Goal: Task Accomplishment & Management: Manage account settings

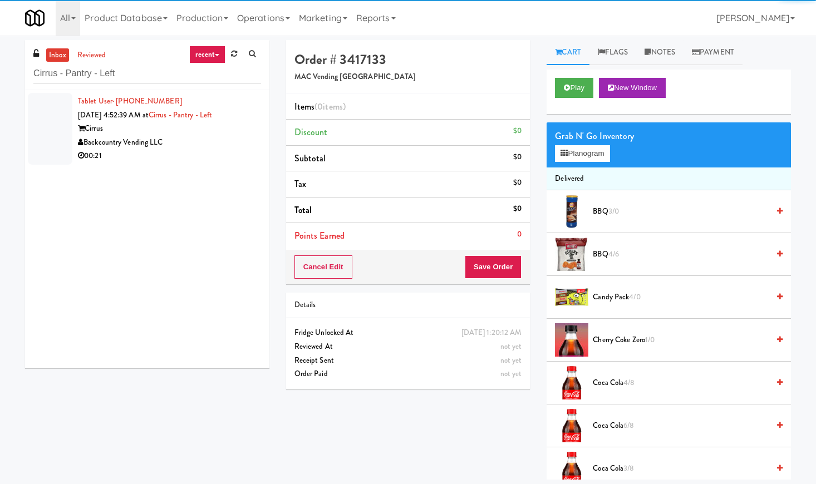
type input "Cirrus - Pantry - Left"
click at [213, 148] on div "Backcountry Vending LLC" at bounding box center [169, 143] width 183 height 14
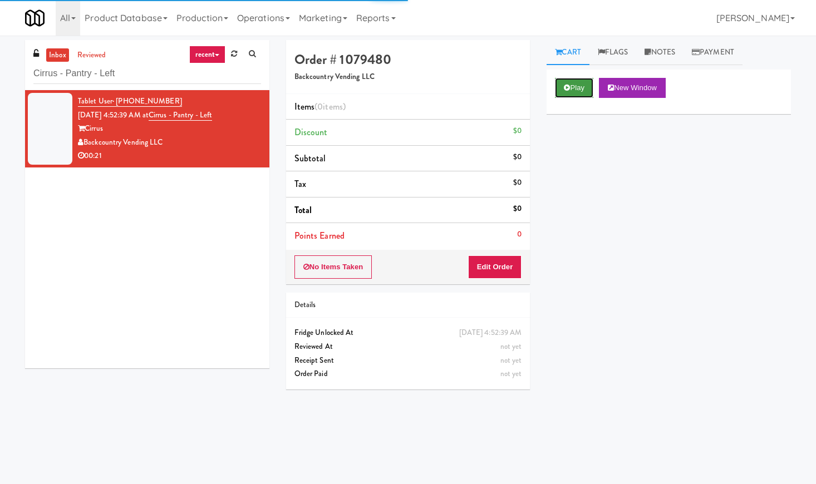
click at [574, 90] on button "Play" at bounding box center [574, 88] width 38 height 20
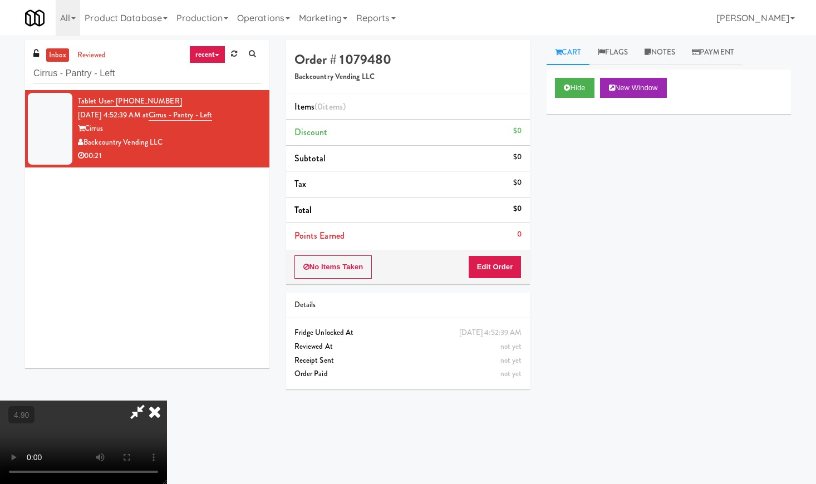
click at [167, 401] on video at bounding box center [83, 442] width 167 height 83
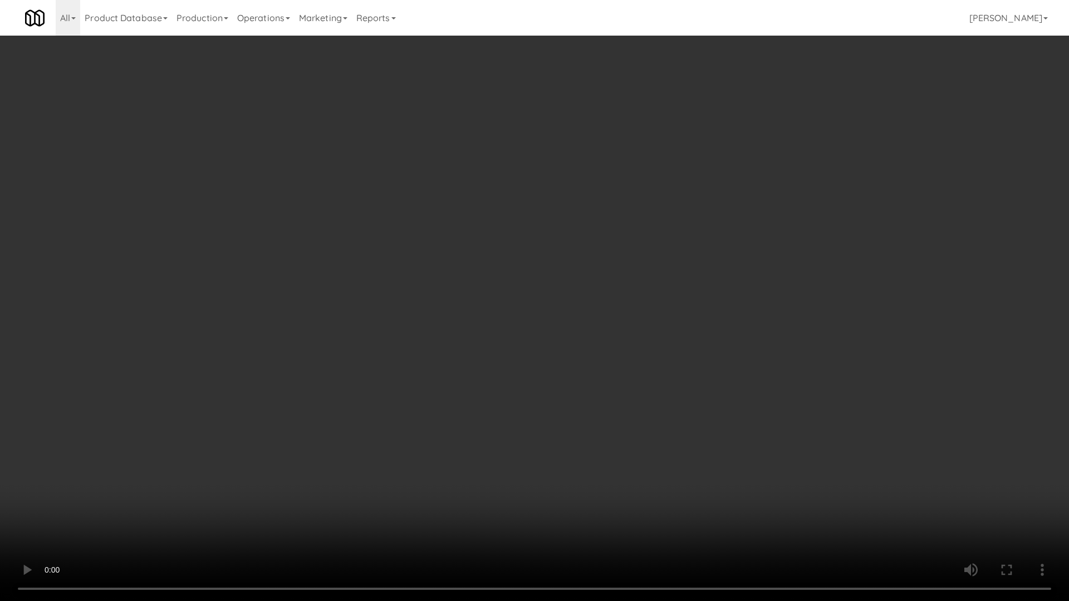
click at [329, 336] on video at bounding box center [534, 300] width 1069 height 601
click at [335, 334] on video at bounding box center [534, 300] width 1069 height 601
click at [340, 333] on video at bounding box center [534, 300] width 1069 height 601
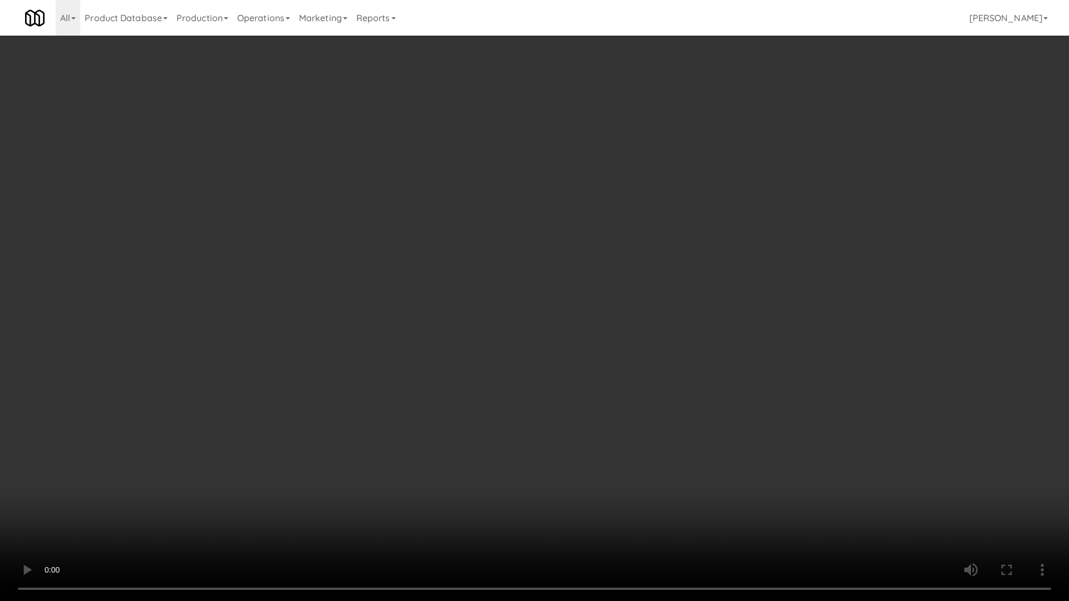
click at [340, 333] on video at bounding box center [534, 300] width 1069 height 601
click at [323, 329] on video at bounding box center [534, 300] width 1069 height 601
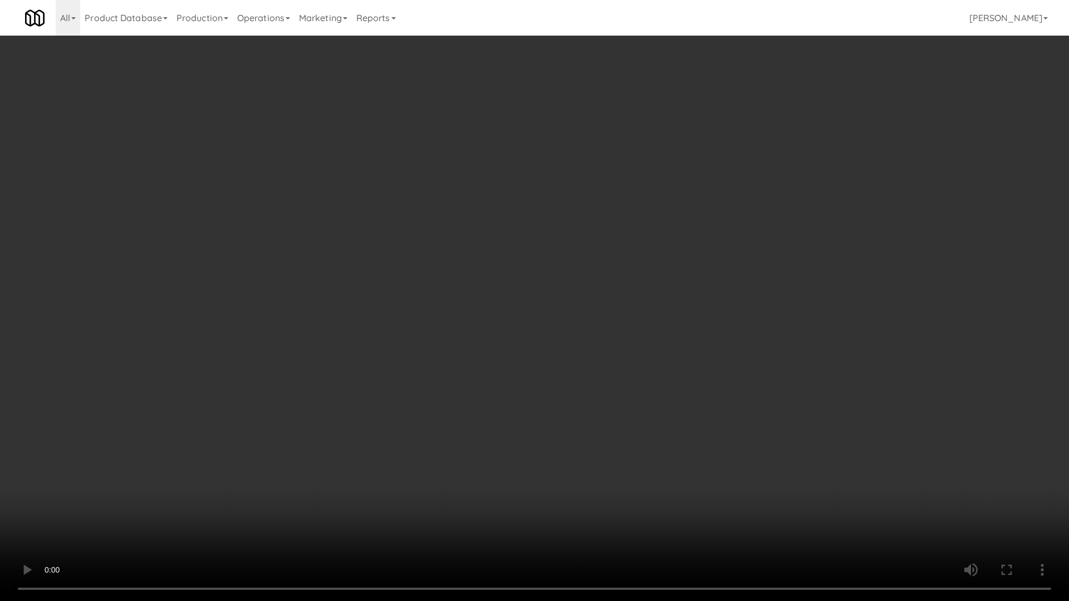
click at [414, 293] on video at bounding box center [534, 300] width 1069 height 601
click at [420, 292] on video at bounding box center [534, 300] width 1069 height 601
click at [422, 292] on video at bounding box center [534, 300] width 1069 height 601
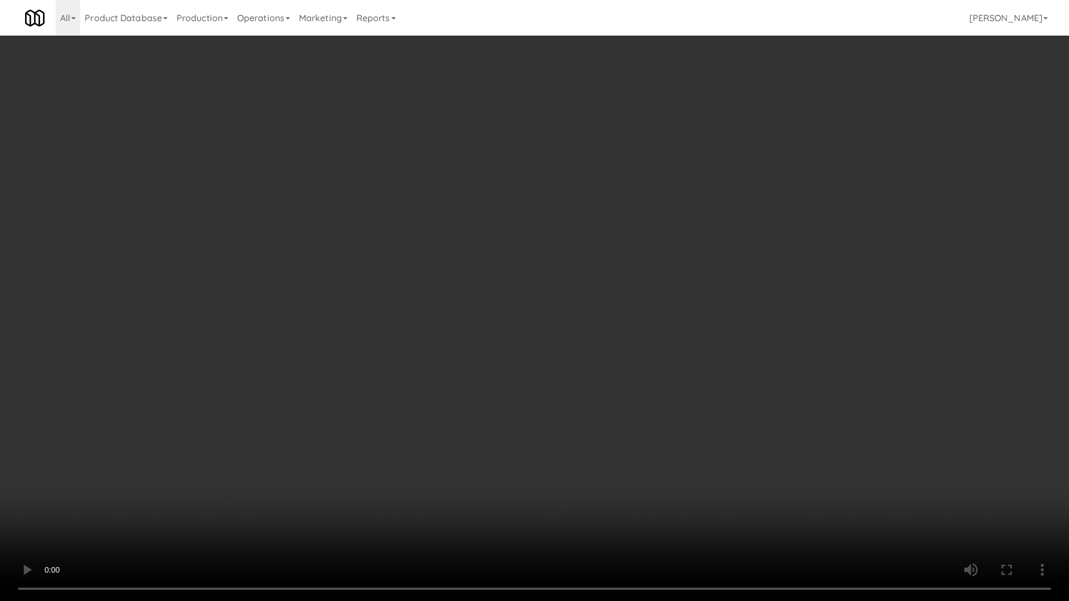
click at [433, 281] on video at bounding box center [534, 300] width 1069 height 601
click at [434, 280] on video at bounding box center [534, 300] width 1069 height 601
click at [435, 279] on video at bounding box center [534, 300] width 1069 height 601
click at [440, 277] on video at bounding box center [534, 300] width 1069 height 601
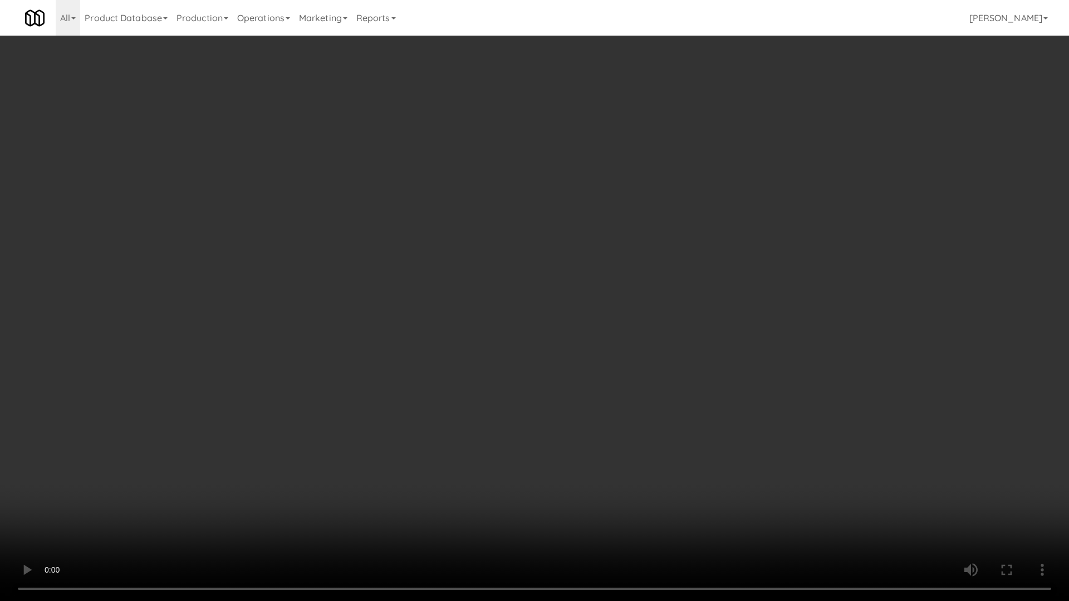
click at [440, 277] on video at bounding box center [534, 300] width 1069 height 601
click at [396, 237] on video at bounding box center [534, 300] width 1069 height 601
click at [424, 235] on video at bounding box center [534, 300] width 1069 height 601
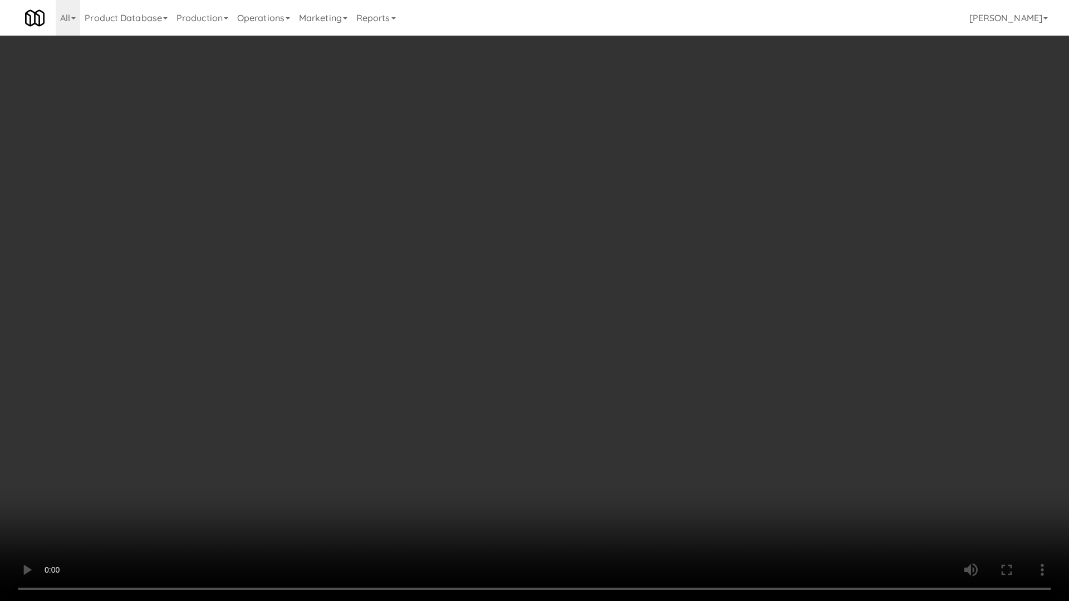
click at [424, 235] on video at bounding box center [534, 300] width 1069 height 601
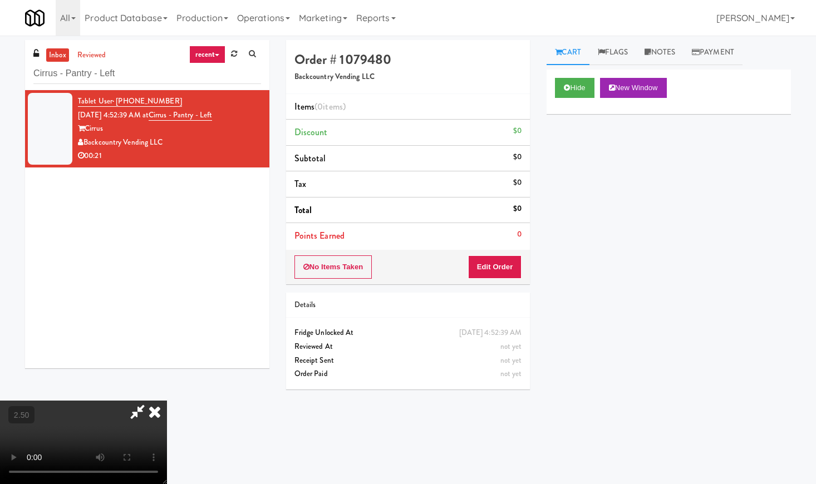
click at [167, 401] on icon at bounding box center [154, 412] width 24 height 22
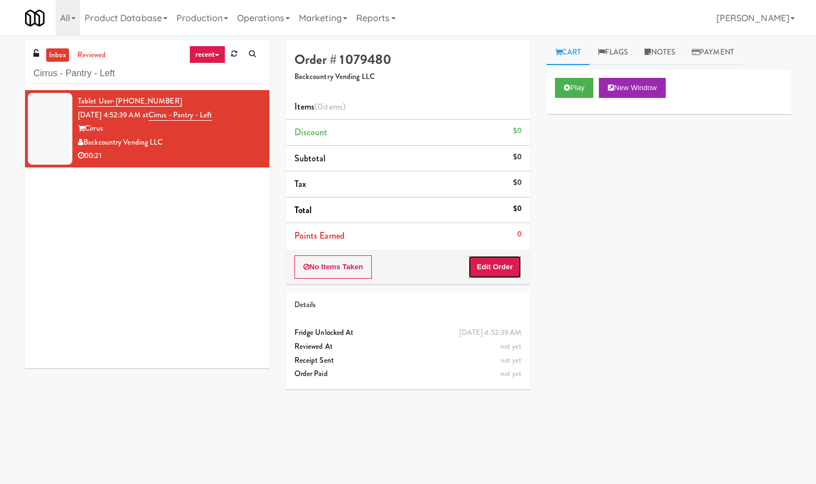
click at [495, 276] on button "Edit Order" at bounding box center [495, 266] width 54 height 23
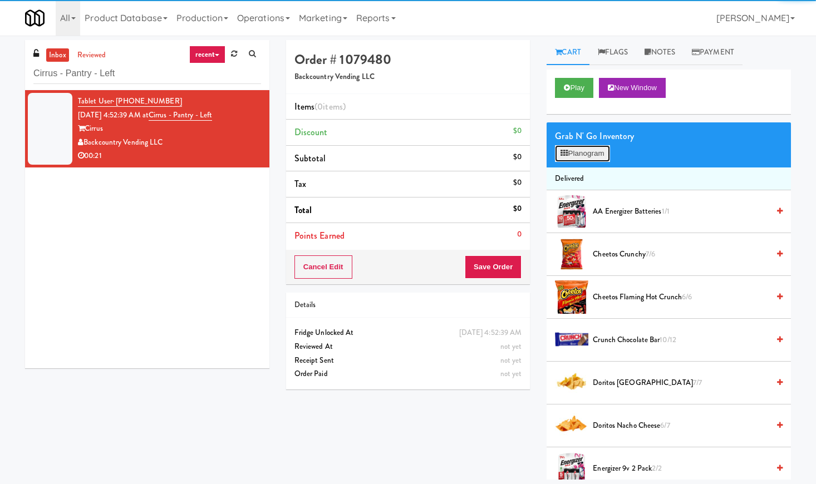
click at [574, 149] on button "Planogram" at bounding box center [582, 153] width 55 height 17
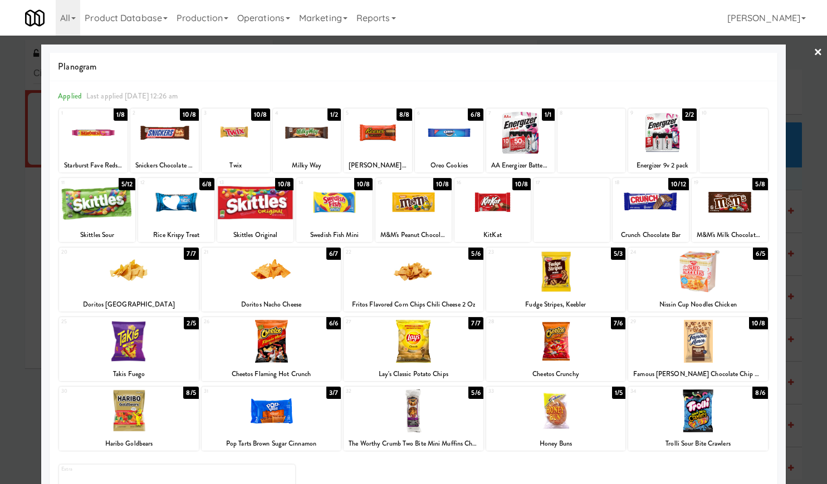
click at [552, 354] on div at bounding box center [556, 341] width 140 height 43
click at [144, 270] on div at bounding box center [129, 271] width 140 height 43
click at [813, 54] on div at bounding box center [413, 242] width 827 height 484
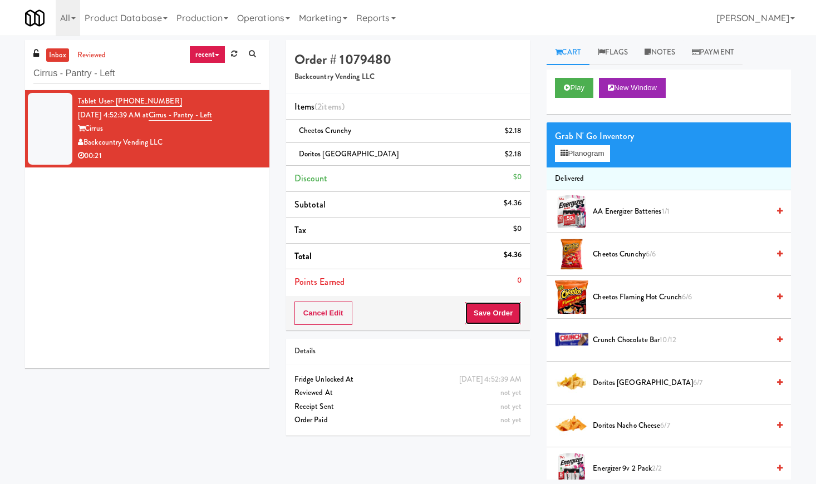
click at [499, 316] on button "Save Order" at bounding box center [493, 313] width 57 height 23
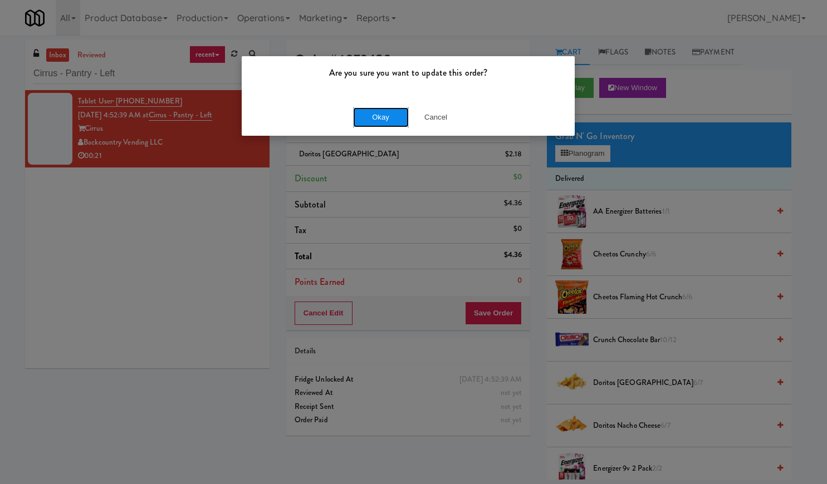
click at [390, 119] on button "Okay" at bounding box center [381, 117] width 56 height 20
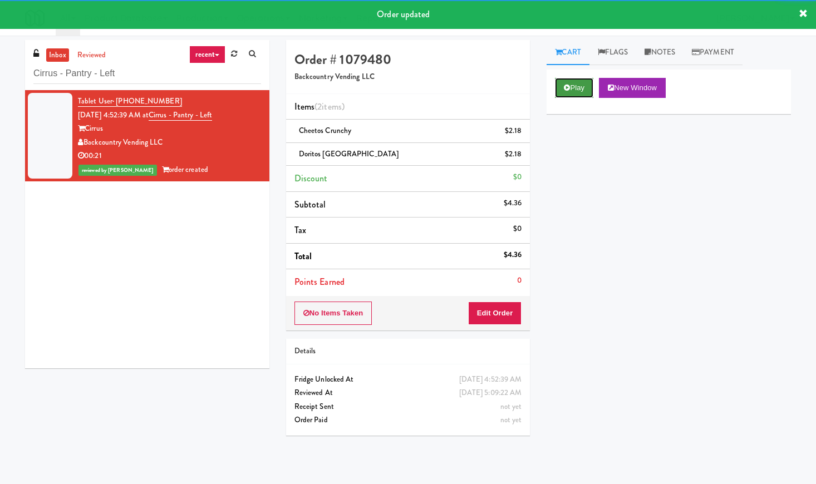
click at [574, 89] on button "Play" at bounding box center [574, 88] width 38 height 20
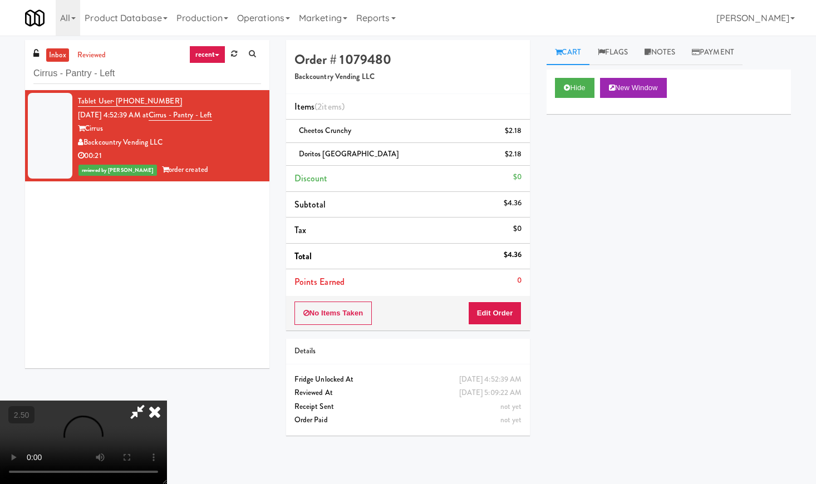
click at [167, 401] on video at bounding box center [83, 442] width 167 height 83
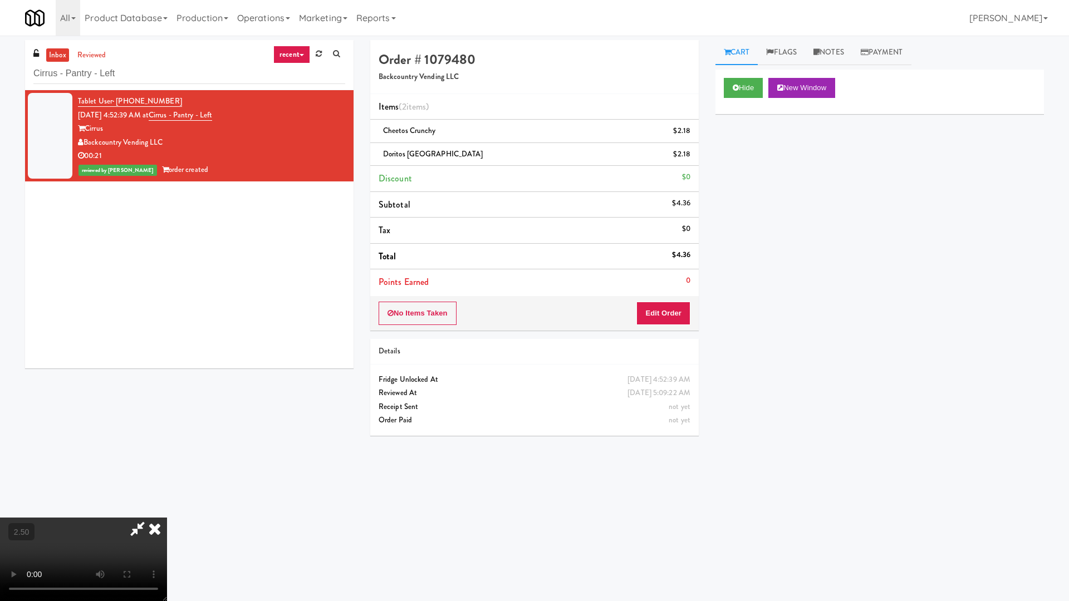
click at [167, 484] on video at bounding box center [83, 559] width 167 height 83
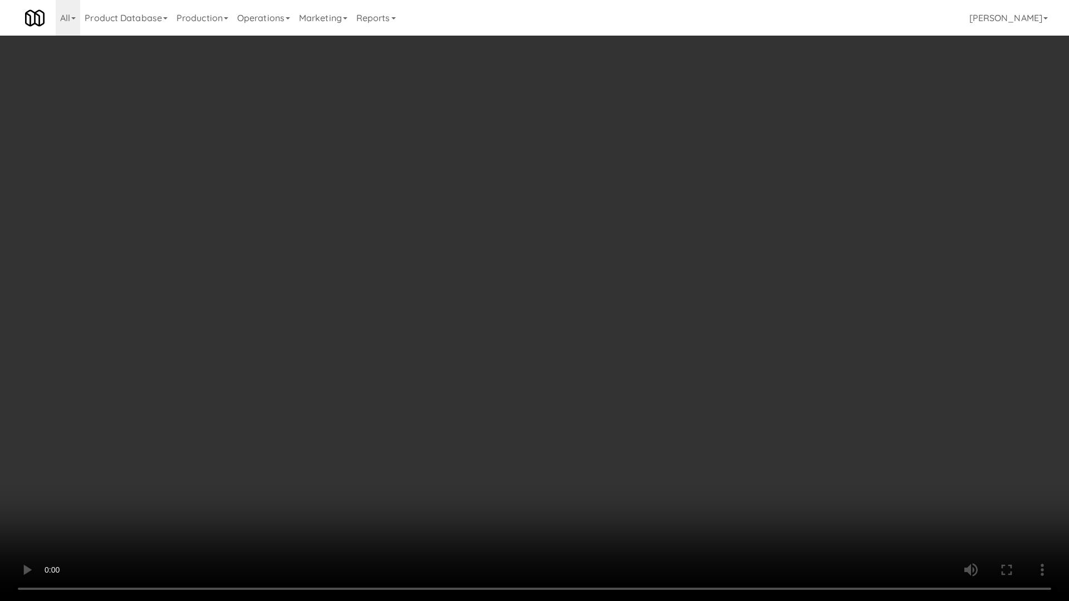
click at [375, 412] on video at bounding box center [534, 300] width 1069 height 601
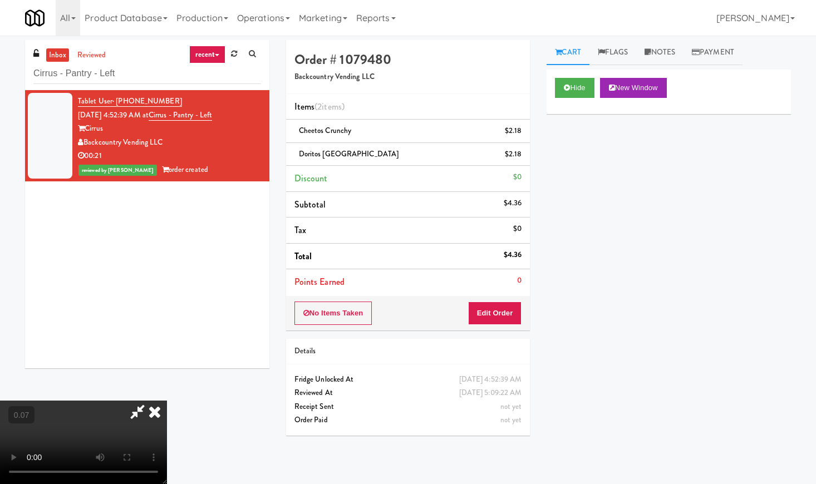
click at [167, 401] on icon at bounding box center [154, 412] width 24 height 22
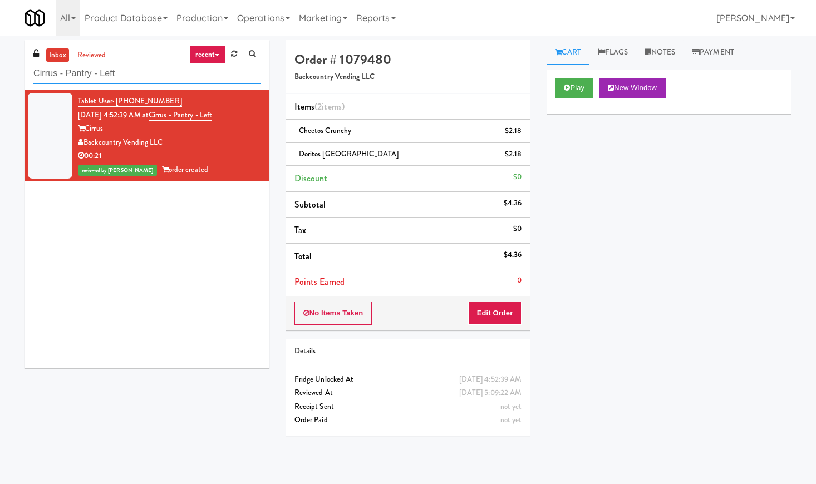
click at [130, 68] on input "Cirrus - Pantry - Left" at bounding box center [147, 73] width 228 height 21
paste input "Elm Pantry-"
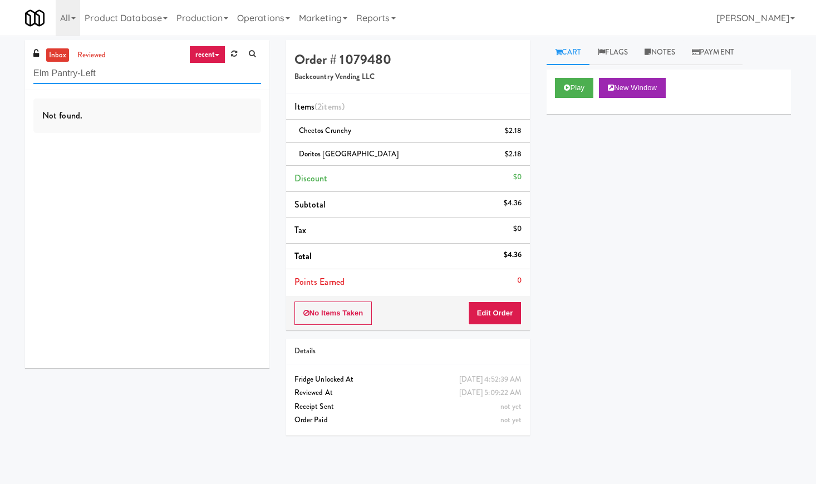
paste input "[PERSON_NAME]"
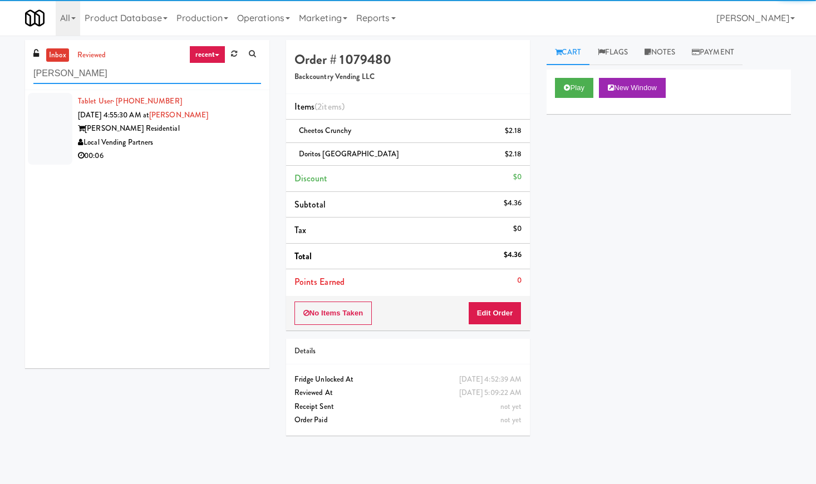
type input "[PERSON_NAME]"
click at [229, 141] on div "Local Vending Partners" at bounding box center [169, 143] width 183 height 14
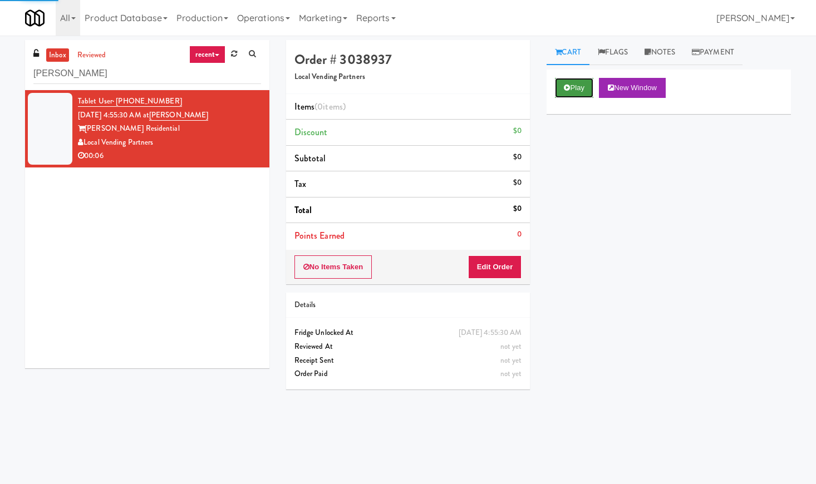
click at [566, 89] on icon at bounding box center [567, 87] width 6 height 7
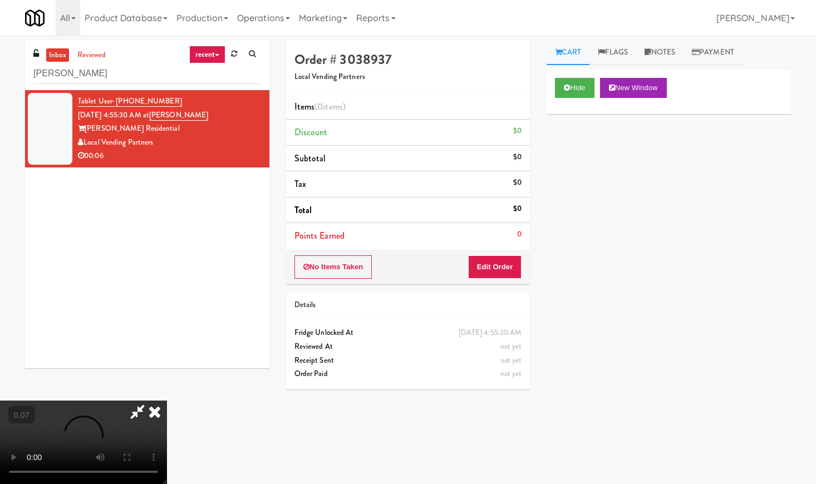
click at [159, 401] on video at bounding box center [83, 442] width 167 height 83
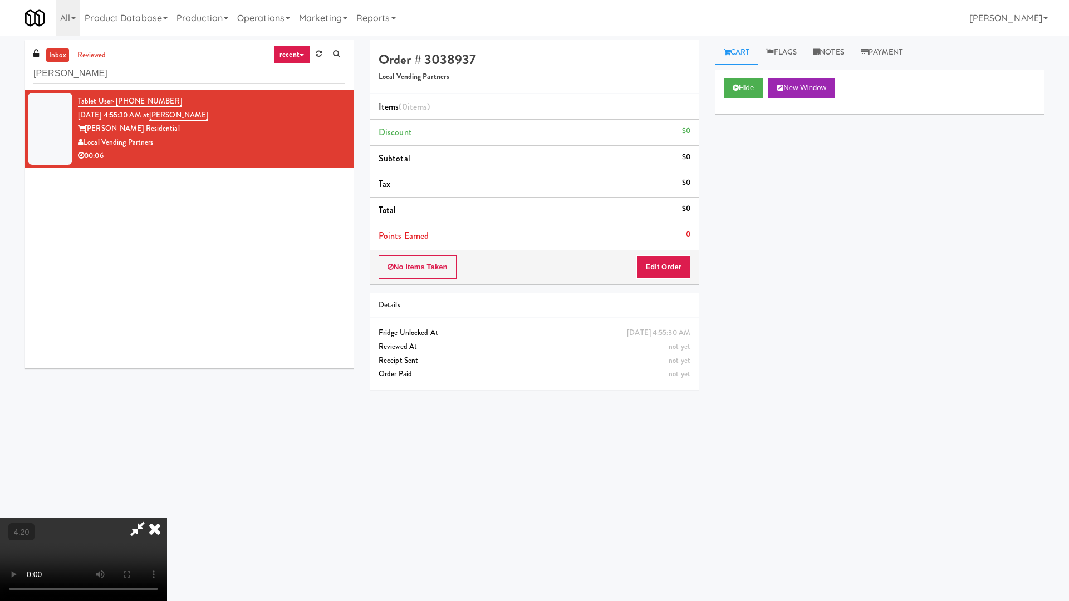
click at [167, 484] on video at bounding box center [83, 559] width 167 height 83
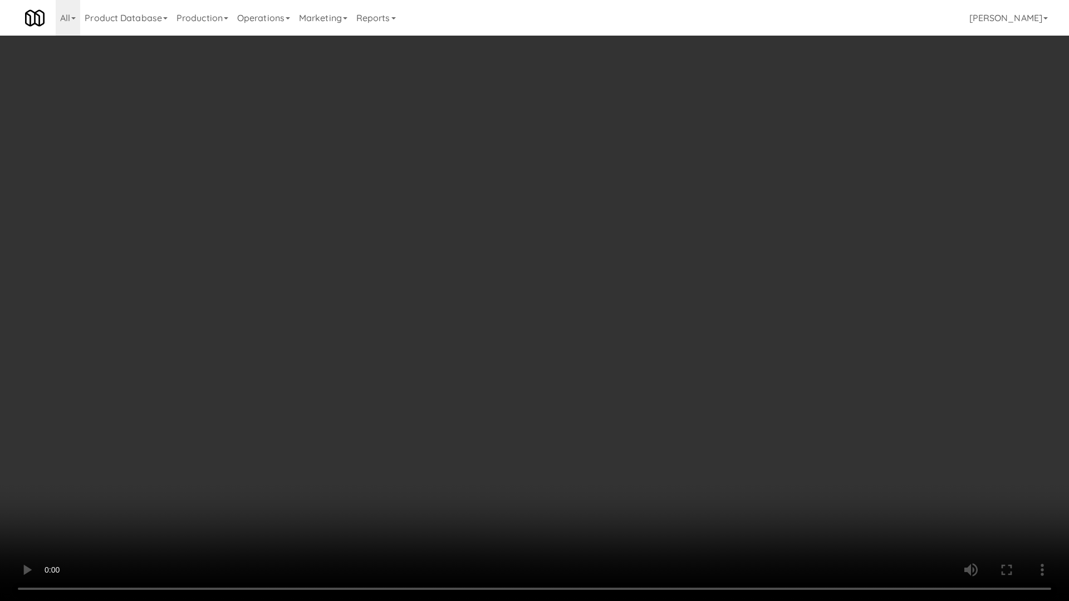
click at [457, 253] on video at bounding box center [534, 300] width 1069 height 601
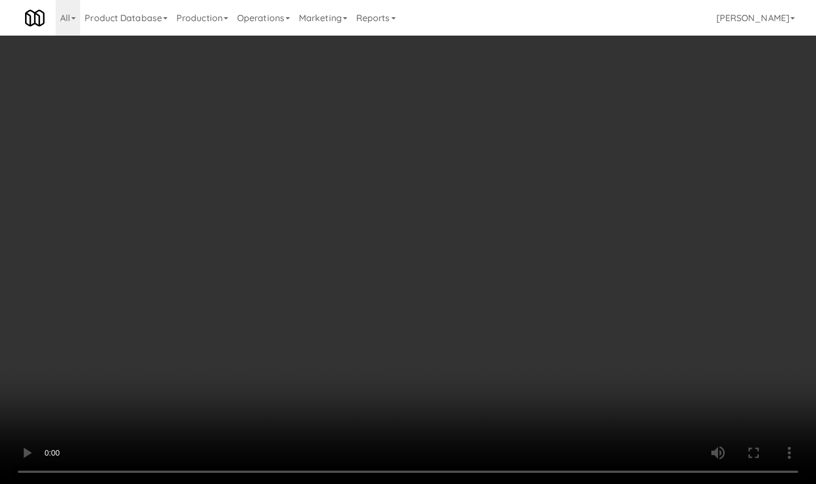
click at [258, 373] on video at bounding box center [408, 242] width 816 height 484
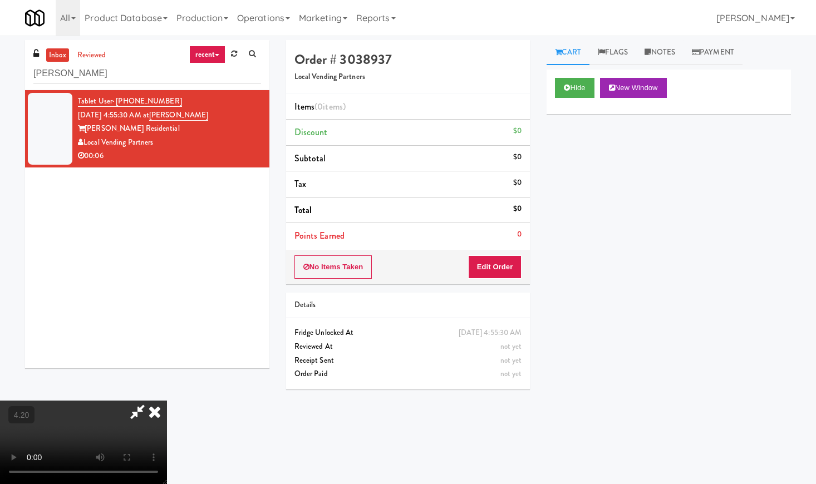
click at [167, 401] on video at bounding box center [83, 442] width 167 height 83
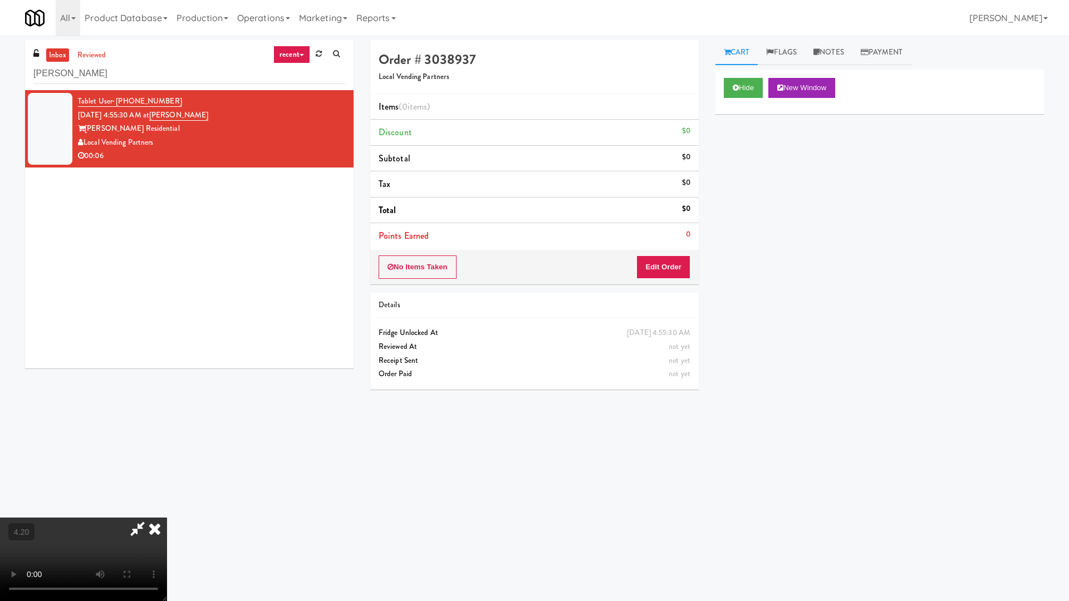
click at [167, 484] on video at bounding box center [83, 559] width 167 height 83
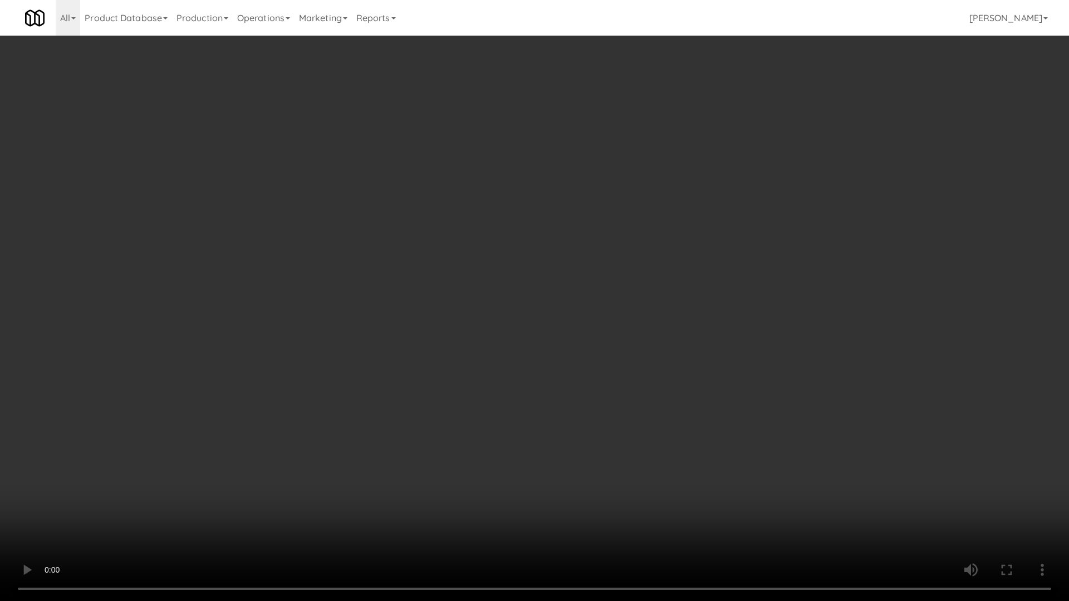
click at [418, 321] on video at bounding box center [534, 300] width 1069 height 601
click at [442, 312] on video at bounding box center [534, 300] width 1069 height 601
click at [440, 332] on video at bounding box center [534, 300] width 1069 height 601
click at [460, 310] on video at bounding box center [534, 300] width 1069 height 601
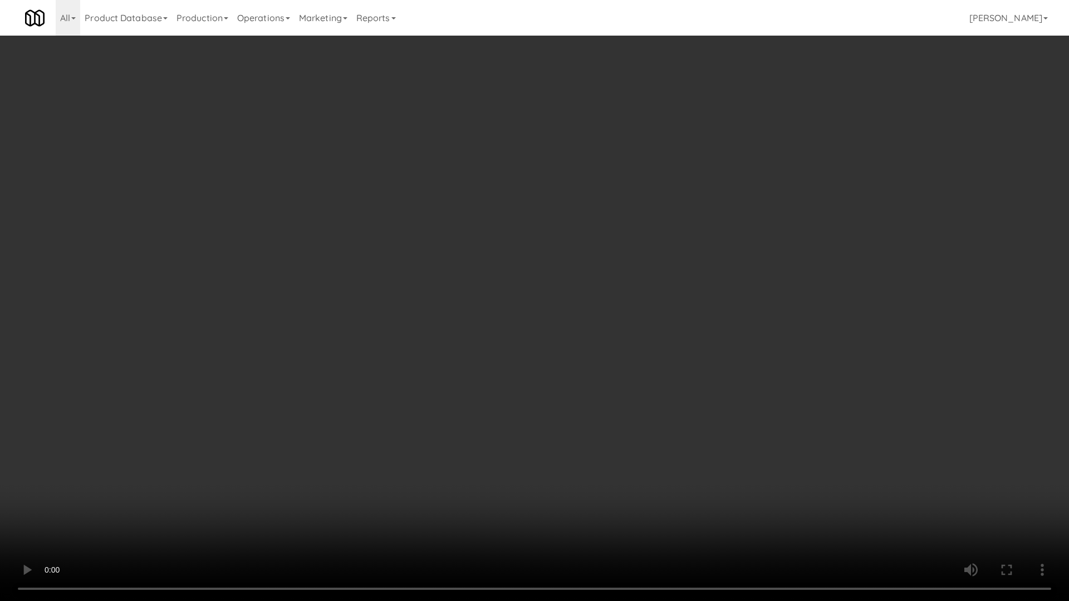
click at [489, 321] on video at bounding box center [534, 300] width 1069 height 601
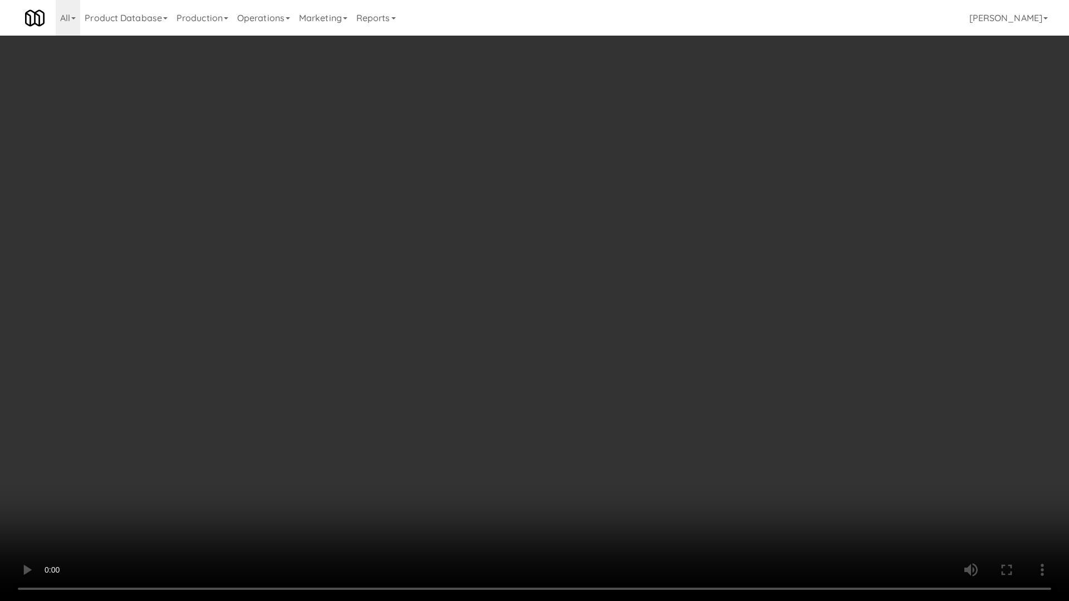
click at [489, 321] on video at bounding box center [534, 300] width 1069 height 601
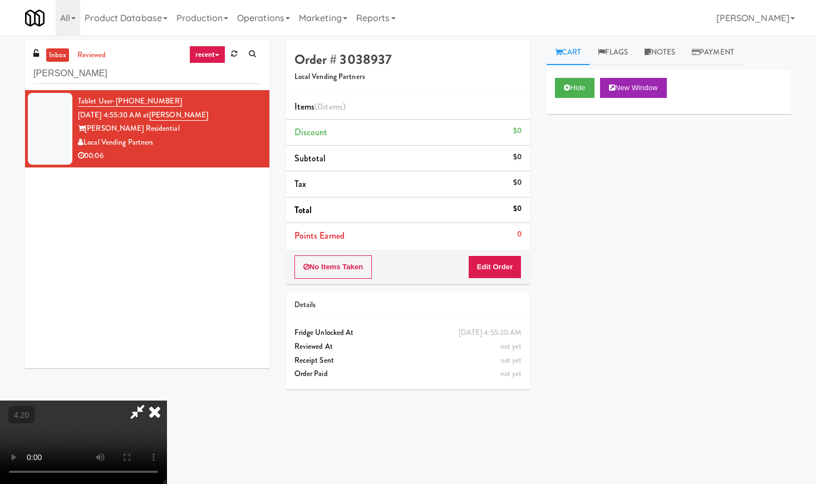
click at [167, 401] on icon at bounding box center [154, 412] width 24 height 22
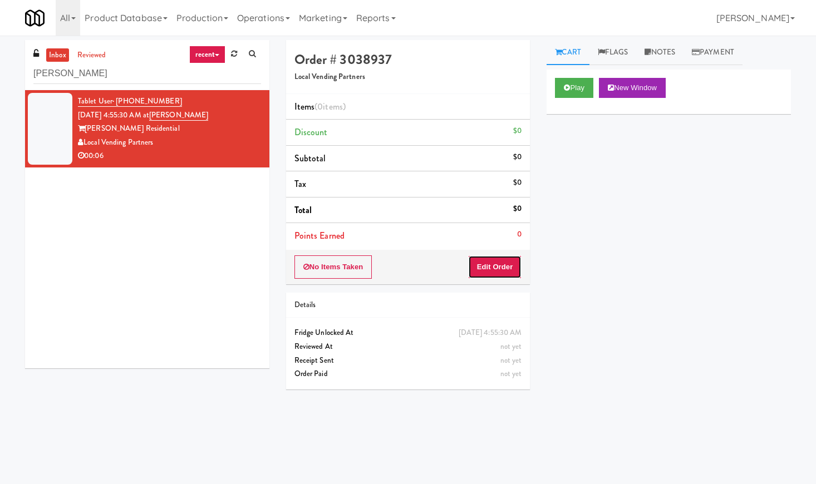
click at [509, 269] on button "Edit Order" at bounding box center [495, 266] width 54 height 23
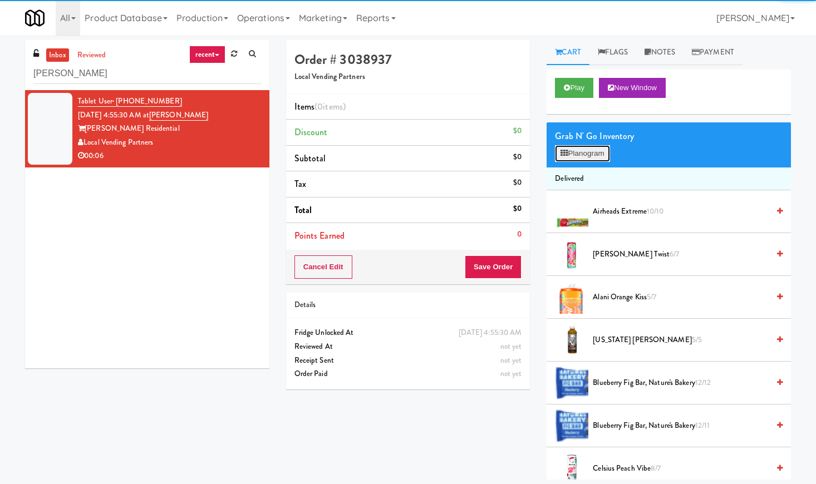
click at [579, 158] on button "Planogram" at bounding box center [582, 153] width 55 height 17
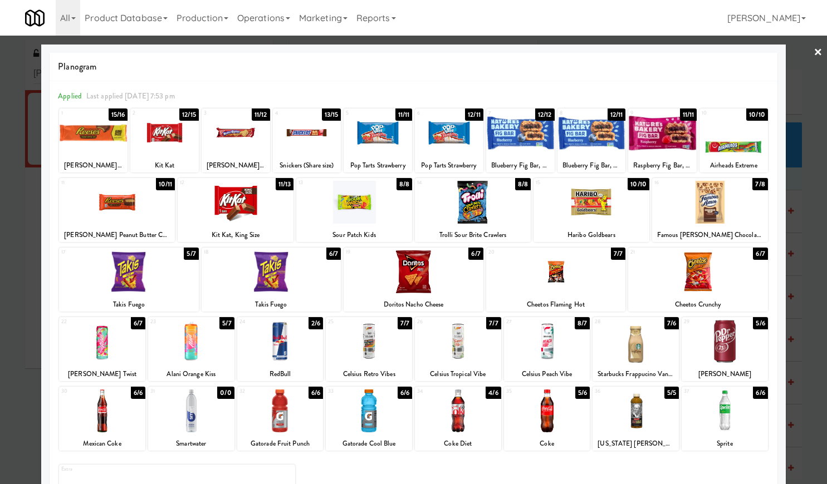
click at [282, 349] on div at bounding box center [280, 341] width 86 height 43
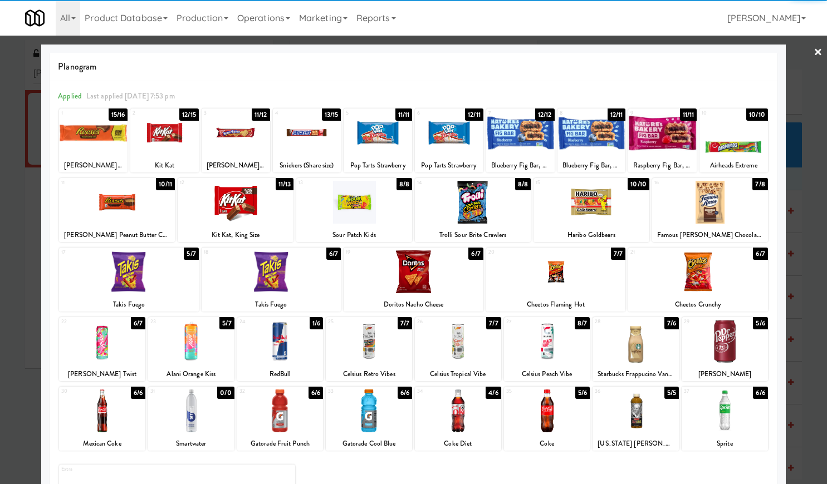
click at [583, 213] on div at bounding box center [591, 202] width 116 height 43
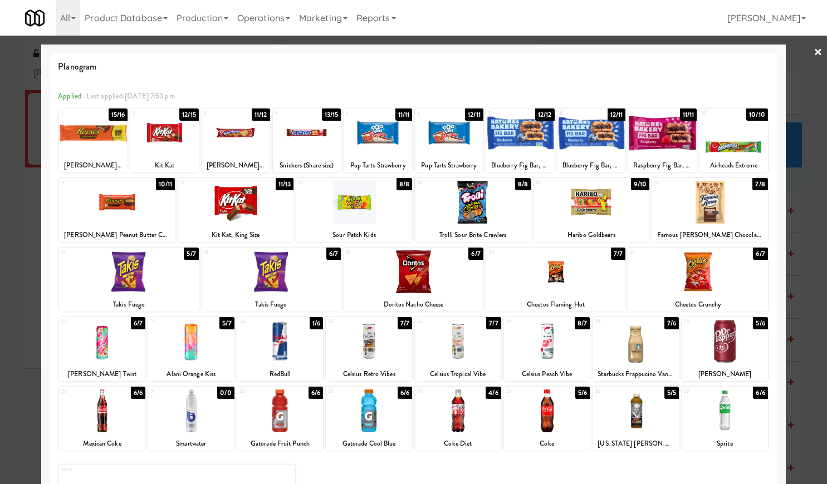
click at [813, 56] on link "×" at bounding box center [817, 53] width 9 height 35
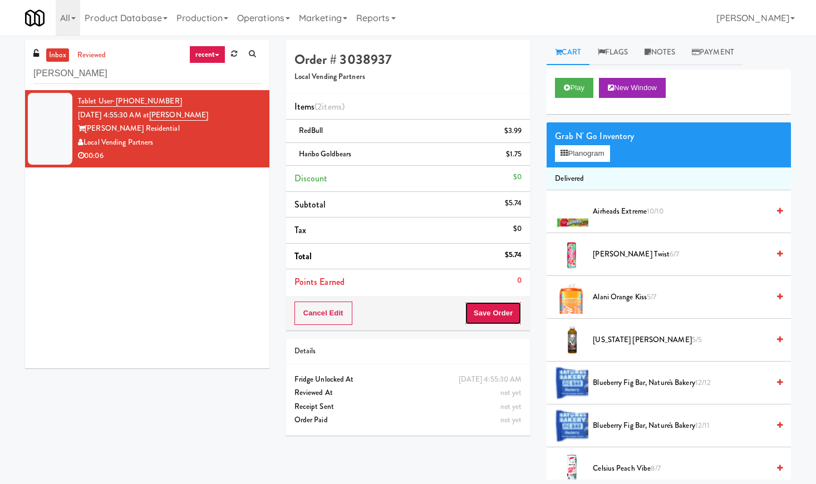
click at [508, 307] on button "Save Order" at bounding box center [493, 313] width 57 height 23
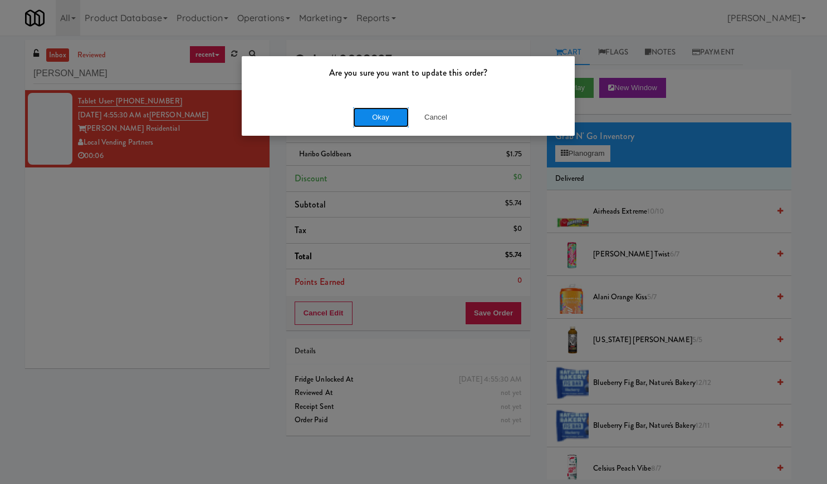
click at [386, 126] on button "Okay" at bounding box center [381, 117] width 56 height 20
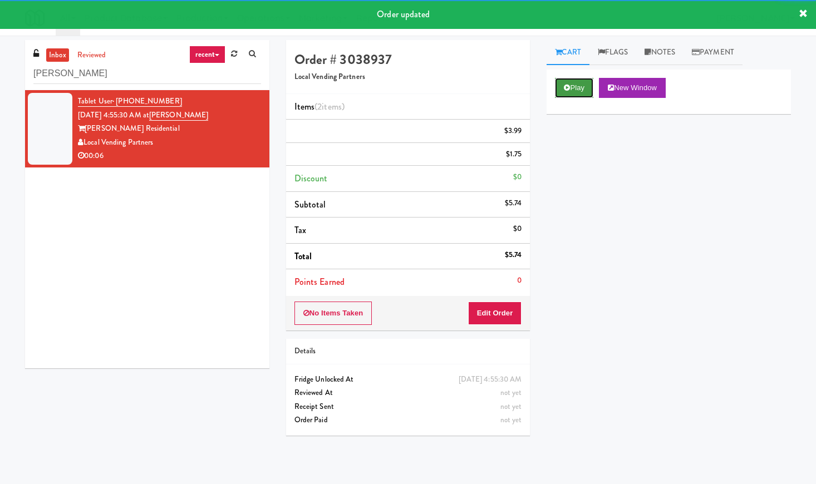
click at [582, 94] on button "Play" at bounding box center [574, 88] width 38 height 20
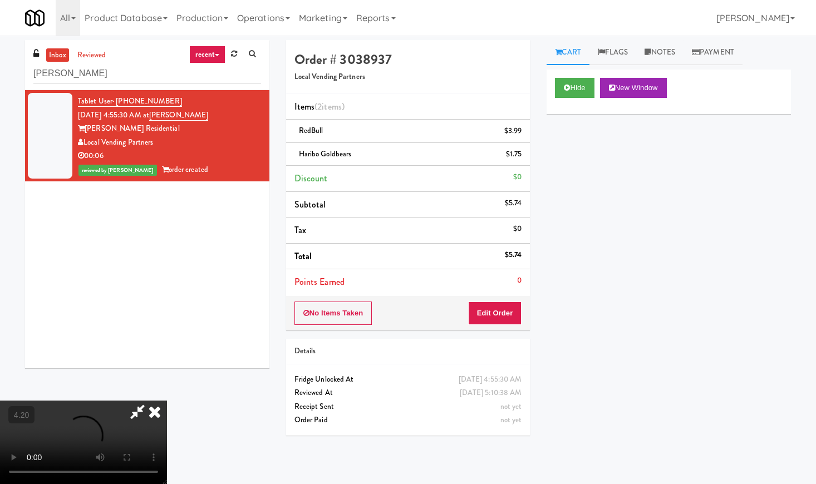
click at [167, 401] on video at bounding box center [83, 442] width 167 height 83
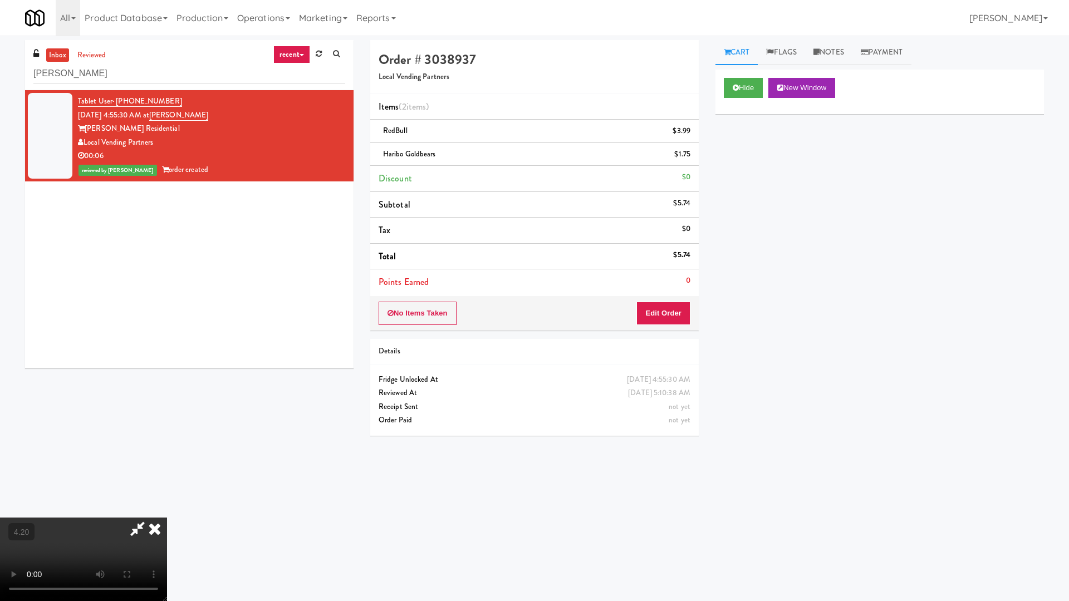
click at [167, 484] on video at bounding box center [83, 559] width 167 height 83
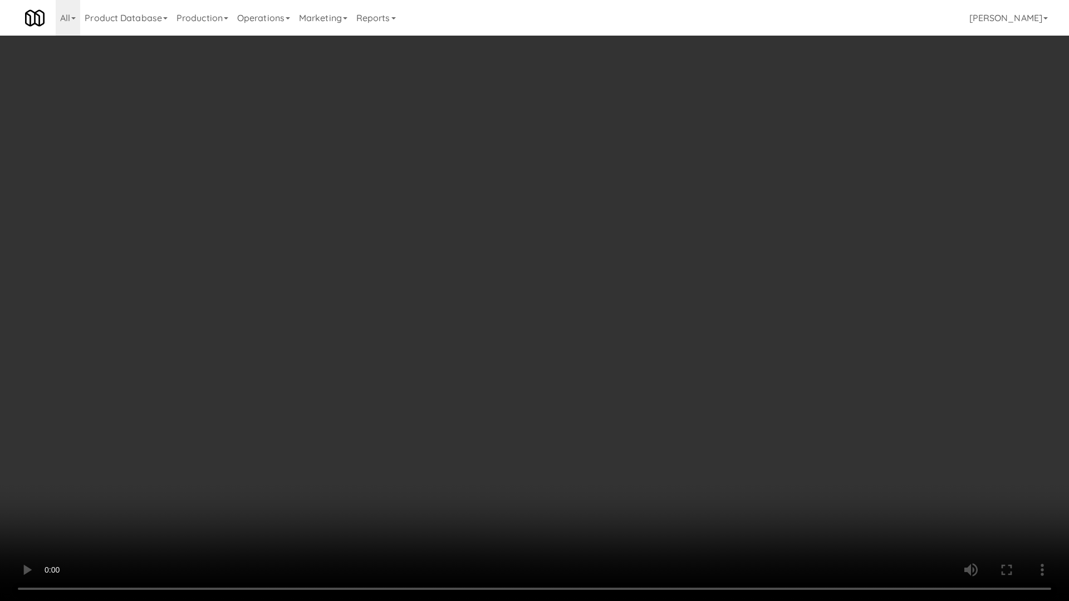
click at [453, 300] on video at bounding box center [534, 300] width 1069 height 601
click at [484, 299] on video at bounding box center [534, 300] width 1069 height 601
click at [481, 298] on video at bounding box center [534, 300] width 1069 height 601
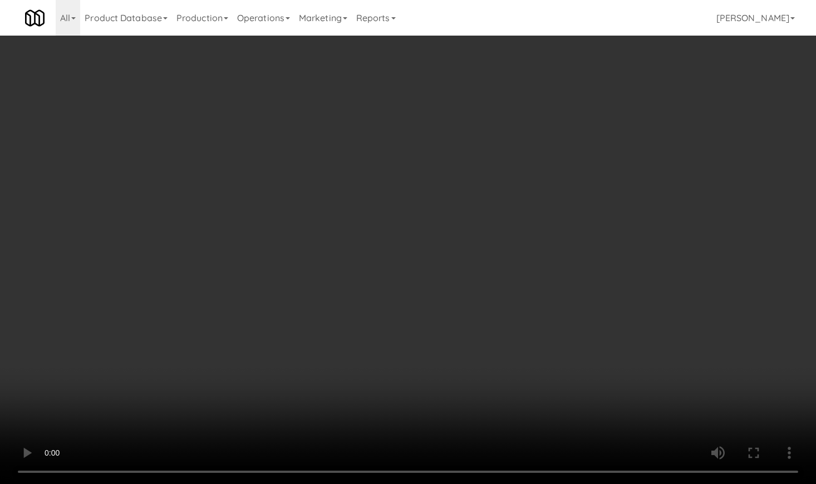
click at [490, 225] on li "Tax $0" at bounding box center [408, 231] width 244 height 26
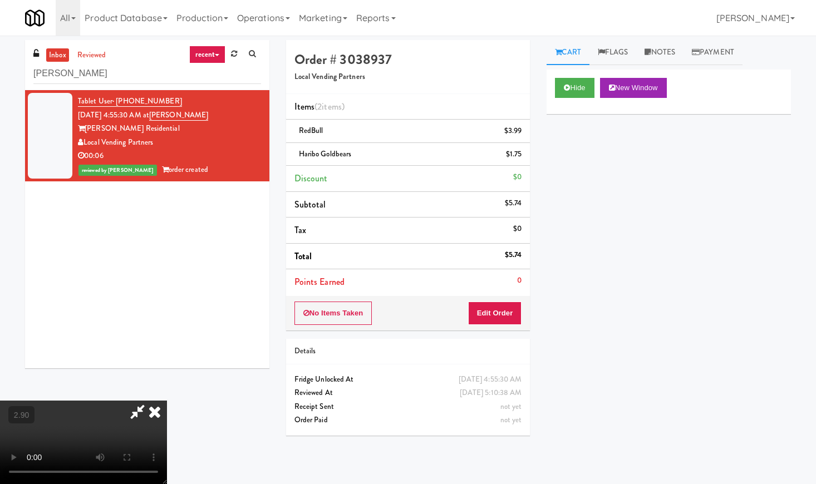
click at [167, 401] on icon at bounding box center [154, 412] width 24 height 22
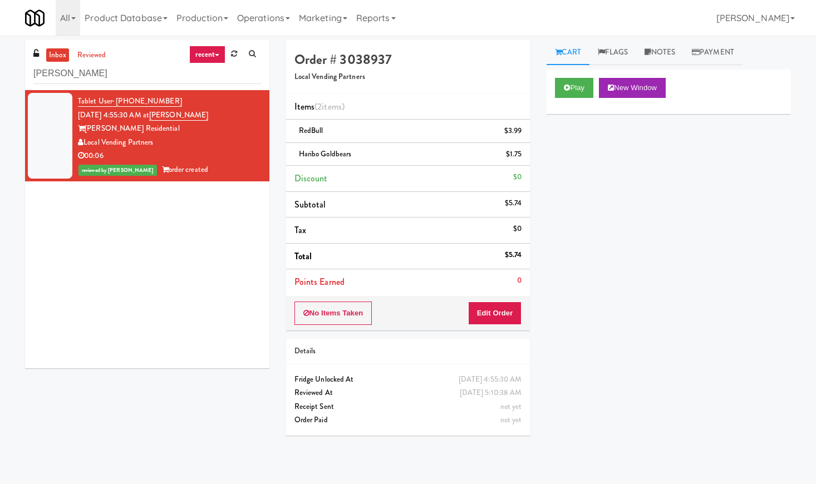
click at [502, 328] on div "No Items Taken Edit Order" at bounding box center [408, 313] width 244 height 35
click at [500, 314] on button "Edit Order" at bounding box center [495, 313] width 54 height 23
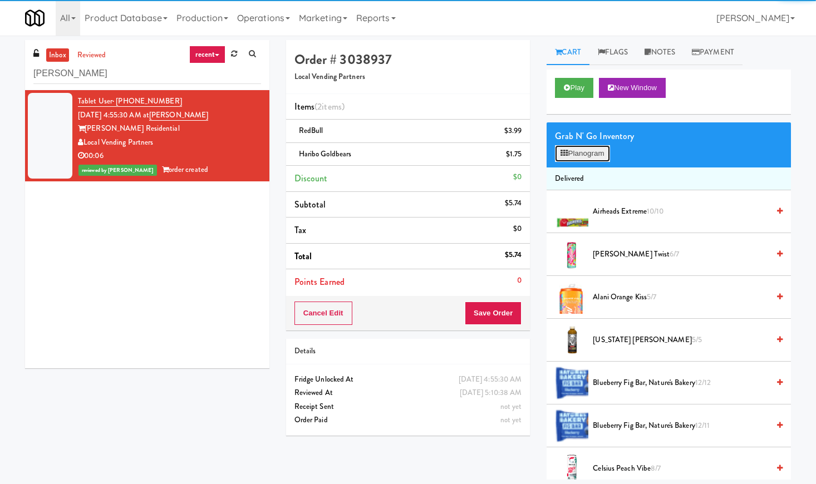
click at [583, 151] on button "Planogram" at bounding box center [582, 153] width 55 height 17
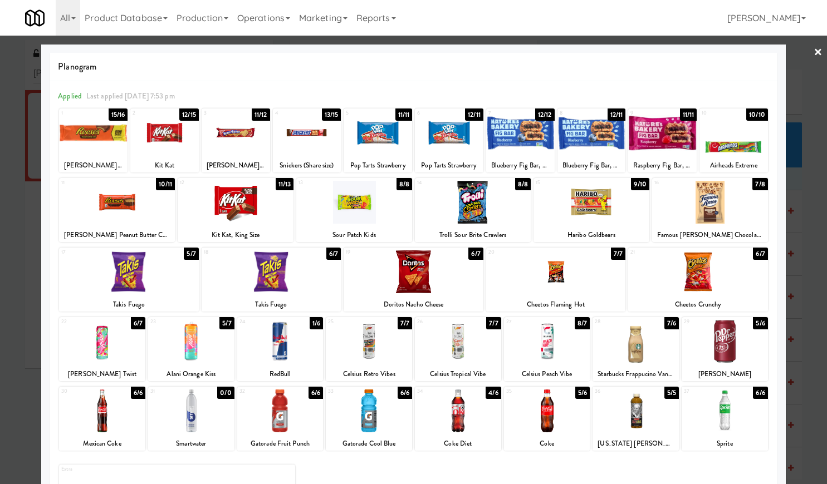
click at [813, 53] on link "×" at bounding box center [817, 53] width 9 height 35
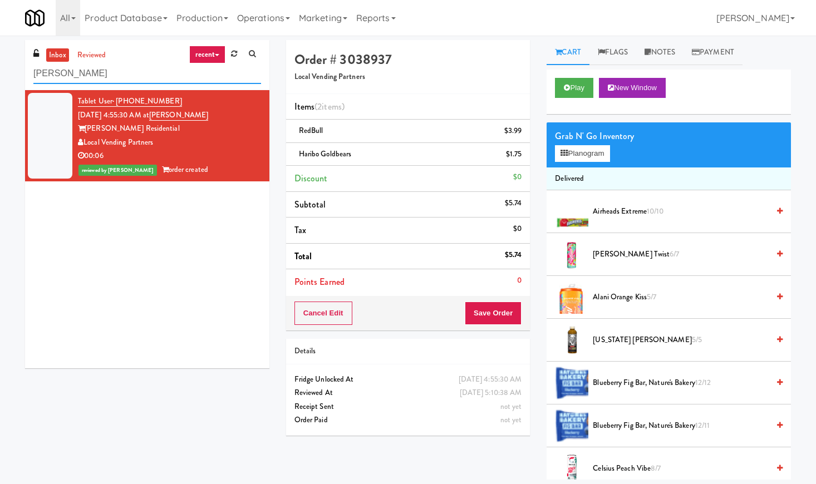
click at [99, 78] on input "[PERSON_NAME]" at bounding box center [147, 73] width 228 height 21
paste input "222 W Erie - Lef"
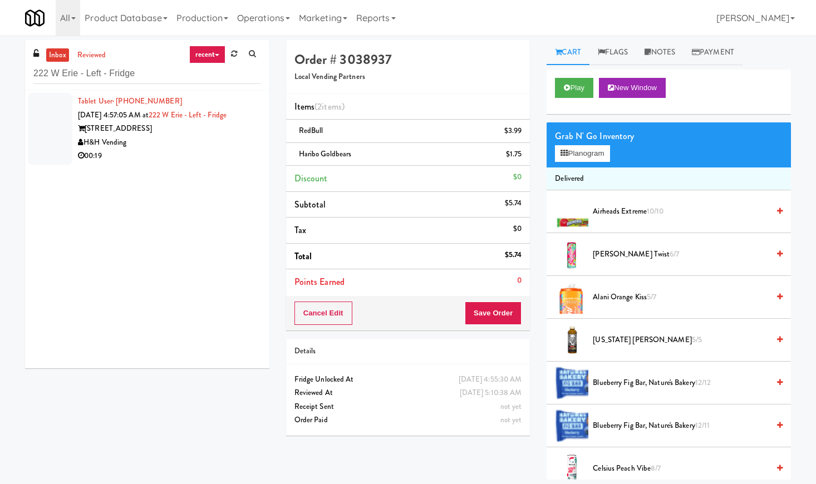
click at [237, 135] on div "[STREET_ADDRESS]" at bounding box center [169, 129] width 183 height 14
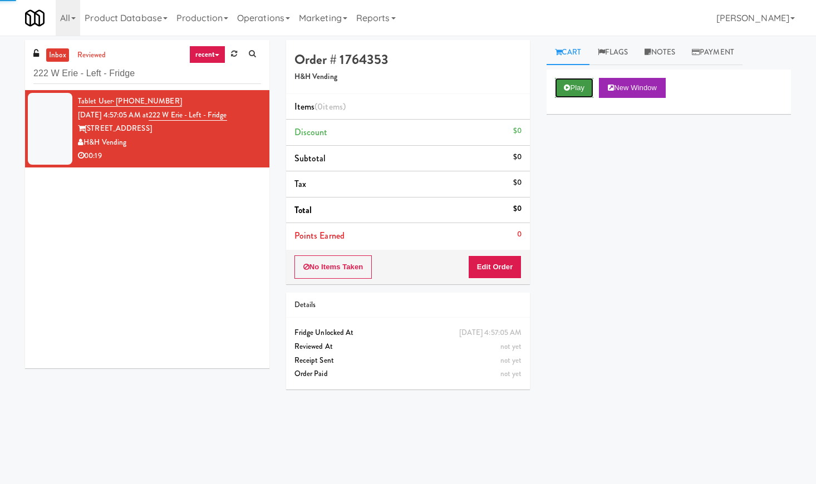
click at [579, 90] on button "Play" at bounding box center [574, 88] width 38 height 20
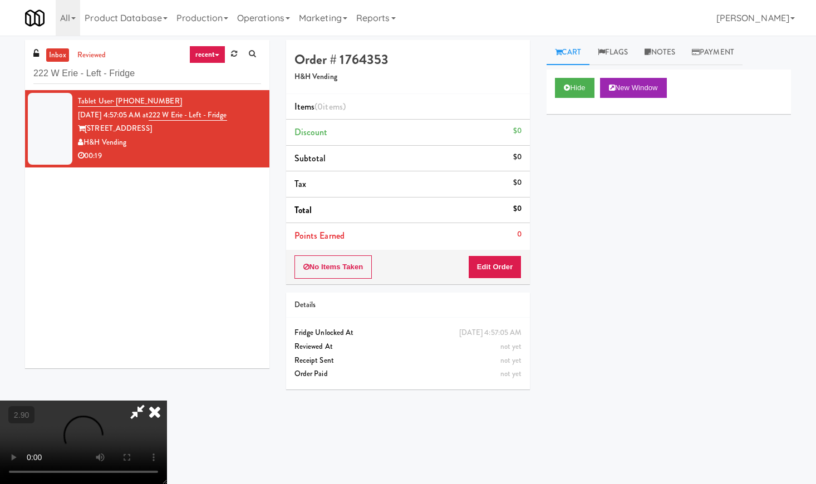
click at [167, 401] on video at bounding box center [83, 442] width 167 height 83
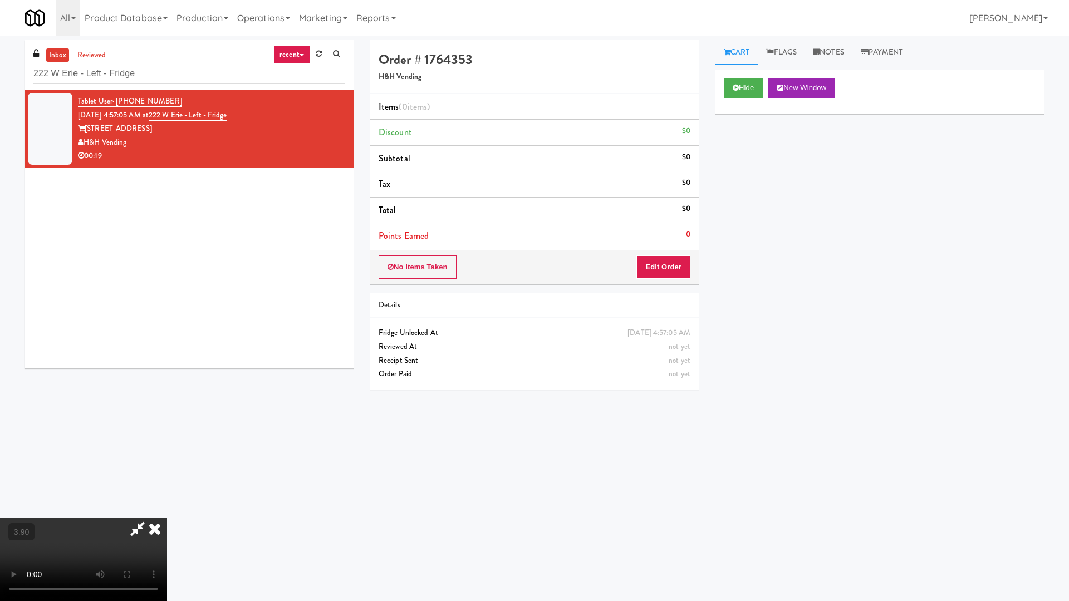
click at [167, 484] on video at bounding box center [83, 559] width 167 height 83
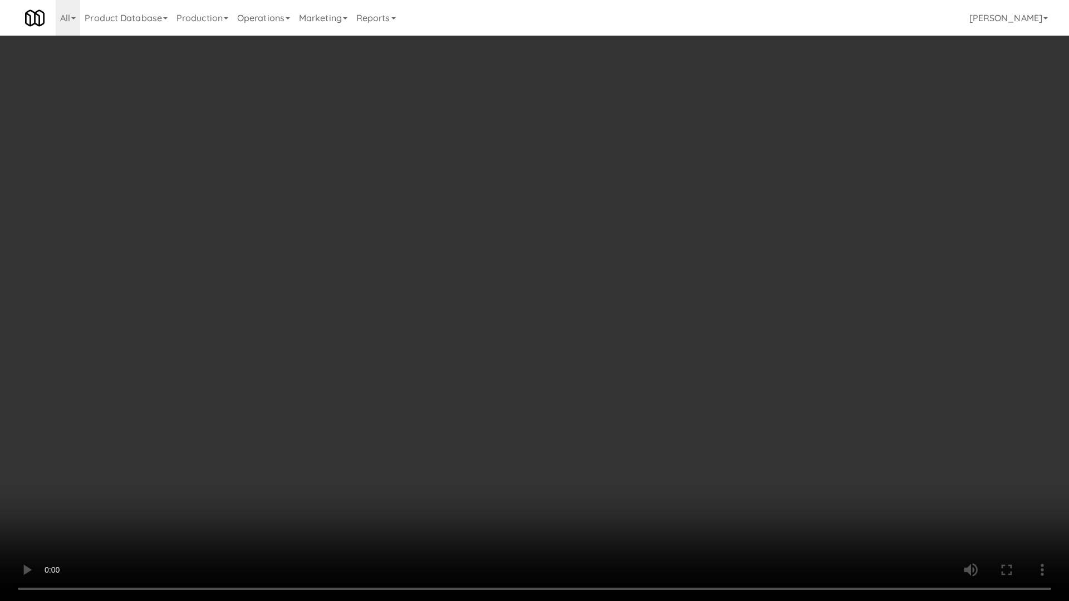
click at [478, 265] on video at bounding box center [534, 300] width 1069 height 601
click at [478, 267] on video at bounding box center [534, 300] width 1069 height 601
click at [480, 274] on video at bounding box center [534, 300] width 1069 height 601
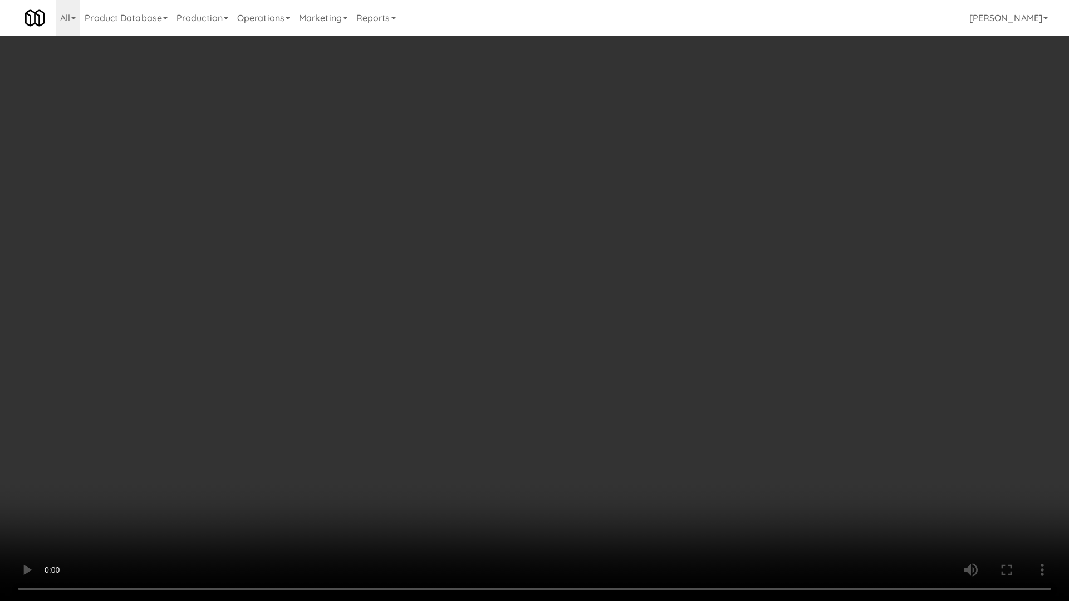
click at [506, 270] on video at bounding box center [534, 300] width 1069 height 601
click at [506, 271] on video at bounding box center [534, 300] width 1069 height 601
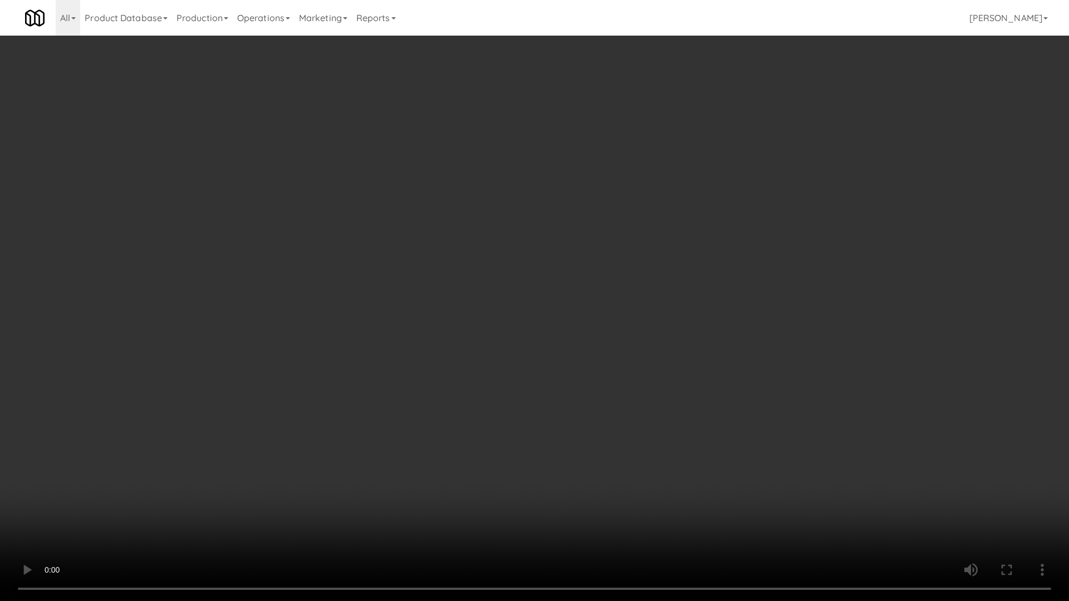
click at [497, 299] on video at bounding box center [534, 300] width 1069 height 601
click at [497, 307] on video at bounding box center [534, 300] width 1069 height 601
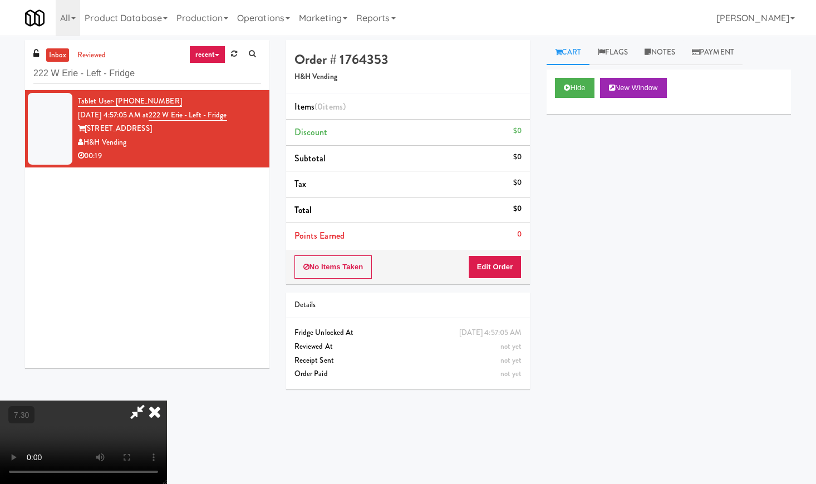
drag, startPoint x: 470, startPoint y: 50, endPoint x: 468, endPoint y: 110, distance: 59.6
click at [167, 401] on icon at bounding box center [154, 412] width 24 height 22
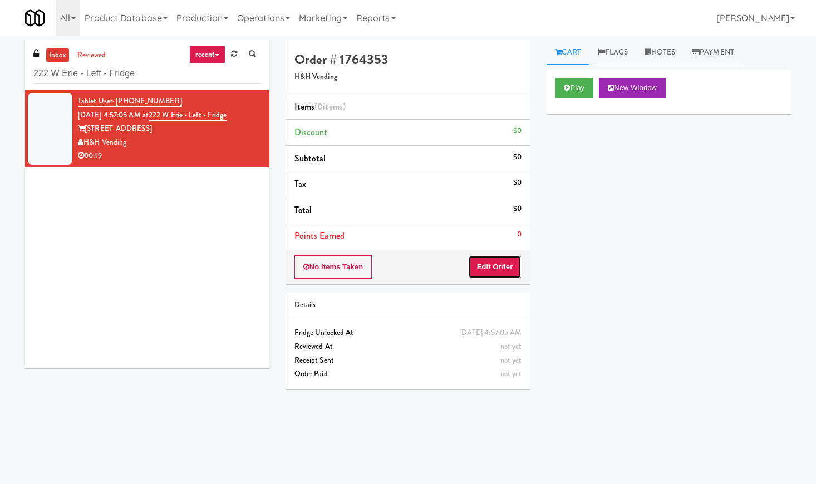
click at [474, 264] on button "Edit Order" at bounding box center [495, 266] width 54 height 23
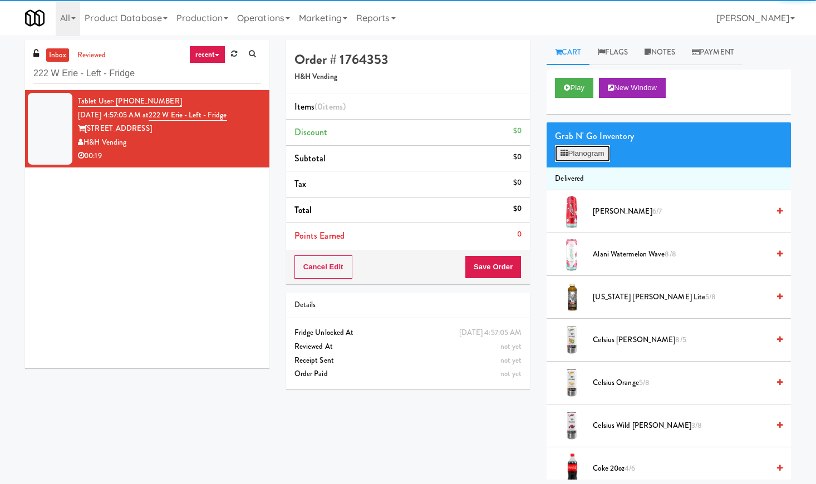
click at [591, 149] on button "Planogram" at bounding box center [582, 153] width 55 height 17
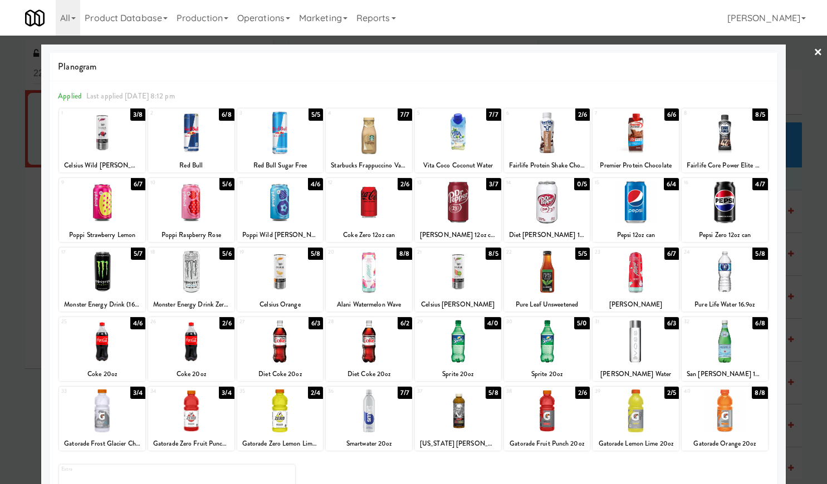
click at [295, 341] on div at bounding box center [280, 341] width 86 height 43
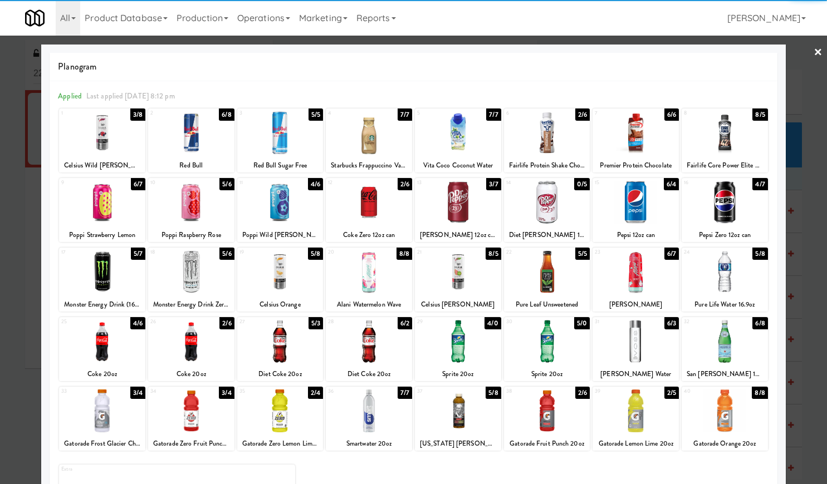
click at [362, 159] on div "Starbucks Frappuccino Vanilla" at bounding box center [368, 166] width 83 height 14
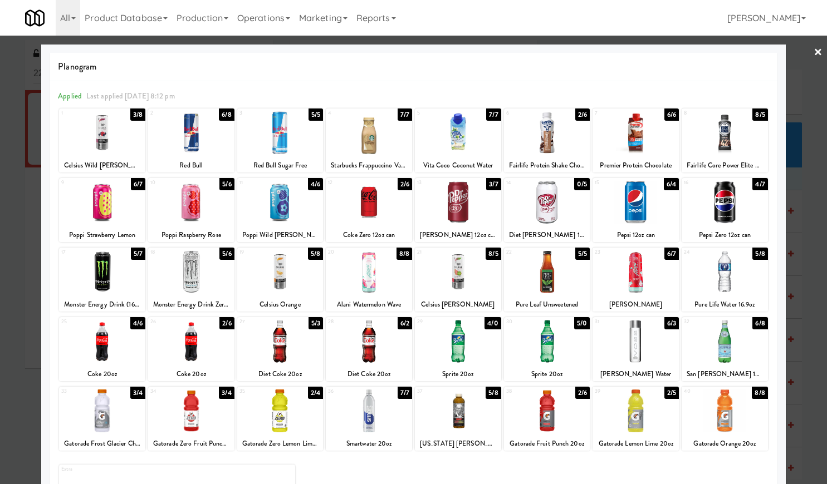
click at [363, 127] on div at bounding box center [369, 132] width 86 height 43
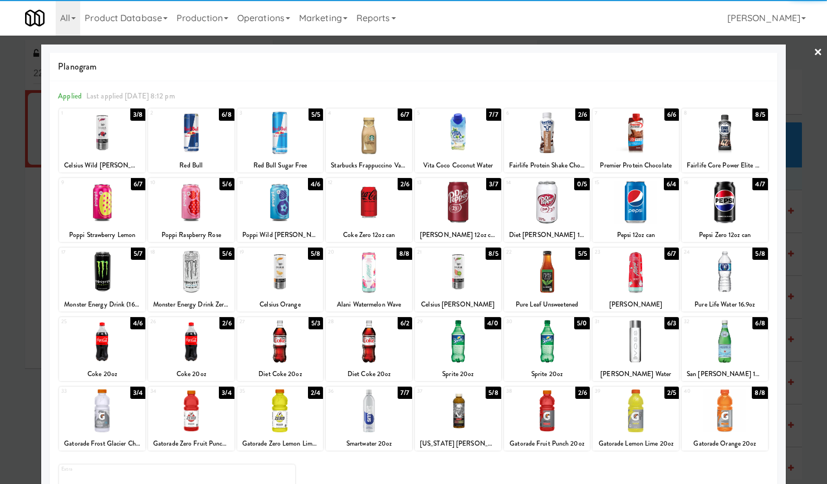
drag, startPoint x: 805, startPoint y: 48, endPoint x: 738, endPoint y: 91, distance: 80.3
click at [813, 50] on link "×" at bounding box center [817, 53] width 9 height 35
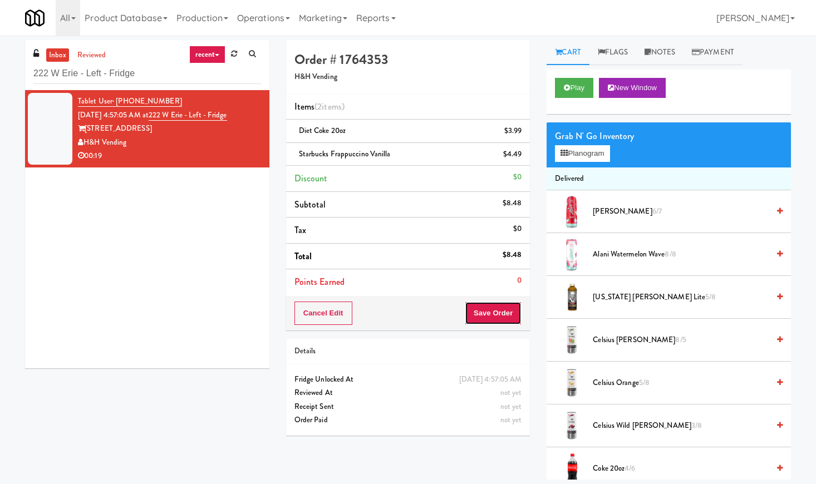
click at [480, 317] on button "Save Order" at bounding box center [493, 313] width 57 height 23
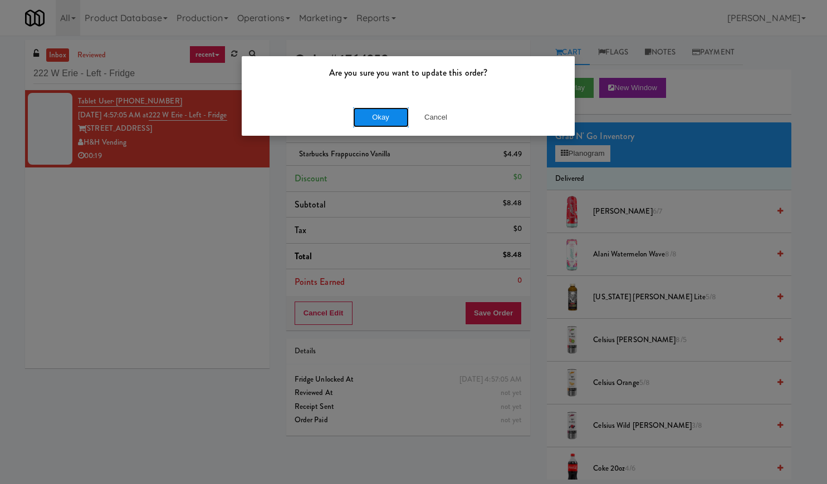
click at [379, 117] on button "Okay" at bounding box center [381, 117] width 56 height 20
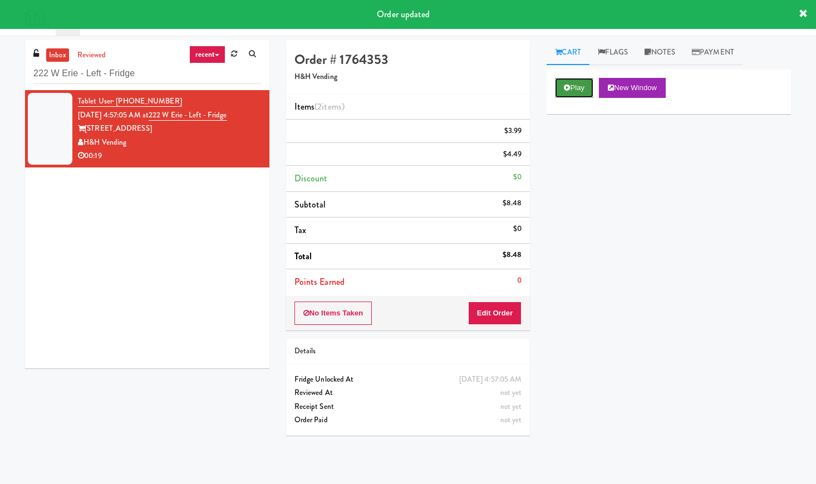
click at [573, 81] on button "Play" at bounding box center [574, 88] width 38 height 20
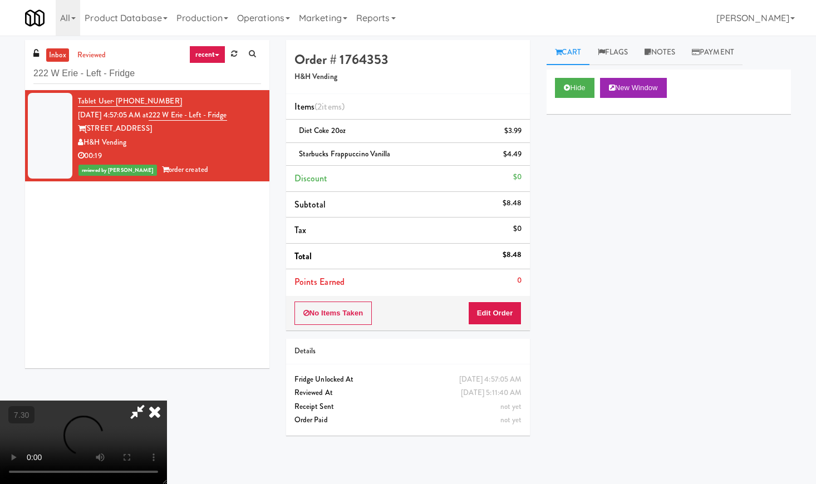
click at [167, 401] on video at bounding box center [83, 442] width 167 height 83
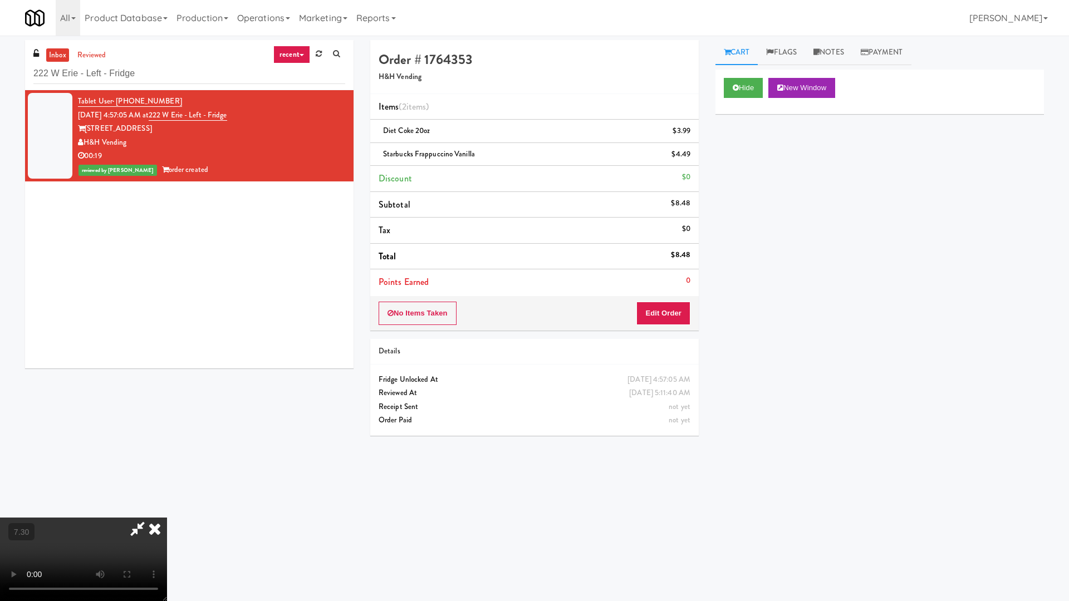
click at [167, 484] on video at bounding box center [83, 559] width 167 height 83
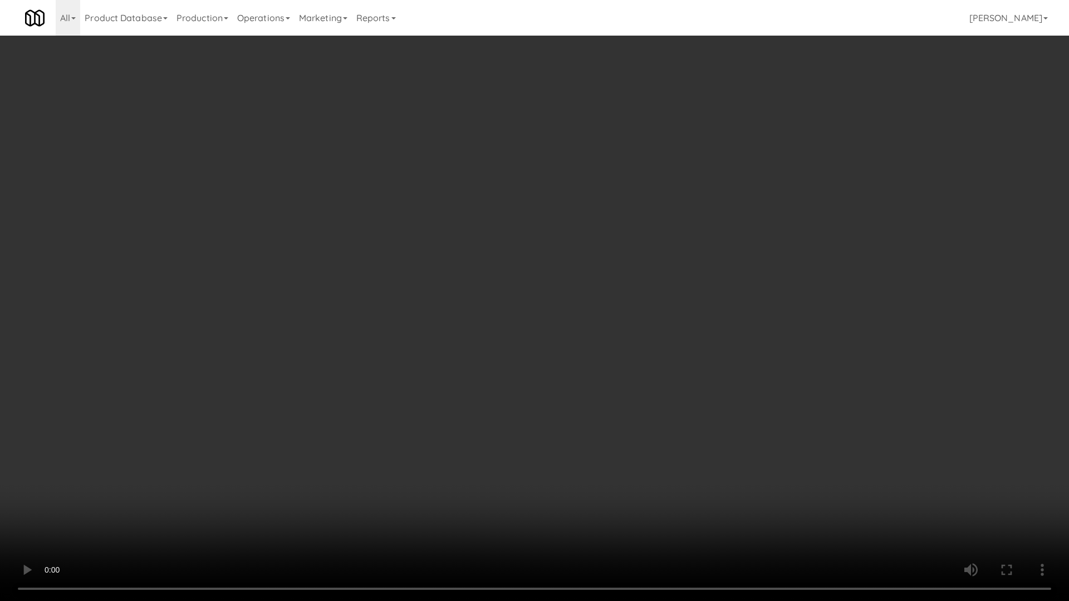
click at [459, 314] on video at bounding box center [534, 300] width 1069 height 601
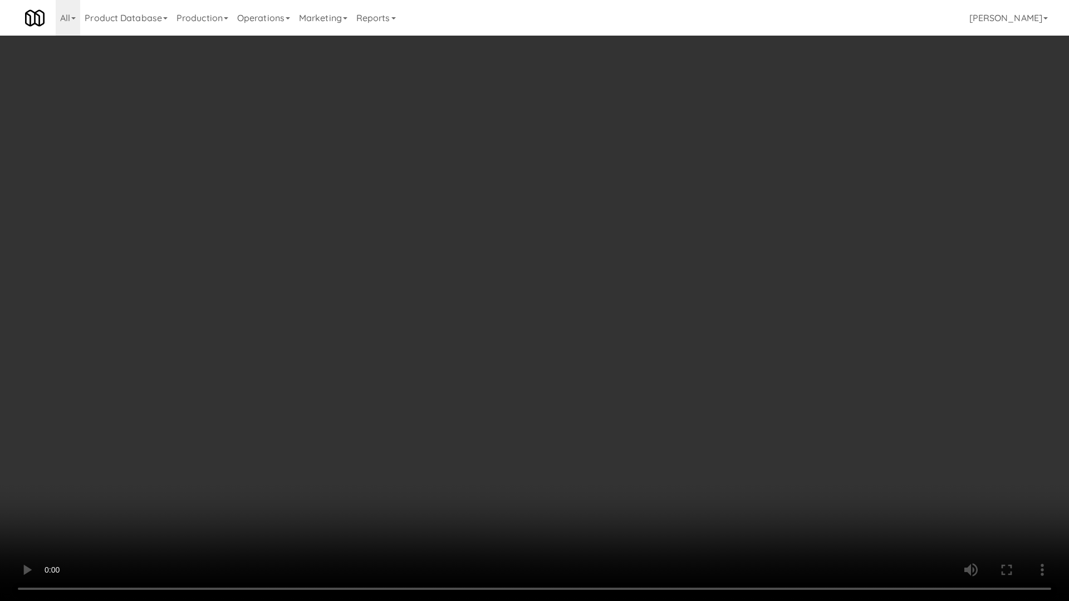
click at [459, 314] on video at bounding box center [534, 300] width 1069 height 601
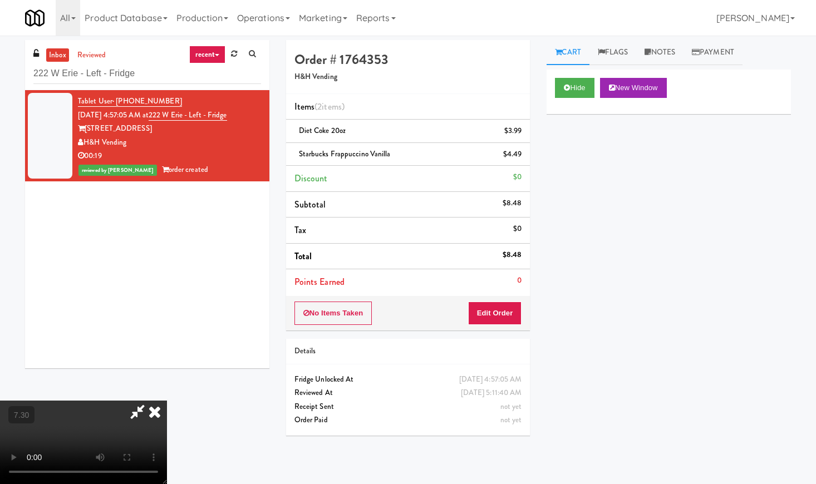
click at [167, 401] on icon at bounding box center [154, 412] width 24 height 22
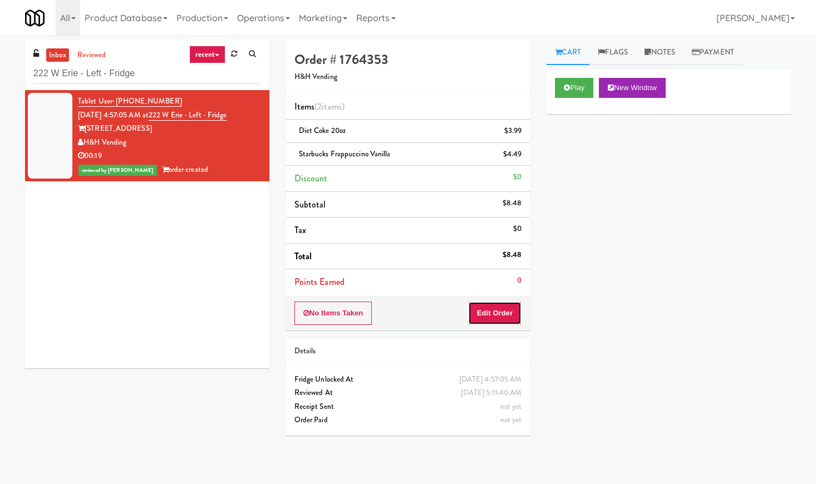
click at [494, 307] on button "Edit Order" at bounding box center [495, 313] width 54 height 23
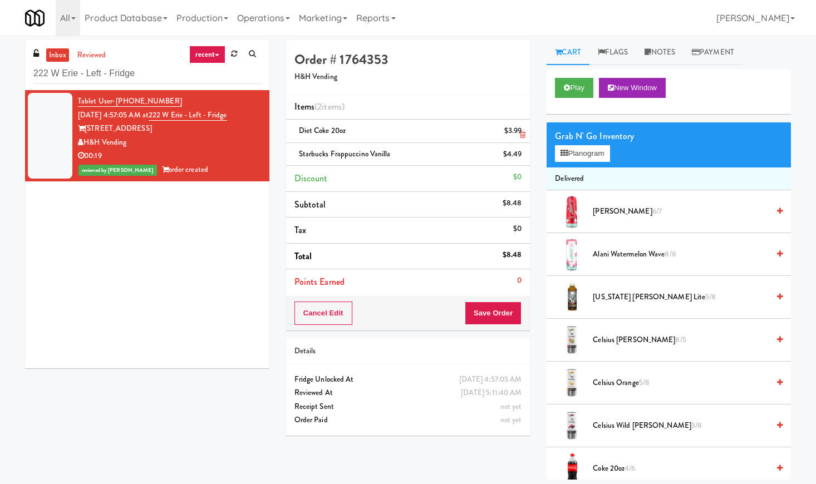
click at [522, 136] on icon at bounding box center [523, 134] width 6 height 7
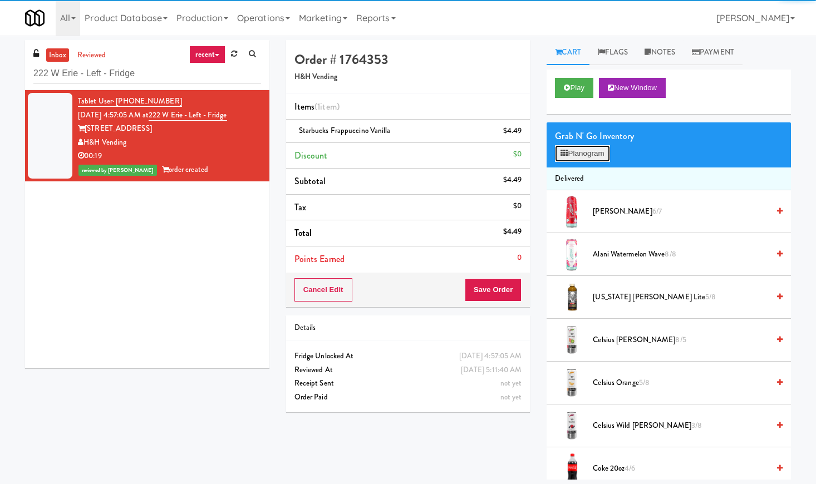
click at [572, 150] on button "Planogram" at bounding box center [582, 153] width 55 height 17
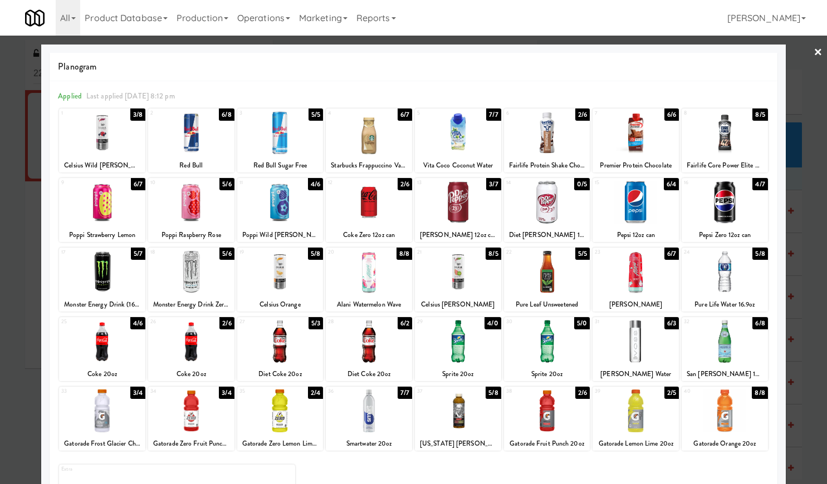
click at [377, 350] on div at bounding box center [369, 341] width 86 height 43
click at [813, 53] on link "×" at bounding box center [817, 53] width 9 height 35
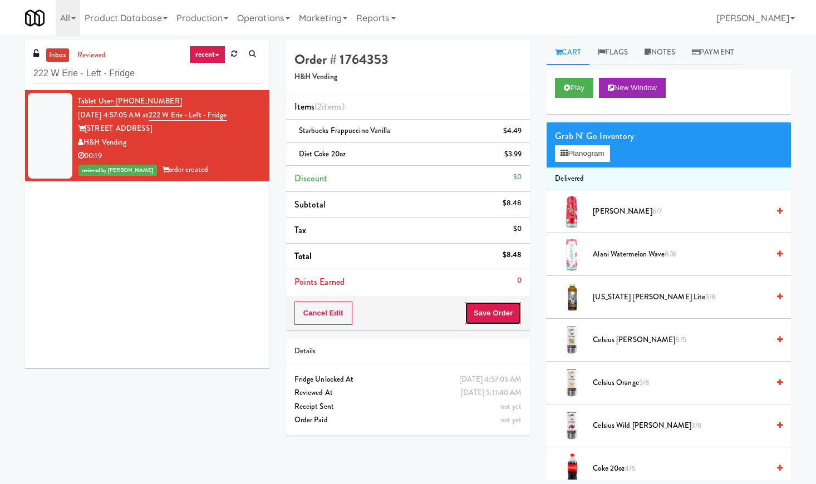
click at [502, 320] on button "Save Order" at bounding box center [493, 313] width 57 height 23
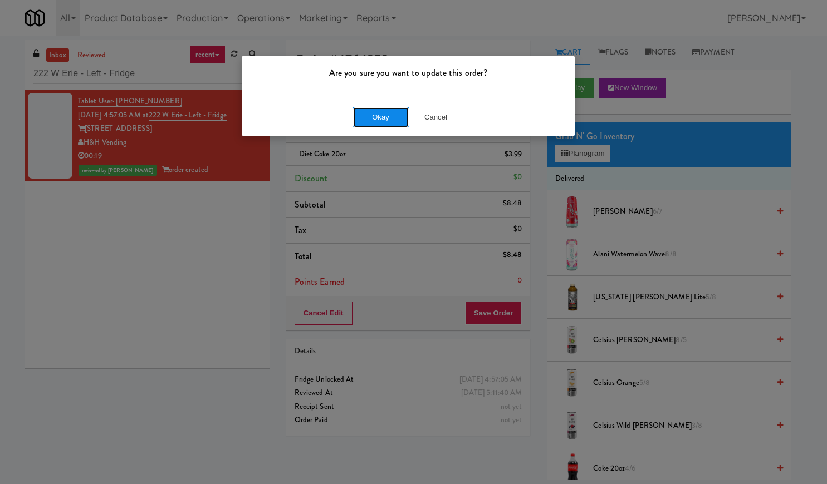
click at [381, 112] on button "Okay" at bounding box center [381, 117] width 56 height 20
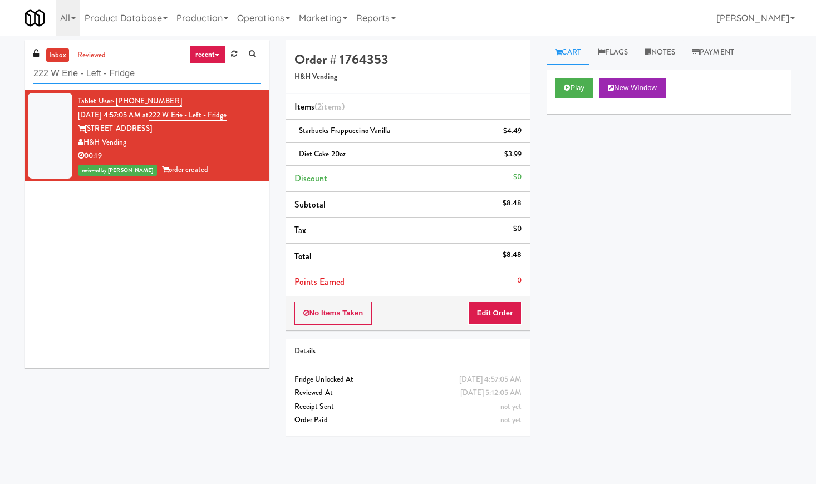
click at [148, 75] on input "222 W Erie - Left - Fridge" at bounding box center [147, 73] width 228 height 21
paste input "Standard - Pantry - Right"
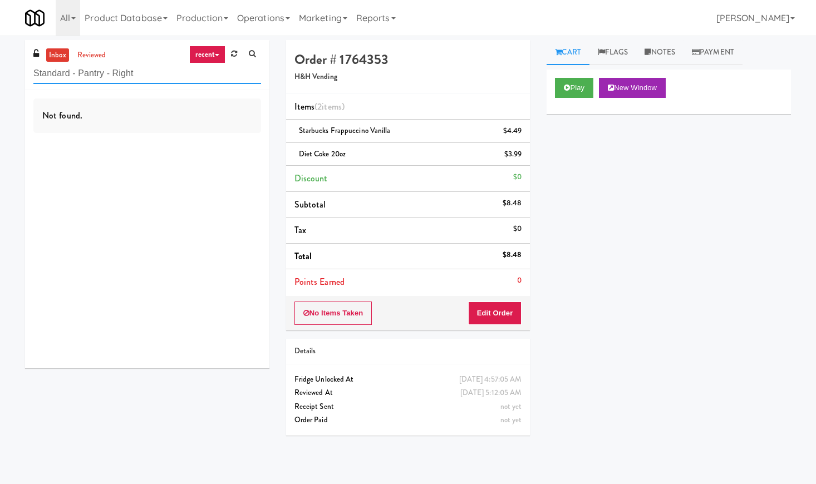
click at [122, 72] on input "Standard - Pantry - Right" at bounding box center [147, 73] width 228 height 21
paste input "Phase I - Drink Cooler"
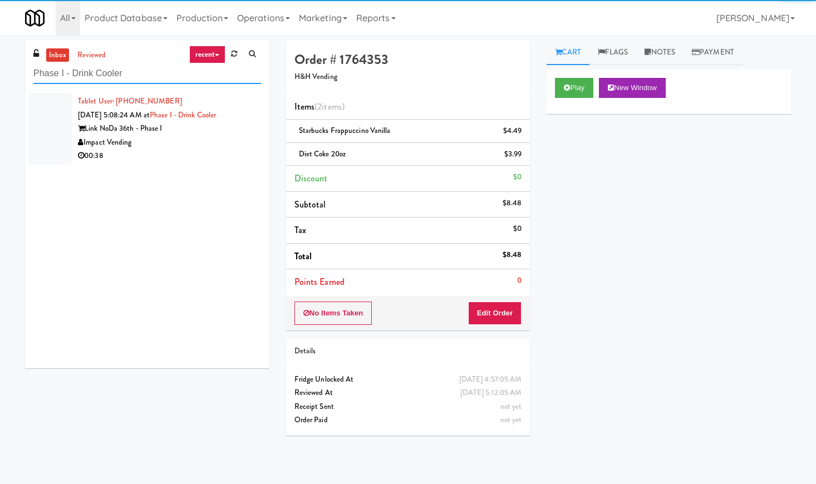
type input "Phase I - Drink Cooler"
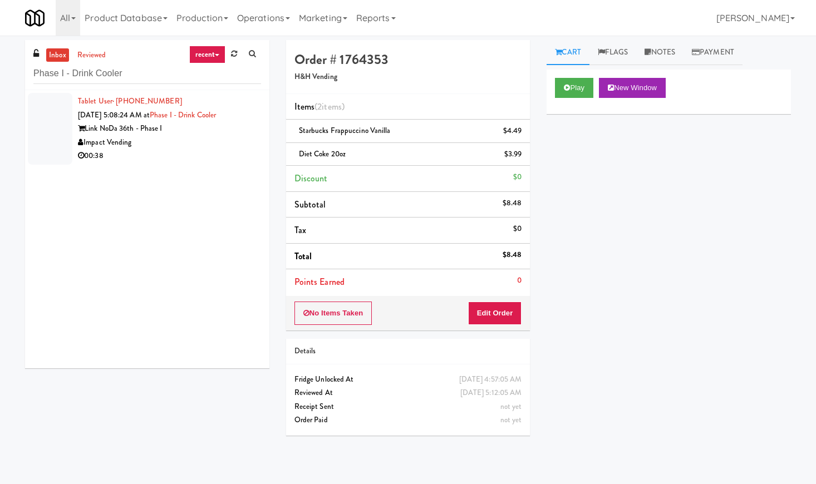
click at [227, 141] on div "Impact Vending" at bounding box center [169, 143] width 183 height 14
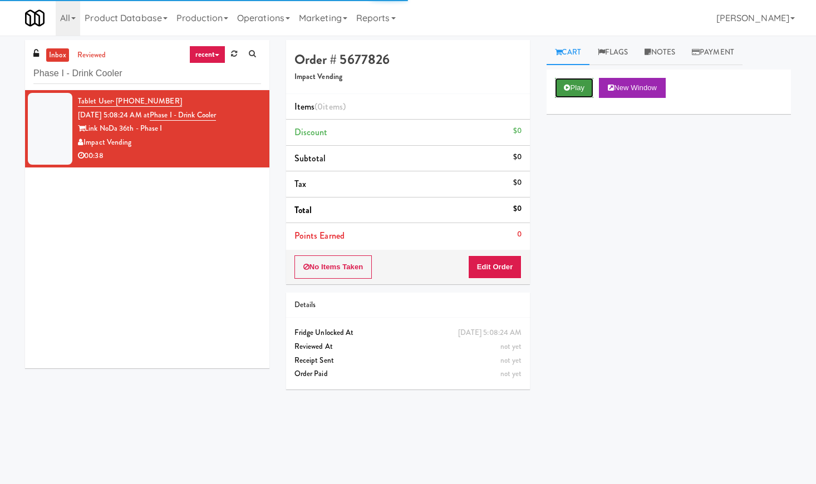
click at [578, 88] on button "Play" at bounding box center [574, 88] width 38 height 20
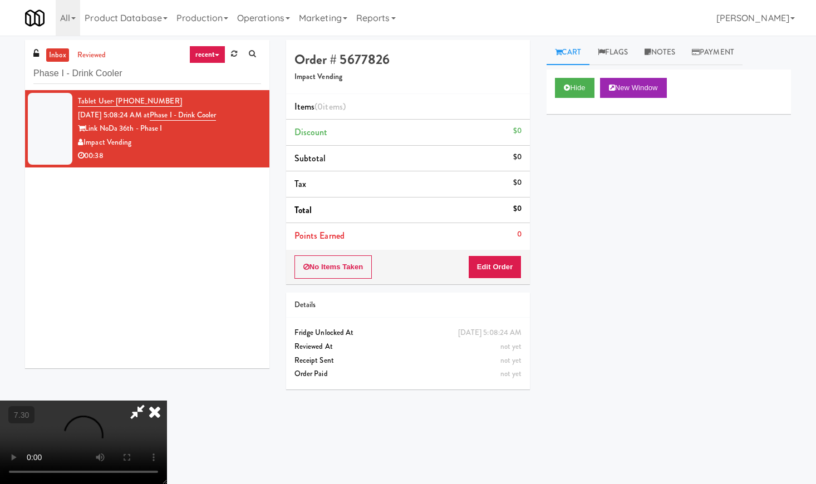
click at [142, 401] on video at bounding box center [83, 442] width 167 height 83
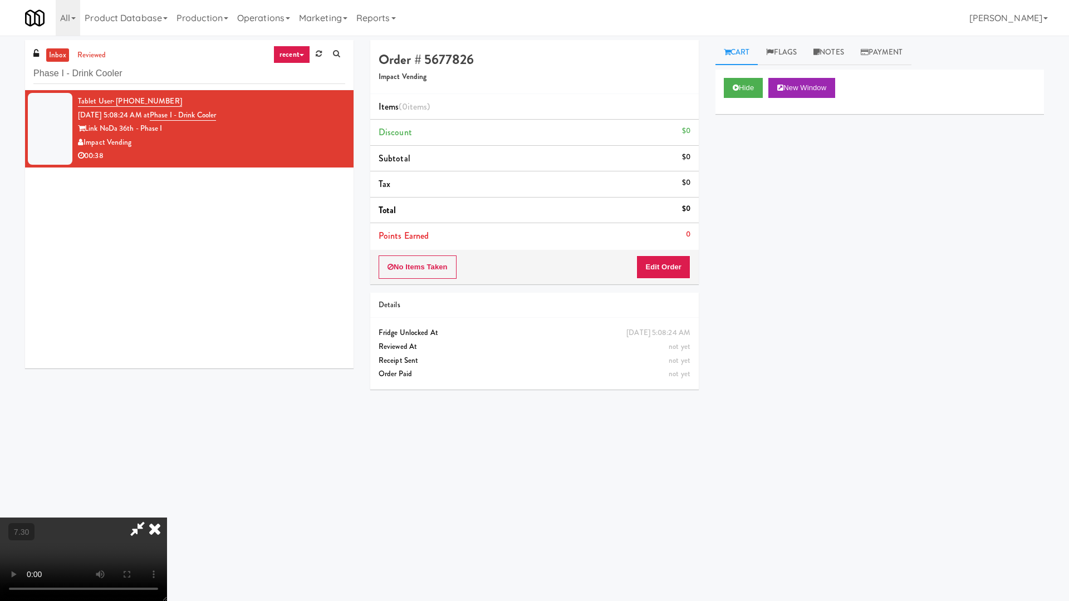
click at [167, 484] on video at bounding box center [83, 559] width 167 height 83
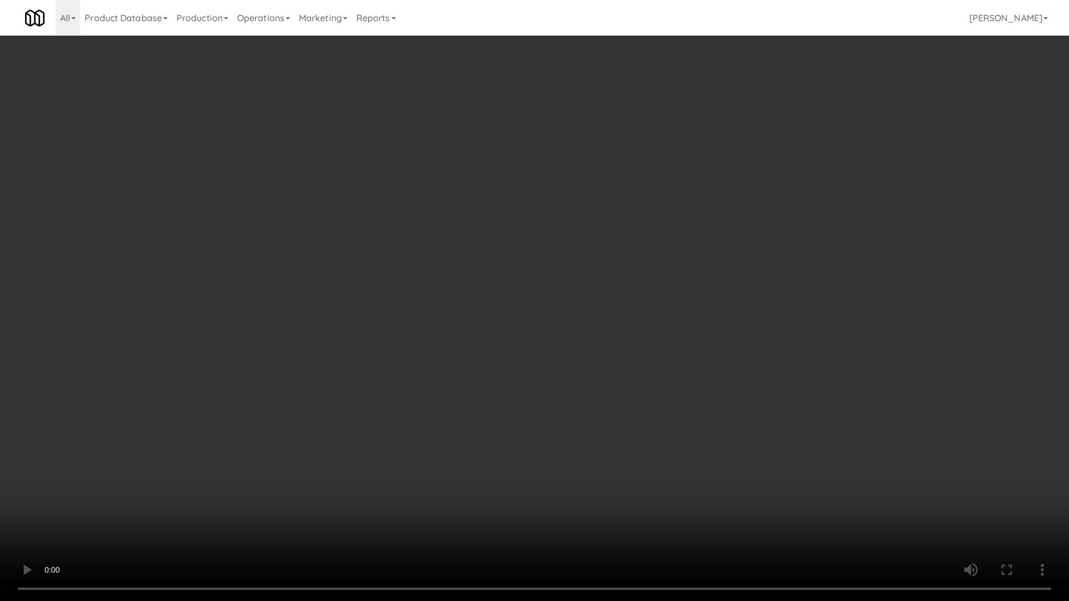
click at [508, 249] on video at bounding box center [534, 300] width 1069 height 601
click at [522, 245] on video at bounding box center [534, 300] width 1069 height 601
click at [520, 247] on video at bounding box center [534, 300] width 1069 height 601
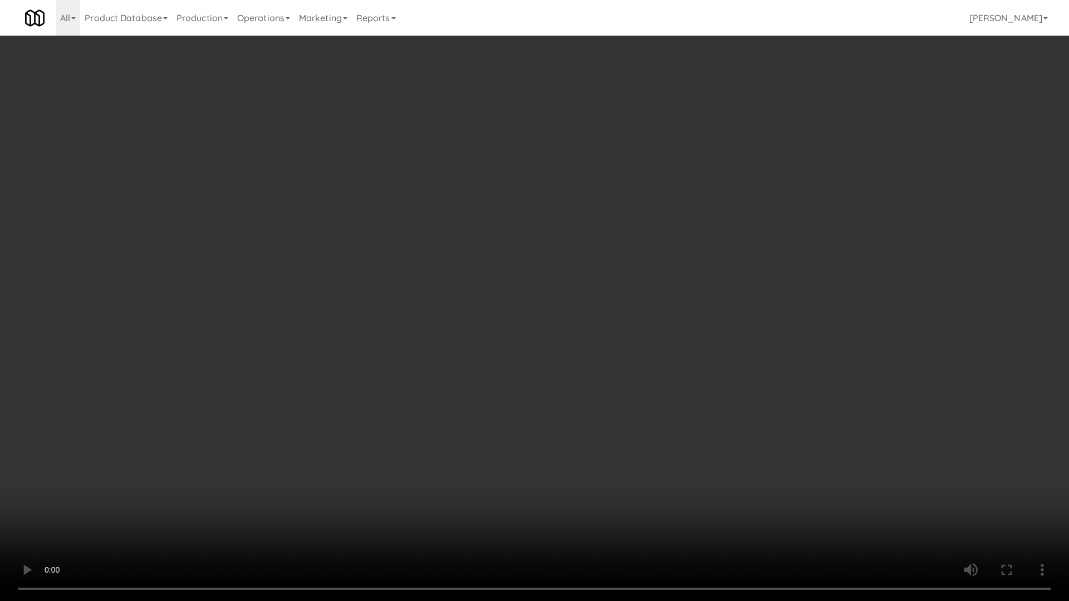
click at [520, 247] on video at bounding box center [534, 300] width 1069 height 601
click at [523, 246] on video at bounding box center [534, 300] width 1069 height 601
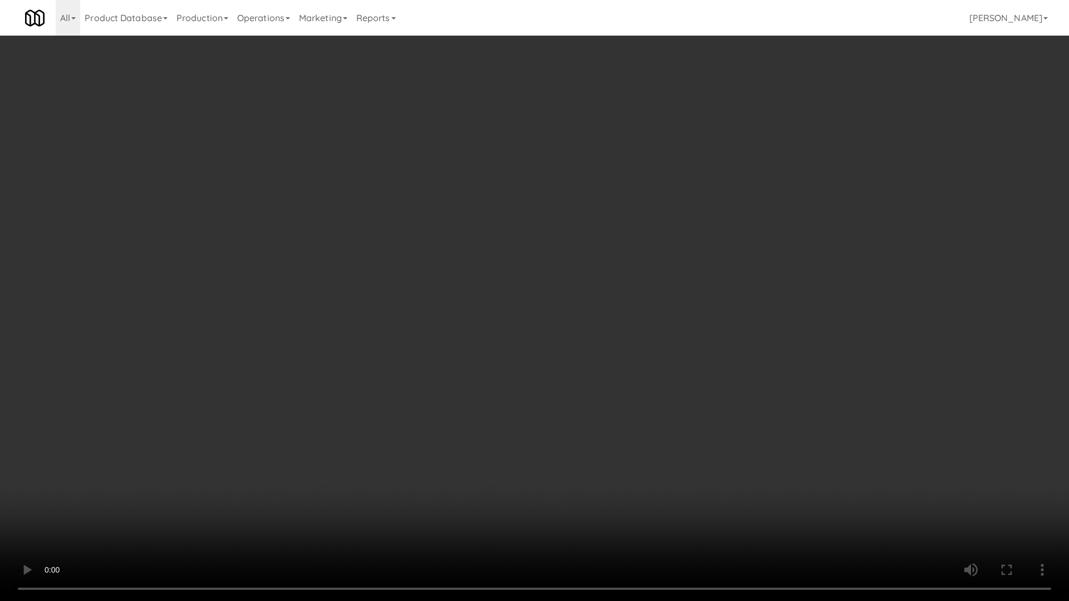
click at [523, 246] on video at bounding box center [534, 300] width 1069 height 601
click at [522, 247] on video at bounding box center [534, 300] width 1069 height 601
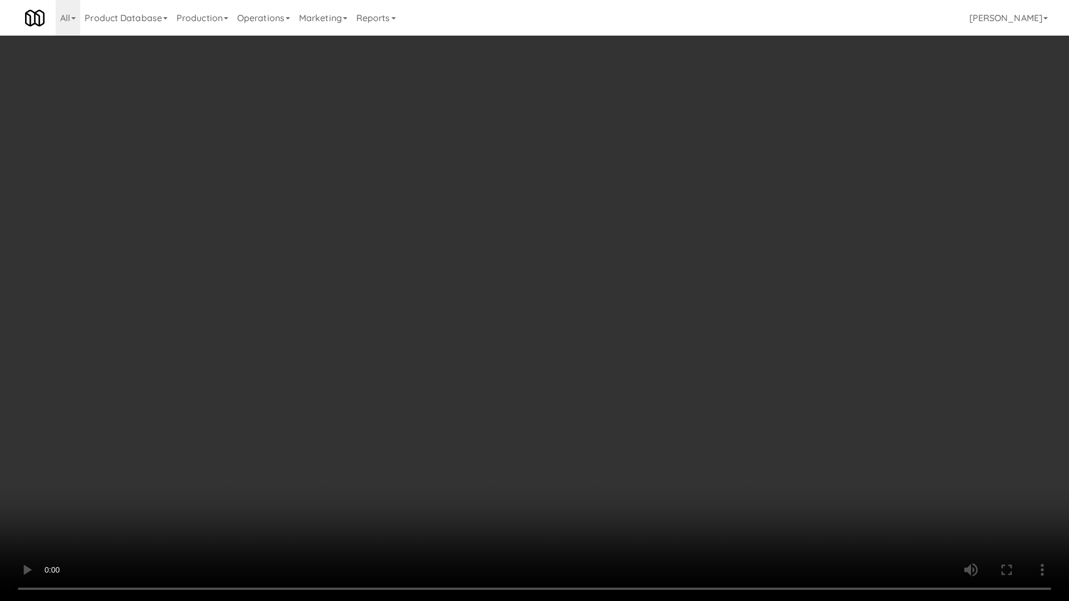
click at [522, 247] on video at bounding box center [534, 300] width 1069 height 601
click at [520, 247] on video at bounding box center [534, 300] width 1069 height 601
click at [519, 248] on video at bounding box center [534, 300] width 1069 height 601
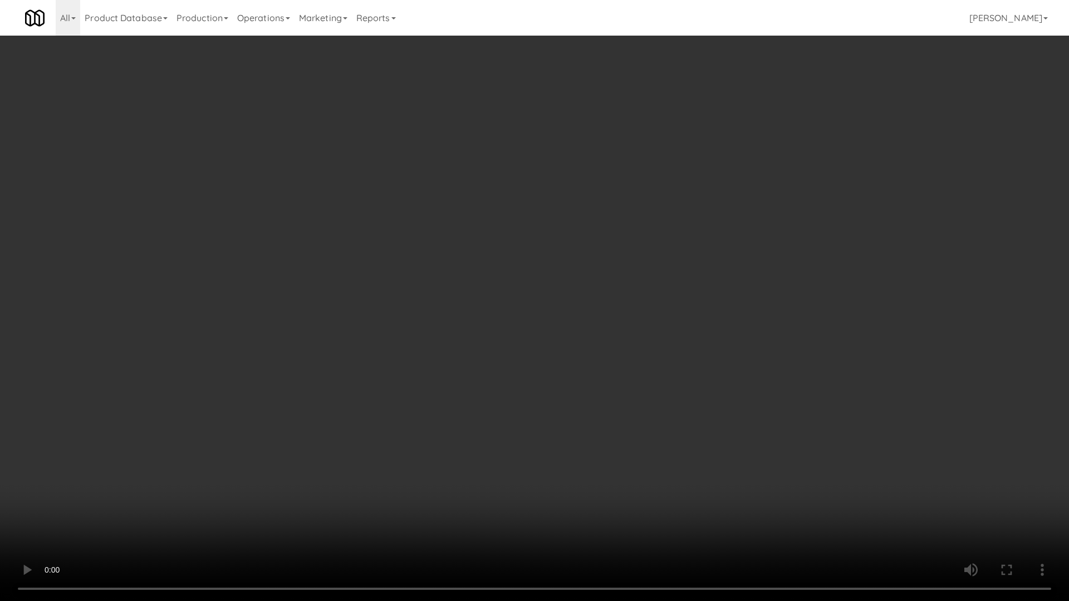
click at [519, 248] on video at bounding box center [534, 300] width 1069 height 601
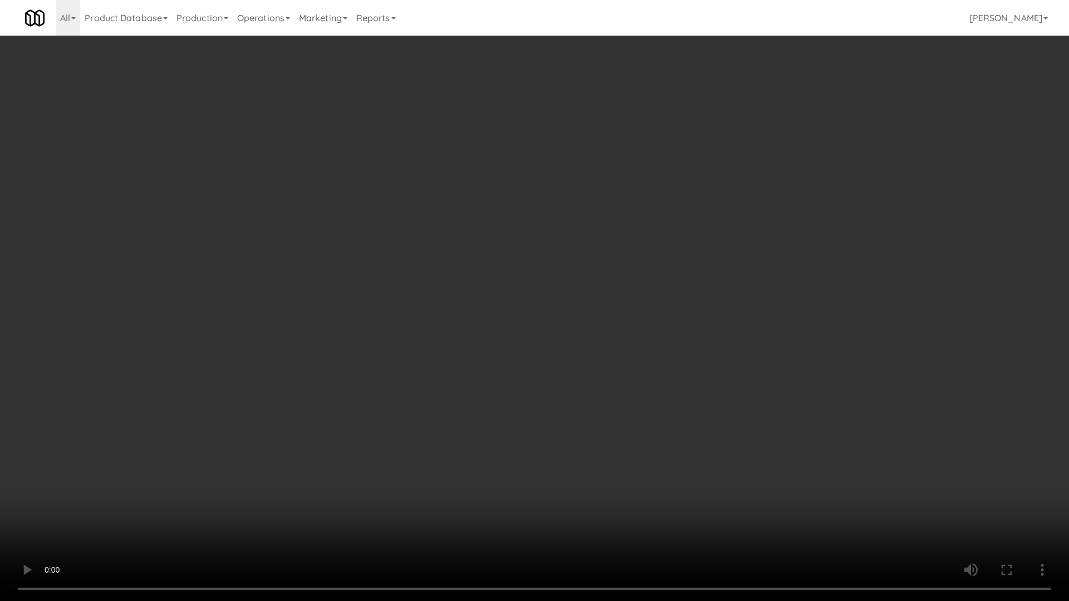
click at [519, 248] on video at bounding box center [534, 300] width 1069 height 601
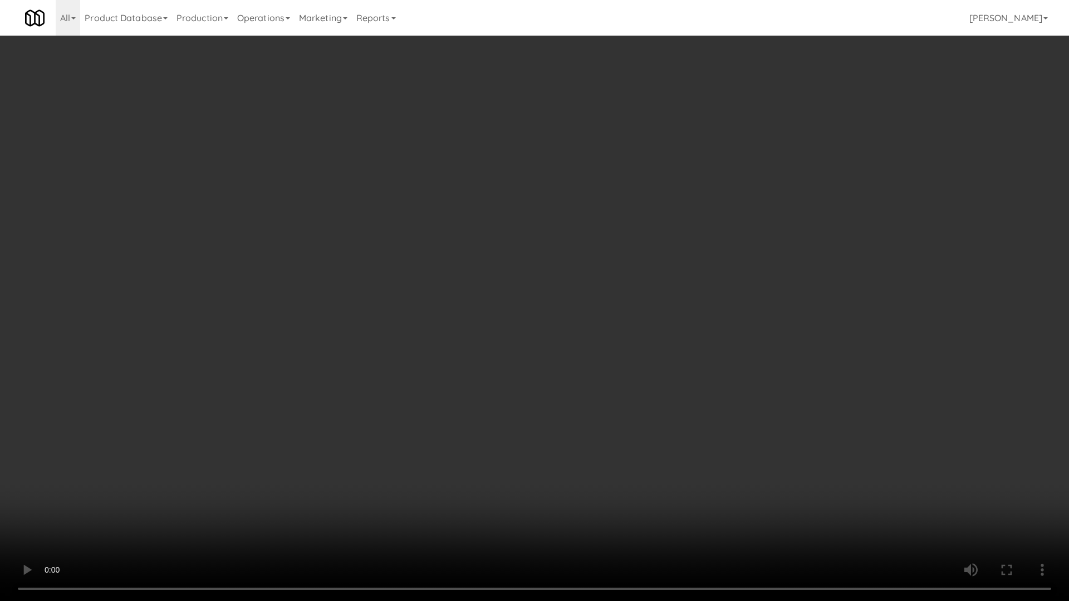
click at [475, 360] on video at bounding box center [534, 300] width 1069 height 601
click at [490, 349] on video at bounding box center [534, 300] width 1069 height 601
click at [491, 348] on video at bounding box center [534, 300] width 1069 height 601
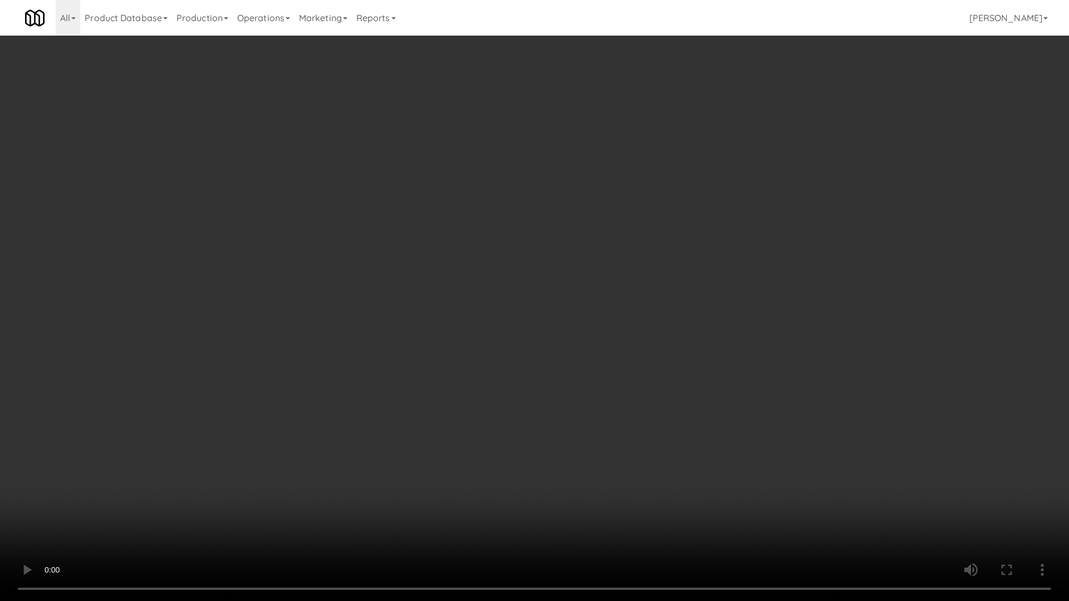
click at [491, 350] on video at bounding box center [534, 300] width 1069 height 601
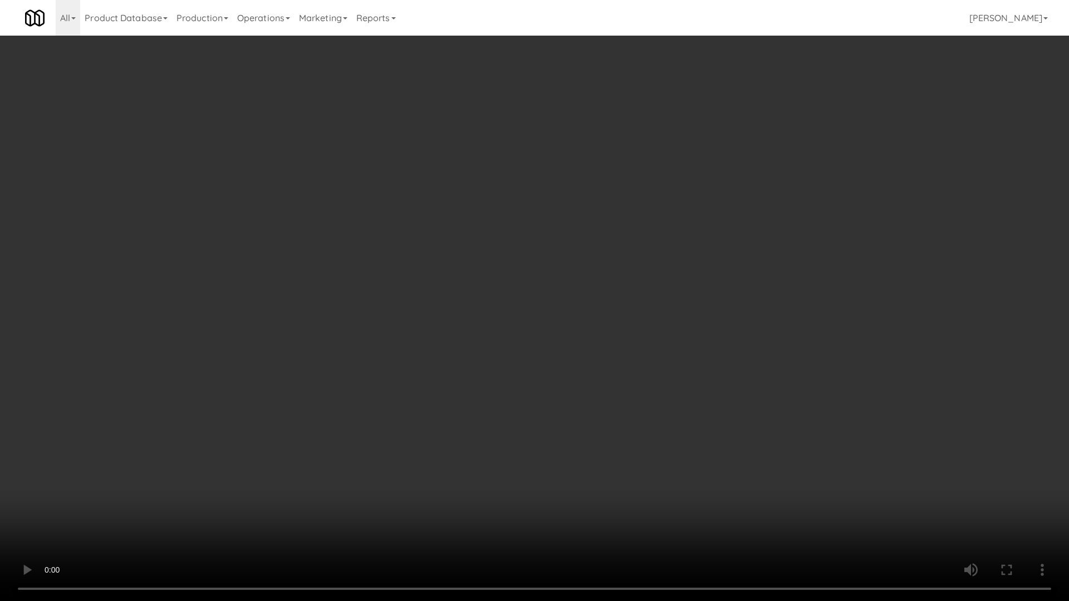
click at [491, 350] on video at bounding box center [534, 300] width 1069 height 601
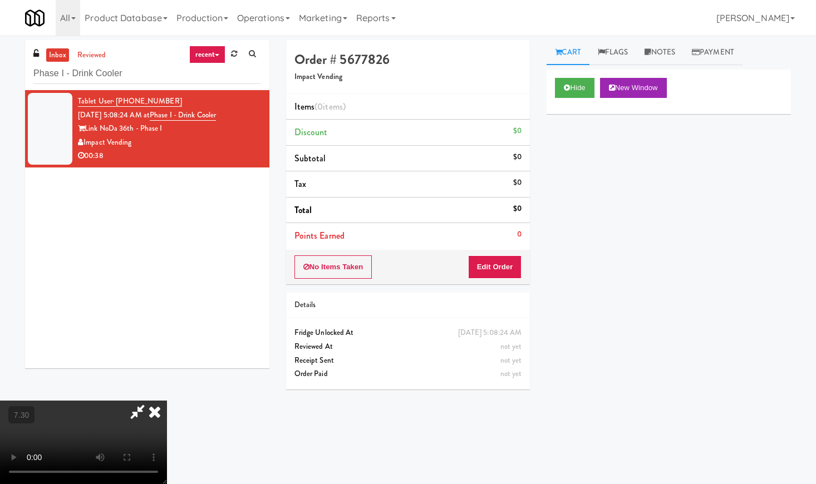
click at [167, 401] on icon at bounding box center [154, 412] width 24 height 22
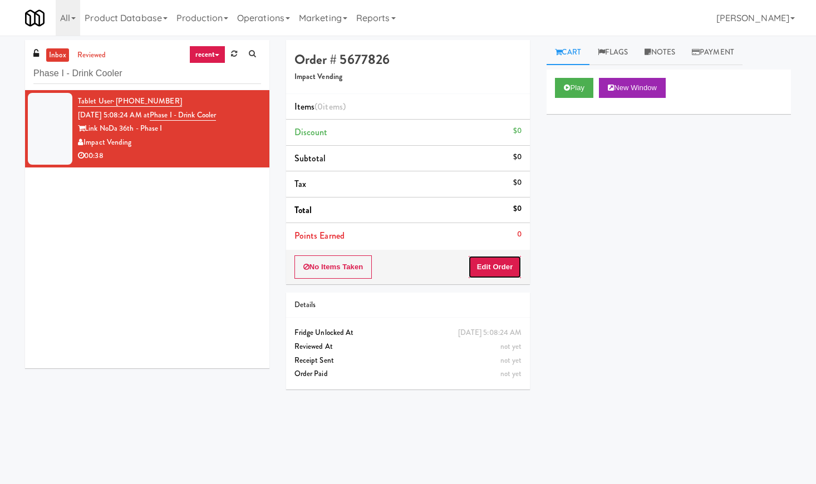
click at [485, 256] on button "Edit Order" at bounding box center [495, 266] width 54 height 23
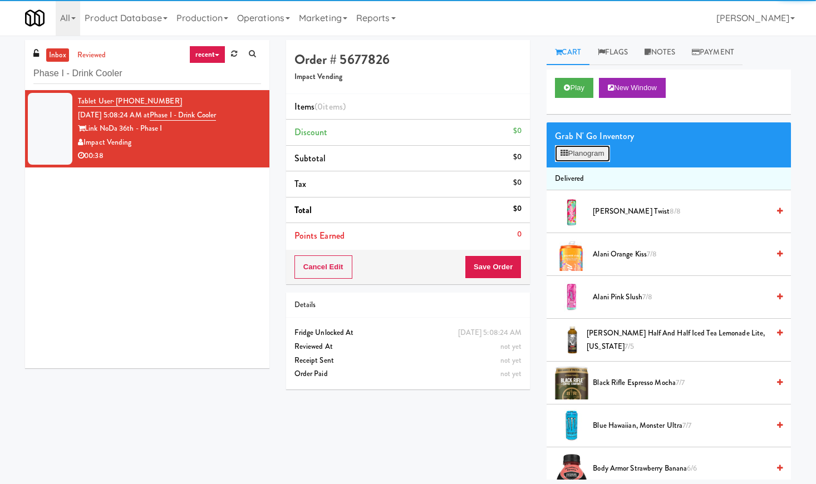
click at [588, 150] on button "Planogram" at bounding box center [582, 153] width 55 height 17
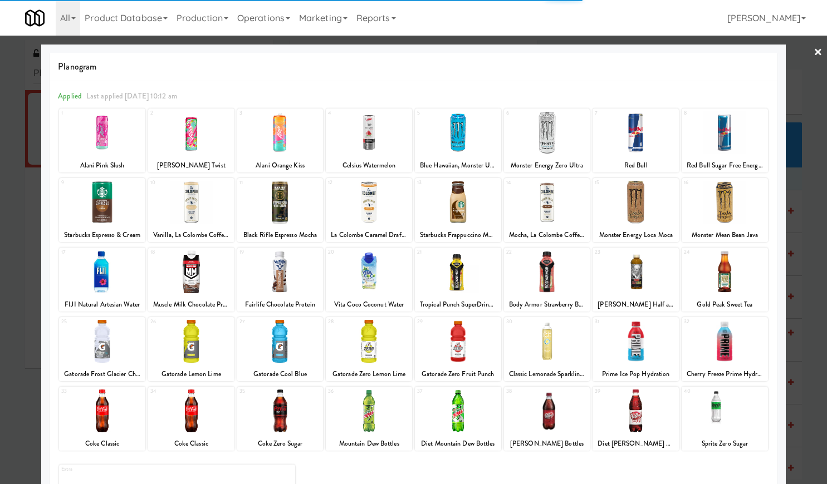
click at [529, 269] on div at bounding box center [547, 271] width 86 height 43
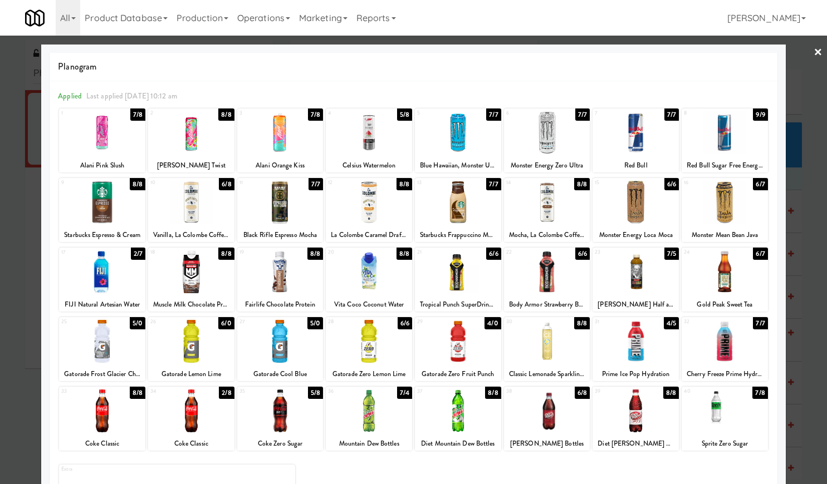
click at [540, 267] on div at bounding box center [547, 271] width 86 height 43
click at [795, 54] on div at bounding box center [413, 242] width 827 height 484
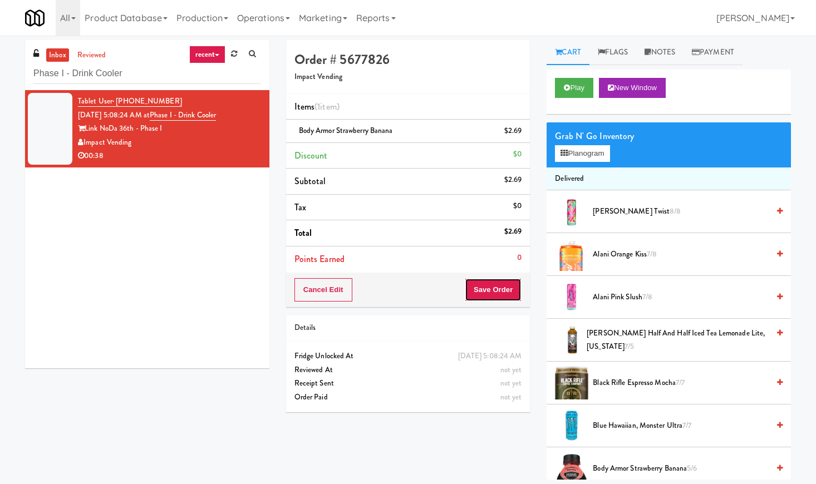
click at [488, 291] on button "Save Order" at bounding box center [493, 289] width 57 height 23
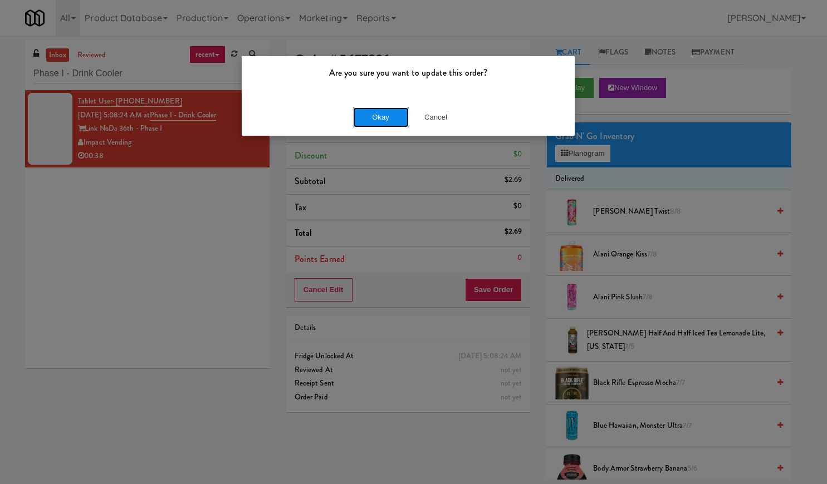
click at [393, 109] on button "Okay" at bounding box center [381, 117] width 56 height 20
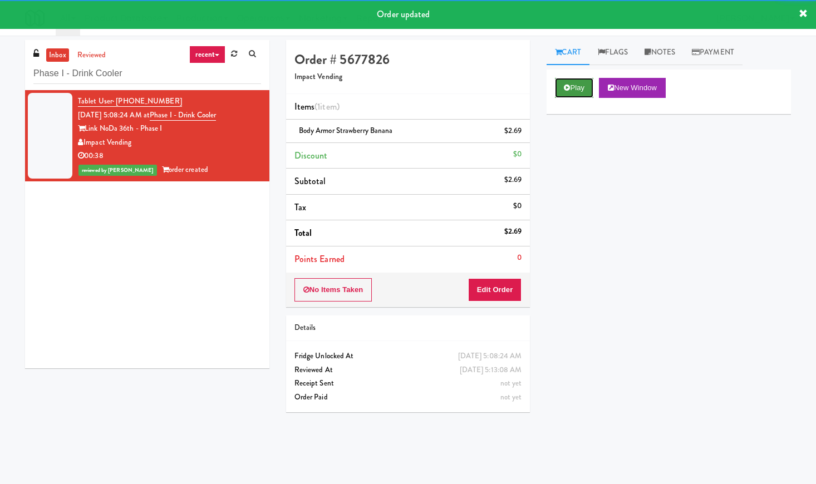
click at [563, 78] on button "Play" at bounding box center [574, 88] width 38 height 20
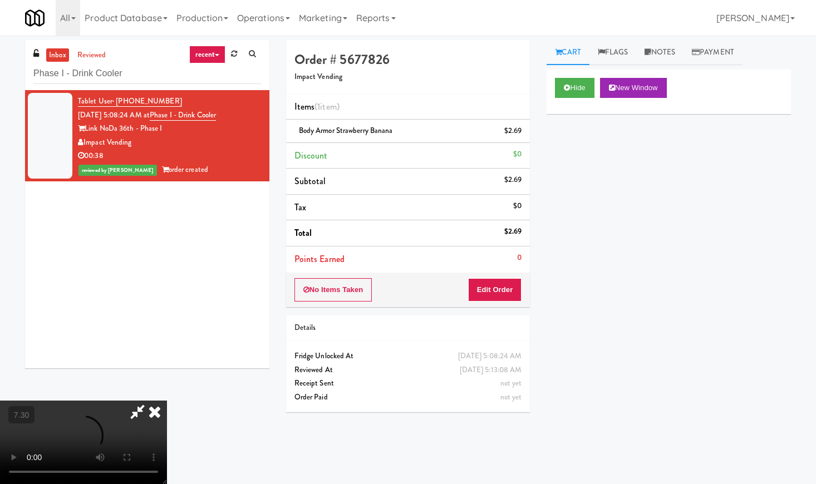
click at [167, 401] on video at bounding box center [83, 442] width 167 height 83
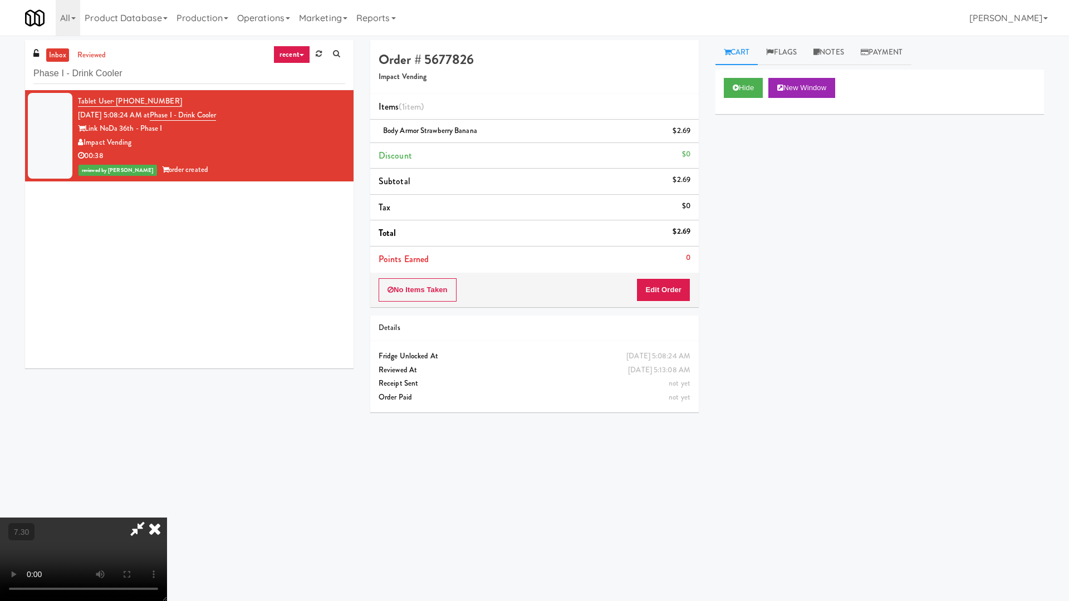
click at [167, 484] on video at bounding box center [83, 559] width 167 height 83
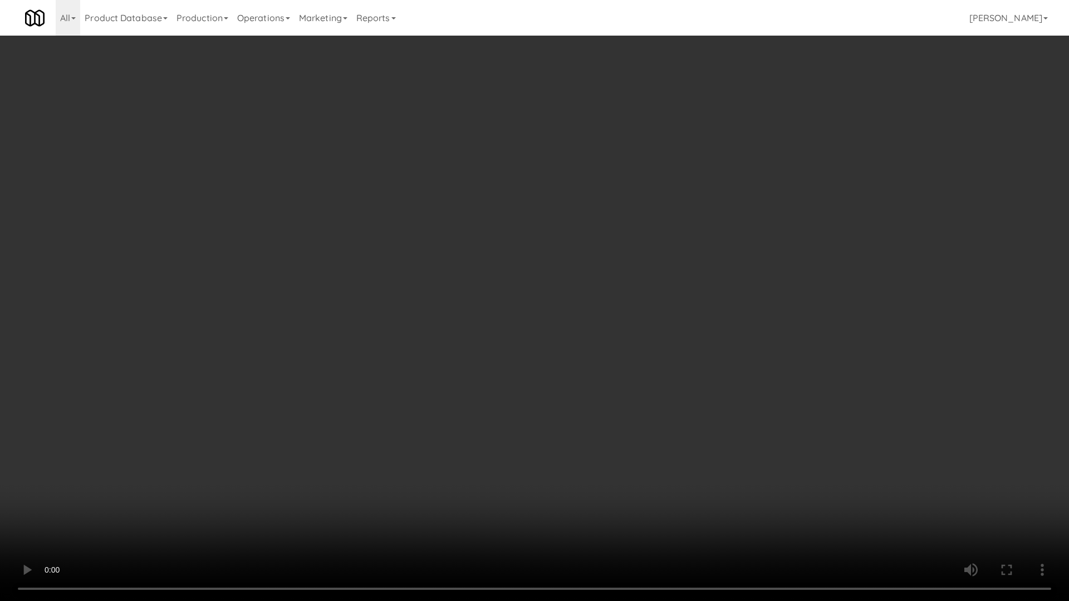
click at [488, 377] on video at bounding box center [534, 300] width 1069 height 601
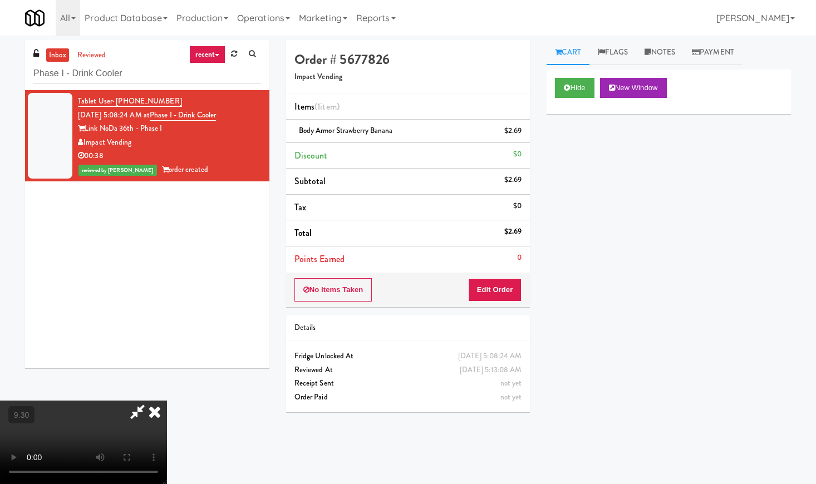
click at [167, 401] on icon at bounding box center [154, 412] width 24 height 22
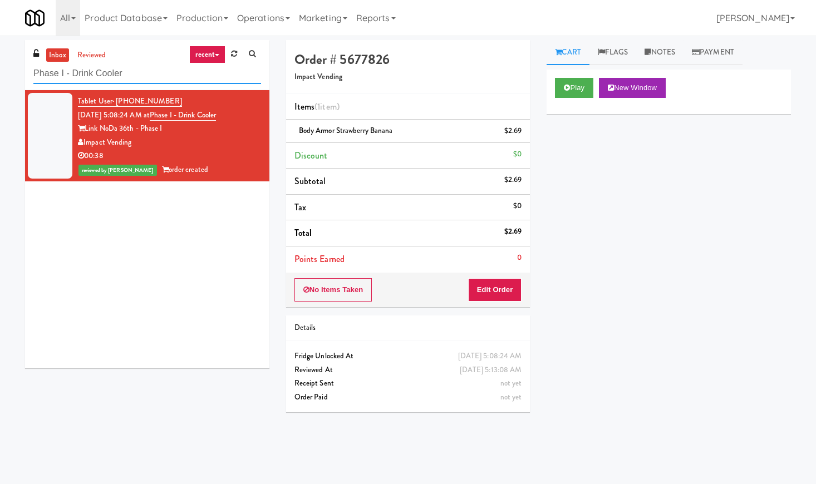
click at [101, 81] on input "Phase I - Drink Cooler" at bounding box center [147, 73] width 228 height 21
paste input "(Snack & Drink) EWR 3-TB-PUBLIC"
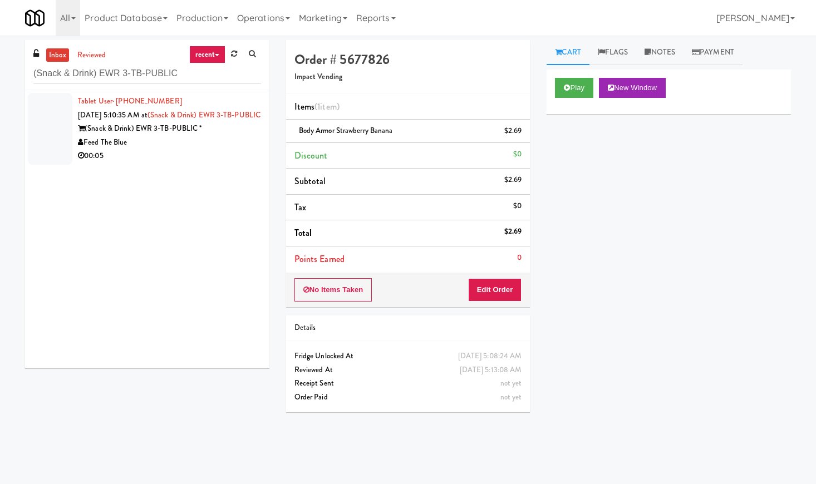
click at [223, 163] on div "00:05" at bounding box center [169, 156] width 183 height 14
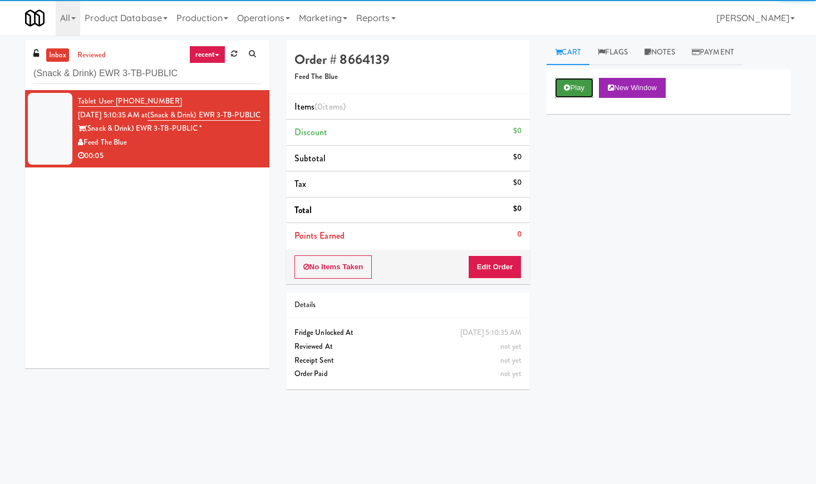
click at [573, 93] on button "Play" at bounding box center [574, 88] width 38 height 20
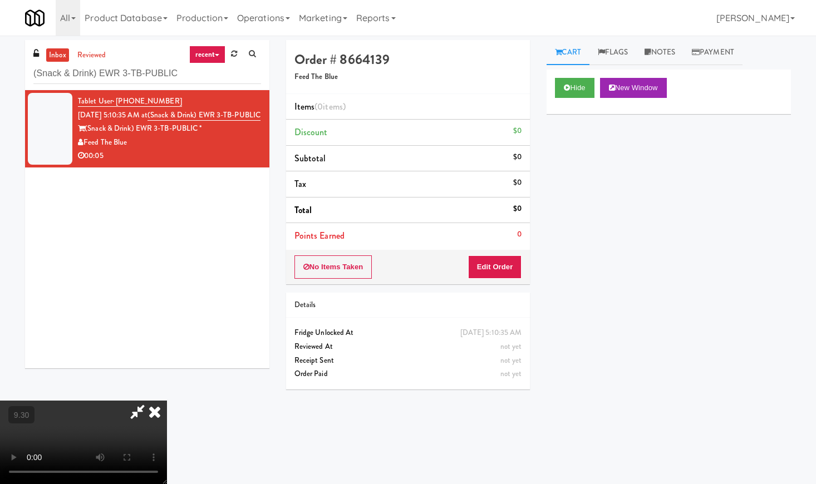
click at [167, 401] on video at bounding box center [83, 442] width 167 height 83
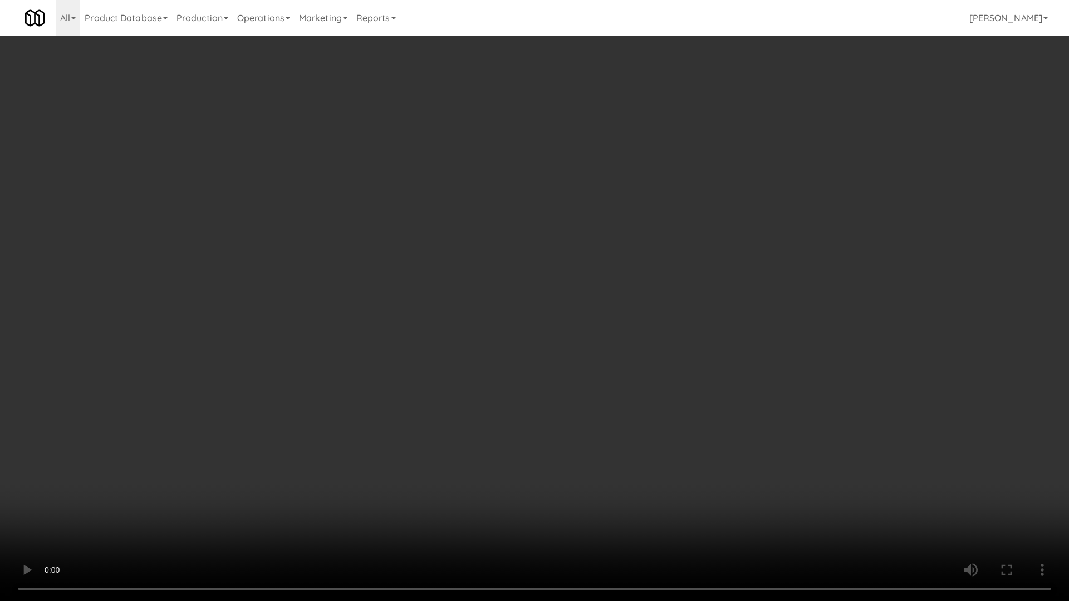
click at [311, 336] on video at bounding box center [534, 300] width 1069 height 601
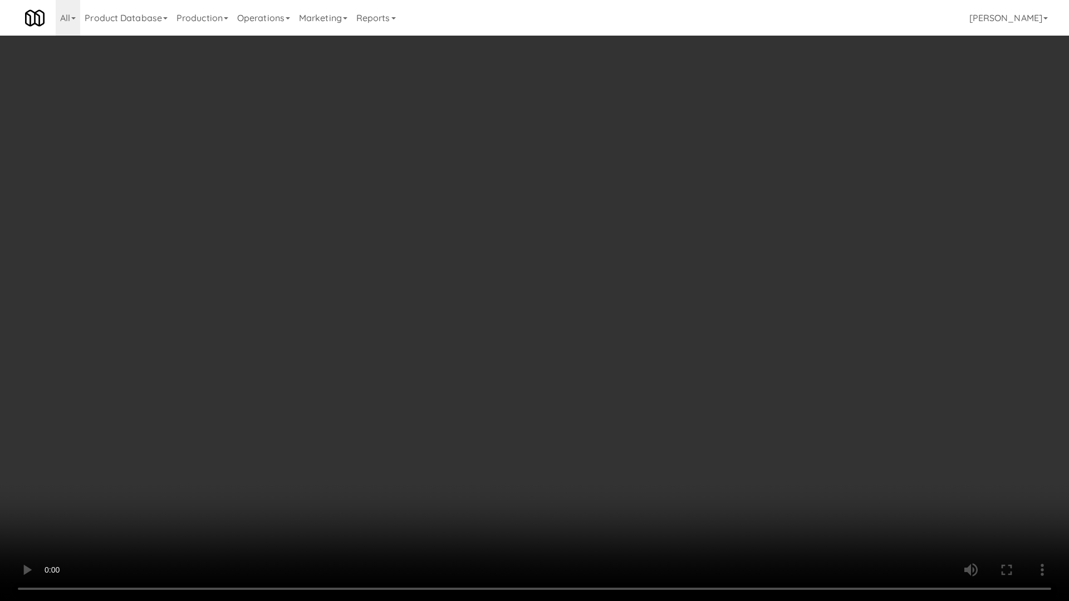
click at [311, 336] on video at bounding box center [534, 300] width 1069 height 601
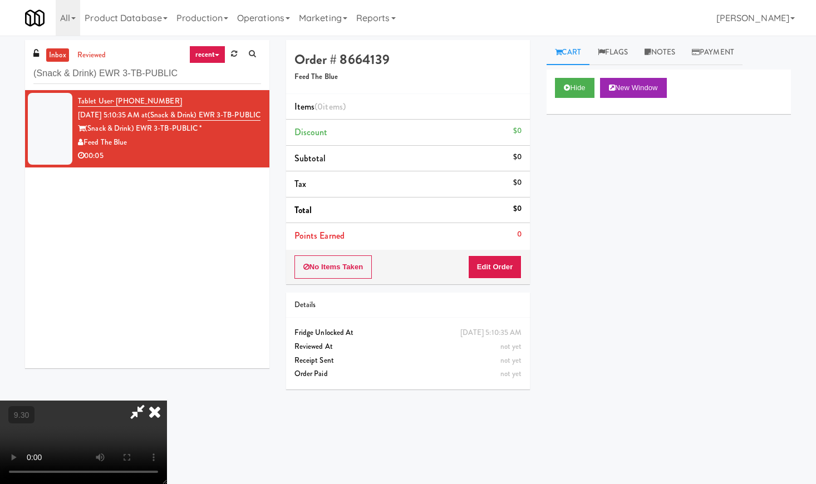
click at [167, 401] on icon at bounding box center [154, 412] width 24 height 22
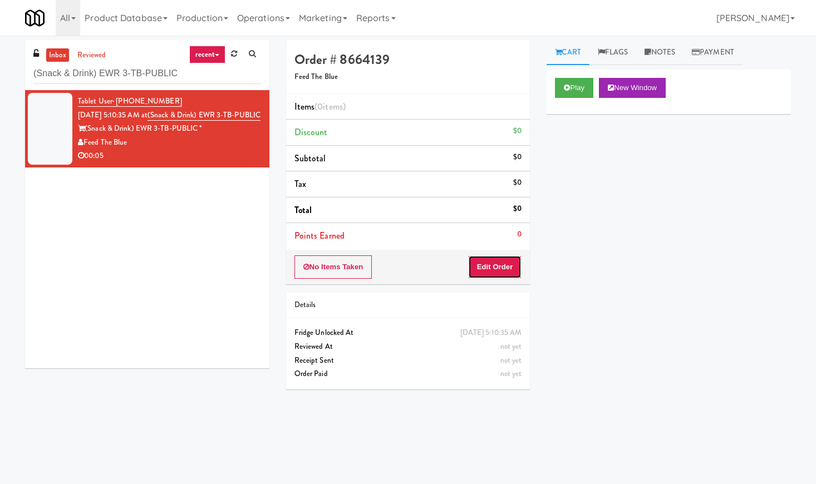
click at [501, 269] on button "Edit Order" at bounding box center [495, 266] width 54 height 23
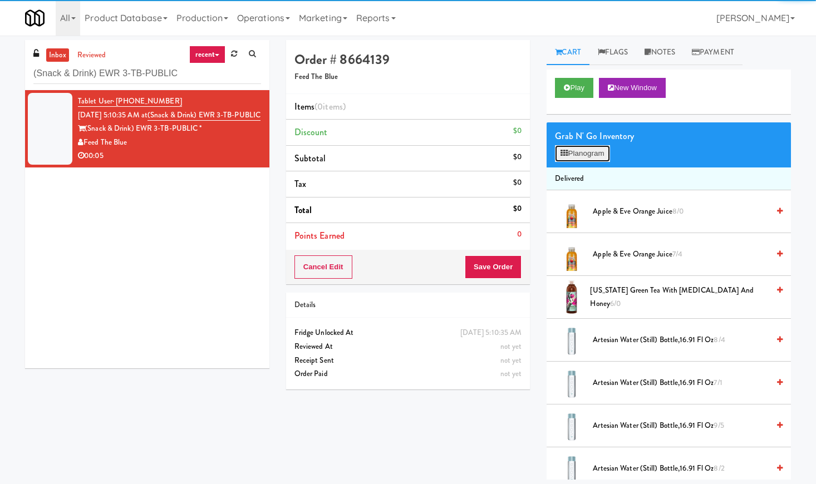
click at [564, 151] on icon at bounding box center [564, 153] width 7 height 7
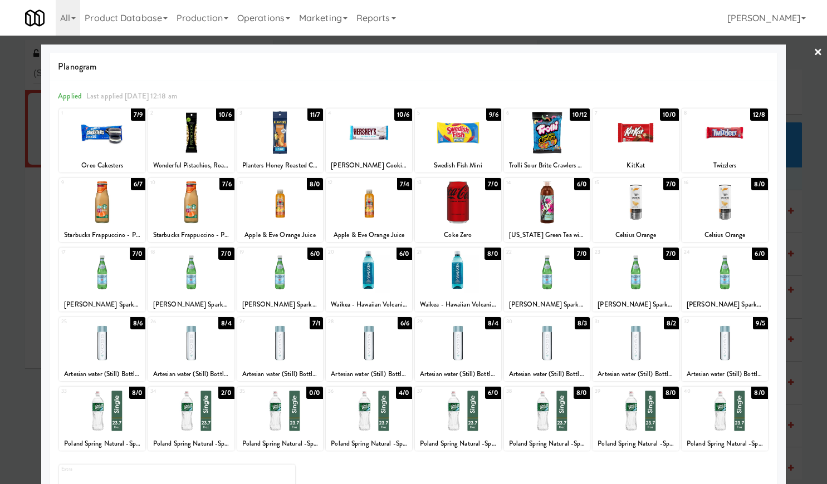
click at [284, 209] on div at bounding box center [280, 202] width 86 height 43
drag, startPoint x: 812, startPoint y: 47, endPoint x: 805, endPoint y: 48, distance: 7.3
click at [812, 47] on div at bounding box center [413, 242] width 827 height 484
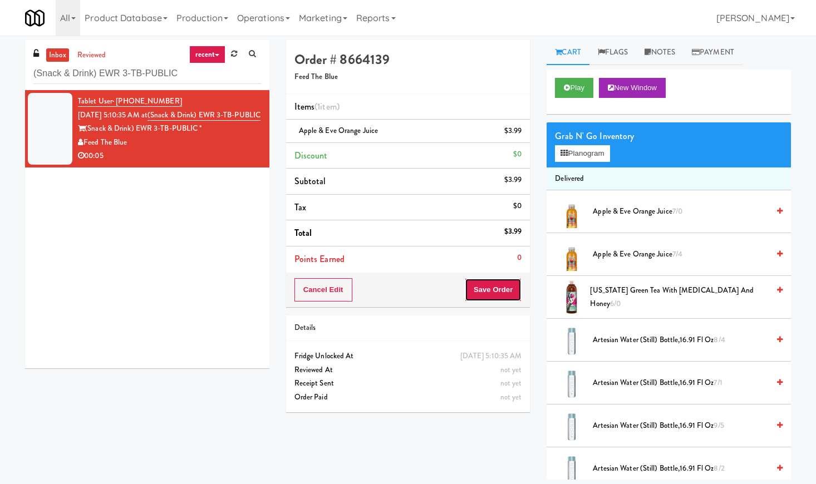
click at [478, 282] on button "Save Order" at bounding box center [493, 289] width 57 height 23
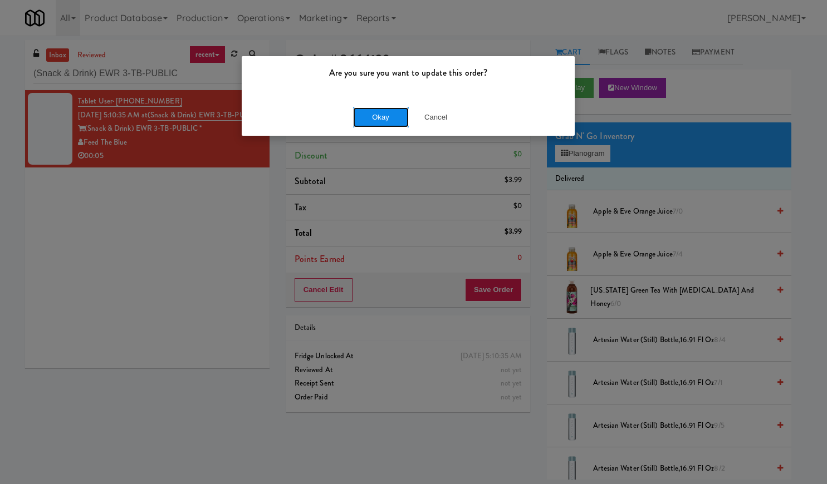
click at [389, 121] on button "Okay" at bounding box center [381, 117] width 56 height 20
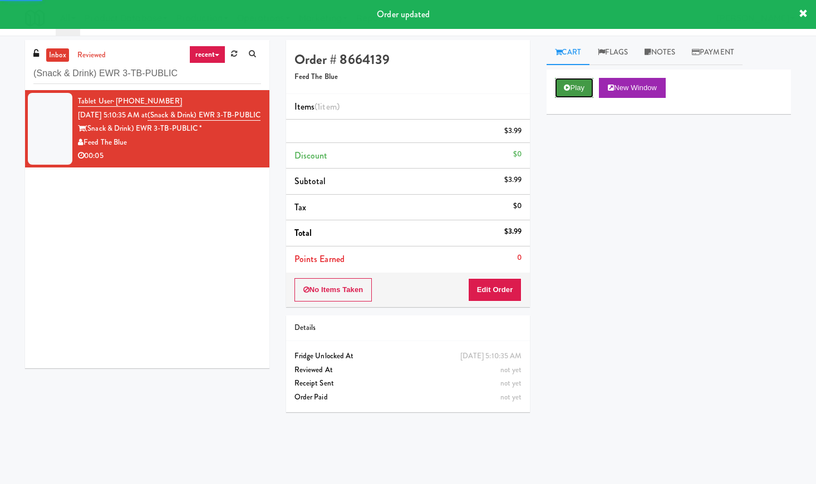
click at [568, 85] on icon at bounding box center [567, 87] width 6 height 7
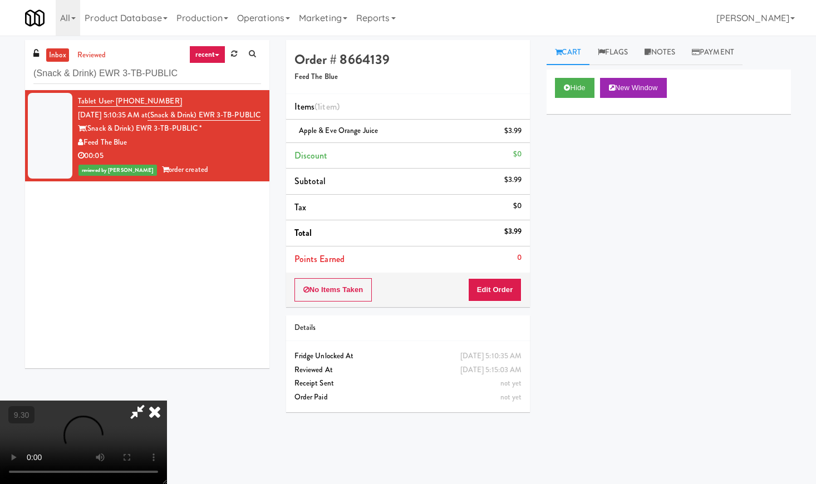
click at [167, 401] on video at bounding box center [83, 442] width 167 height 83
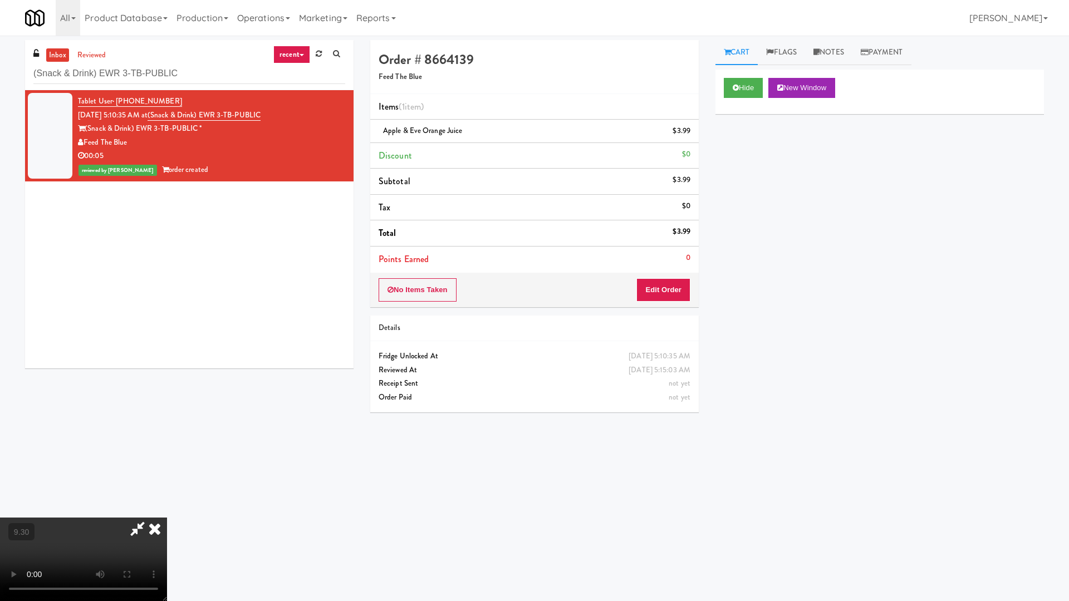
click at [167, 484] on video at bounding box center [83, 559] width 167 height 83
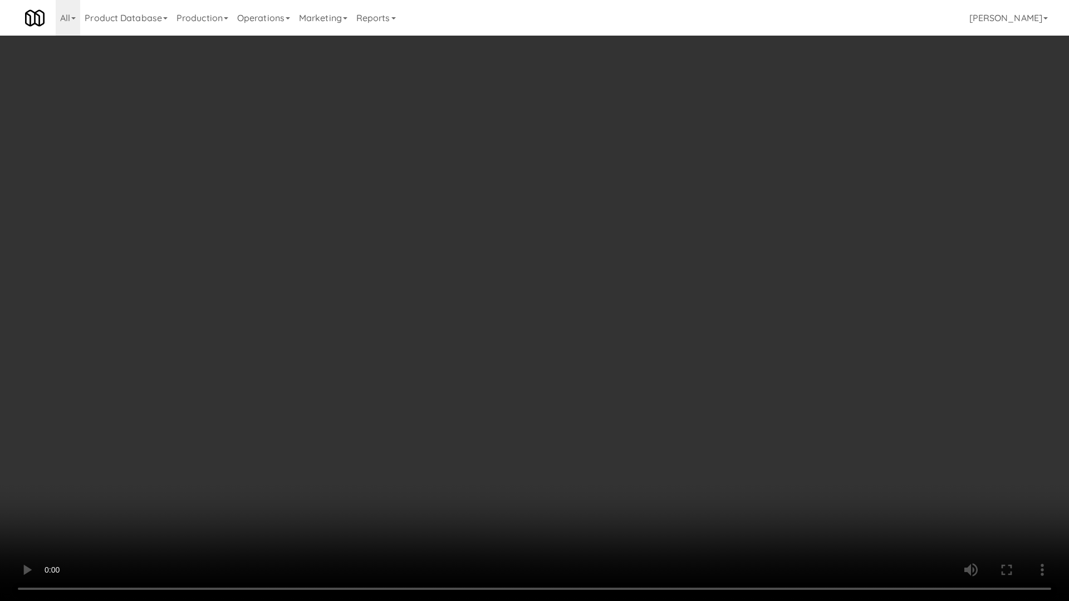
click at [405, 223] on video at bounding box center [534, 300] width 1069 height 601
click at [426, 223] on video at bounding box center [534, 300] width 1069 height 601
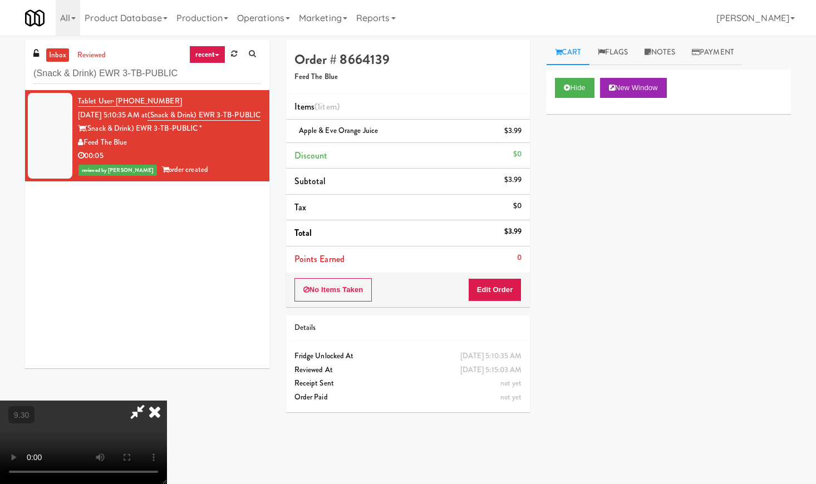
click at [167, 401] on icon at bounding box center [154, 412] width 24 height 22
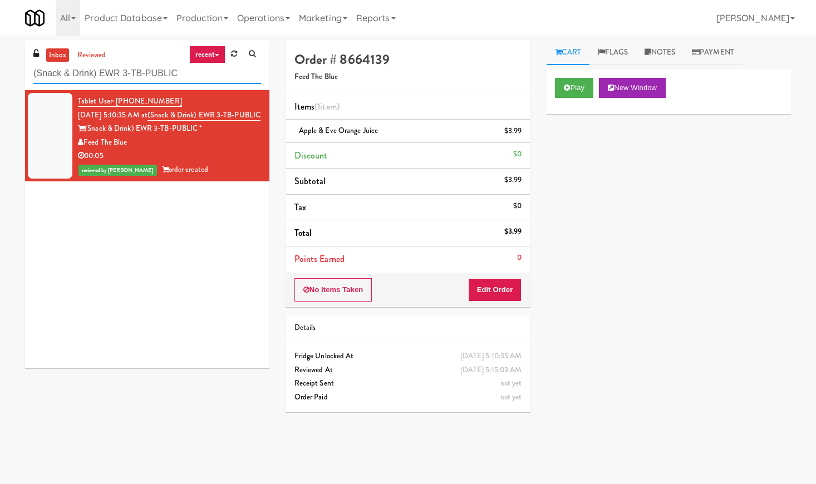
click at [139, 73] on input "(Snack & Drink) EWR 3-TB-PUBLIC" at bounding box center [147, 73] width 228 height 21
paste input "INTRO Cleveland"
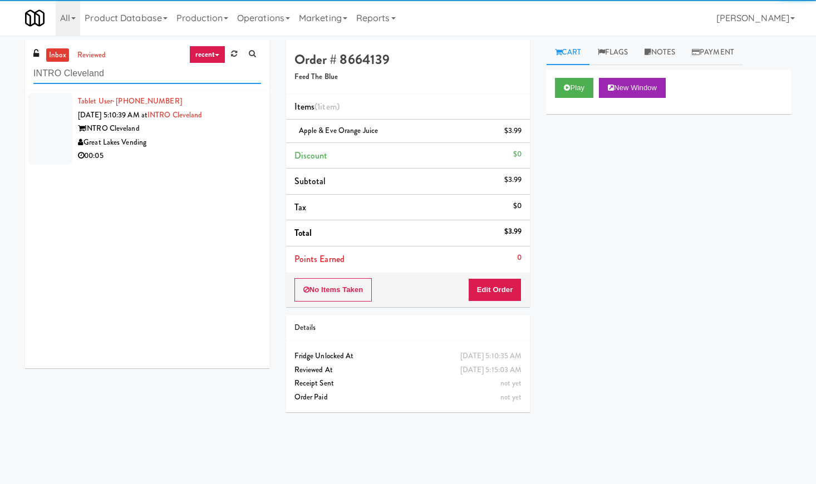
type input "INTRO Cleveland"
click at [229, 134] on div "INTRO Cleveland" at bounding box center [169, 129] width 183 height 14
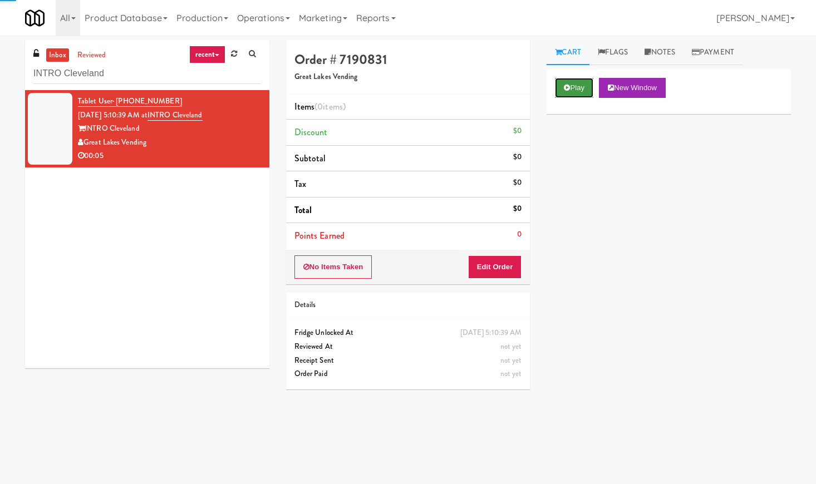
click at [581, 83] on button "Play" at bounding box center [574, 88] width 38 height 20
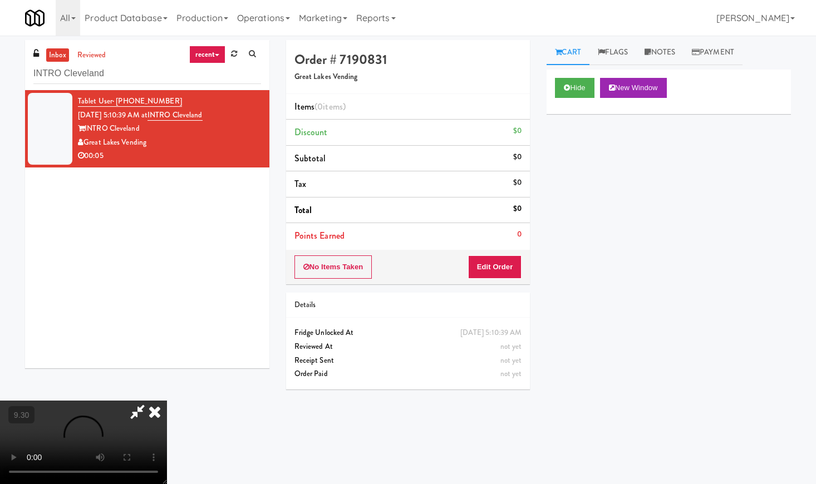
click at [167, 401] on video at bounding box center [83, 442] width 167 height 83
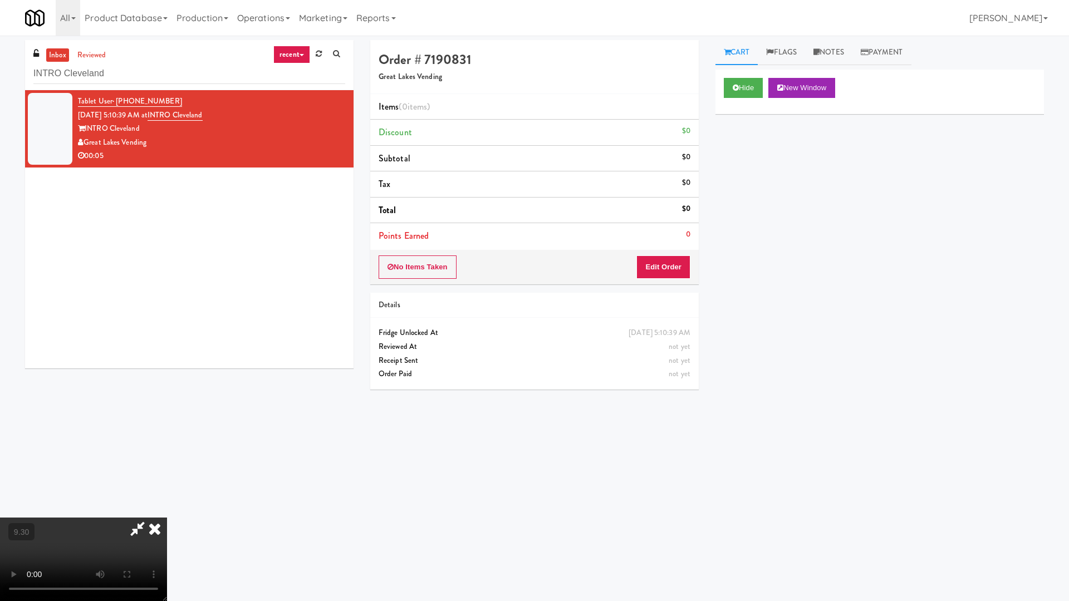
click at [167, 484] on video at bounding box center [83, 559] width 167 height 83
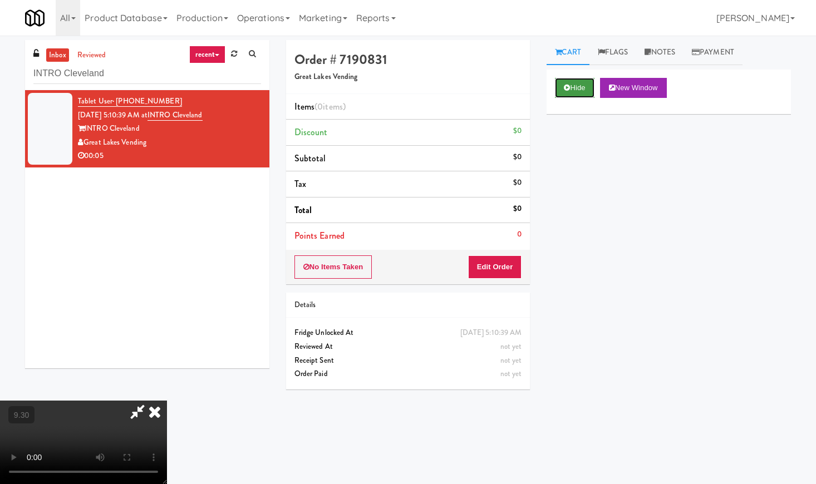
click at [581, 85] on button "Hide" at bounding box center [574, 88] width 39 height 20
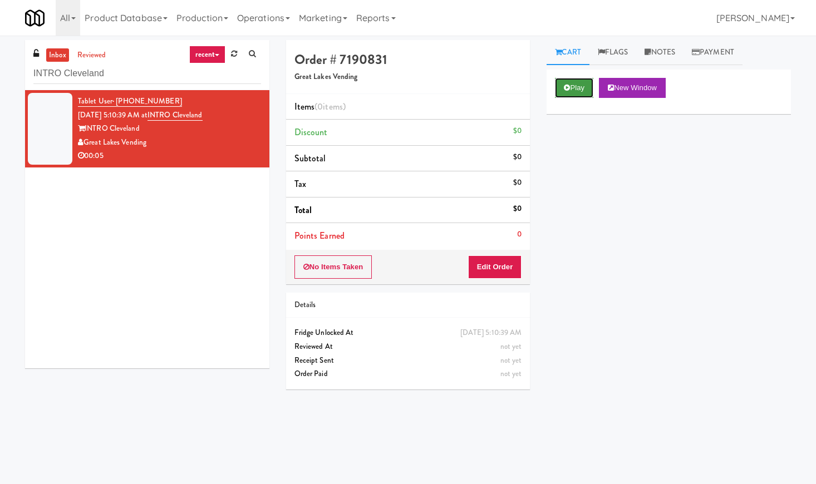
click at [581, 85] on button "Play" at bounding box center [574, 88] width 38 height 20
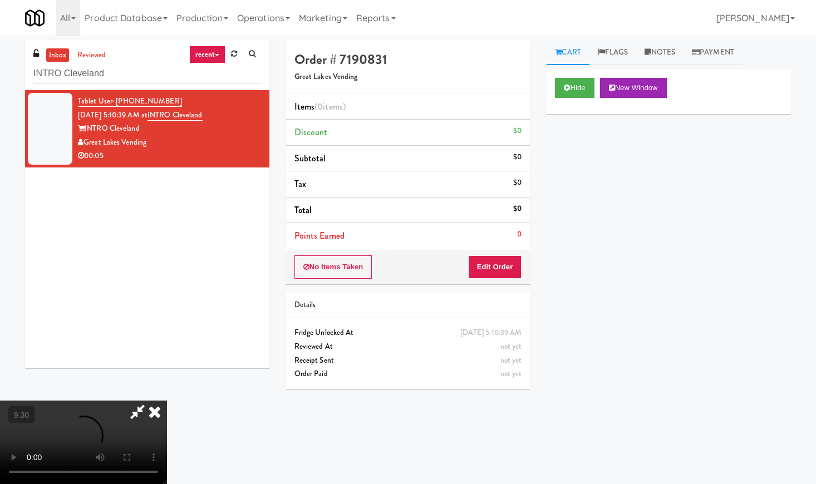
click at [146, 401] on video at bounding box center [83, 442] width 167 height 83
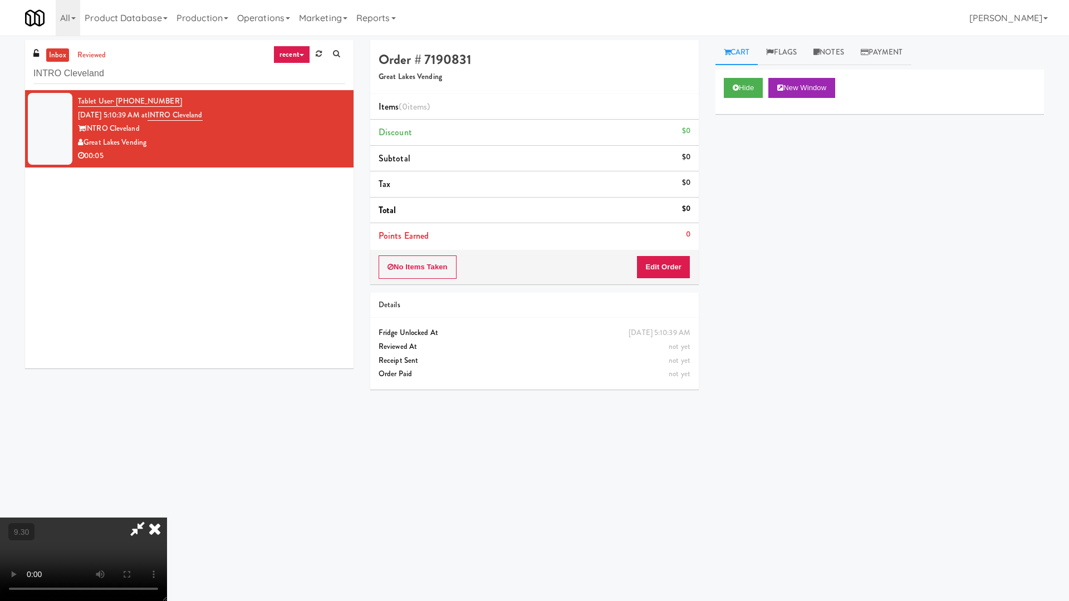
click at [167, 484] on video at bounding box center [83, 559] width 167 height 83
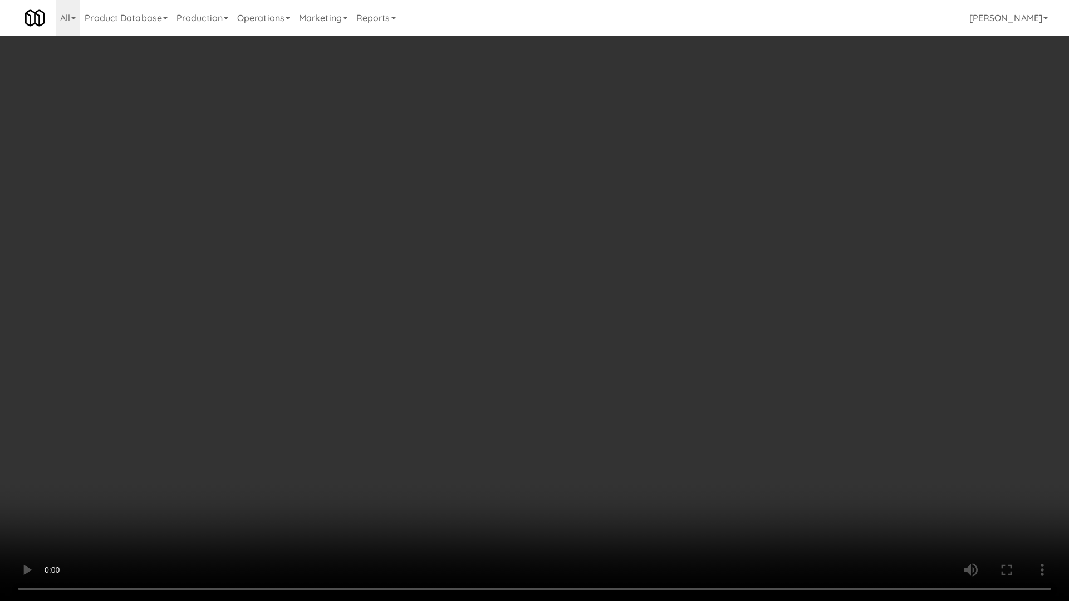
click at [424, 369] on video at bounding box center [534, 300] width 1069 height 601
click at [465, 354] on video at bounding box center [534, 300] width 1069 height 601
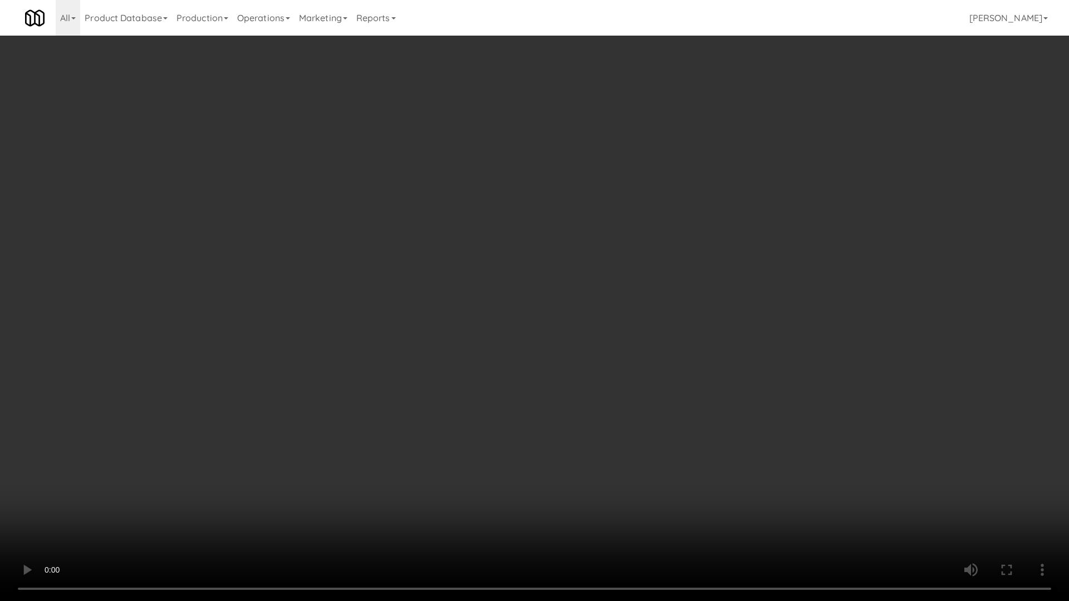
click at [465, 354] on video at bounding box center [534, 300] width 1069 height 601
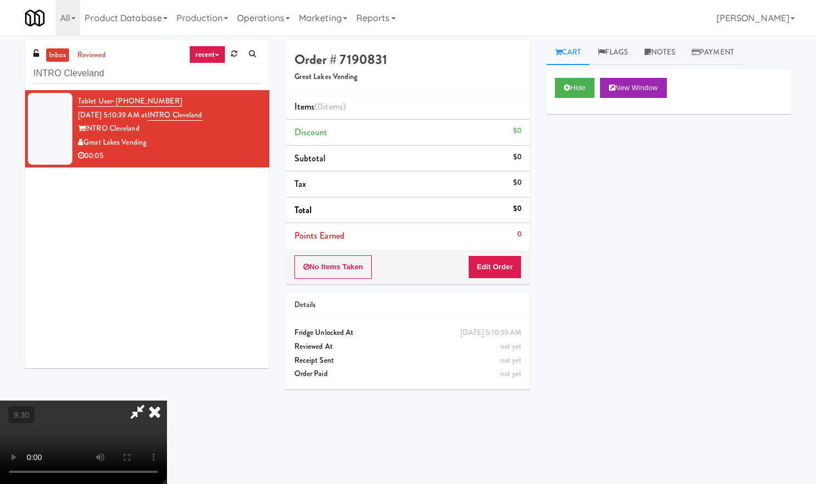
click at [167, 401] on icon at bounding box center [154, 412] width 24 height 22
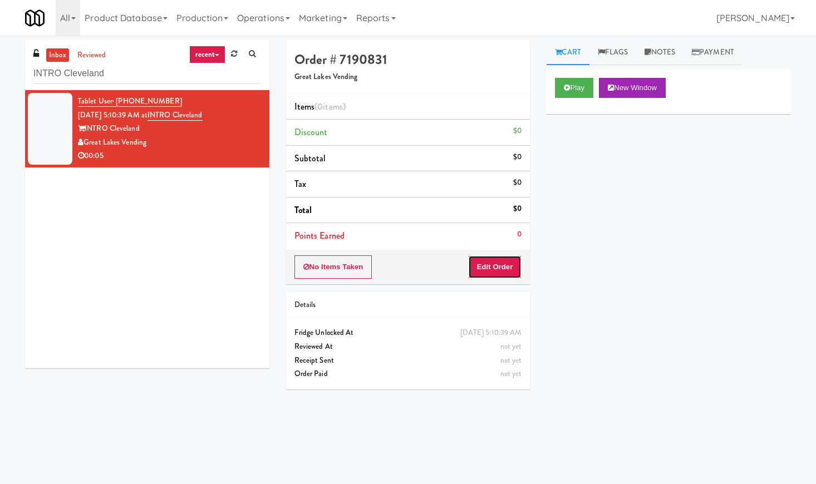
click at [504, 270] on button "Edit Order" at bounding box center [495, 266] width 54 height 23
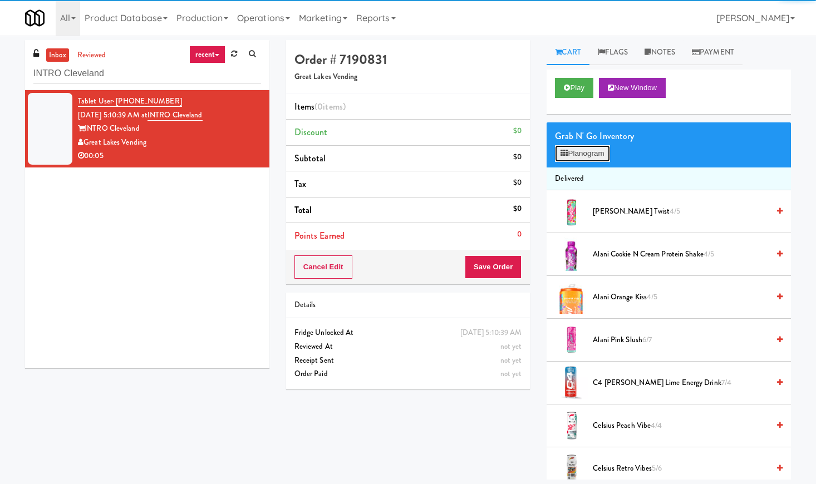
click at [577, 155] on button "Planogram" at bounding box center [582, 153] width 55 height 17
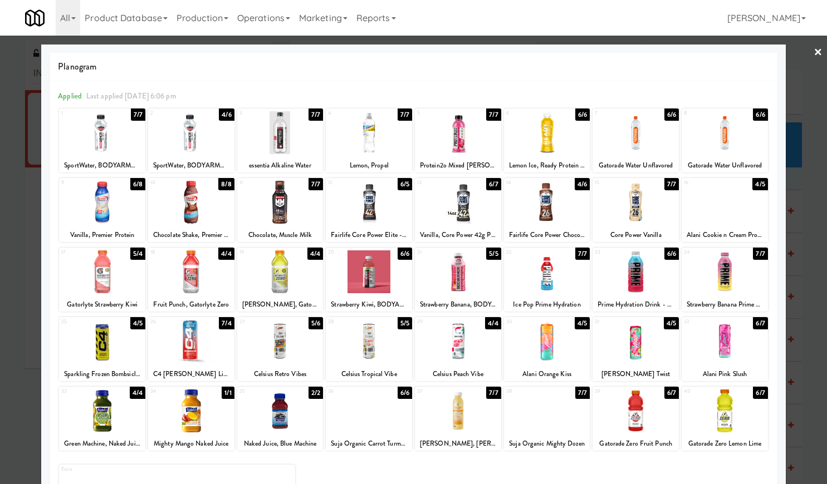
click at [731, 361] on div at bounding box center [724, 341] width 86 height 43
click at [813, 47] on link "×" at bounding box center [817, 53] width 9 height 35
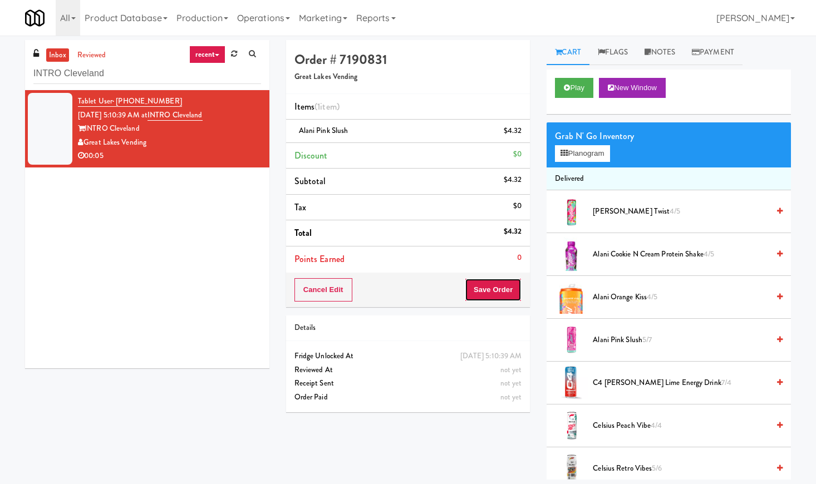
click at [494, 295] on button "Save Order" at bounding box center [493, 289] width 57 height 23
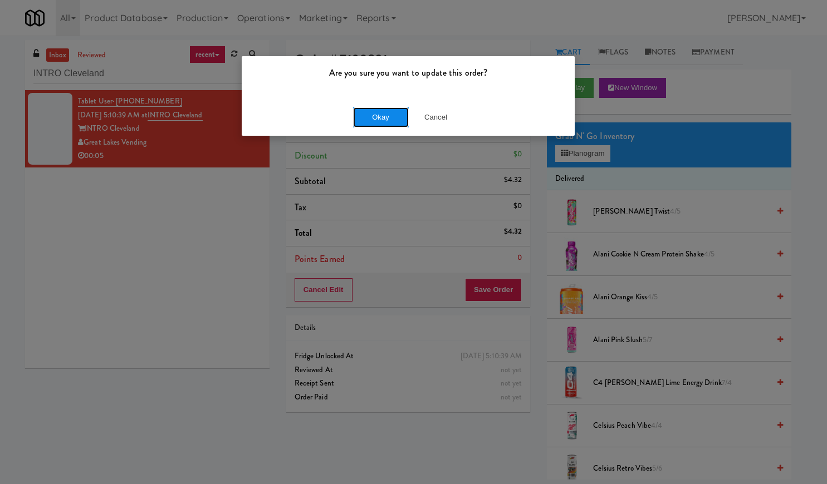
click at [385, 119] on button "Okay" at bounding box center [381, 117] width 56 height 20
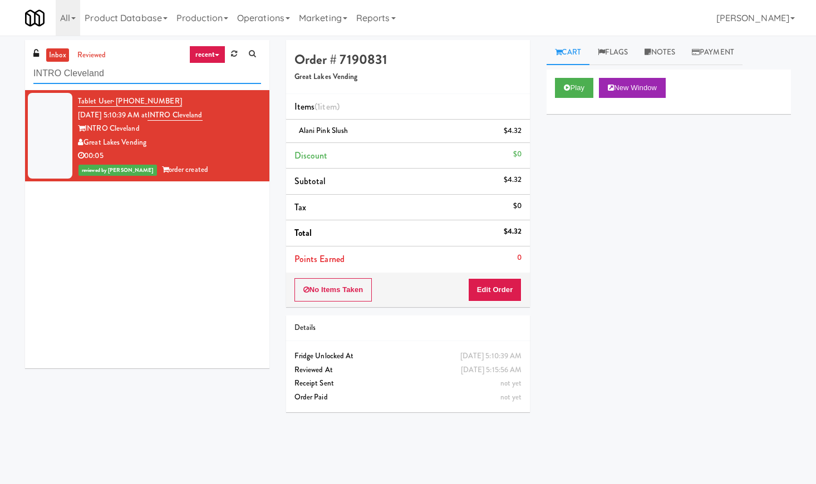
click at [85, 71] on input "INTRO Cleveland" at bounding box center [147, 73] width 228 height 21
paste input "The Park at [GEOGRAPHIC_DATA] - Cooler #2"
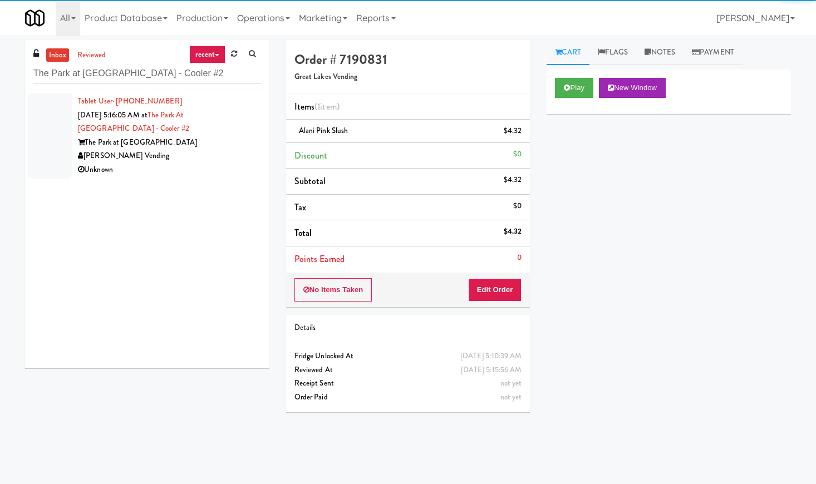
click at [239, 142] on div "The Park at [GEOGRAPHIC_DATA]" at bounding box center [169, 143] width 183 height 14
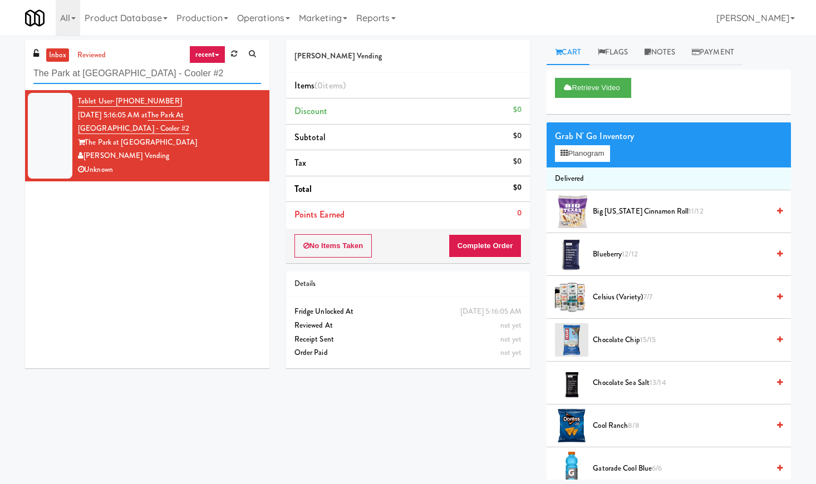
click at [109, 82] on input "The Park at [GEOGRAPHIC_DATA] - Cooler #2" at bounding box center [147, 73] width 228 height 21
paste input "River House-[GEOGRAPHIC_DATA]"
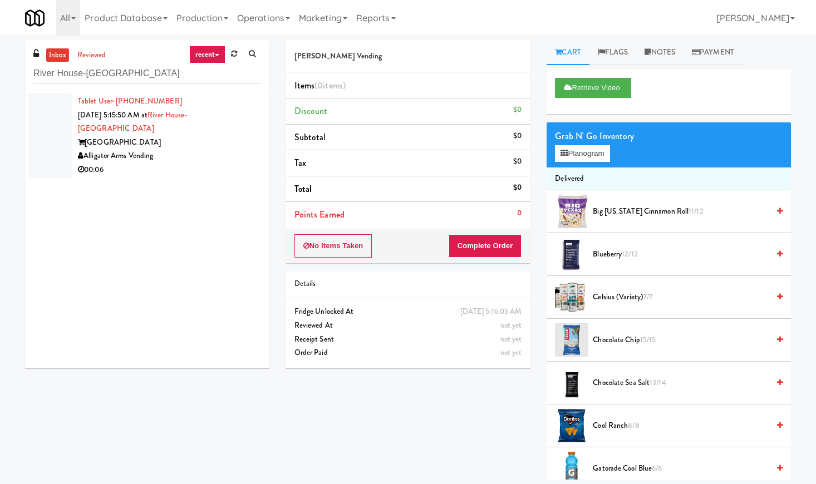
click at [229, 114] on div "Tablet User · (703) 853-7561 [DATE] 5:15:50 AM at [GEOGRAPHIC_DATA]-[GEOGRAPHIC…" at bounding box center [169, 136] width 183 height 82
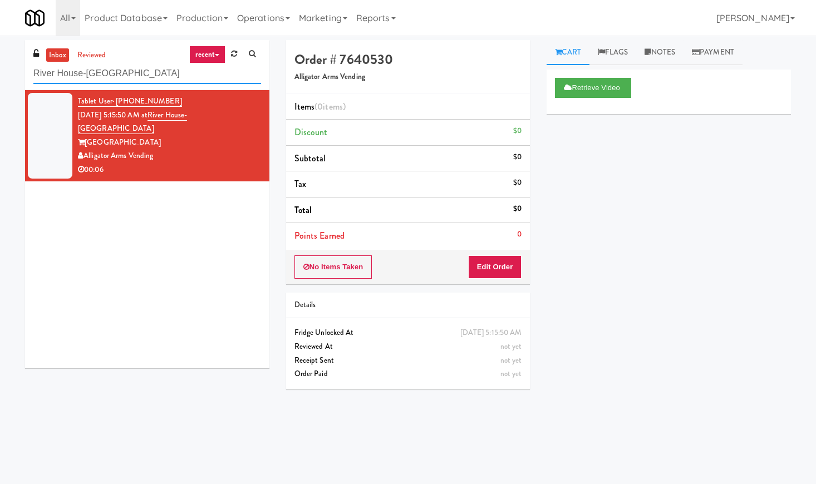
click at [112, 80] on input "River House-[GEOGRAPHIC_DATA]" at bounding box center [147, 73] width 228 height 21
paste input "The [PERSON_NAME] - Ambient - Right"
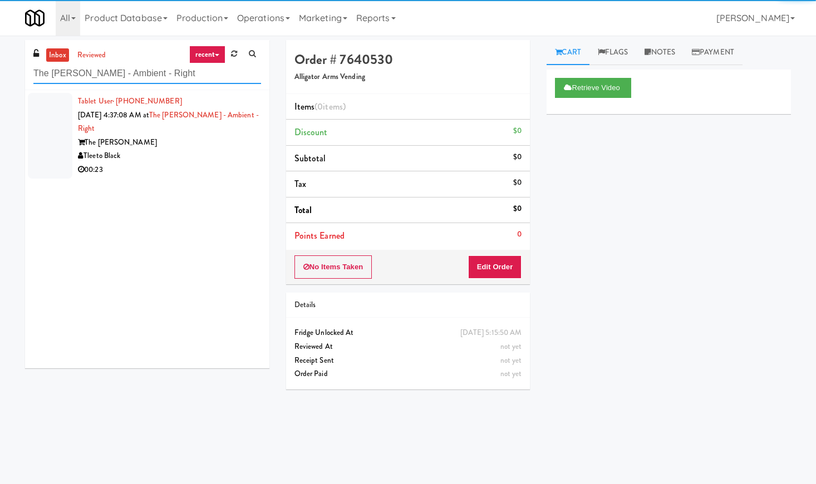
type input "The [PERSON_NAME] - Ambient - Right"
click at [223, 157] on div "Tleeto Black" at bounding box center [169, 156] width 183 height 14
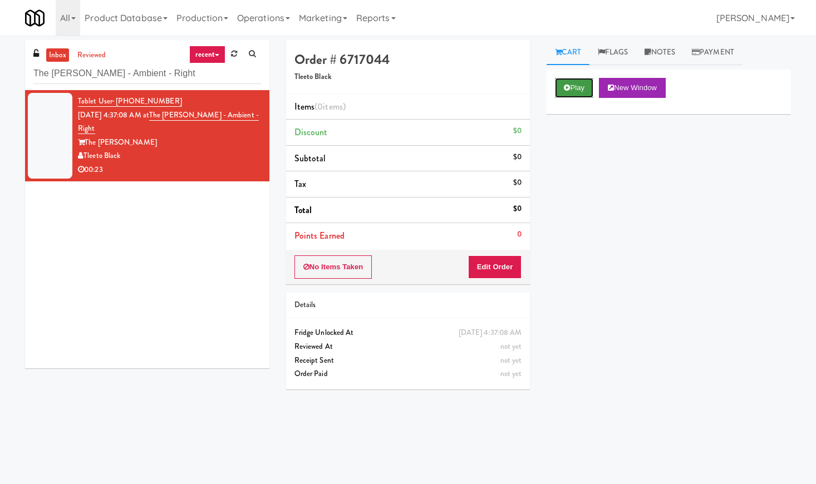
click at [573, 81] on button "Play" at bounding box center [574, 88] width 38 height 20
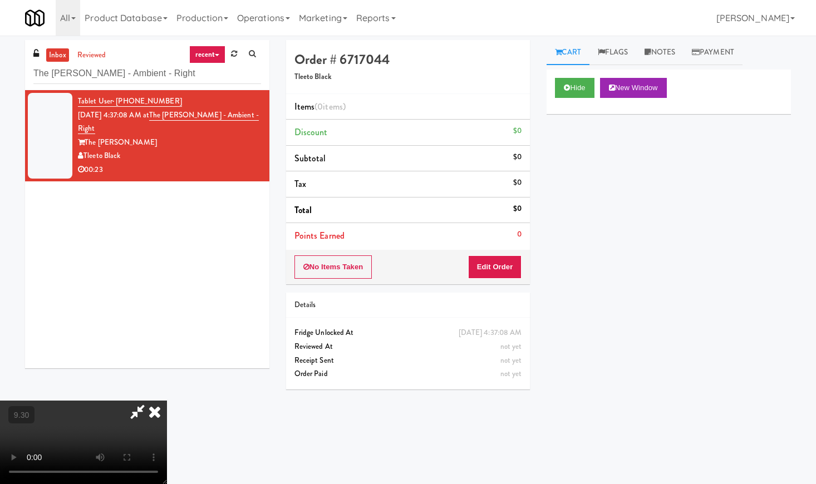
click at [167, 401] on video at bounding box center [83, 442] width 167 height 83
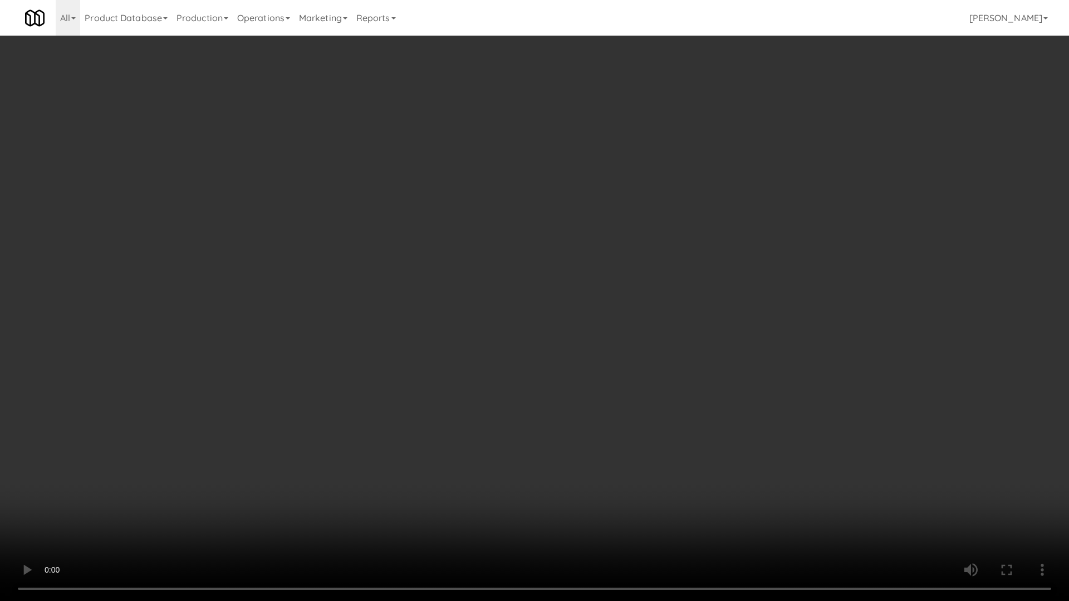
click at [362, 286] on video at bounding box center [534, 300] width 1069 height 601
click at [377, 286] on video at bounding box center [534, 300] width 1069 height 601
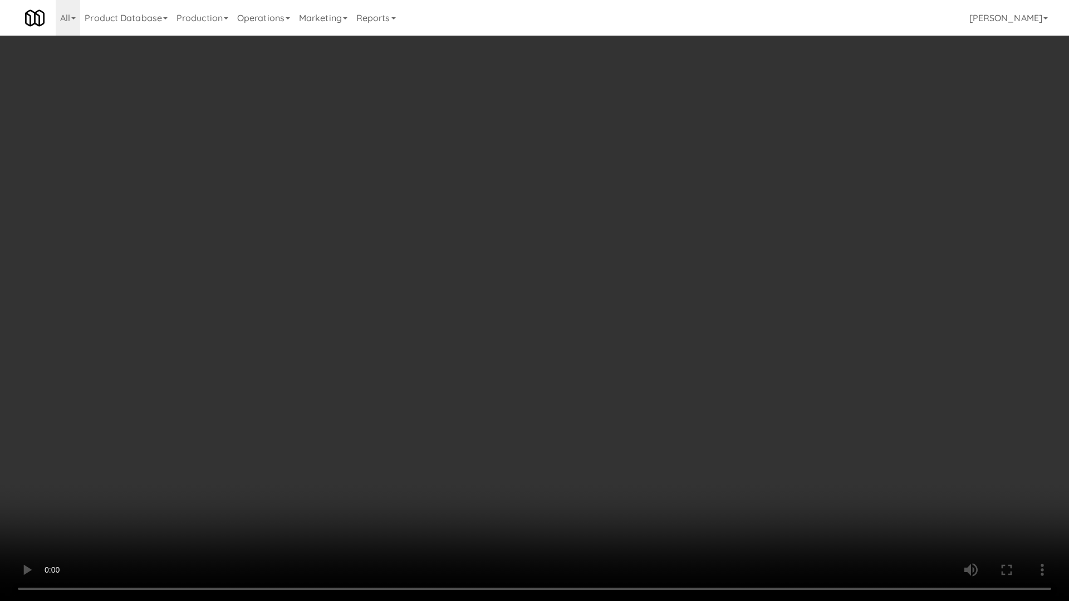
click at [377, 286] on video at bounding box center [534, 300] width 1069 height 601
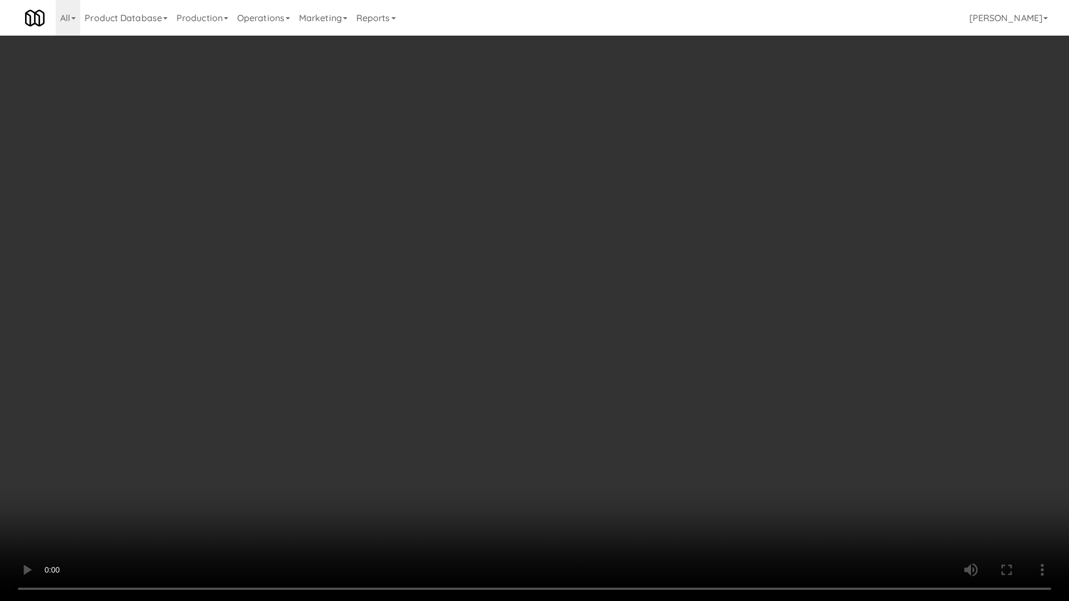
click at [377, 286] on video at bounding box center [534, 300] width 1069 height 601
click at [427, 237] on video at bounding box center [534, 300] width 1069 height 601
click at [456, 237] on video at bounding box center [534, 300] width 1069 height 601
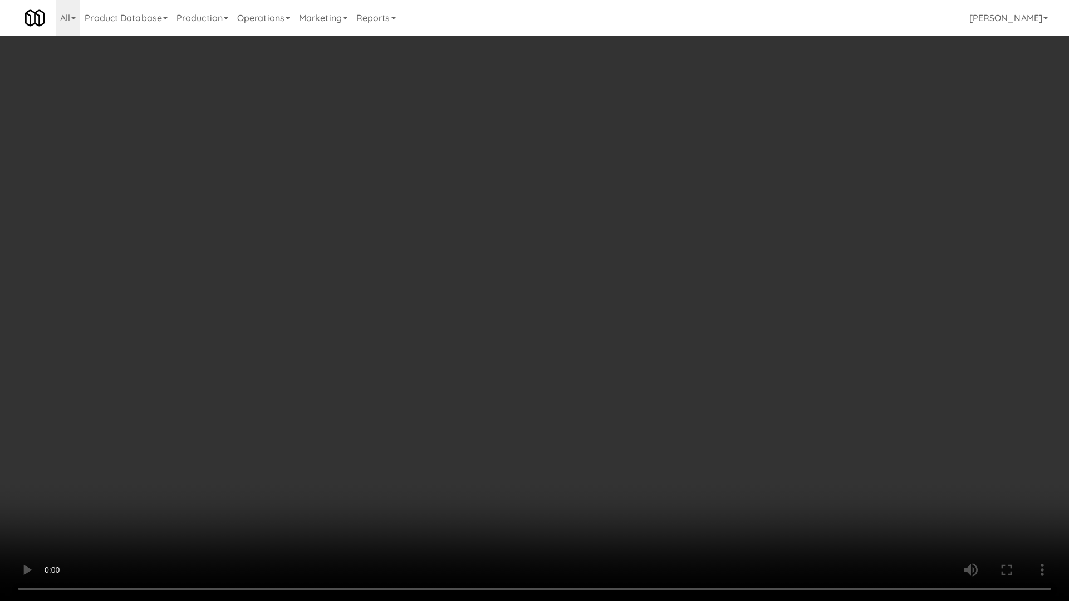
click at [456, 237] on video at bounding box center [534, 300] width 1069 height 601
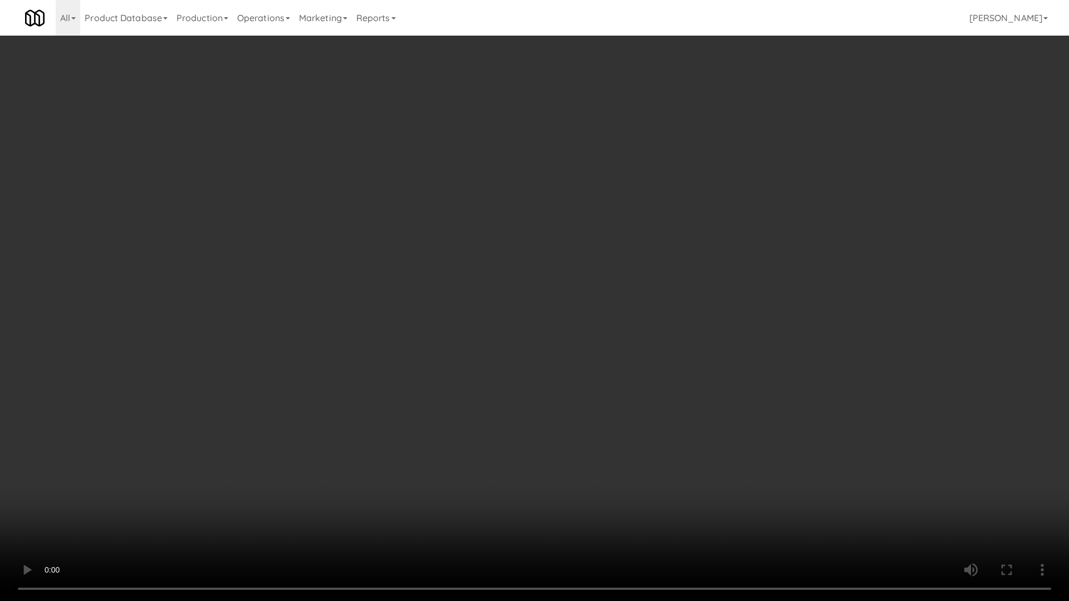
click at [475, 225] on video at bounding box center [534, 300] width 1069 height 601
click at [475, 229] on video at bounding box center [534, 300] width 1069 height 601
click at [107, 484] on video at bounding box center [534, 300] width 1069 height 601
click at [497, 302] on video at bounding box center [534, 300] width 1069 height 601
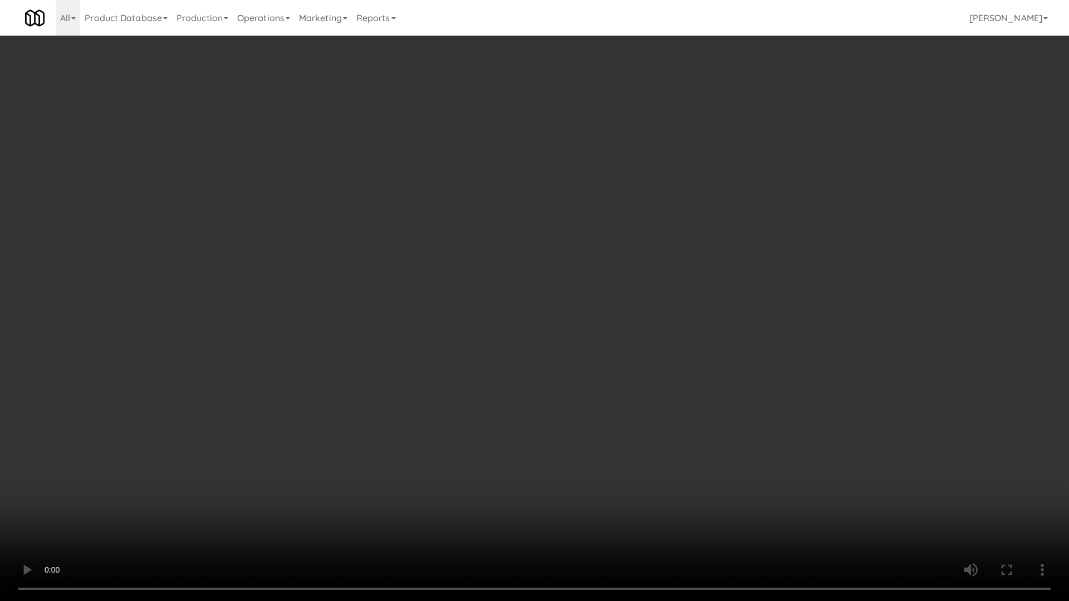
click at [488, 306] on video at bounding box center [534, 300] width 1069 height 601
click at [527, 245] on video at bounding box center [534, 300] width 1069 height 601
click at [534, 240] on video at bounding box center [534, 300] width 1069 height 601
click at [468, 277] on video at bounding box center [534, 300] width 1069 height 601
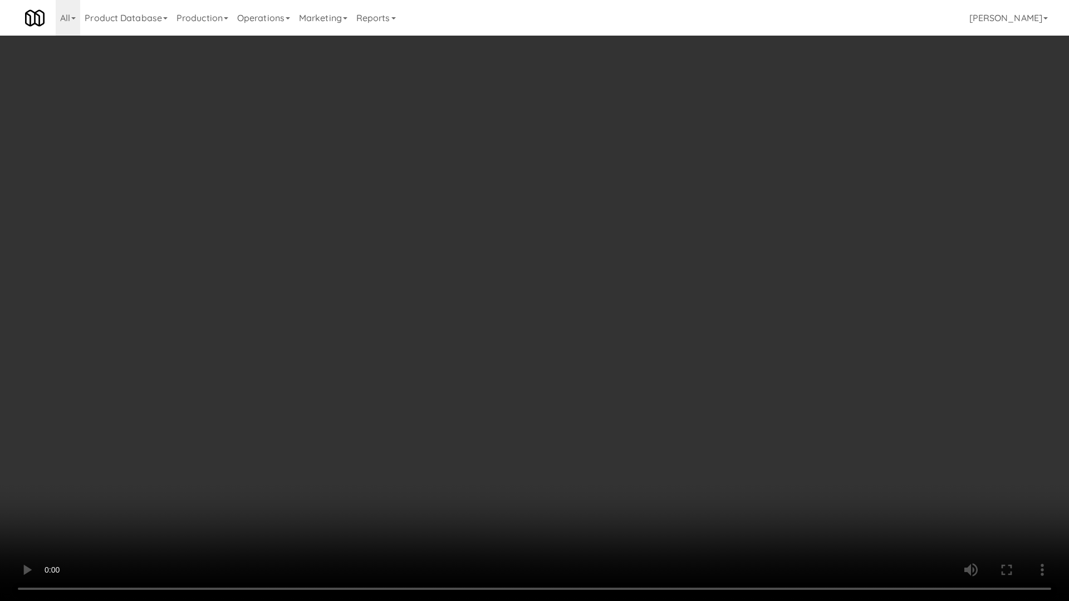
click at [468, 277] on video at bounding box center [534, 300] width 1069 height 601
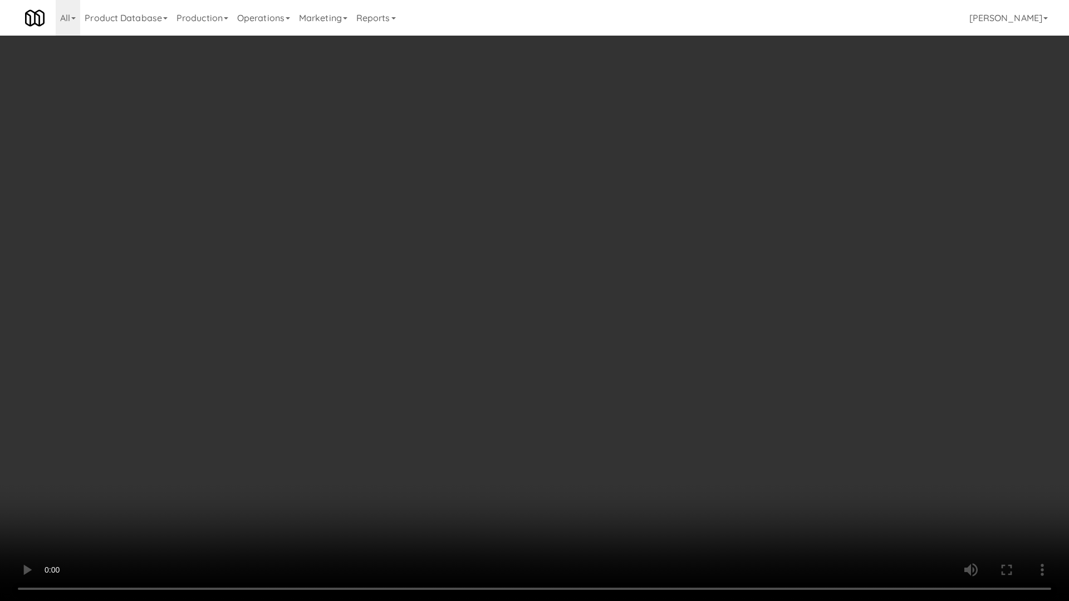
click at [505, 353] on video at bounding box center [534, 300] width 1069 height 601
click at [513, 350] on video at bounding box center [534, 300] width 1069 height 601
click at [503, 392] on video at bounding box center [534, 300] width 1069 height 601
click at [550, 366] on video at bounding box center [534, 300] width 1069 height 601
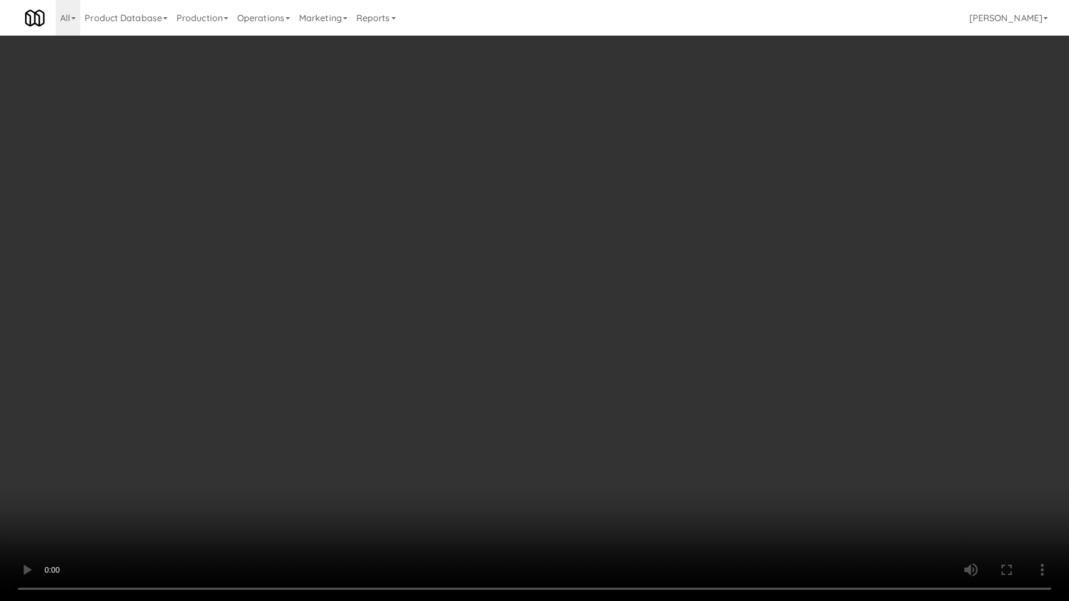
click at [550, 366] on video at bounding box center [534, 300] width 1069 height 601
click at [570, 354] on video at bounding box center [534, 300] width 1069 height 601
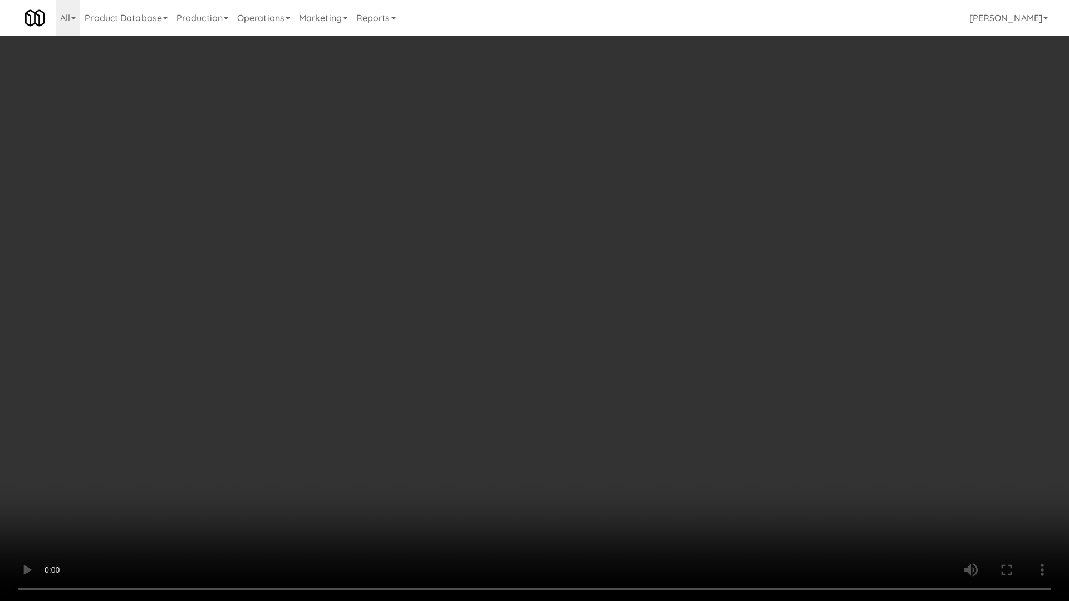
click at [566, 354] on video at bounding box center [534, 300] width 1069 height 601
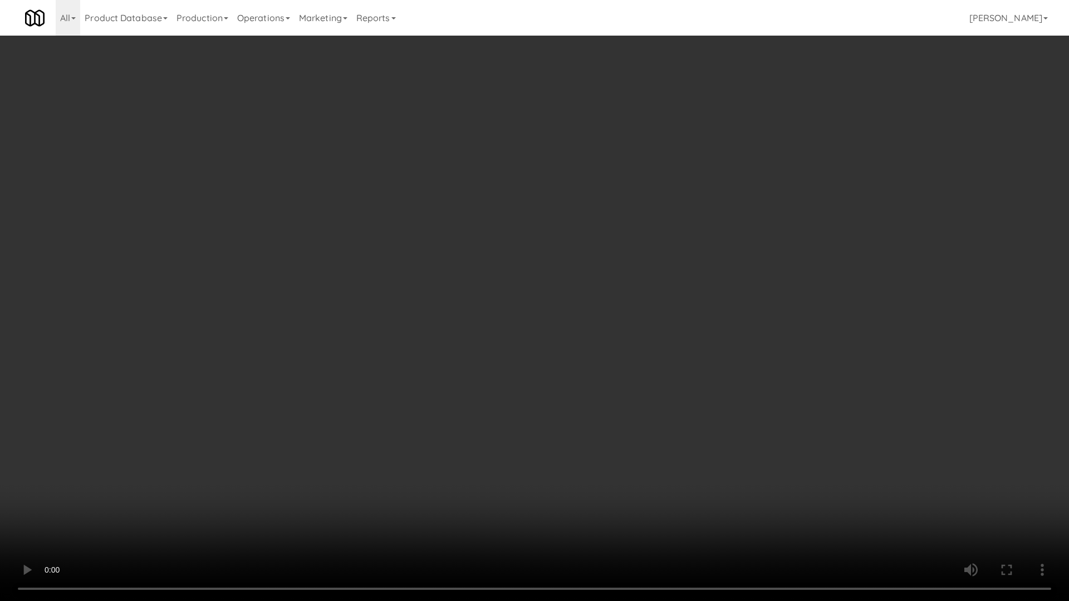
click at [566, 354] on video at bounding box center [534, 300] width 1069 height 601
click at [486, 231] on video at bounding box center [534, 300] width 1069 height 601
click at [503, 261] on video at bounding box center [534, 300] width 1069 height 601
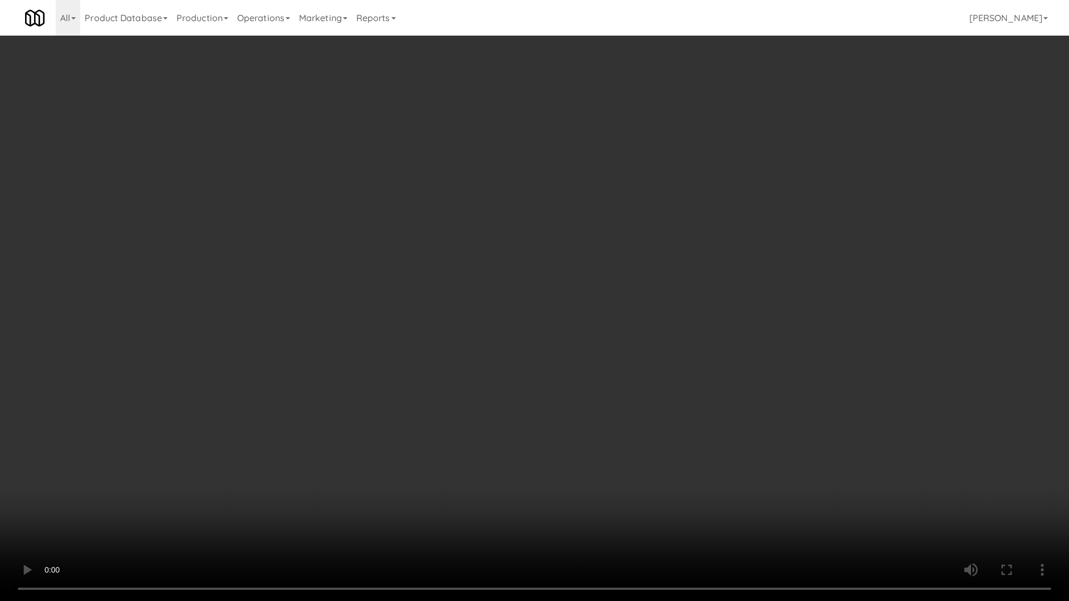
click at [498, 266] on video at bounding box center [534, 300] width 1069 height 601
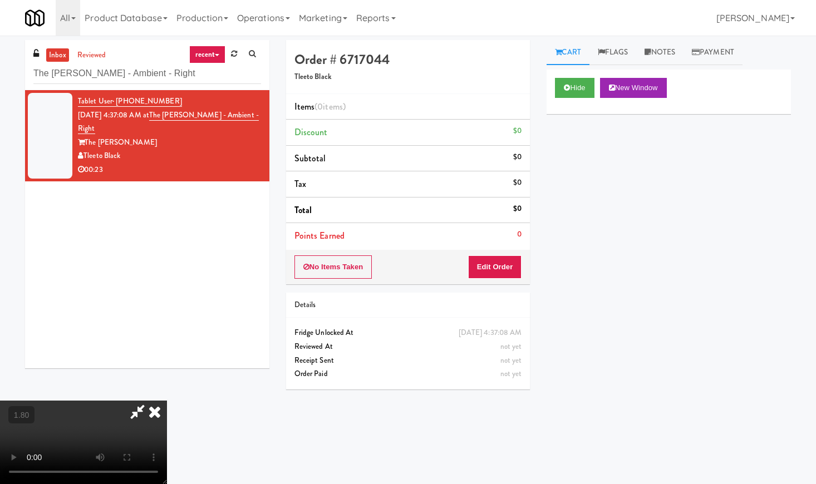
click at [167, 401] on icon at bounding box center [154, 412] width 24 height 22
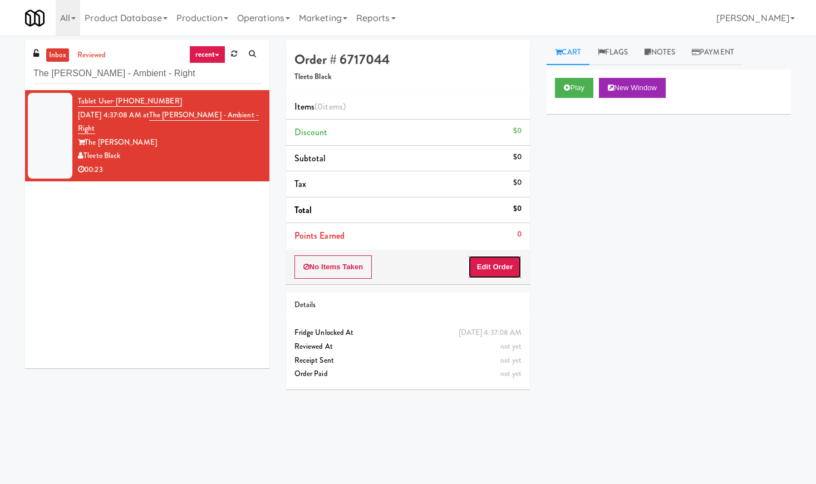
click at [475, 274] on button "Edit Order" at bounding box center [495, 266] width 54 height 23
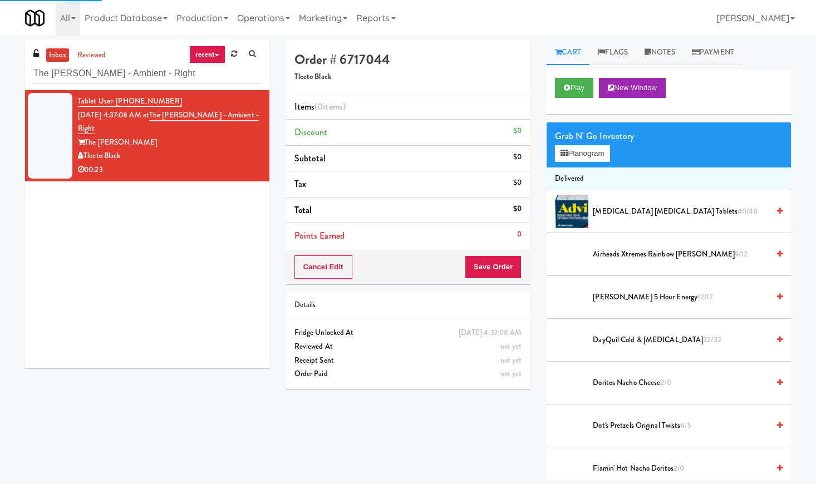
click at [573, 165] on div "Grab N' Go Inventory Planogram" at bounding box center [669, 144] width 244 height 45
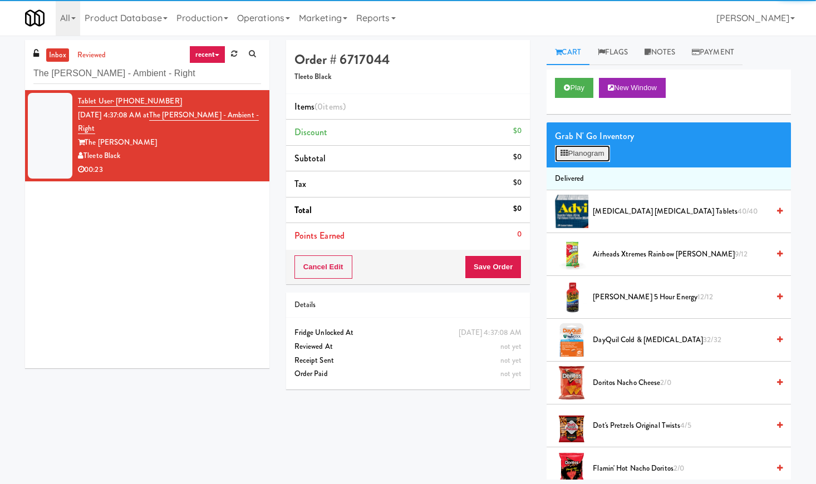
click at [572, 159] on button "Planogram" at bounding box center [582, 153] width 55 height 17
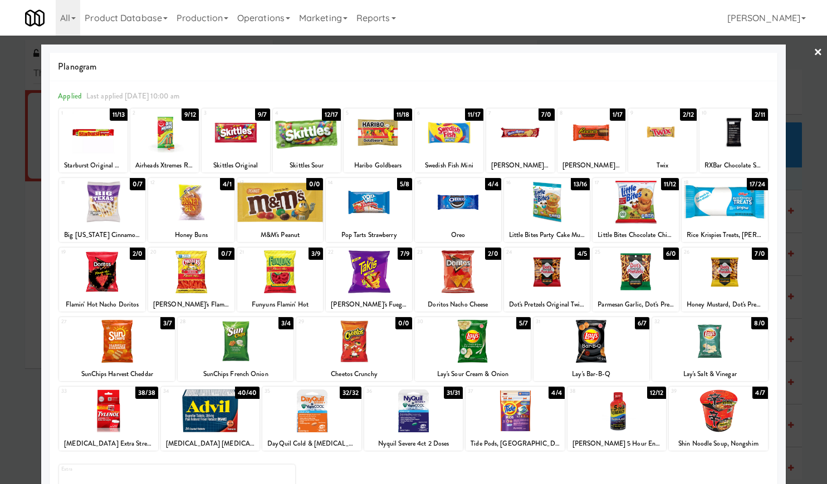
click at [462, 283] on div at bounding box center [458, 271] width 86 height 43
click at [715, 344] on div at bounding box center [710, 341] width 116 height 43
click at [439, 139] on div at bounding box center [449, 132] width 68 height 43
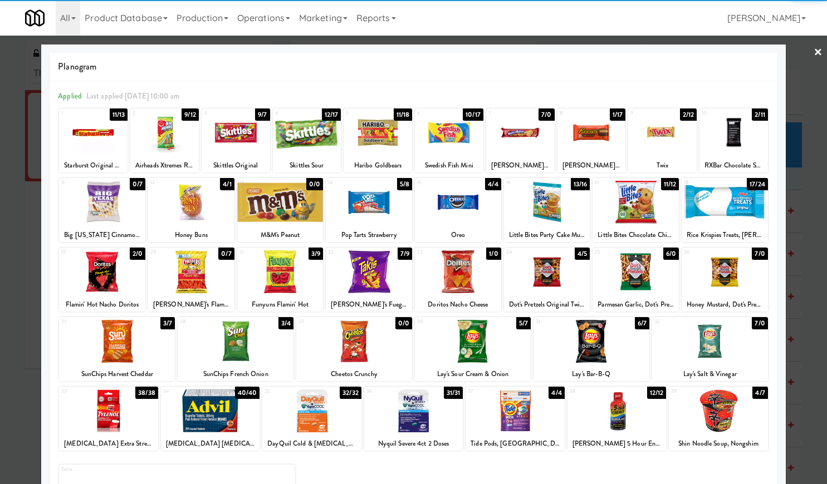
click at [439, 139] on div at bounding box center [449, 132] width 68 height 43
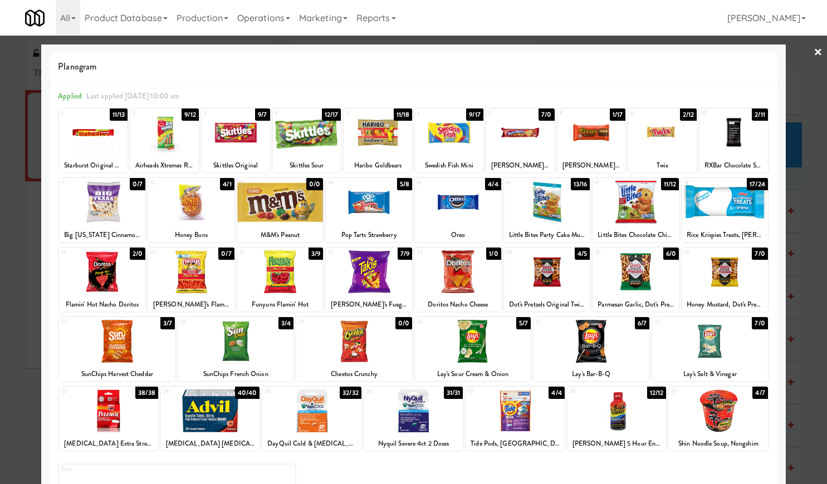
click at [109, 217] on div at bounding box center [102, 202] width 86 height 43
click at [813, 50] on link "×" at bounding box center [817, 53] width 9 height 35
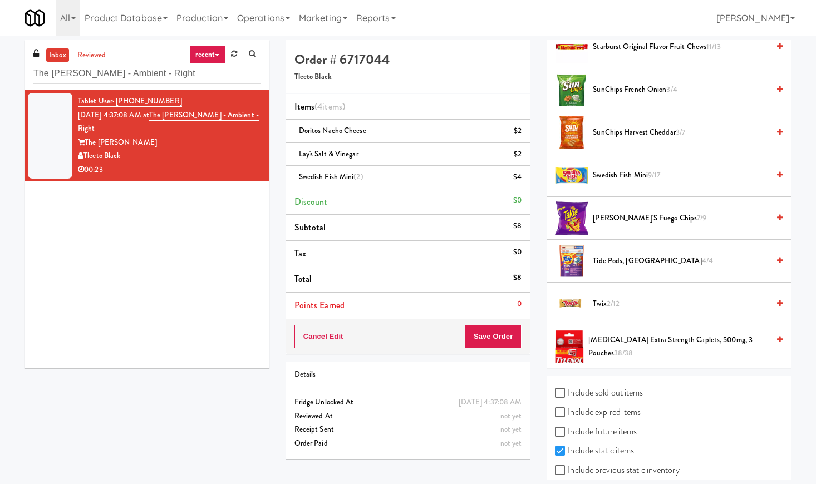
scroll to position [1340, 0]
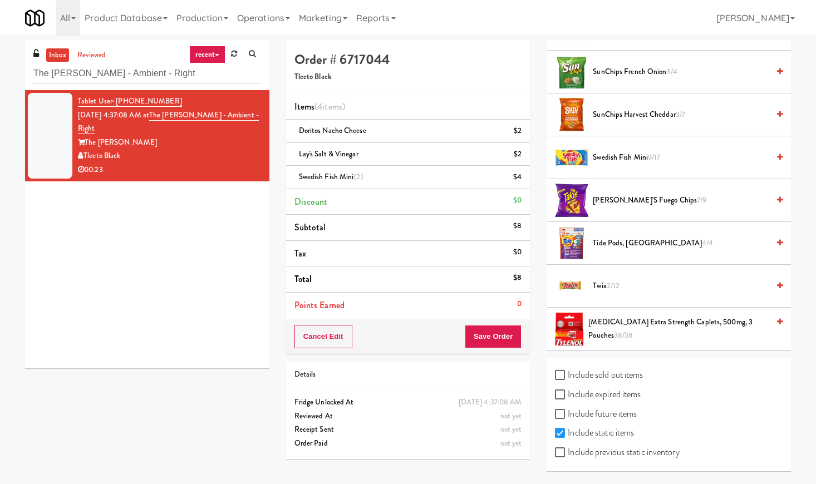
click at [656, 455] on label "Include previous static inventory" at bounding box center [617, 452] width 124 height 17
click at [568, 455] on input "Include previous static inventory" at bounding box center [561, 453] width 13 height 9
checkbox input "true"
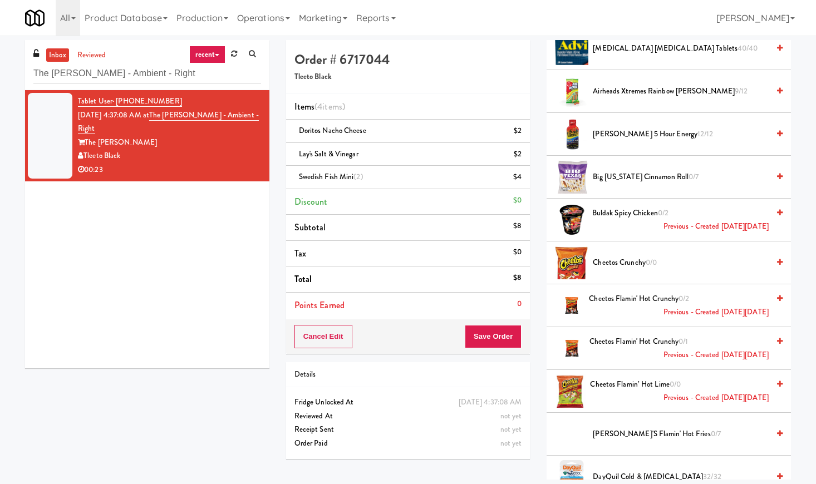
scroll to position [0, 0]
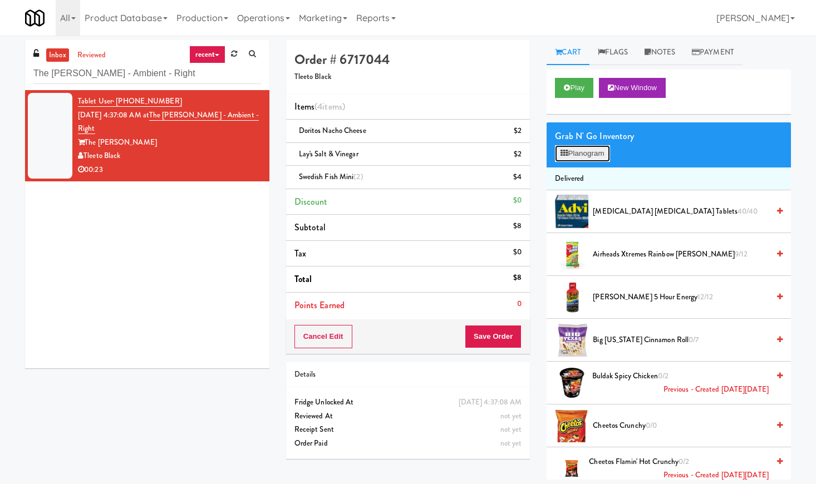
click at [594, 157] on button "Planogram" at bounding box center [582, 153] width 55 height 17
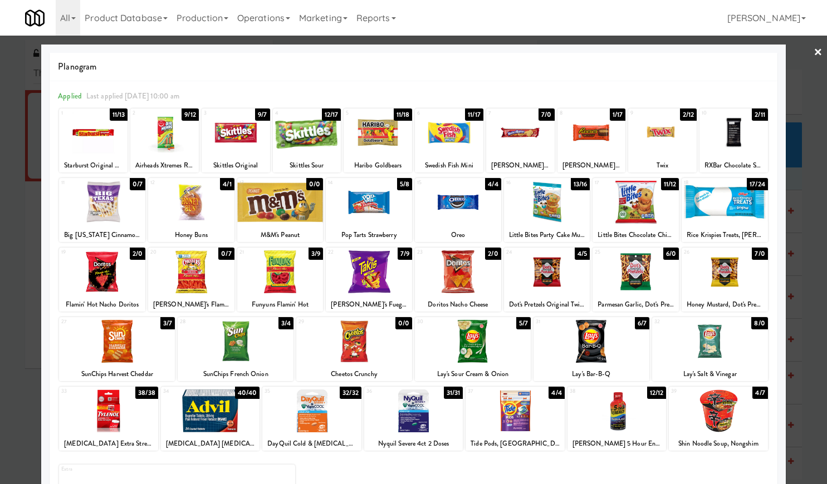
click at [120, 223] on div at bounding box center [102, 202] width 86 height 43
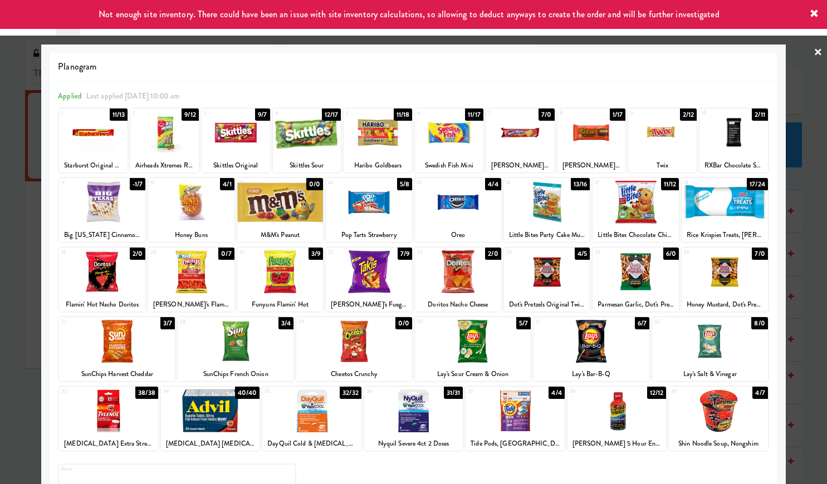
click at [813, 50] on link "×" at bounding box center [817, 53] width 9 height 35
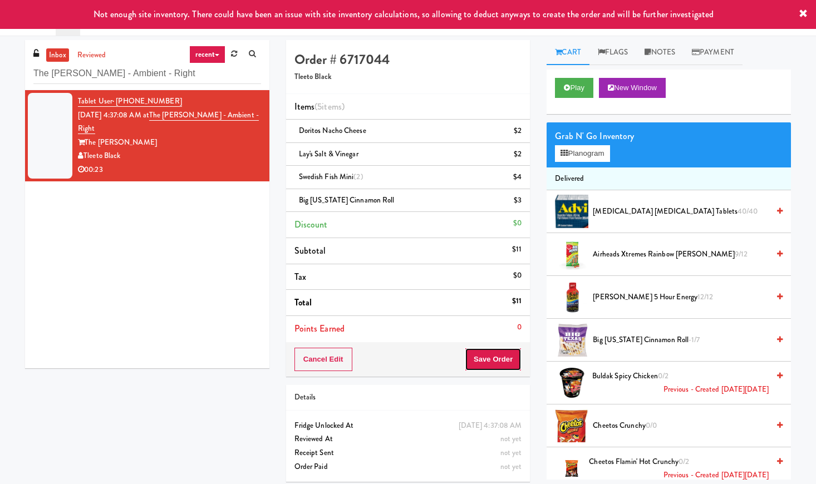
click at [490, 363] on button "Save Order" at bounding box center [493, 359] width 57 height 23
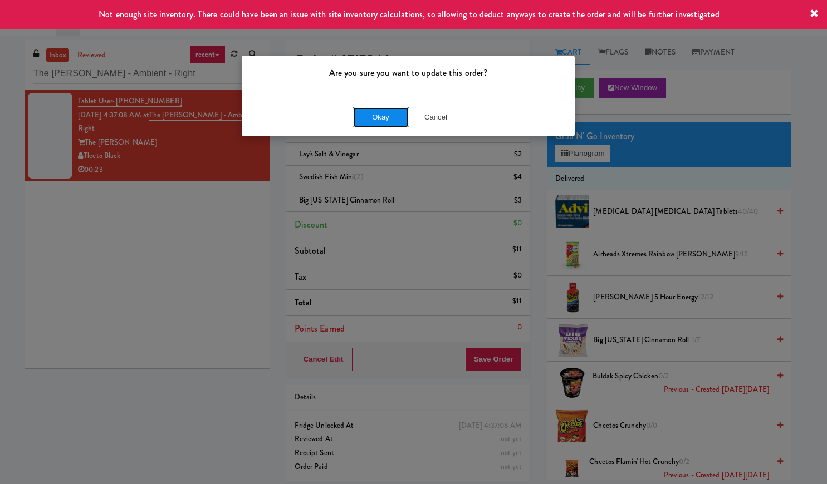
click at [384, 120] on button "Okay" at bounding box center [381, 117] width 56 height 20
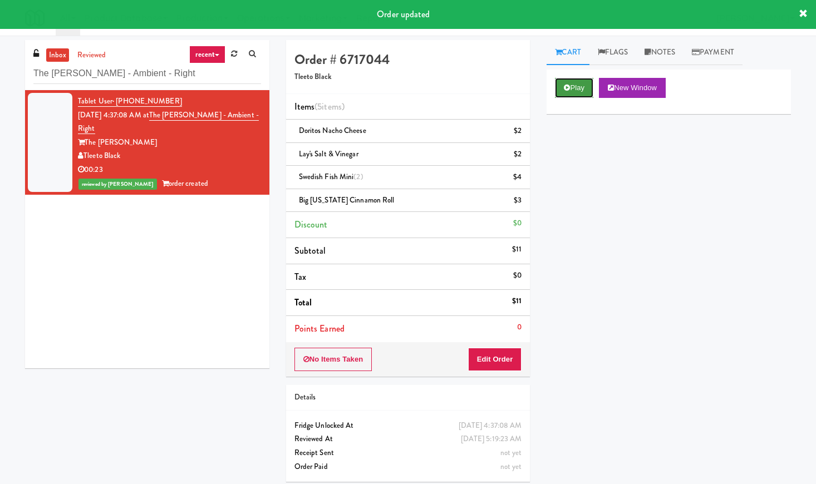
click at [572, 85] on button "Play" at bounding box center [574, 88] width 38 height 20
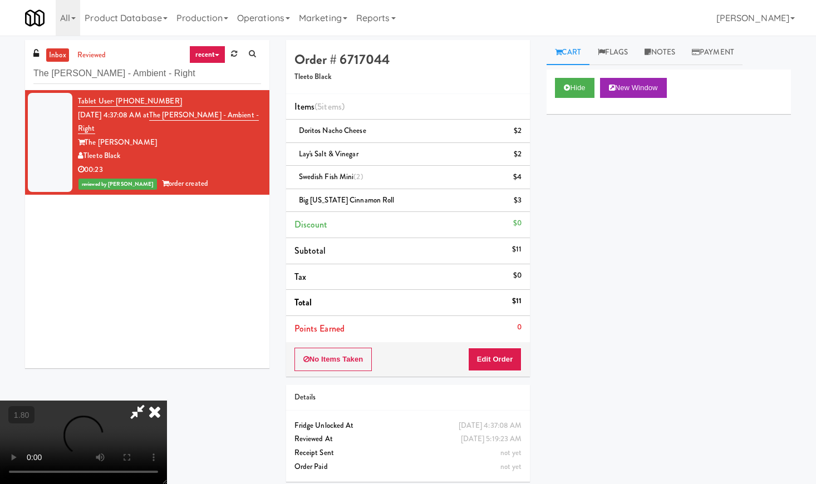
click at [160, 401] on video at bounding box center [83, 442] width 167 height 83
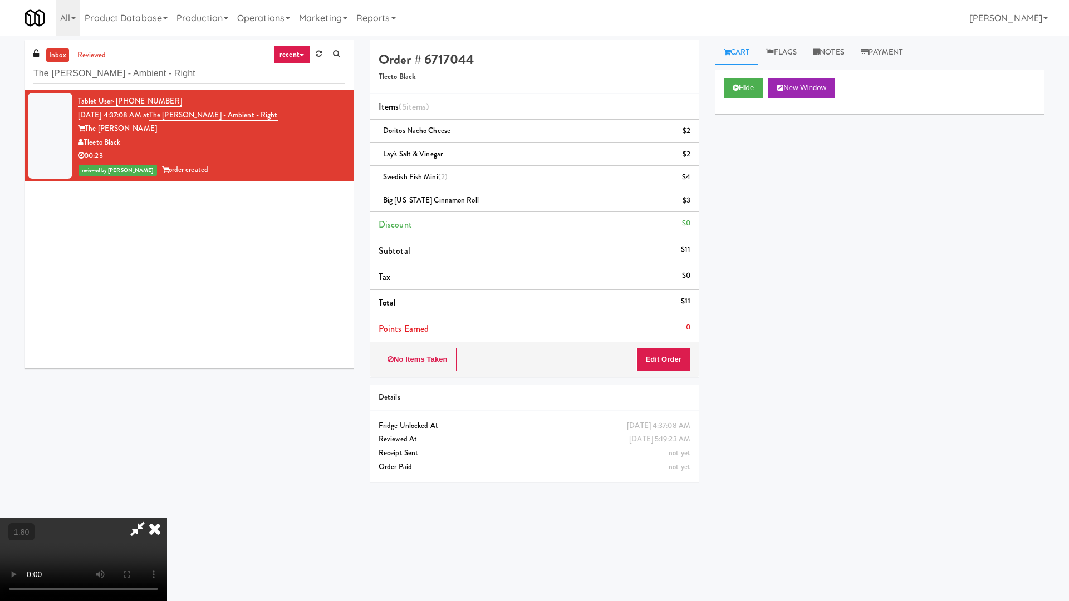
click at [167, 484] on video at bounding box center [83, 559] width 167 height 83
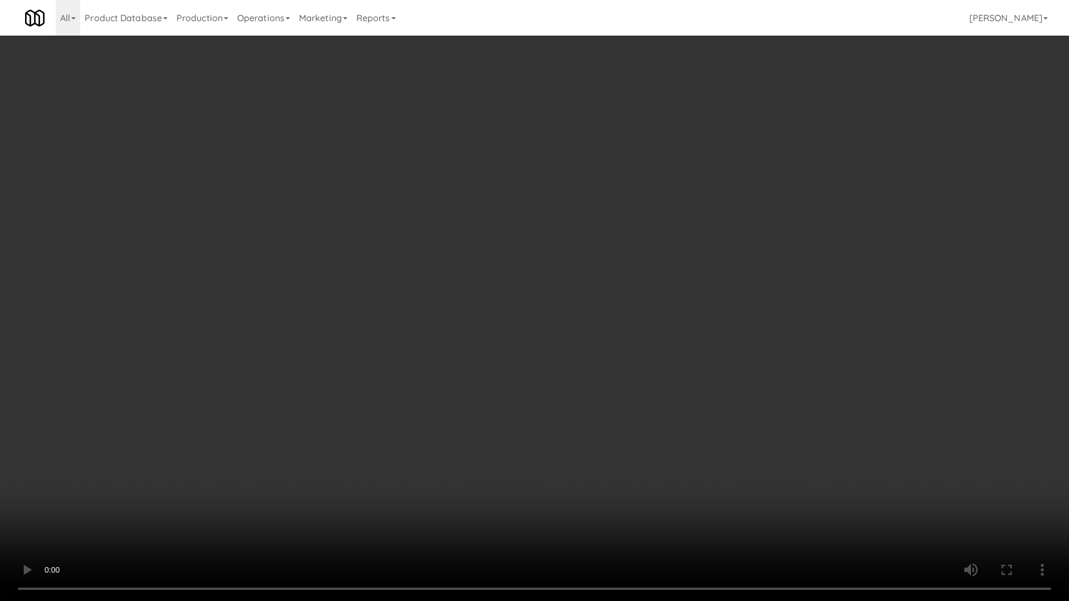
click at [380, 313] on video at bounding box center [534, 300] width 1069 height 601
click at [410, 345] on video at bounding box center [534, 300] width 1069 height 601
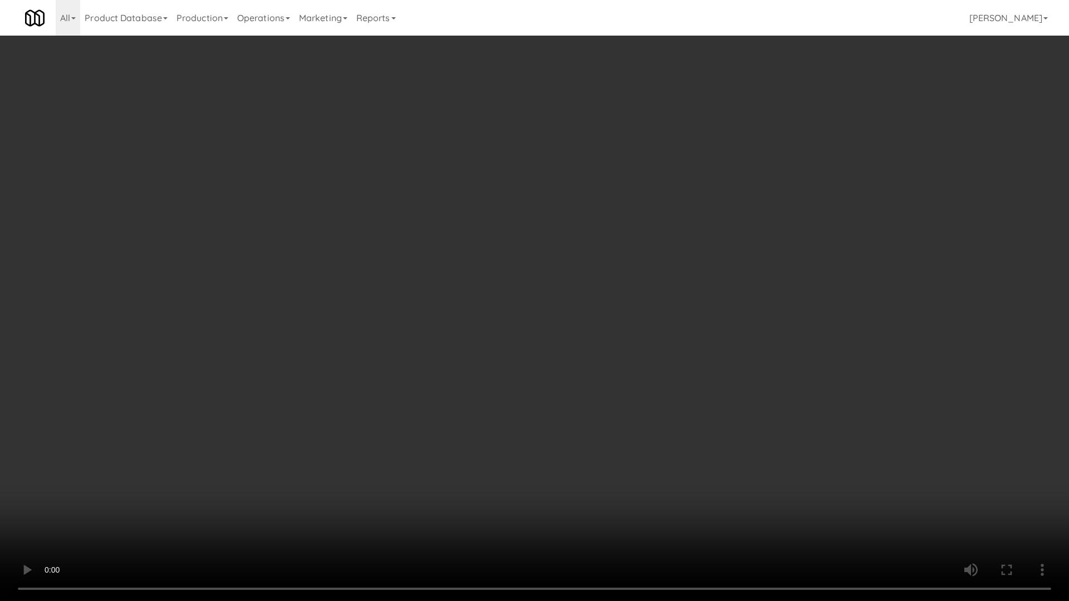
click at [410, 345] on video at bounding box center [534, 300] width 1069 height 601
click at [365, 320] on video at bounding box center [534, 300] width 1069 height 601
click at [408, 312] on video at bounding box center [534, 300] width 1069 height 601
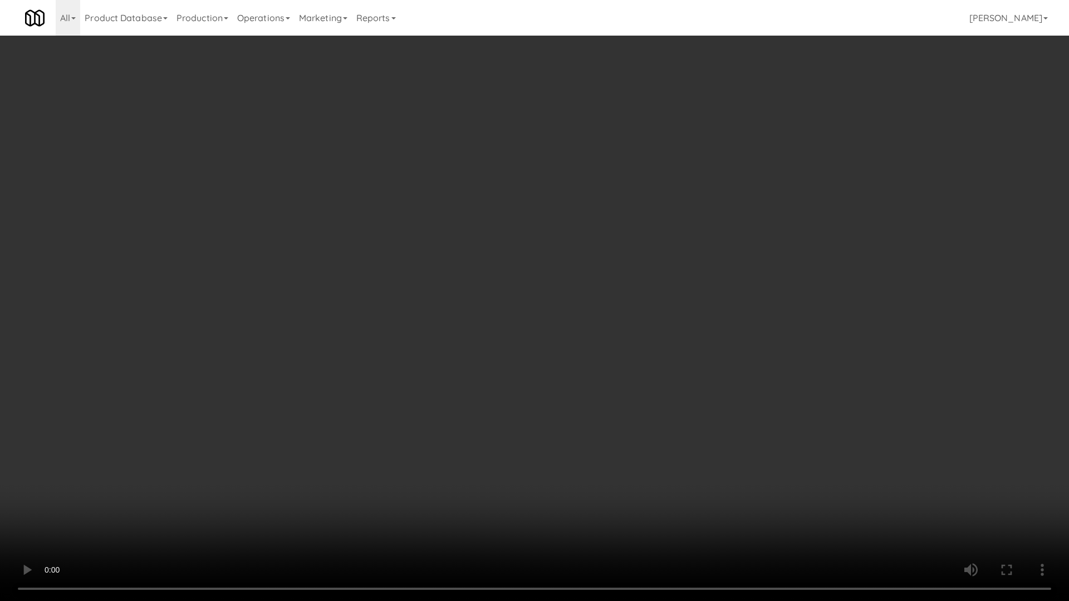
click at [408, 312] on video at bounding box center [534, 300] width 1069 height 601
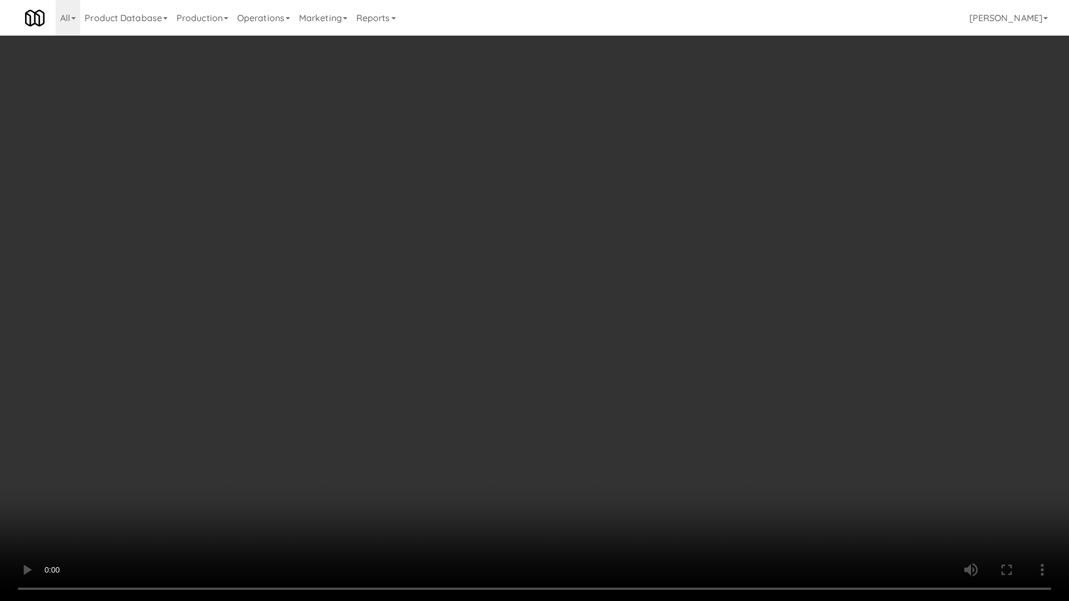
click at [408, 312] on video at bounding box center [534, 300] width 1069 height 601
click at [434, 342] on video at bounding box center [534, 300] width 1069 height 601
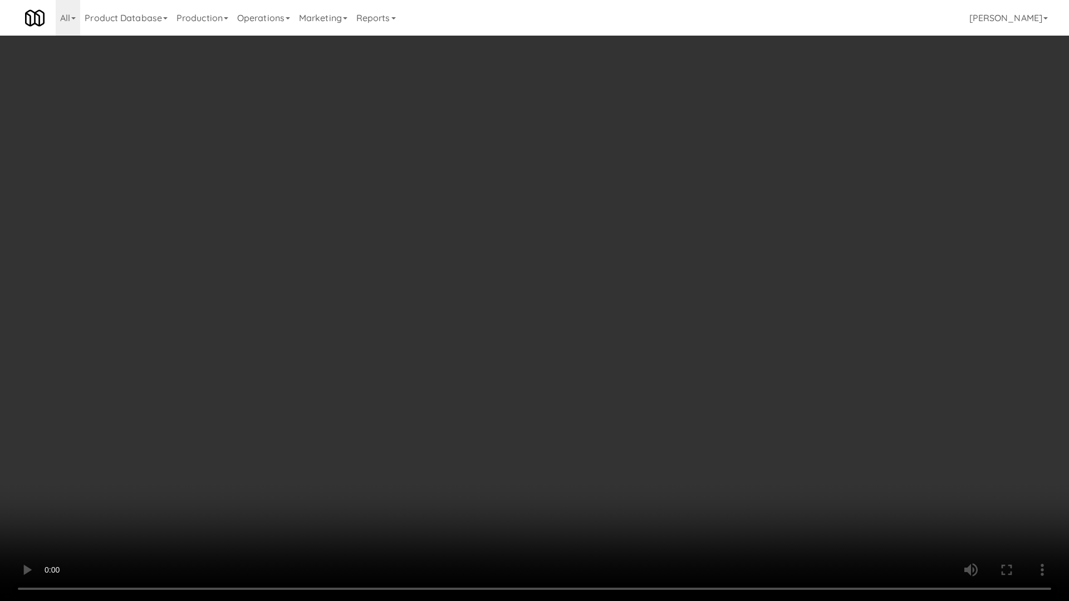
click at [445, 364] on video at bounding box center [534, 300] width 1069 height 601
click at [473, 355] on video at bounding box center [534, 300] width 1069 height 601
click at [420, 442] on video at bounding box center [534, 300] width 1069 height 601
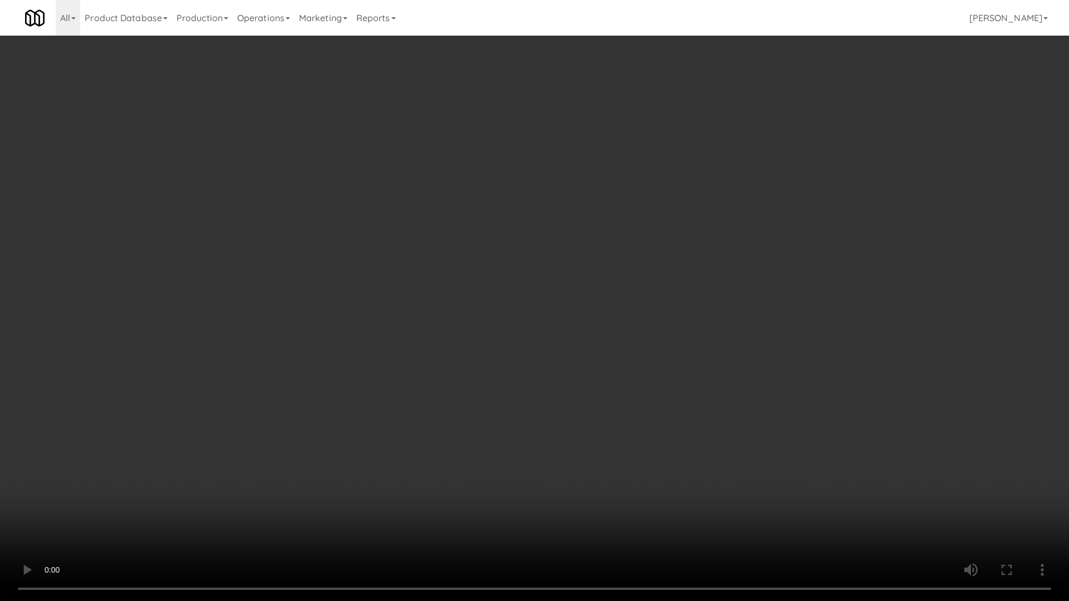
click at [432, 348] on video at bounding box center [534, 300] width 1069 height 601
click at [465, 311] on video at bounding box center [534, 300] width 1069 height 601
click at [502, 327] on video at bounding box center [534, 300] width 1069 height 601
click at [474, 457] on video at bounding box center [534, 300] width 1069 height 601
click at [815, 250] on video at bounding box center [534, 300] width 1069 height 601
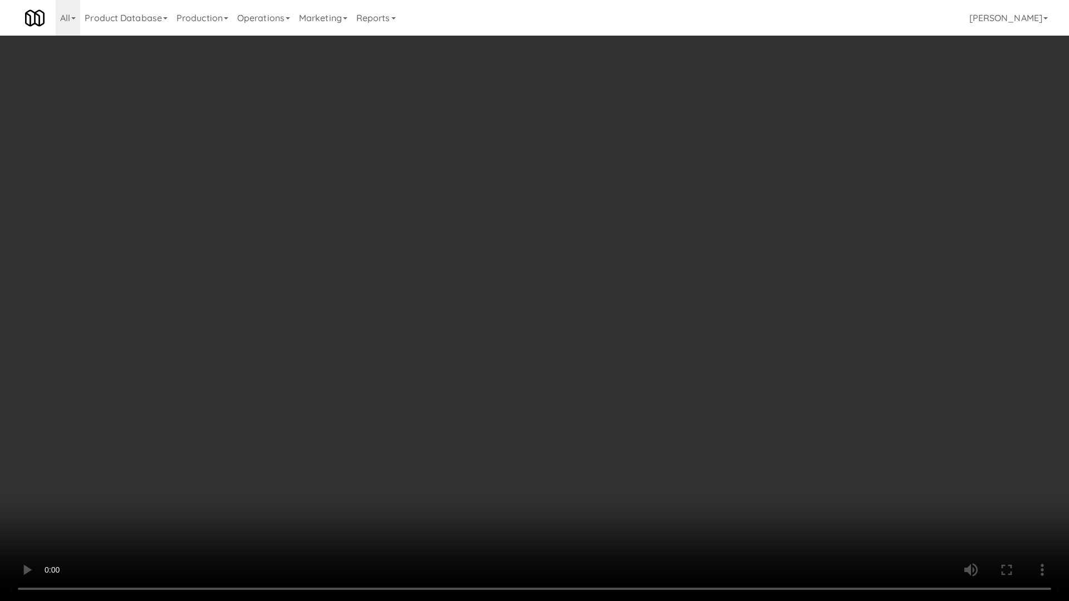
click at [815, 251] on video at bounding box center [534, 300] width 1069 height 601
click at [815, 214] on video at bounding box center [534, 300] width 1069 height 601
click at [778, 203] on video at bounding box center [534, 300] width 1069 height 601
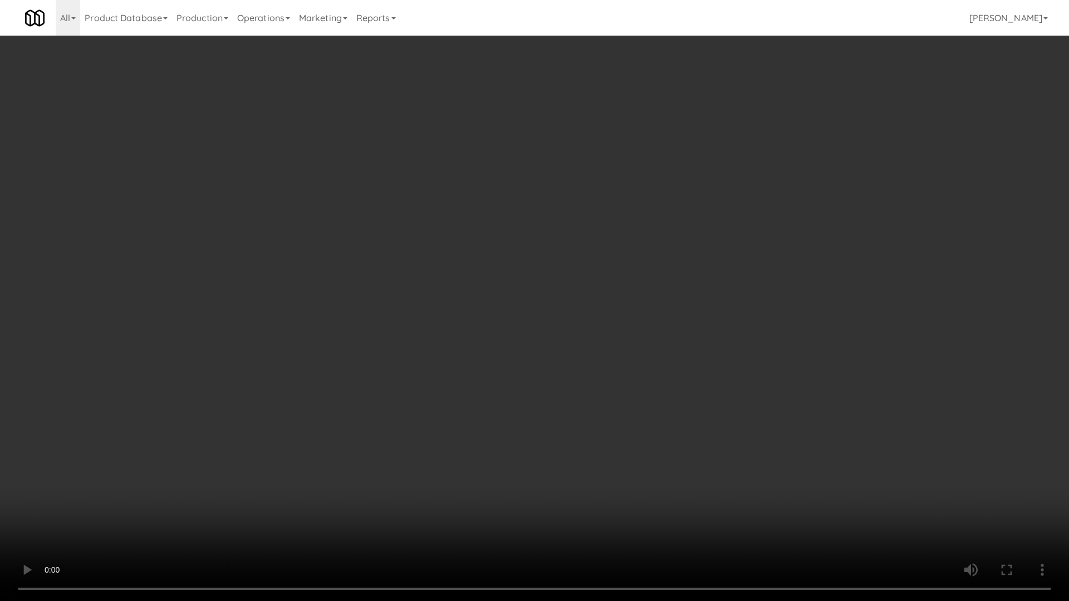
click at [778, 203] on video at bounding box center [534, 300] width 1069 height 601
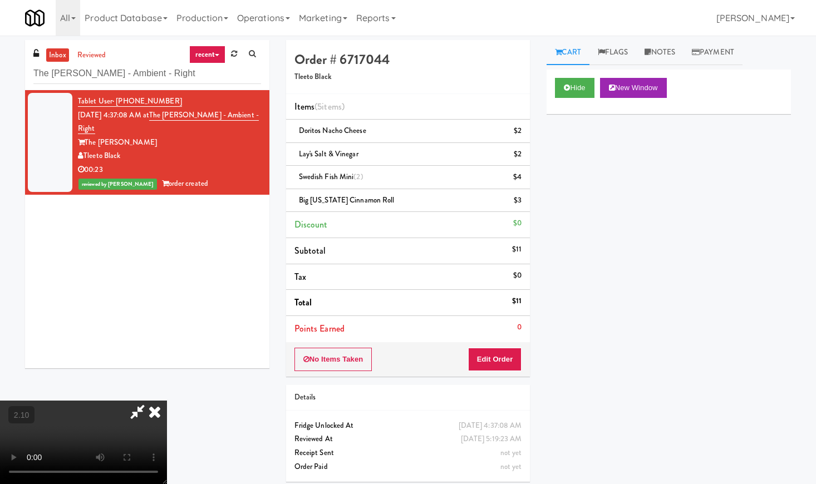
click at [167, 401] on icon at bounding box center [154, 412] width 24 height 22
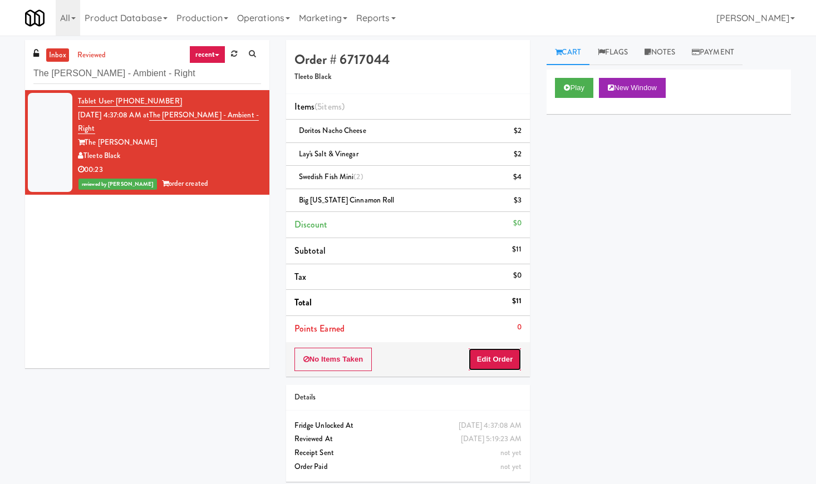
click at [497, 363] on button "Edit Order" at bounding box center [495, 359] width 54 height 23
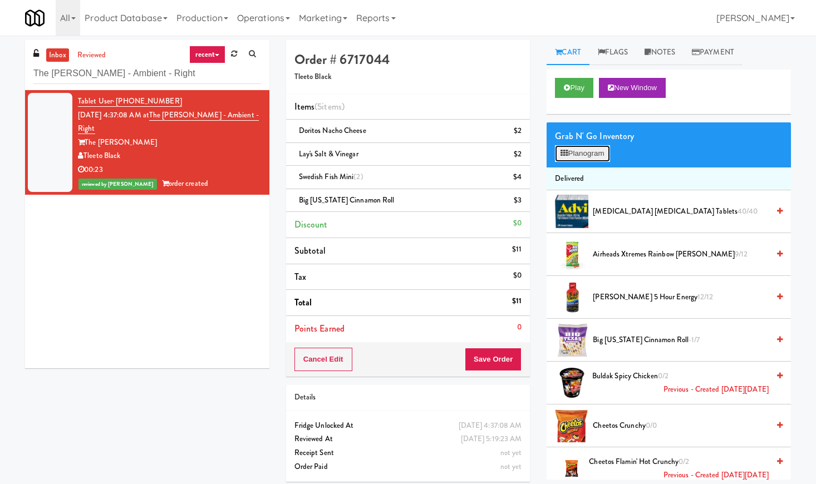
click at [579, 155] on button "Planogram" at bounding box center [582, 153] width 55 height 17
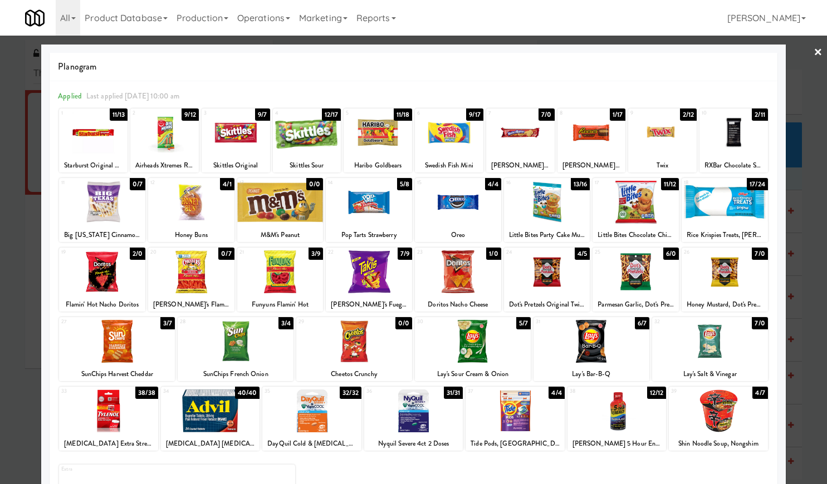
click at [812, 52] on div at bounding box center [413, 242] width 827 height 484
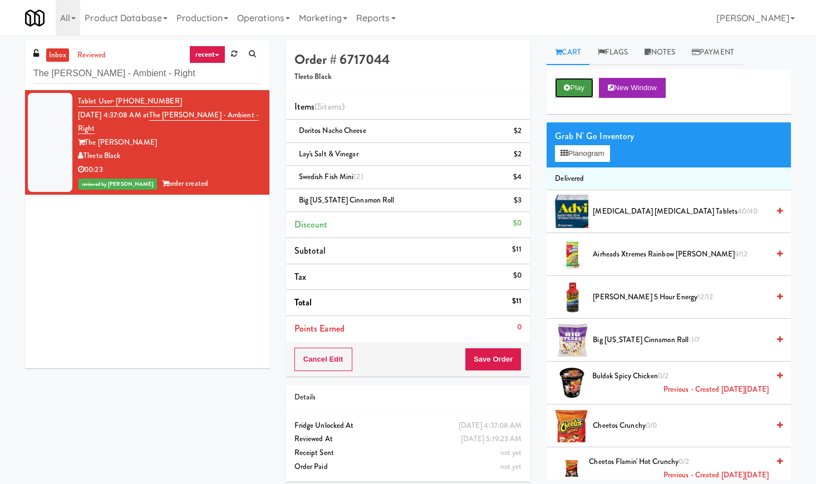
click at [559, 90] on button "Play" at bounding box center [574, 88] width 38 height 20
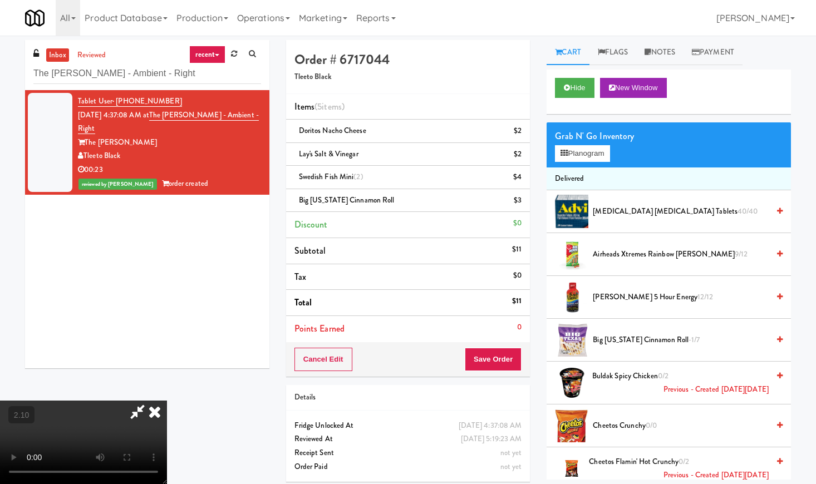
click at [167, 401] on video at bounding box center [83, 442] width 167 height 83
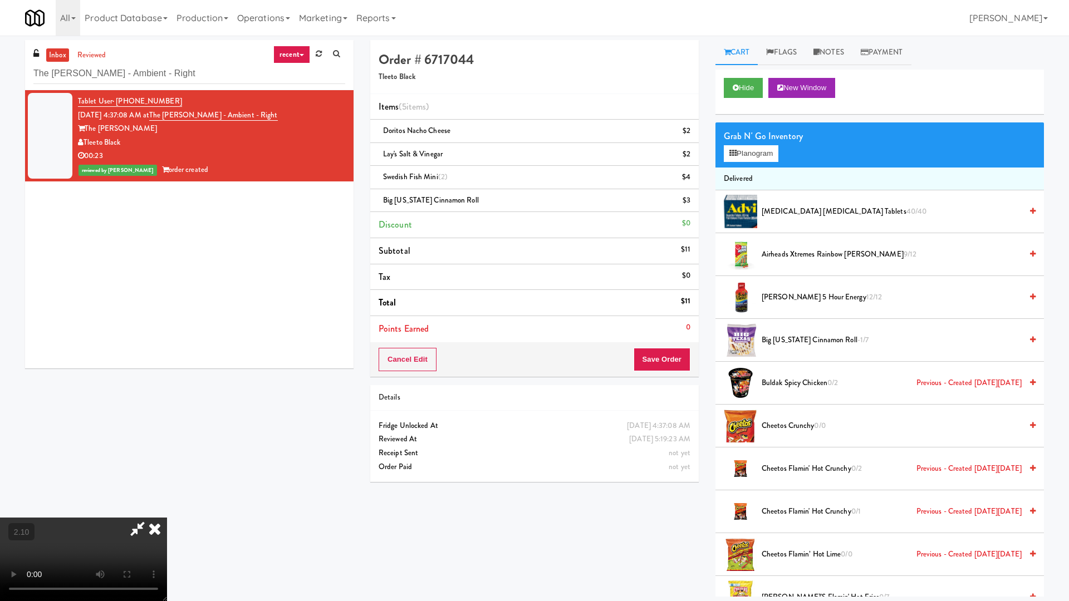
click at [167, 484] on video at bounding box center [83, 559] width 167 height 83
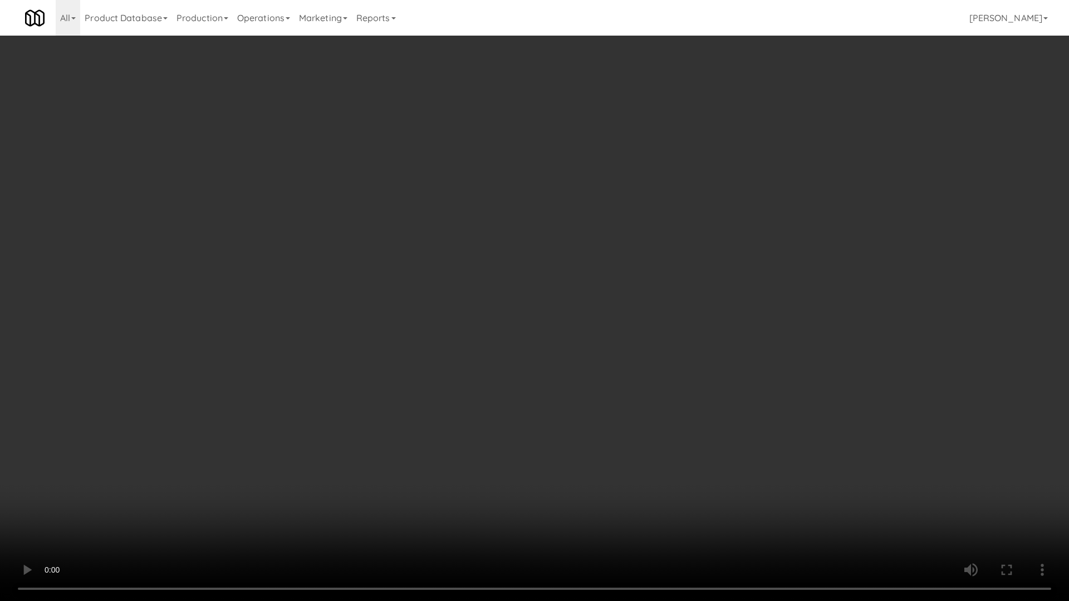
click at [499, 314] on video at bounding box center [534, 300] width 1069 height 601
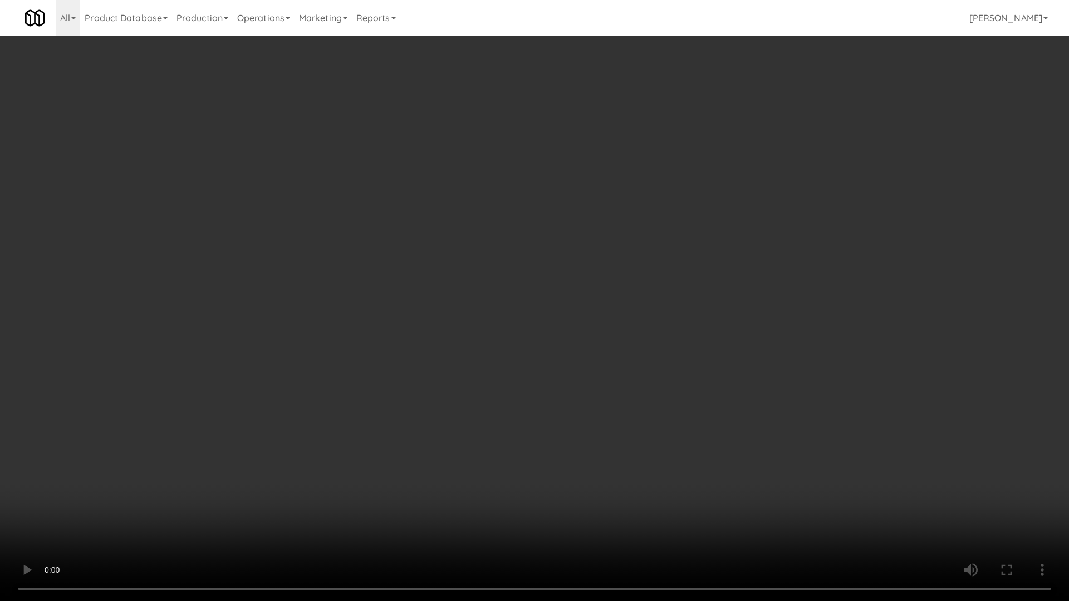
click at [499, 314] on video at bounding box center [534, 300] width 1069 height 601
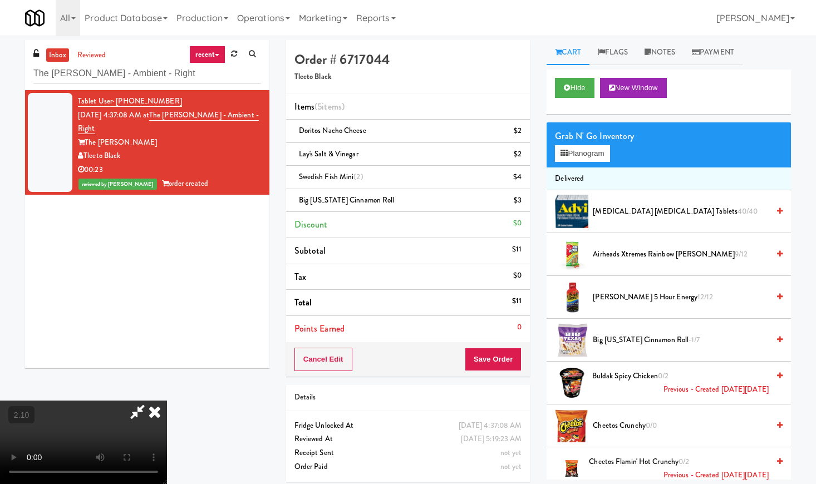
click at [167, 401] on icon at bounding box center [154, 412] width 24 height 22
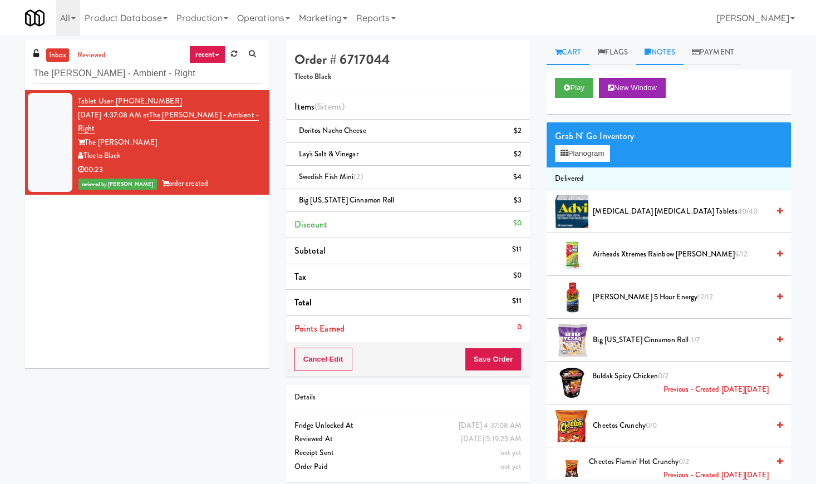
click at [666, 53] on link "Notes" at bounding box center [659, 52] width 47 height 25
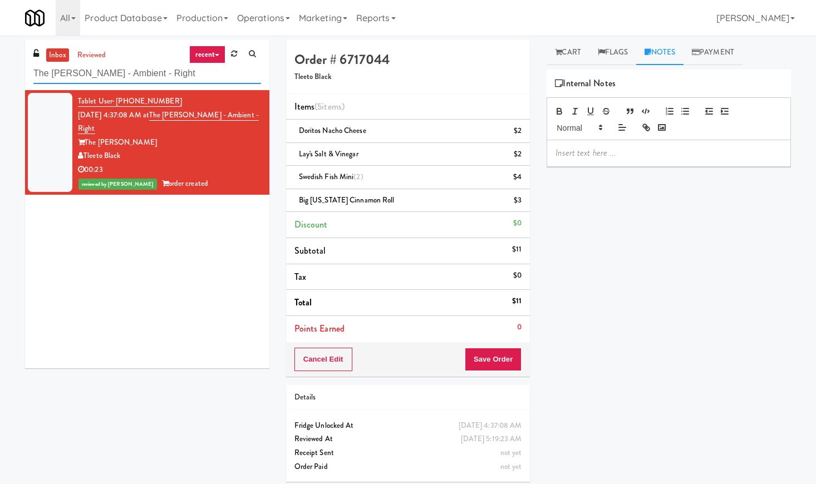
click at [141, 78] on input "The [PERSON_NAME] - Ambient - Right" at bounding box center [147, 73] width 228 height 21
paste input "1000 S [PERSON_NAME] -Right - [MEDICAL_DATA]"
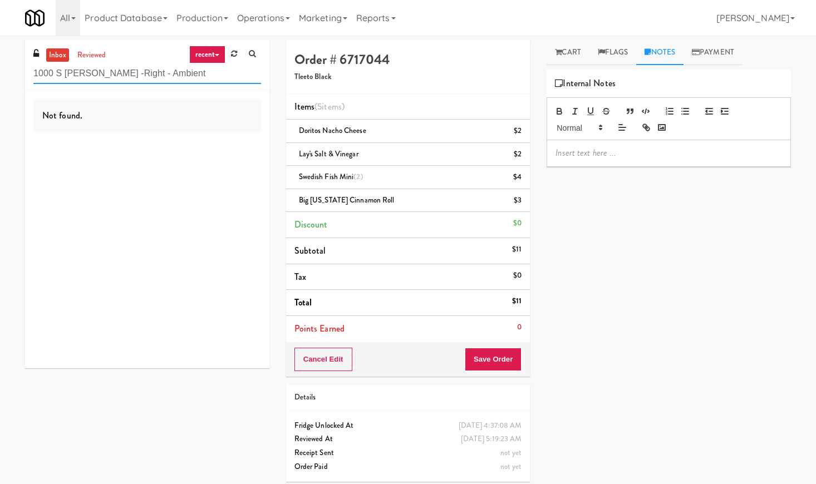
click at [101, 67] on input "1000 S [PERSON_NAME] -Right - Ambient" at bounding box center [147, 73] width 228 height 21
paste input "eLofts - Fridge"
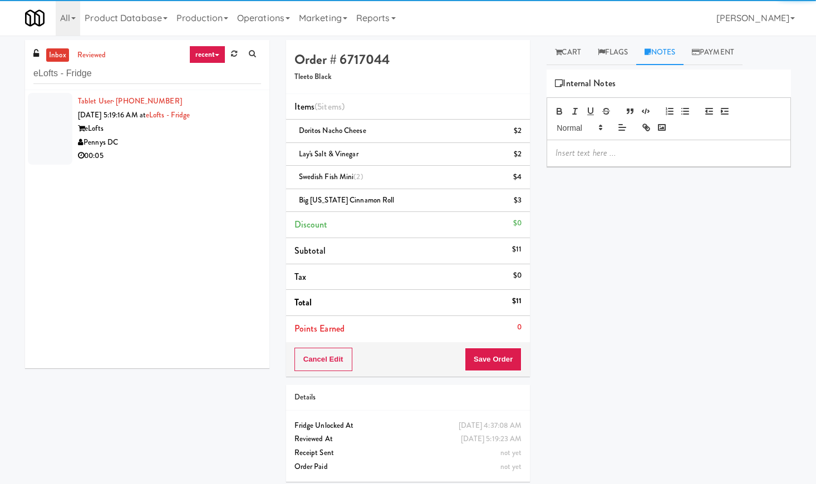
click at [207, 132] on div "eLofts" at bounding box center [169, 129] width 183 height 14
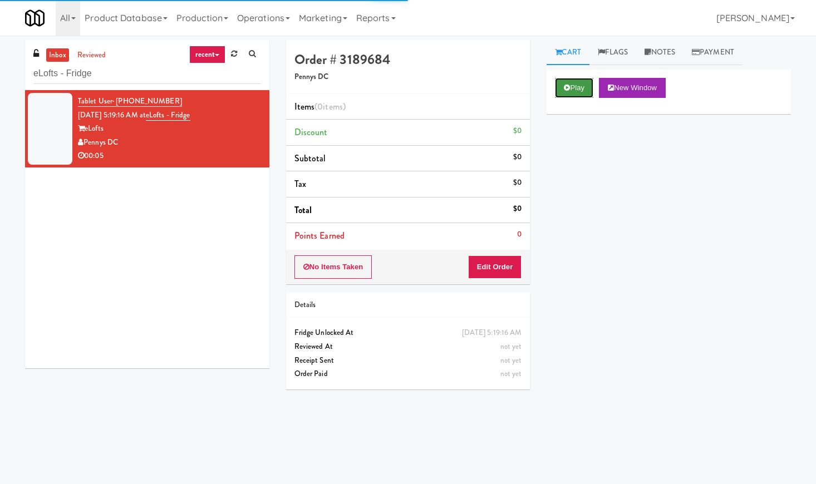
click at [563, 82] on button "Play" at bounding box center [574, 88] width 38 height 20
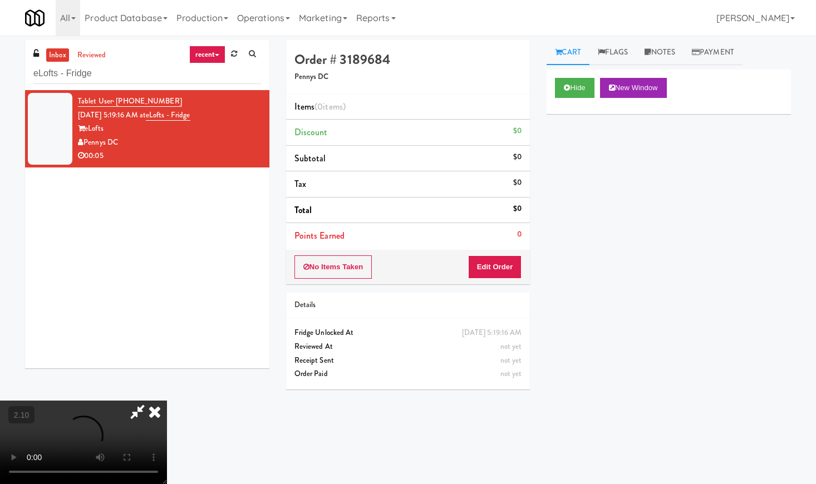
click at [146, 401] on video at bounding box center [83, 442] width 167 height 83
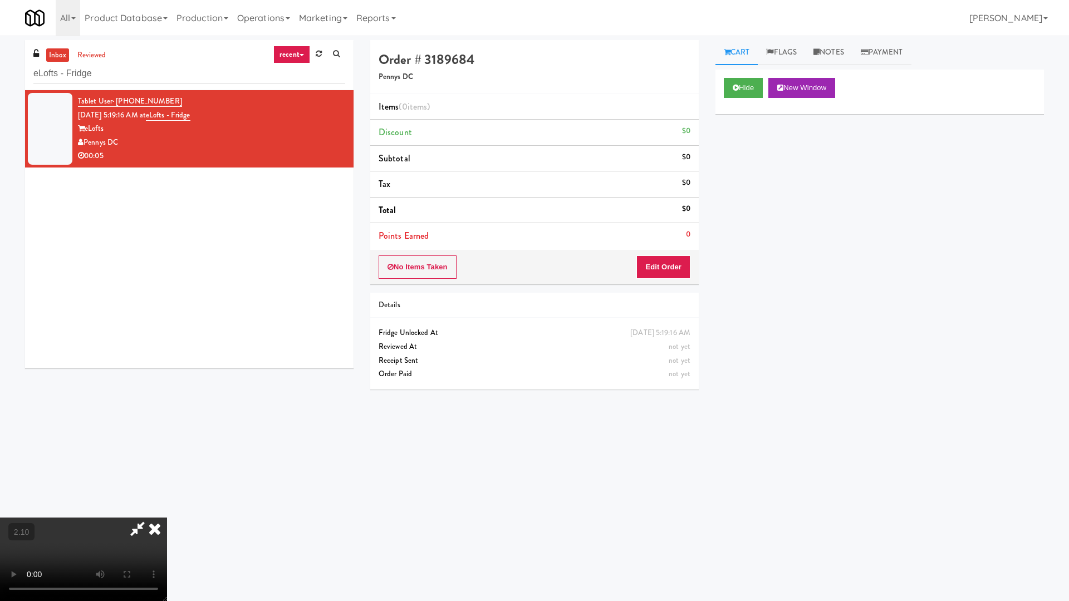
click at [167, 484] on video at bounding box center [83, 559] width 167 height 83
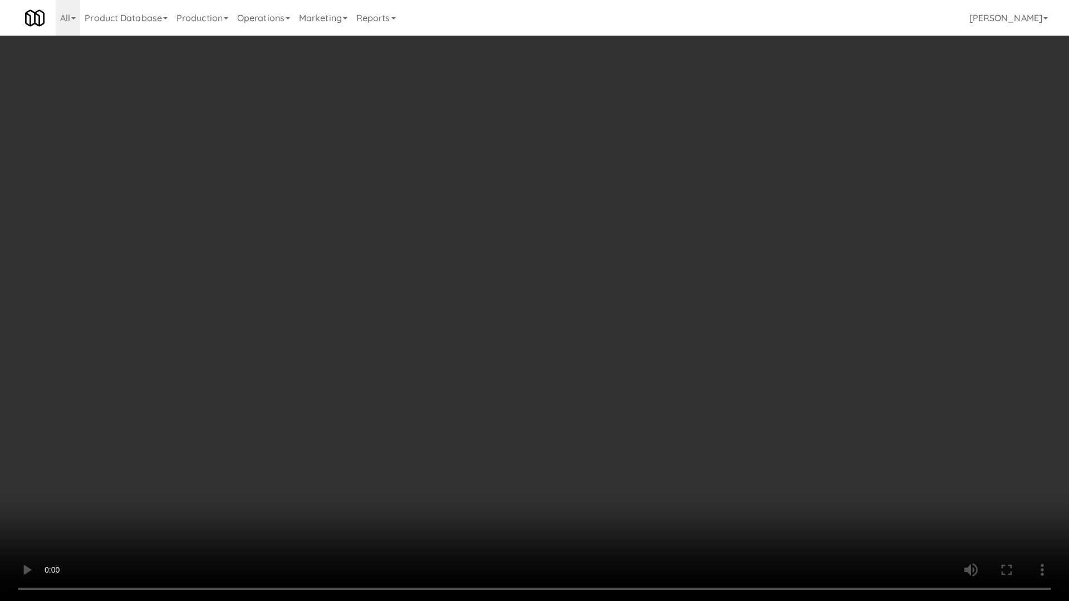
click at [328, 350] on video at bounding box center [534, 300] width 1069 height 601
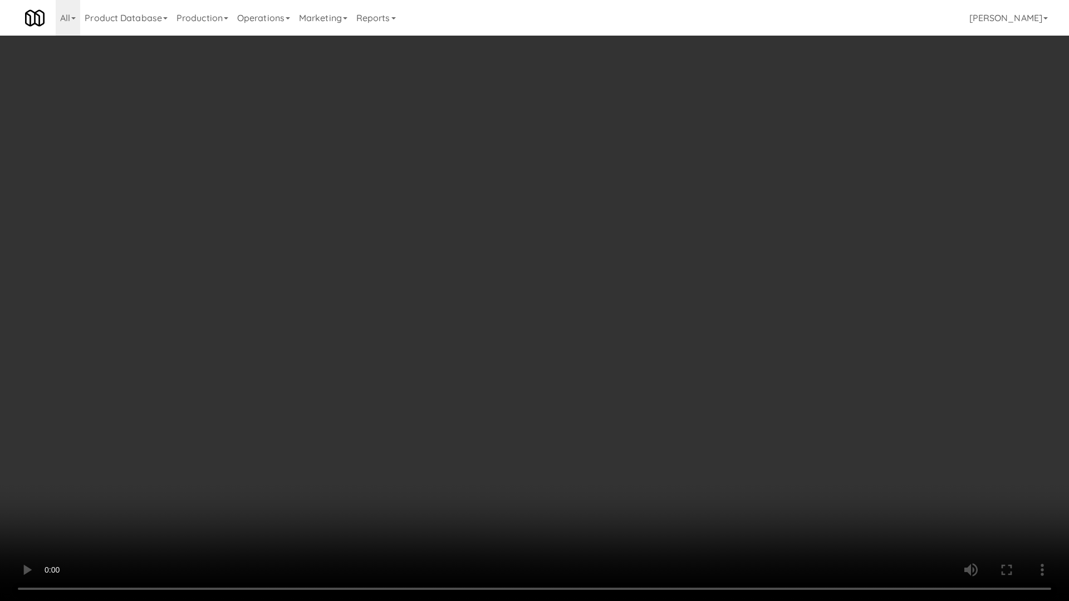
click at [328, 350] on video at bounding box center [534, 300] width 1069 height 601
click at [759, 193] on video at bounding box center [534, 300] width 1069 height 601
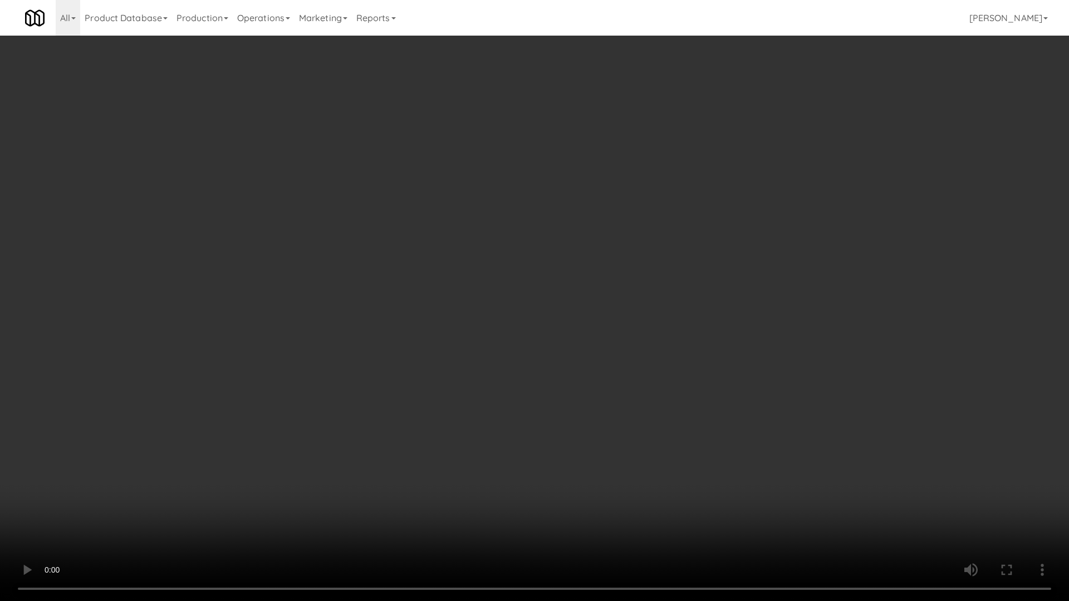
click at [759, 193] on video at bounding box center [534, 300] width 1069 height 601
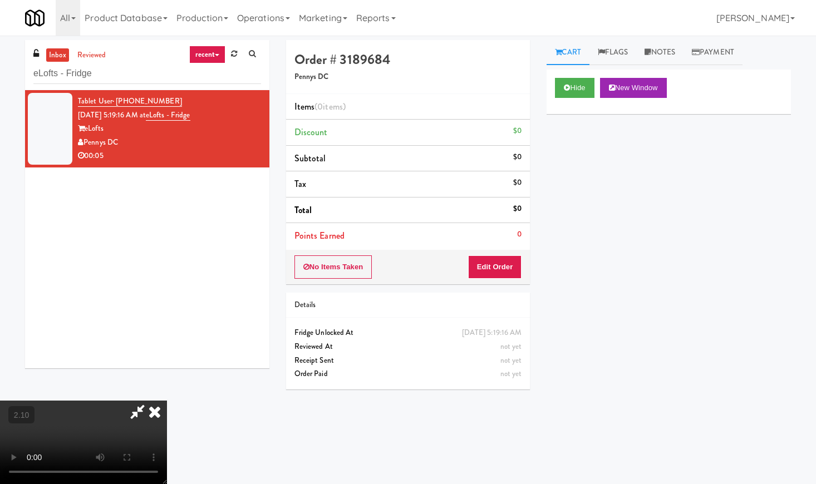
click at [167, 401] on icon at bounding box center [154, 412] width 24 height 22
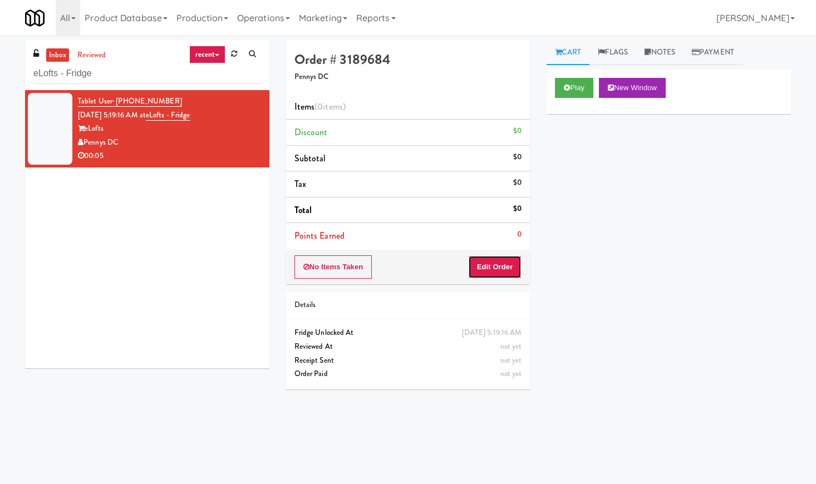
click at [506, 273] on button "Edit Order" at bounding box center [495, 266] width 54 height 23
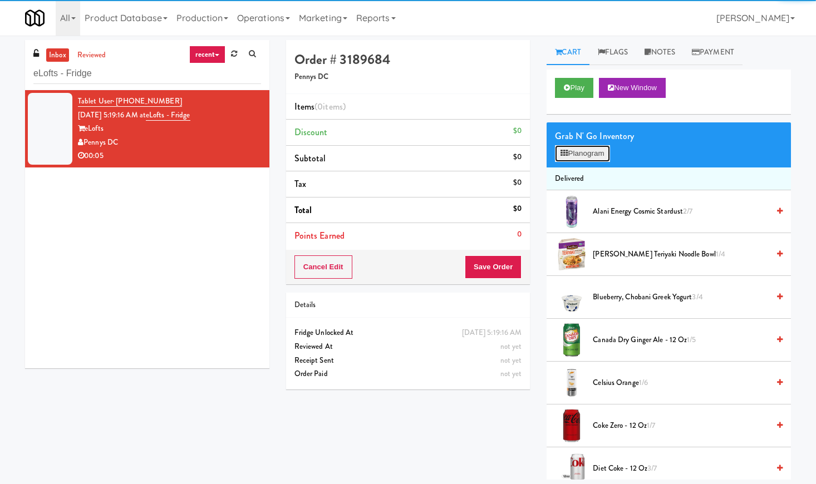
click at [581, 153] on button "Planogram" at bounding box center [582, 153] width 55 height 17
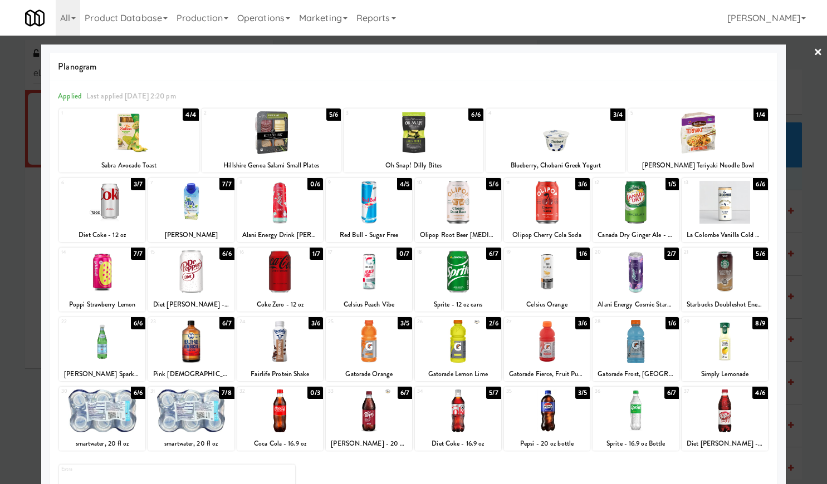
click at [545, 277] on div at bounding box center [547, 271] width 86 height 43
click at [802, 47] on div at bounding box center [413, 242] width 827 height 484
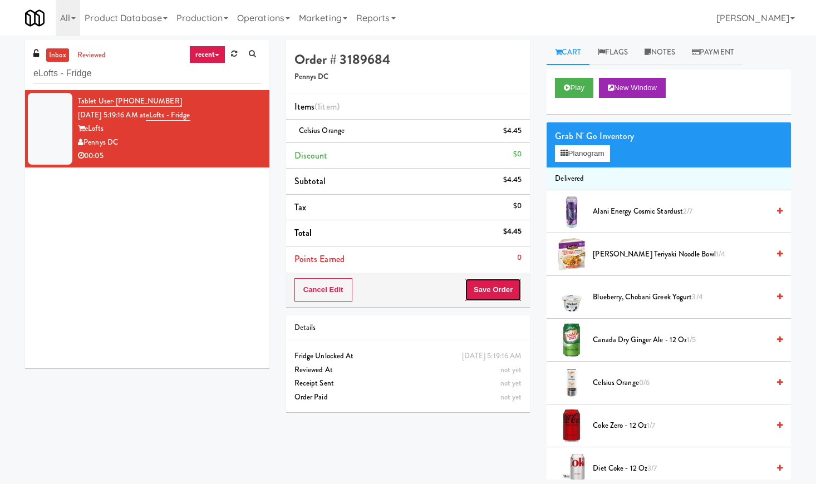
click at [488, 294] on button "Save Order" at bounding box center [493, 289] width 57 height 23
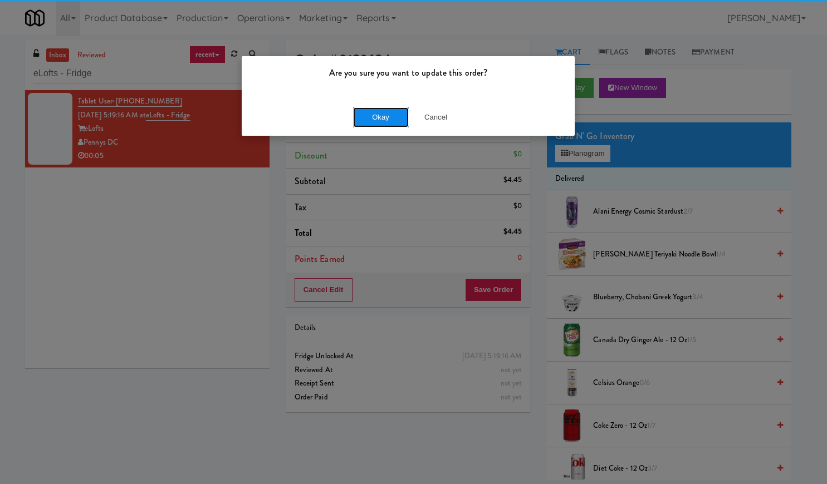
click at [385, 111] on button "Okay" at bounding box center [381, 117] width 56 height 20
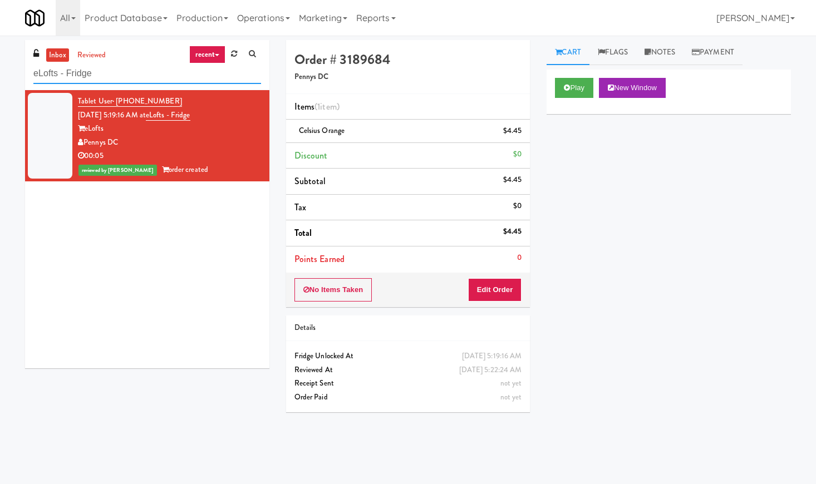
click at [105, 69] on input "eLofts - Fridge" at bounding box center [147, 73] width 228 height 21
paste input "Eleven55"
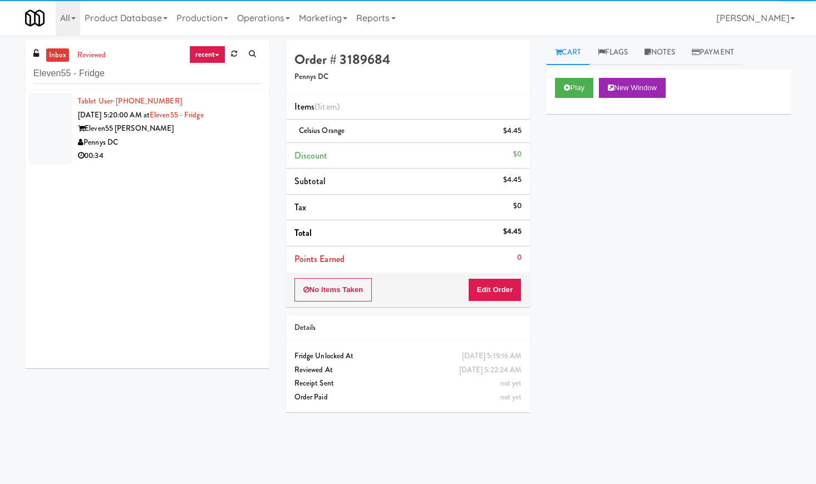
click at [209, 139] on div "Pennys DC" at bounding box center [169, 143] width 183 height 14
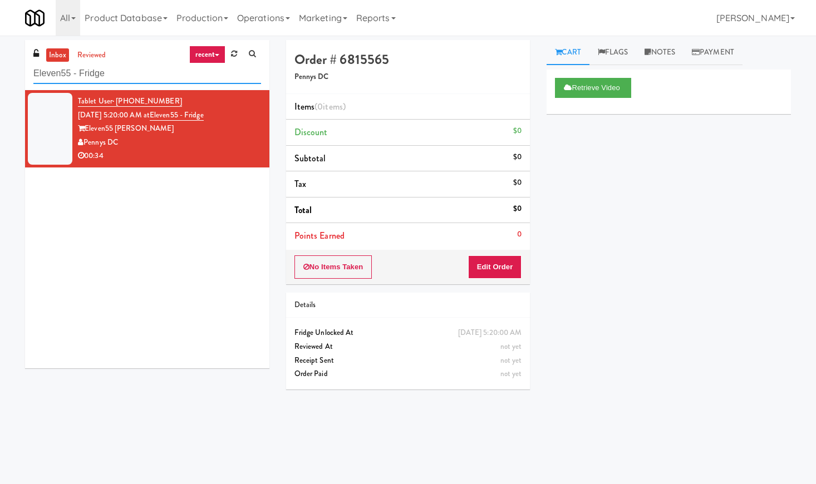
click at [83, 81] on input "Eleven55 - Fridge" at bounding box center [147, 73] width 228 height 21
paste input "Fridge - Building"
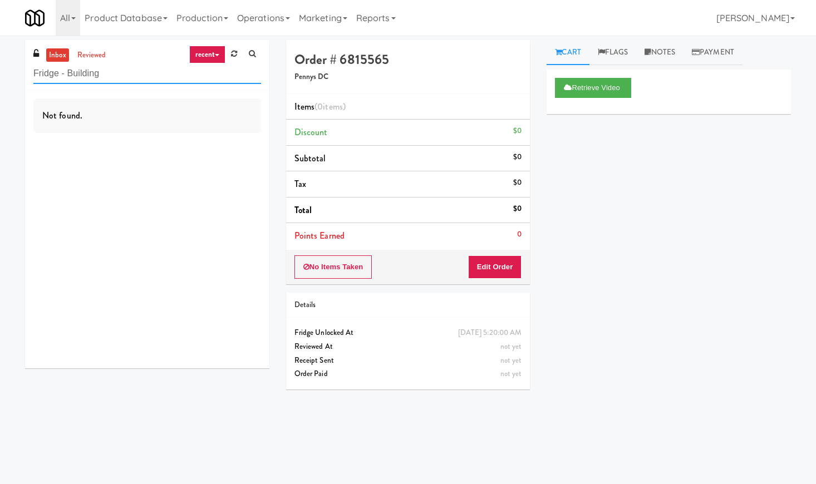
click at [119, 70] on input "Fridge - Building" at bounding box center [147, 73] width 228 height 21
paste input "3000 Huron"
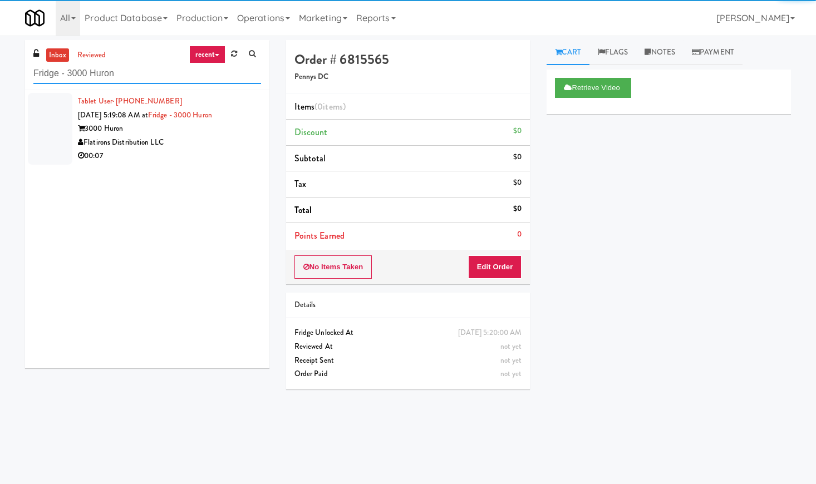
type input "Fridge - 3000 Huron"
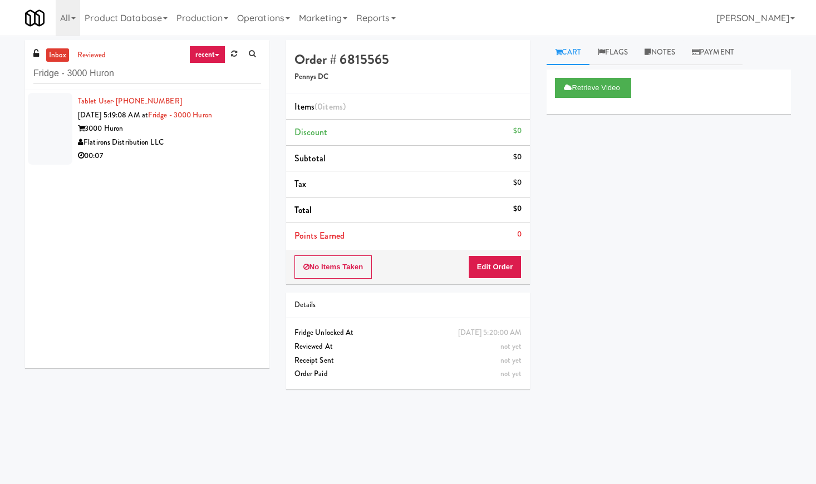
click at [160, 148] on div "Flatirons Distribution LLC" at bounding box center [169, 143] width 183 height 14
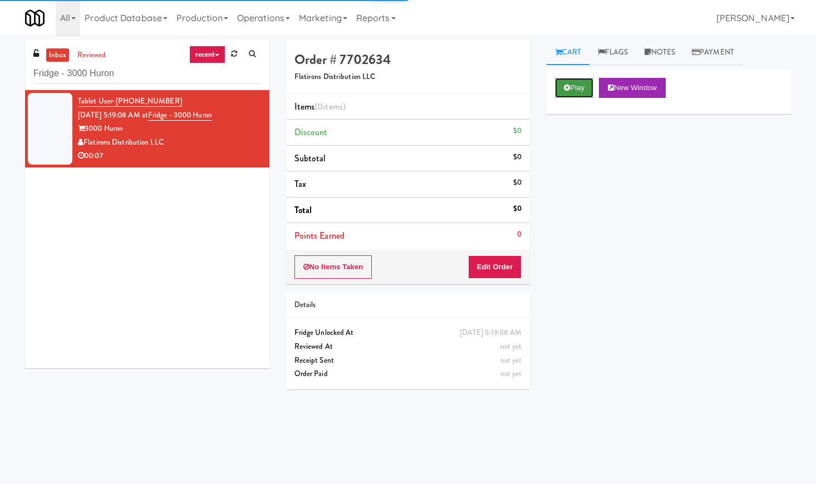
click at [570, 90] on icon at bounding box center [567, 87] width 6 height 7
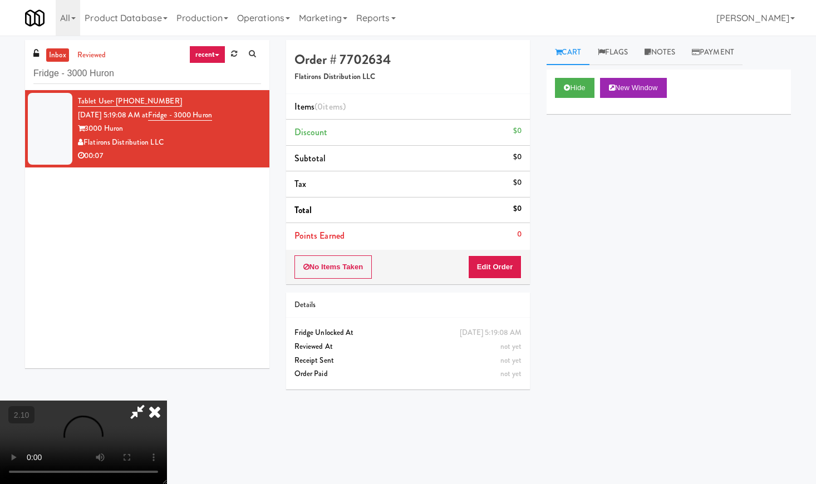
click at [167, 401] on video at bounding box center [83, 442] width 167 height 83
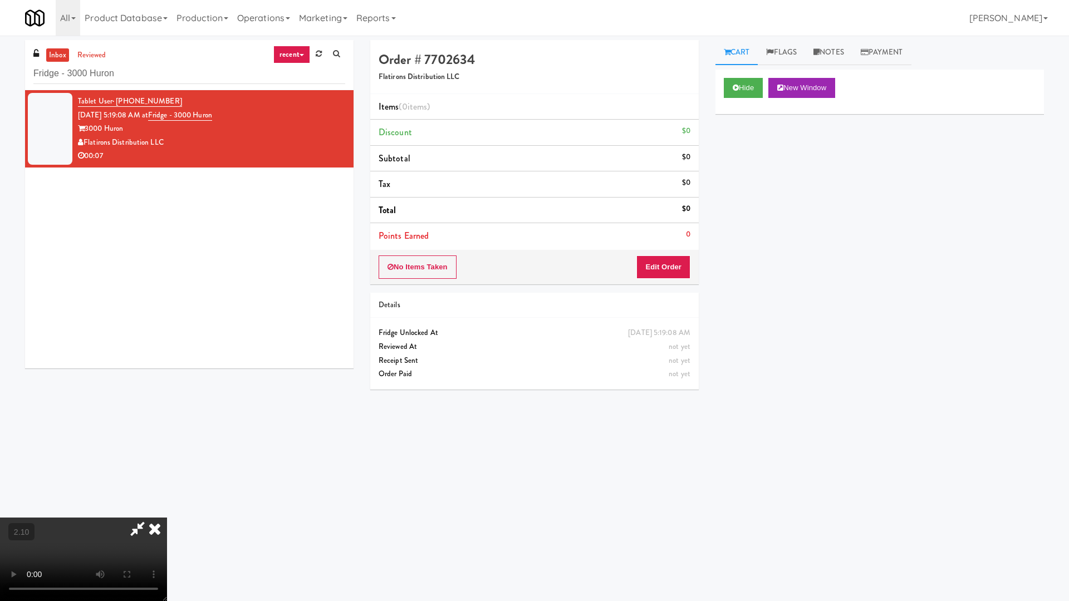
click at [167, 484] on video at bounding box center [83, 559] width 167 height 83
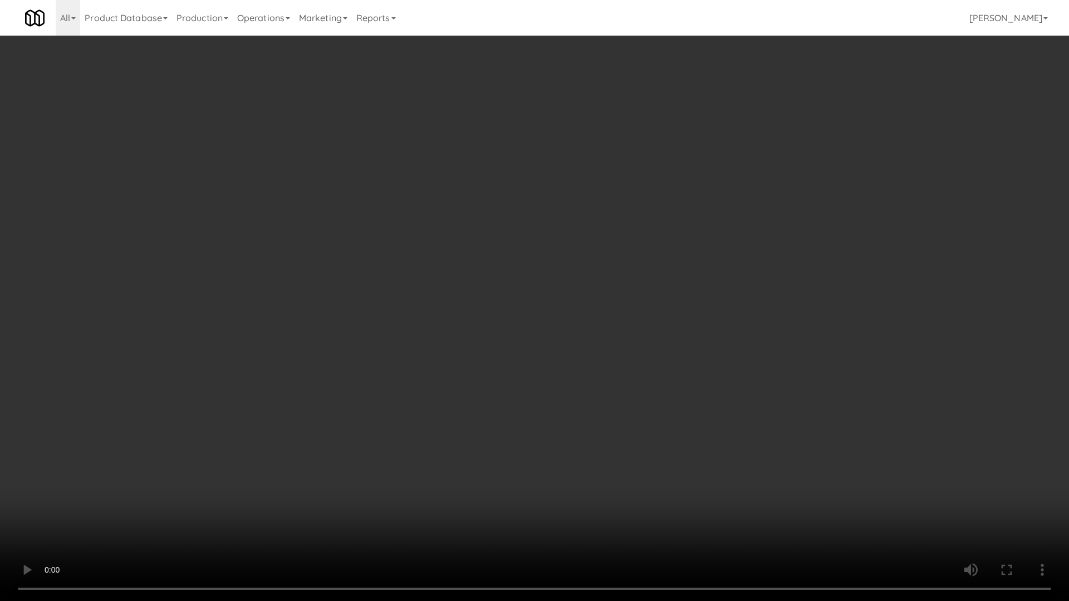
click at [385, 323] on video at bounding box center [534, 300] width 1069 height 601
click at [311, 351] on video at bounding box center [534, 300] width 1069 height 601
click at [409, 304] on video at bounding box center [534, 300] width 1069 height 601
click at [380, 276] on video at bounding box center [534, 300] width 1069 height 601
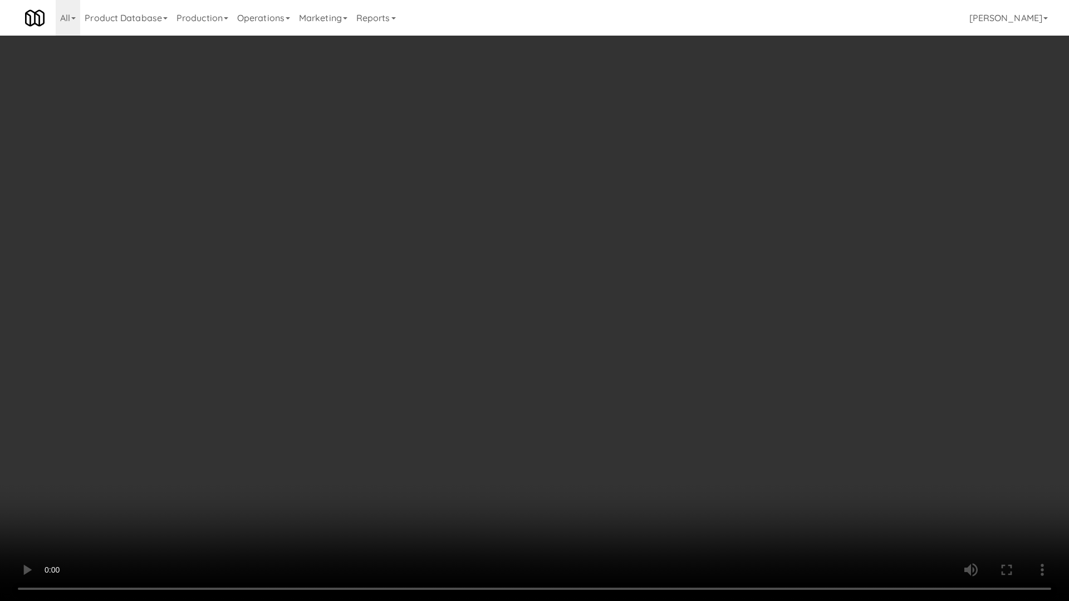
click at [453, 247] on video at bounding box center [534, 300] width 1069 height 601
click at [815, 119] on video at bounding box center [534, 300] width 1069 height 601
click at [815, 140] on video at bounding box center [534, 300] width 1069 height 601
click at [815, 161] on video at bounding box center [534, 300] width 1069 height 601
click at [815, 167] on video at bounding box center [534, 300] width 1069 height 601
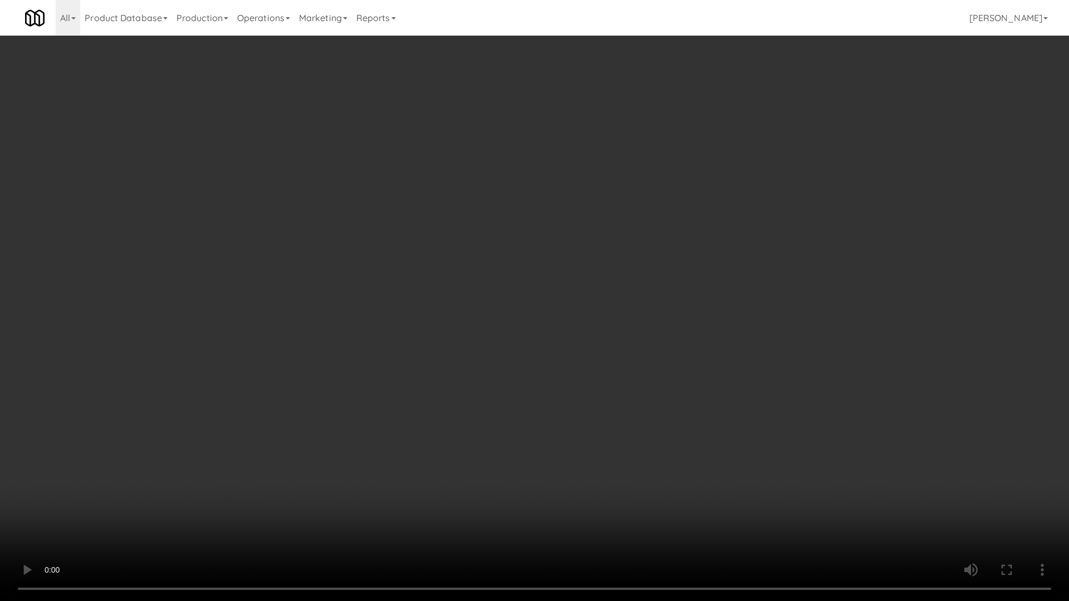
click at [815, 160] on video at bounding box center [534, 300] width 1069 height 601
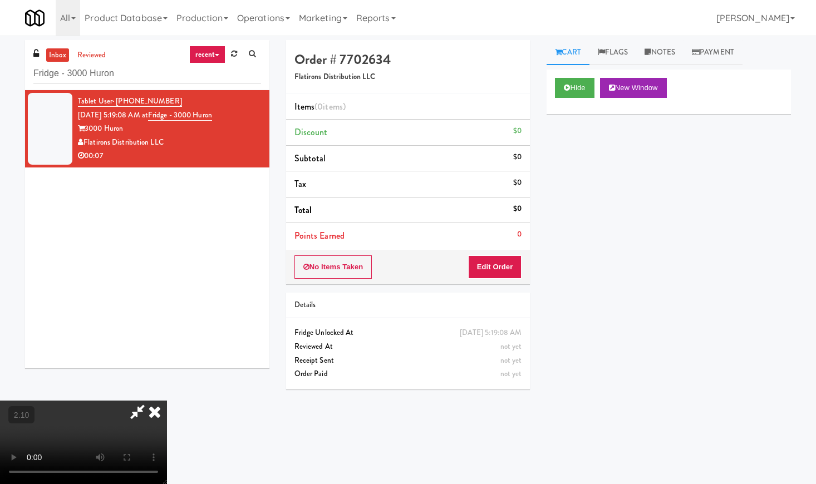
click at [167, 401] on icon at bounding box center [154, 412] width 24 height 22
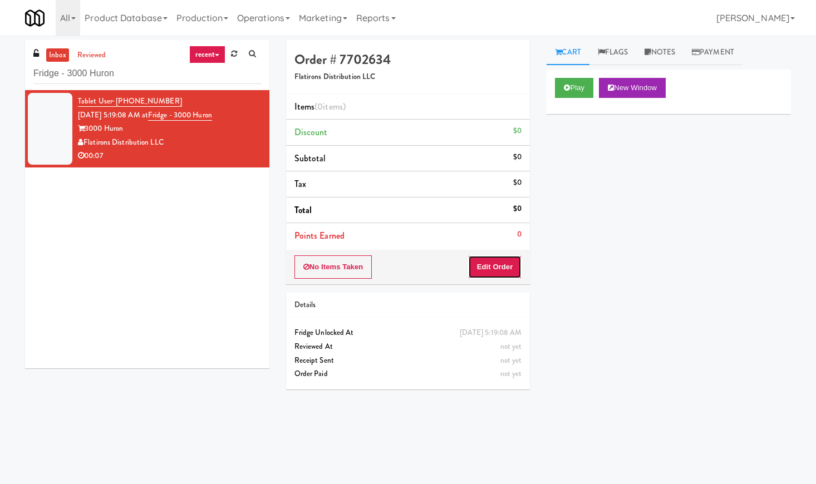
drag, startPoint x: 500, startPoint y: 265, endPoint x: 540, endPoint y: 210, distance: 68.0
click at [500, 265] on button "Edit Order" at bounding box center [495, 266] width 54 height 23
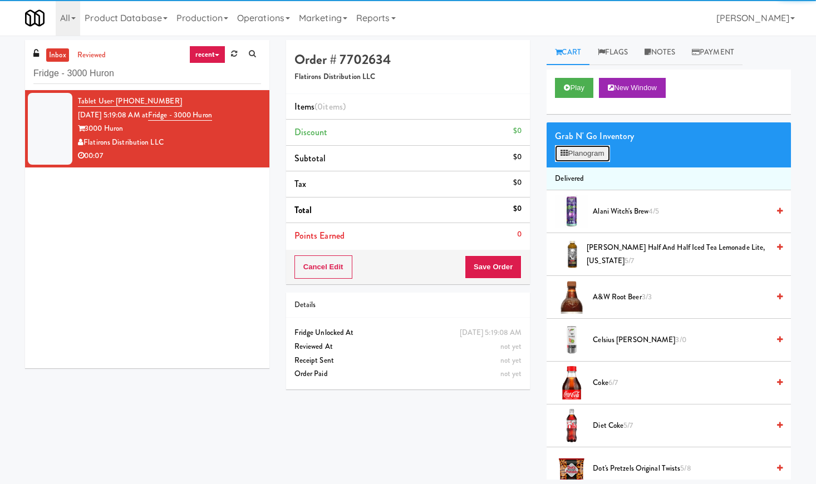
click at [588, 150] on button "Planogram" at bounding box center [582, 153] width 55 height 17
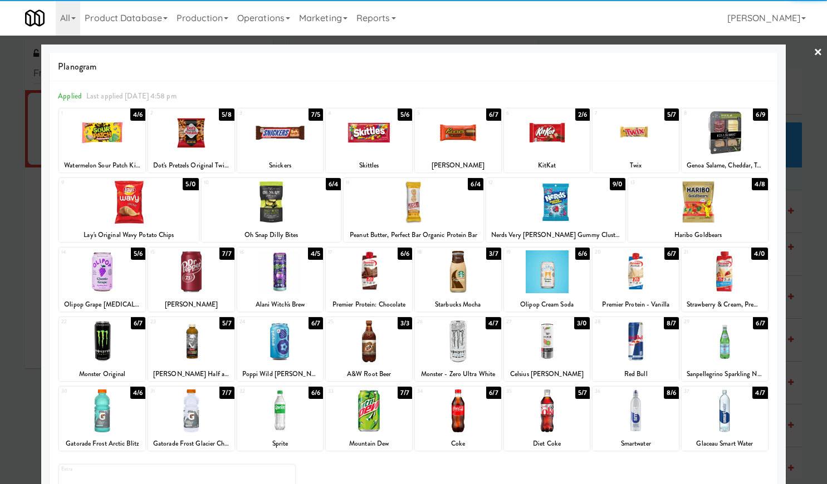
click at [640, 335] on div at bounding box center [635, 341] width 86 height 43
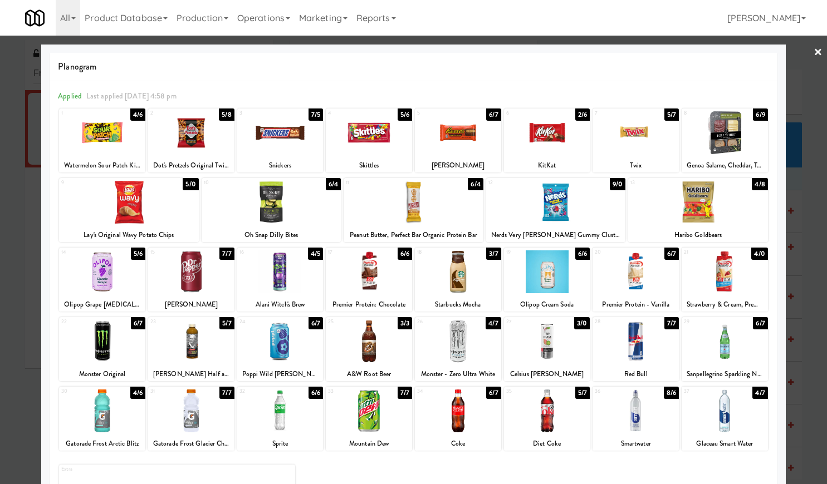
click at [813, 50] on link "×" at bounding box center [817, 53] width 9 height 35
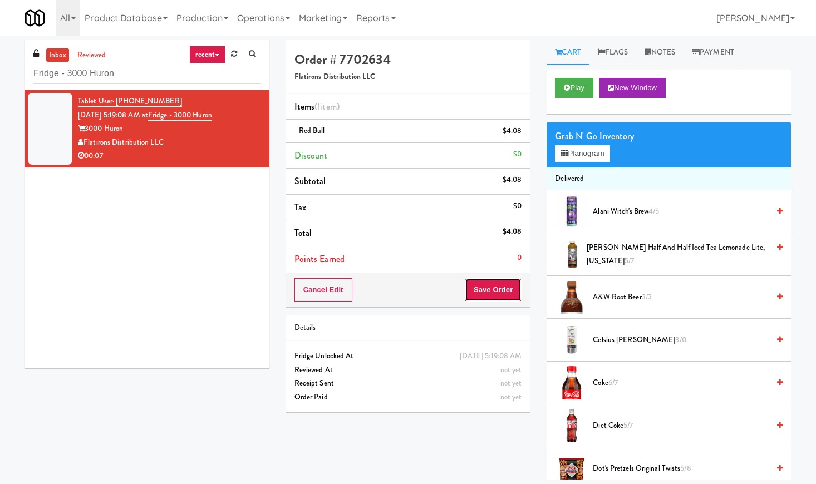
click at [490, 289] on button "Save Order" at bounding box center [493, 289] width 57 height 23
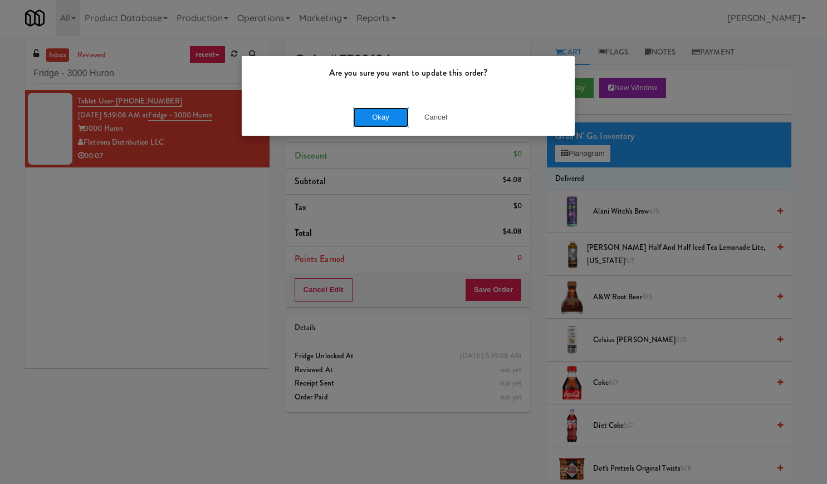
click at [367, 119] on button "Okay" at bounding box center [381, 117] width 56 height 20
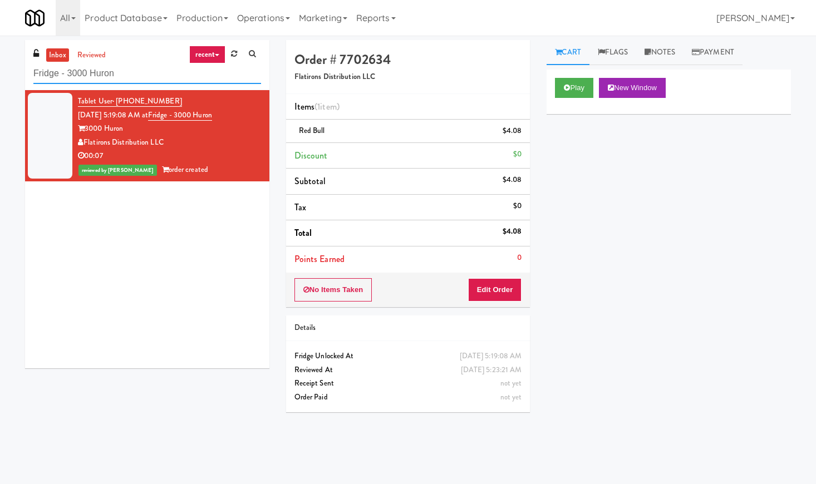
click at [89, 82] on input "Fridge - 3000 Huron" at bounding box center [147, 73] width 228 height 21
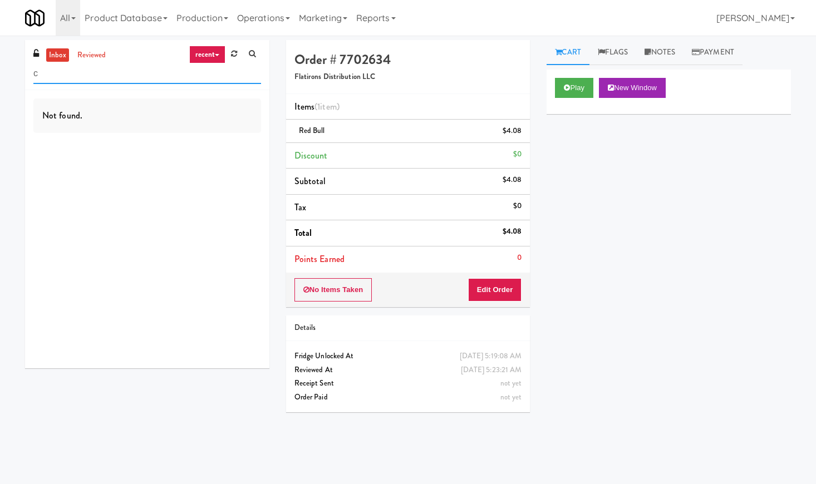
paste input "TC Combo Cooler Left"
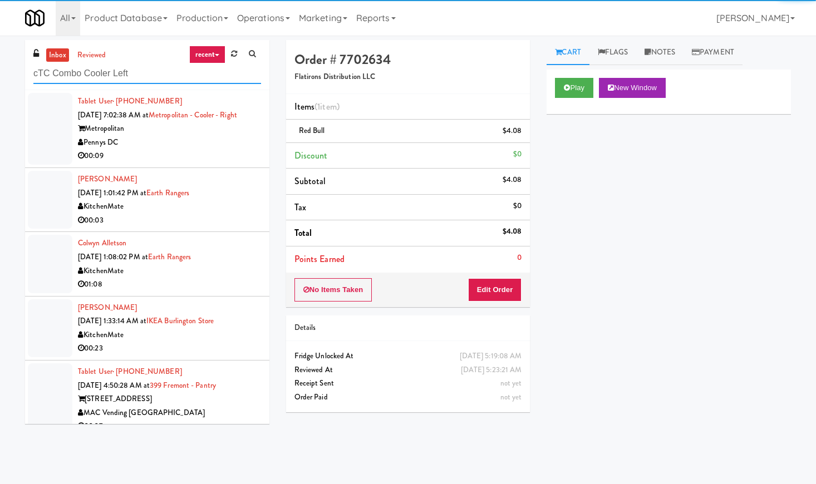
paste input "text"
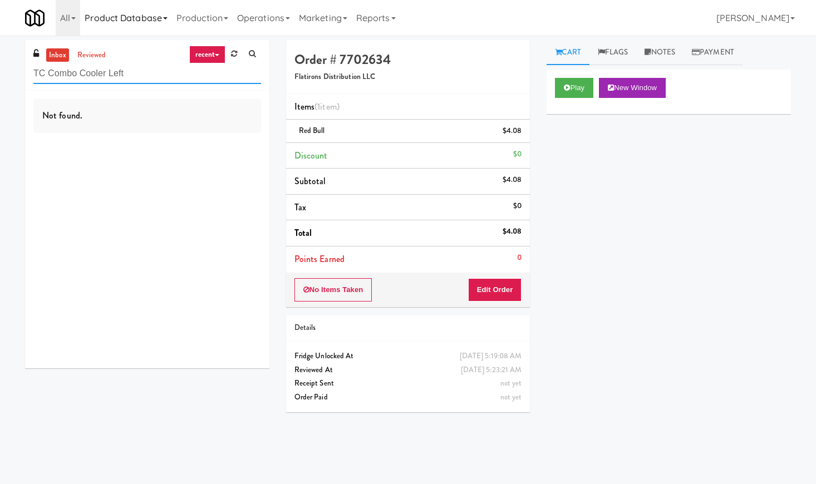
type input "TC Combo Cooler Left"
drag, startPoint x: 134, startPoint y: 69, endPoint x: 31, endPoint y: 61, distance: 103.3
click at [31, 61] on div "inbox reviewed recent all unclear take inventory issue suspicious failed recent…" at bounding box center [147, 65] width 244 height 50
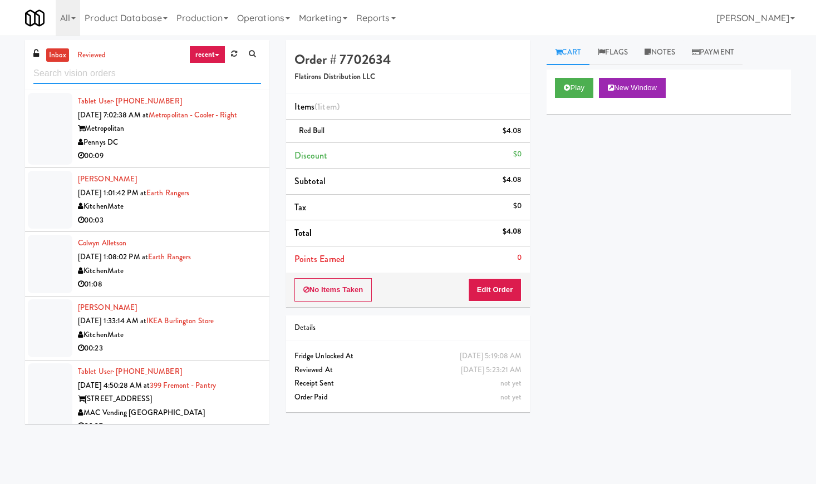
paste input "Eleven55 - Fridge"
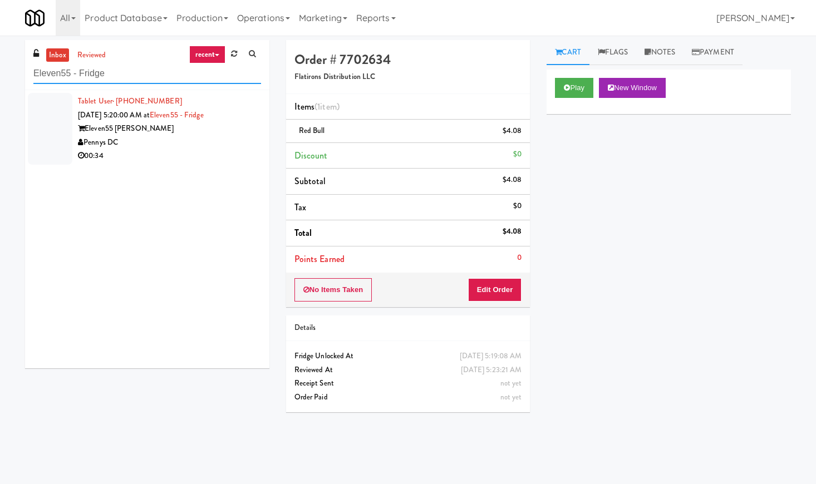
paste input "234 Cooler"
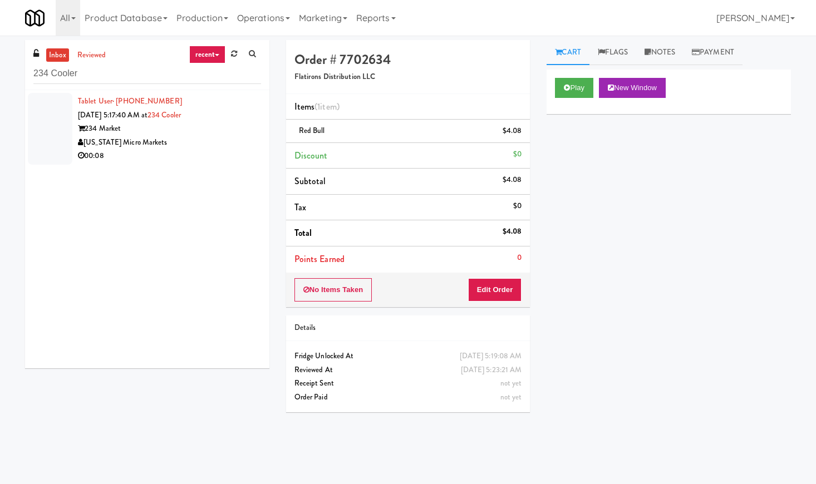
click at [196, 144] on div "[US_STATE] Micro Markets" at bounding box center [169, 143] width 183 height 14
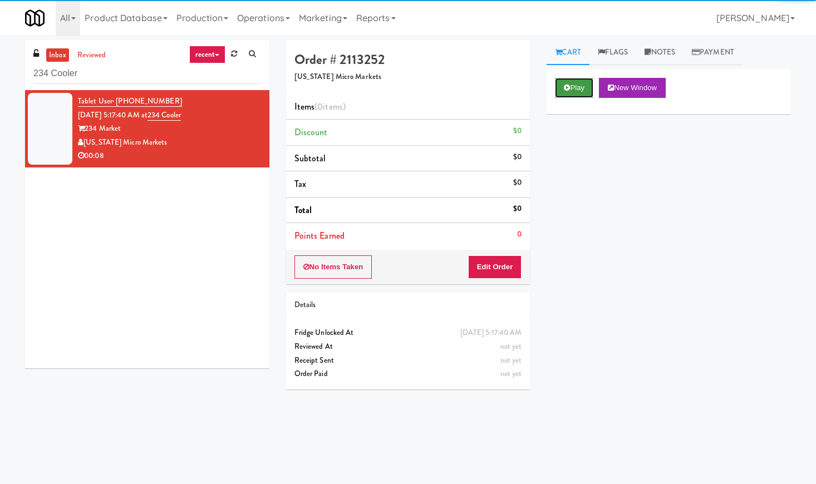
click at [574, 86] on button "Play" at bounding box center [574, 88] width 38 height 20
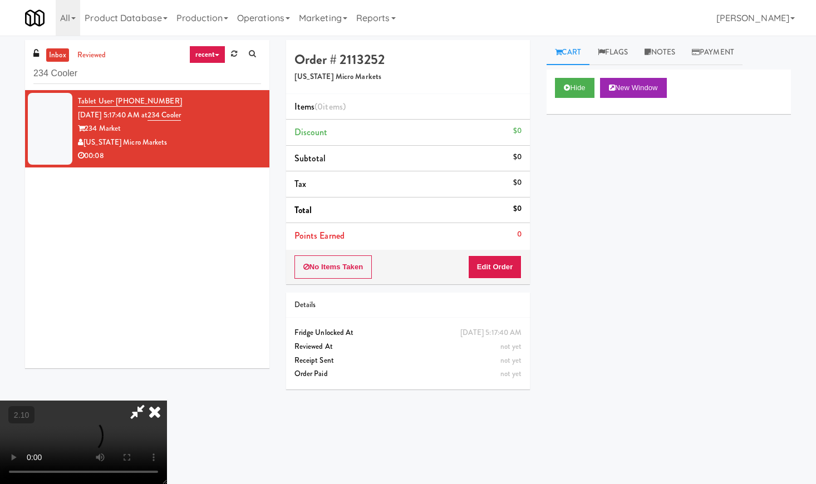
click at [167, 401] on video at bounding box center [83, 442] width 167 height 83
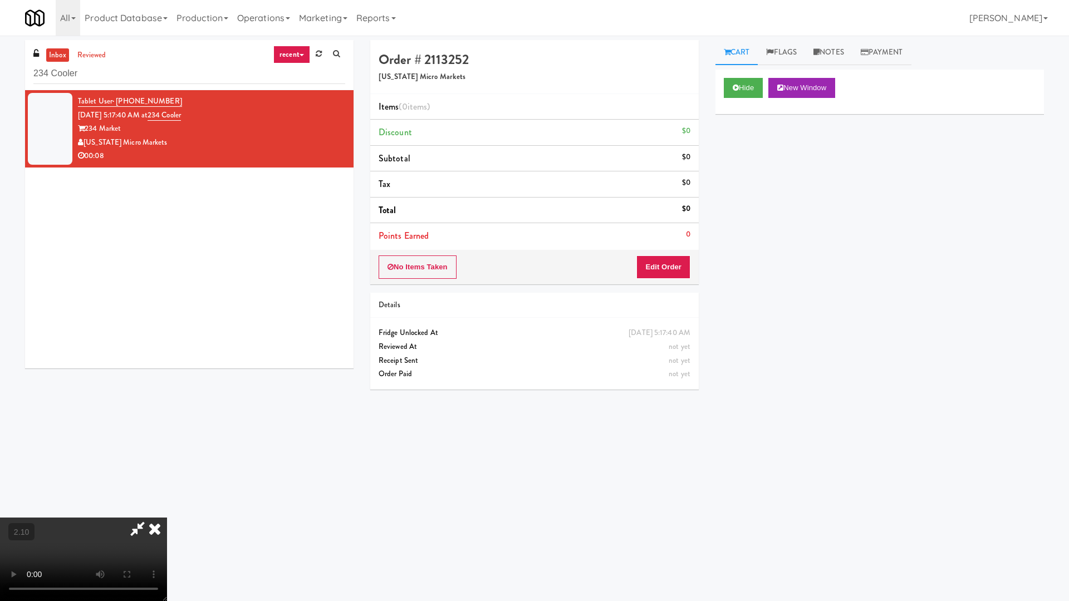
click at [167, 484] on video at bounding box center [83, 559] width 167 height 83
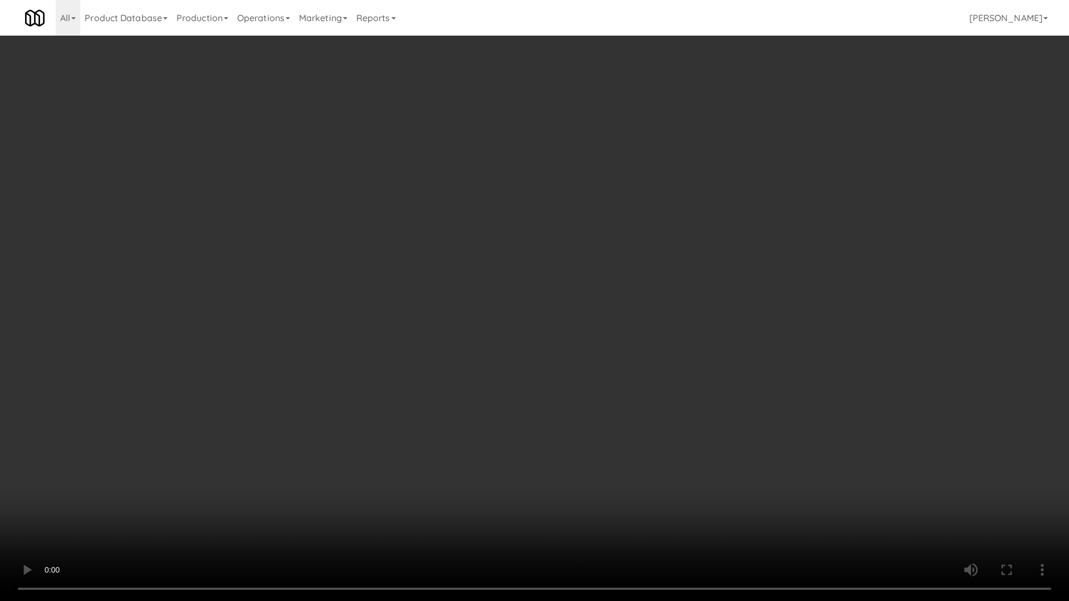
click at [410, 276] on video at bounding box center [534, 300] width 1069 height 601
click at [421, 307] on video at bounding box center [534, 300] width 1069 height 601
click at [421, 306] on video at bounding box center [534, 300] width 1069 height 601
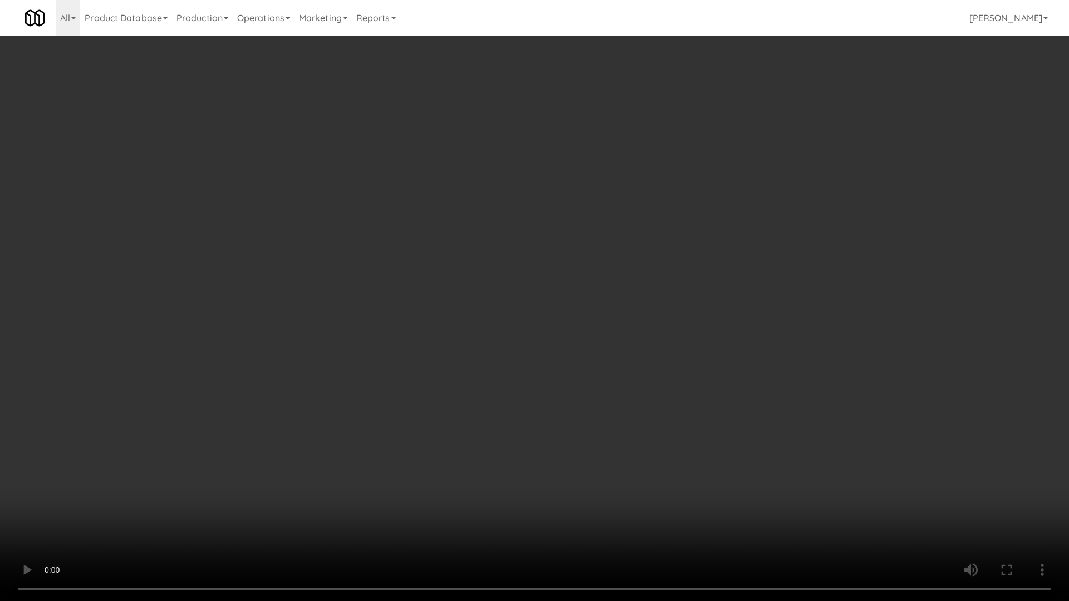
click at [435, 308] on video at bounding box center [534, 300] width 1069 height 601
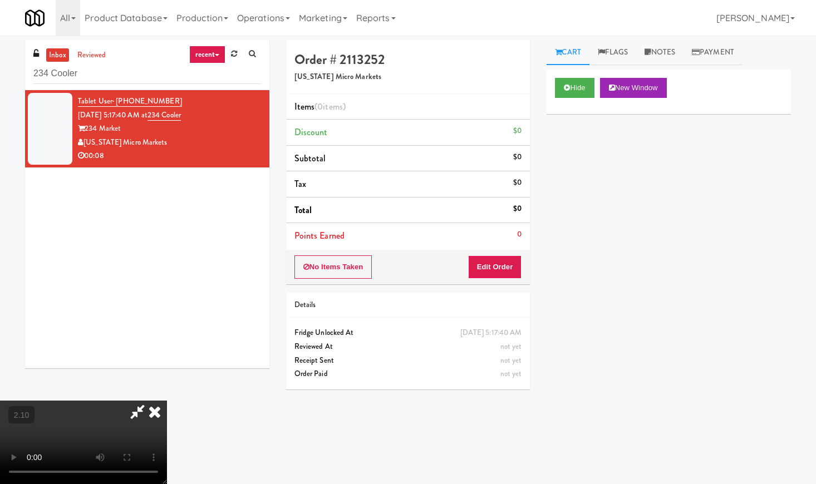
click at [167, 401] on icon at bounding box center [154, 412] width 24 height 22
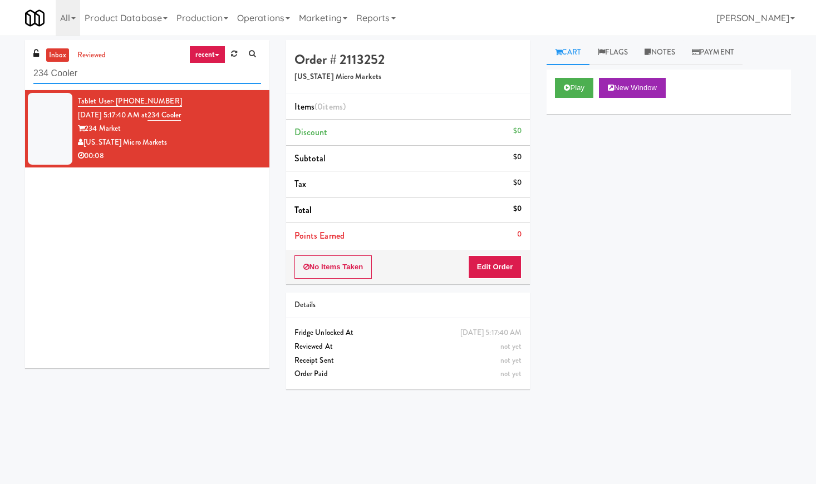
click at [88, 67] on input "234 Cooler" at bounding box center [147, 73] width 228 height 21
paste input "Commerce Building Combo"
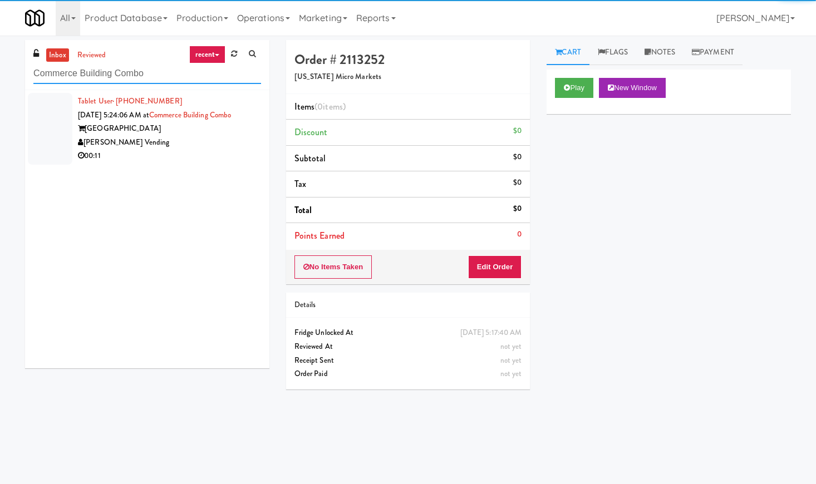
type input "Commerce Building Combo"
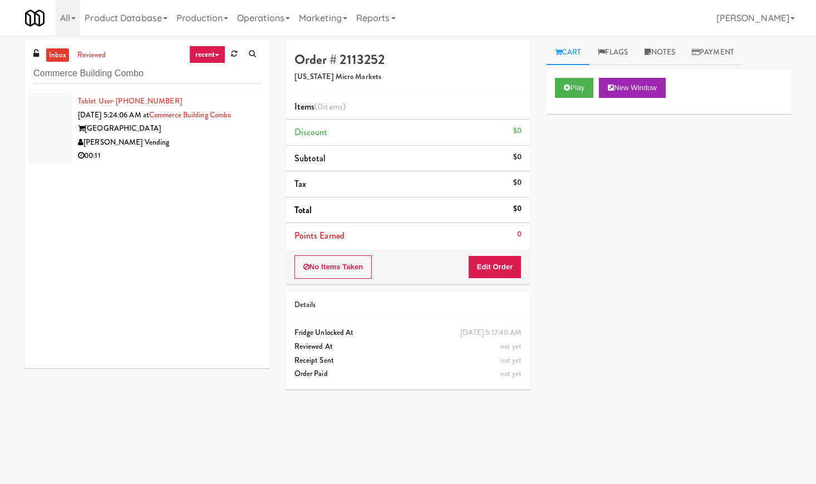
click at [217, 150] on div "[PERSON_NAME] Vending" at bounding box center [169, 143] width 183 height 14
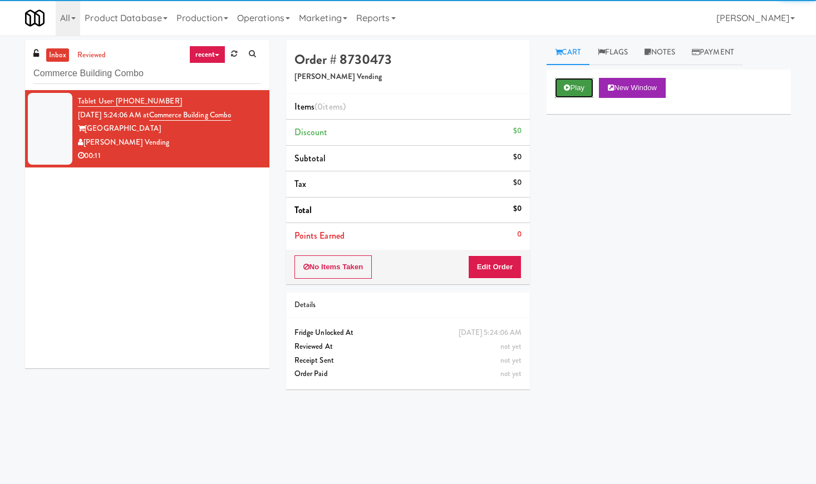
click at [582, 86] on button "Play" at bounding box center [574, 88] width 38 height 20
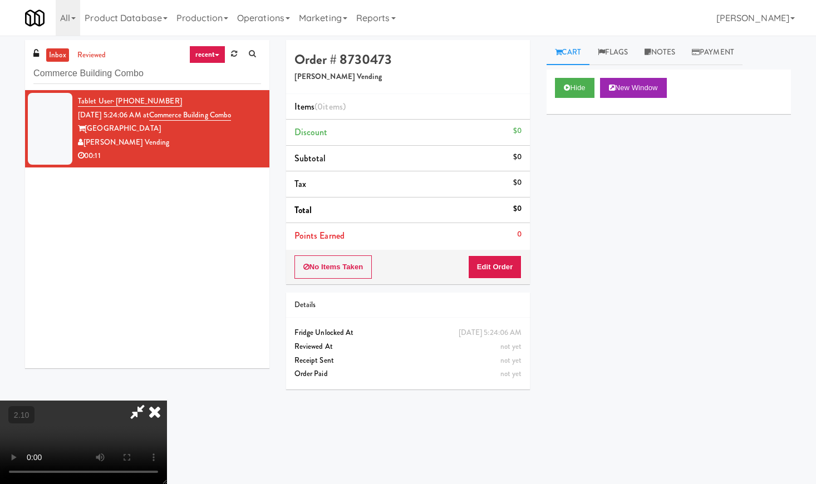
click at [165, 401] on video at bounding box center [83, 442] width 167 height 83
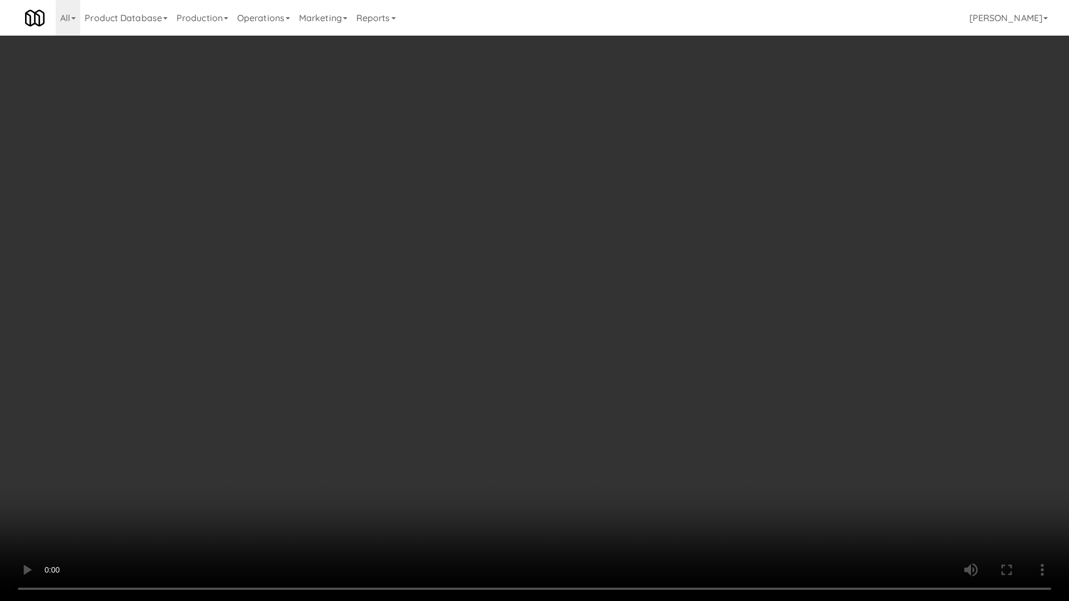
click at [356, 336] on video at bounding box center [534, 300] width 1069 height 601
click at [599, 318] on video at bounding box center [534, 300] width 1069 height 601
click at [601, 237] on video at bounding box center [534, 300] width 1069 height 601
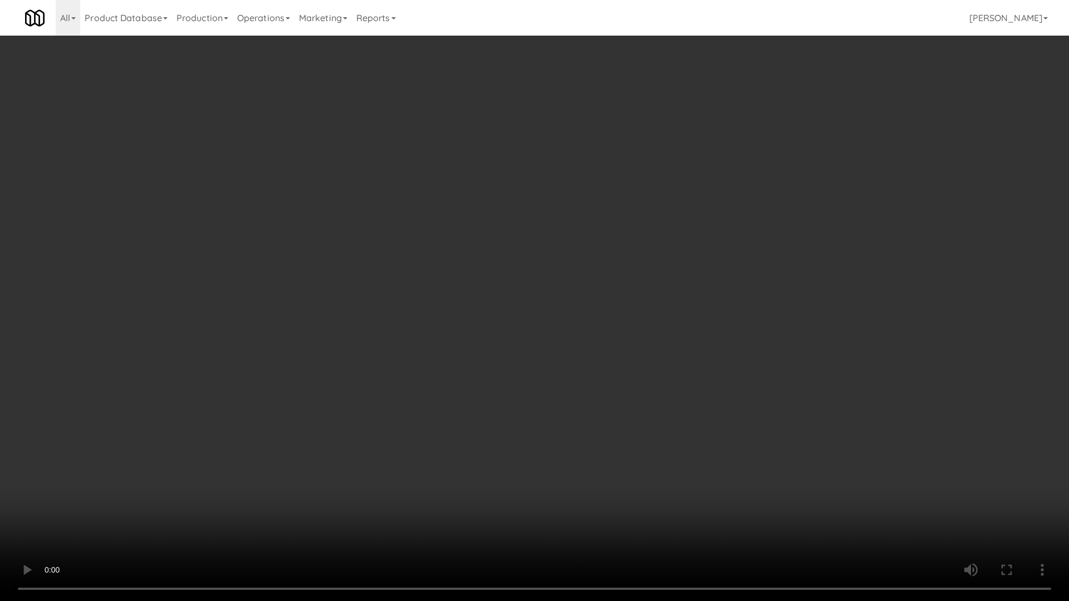
click at [601, 237] on video at bounding box center [534, 300] width 1069 height 601
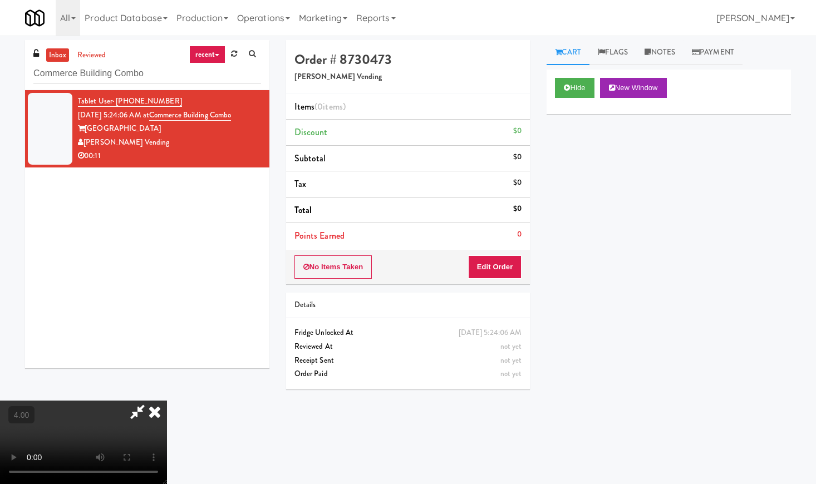
click at [167, 401] on icon at bounding box center [154, 412] width 24 height 22
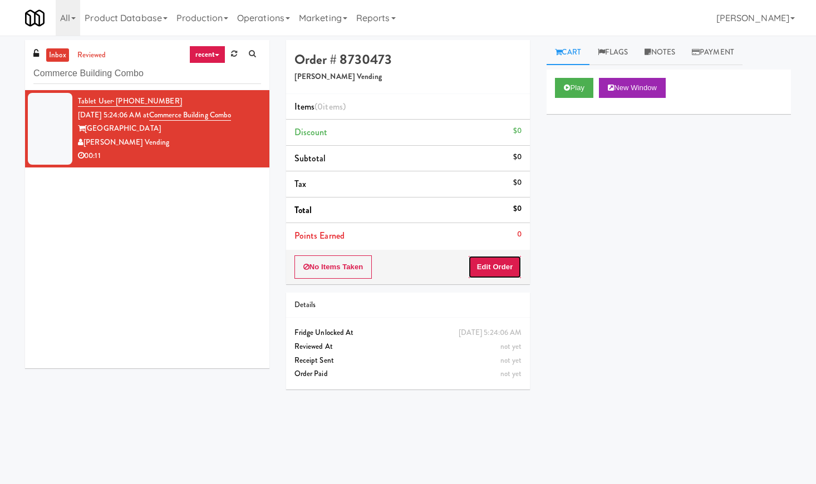
click at [486, 277] on button "Edit Order" at bounding box center [495, 266] width 54 height 23
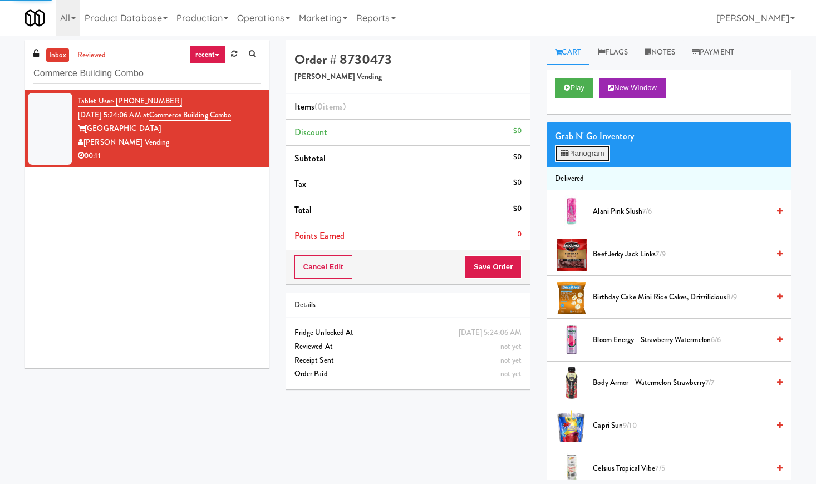
click at [571, 152] on button "Planogram" at bounding box center [582, 153] width 55 height 17
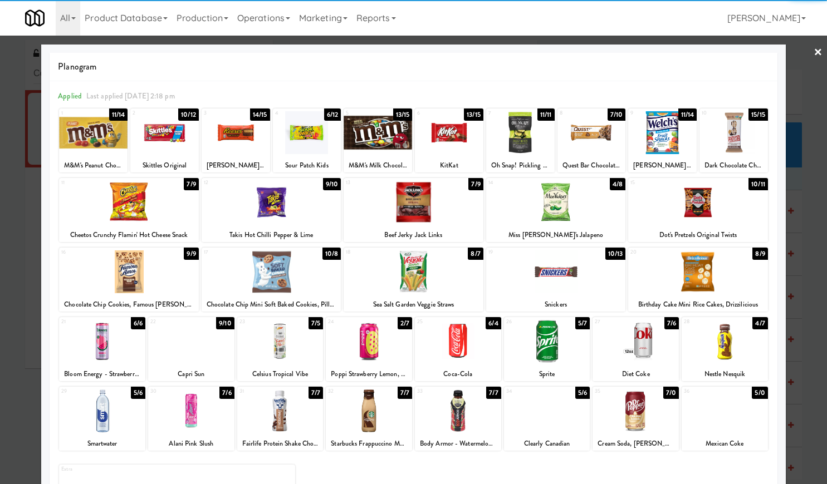
click at [299, 135] on div at bounding box center [307, 132] width 68 height 43
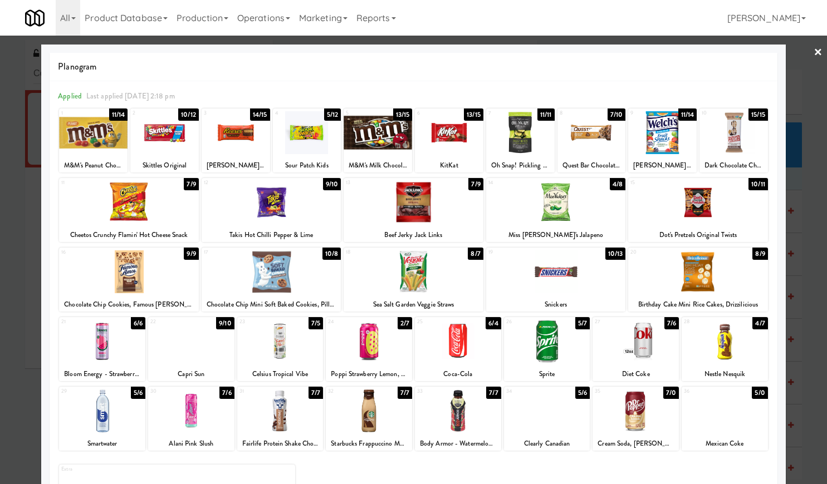
click at [813, 50] on link "×" at bounding box center [817, 53] width 9 height 35
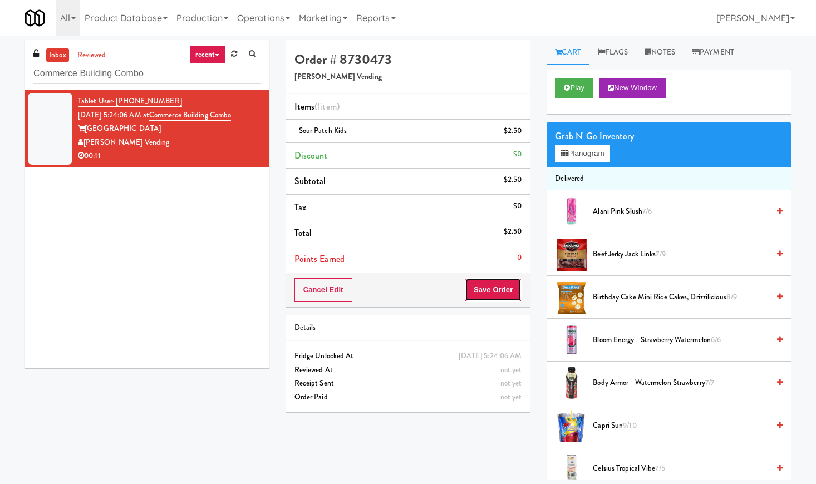
click at [491, 284] on button "Save Order" at bounding box center [493, 289] width 57 height 23
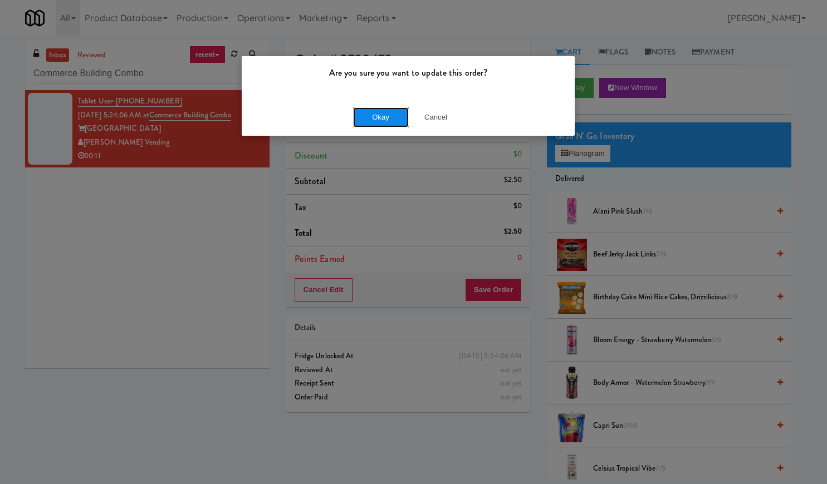
click at [375, 110] on button "Okay" at bounding box center [381, 117] width 56 height 20
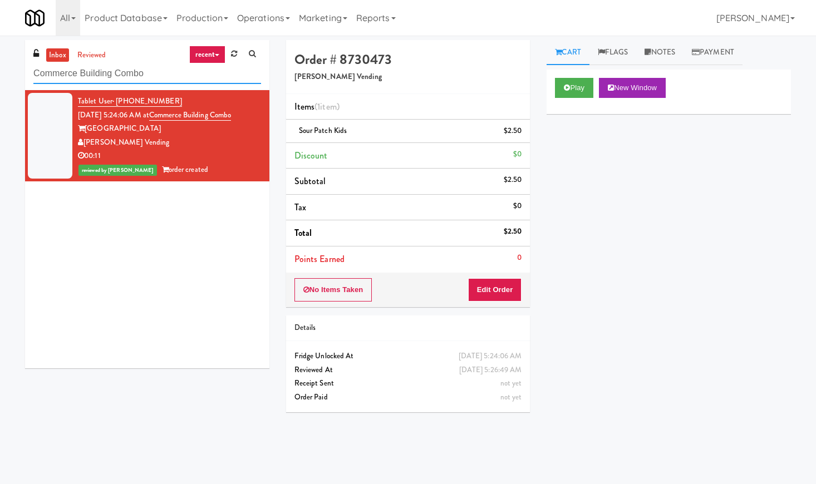
click at [141, 68] on input "Commerce Building Combo" at bounding box center [147, 73] width 228 height 21
paste input "Eleven55 - Fridge"
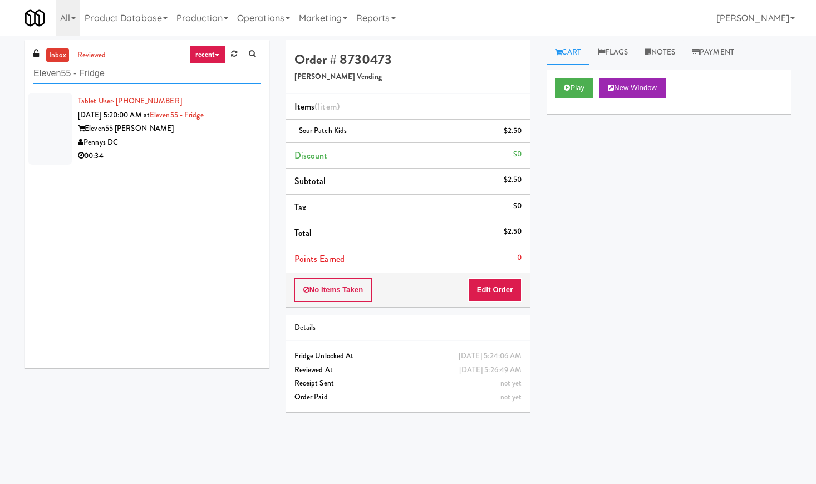
paste input "192 Shoreline Combo B"
drag, startPoint x: 101, startPoint y: 77, endPoint x: 122, endPoint y: 95, distance: 28.0
click at [111, 86] on div "inbox reviewed recent all unclear take inventory issue suspicious failed recent…" at bounding box center [147, 65] width 244 height 50
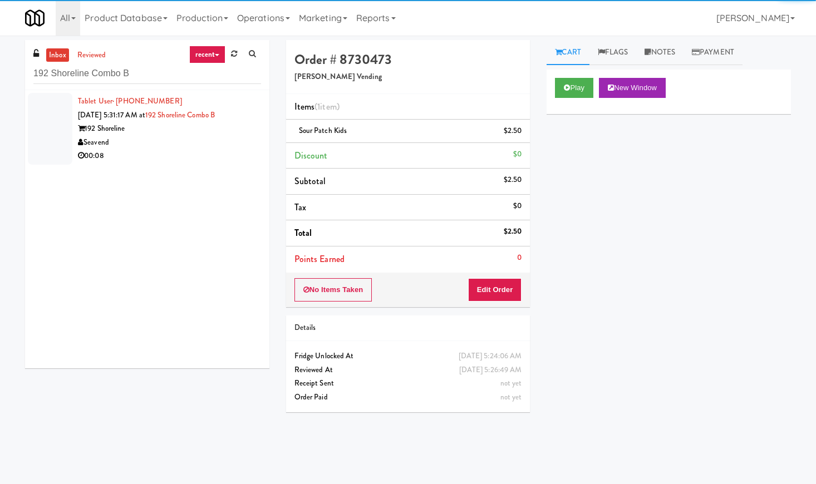
click at [219, 140] on div "Seavend" at bounding box center [169, 143] width 183 height 14
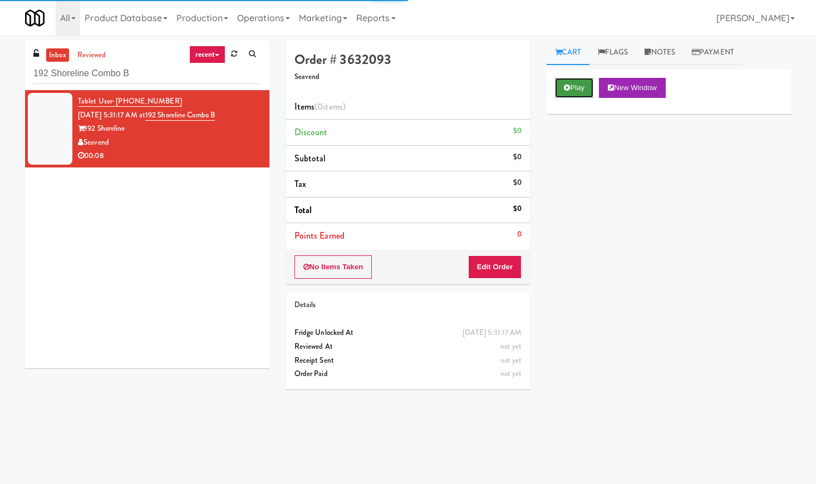
click at [579, 87] on button "Play" at bounding box center [574, 88] width 38 height 20
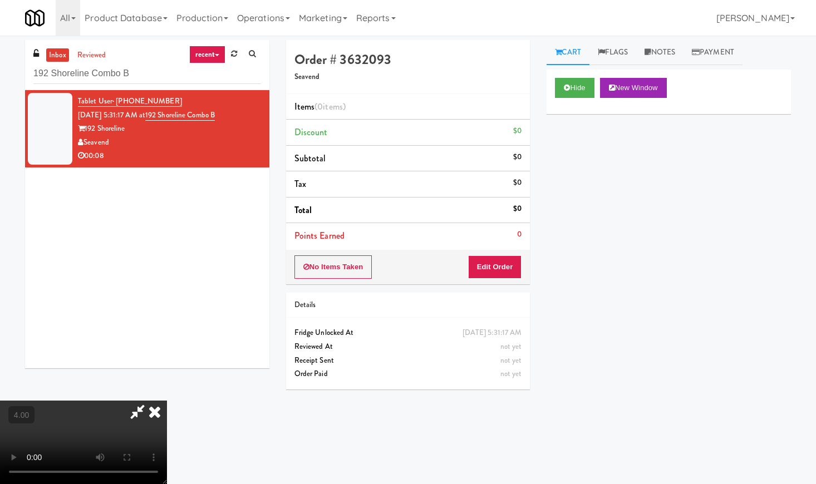
click at [132, 401] on video at bounding box center [83, 442] width 167 height 83
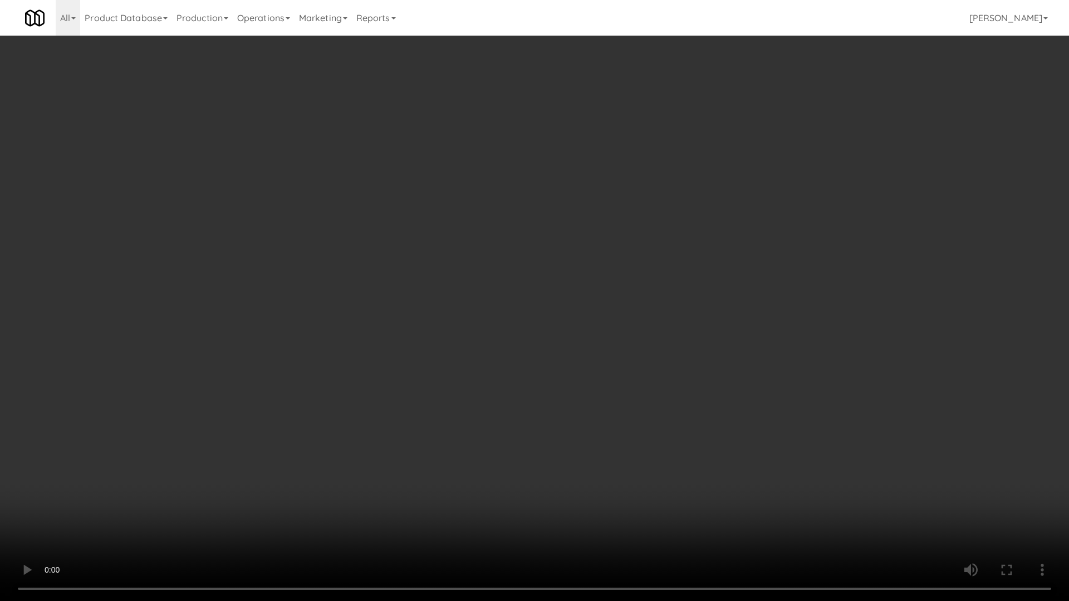
click at [341, 355] on video at bounding box center [534, 300] width 1069 height 601
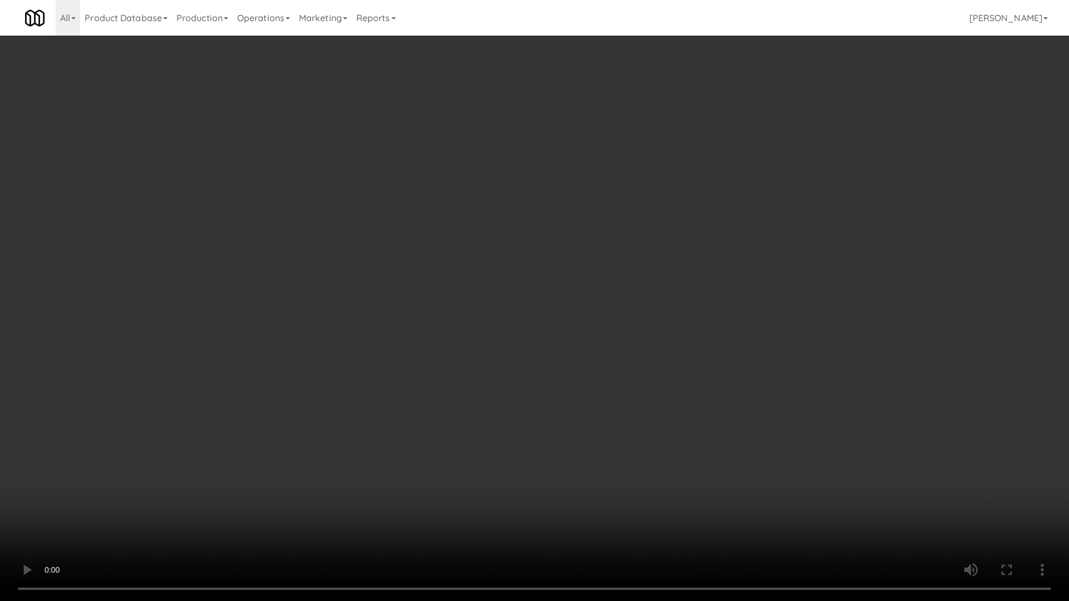
click at [341, 355] on video at bounding box center [534, 300] width 1069 height 601
click at [343, 355] on video at bounding box center [534, 300] width 1069 height 601
click at [346, 355] on video at bounding box center [534, 300] width 1069 height 601
click at [373, 319] on video at bounding box center [534, 300] width 1069 height 601
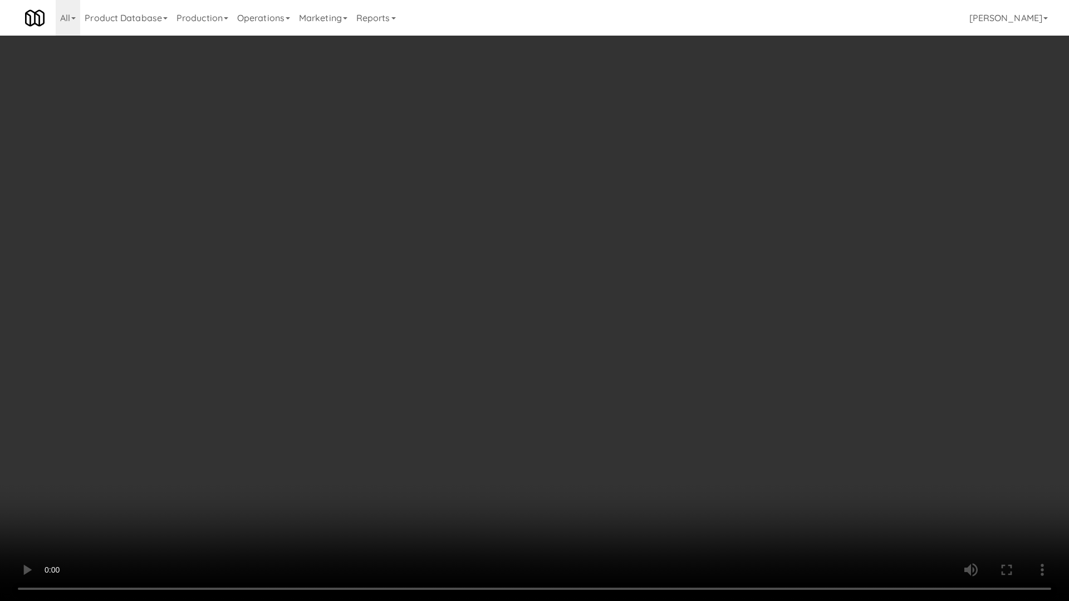
click at [373, 319] on video at bounding box center [534, 300] width 1069 height 601
click at [380, 324] on video at bounding box center [534, 300] width 1069 height 601
click at [384, 326] on video at bounding box center [534, 300] width 1069 height 601
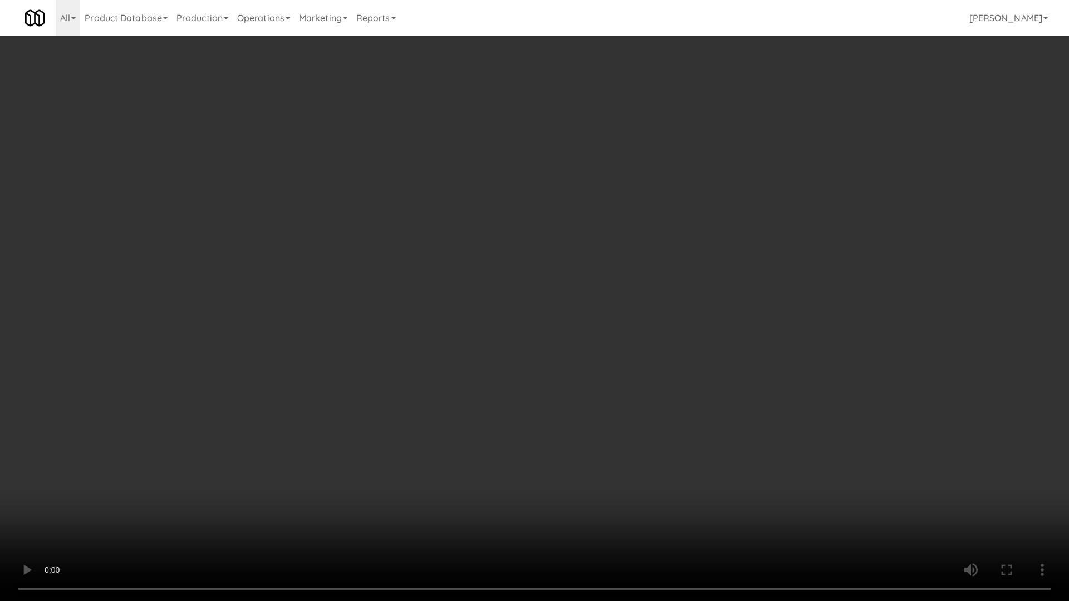
click at [384, 326] on video at bounding box center [534, 300] width 1069 height 601
click at [408, 326] on video at bounding box center [534, 300] width 1069 height 601
click at [410, 335] on video at bounding box center [534, 300] width 1069 height 601
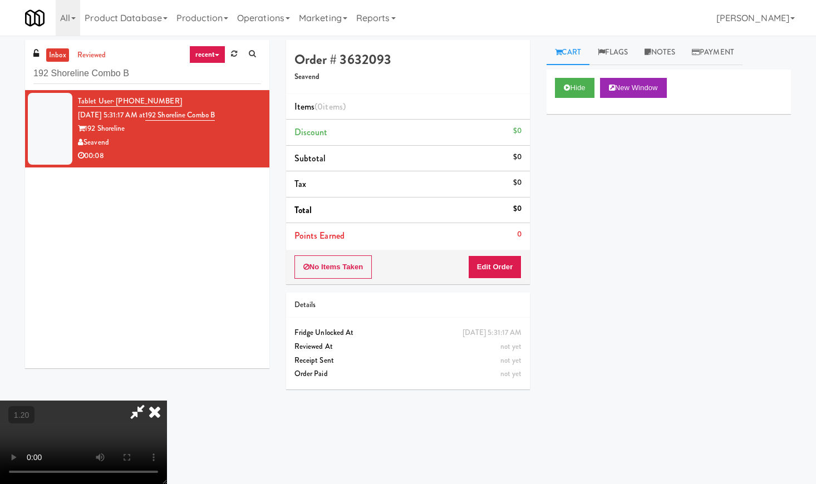
click at [167, 401] on icon at bounding box center [154, 412] width 24 height 22
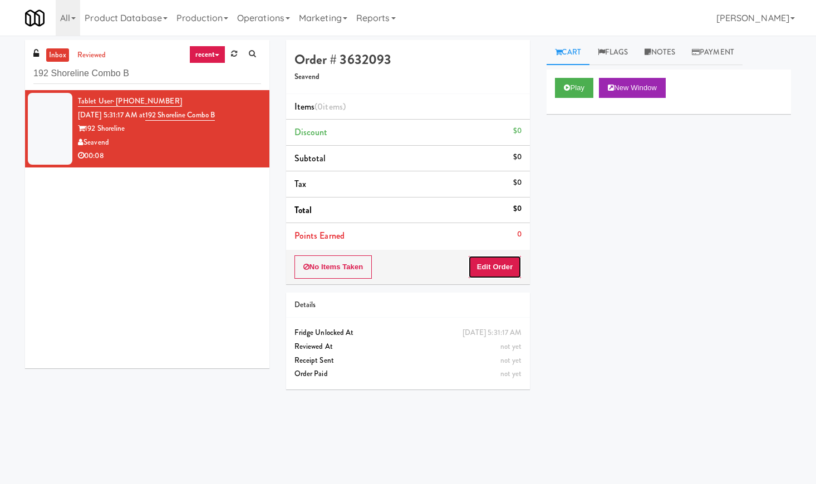
click at [507, 271] on button "Edit Order" at bounding box center [495, 266] width 54 height 23
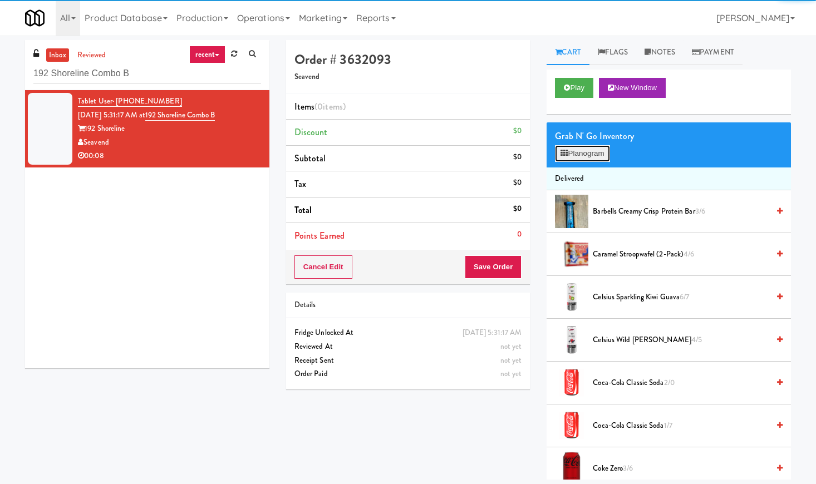
click at [589, 157] on button "Planogram" at bounding box center [582, 153] width 55 height 17
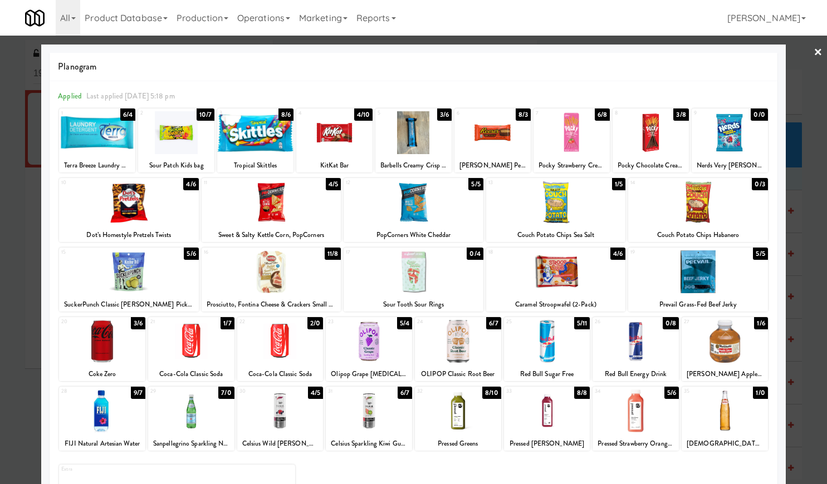
click at [108, 348] on div at bounding box center [102, 341] width 86 height 43
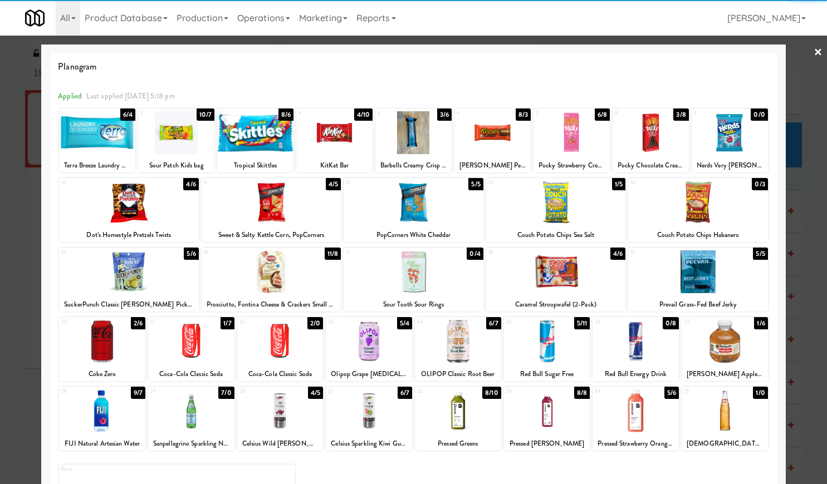
click at [168, 345] on div at bounding box center [191, 341] width 86 height 43
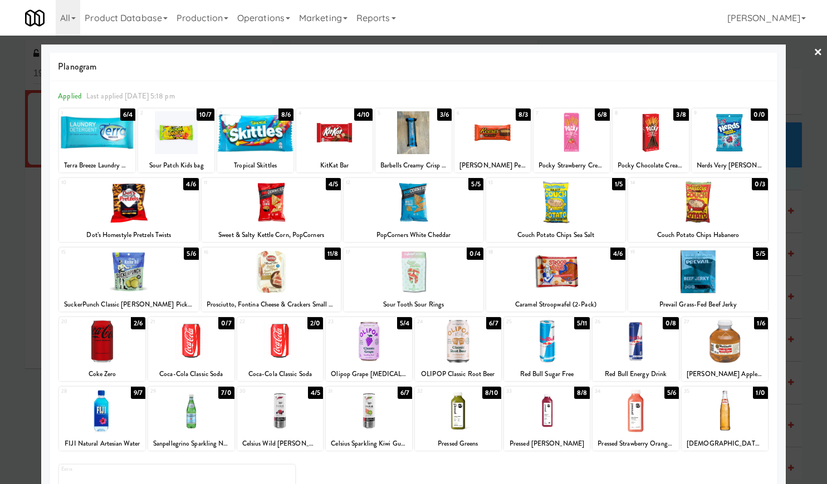
click at [813, 46] on link "×" at bounding box center [817, 53] width 9 height 35
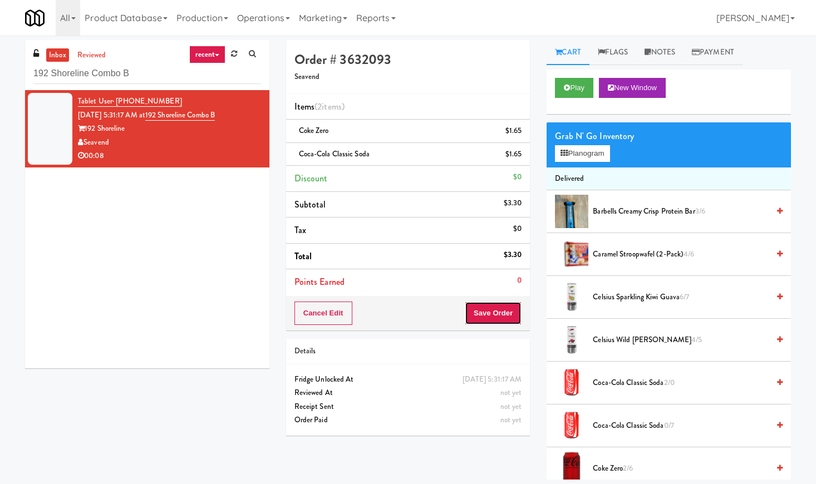
click at [510, 316] on button "Save Order" at bounding box center [493, 313] width 57 height 23
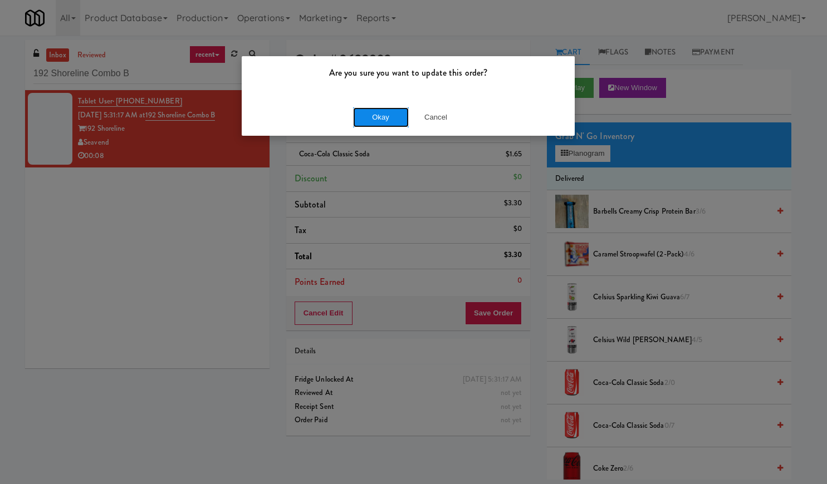
click at [376, 120] on button "Okay" at bounding box center [381, 117] width 56 height 20
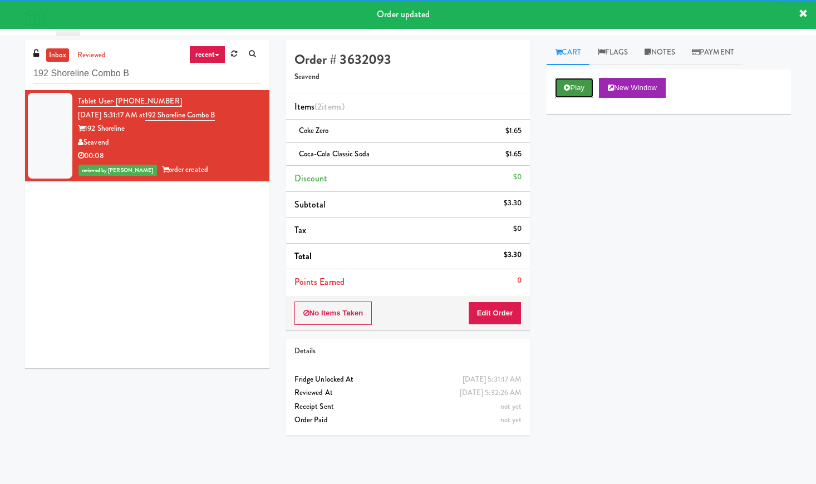
click at [573, 86] on button "Play" at bounding box center [574, 88] width 38 height 20
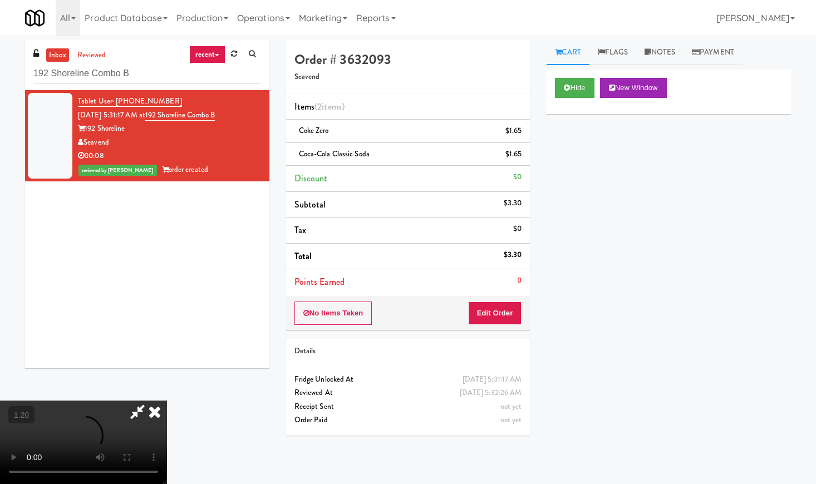
click at [167, 401] on video at bounding box center [83, 442] width 167 height 83
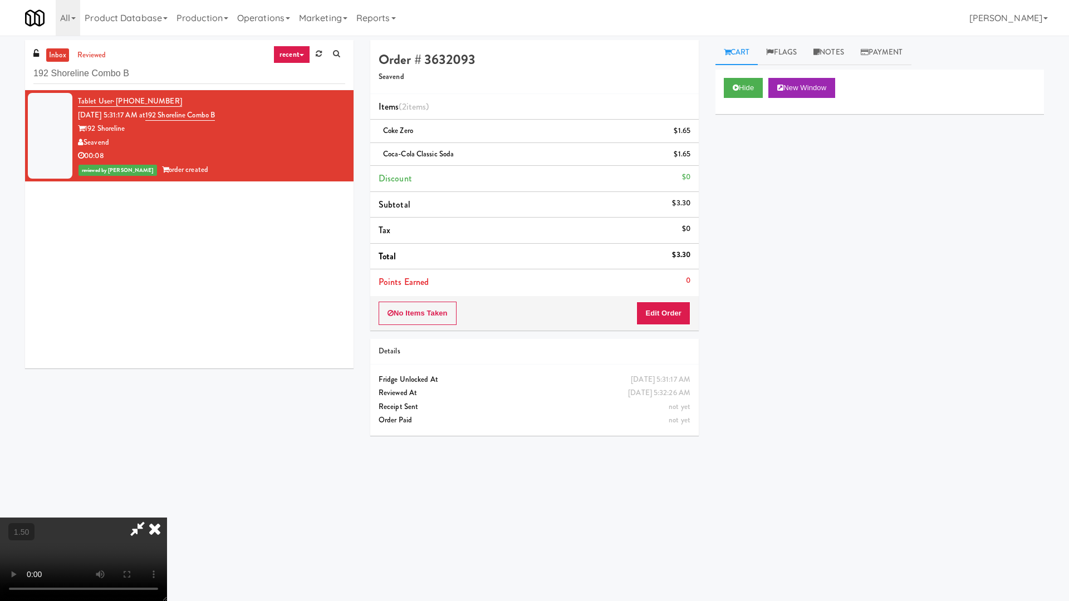
click at [167, 484] on video at bounding box center [83, 559] width 167 height 83
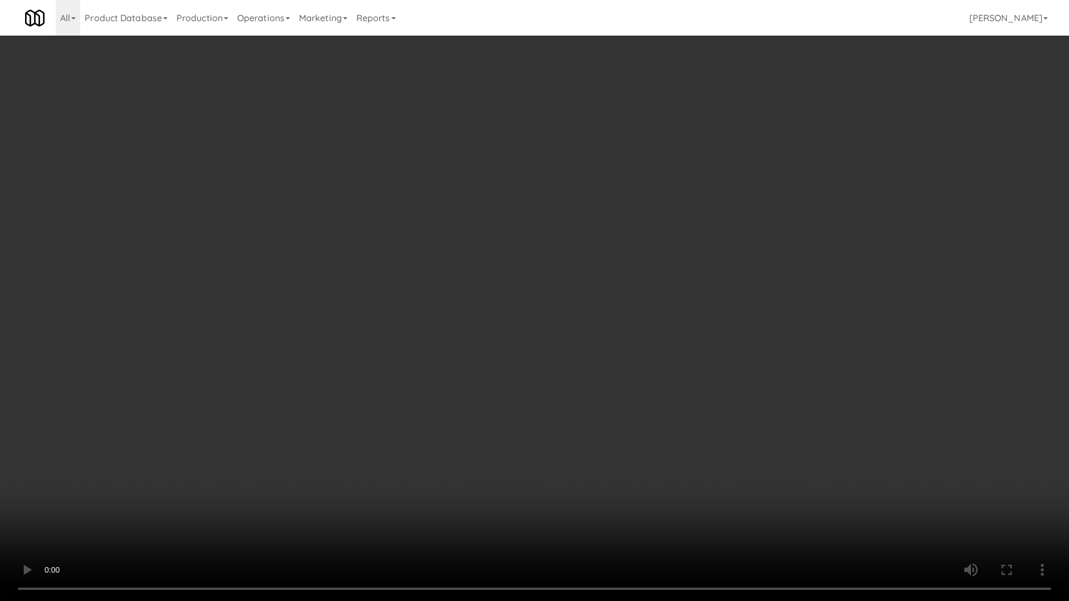
click at [454, 237] on video at bounding box center [534, 300] width 1069 height 601
click at [451, 239] on video at bounding box center [534, 300] width 1069 height 601
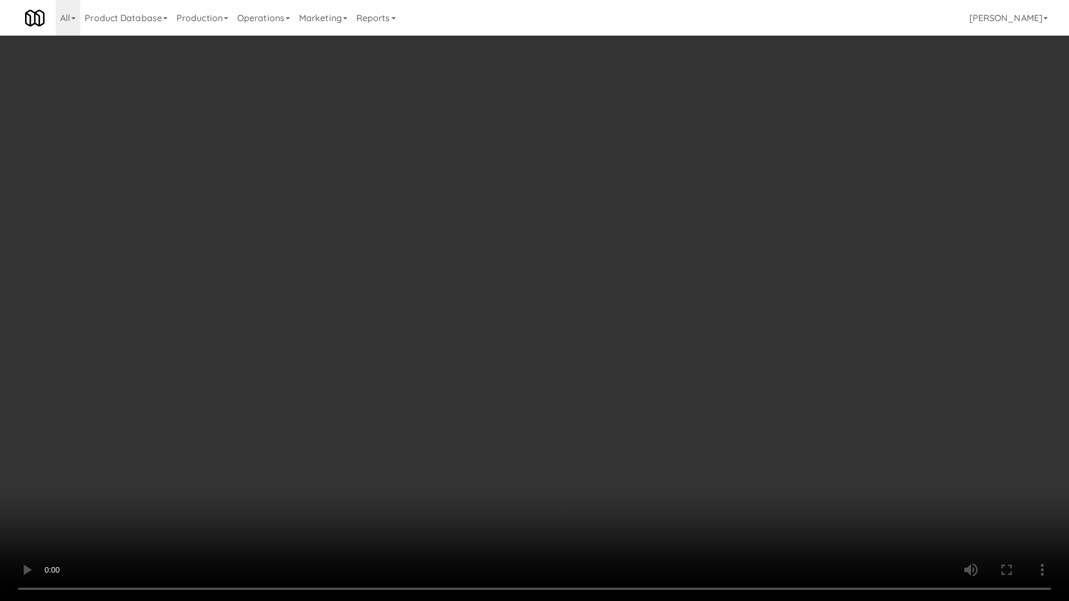
click at [451, 239] on video at bounding box center [534, 300] width 1069 height 601
click at [461, 248] on video at bounding box center [534, 300] width 1069 height 601
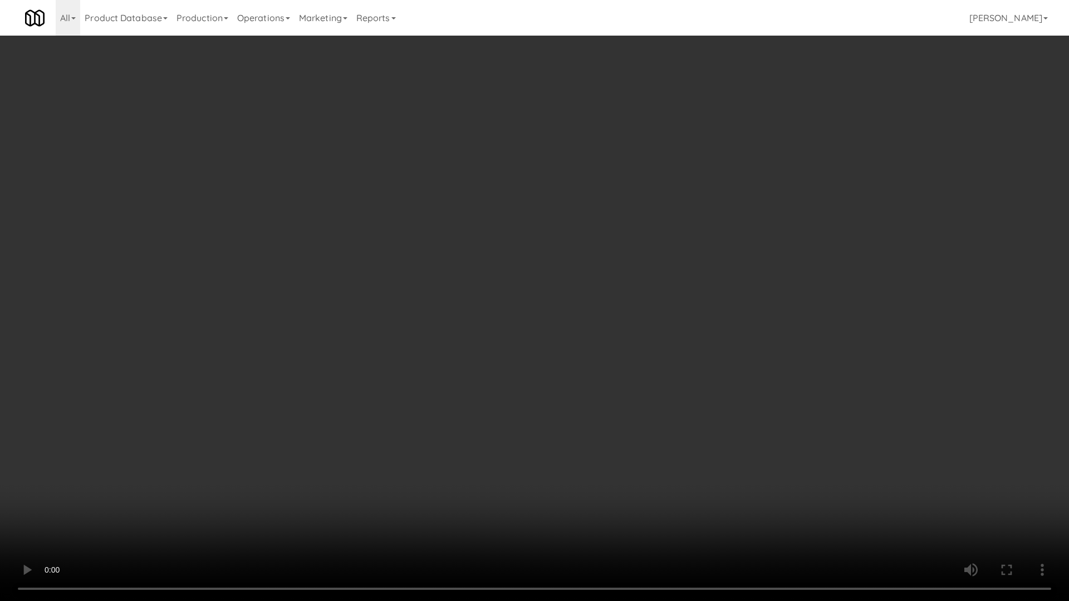
click at [461, 248] on video at bounding box center [534, 300] width 1069 height 601
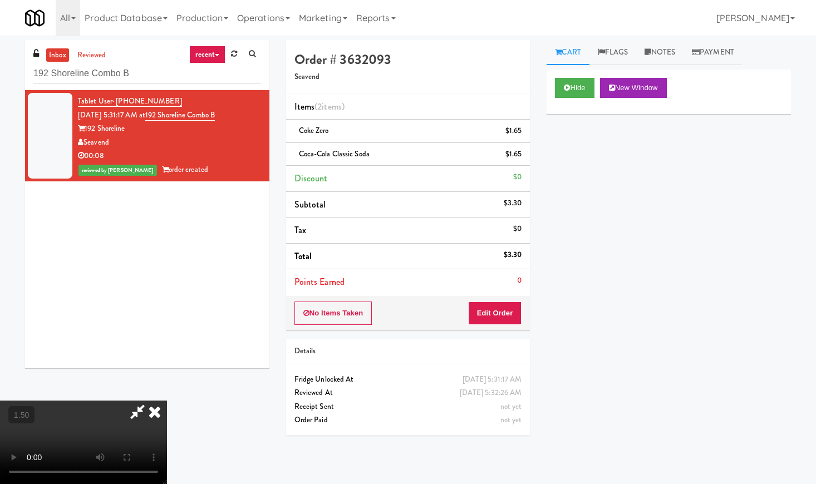
click at [167, 401] on icon at bounding box center [154, 412] width 24 height 22
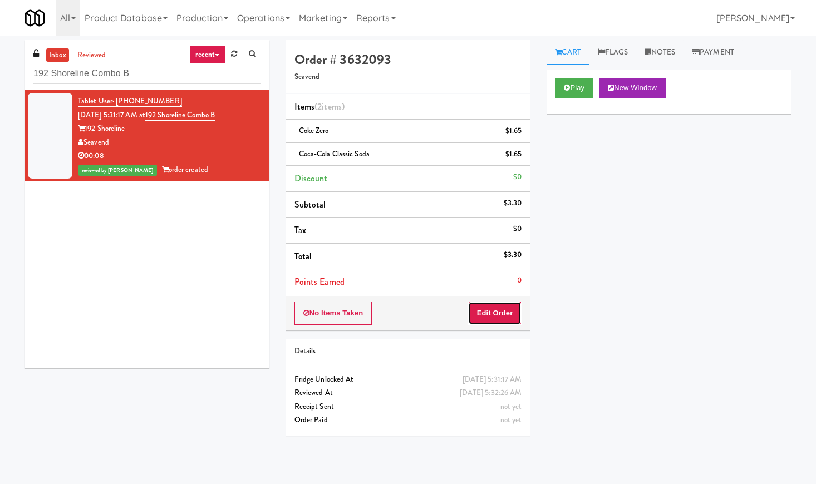
click at [489, 313] on button "Edit Order" at bounding box center [495, 313] width 54 height 23
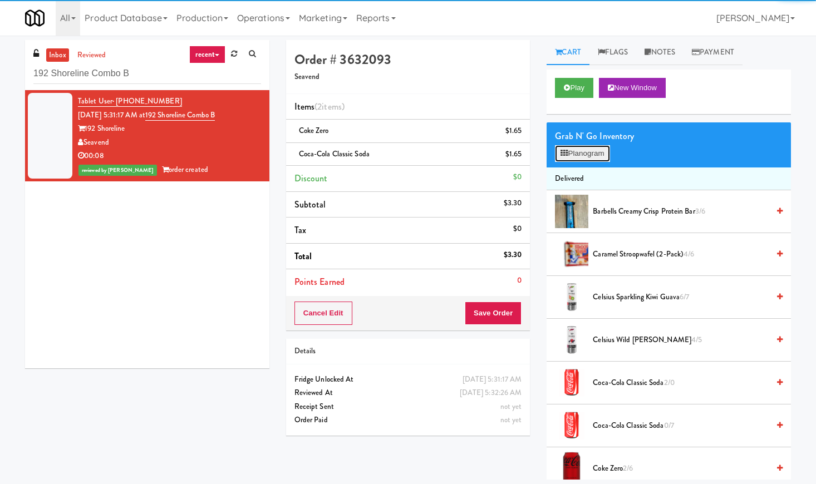
click at [592, 145] on button "Planogram" at bounding box center [582, 153] width 55 height 17
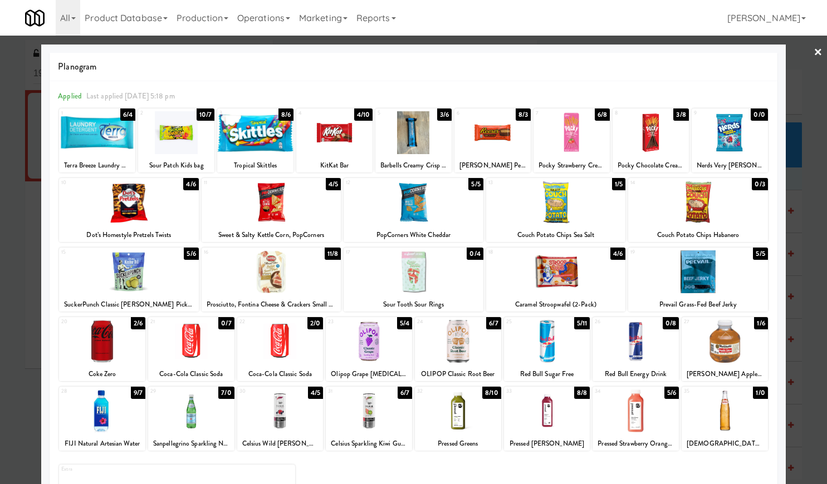
click at [813, 55] on link "×" at bounding box center [817, 53] width 9 height 35
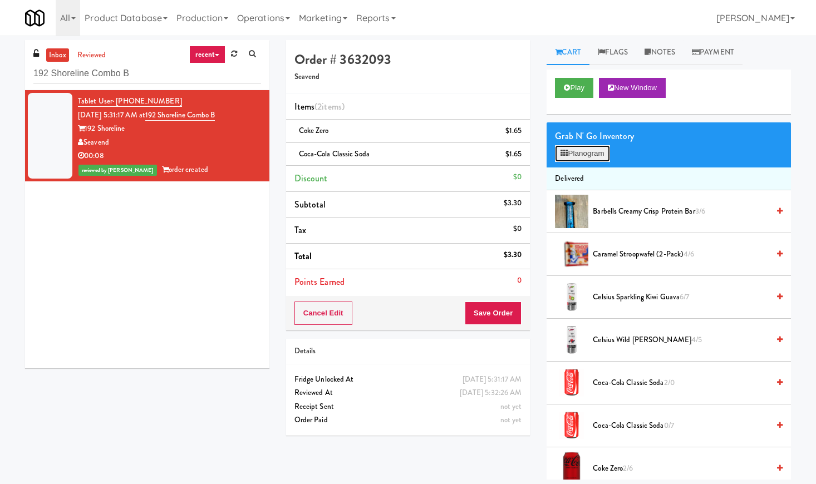
click at [578, 160] on button "Planogram" at bounding box center [582, 153] width 55 height 17
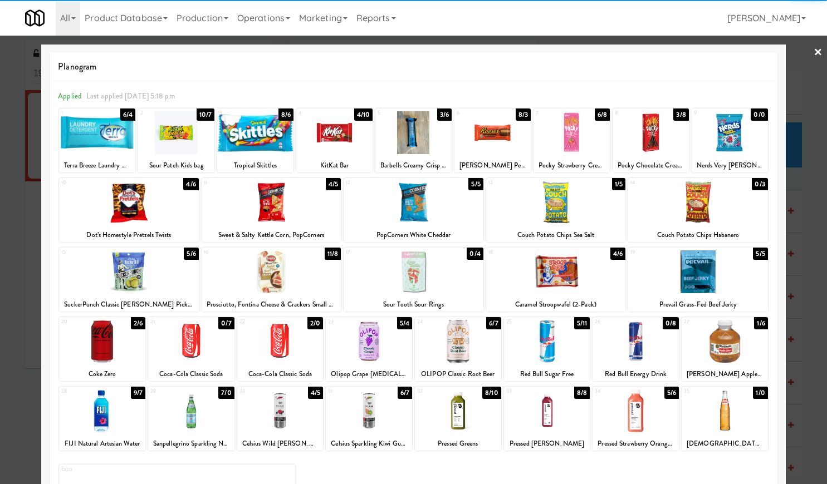
click at [814, 43] on div at bounding box center [413, 242] width 827 height 484
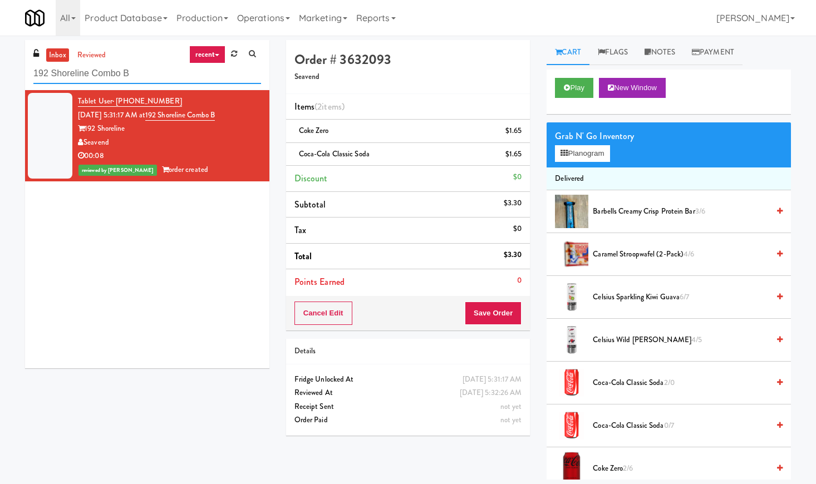
click at [146, 77] on input "192 Shoreline Combo B" at bounding box center [147, 73] width 228 height 21
paste input "Laurel (Left)"
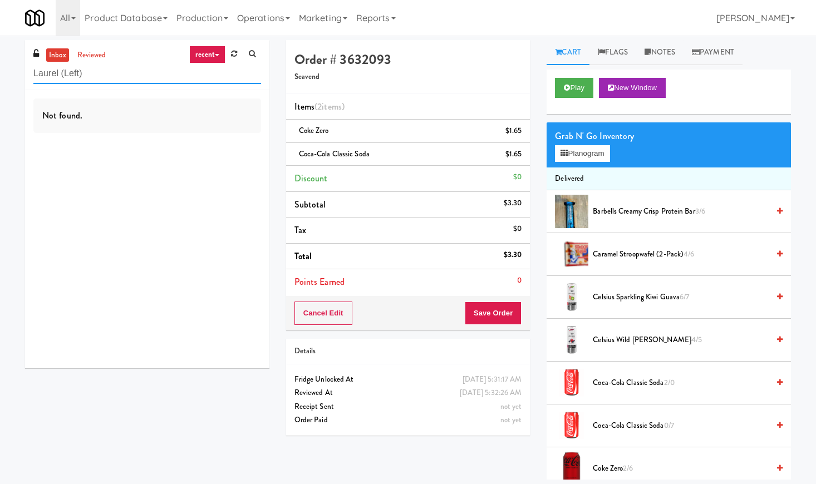
paste input "Railside Fresh"
type input "Railside Fresh"
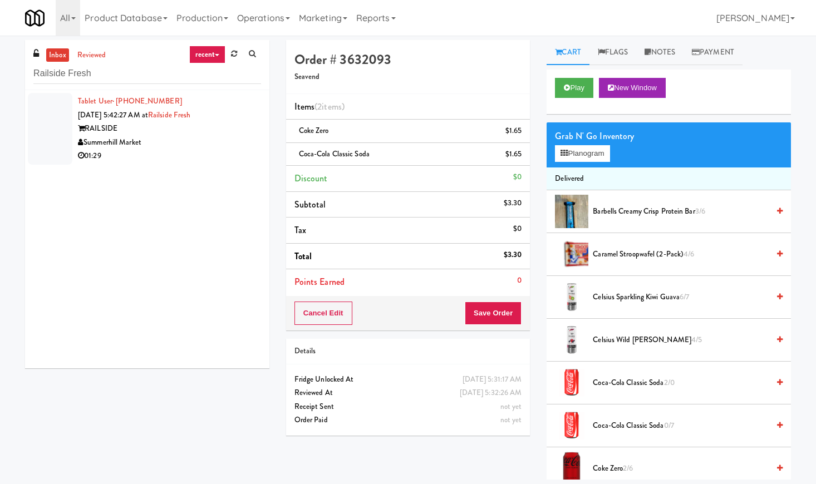
click at [196, 136] on div "Summerhill Market" at bounding box center [169, 143] width 183 height 14
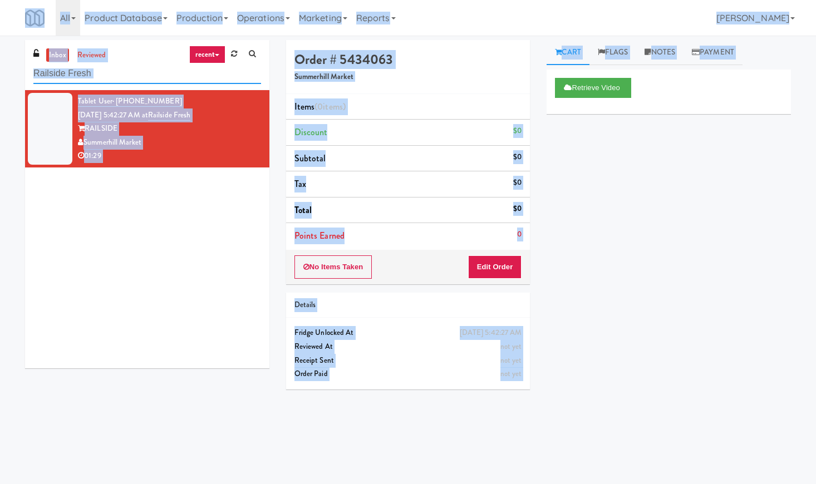
click at [122, 76] on input "Railside Fresh" at bounding box center [147, 73] width 228 height 21
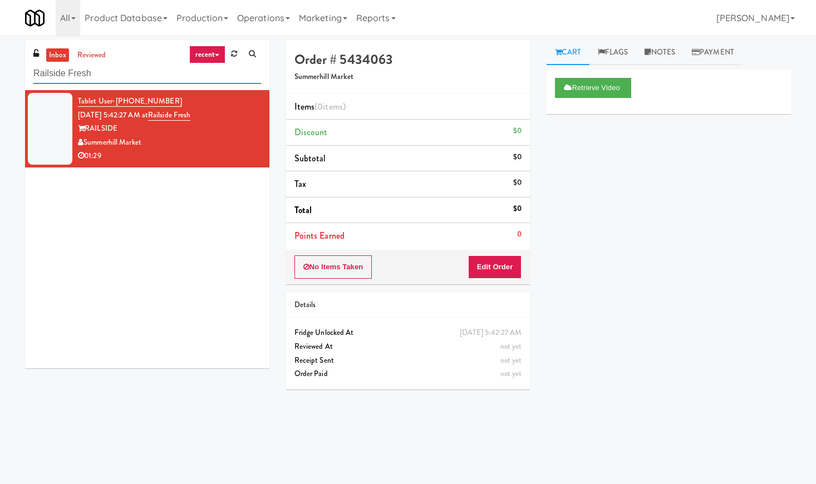
paste input "iver House-Cooler"
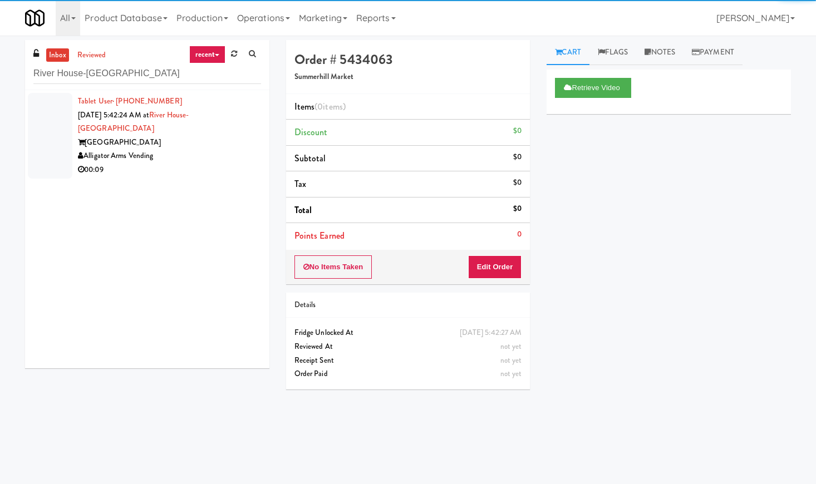
click at [205, 136] on div "[GEOGRAPHIC_DATA]" at bounding box center [169, 143] width 183 height 14
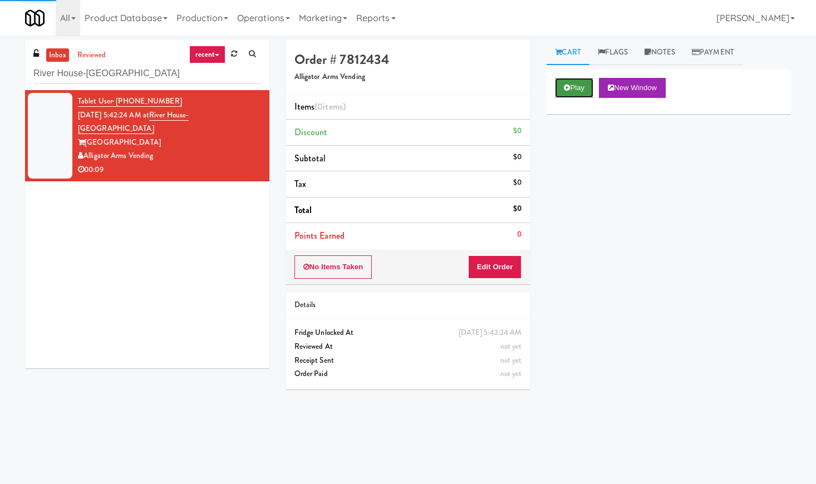
click at [582, 90] on button "Play" at bounding box center [574, 88] width 38 height 20
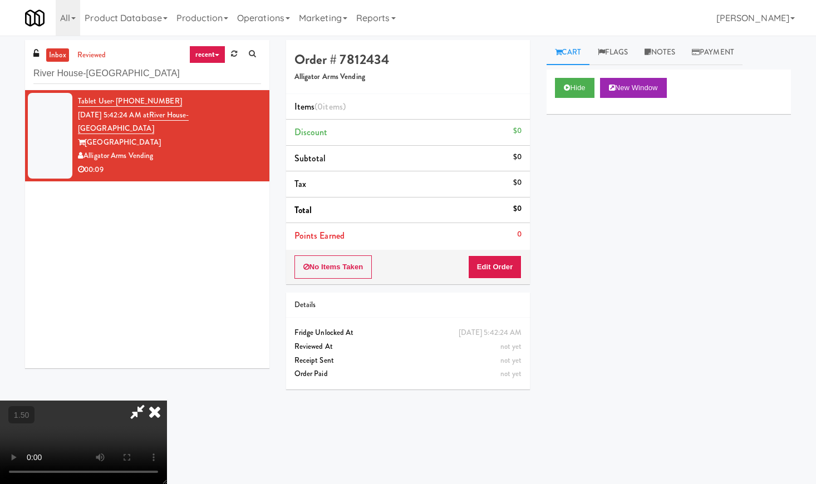
click at [160, 401] on video at bounding box center [83, 442] width 167 height 83
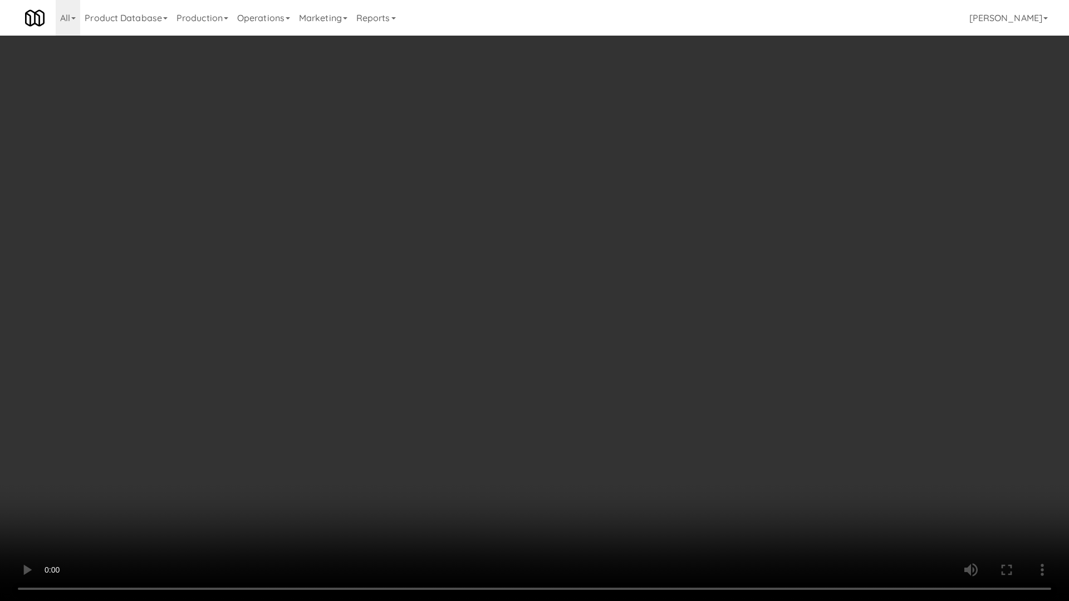
click at [326, 256] on video at bounding box center [534, 300] width 1069 height 601
click at [339, 253] on video at bounding box center [534, 300] width 1069 height 601
click at [363, 249] on video at bounding box center [534, 300] width 1069 height 601
click at [379, 253] on video at bounding box center [534, 300] width 1069 height 601
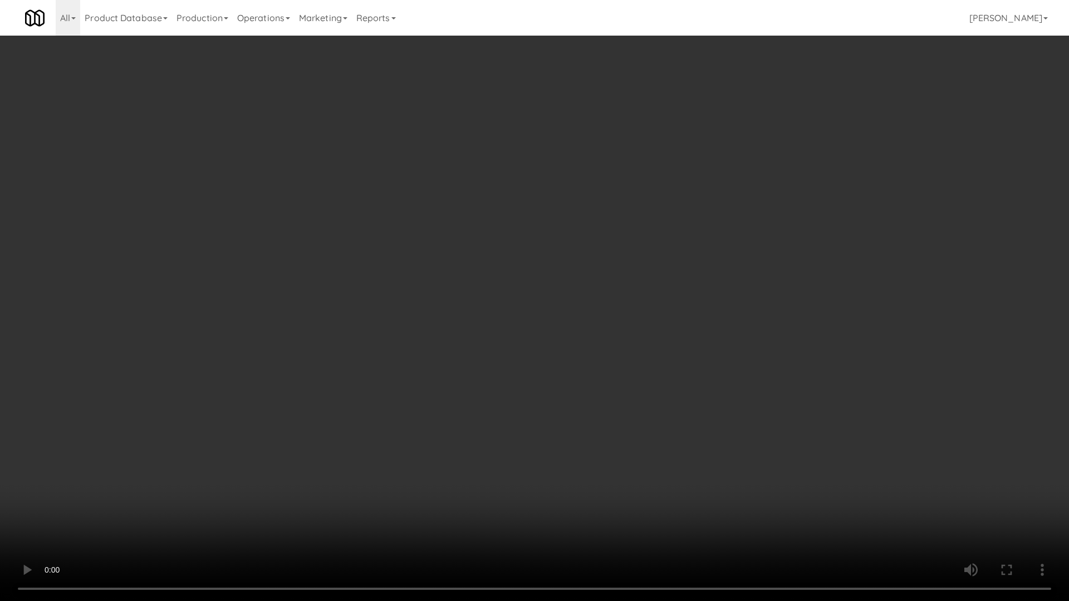
click at [379, 253] on video at bounding box center [534, 300] width 1069 height 601
click at [380, 253] on video at bounding box center [534, 300] width 1069 height 601
click at [395, 249] on video at bounding box center [534, 300] width 1069 height 601
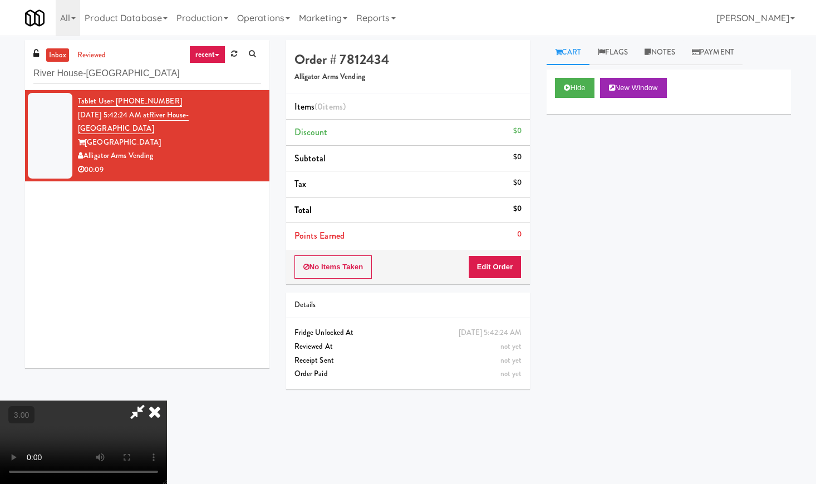
click at [167, 401] on icon at bounding box center [154, 412] width 24 height 22
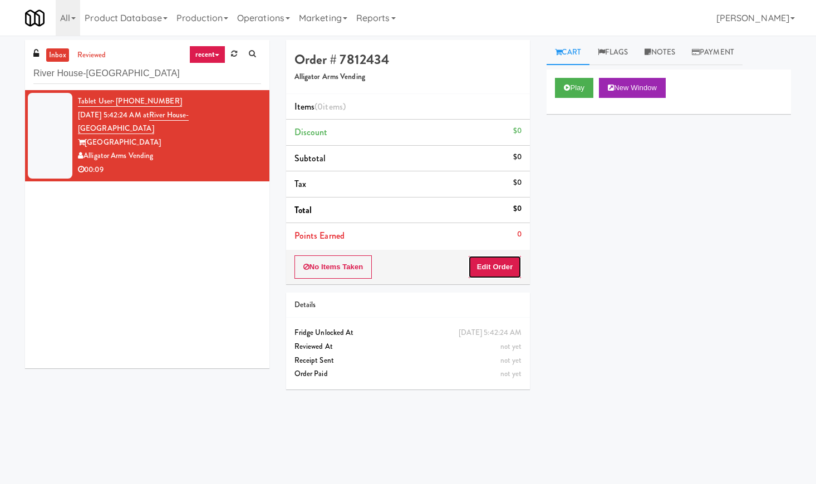
click at [505, 258] on button "Edit Order" at bounding box center [495, 266] width 54 height 23
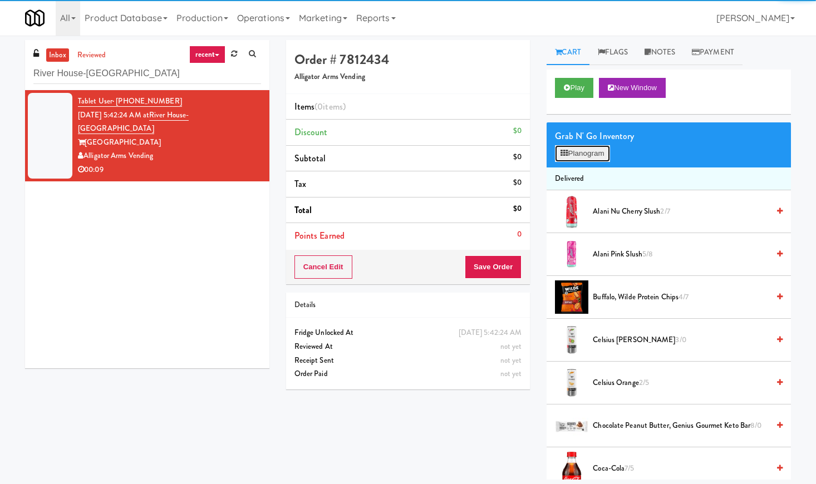
click at [593, 149] on button "Planogram" at bounding box center [582, 153] width 55 height 17
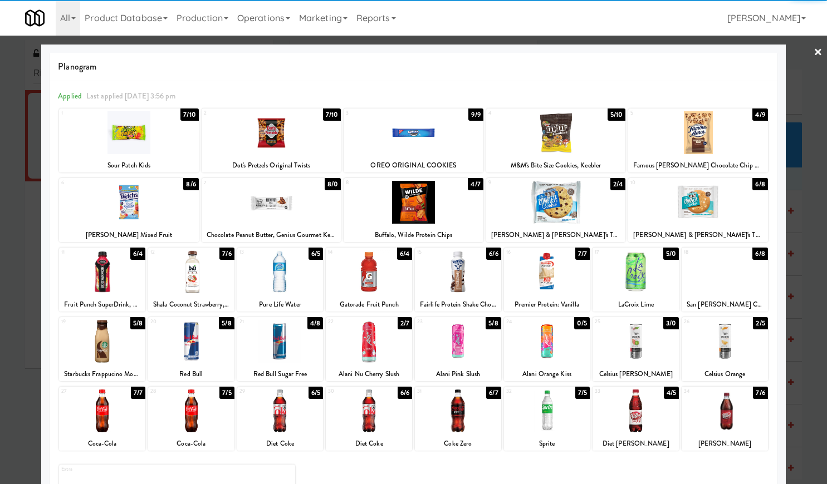
click at [114, 417] on div at bounding box center [102, 411] width 86 height 43
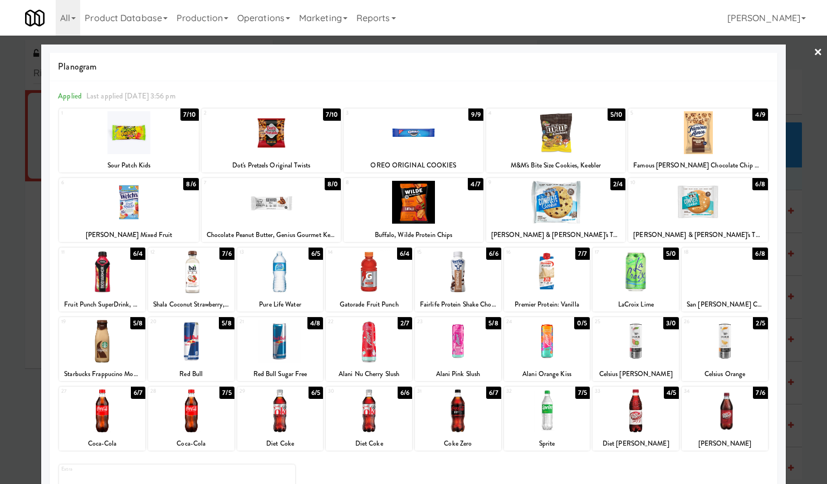
click at [210, 410] on div at bounding box center [191, 411] width 86 height 43
click at [802, 53] on div at bounding box center [413, 242] width 827 height 484
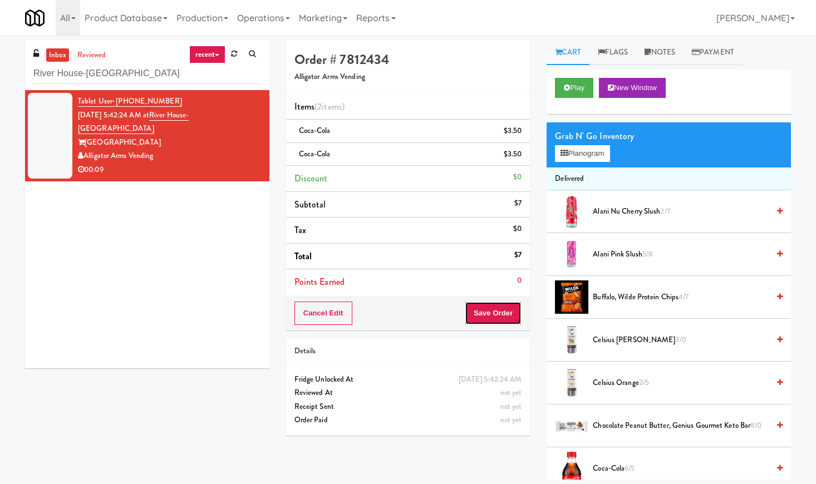
click at [483, 315] on button "Save Order" at bounding box center [493, 313] width 57 height 23
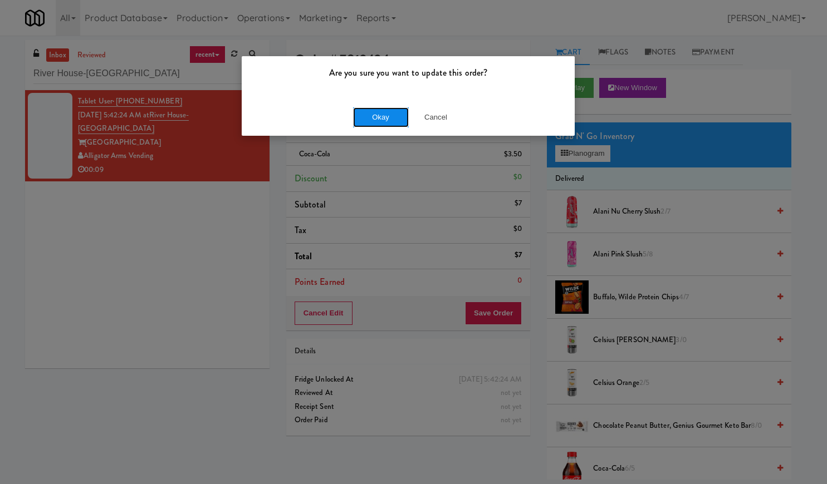
click at [380, 117] on button "Okay" at bounding box center [381, 117] width 56 height 20
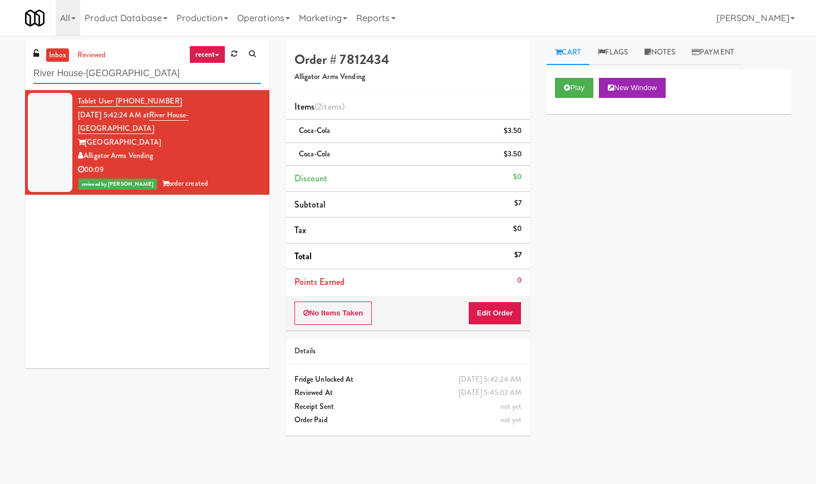
click at [148, 72] on input "River House-[GEOGRAPHIC_DATA]" at bounding box center [147, 73] width 228 height 21
paste input "ng Power Main Breakroom Cabinet 1"
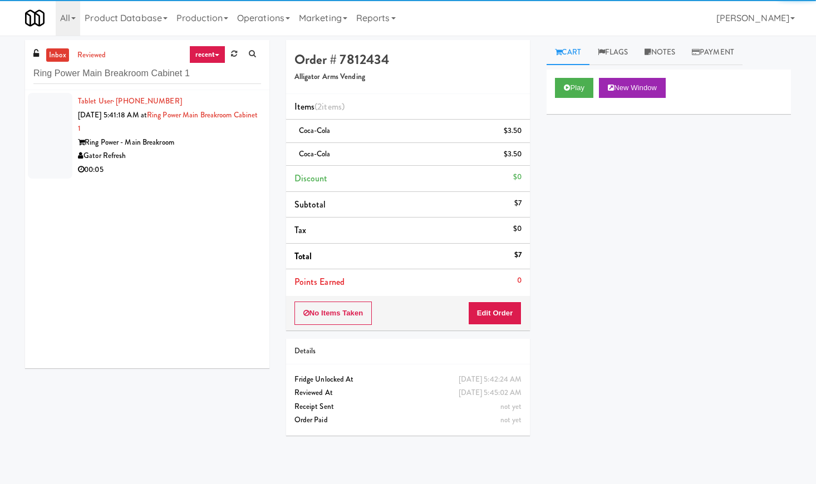
click at [239, 127] on div "Tablet User · (352) 551-9111 [DATE] 5:41:18 AM at [GEOGRAPHIC_DATA] Breakroom C…" at bounding box center [169, 136] width 183 height 82
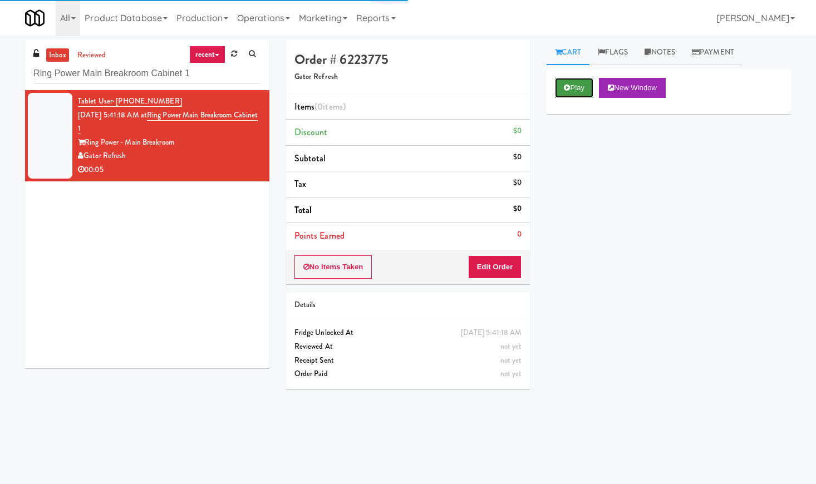
click at [576, 91] on button "Play" at bounding box center [574, 88] width 38 height 20
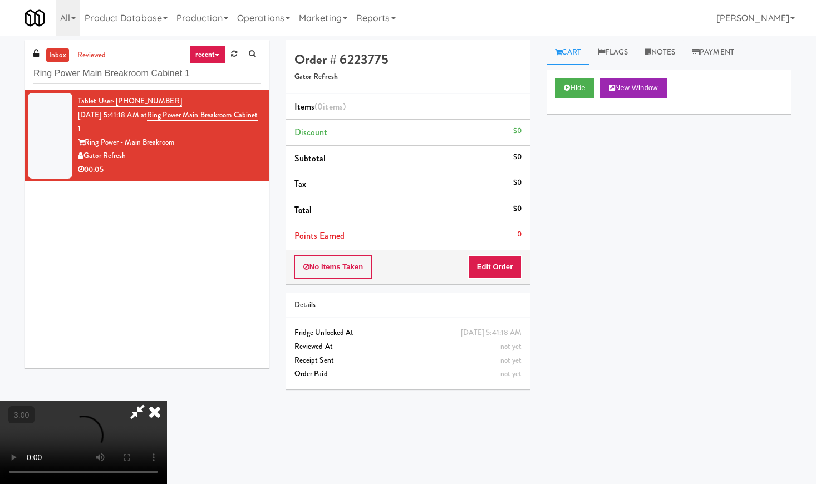
click at [125, 401] on video at bounding box center [83, 442] width 167 height 83
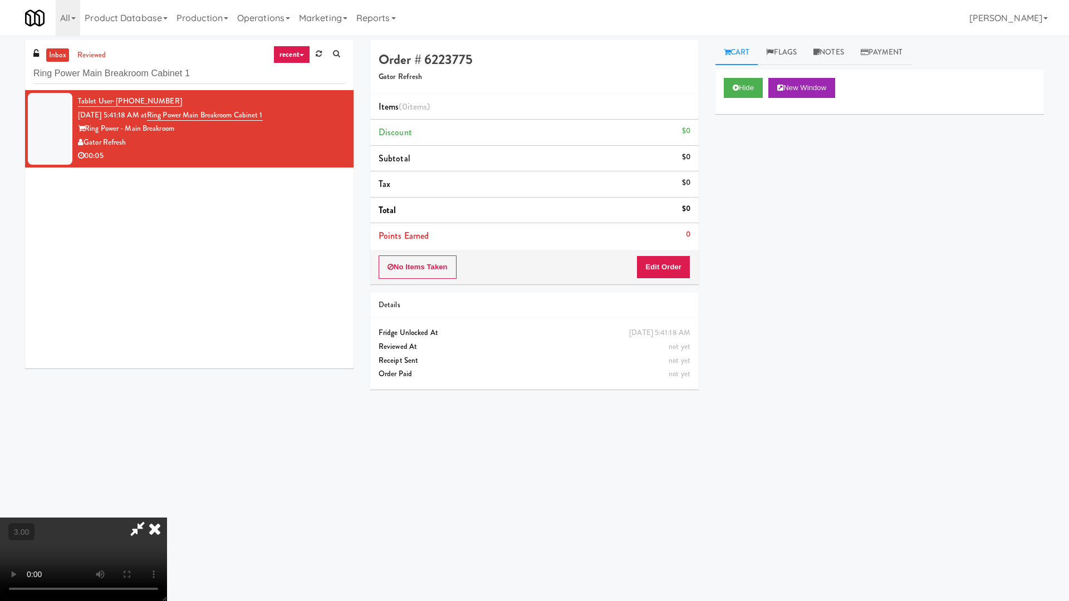
click at [167, 484] on video at bounding box center [83, 559] width 167 height 83
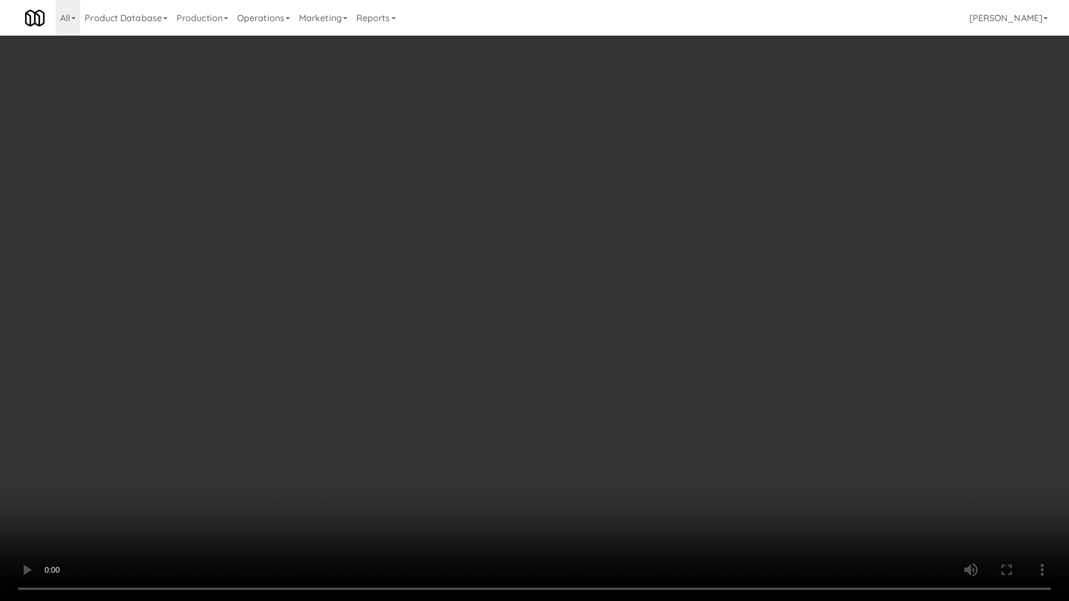
click at [277, 334] on video at bounding box center [534, 300] width 1069 height 601
click at [276, 333] on video at bounding box center [534, 300] width 1069 height 601
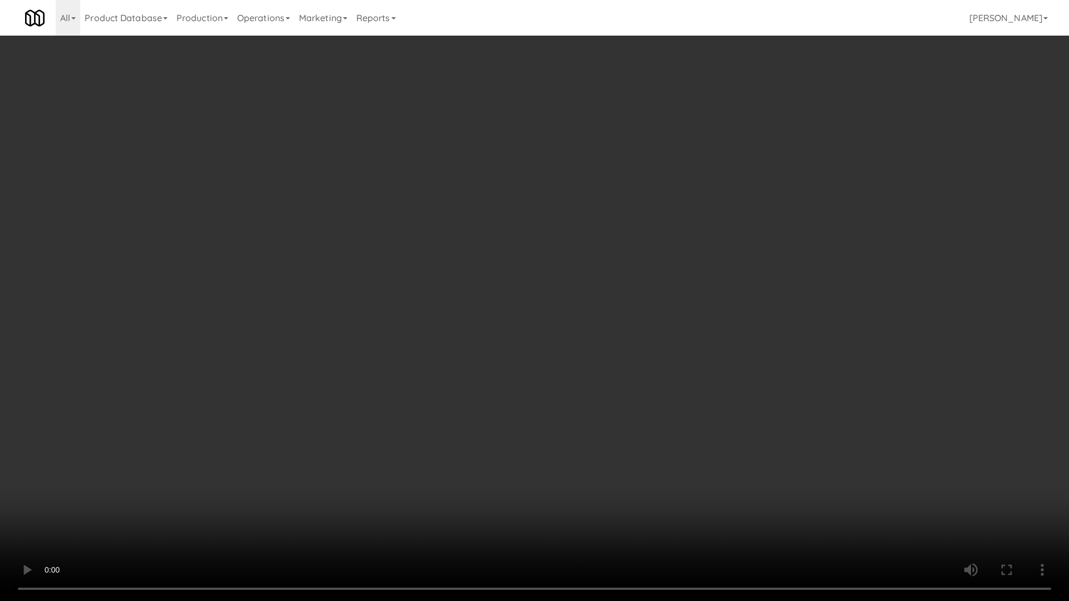
click at [276, 333] on video at bounding box center [534, 300] width 1069 height 601
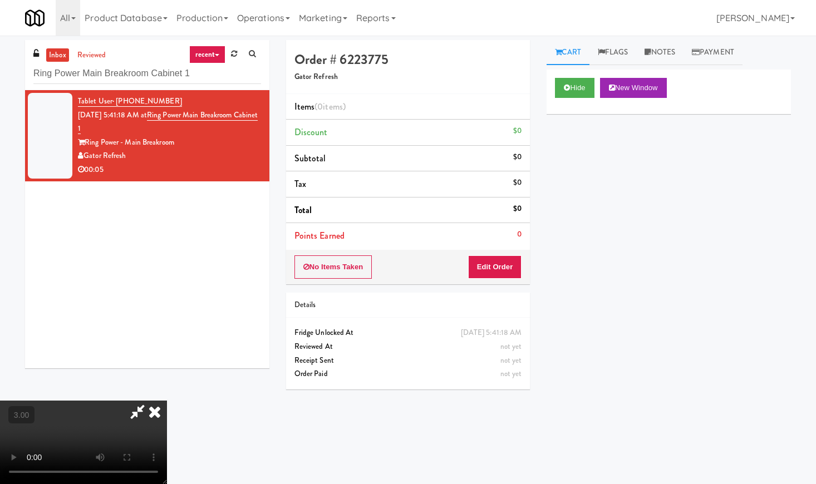
click at [167, 401] on icon at bounding box center [154, 412] width 24 height 22
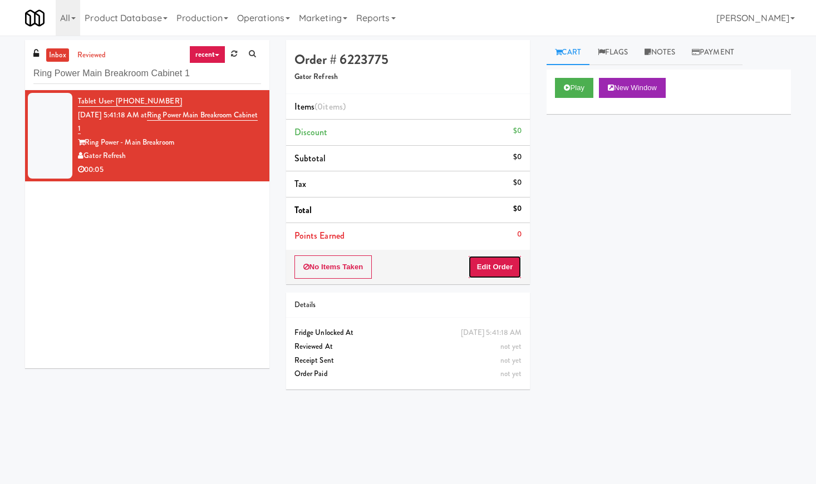
drag, startPoint x: 489, startPoint y: 272, endPoint x: 543, endPoint y: 212, distance: 80.8
click at [490, 272] on button "Edit Order" at bounding box center [495, 266] width 54 height 23
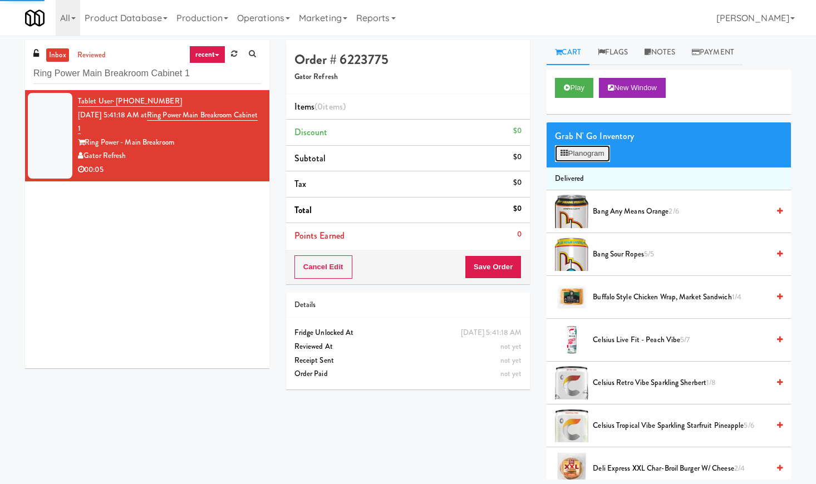
click at [581, 151] on button "Planogram" at bounding box center [582, 153] width 55 height 17
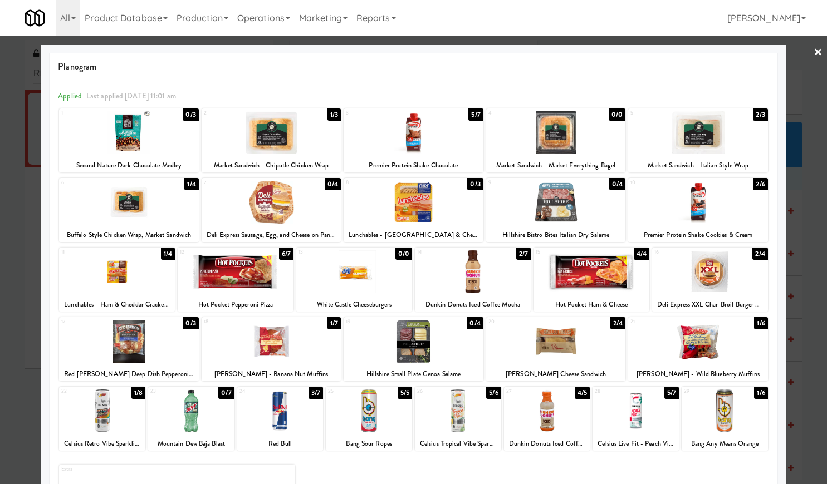
click at [725, 417] on div at bounding box center [724, 411] width 86 height 43
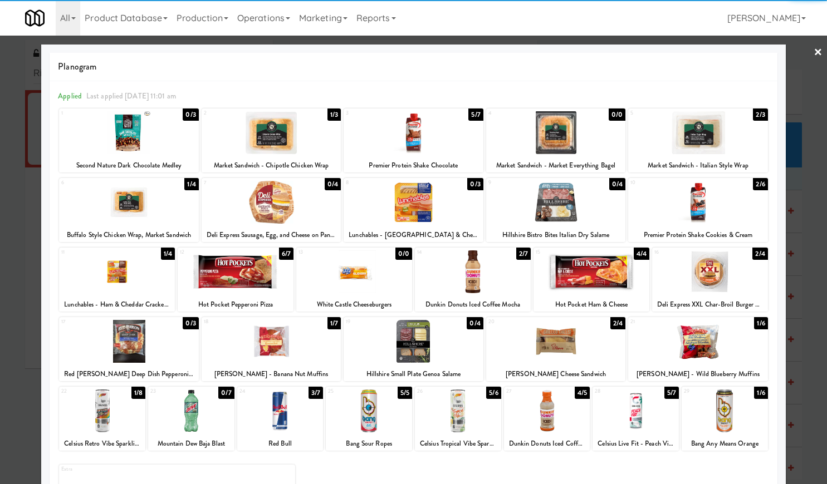
click at [813, 49] on div at bounding box center [413, 242] width 827 height 484
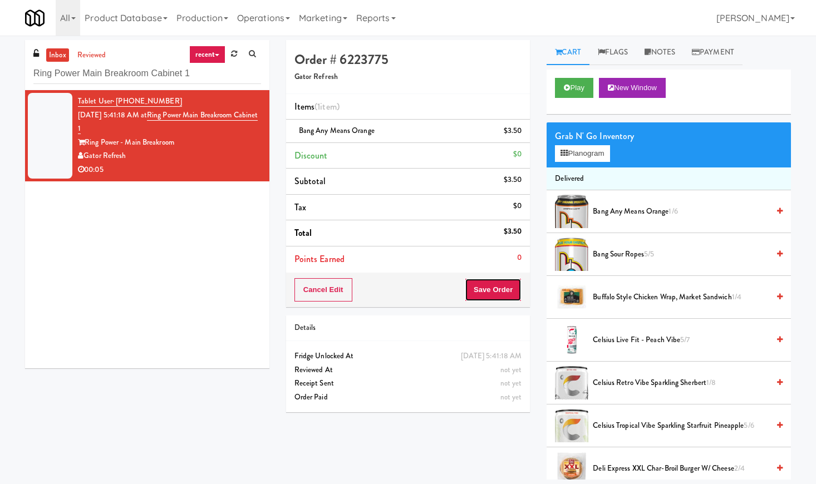
click at [497, 287] on button "Save Order" at bounding box center [493, 289] width 57 height 23
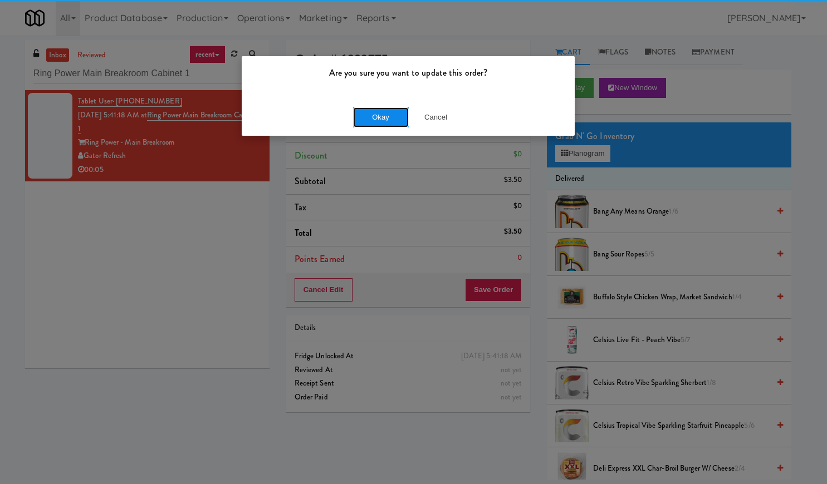
click at [368, 118] on button "Okay" at bounding box center [381, 117] width 56 height 20
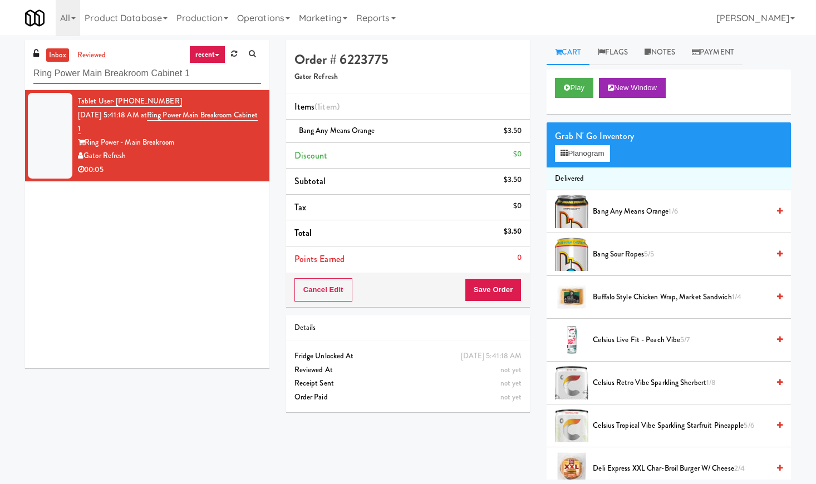
click at [87, 78] on input "Ring Power Main Breakroom Cabinet 1" at bounding box center [147, 73] width 228 height 21
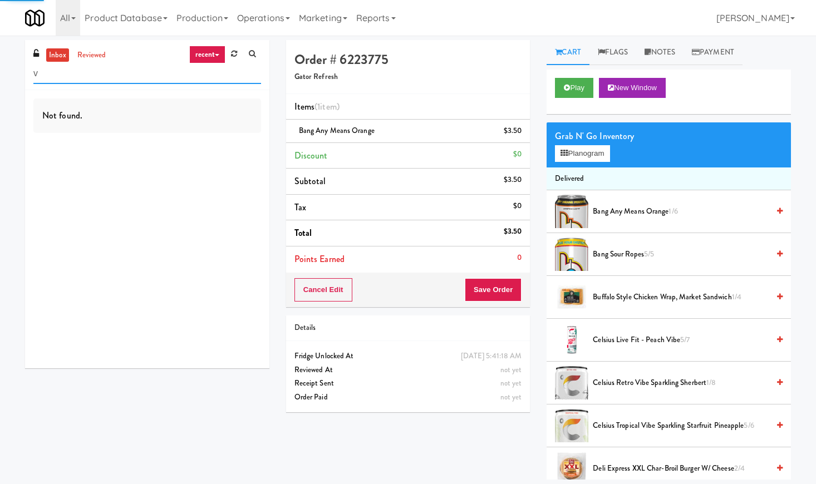
paste input "Via Fridge"
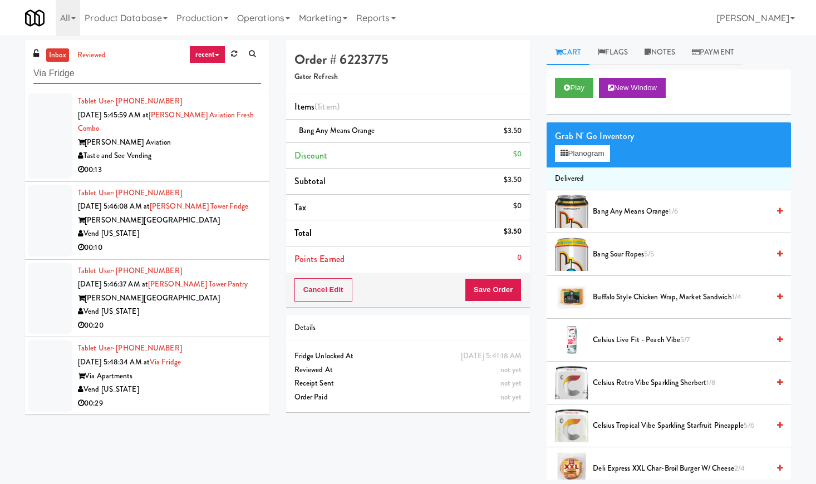
click at [158, 77] on input "Via Fridge" at bounding box center [147, 73] width 228 height 21
type input "Via Fridge"
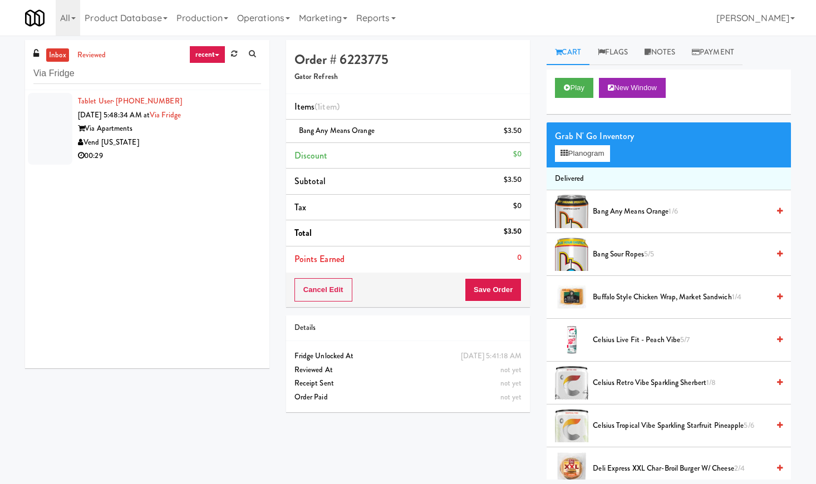
click at [232, 150] on div "00:29" at bounding box center [169, 156] width 183 height 14
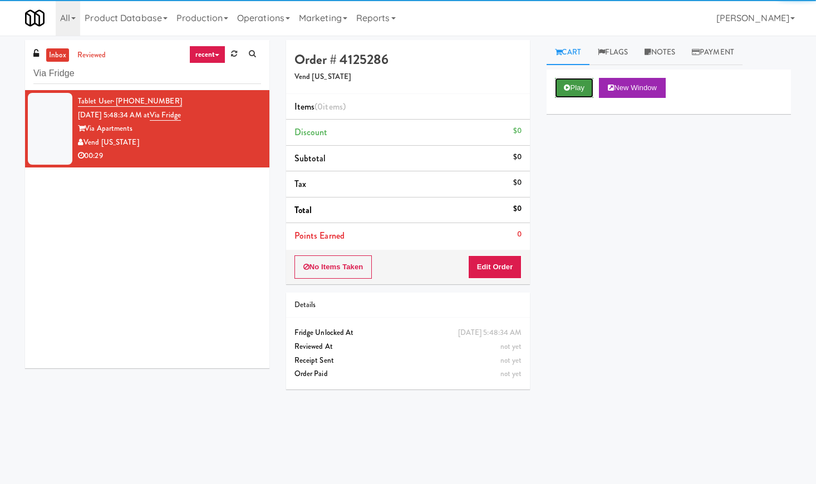
click at [592, 78] on button "Play" at bounding box center [574, 88] width 38 height 20
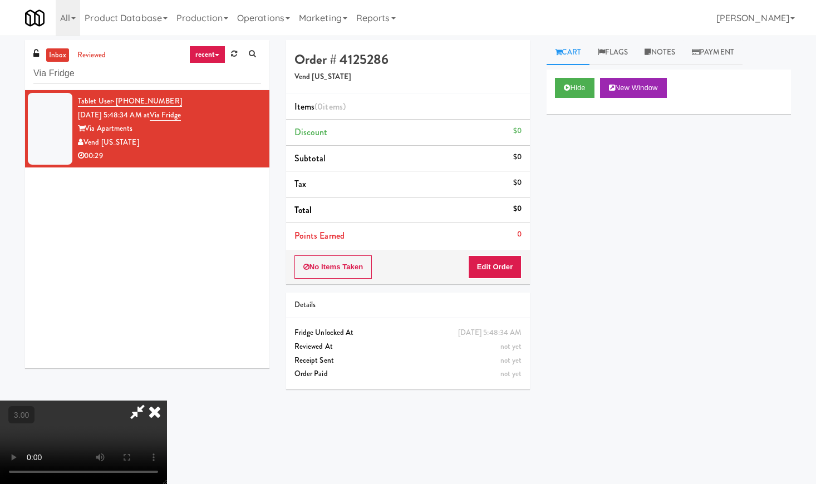
click at [167, 401] on video at bounding box center [83, 442] width 167 height 83
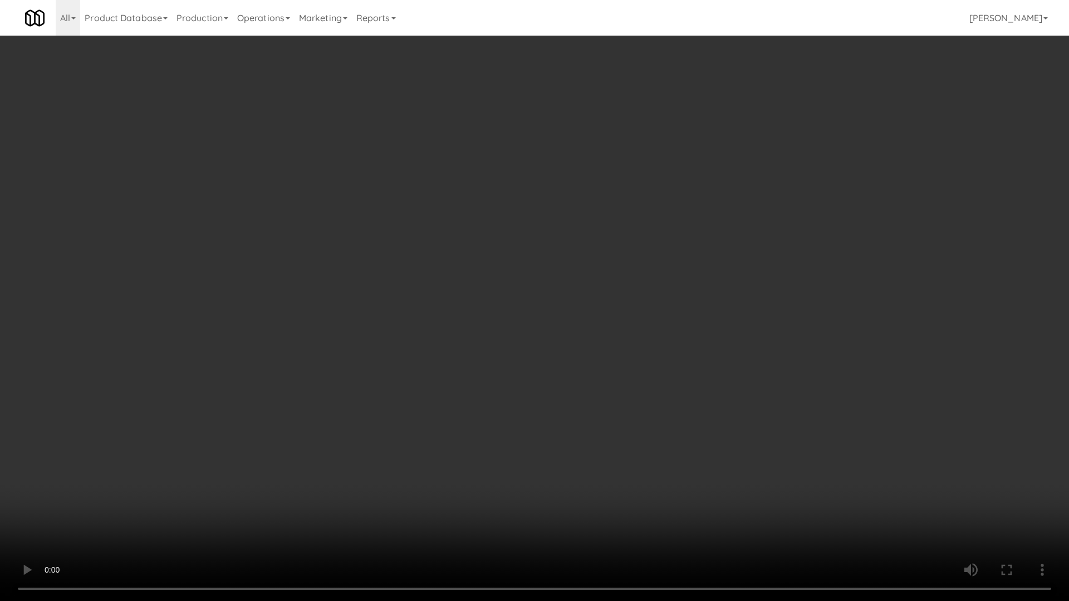
click at [399, 285] on video at bounding box center [534, 300] width 1069 height 601
click at [451, 274] on video at bounding box center [534, 300] width 1069 height 601
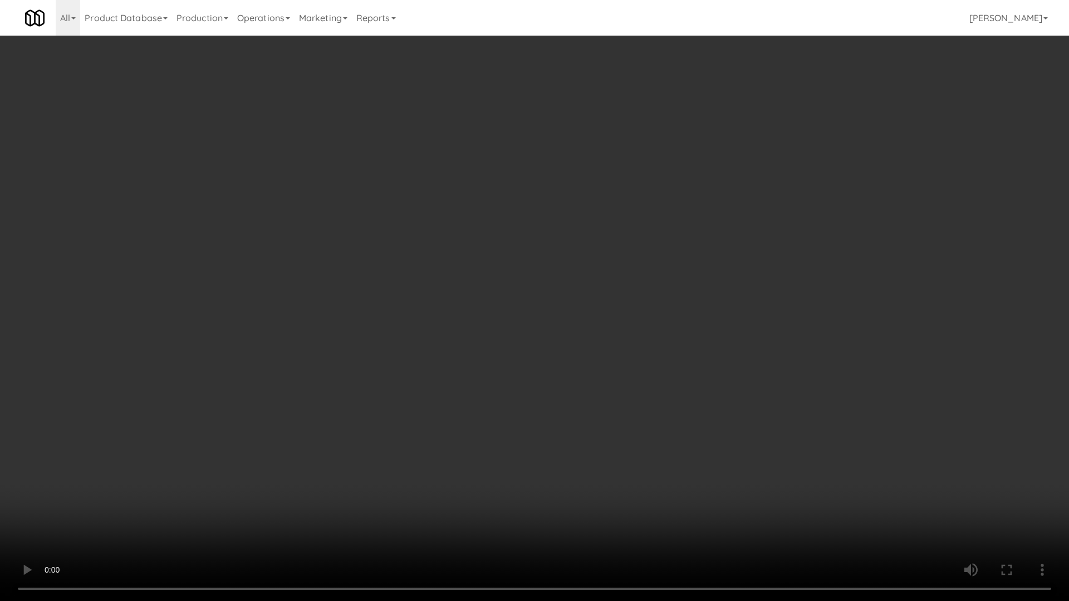
click at [451, 274] on video at bounding box center [534, 300] width 1069 height 601
click at [571, 387] on video at bounding box center [534, 300] width 1069 height 601
click at [629, 345] on video at bounding box center [534, 300] width 1069 height 601
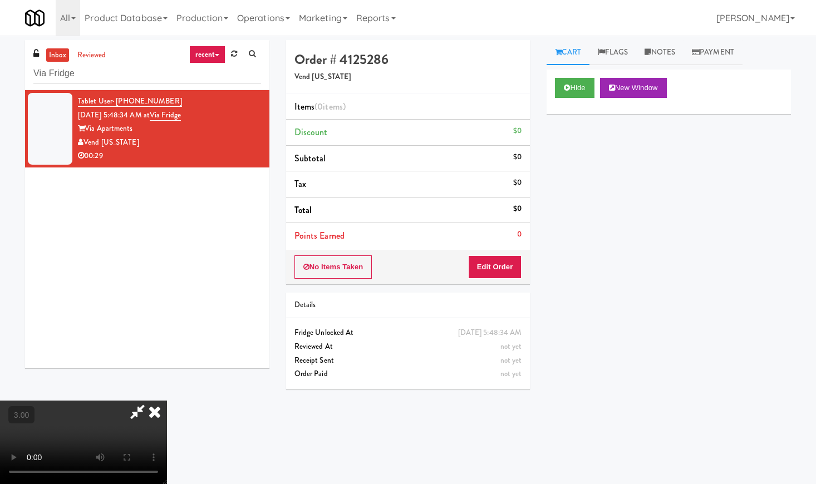
click at [167, 401] on icon at bounding box center [154, 412] width 24 height 22
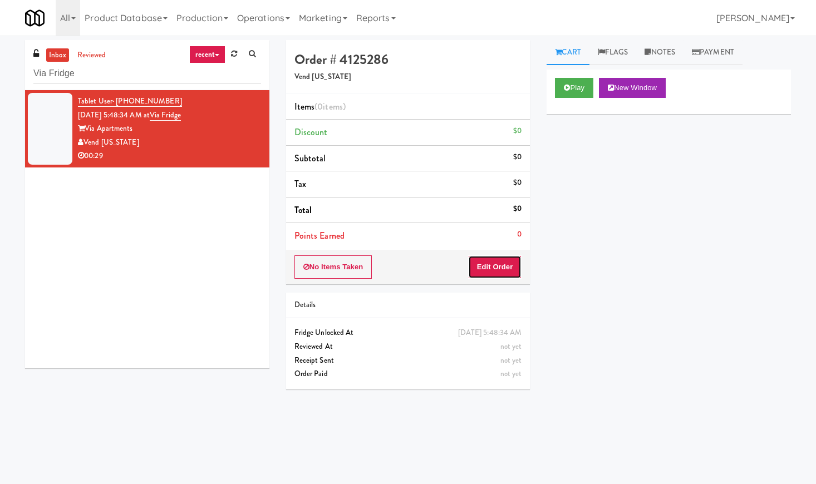
drag, startPoint x: 492, startPoint y: 258, endPoint x: 532, endPoint y: 211, distance: 61.6
click at [492, 259] on button "Edit Order" at bounding box center [495, 266] width 54 height 23
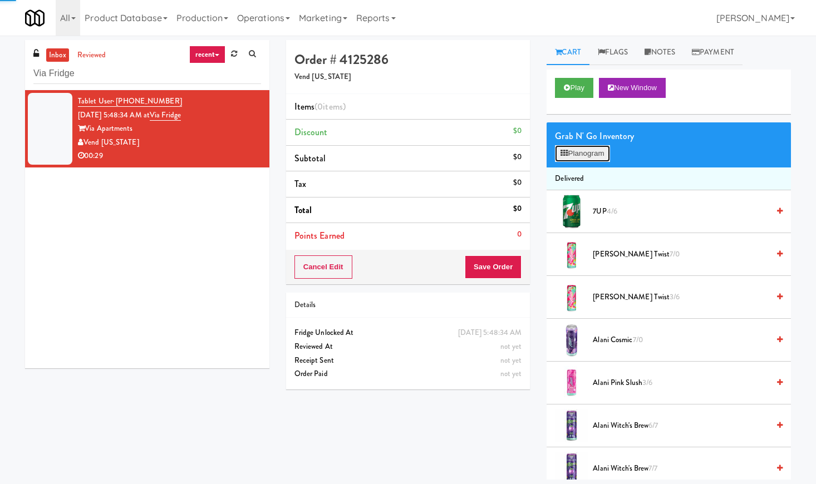
click at [592, 149] on button "Planogram" at bounding box center [582, 153] width 55 height 17
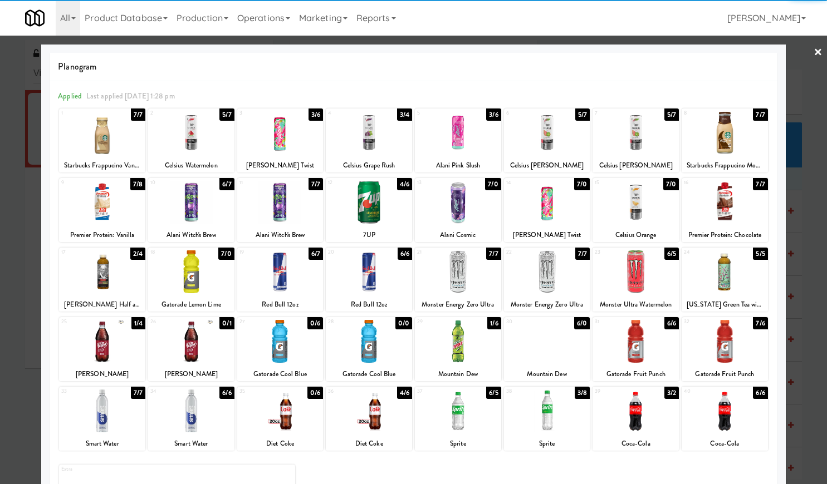
click at [129, 416] on div at bounding box center [102, 411] width 86 height 43
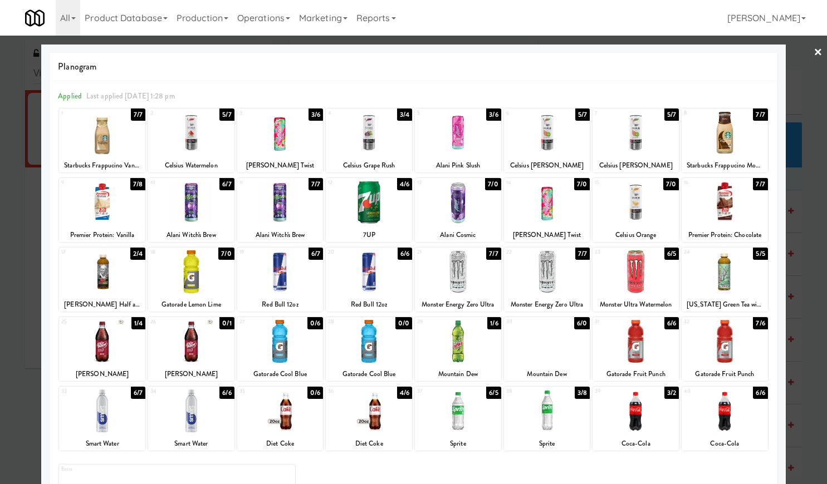
click at [200, 406] on div at bounding box center [191, 411] width 86 height 43
click at [294, 425] on div at bounding box center [280, 411] width 86 height 43
click at [646, 411] on div at bounding box center [635, 411] width 86 height 43
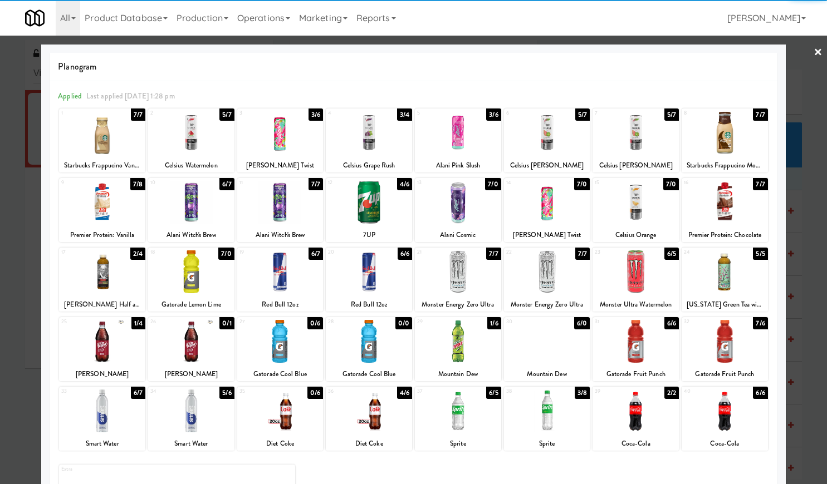
click at [813, 45] on link "×" at bounding box center [817, 53] width 9 height 35
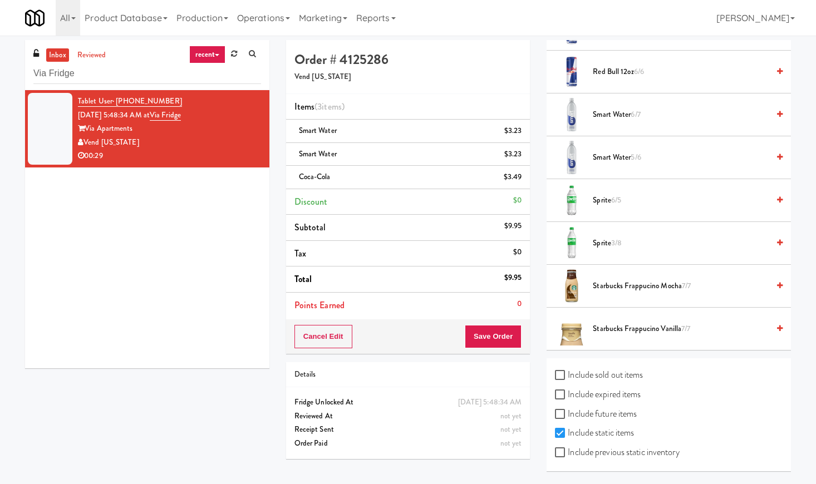
scroll to position [36, 0]
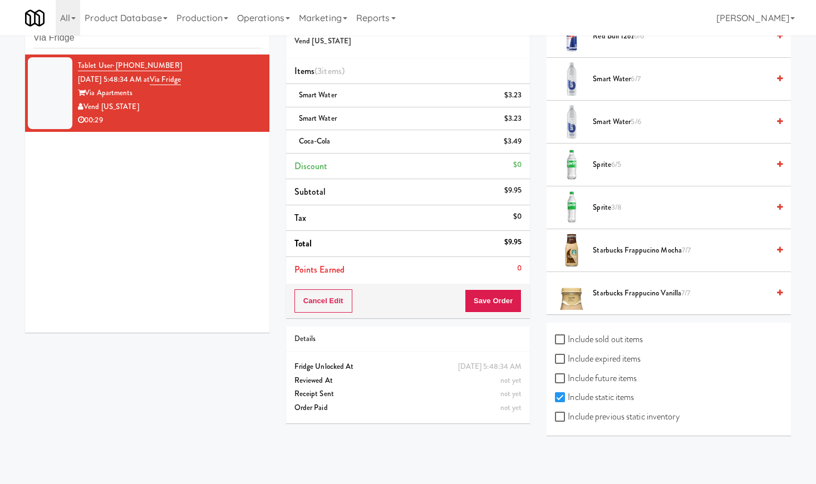
click at [613, 416] on label "Include previous static inventory" at bounding box center [617, 417] width 124 height 17
click at [568, 416] on input "Include previous static inventory" at bounding box center [561, 417] width 13 height 9
checkbox input "true"
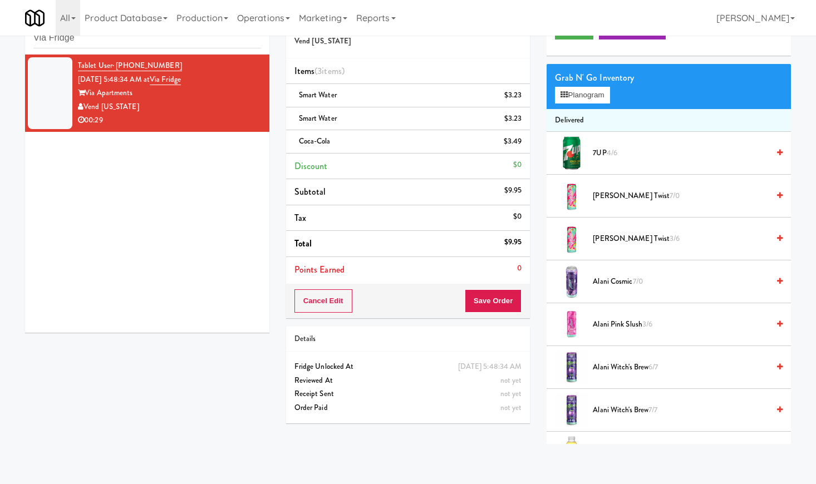
scroll to position [0, 0]
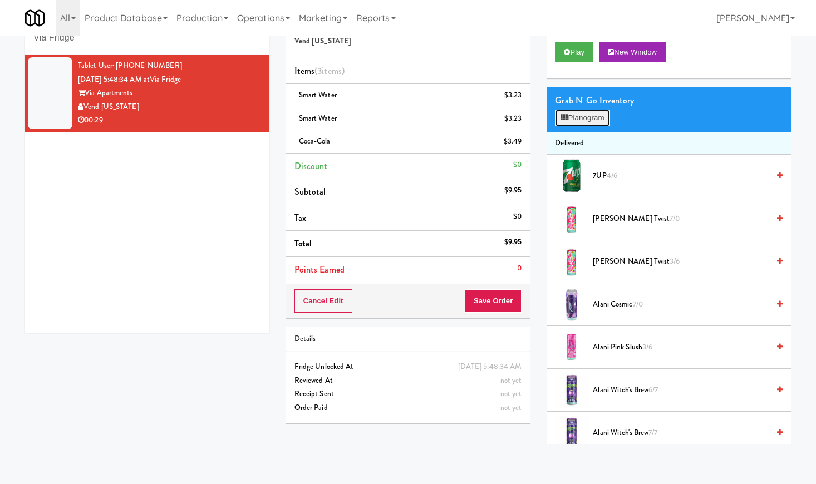
click at [582, 112] on button "Planogram" at bounding box center [582, 118] width 55 height 17
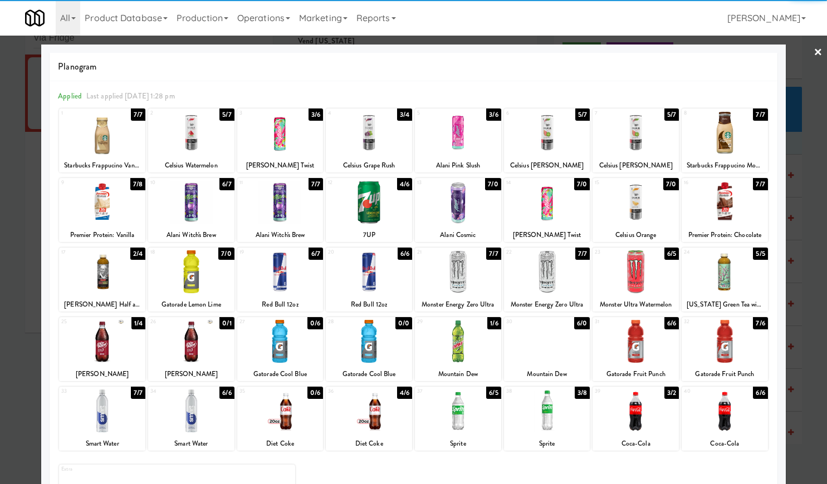
click at [282, 424] on div at bounding box center [280, 411] width 86 height 43
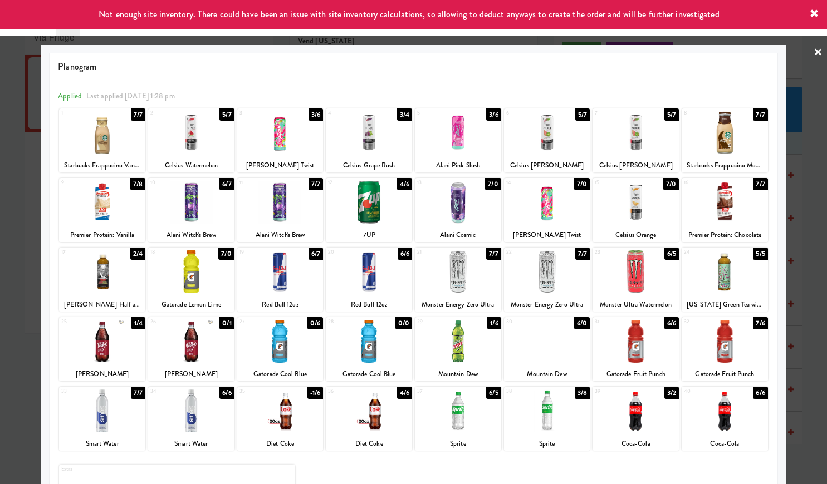
click at [813, 52] on link "×" at bounding box center [817, 53] width 9 height 35
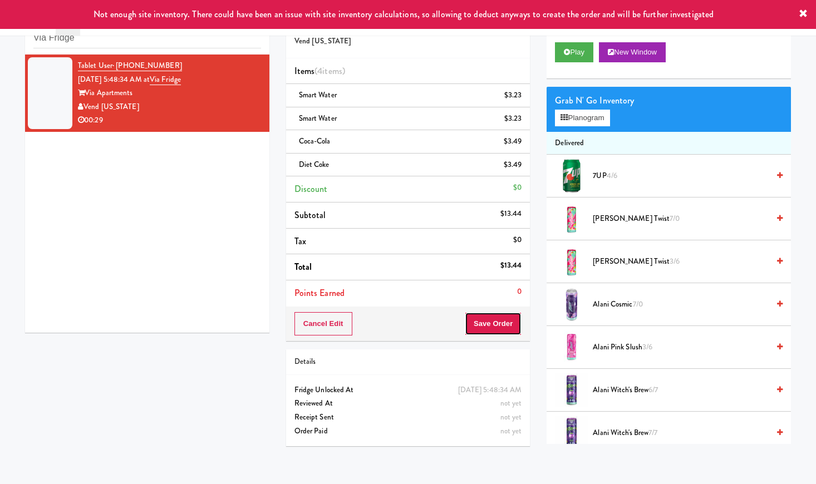
click at [497, 324] on button "Save Order" at bounding box center [493, 323] width 57 height 23
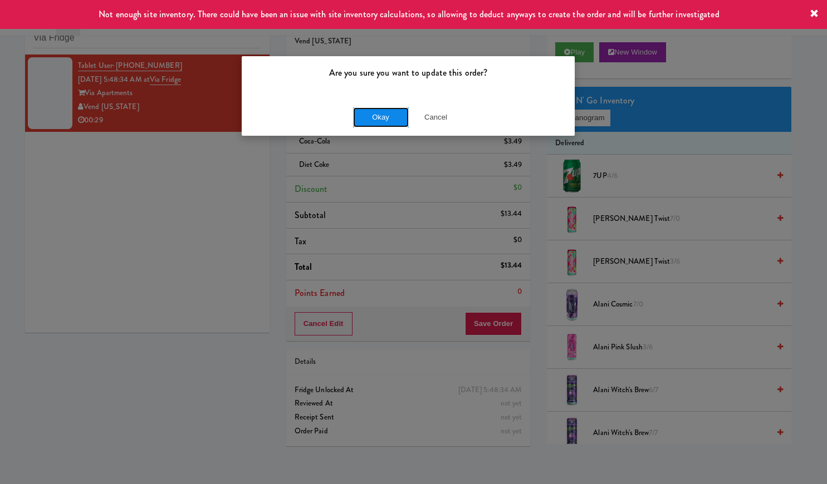
drag, startPoint x: 395, startPoint y: 118, endPoint x: 406, endPoint y: 115, distance: 12.0
click at [394, 118] on button "Okay" at bounding box center [381, 117] width 56 height 20
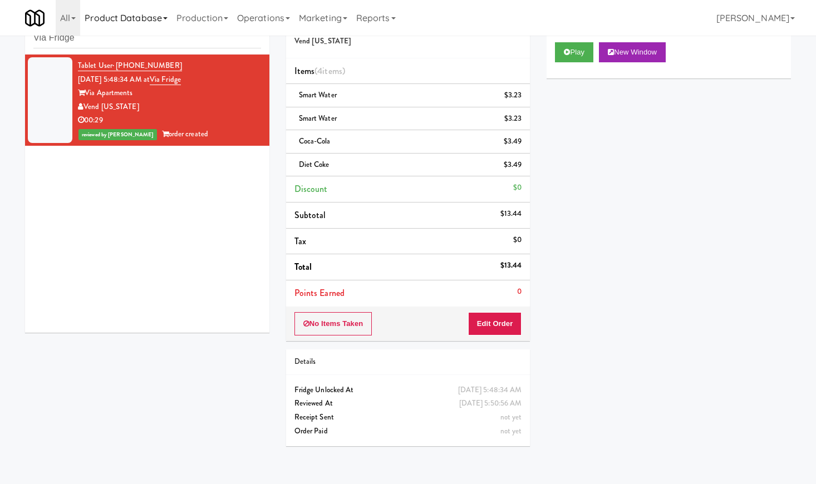
click at [115, 33] on link "Product Database" at bounding box center [126, 18] width 92 height 36
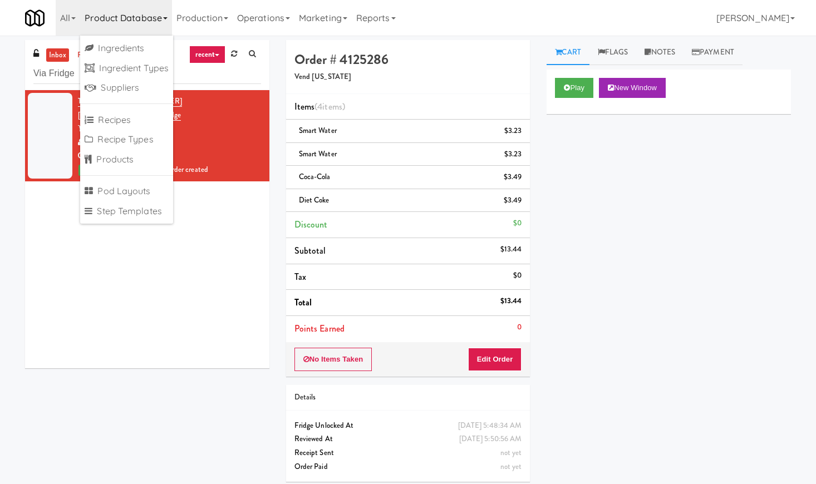
click at [156, 345] on div "Tablet User · (402) 215-5258 [DATE] 5:48:34 AM at [GEOGRAPHIC_DATA] [GEOGRAPHIC…" at bounding box center [147, 229] width 244 height 278
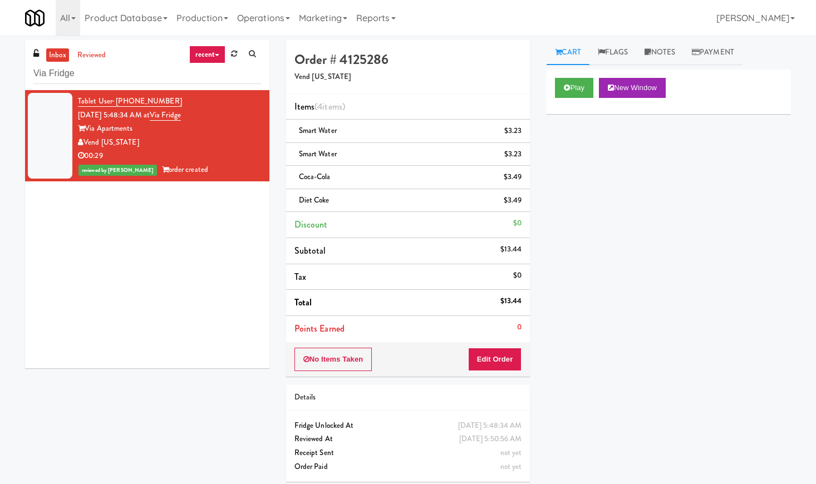
click at [182, 55] on div "inbox reviewed recent all unclear take inventory issue suspicious failed recent…" at bounding box center [147, 65] width 244 height 50
click at [127, 74] on input "Via Fridge" at bounding box center [147, 73] width 228 height 21
paste input "[PERSON_NAME] Tower Pantry"
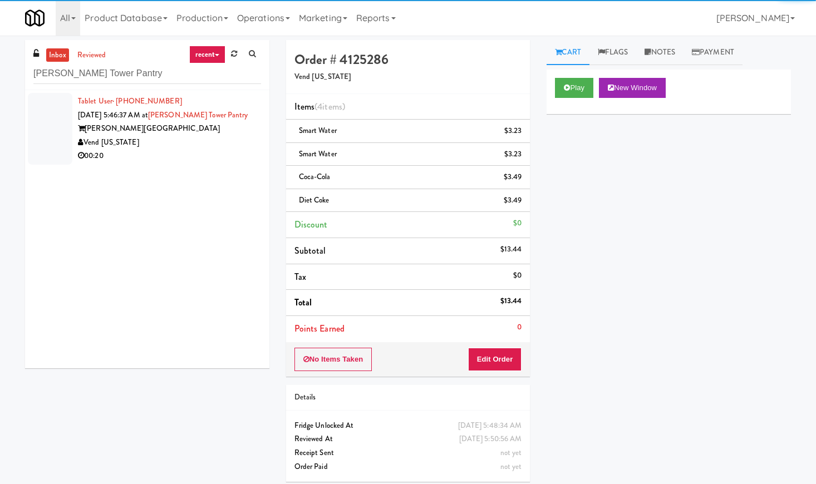
click at [196, 137] on div "Vend [US_STATE]" at bounding box center [169, 143] width 183 height 14
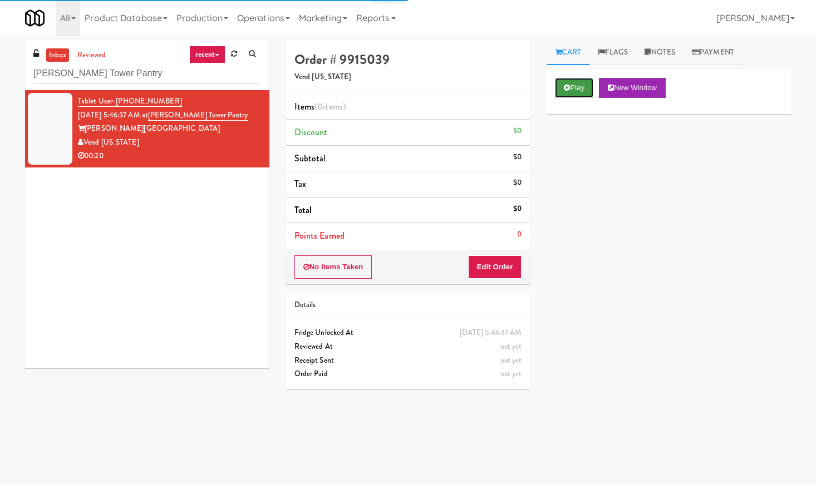
click at [571, 87] on button "Play" at bounding box center [574, 88] width 38 height 20
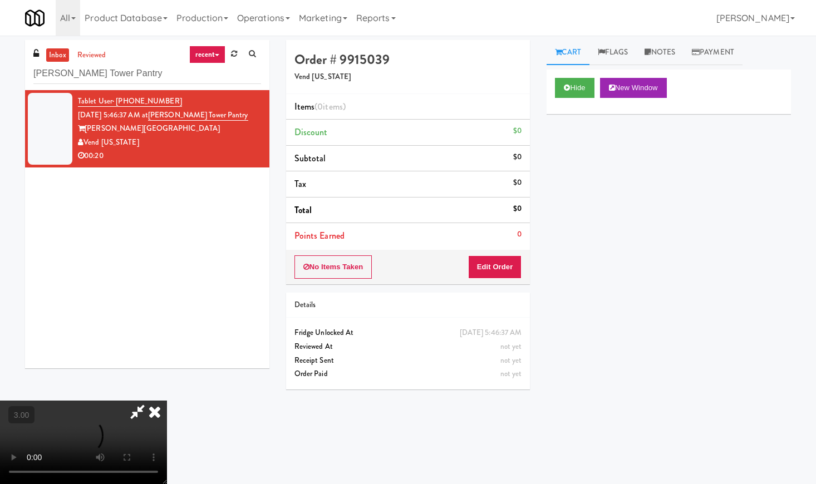
click at [167, 401] on video at bounding box center [83, 442] width 167 height 83
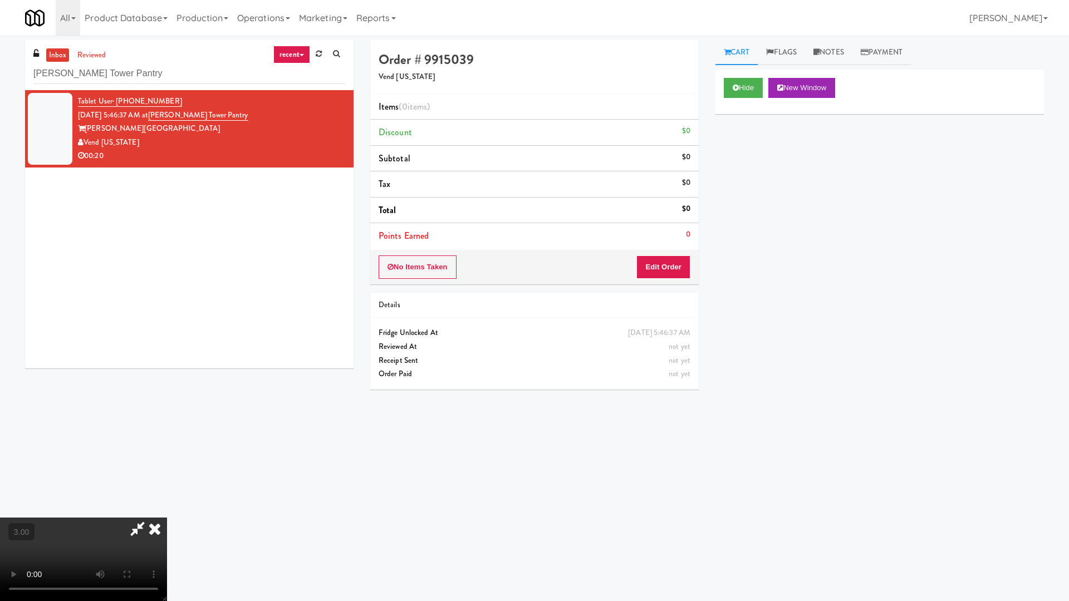
click at [167, 484] on video at bounding box center [83, 559] width 167 height 83
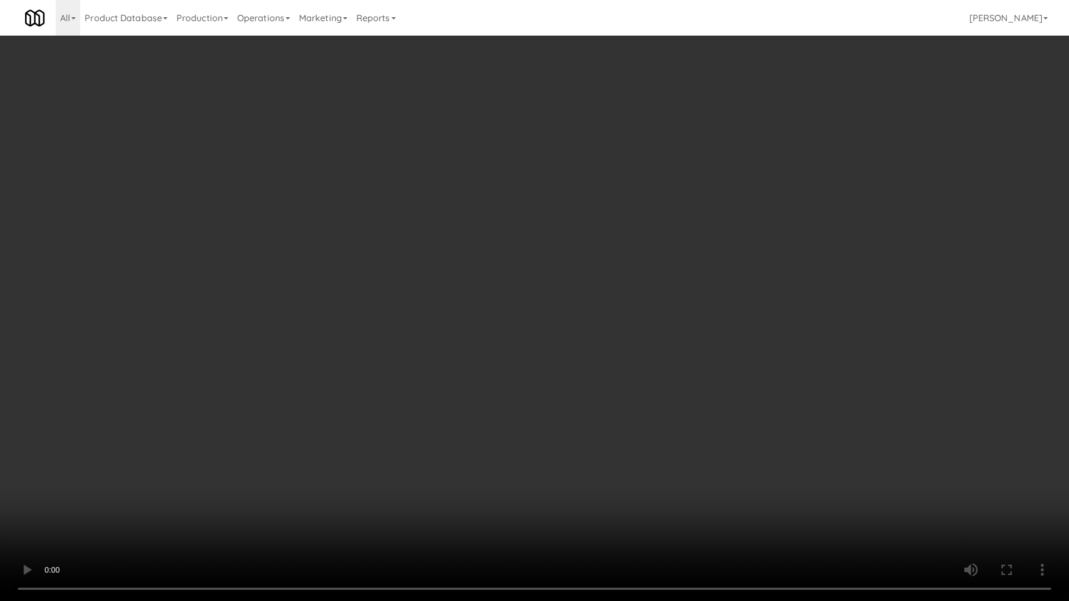
click at [444, 296] on video at bounding box center [534, 300] width 1069 height 601
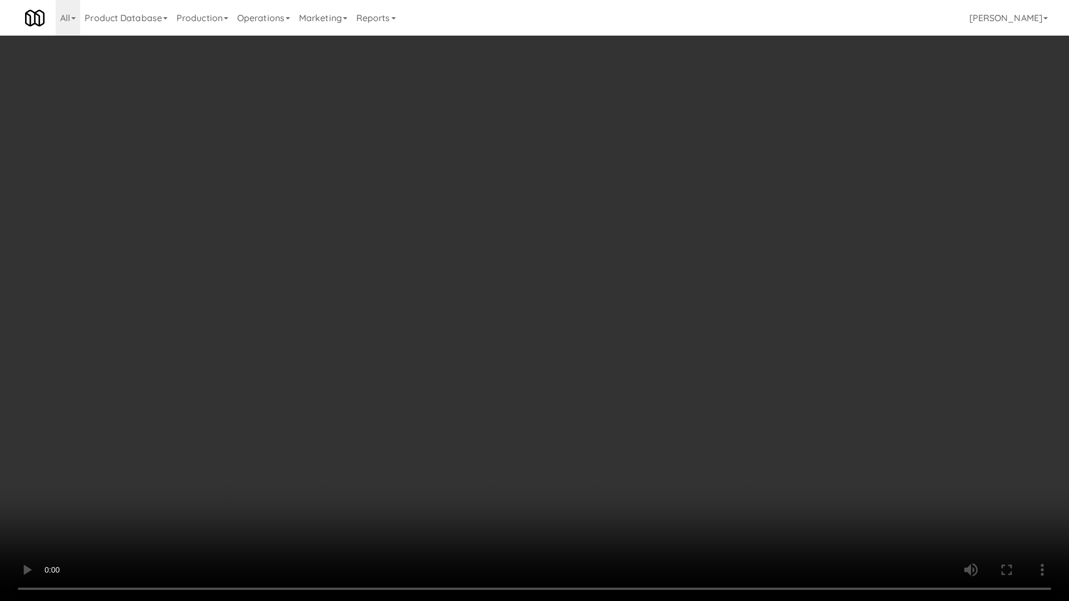
click at [444, 296] on video at bounding box center [534, 300] width 1069 height 601
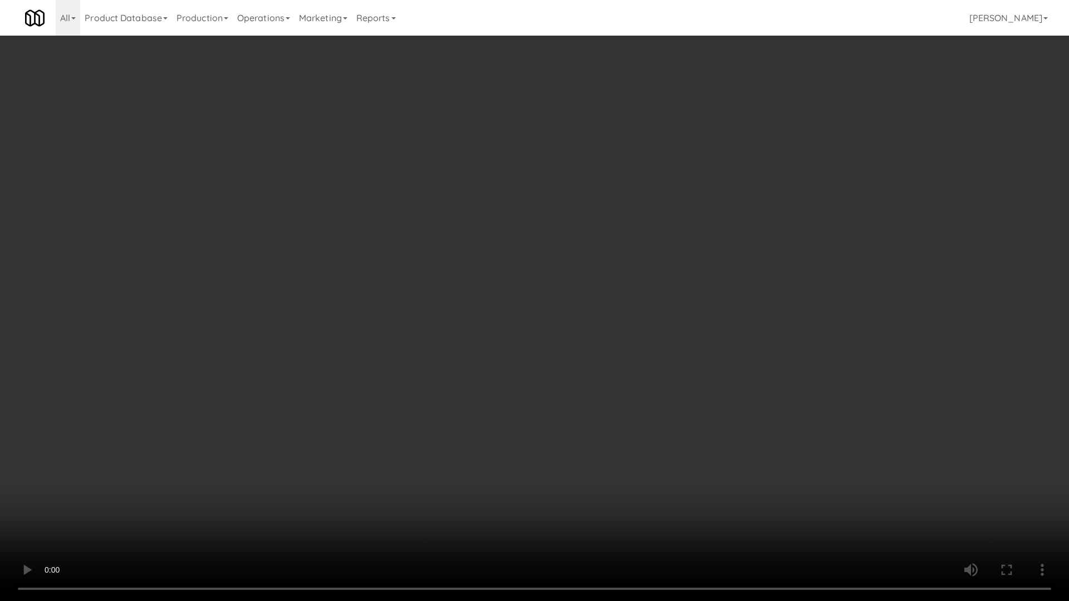
click at [444, 296] on video at bounding box center [534, 300] width 1069 height 601
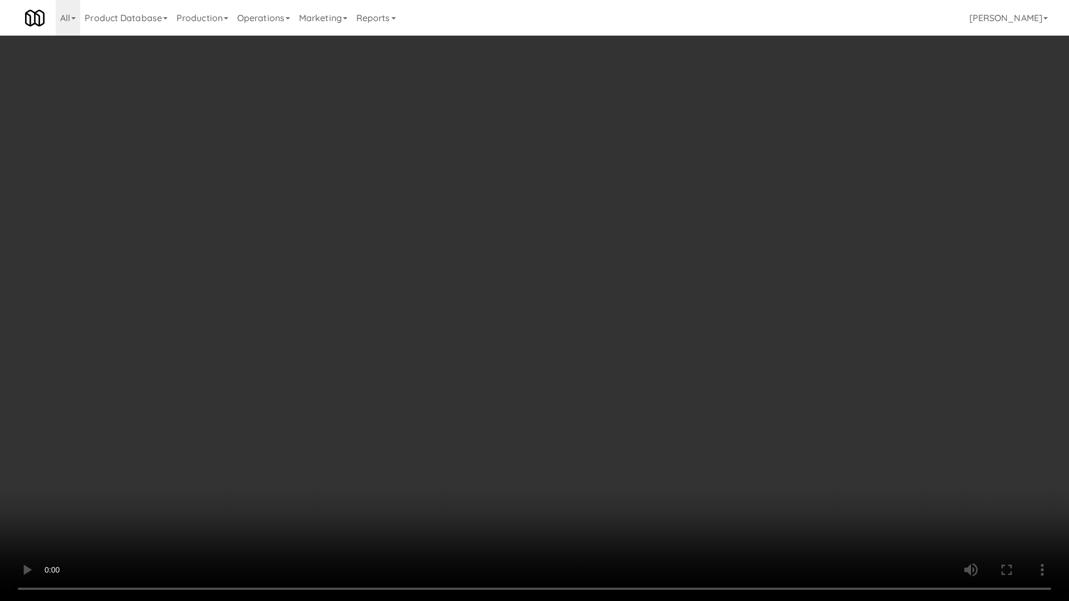
click at [444, 296] on video at bounding box center [534, 300] width 1069 height 601
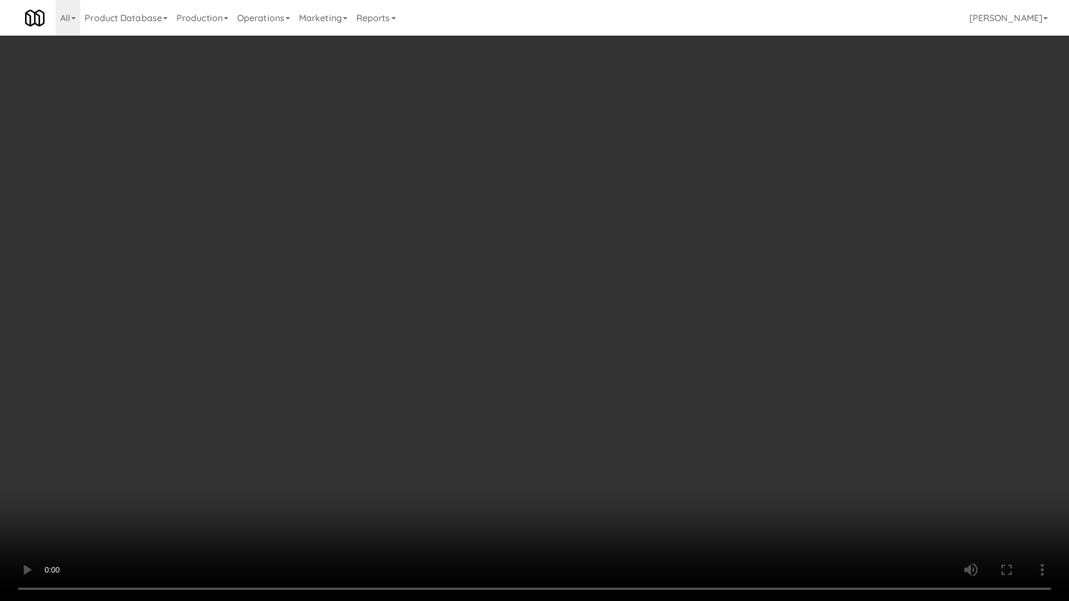
click at [444, 296] on video at bounding box center [534, 300] width 1069 height 601
click at [451, 301] on video at bounding box center [534, 300] width 1069 height 601
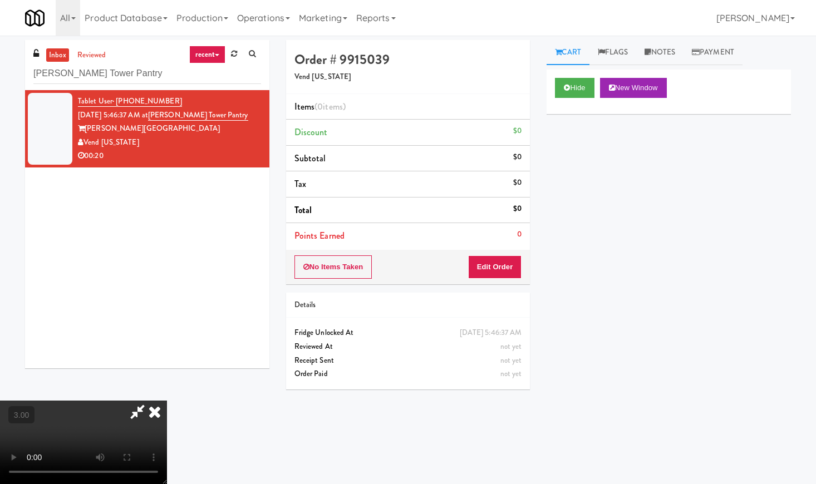
click at [167, 401] on icon at bounding box center [154, 412] width 24 height 22
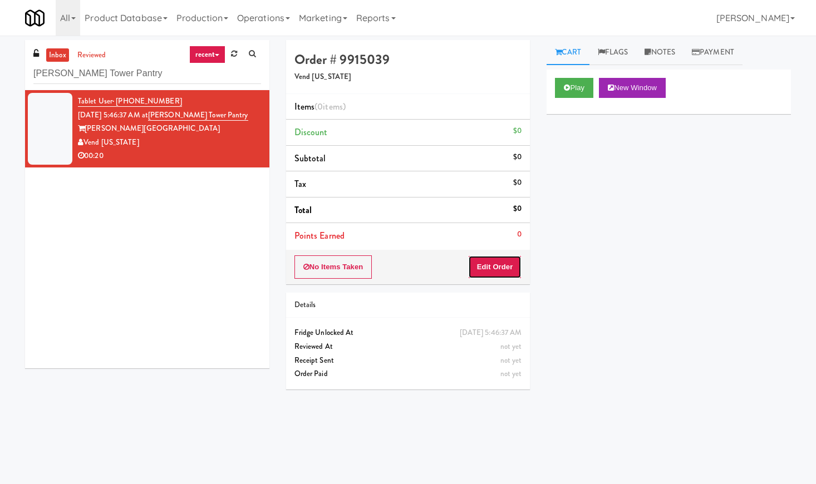
click at [494, 268] on button "Edit Order" at bounding box center [495, 266] width 54 height 23
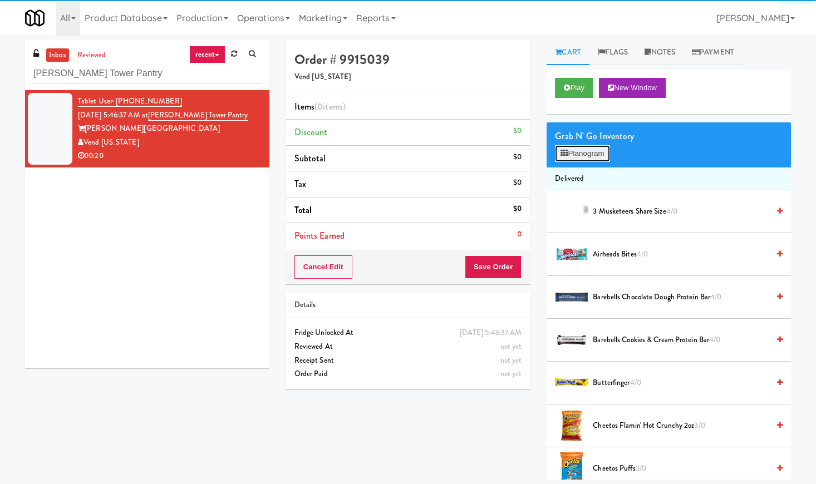
click at [560, 154] on button "Planogram" at bounding box center [582, 153] width 55 height 17
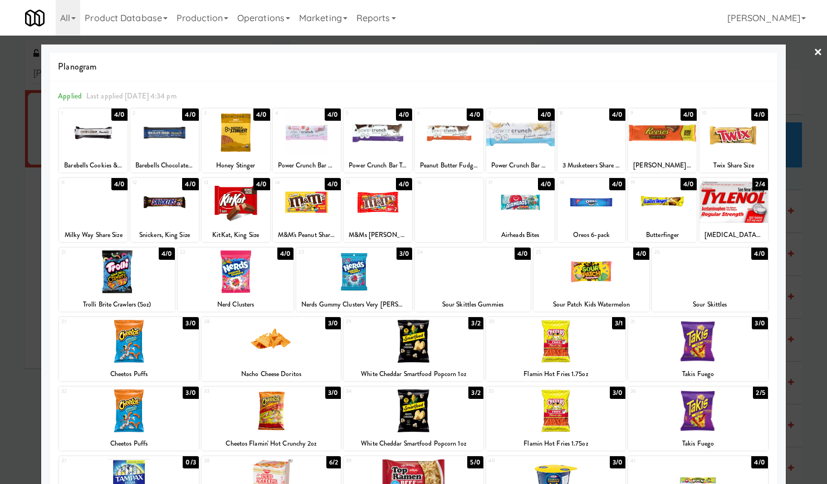
click at [292, 142] on div at bounding box center [307, 132] width 68 height 43
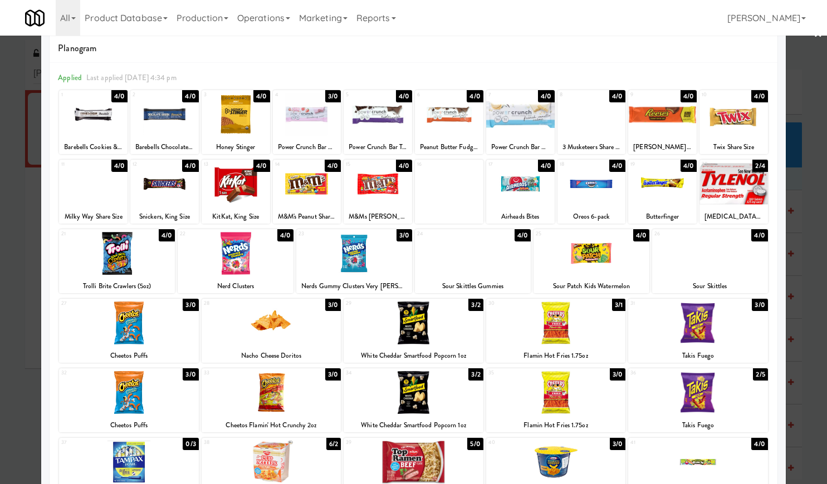
scroll to position [70, 0]
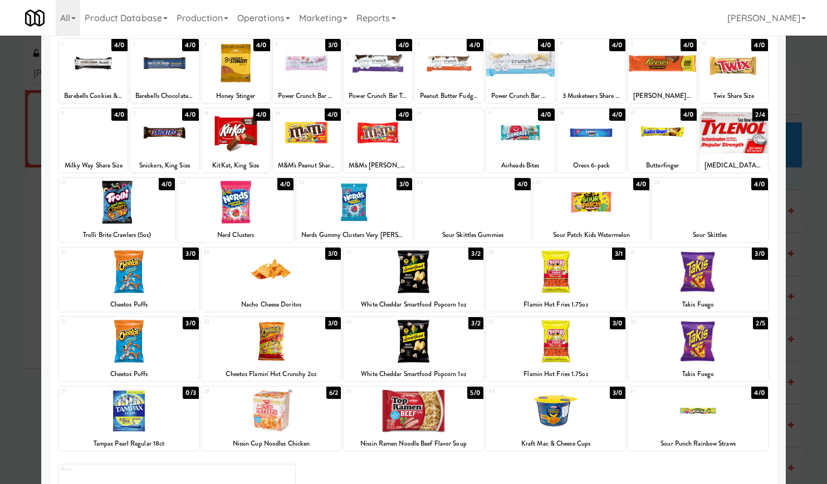
click at [408, 274] on div at bounding box center [413, 271] width 140 height 43
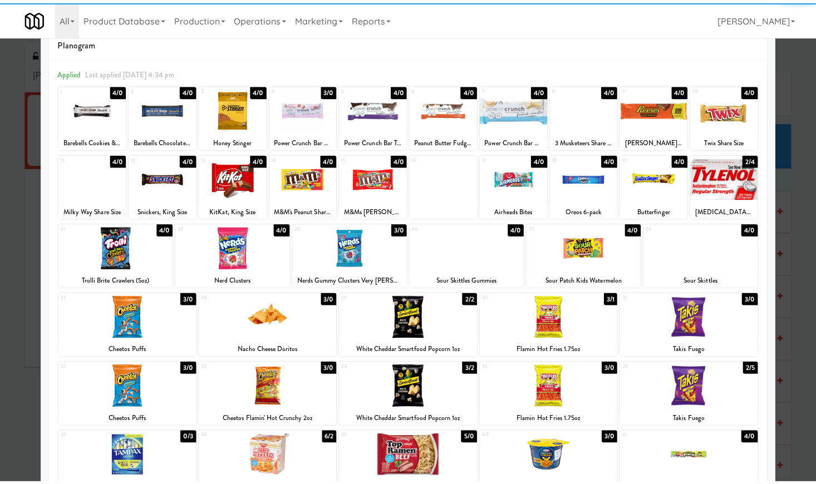
scroll to position [0, 0]
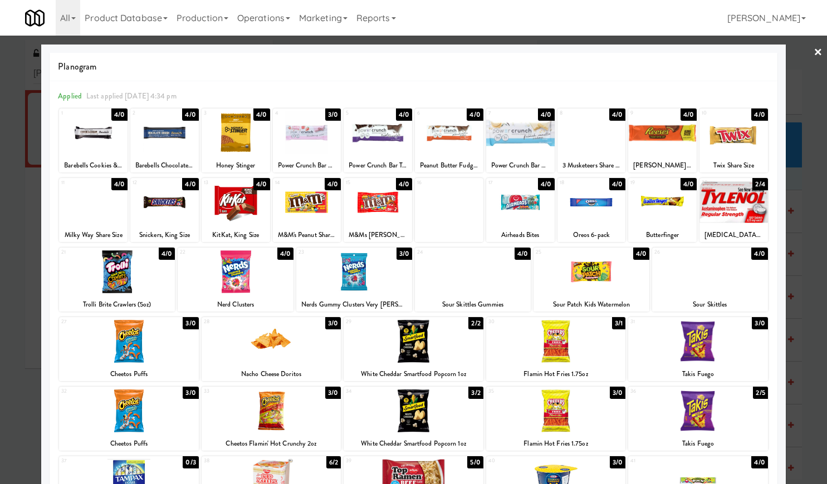
click at [798, 50] on div at bounding box center [413, 242] width 827 height 484
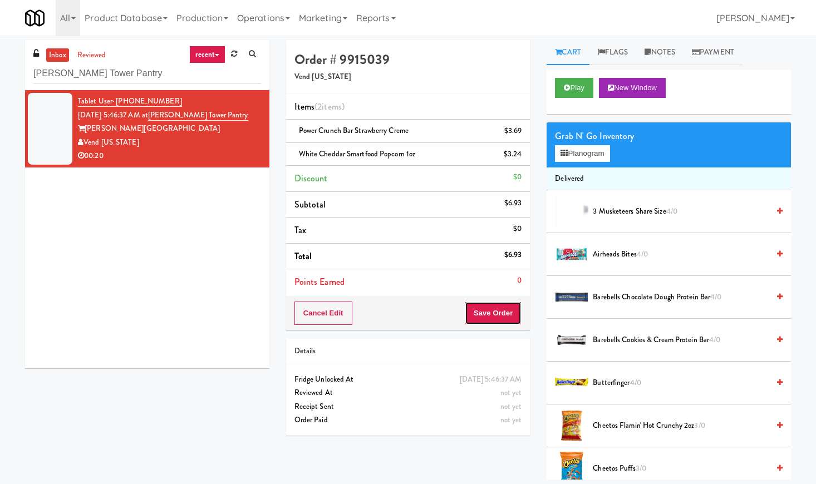
click at [481, 312] on button "Save Order" at bounding box center [493, 313] width 57 height 23
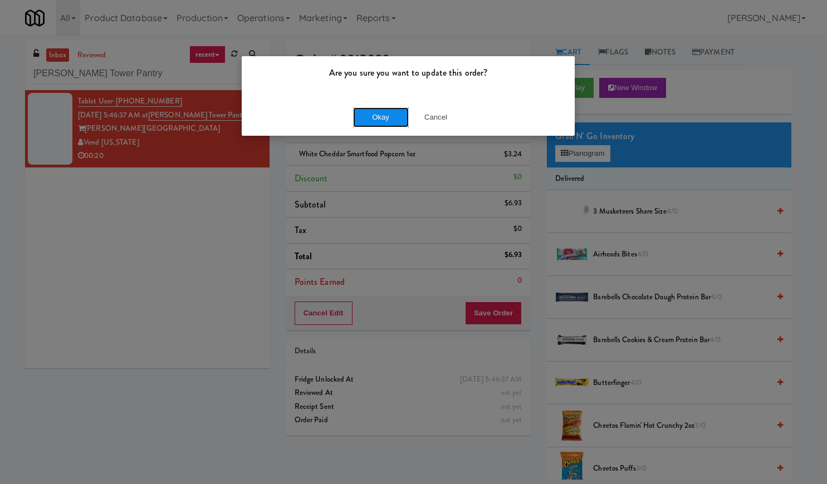
click at [383, 121] on button "Okay" at bounding box center [381, 117] width 56 height 20
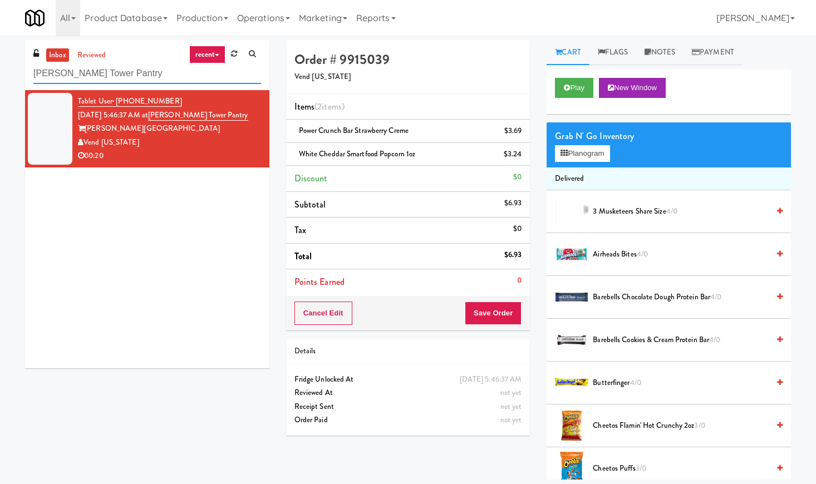
click at [155, 81] on input "[PERSON_NAME] Tower Pantry" at bounding box center [147, 73] width 228 height 21
click at [91, 53] on link "reviewed" at bounding box center [92, 55] width 35 height 14
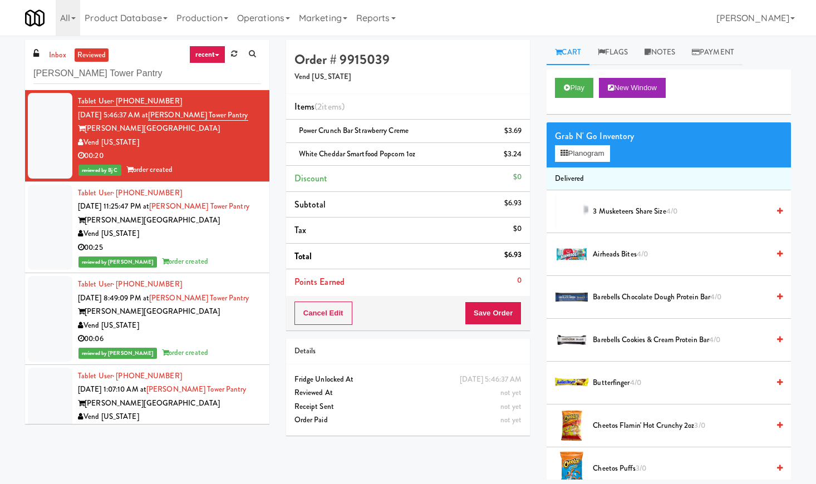
click at [236, 214] on div "[PERSON_NAME][GEOGRAPHIC_DATA]" at bounding box center [169, 221] width 183 height 14
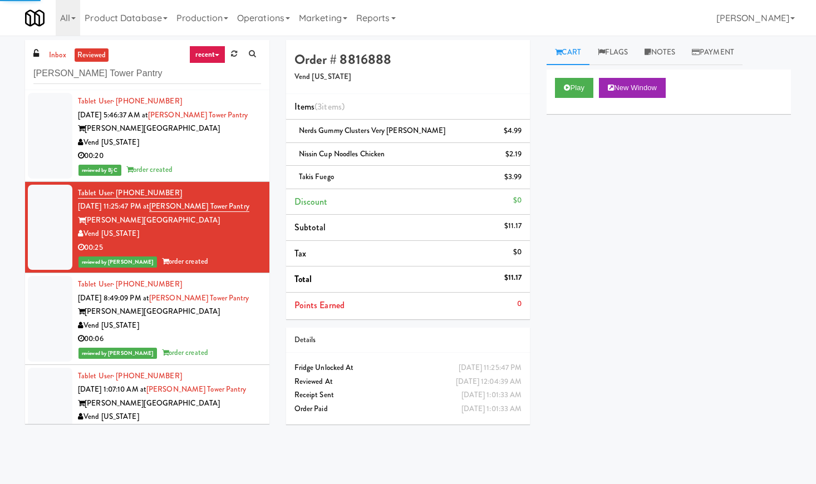
click at [236, 146] on div "Vend [US_STATE]" at bounding box center [169, 143] width 183 height 14
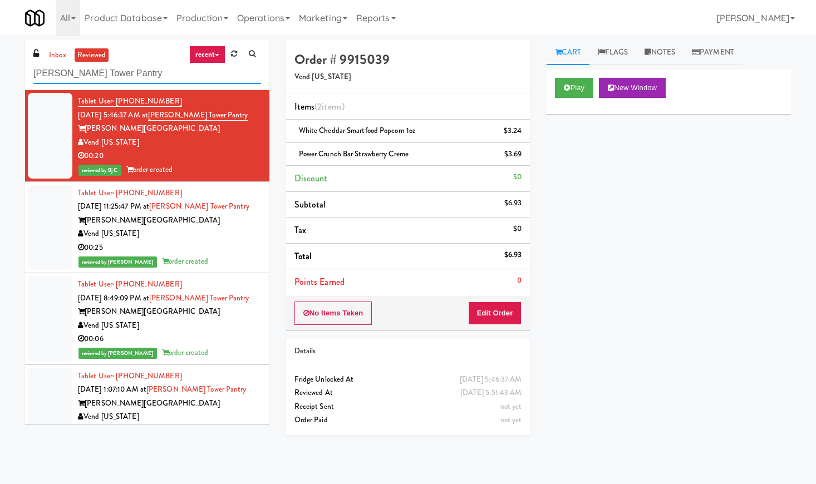
drag, startPoint x: 166, startPoint y: 80, endPoint x: 33, endPoint y: 80, distance: 132.5
click at [33, 80] on input "[PERSON_NAME] Tower Pantry" at bounding box center [147, 73] width 228 height 21
click at [67, 45] on div "inbox reviewed recent all unclear take inventory issue suspicious failed recent…" at bounding box center [147, 65] width 244 height 50
click at [63, 55] on link "inbox" at bounding box center [57, 55] width 23 height 14
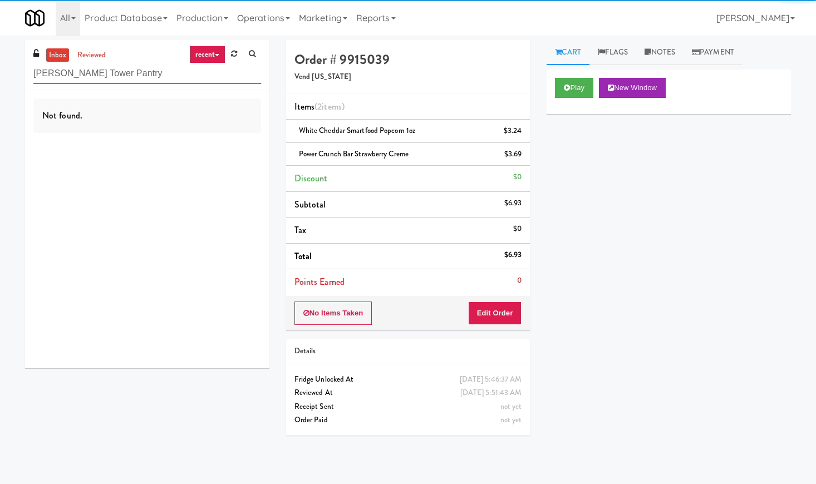
drag, startPoint x: 144, startPoint y: 77, endPoint x: 8, endPoint y: 78, distance: 135.8
click at [8, 78] on div "inbox reviewed recent all unclear take inventory issue suspicious failed recent…" at bounding box center [408, 260] width 816 height 440
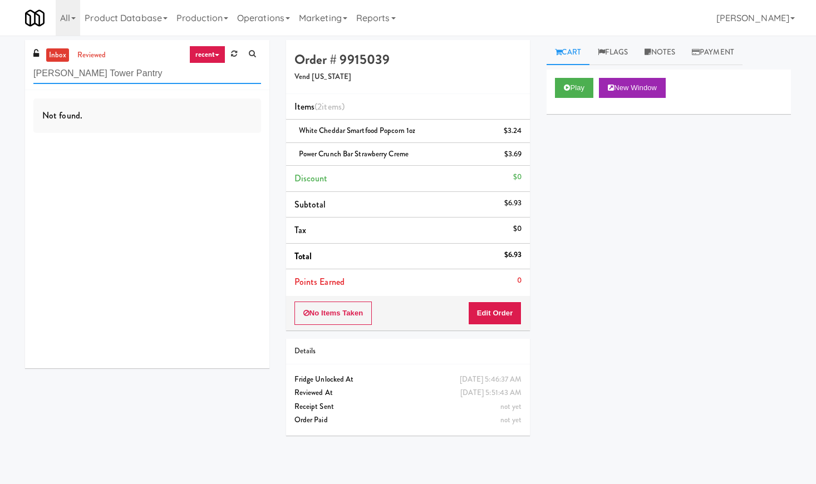
paste input "Gateway Lofts - Fridge"
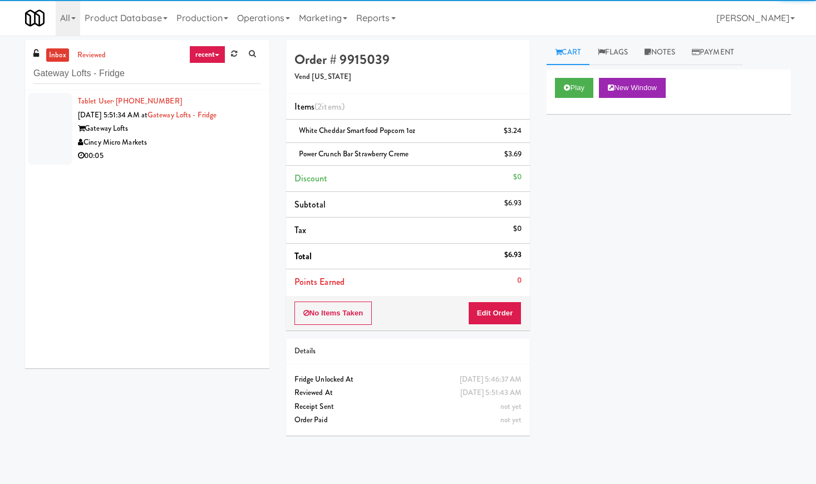
click at [219, 138] on div "Cincy Micro Markets" at bounding box center [169, 143] width 183 height 14
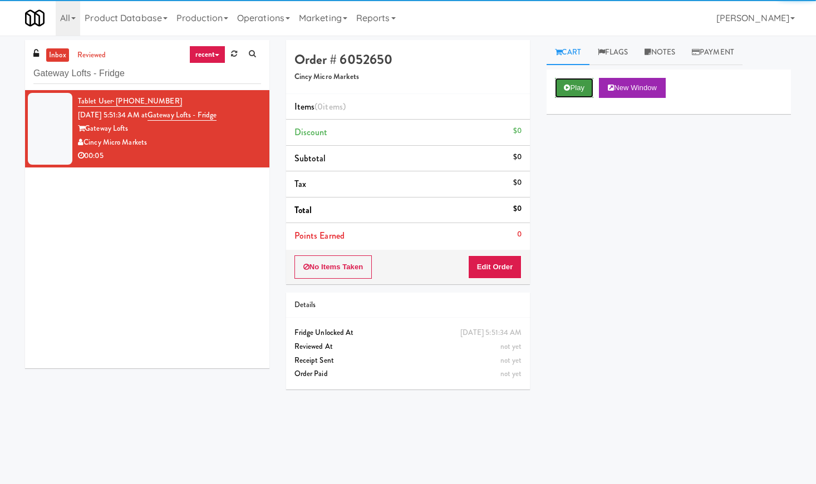
click at [574, 95] on button "Play" at bounding box center [574, 88] width 38 height 20
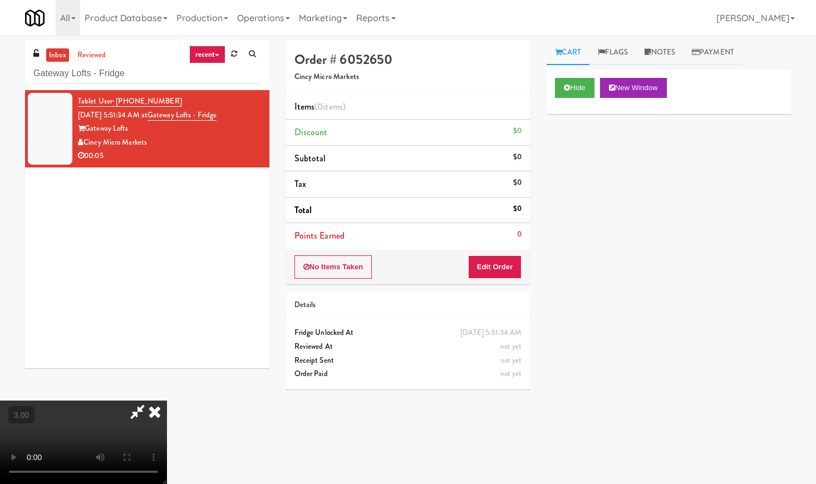
click at [128, 401] on video at bounding box center [83, 442] width 167 height 83
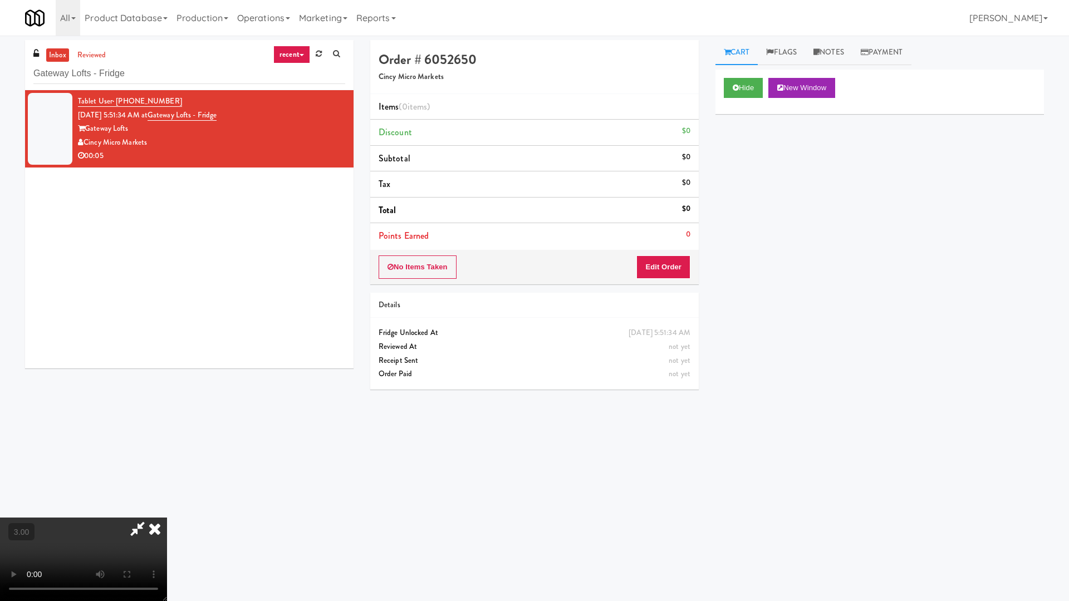
click at [167, 484] on video at bounding box center [83, 559] width 167 height 83
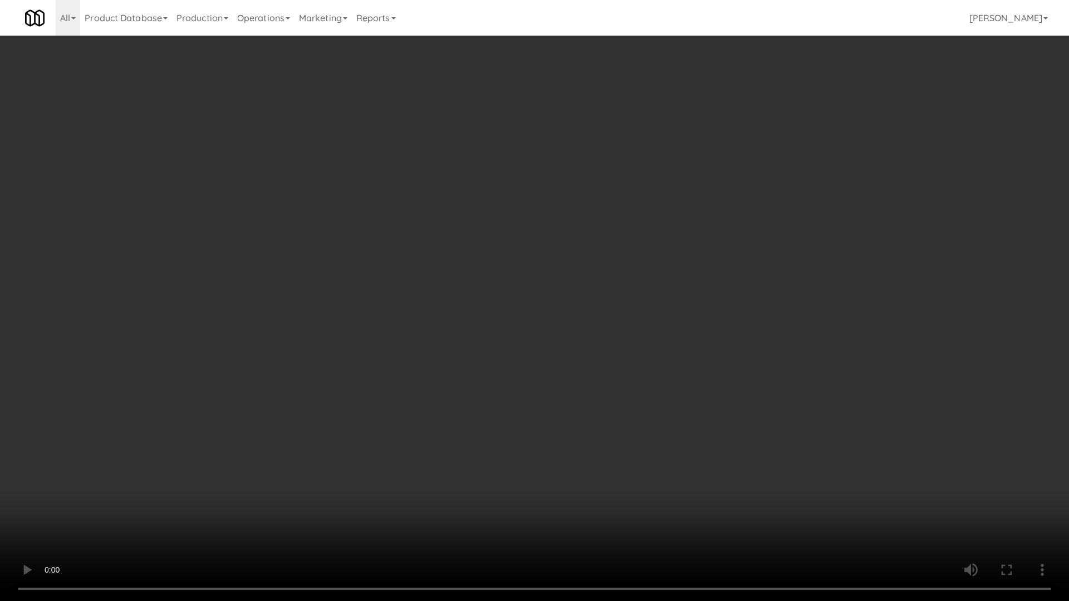
click at [331, 301] on video at bounding box center [534, 300] width 1069 height 601
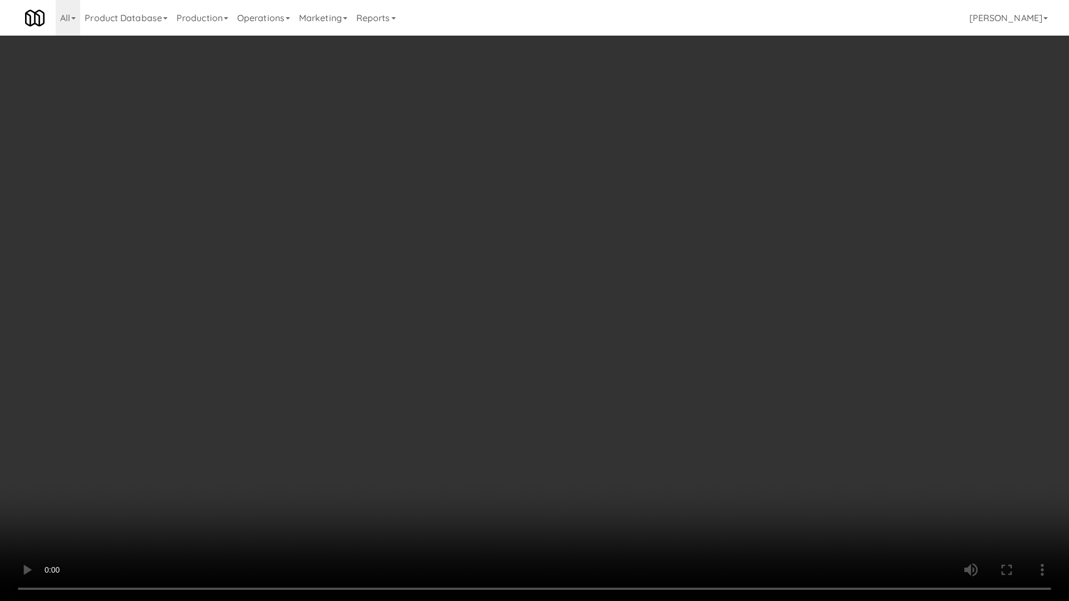
drag, startPoint x: 331, startPoint y: 301, endPoint x: 331, endPoint y: 217, distance: 84.6
click at [331, 301] on video at bounding box center [534, 300] width 1069 height 601
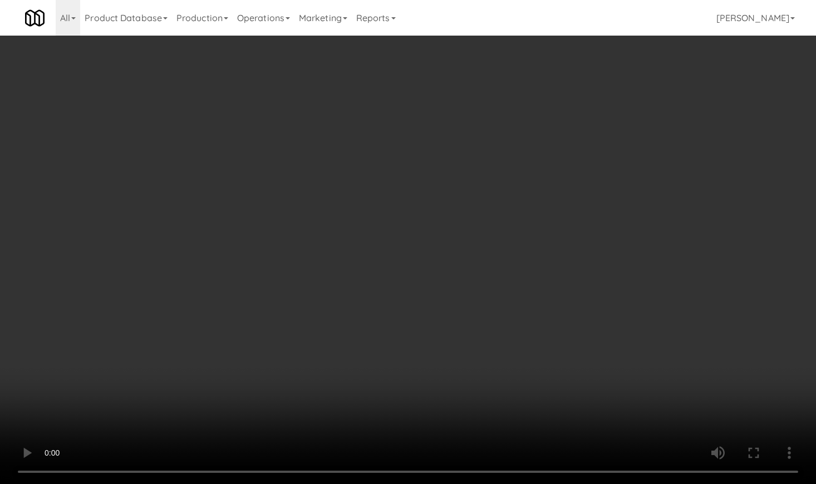
click at [245, 208] on video at bounding box center [408, 242] width 816 height 484
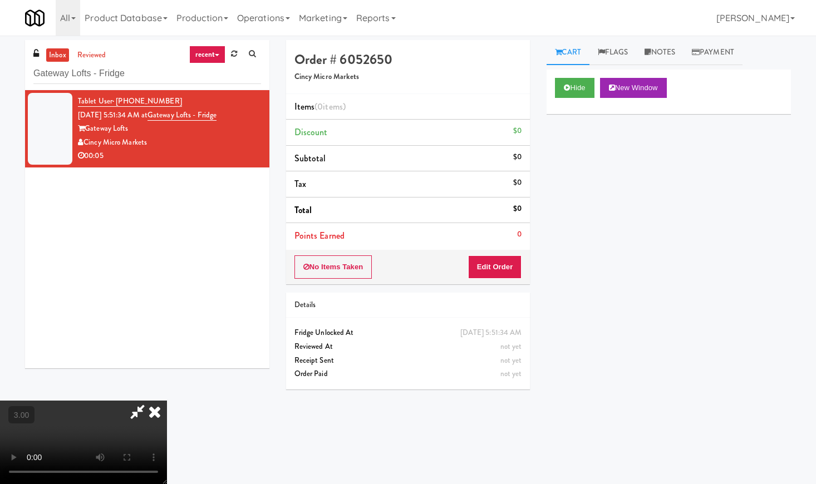
click at [167, 401] on video at bounding box center [83, 442] width 167 height 83
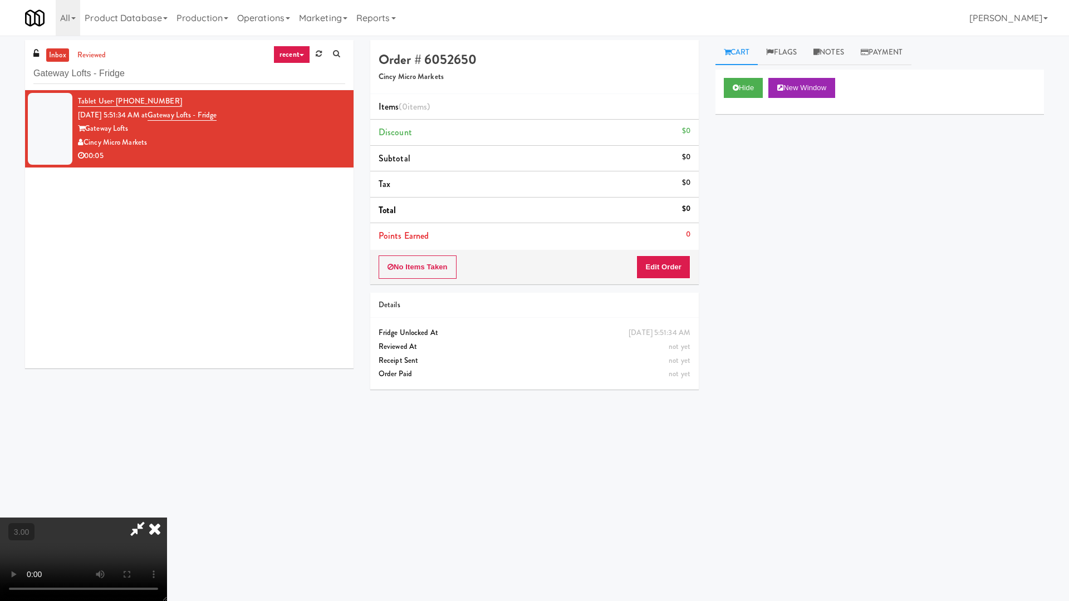
click at [167, 484] on video at bounding box center [83, 559] width 167 height 83
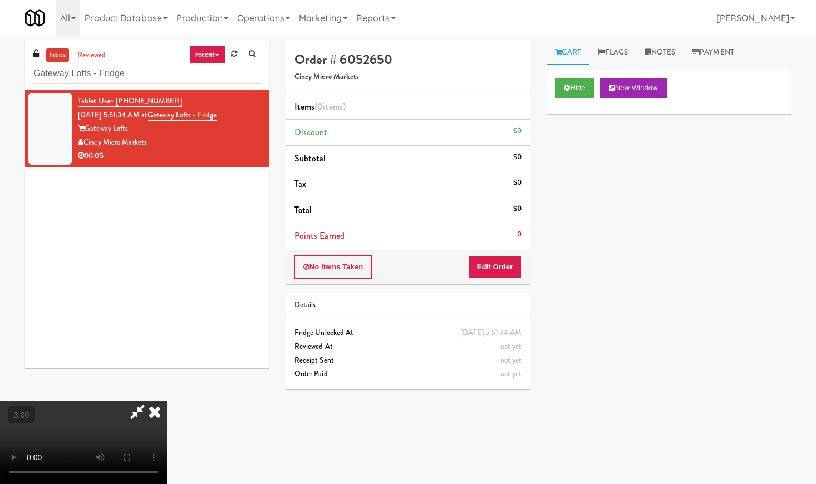
click at [150, 401] on icon at bounding box center [138, 412] width 26 height 22
click at [483, 270] on button "Edit Order" at bounding box center [495, 266] width 54 height 23
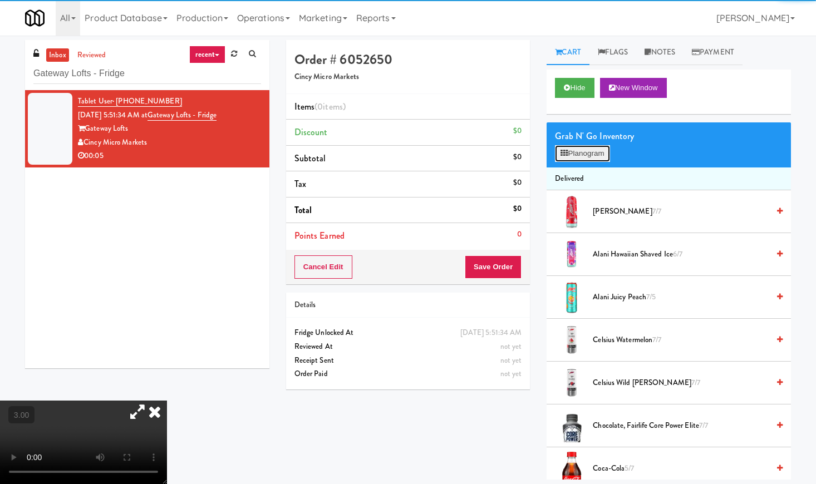
click at [579, 153] on button "Planogram" at bounding box center [582, 153] width 55 height 17
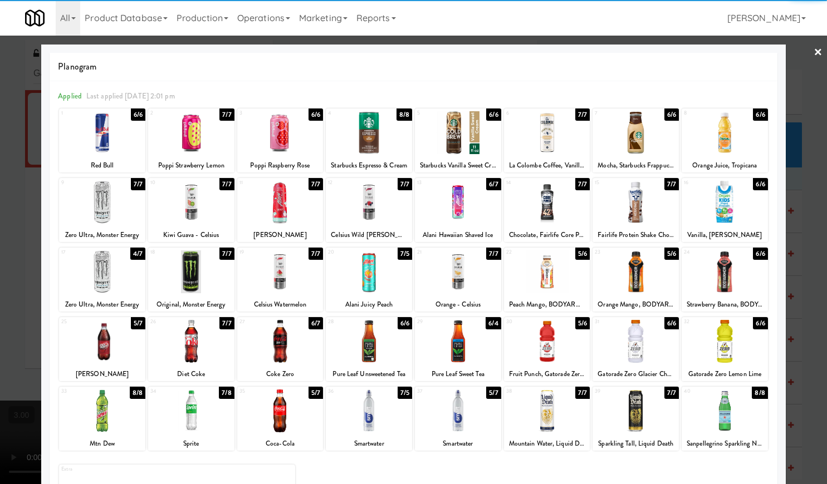
click at [113, 275] on div at bounding box center [102, 271] width 86 height 43
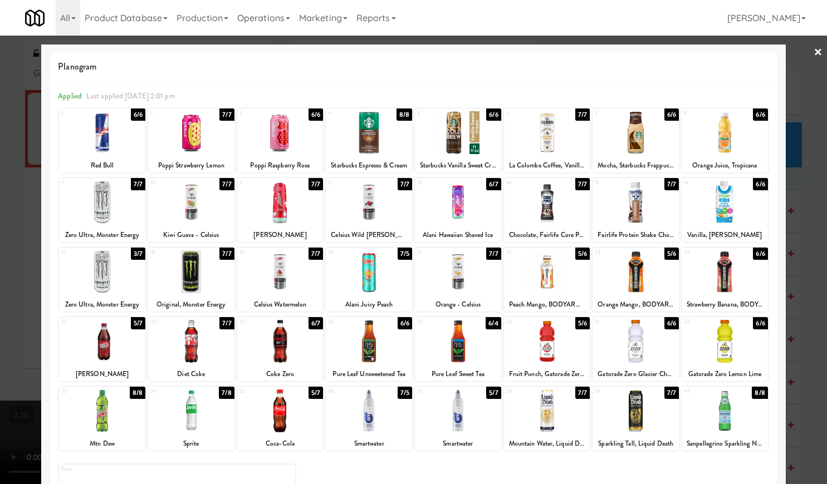
click at [813, 48] on link "×" at bounding box center [817, 53] width 9 height 35
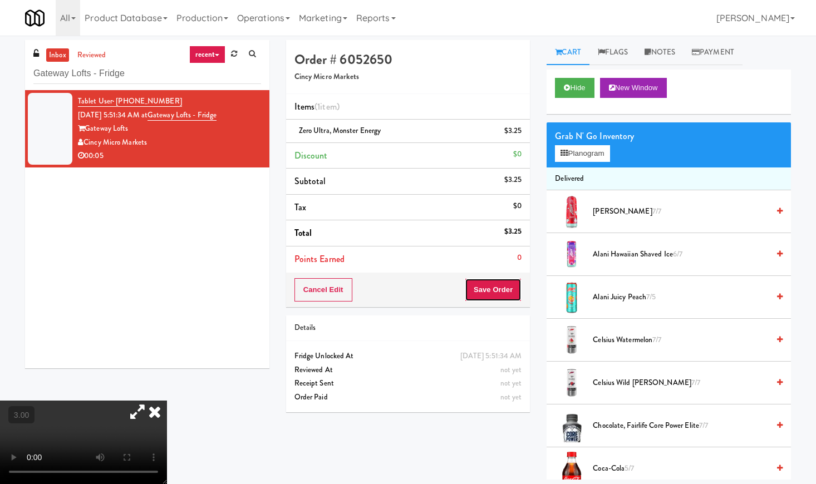
click at [495, 295] on button "Save Order" at bounding box center [493, 289] width 57 height 23
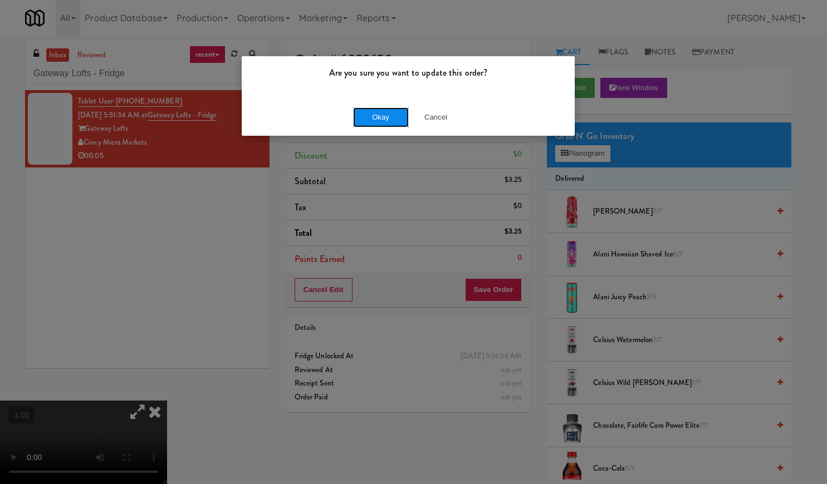
click at [376, 123] on button "Okay" at bounding box center [381, 117] width 56 height 20
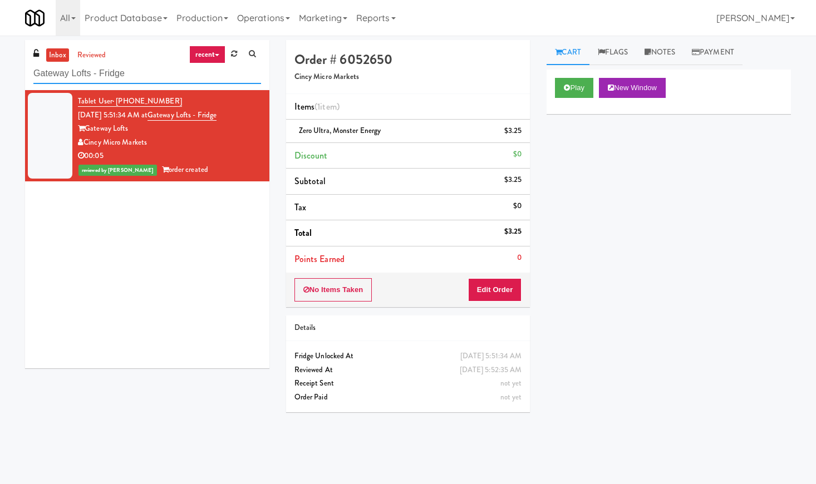
click at [89, 69] on input "Gateway Lofts - Fridge" at bounding box center [147, 73] width 228 height 21
paste input "Revology Cars"
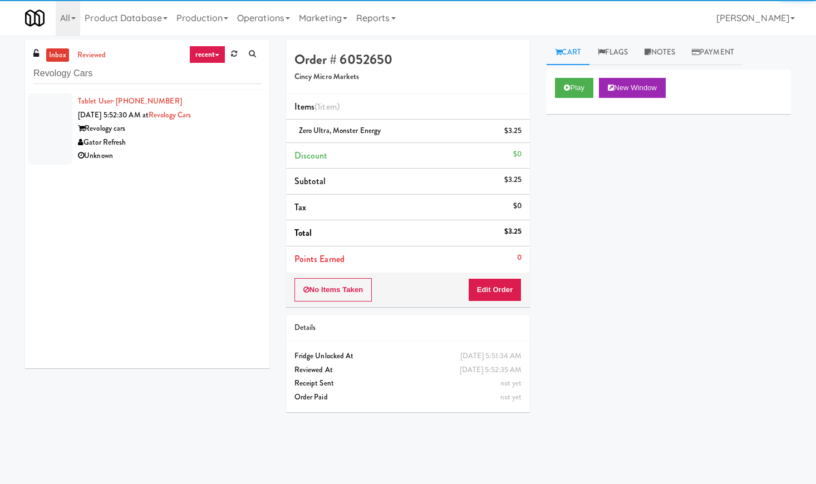
click at [220, 141] on div "Gator Refresh" at bounding box center [169, 143] width 183 height 14
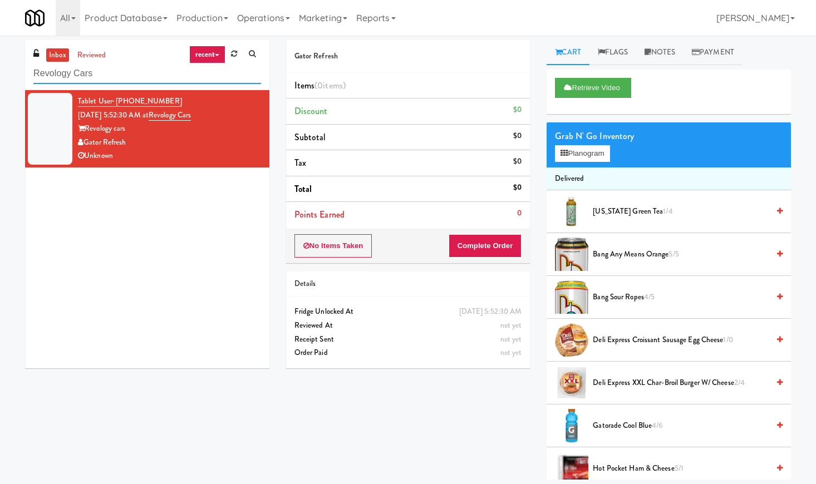
click at [112, 75] on input "Revology Cars" at bounding box center [147, 73] width 228 height 21
paste input "Locale - Fridge - Right"
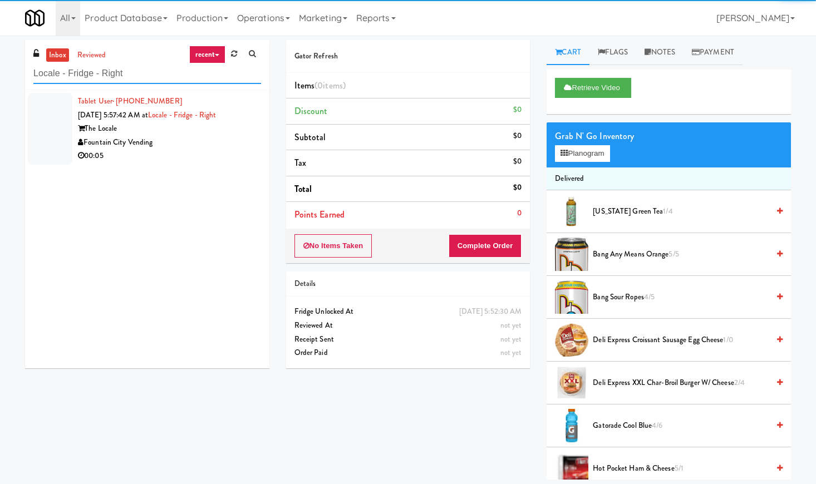
type input "Locale - Fridge - Right"
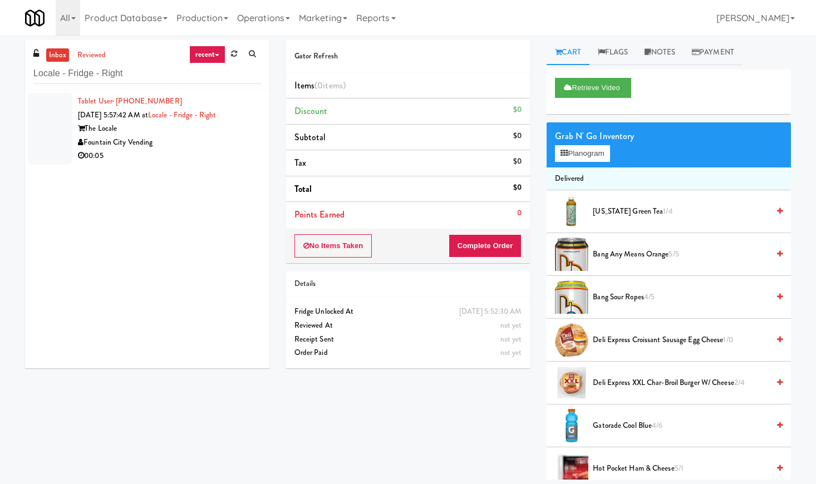
click at [217, 147] on div "Fountain City Vending" at bounding box center [169, 143] width 183 height 14
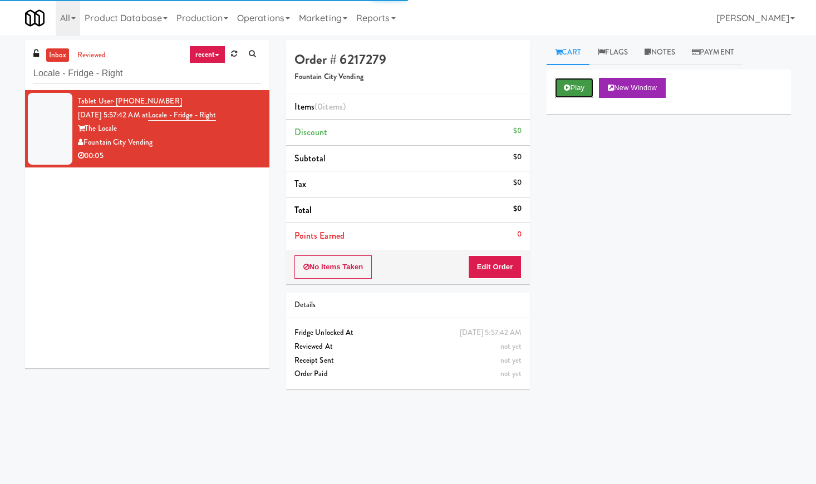
click at [577, 91] on button "Play" at bounding box center [574, 88] width 38 height 20
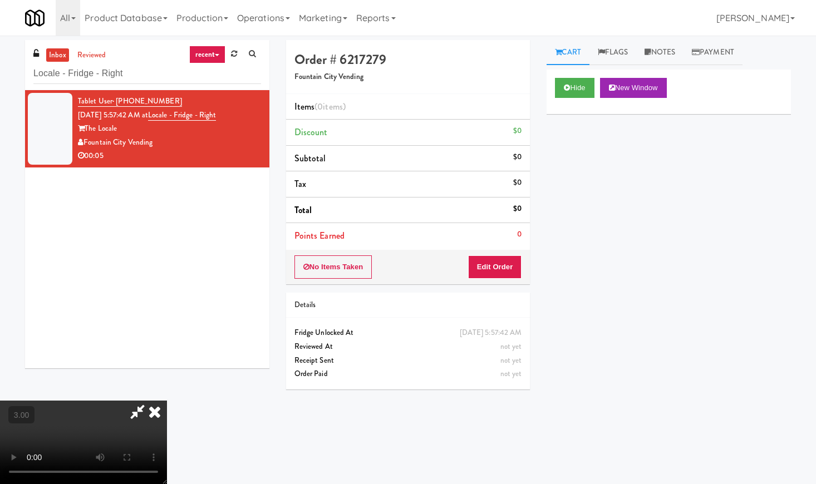
click at [167, 401] on video at bounding box center [83, 442] width 167 height 83
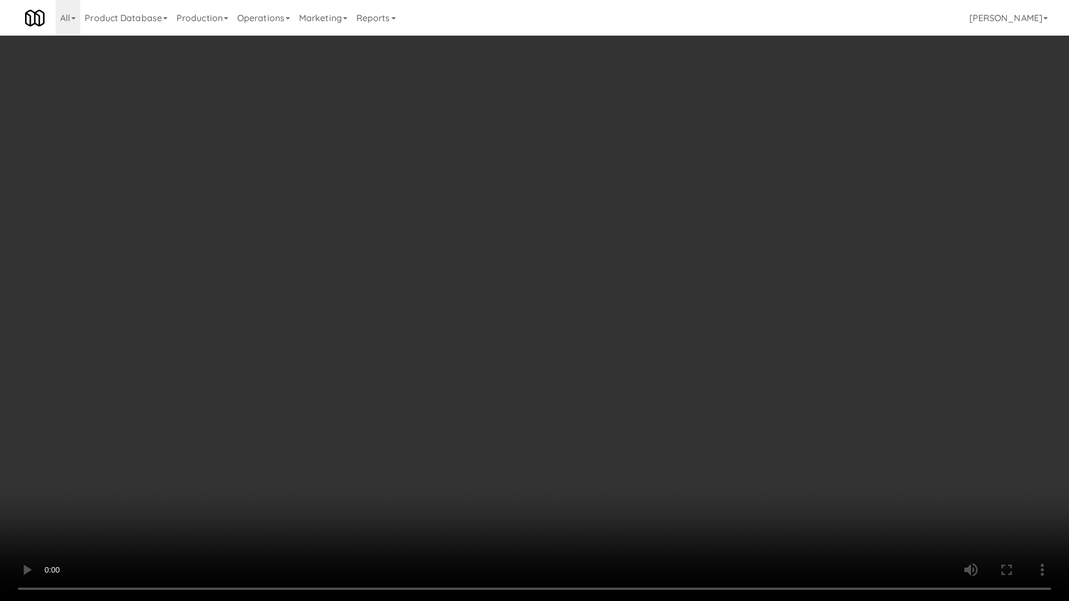
click at [465, 312] on video at bounding box center [534, 300] width 1069 height 601
click at [477, 312] on video at bounding box center [534, 300] width 1069 height 601
click at [480, 312] on video at bounding box center [534, 300] width 1069 height 601
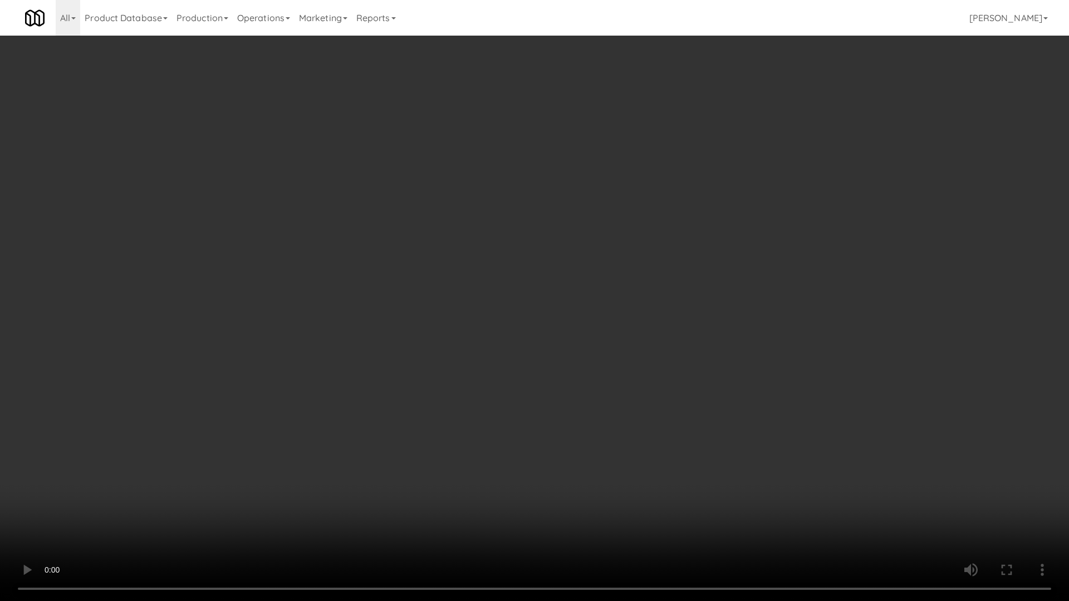
click at [551, 206] on video at bounding box center [534, 300] width 1069 height 601
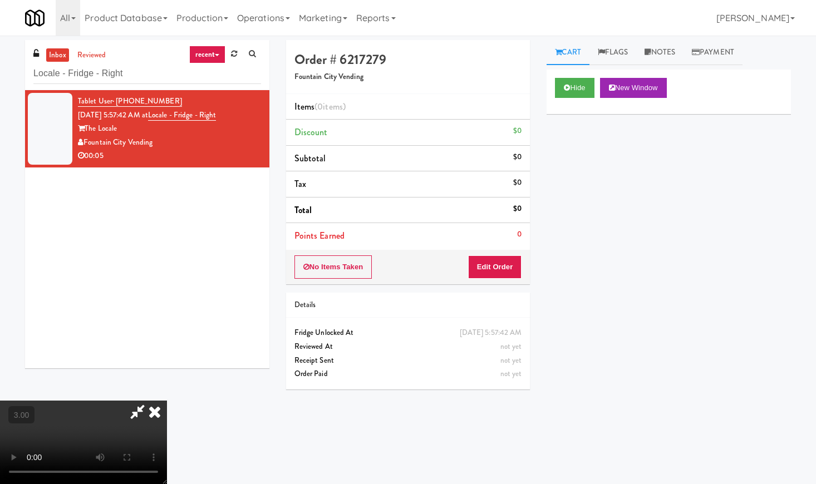
click at [167, 401] on icon at bounding box center [154, 412] width 24 height 22
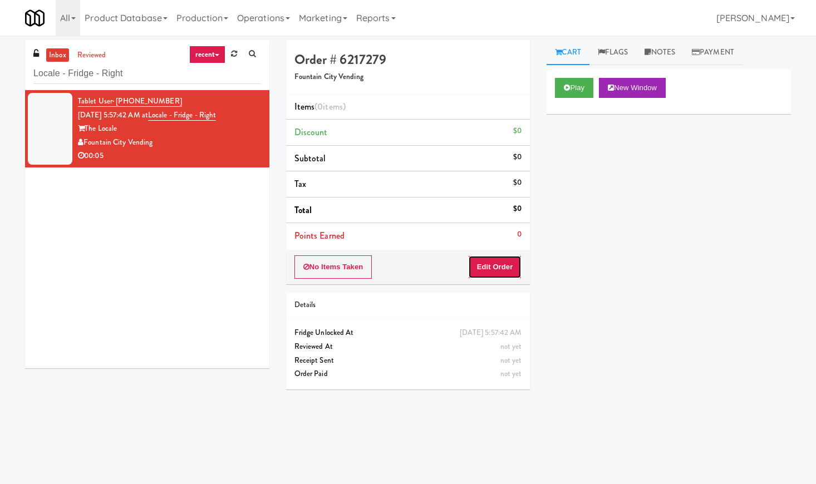
click at [487, 269] on button "Edit Order" at bounding box center [495, 266] width 54 height 23
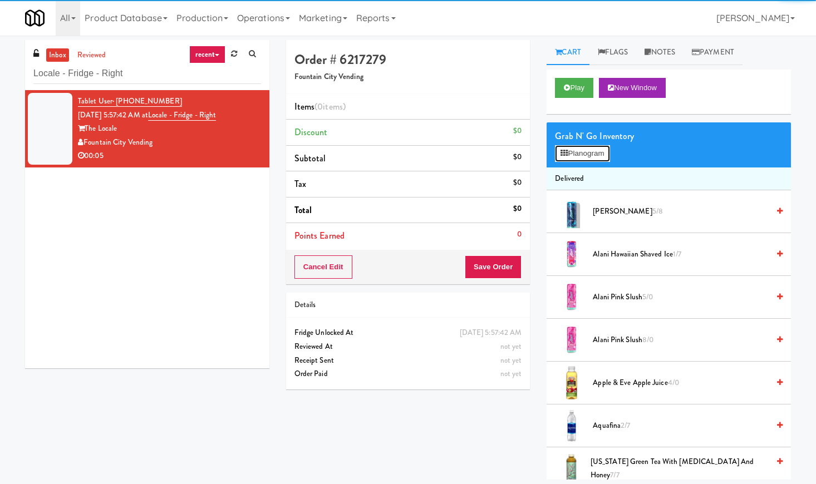
click at [591, 155] on button "Planogram" at bounding box center [582, 153] width 55 height 17
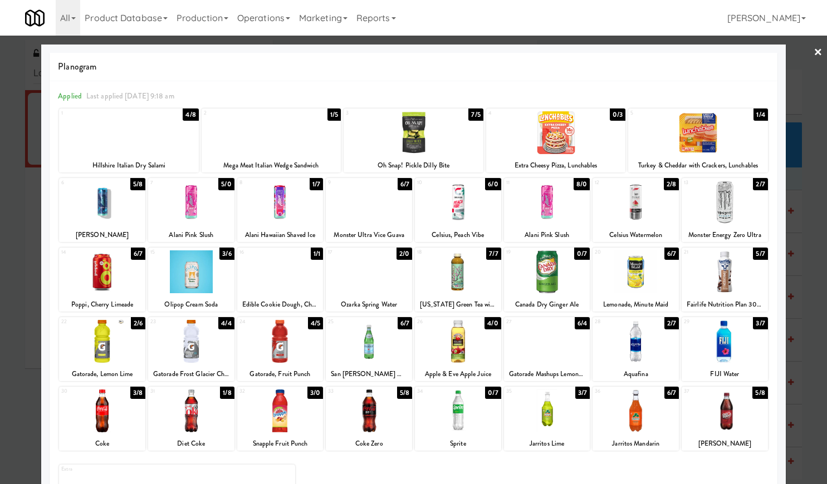
click at [282, 129] on div at bounding box center [271, 132] width 140 height 43
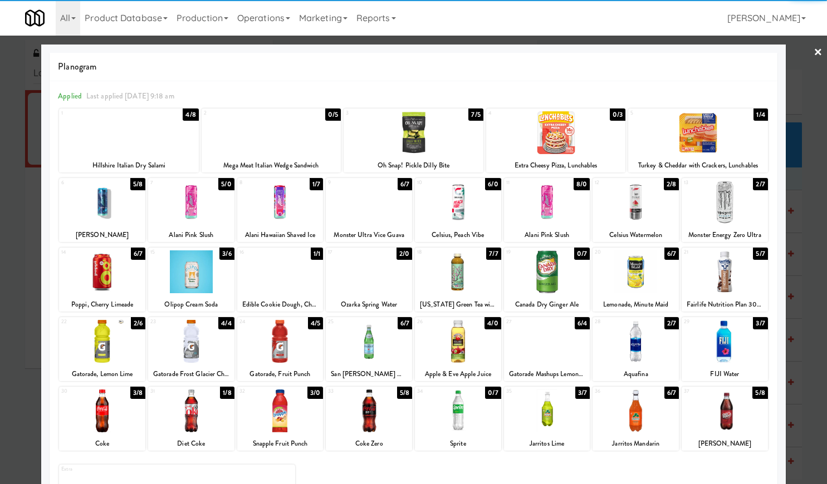
click at [813, 50] on link "×" at bounding box center [817, 53] width 9 height 35
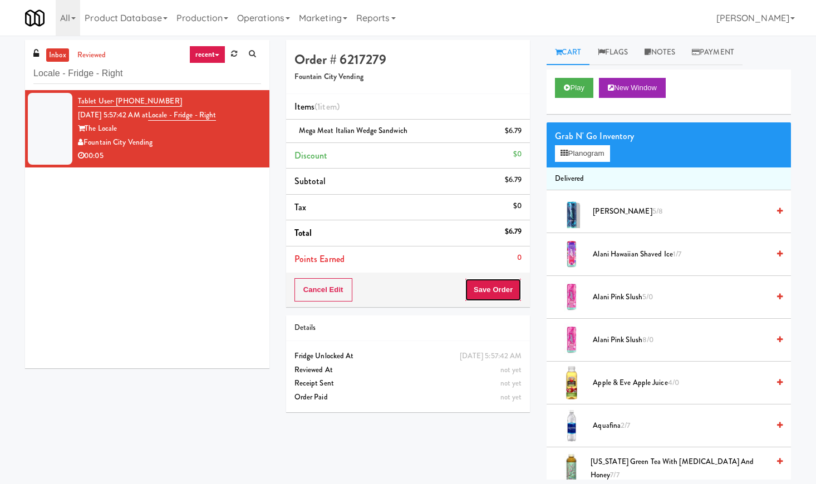
click at [507, 290] on button "Save Order" at bounding box center [493, 289] width 57 height 23
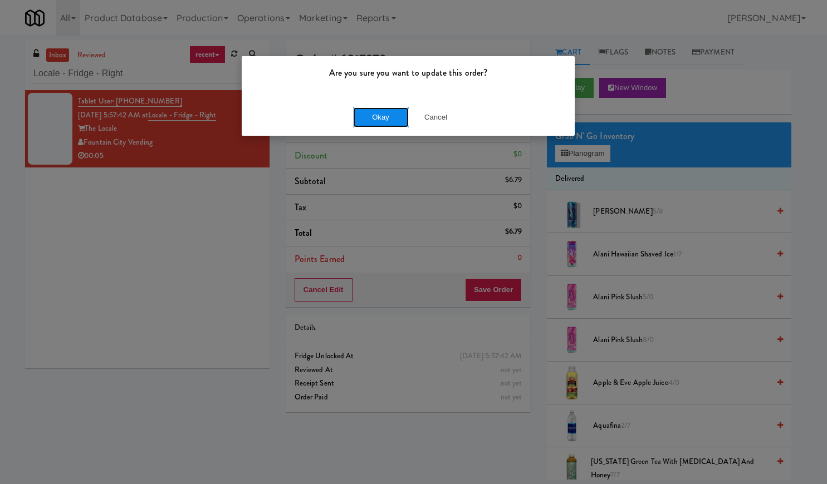
click at [378, 123] on button "Okay" at bounding box center [381, 117] width 56 height 20
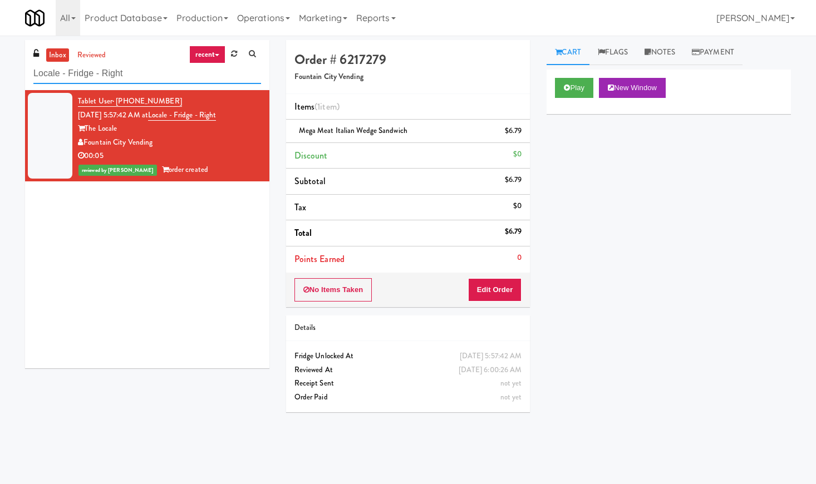
click at [120, 82] on input "Locale - Fridge - Right" at bounding box center [147, 73] width 228 height 21
paste input "Alameda West - Drink"
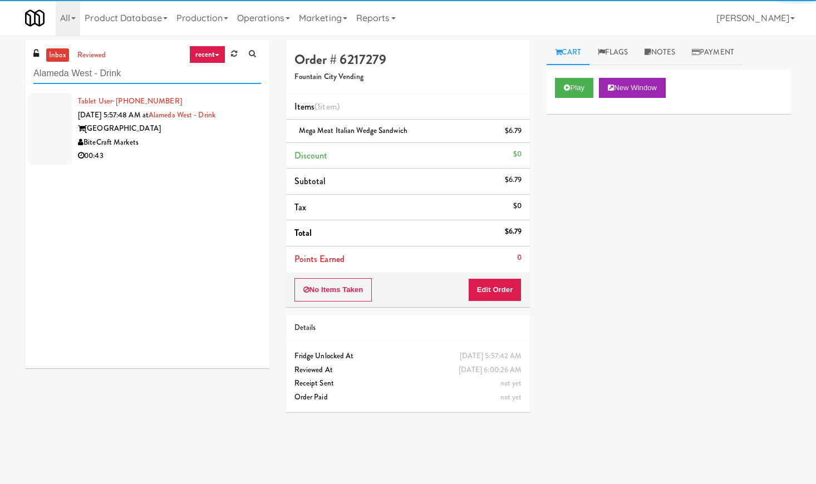
type input "Alameda West - Drink"
drag, startPoint x: 227, startPoint y: 130, endPoint x: 233, endPoint y: 127, distance: 6.2
click at [227, 130] on div "[GEOGRAPHIC_DATA]" at bounding box center [169, 129] width 183 height 14
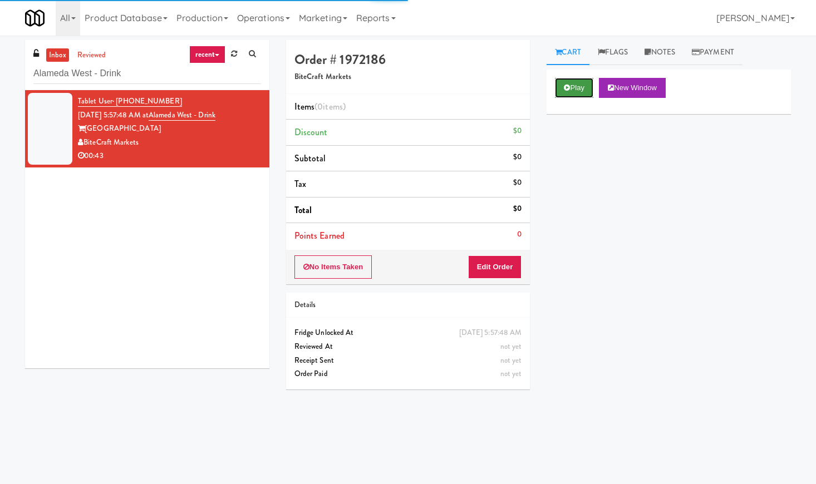
click at [567, 86] on icon at bounding box center [567, 87] width 6 height 7
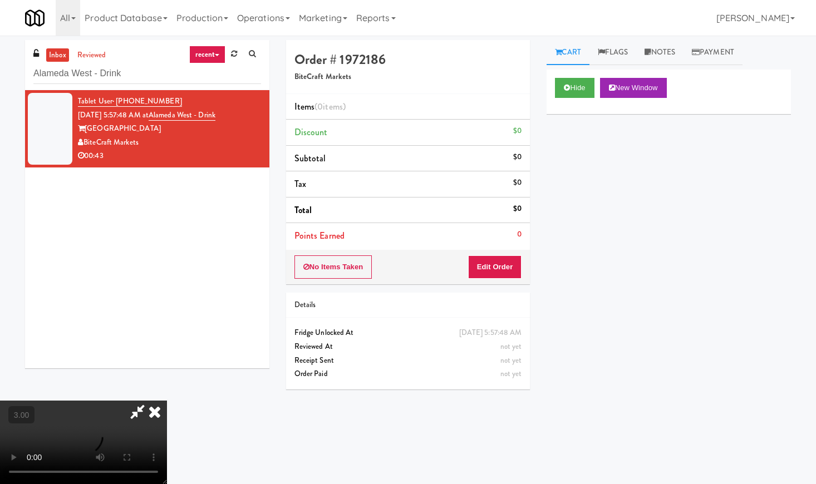
click at [167, 401] on video at bounding box center [83, 442] width 167 height 83
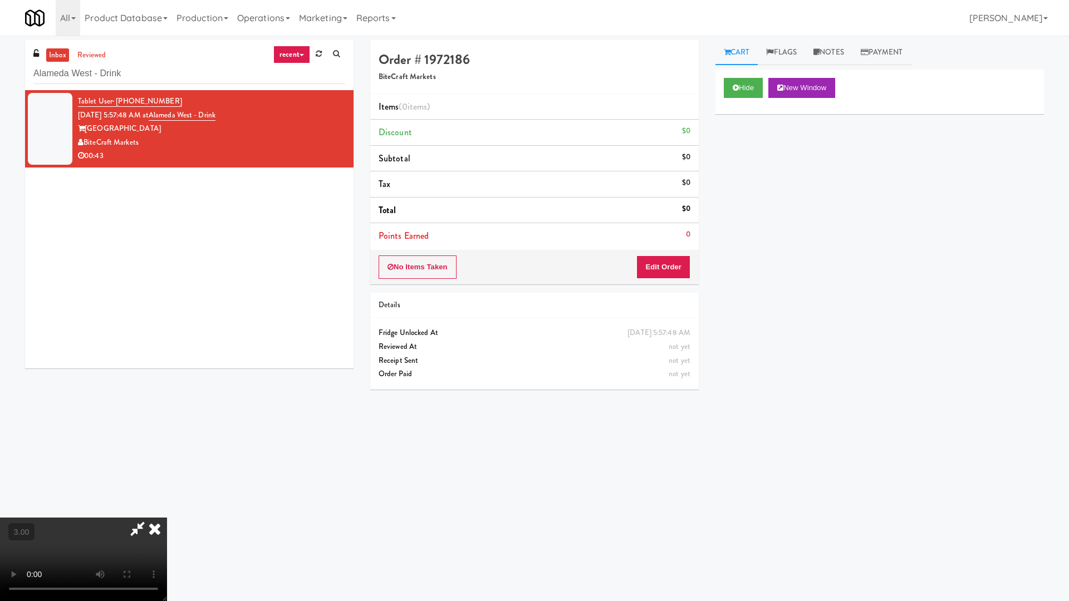
click at [167, 484] on video at bounding box center [83, 559] width 167 height 83
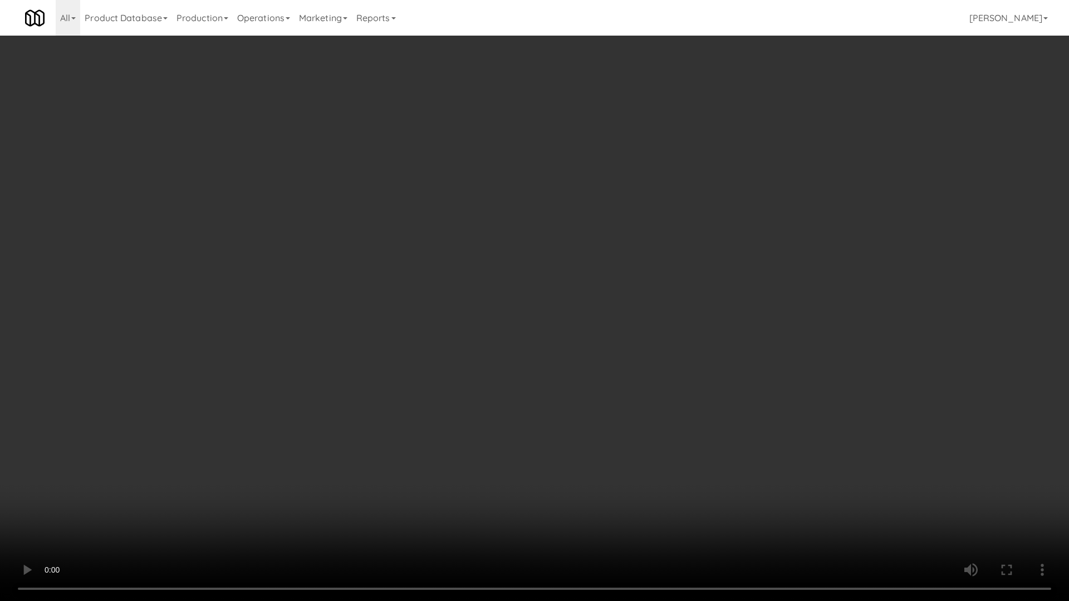
click at [418, 303] on video at bounding box center [534, 300] width 1069 height 601
click at [428, 306] on video at bounding box center [534, 300] width 1069 height 601
click at [428, 309] on video at bounding box center [534, 300] width 1069 height 601
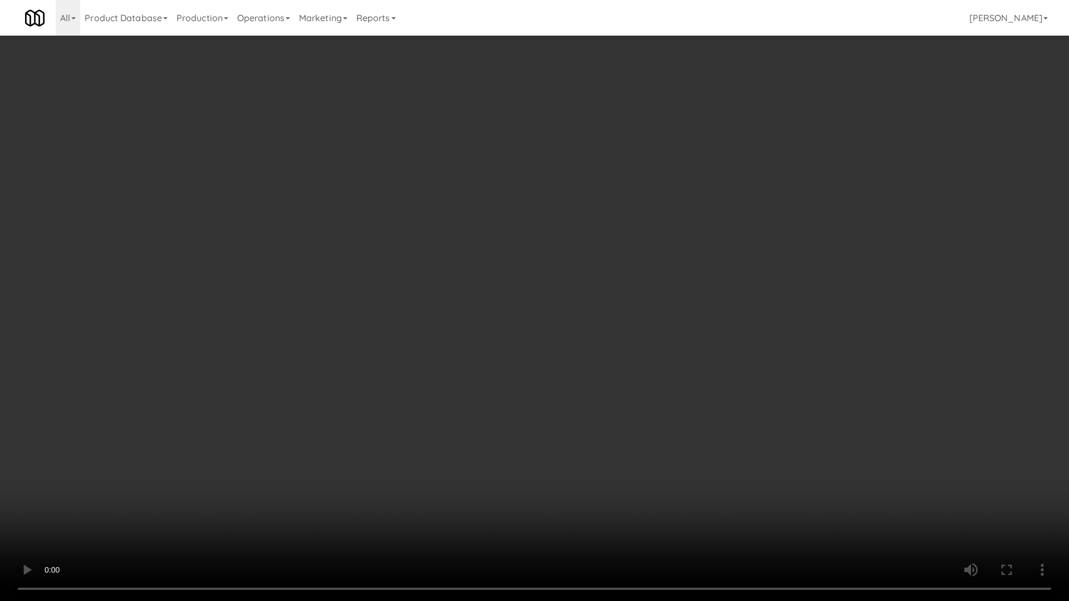
click at [441, 293] on video at bounding box center [534, 300] width 1069 height 601
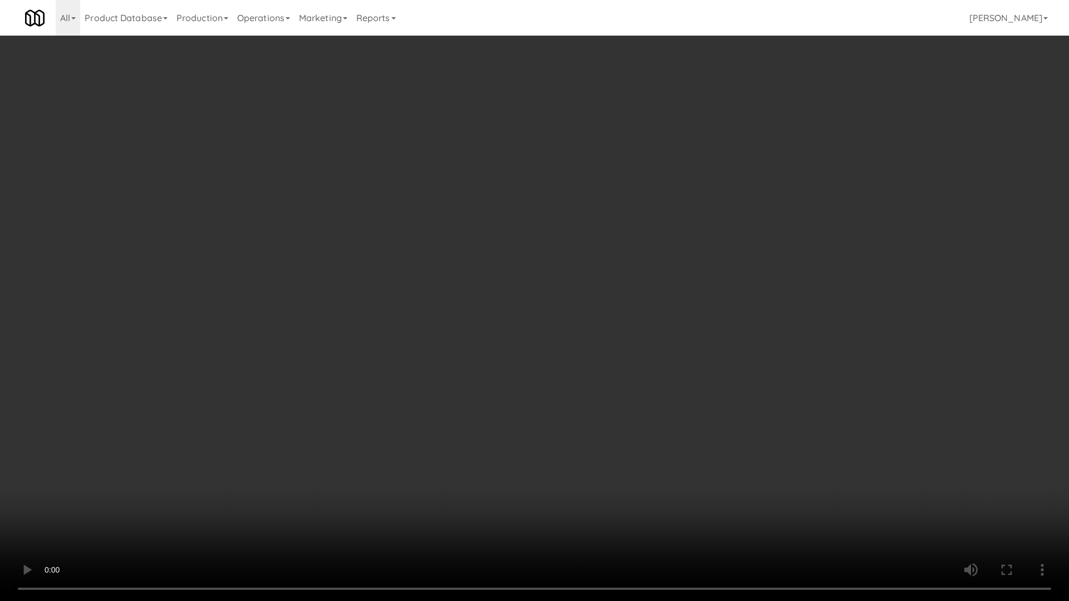
click at [539, 357] on video at bounding box center [534, 300] width 1069 height 601
click at [538, 363] on video at bounding box center [534, 300] width 1069 height 601
click at [722, 366] on video at bounding box center [534, 300] width 1069 height 601
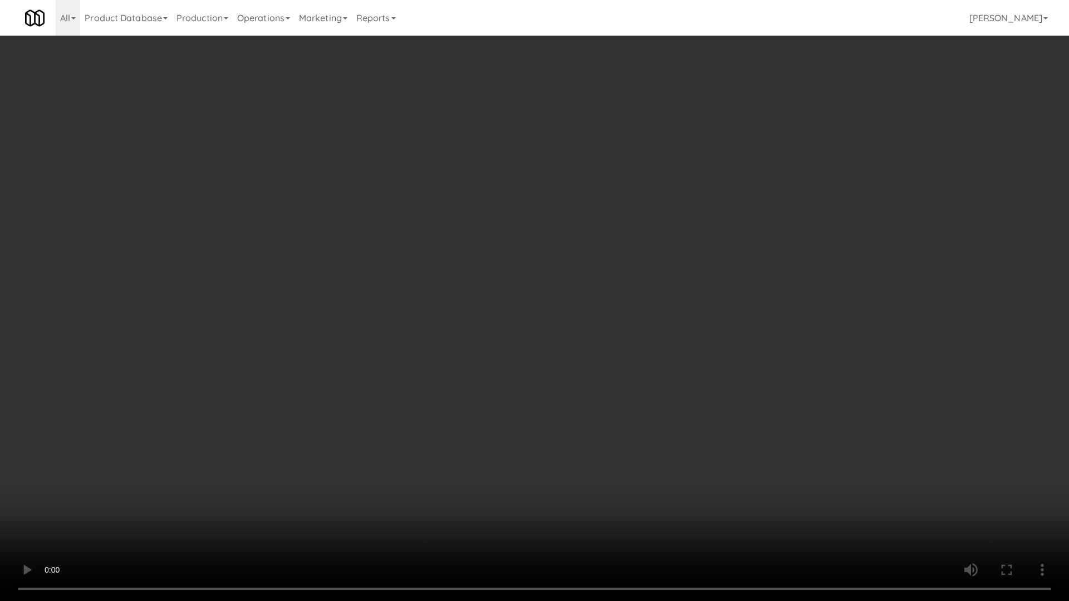
click at [722, 366] on video at bounding box center [534, 300] width 1069 height 601
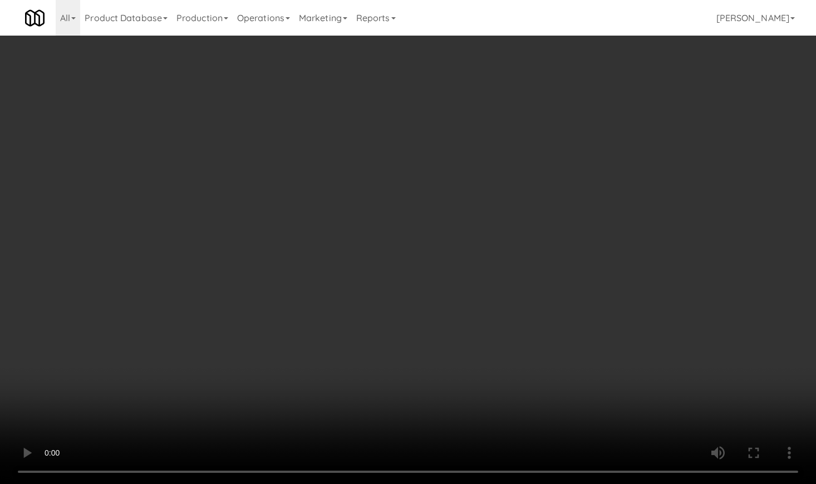
click at [405, 383] on video at bounding box center [408, 242] width 816 height 484
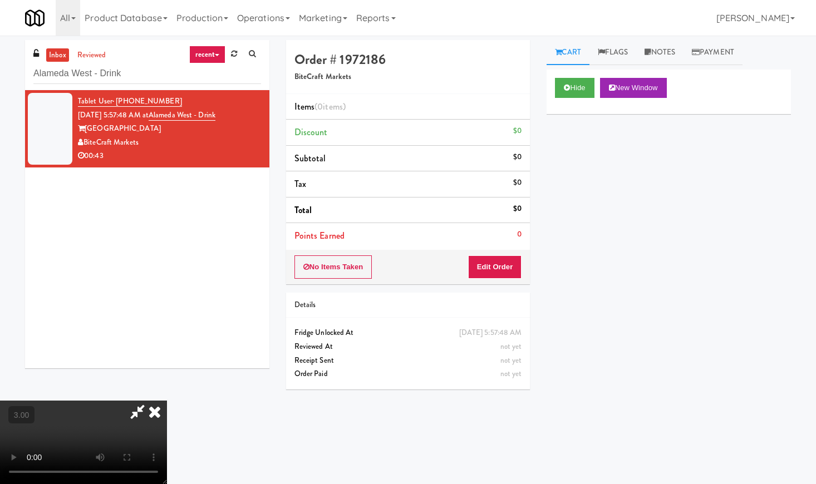
click at [167, 401] on video at bounding box center [83, 442] width 167 height 83
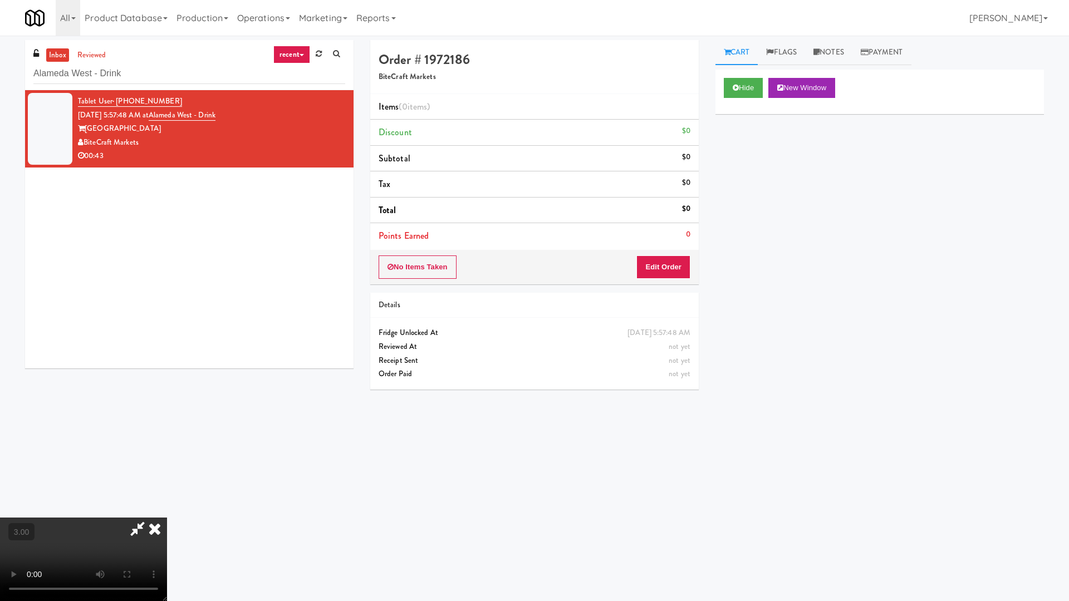
click at [167, 484] on video at bounding box center [83, 559] width 167 height 83
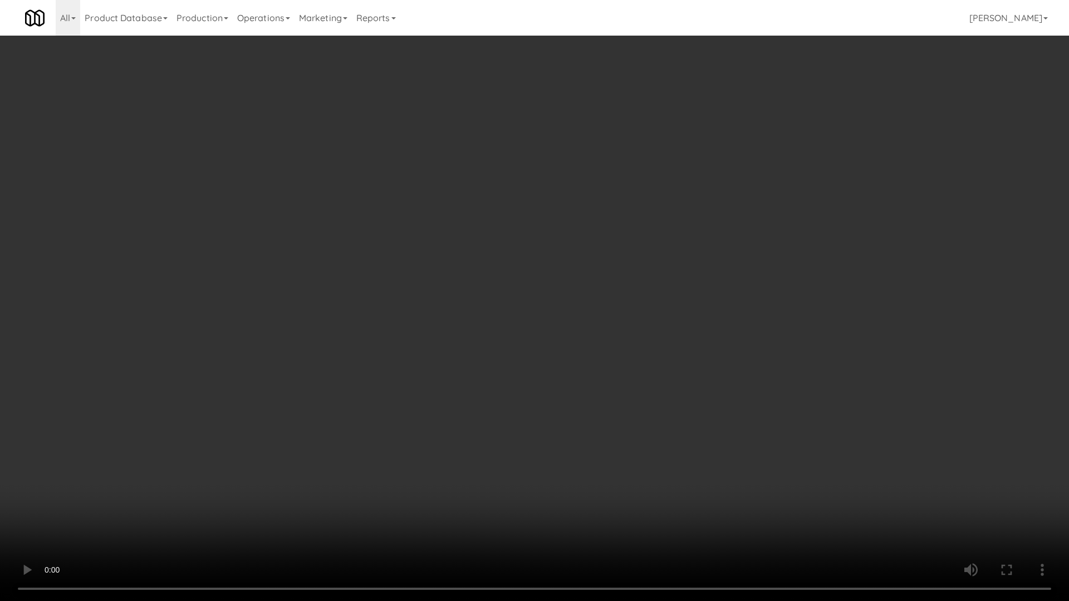
click at [771, 359] on video at bounding box center [534, 300] width 1069 height 601
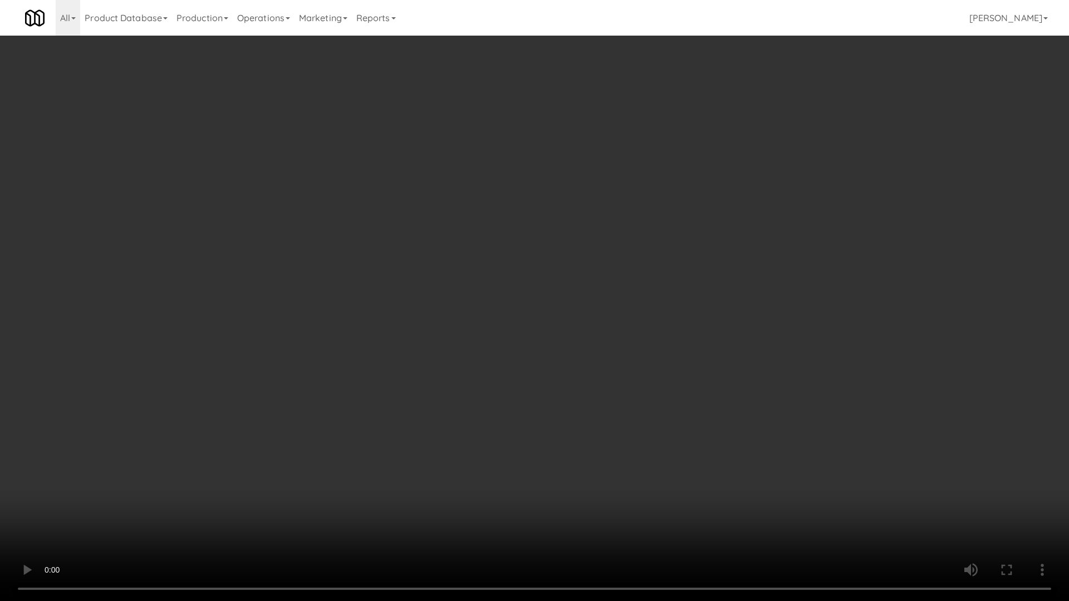
click at [771, 359] on video at bounding box center [534, 300] width 1069 height 601
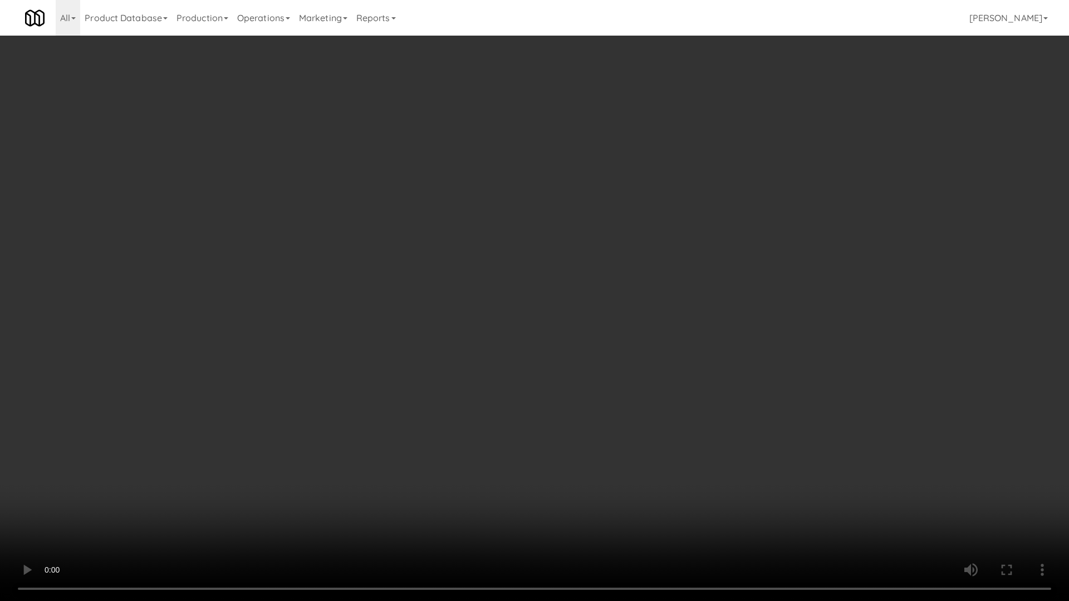
click at [771, 359] on video at bounding box center [534, 300] width 1069 height 601
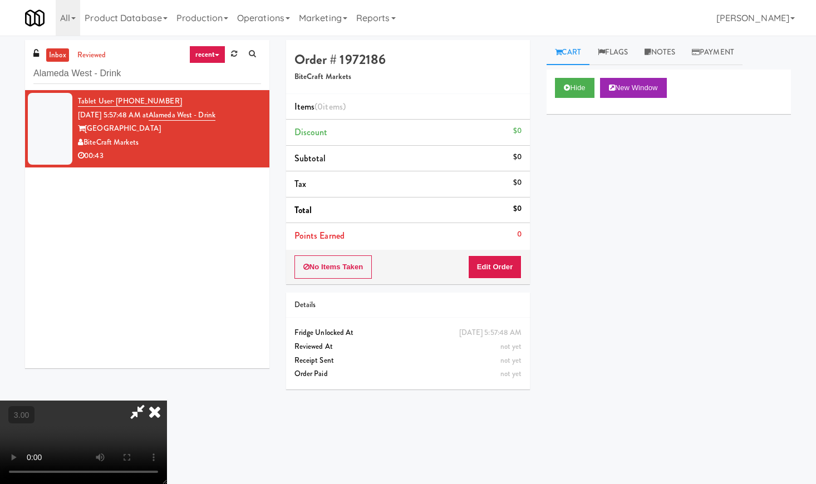
click at [167, 401] on icon at bounding box center [154, 412] width 24 height 22
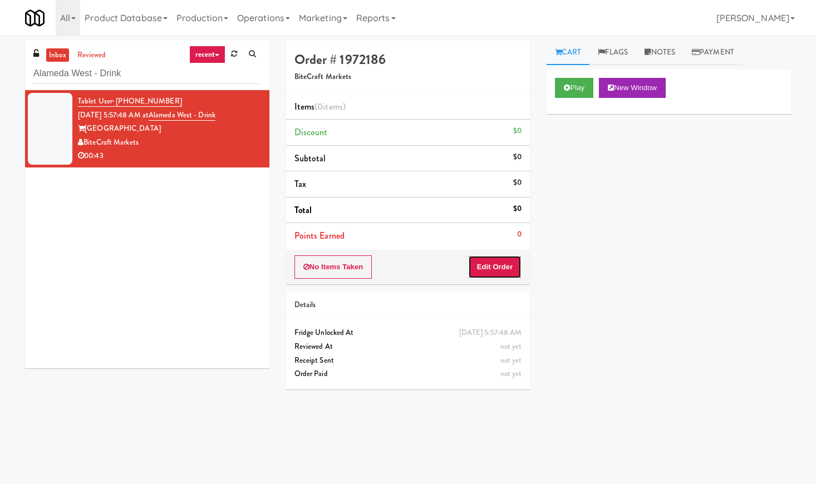
click at [479, 264] on button "Edit Order" at bounding box center [495, 266] width 54 height 23
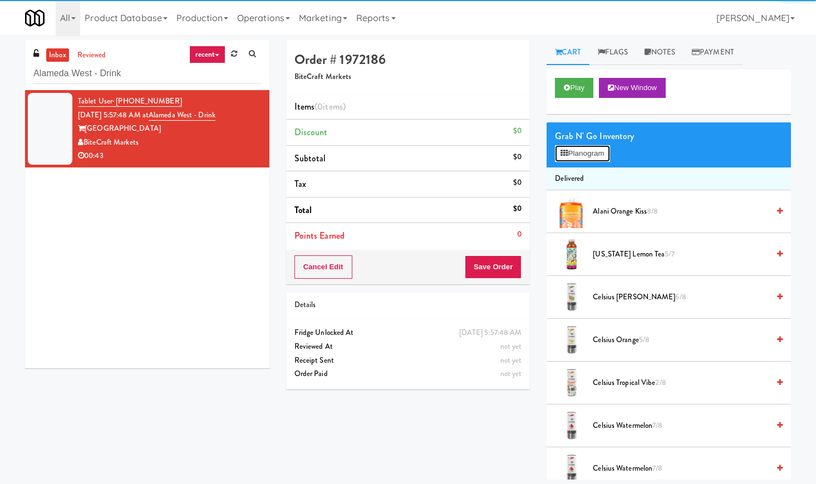
click at [575, 148] on button "Planogram" at bounding box center [582, 153] width 55 height 17
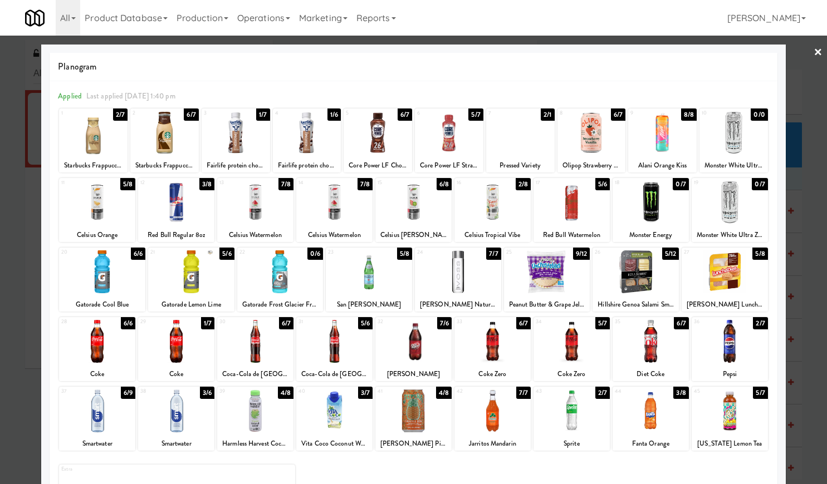
click at [121, 424] on div at bounding box center [97, 411] width 76 height 43
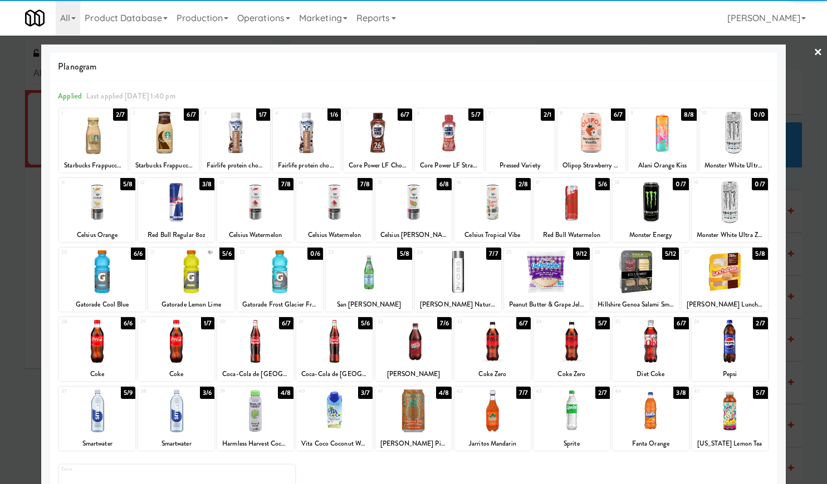
click at [165, 415] on div at bounding box center [176, 411] width 76 height 43
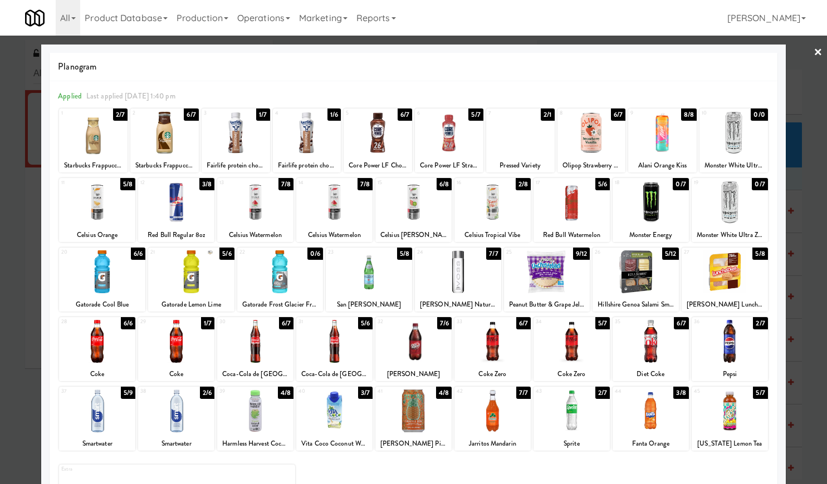
click at [612, 412] on div at bounding box center [650, 411] width 76 height 43
click at [561, 421] on div at bounding box center [571, 411] width 76 height 43
click at [813, 54] on link "×" at bounding box center [817, 53] width 9 height 35
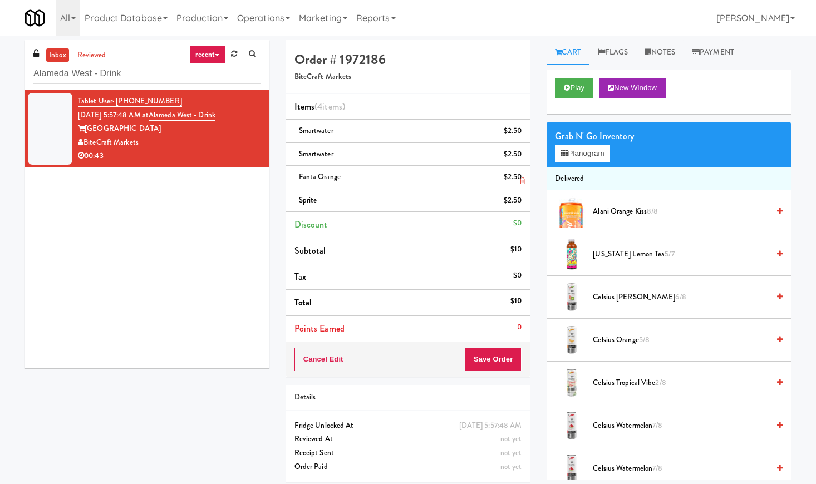
click at [523, 176] on link at bounding box center [520, 182] width 10 height 14
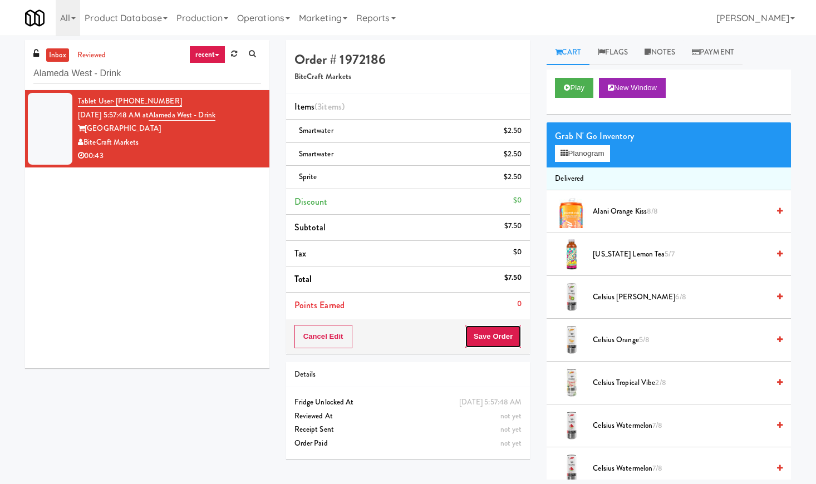
click at [509, 339] on button "Save Order" at bounding box center [493, 336] width 57 height 23
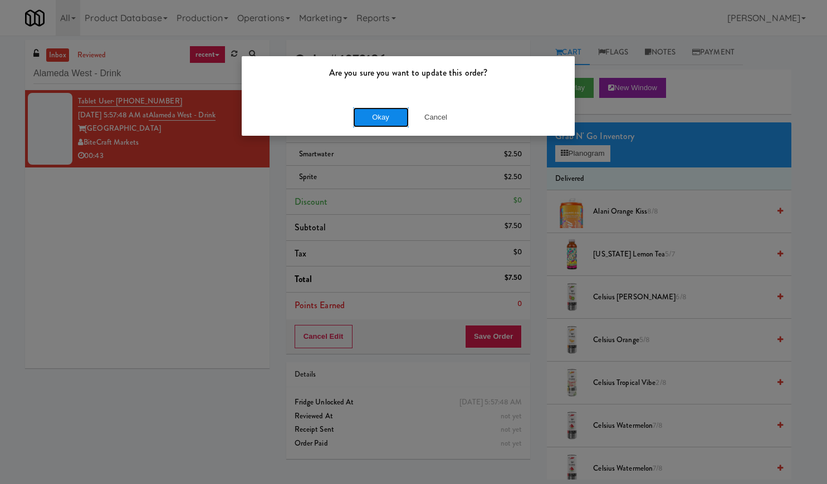
click at [380, 117] on button "Okay" at bounding box center [381, 117] width 56 height 20
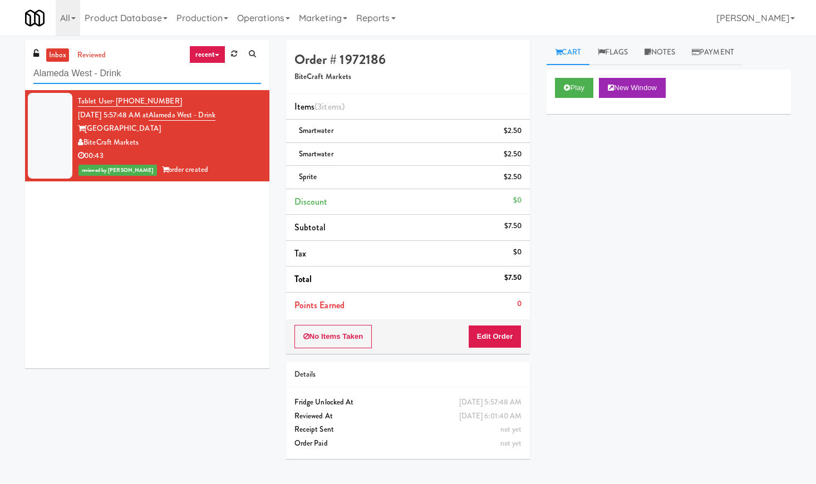
click at [96, 78] on input "Alameda West - Drink" at bounding box center [147, 73] width 228 height 21
paste input "Locale - Ambient - Left"
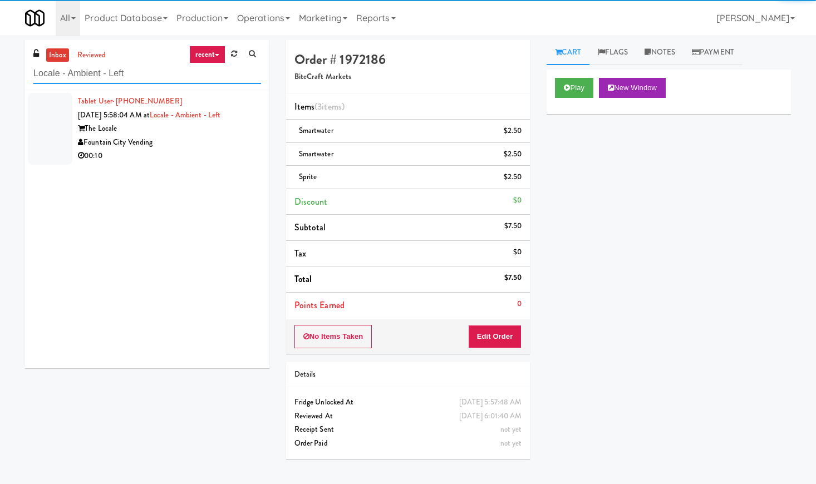
type input "Locale - Ambient - Left"
click at [199, 154] on div "00:10" at bounding box center [169, 156] width 183 height 14
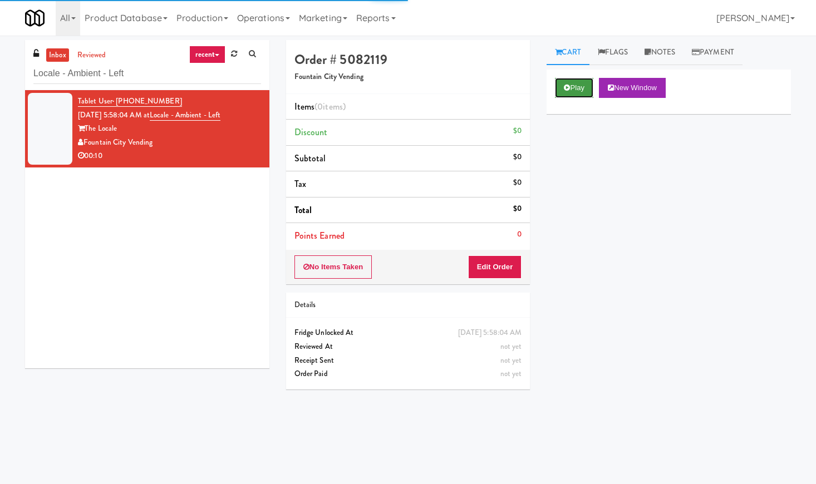
click at [578, 89] on button "Play" at bounding box center [574, 88] width 38 height 20
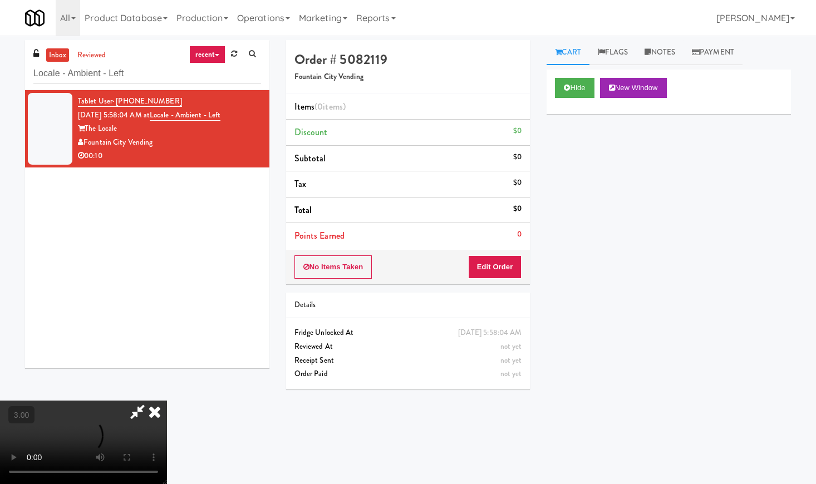
click at [167, 401] on video at bounding box center [83, 442] width 167 height 83
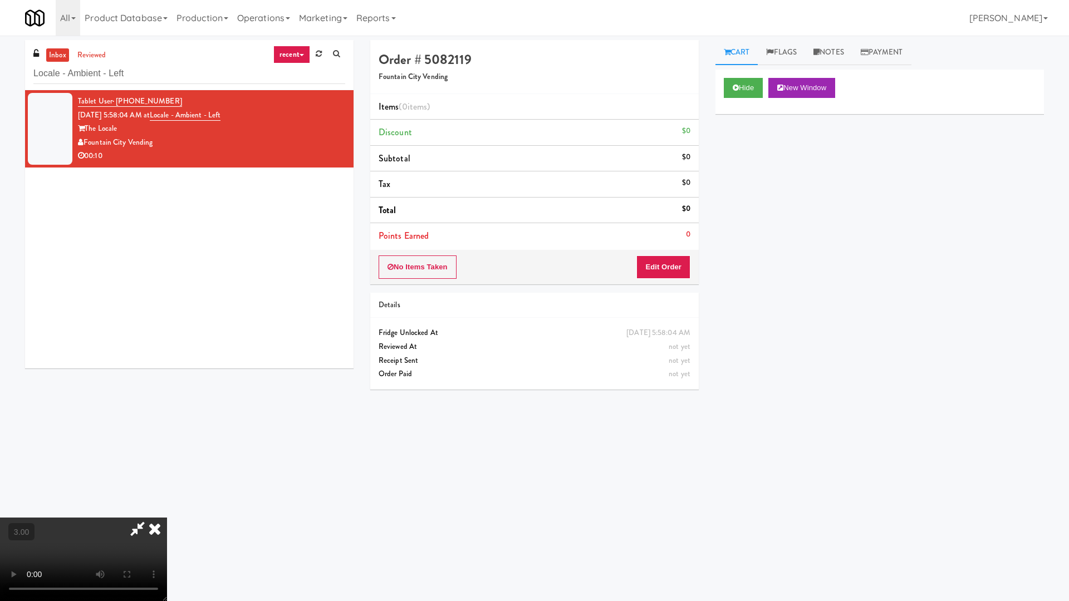
click at [167, 484] on video at bounding box center [83, 559] width 167 height 83
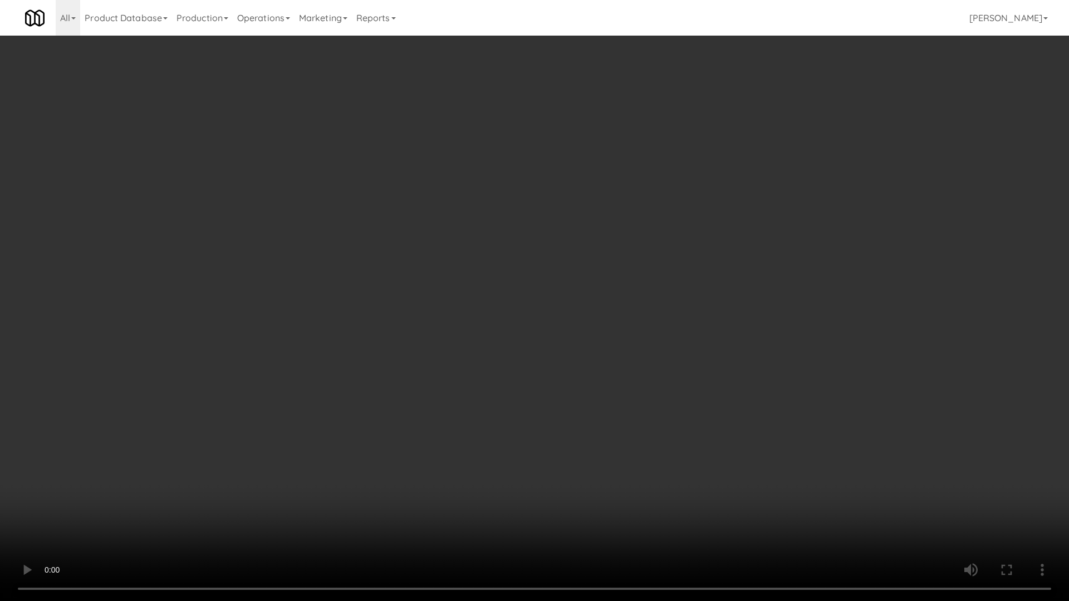
click at [296, 327] on video at bounding box center [534, 300] width 1069 height 601
click at [299, 327] on video at bounding box center [534, 300] width 1069 height 601
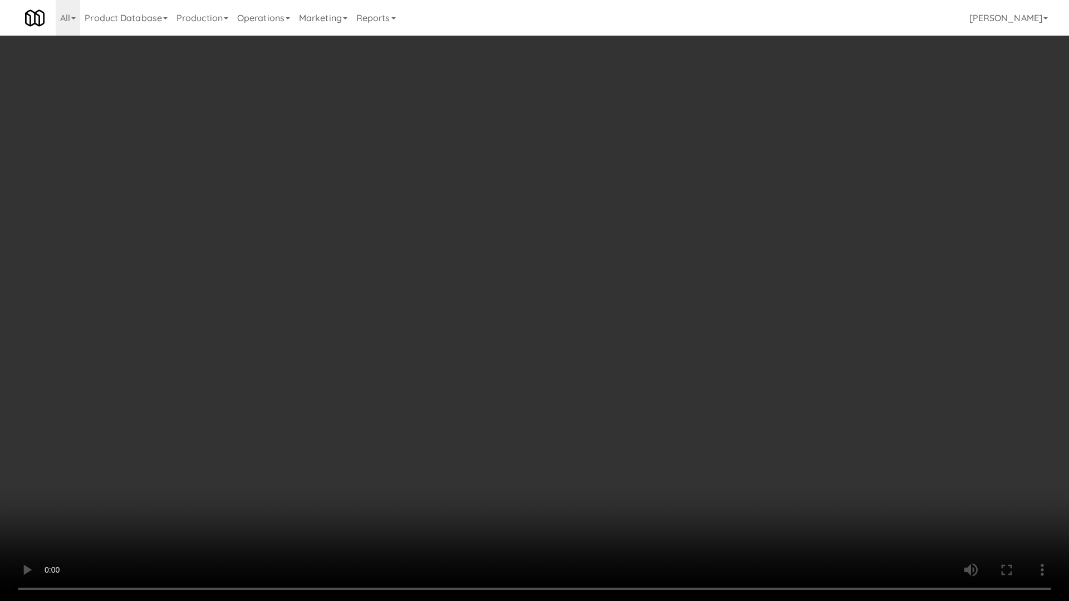
click at [316, 329] on video at bounding box center [534, 300] width 1069 height 601
click at [386, 319] on video at bounding box center [534, 300] width 1069 height 601
click at [391, 319] on video at bounding box center [534, 300] width 1069 height 601
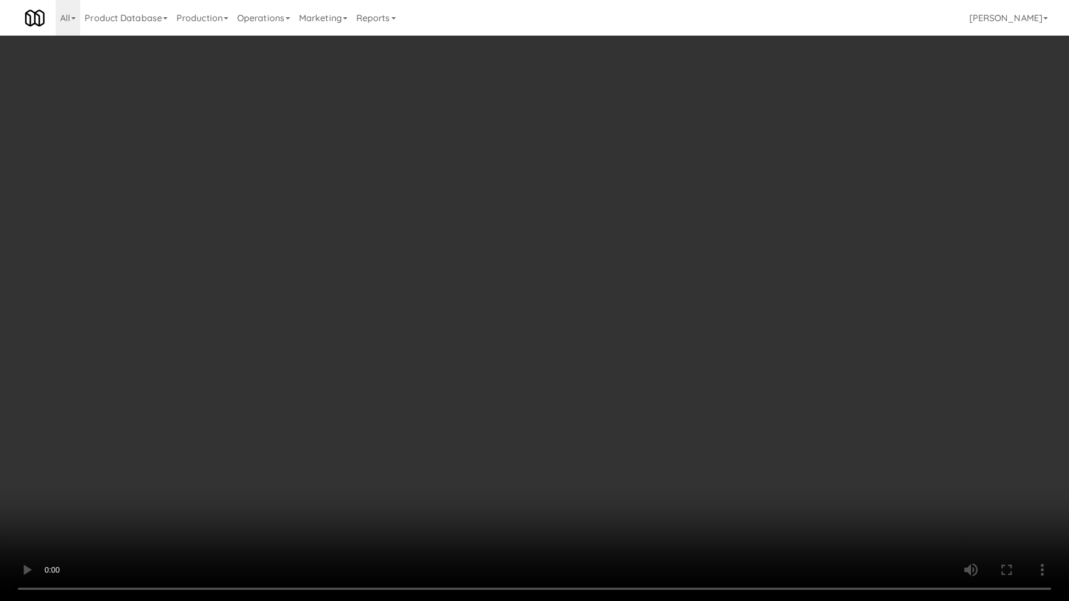
click at [391, 319] on video at bounding box center [534, 300] width 1069 height 601
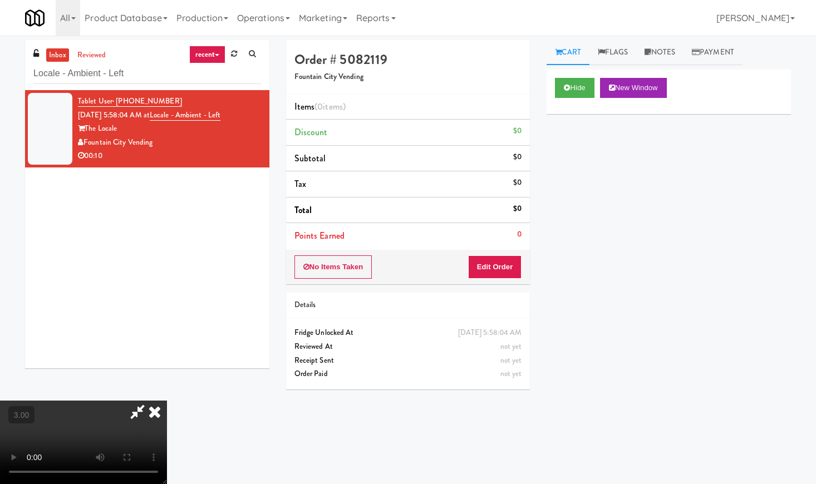
click at [167, 401] on icon at bounding box center [154, 412] width 24 height 22
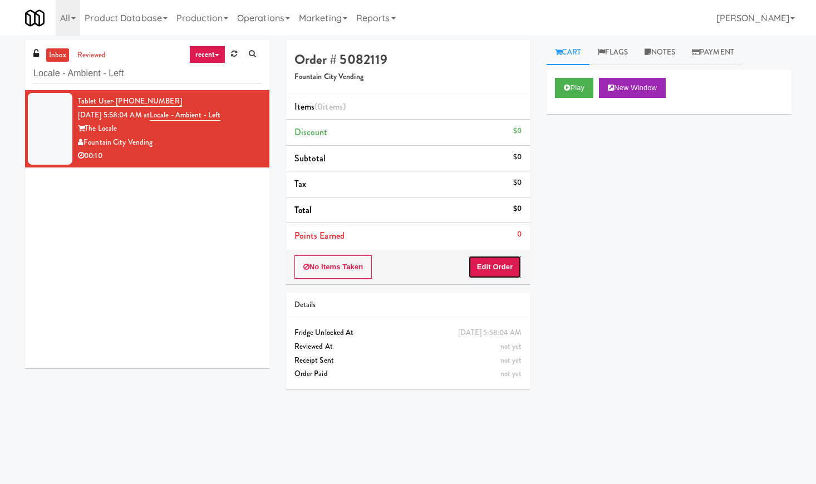
click at [490, 278] on button "Edit Order" at bounding box center [495, 266] width 54 height 23
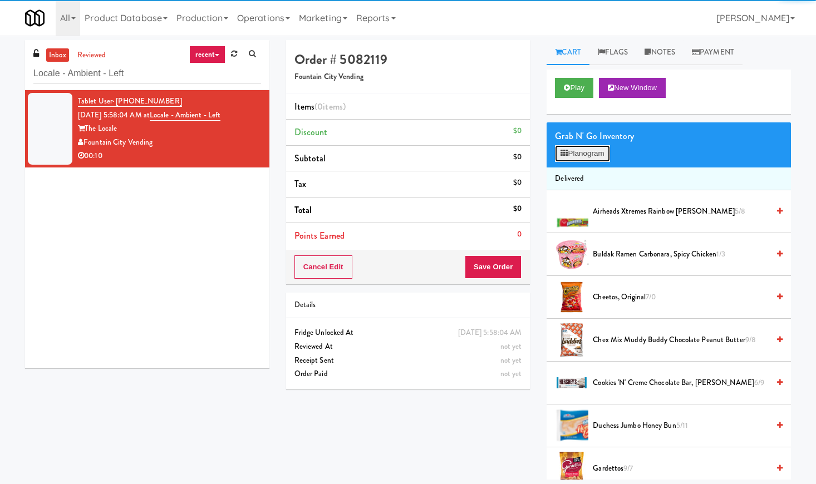
click at [597, 151] on button "Planogram" at bounding box center [582, 153] width 55 height 17
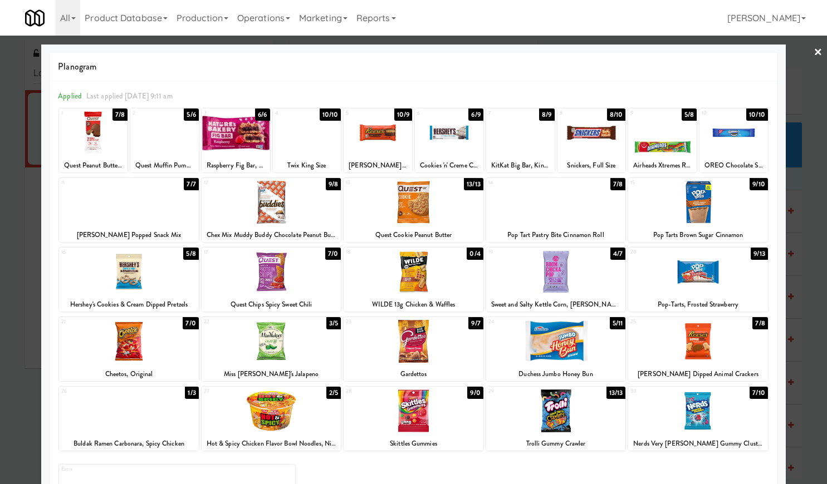
click at [156, 293] on div at bounding box center [129, 271] width 140 height 43
click at [431, 267] on div at bounding box center [413, 271] width 140 height 43
click at [813, 44] on link "×" at bounding box center [817, 53] width 9 height 35
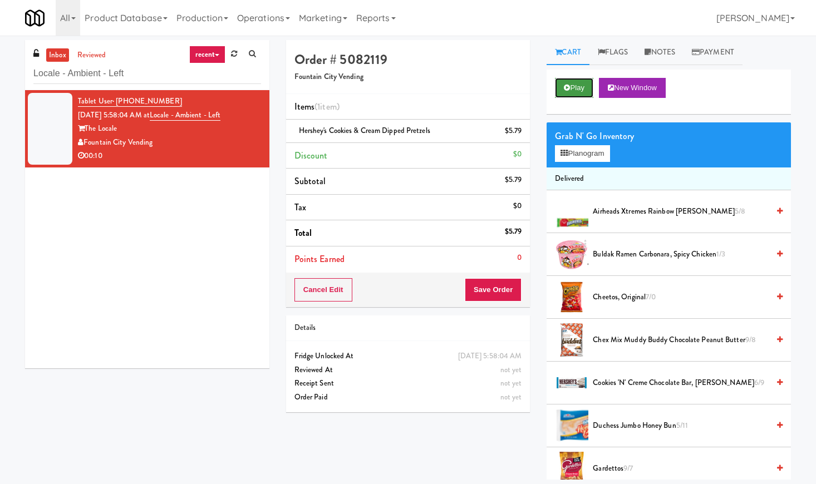
click at [577, 85] on button "Play" at bounding box center [574, 88] width 38 height 20
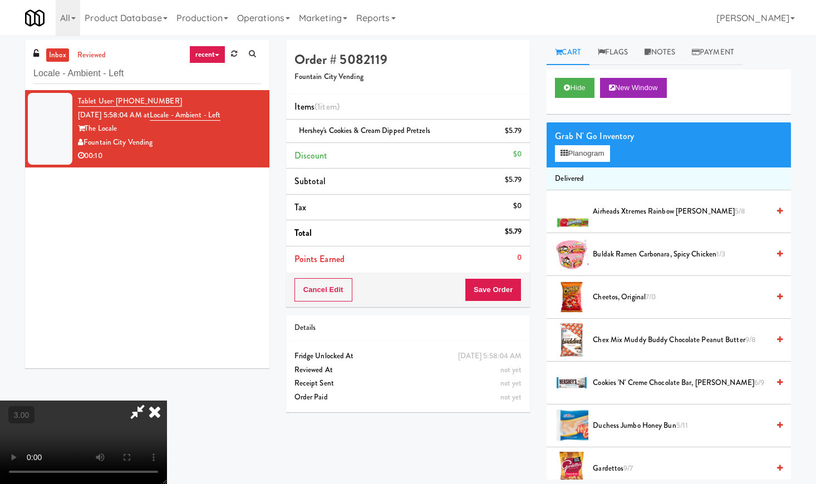
click at [167, 401] on video at bounding box center [83, 442] width 167 height 83
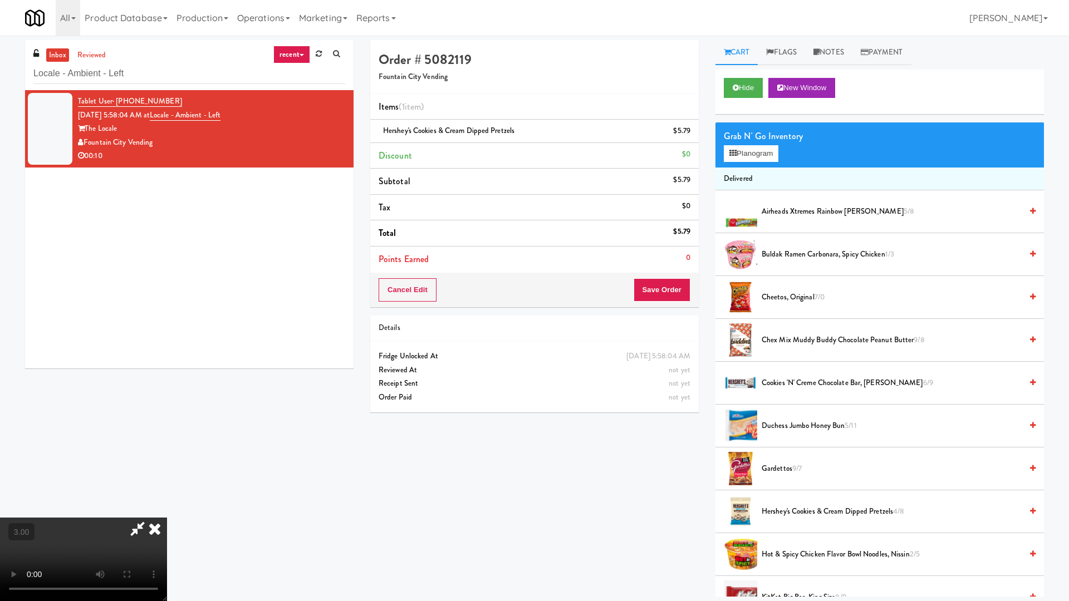
click at [167, 484] on video at bounding box center [83, 559] width 167 height 83
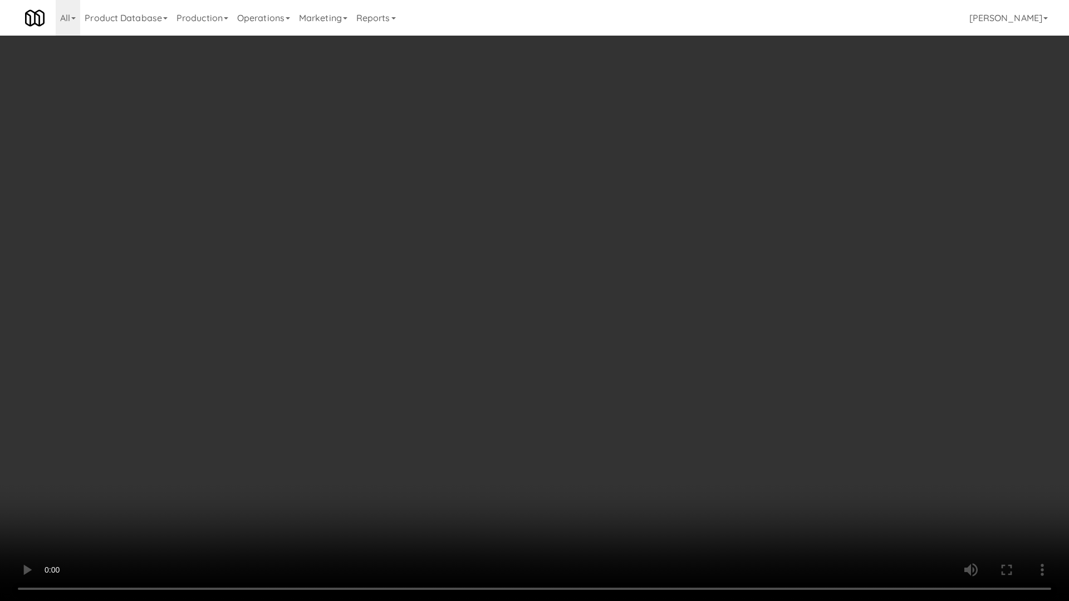
click at [574, 242] on video at bounding box center [534, 300] width 1069 height 601
click at [607, 247] on video at bounding box center [534, 300] width 1069 height 601
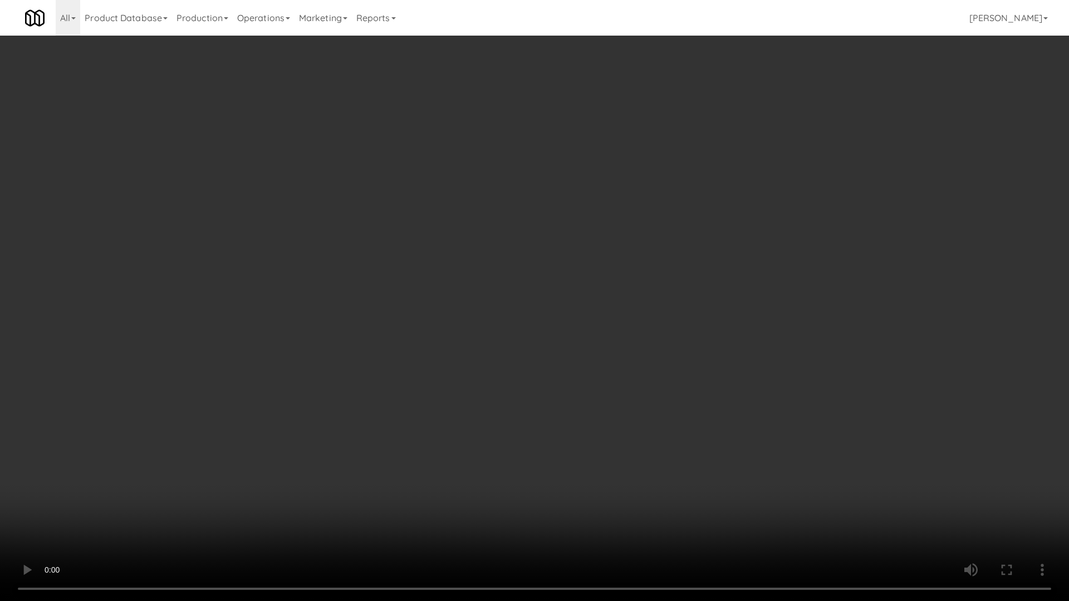
click at [607, 247] on video at bounding box center [534, 300] width 1069 height 601
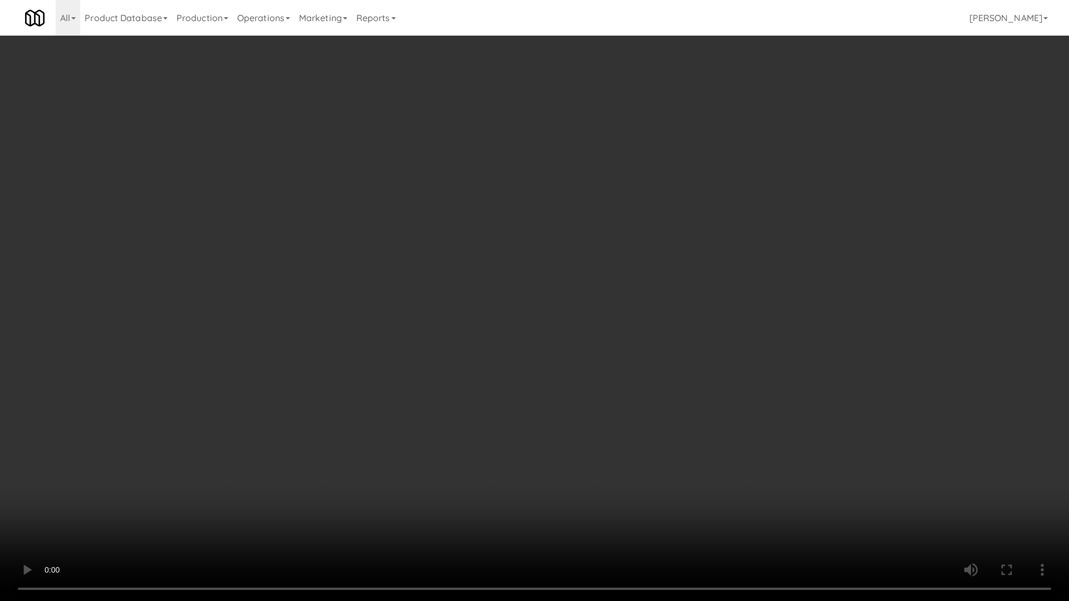
click at [607, 247] on video at bounding box center [534, 300] width 1069 height 601
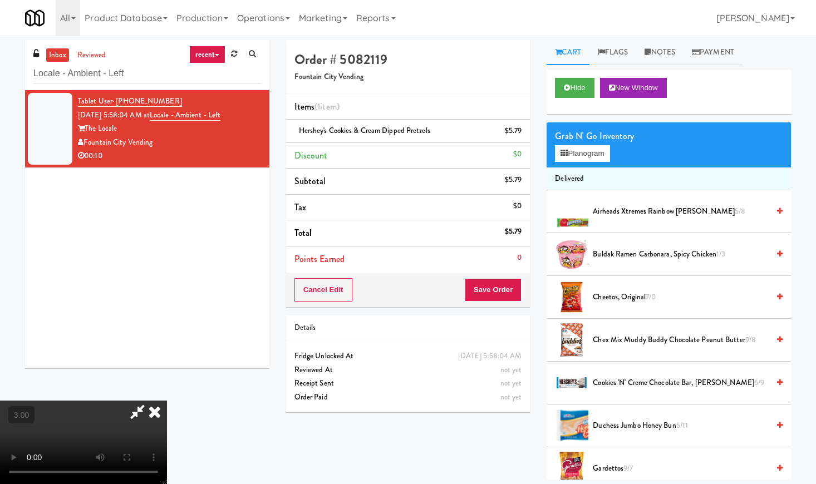
click at [167, 401] on icon at bounding box center [154, 412] width 24 height 22
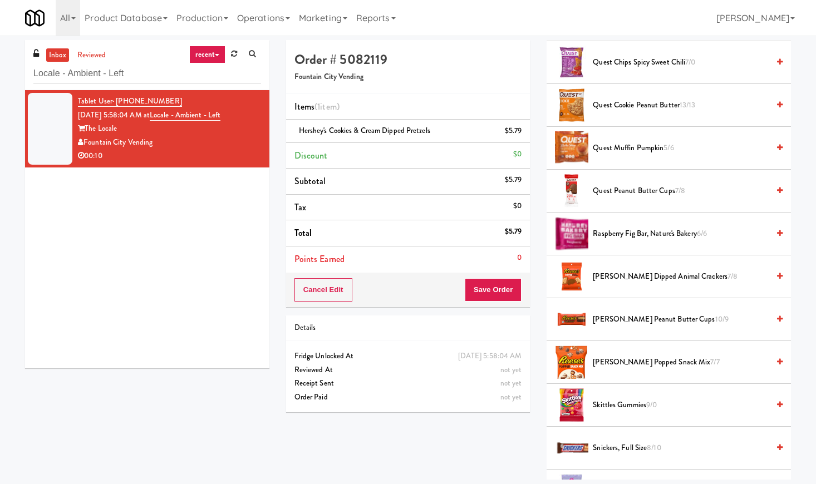
scroll to position [1083, 0]
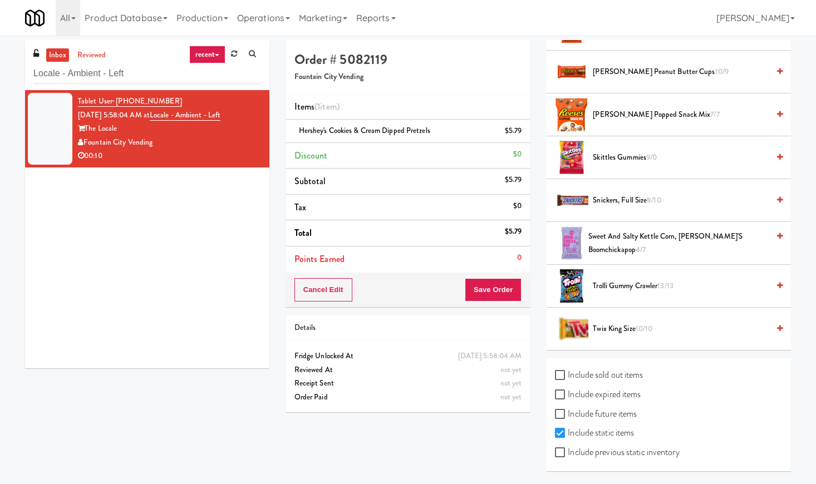
click at [620, 454] on label "Include previous static inventory" at bounding box center [617, 452] width 124 height 17
click at [568, 454] on input "Include previous static inventory" at bounding box center [561, 453] width 13 height 9
checkbox input "true"
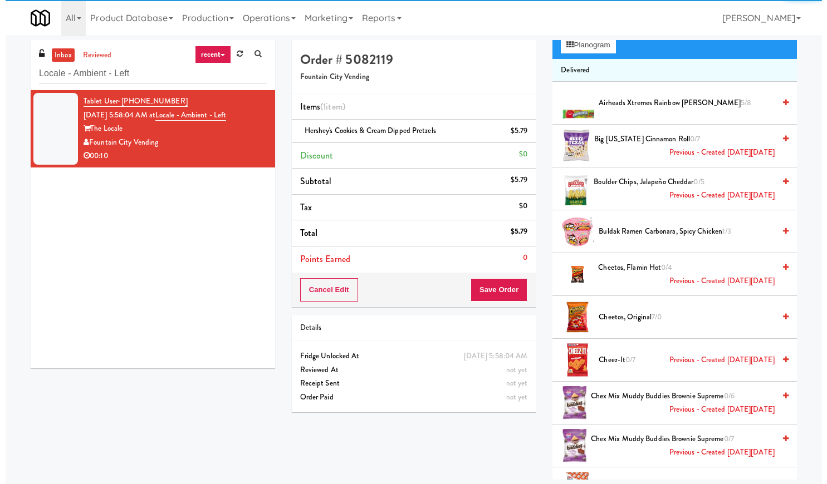
scroll to position [0, 0]
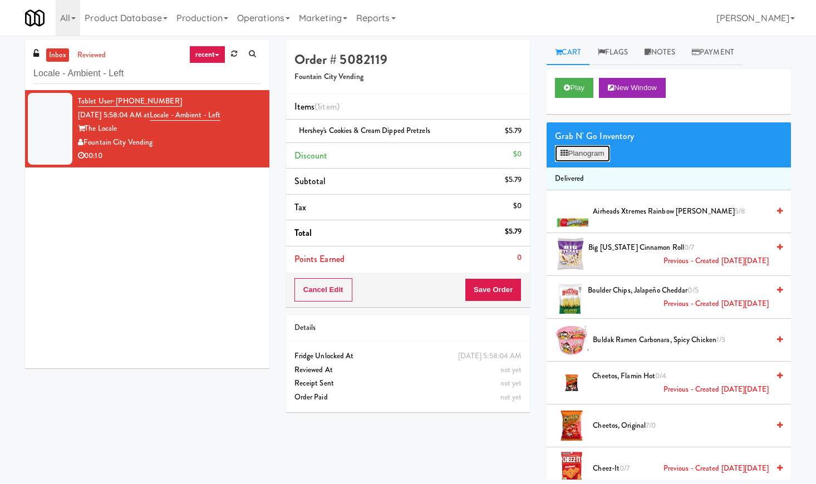
click at [581, 159] on button "Planogram" at bounding box center [582, 153] width 55 height 17
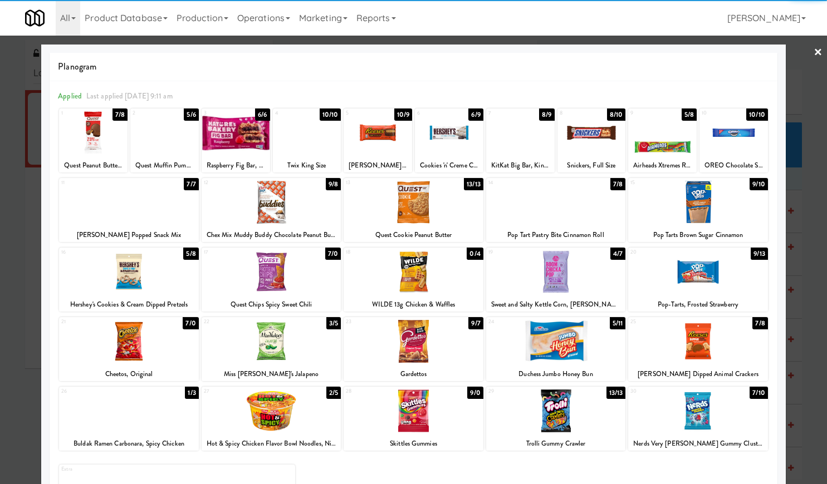
click at [416, 269] on div at bounding box center [413, 271] width 140 height 43
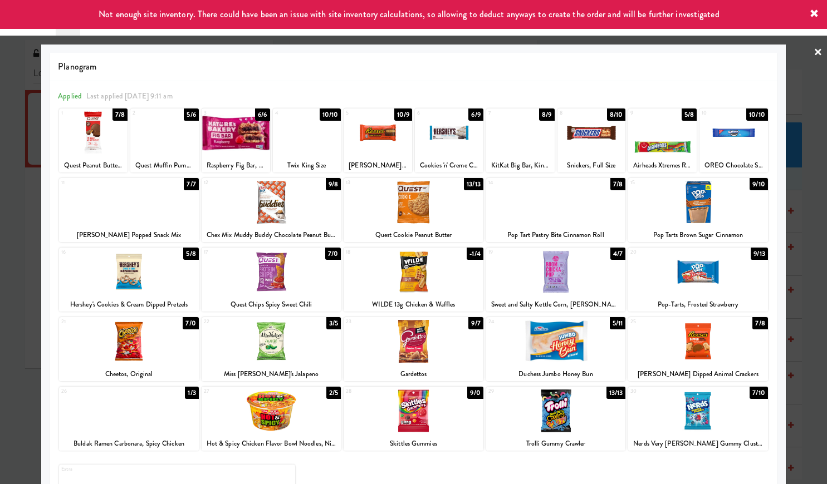
click at [813, 49] on link "×" at bounding box center [817, 53] width 9 height 35
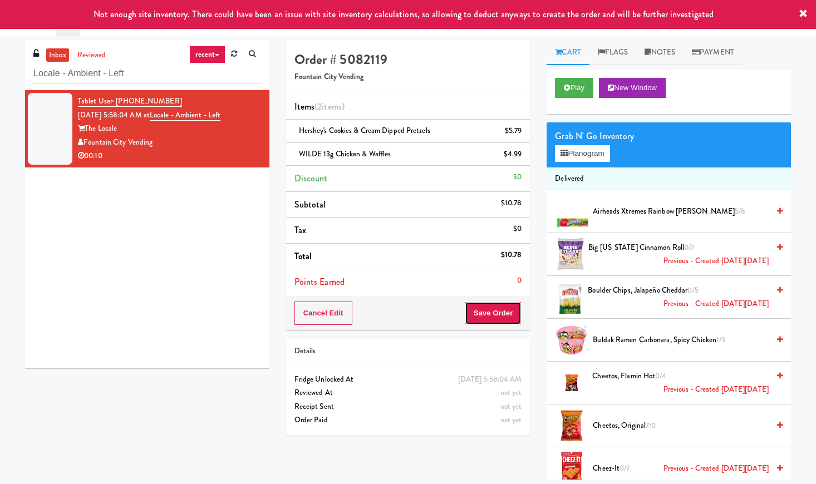
click at [486, 314] on button "Save Order" at bounding box center [493, 313] width 57 height 23
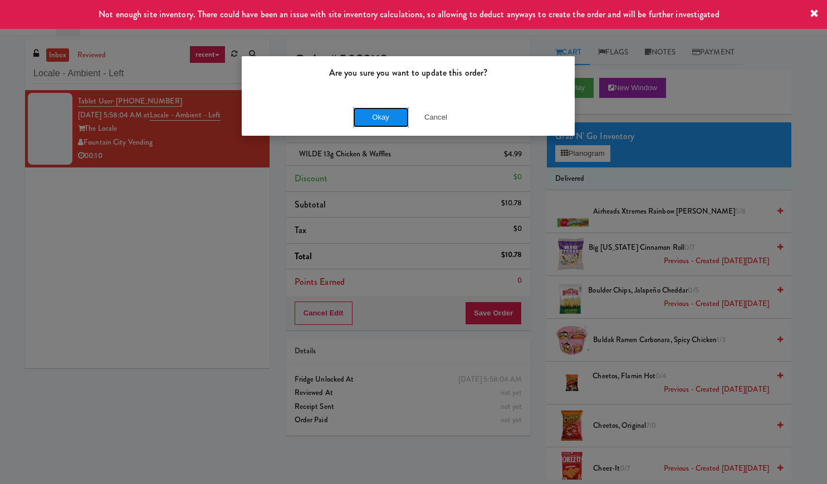
click at [385, 118] on button "Okay" at bounding box center [381, 117] width 56 height 20
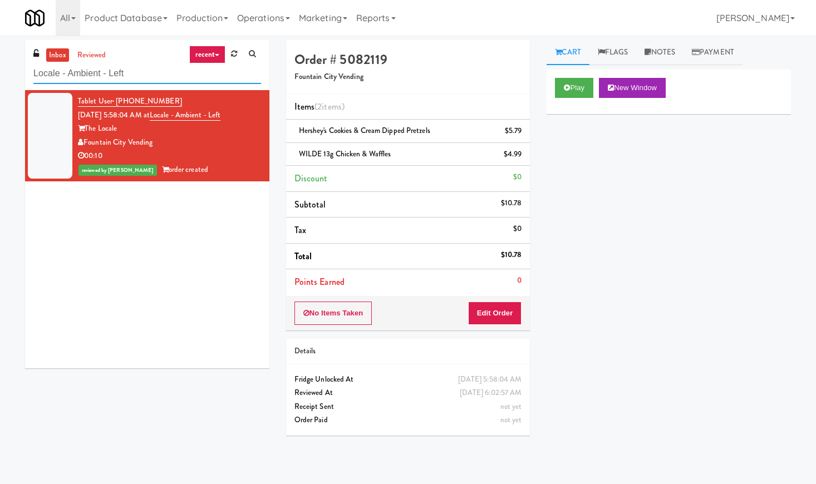
click at [103, 73] on input "Locale - Ambient - Left" at bounding box center [147, 73] width 228 height 21
paste input "Gateway Lofts - Fridge"
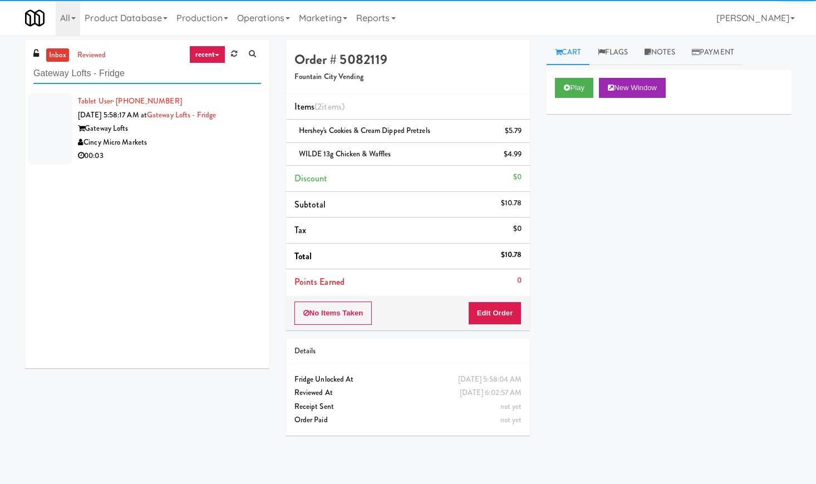
type input "Gateway Lofts - Fridge"
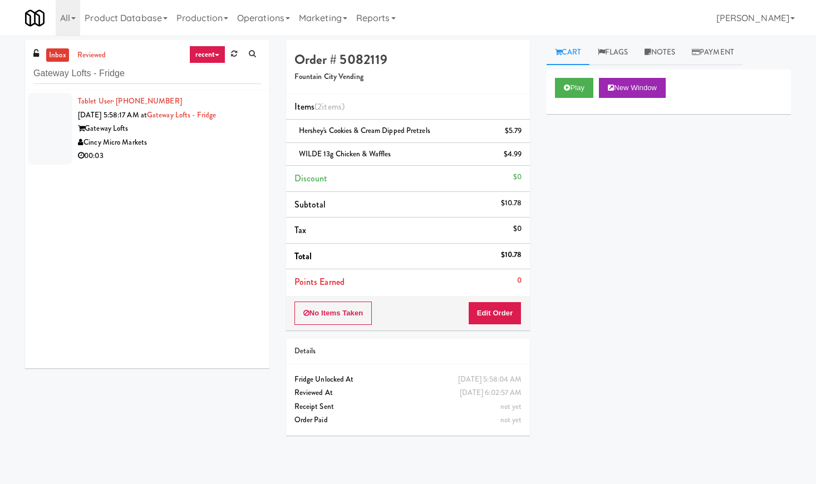
click at [227, 137] on div "Cincy Micro Markets" at bounding box center [169, 143] width 183 height 14
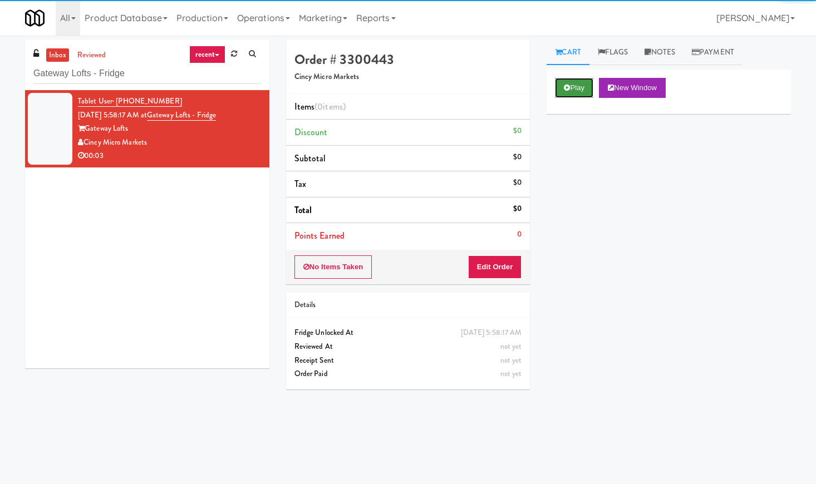
click at [569, 92] on button "Play" at bounding box center [574, 88] width 38 height 20
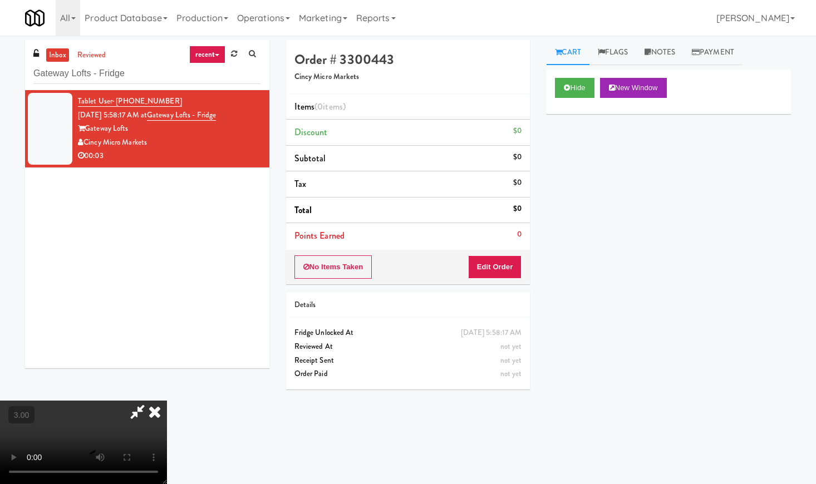
click at [167, 401] on video at bounding box center [83, 442] width 167 height 83
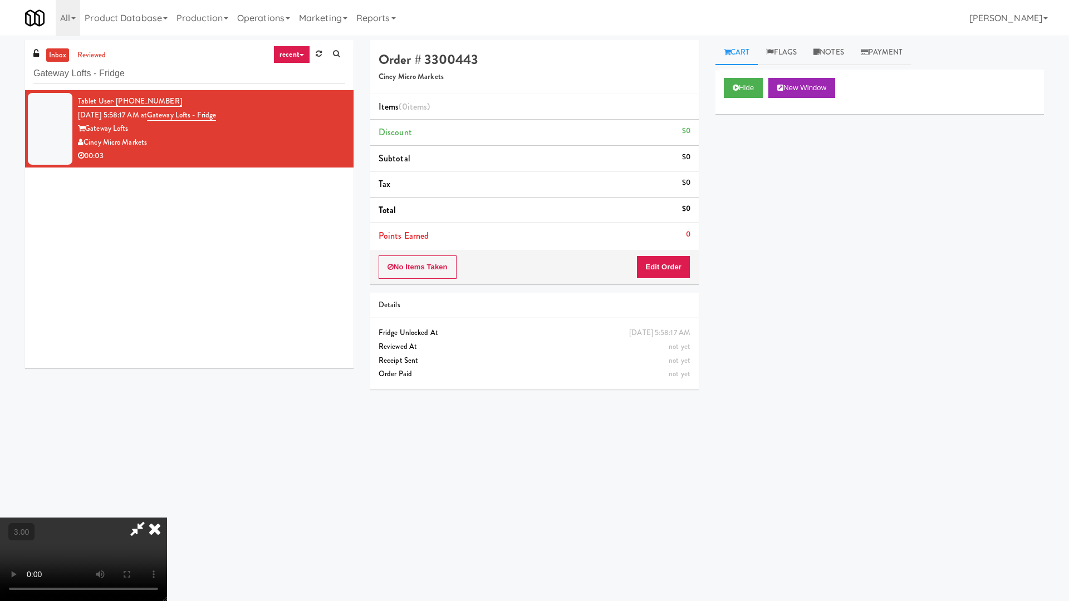
click at [167, 484] on video at bounding box center [83, 559] width 167 height 83
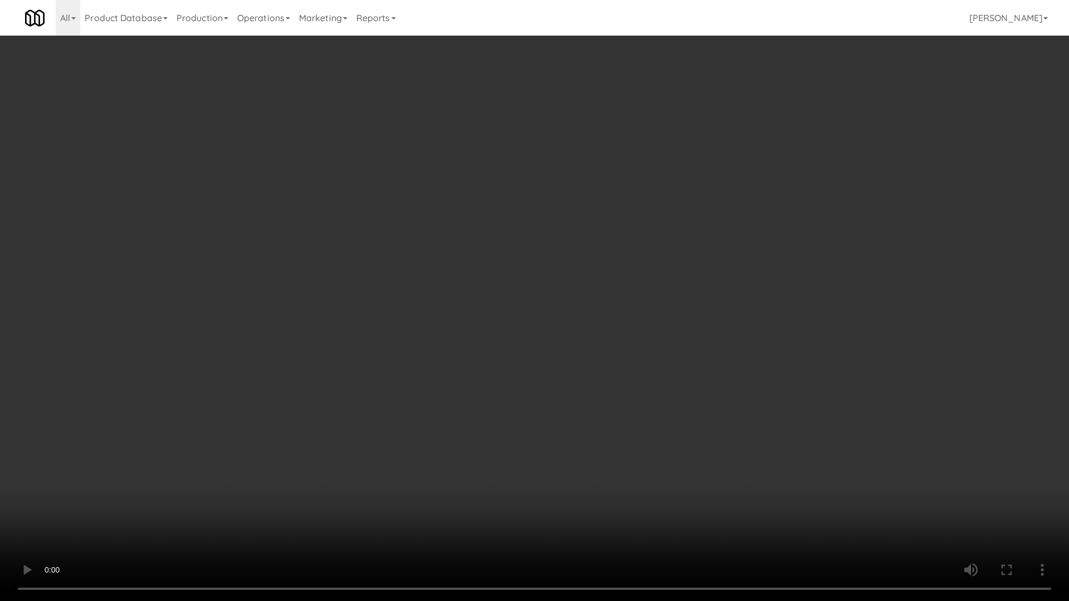
click at [730, 178] on video at bounding box center [534, 300] width 1069 height 601
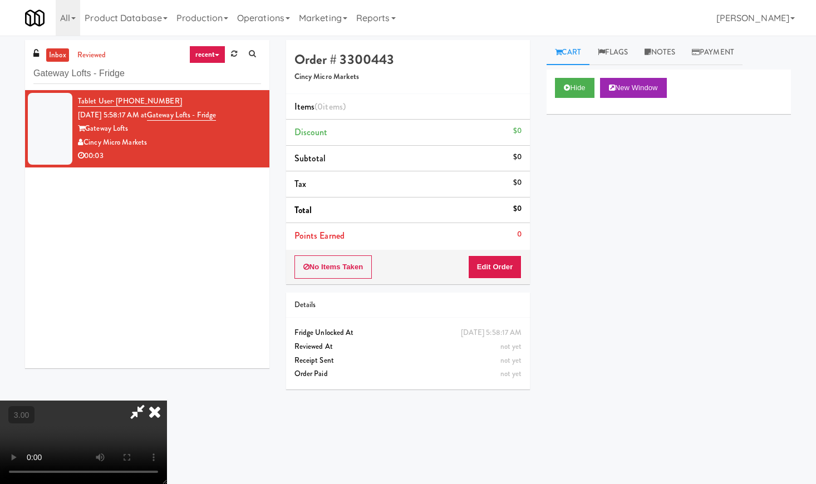
click at [167, 401] on icon at bounding box center [154, 412] width 24 height 22
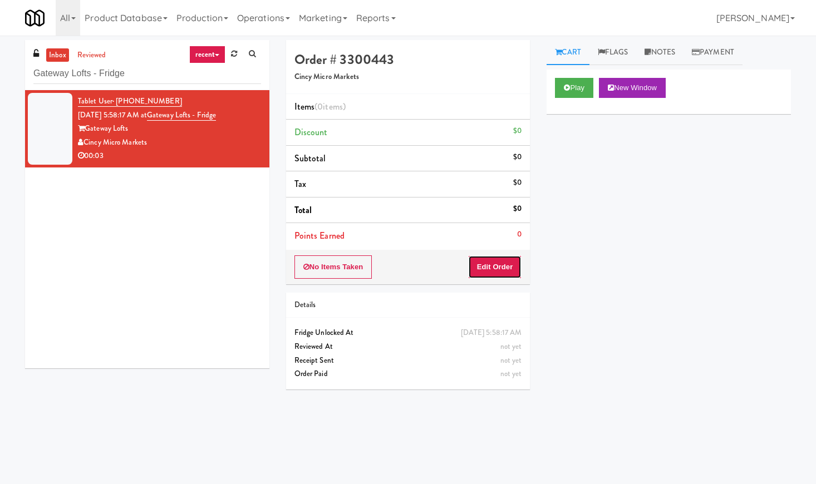
click at [481, 267] on button "Edit Order" at bounding box center [495, 266] width 54 height 23
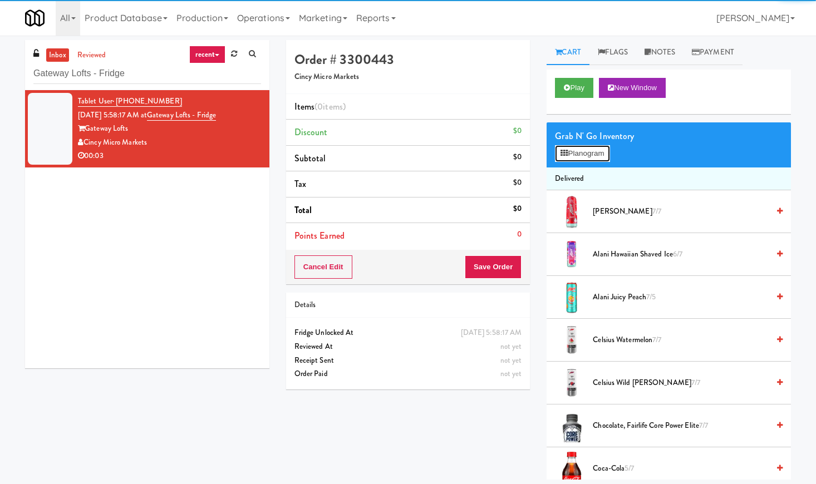
click at [576, 155] on button "Planogram" at bounding box center [582, 153] width 55 height 17
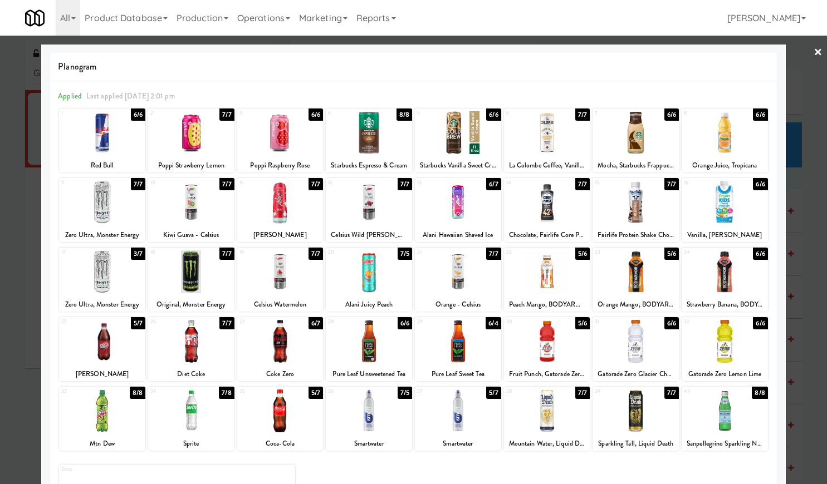
click at [460, 215] on div at bounding box center [458, 202] width 86 height 43
click at [813, 51] on link "×" at bounding box center [817, 53] width 9 height 35
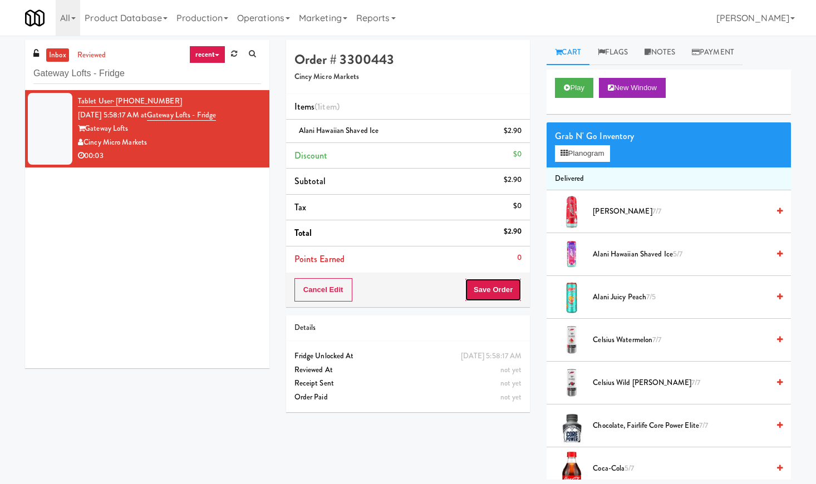
click at [498, 293] on button "Save Order" at bounding box center [493, 289] width 57 height 23
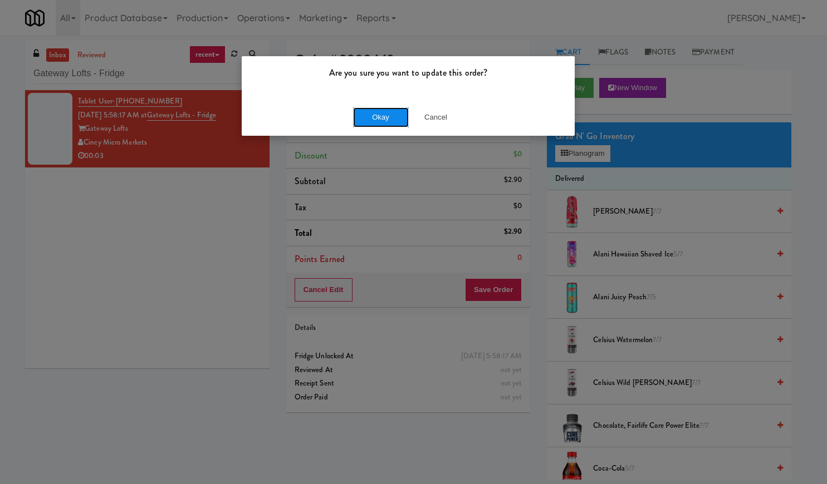
click at [382, 111] on button "Okay" at bounding box center [381, 117] width 56 height 20
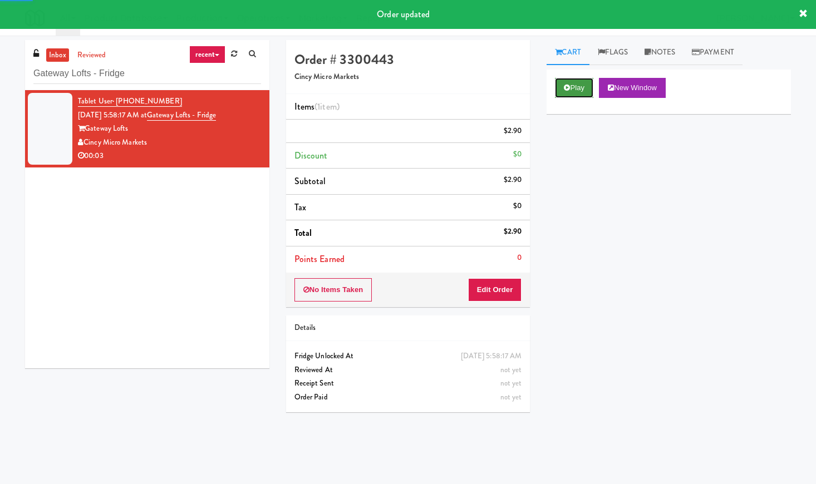
click at [568, 89] on icon at bounding box center [567, 87] width 6 height 7
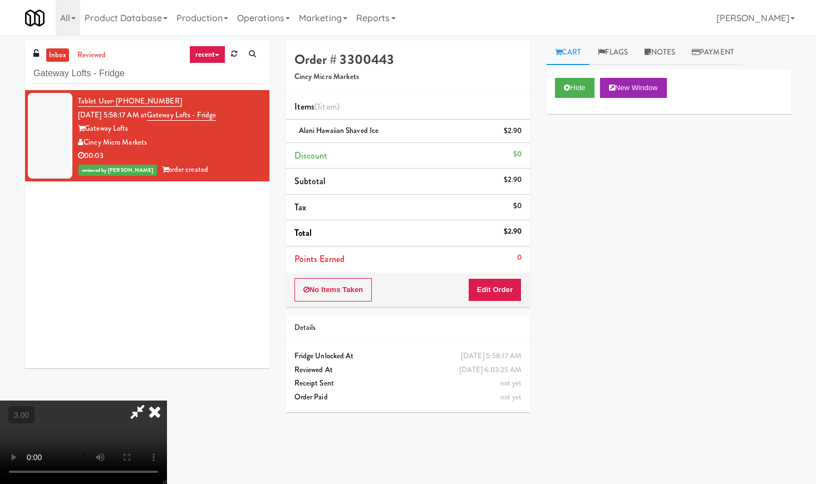
click at [167, 401] on video at bounding box center [83, 442] width 167 height 83
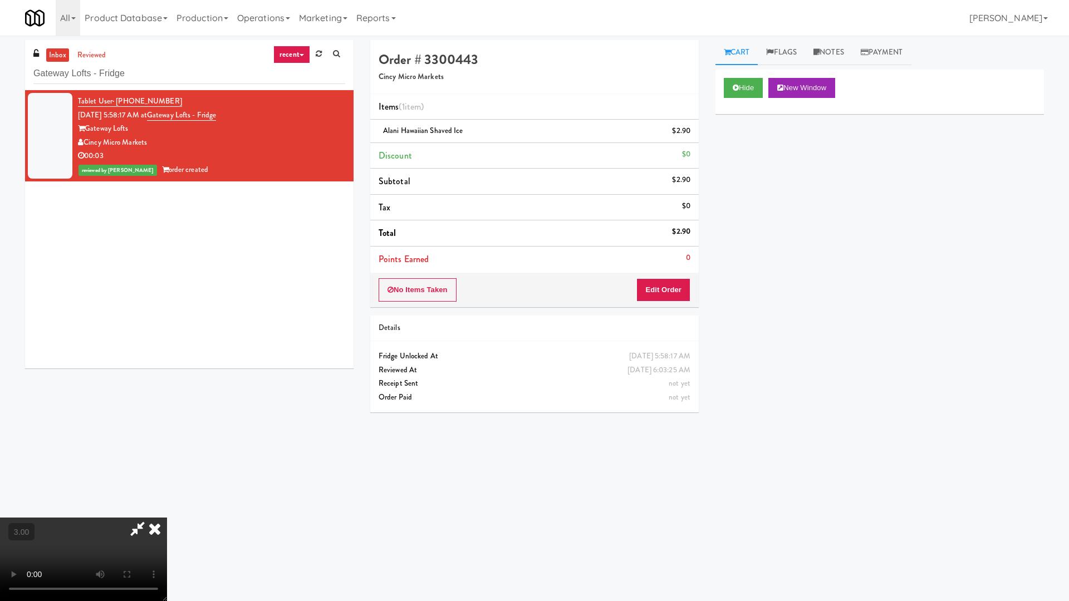
click at [167, 484] on video at bounding box center [83, 559] width 167 height 83
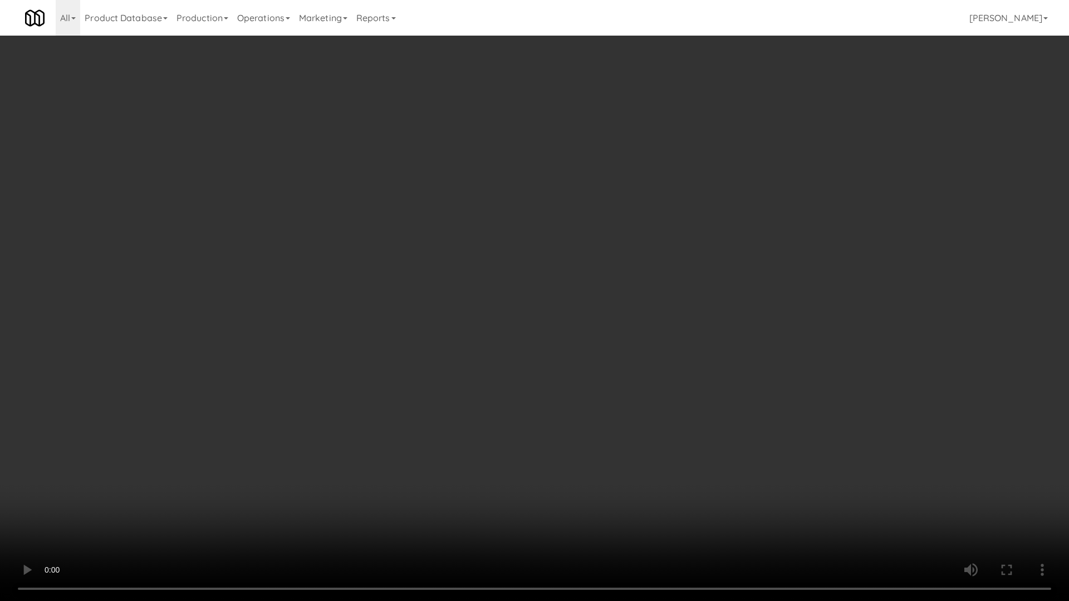
click at [617, 225] on video at bounding box center [534, 300] width 1069 height 601
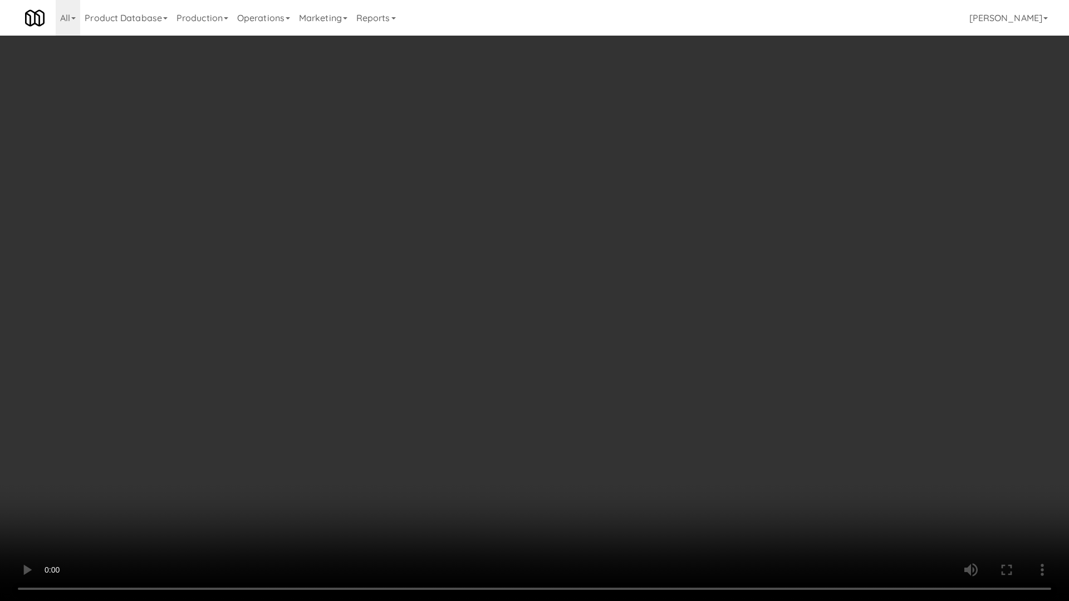
click at [617, 225] on video at bounding box center [534, 300] width 1069 height 601
click at [580, 183] on video at bounding box center [534, 300] width 1069 height 601
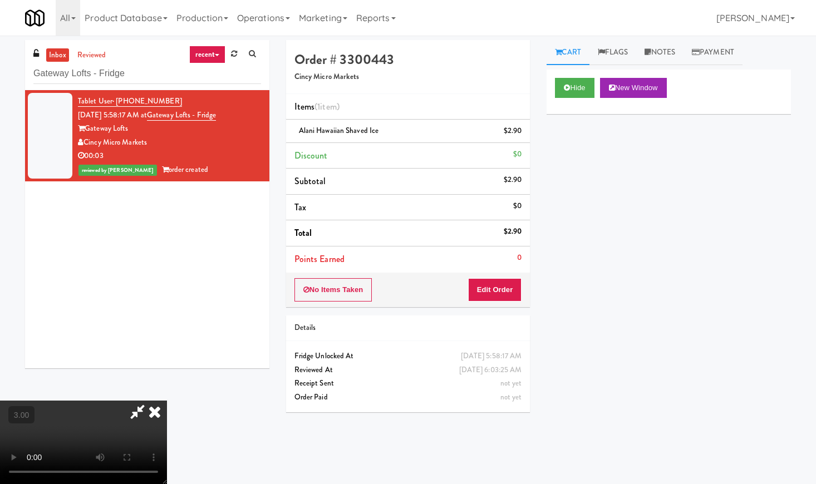
click at [167, 401] on icon at bounding box center [154, 412] width 24 height 22
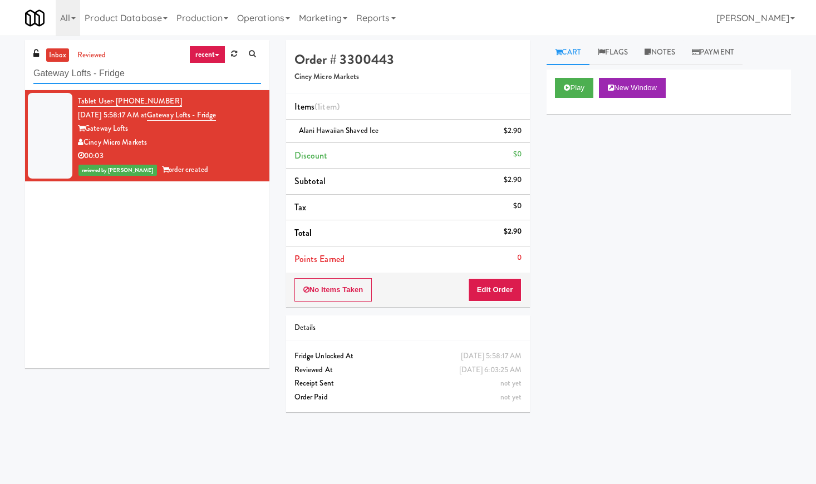
click at [120, 68] on input "Gateway Lofts - Fridge" at bounding box center [147, 73] width 228 height 21
paste input "RAW Training"
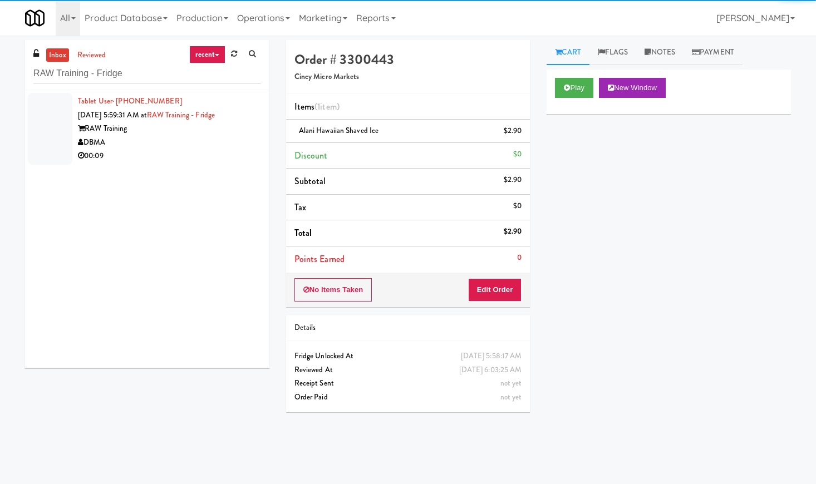
click at [235, 132] on div "RAW Training" at bounding box center [169, 129] width 183 height 14
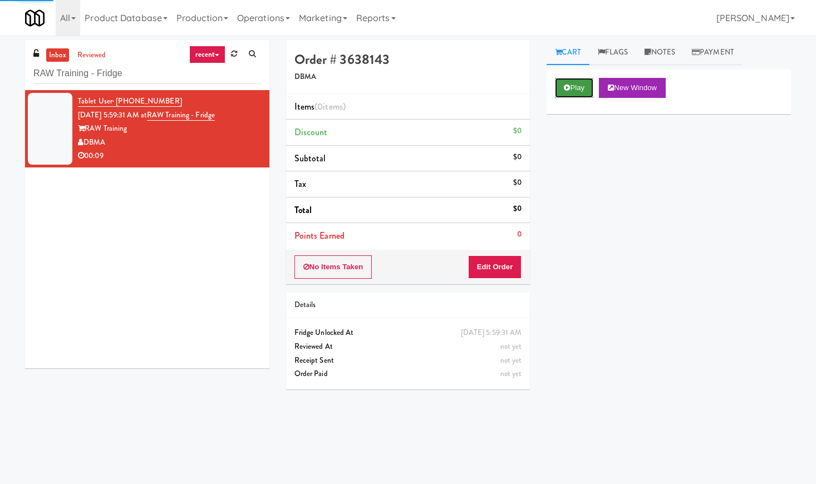
click at [569, 86] on icon at bounding box center [567, 87] width 6 height 7
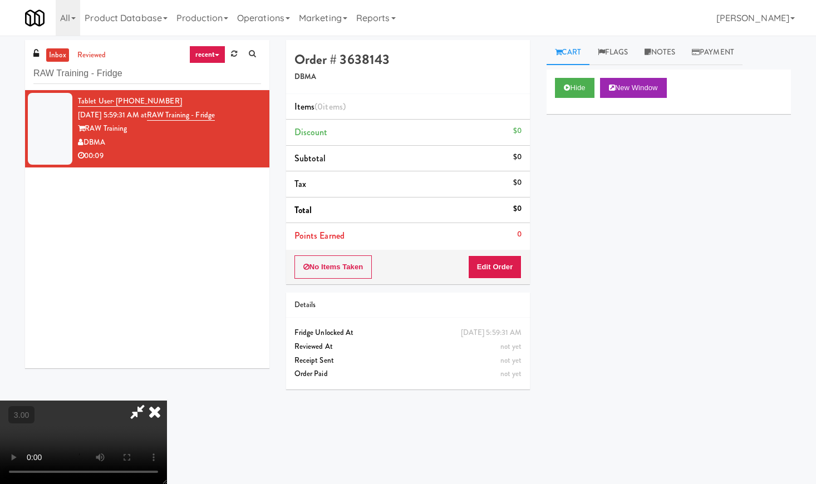
click at [167, 401] on video at bounding box center [83, 442] width 167 height 83
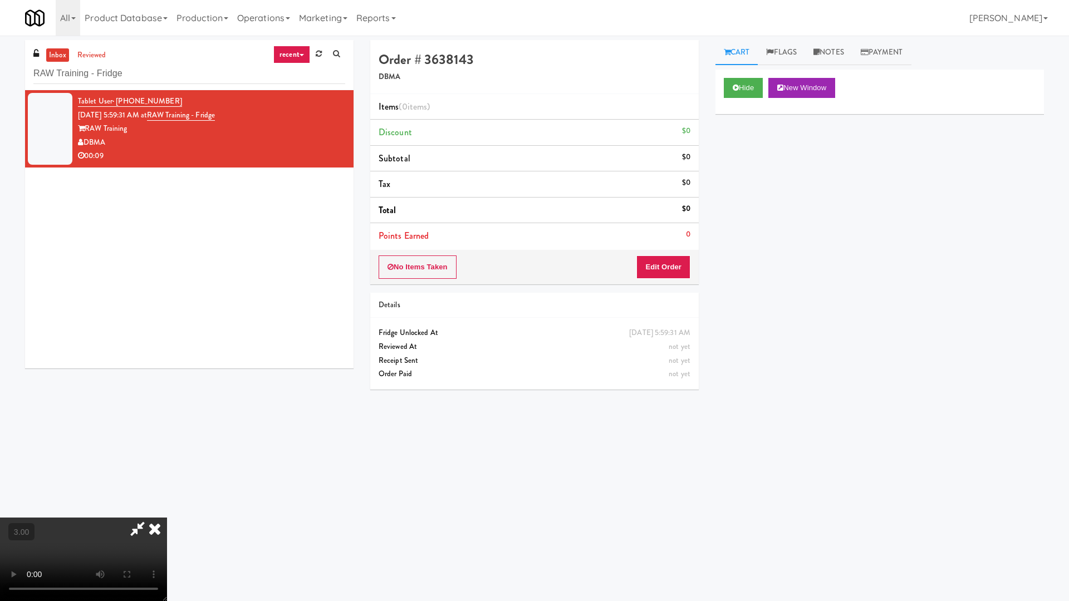
click at [167, 484] on video at bounding box center [83, 559] width 167 height 83
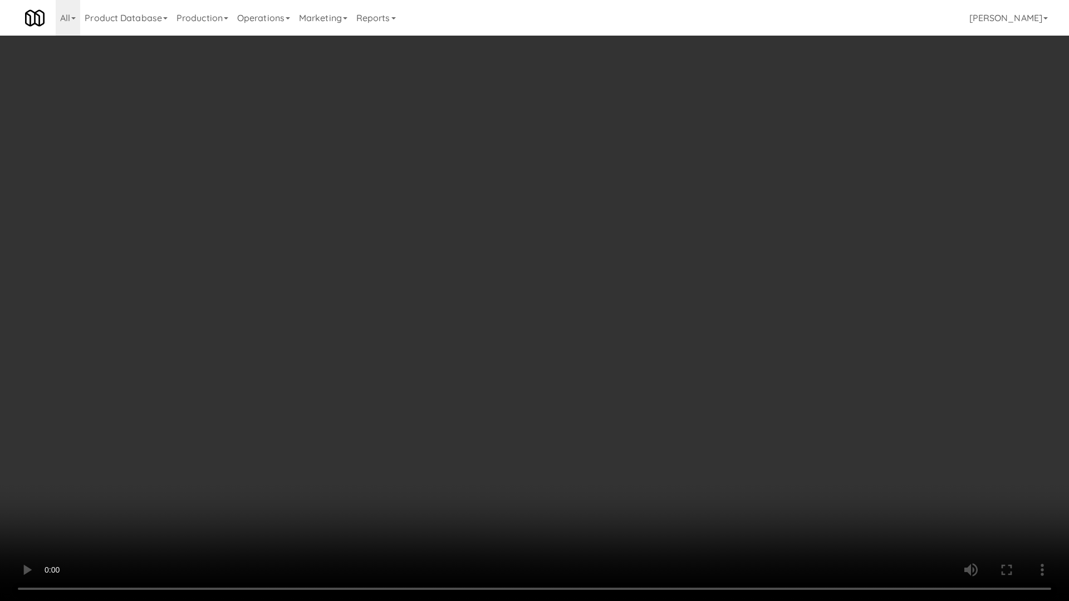
click at [468, 224] on video at bounding box center [534, 300] width 1069 height 601
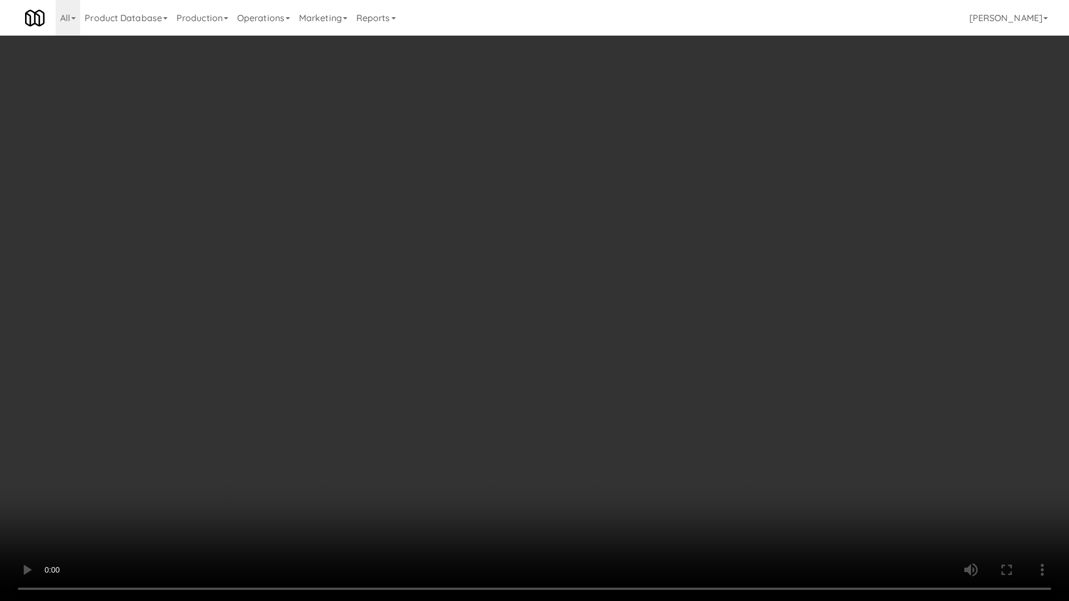
click at [468, 224] on video at bounding box center [534, 300] width 1069 height 601
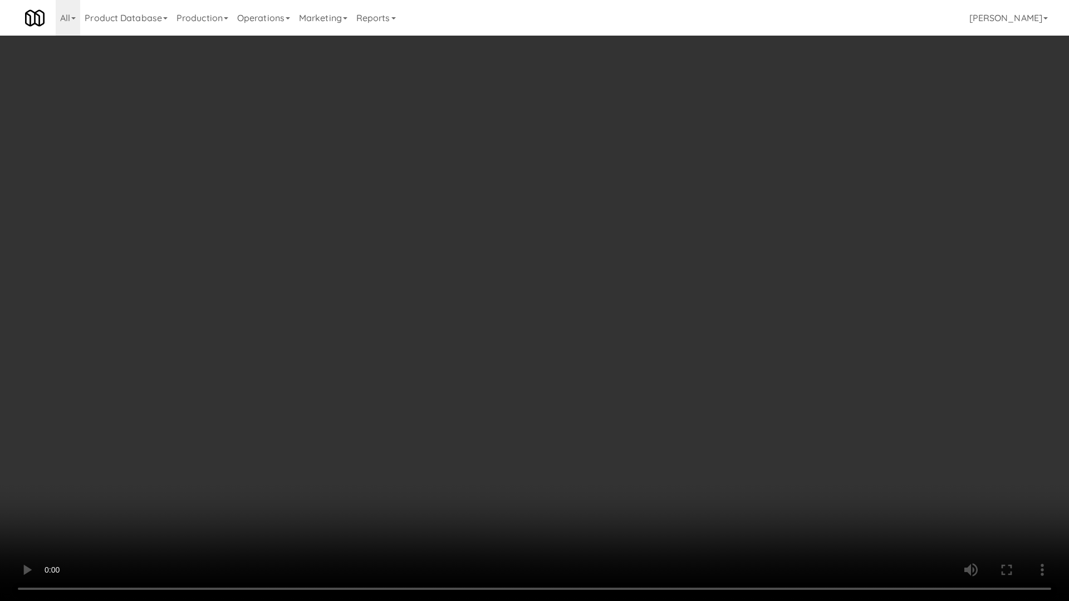
click at [468, 224] on video at bounding box center [534, 300] width 1069 height 601
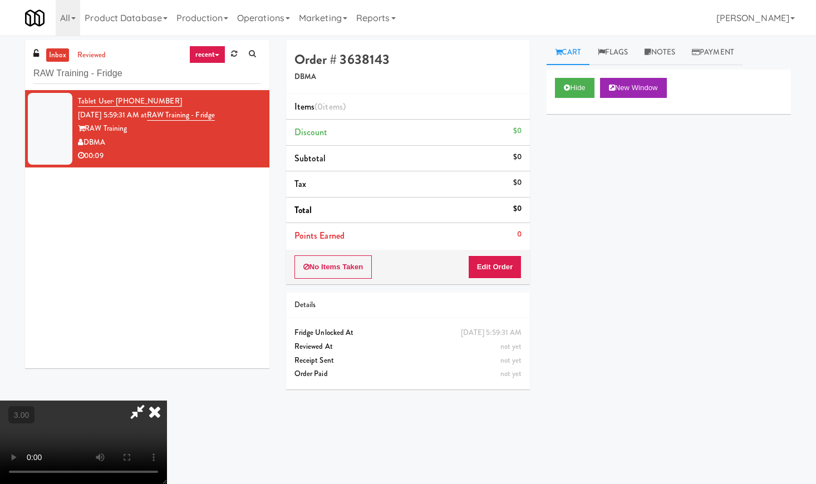
drag, startPoint x: 469, startPoint y: 41, endPoint x: 472, endPoint y: 139, distance: 97.4
click at [167, 401] on icon at bounding box center [154, 412] width 24 height 22
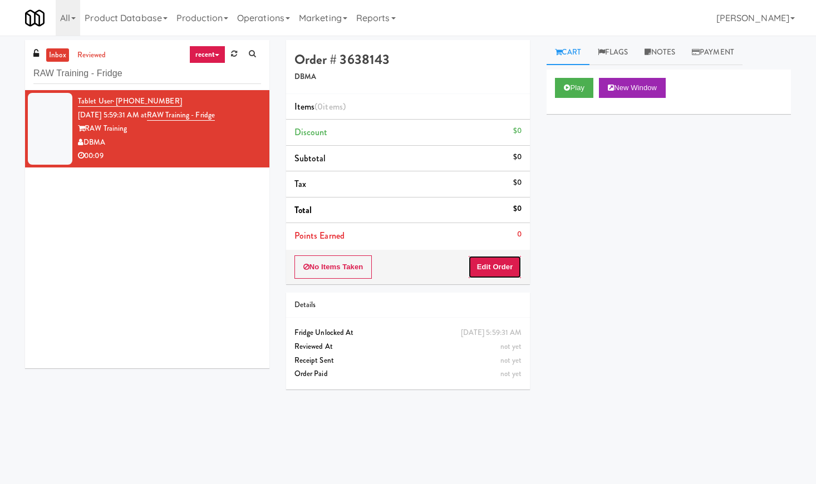
click at [489, 271] on button "Edit Order" at bounding box center [495, 266] width 54 height 23
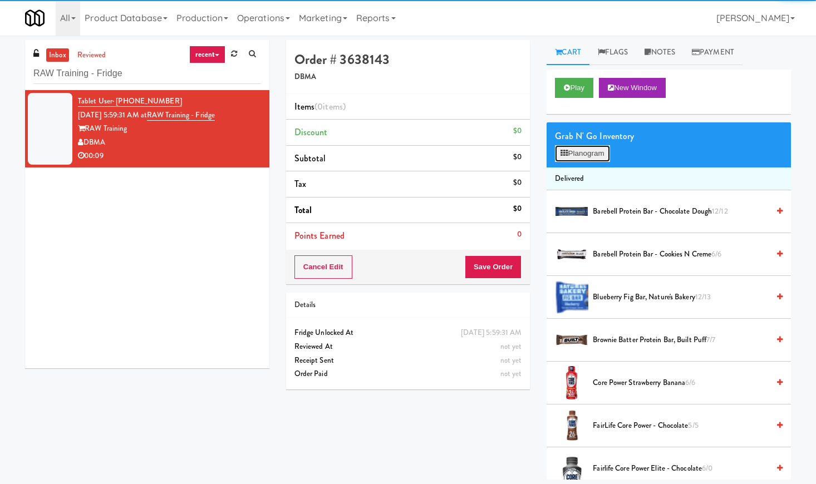
click at [568, 152] on icon at bounding box center [564, 153] width 7 height 7
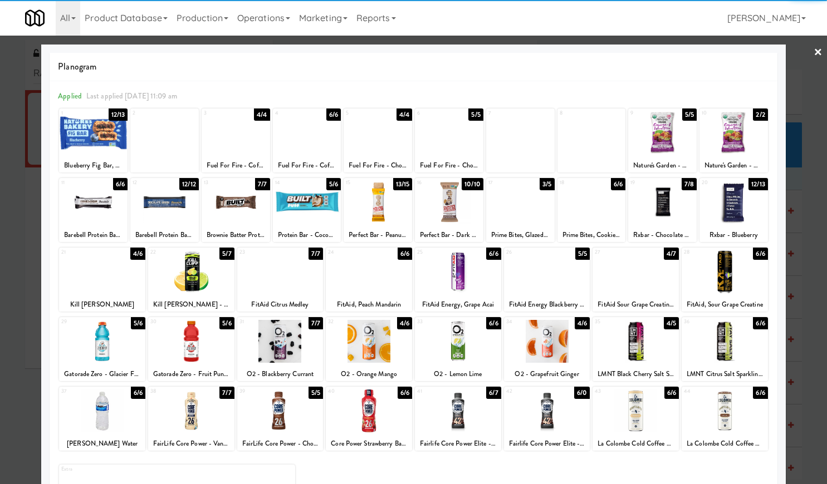
click at [96, 405] on div at bounding box center [102, 411] width 86 height 43
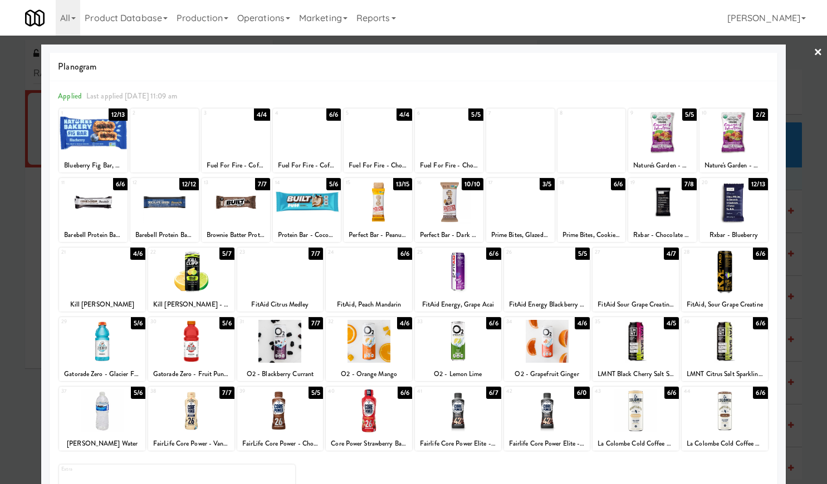
click at [653, 407] on div at bounding box center [635, 411] width 86 height 43
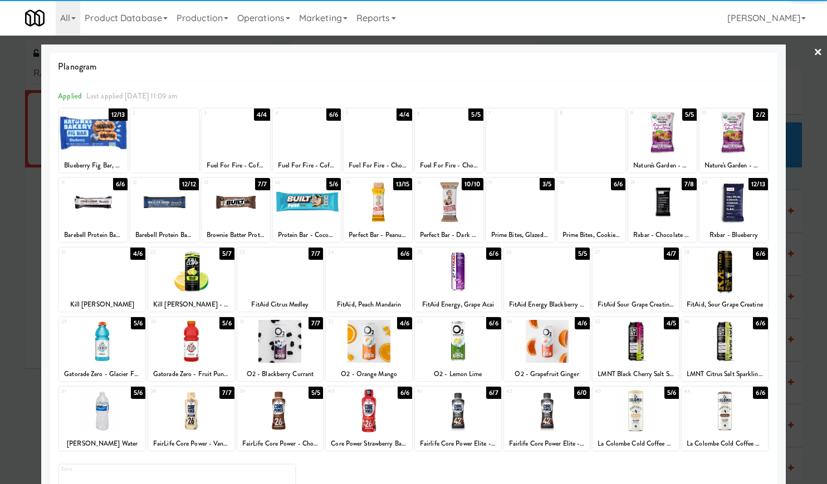
click at [813, 55] on link "×" at bounding box center [817, 53] width 9 height 35
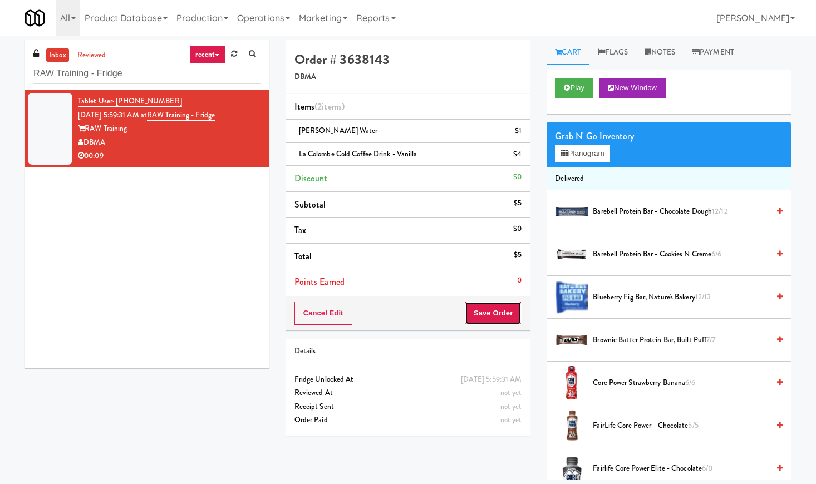
click at [494, 309] on button "Save Order" at bounding box center [493, 313] width 57 height 23
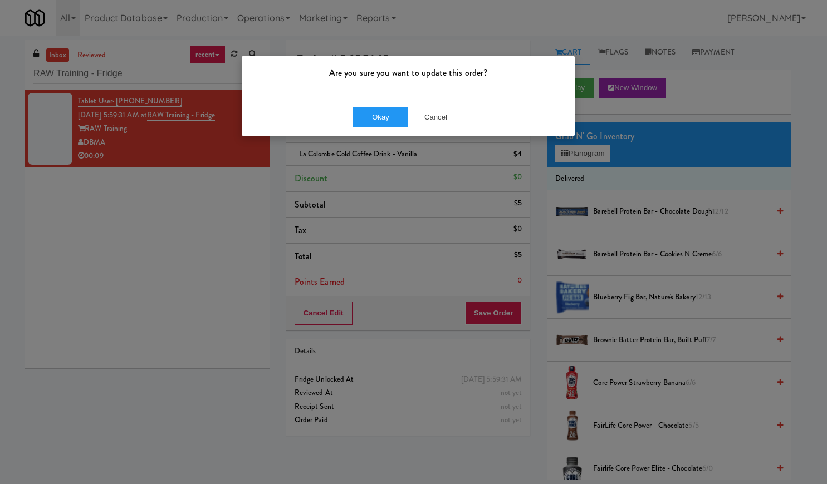
click at [396, 129] on div "Okay Cancel" at bounding box center [408, 117] width 333 height 37
click at [399, 121] on button "Okay" at bounding box center [381, 117] width 56 height 20
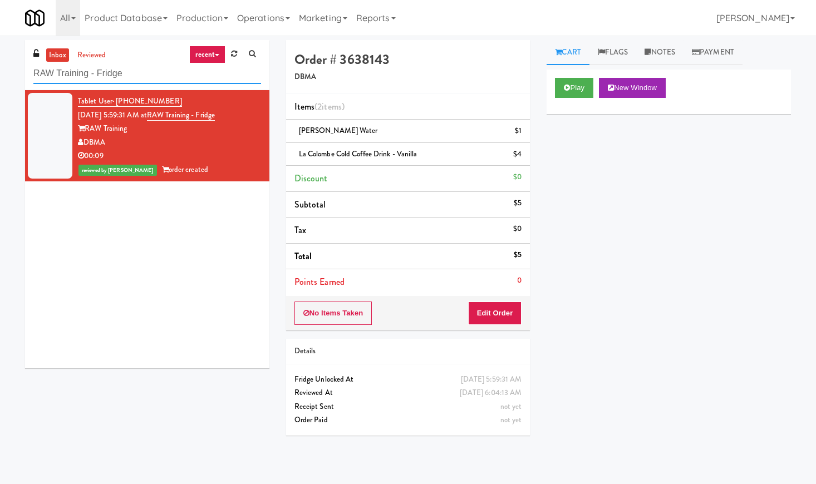
click at [112, 79] on input "RAW Training - Fridge" at bounding box center [147, 73] width 228 height 21
paste input "[PERSON_NAME] Metrocenter"
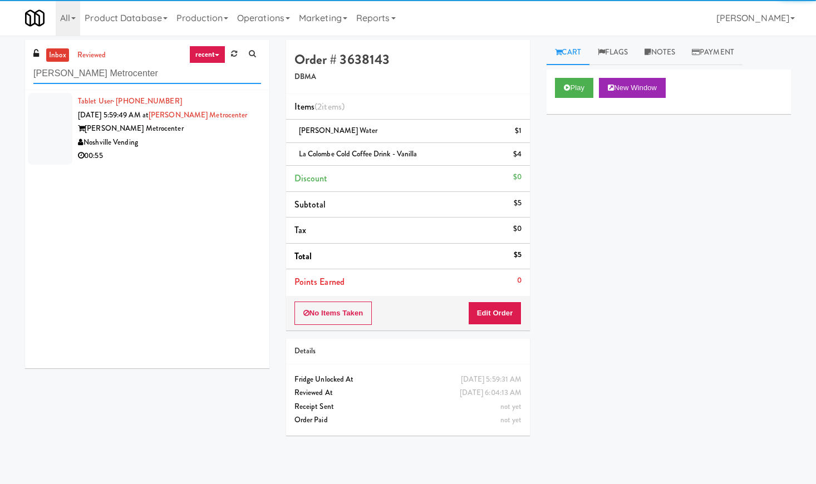
type input "[PERSON_NAME] Metrocenter"
click at [242, 146] on div "Noshville Vending" at bounding box center [169, 143] width 183 height 14
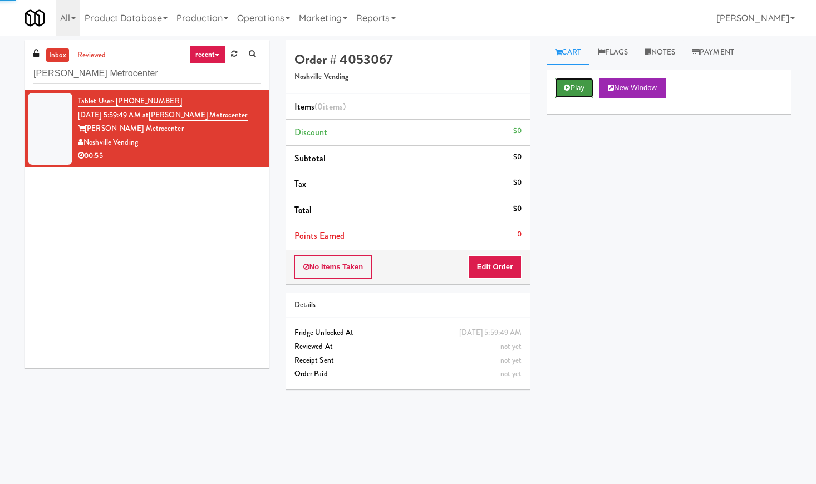
click at [567, 86] on icon at bounding box center [567, 87] width 6 height 7
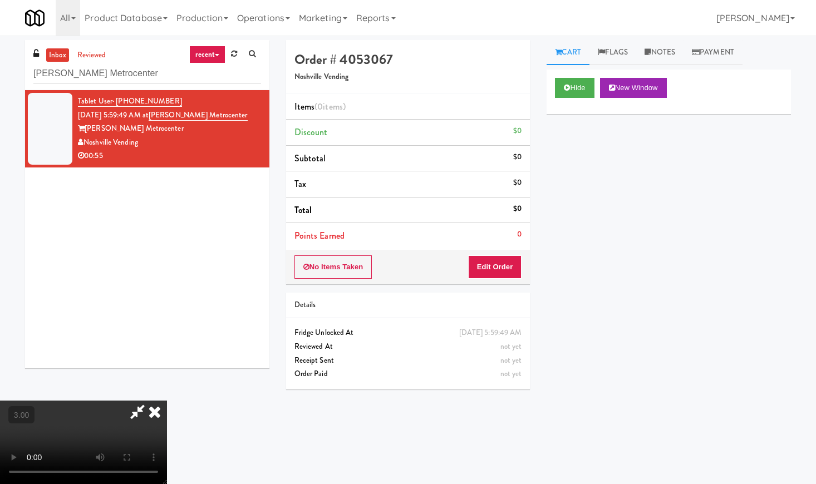
click at [167, 401] on video at bounding box center [83, 442] width 167 height 83
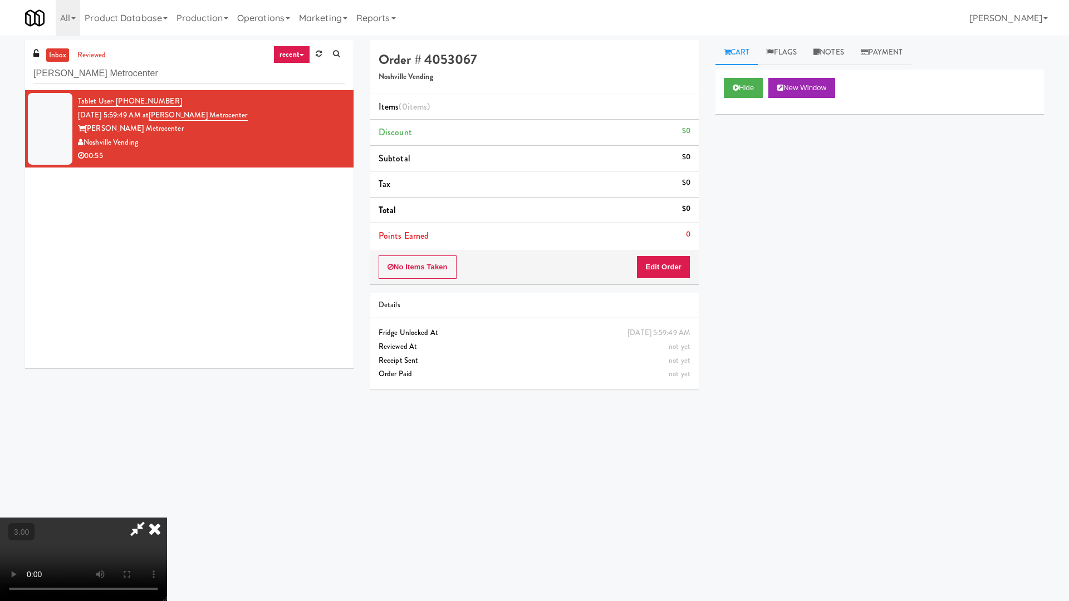
click at [167, 484] on video at bounding box center [83, 559] width 167 height 83
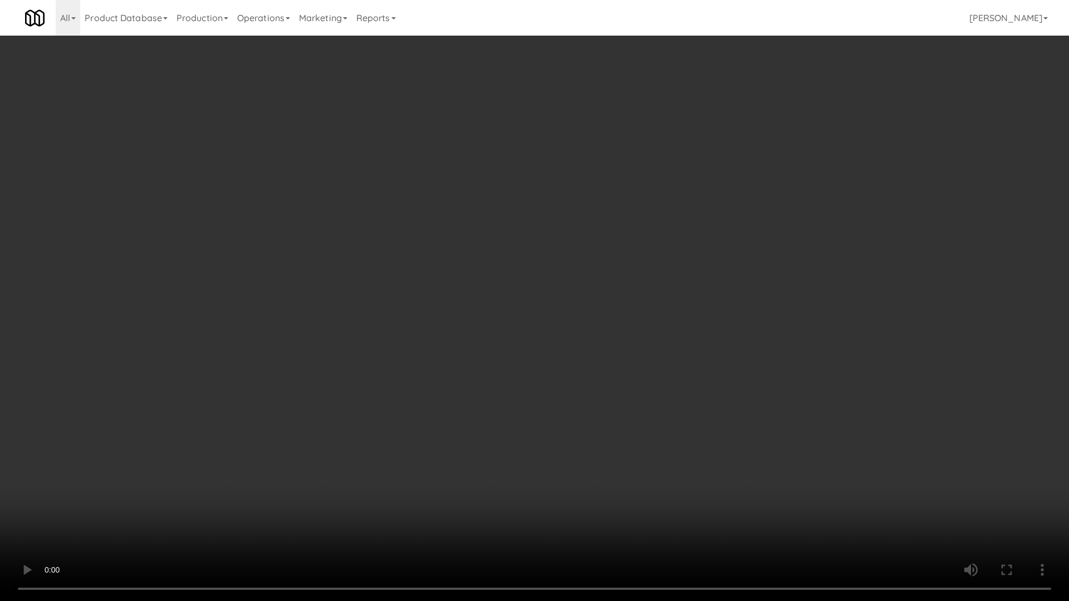
click at [400, 311] on video at bounding box center [534, 300] width 1069 height 601
click at [501, 189] on video at bounding box center [534, 300] width 1069 height 601
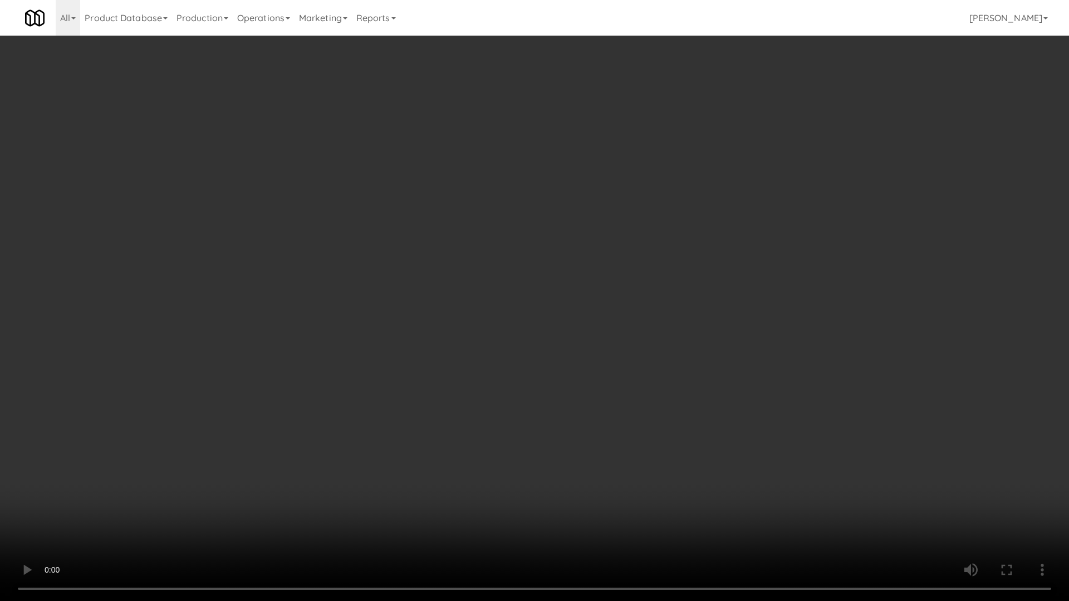
click at [501, 189] on video at bounding box center [534, 300] width 1069 height 601
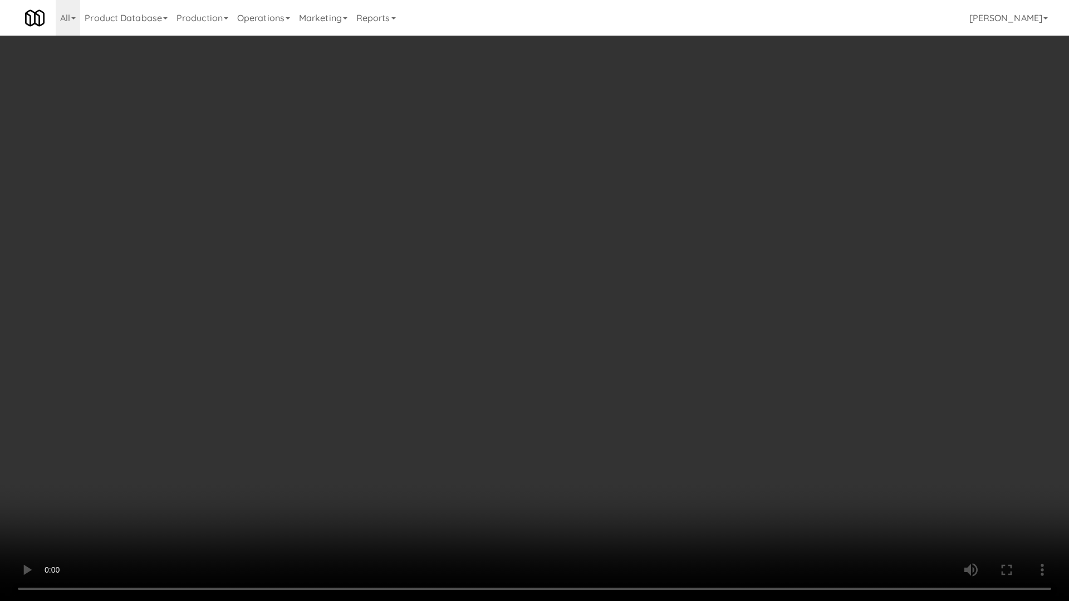
click at [485, 303] on video at bounding box center [534, 300] width 1069 height 601
click at [497, 297] on video at bounding box center [534, 300] width 1069 height 601
click at [497, 296] on video at bounding box center [534, 300] width 1069 height 601
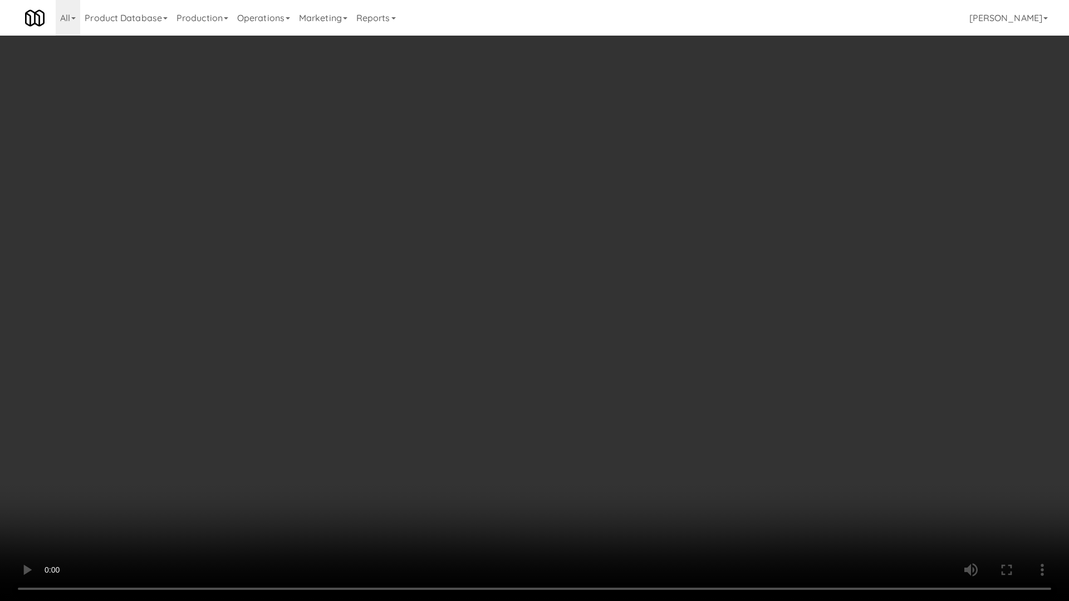
click at [584, 200] on video at bounding box center [534, 300] width 1069 height 601
click at [588, 200] on video at bounding box center [534, 300] width 1069 height 601
click at [710, 296] on video at bounding box center [534, 300] width 1069 height 601
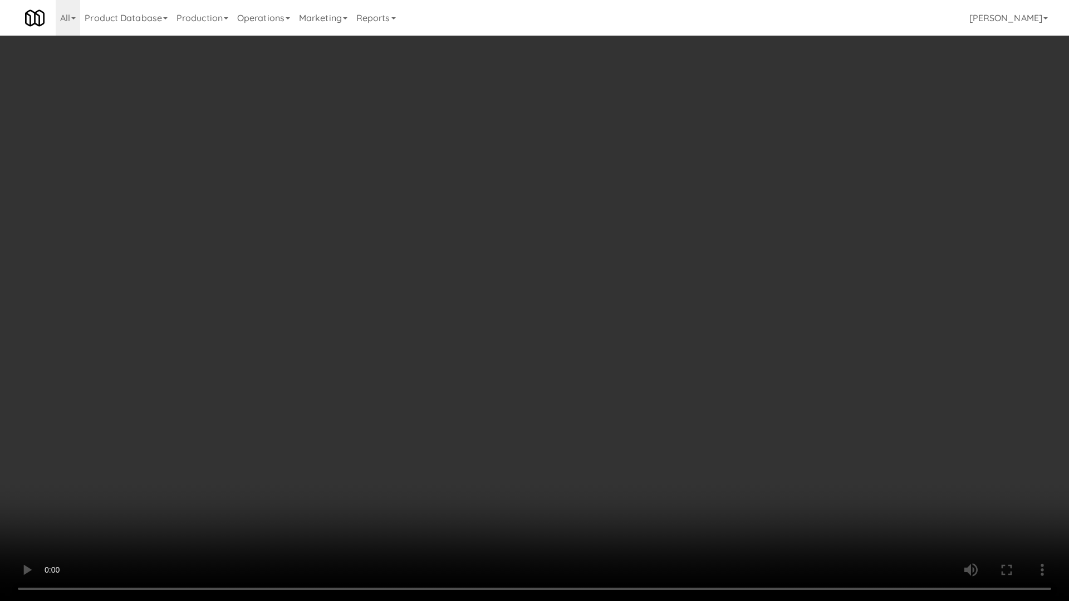
click at [710, 296] on video at bounding box center [534, 300] width 1069 height 601
click at [704, 302] on video at bounding box center [534, 300] width 1069 height 601
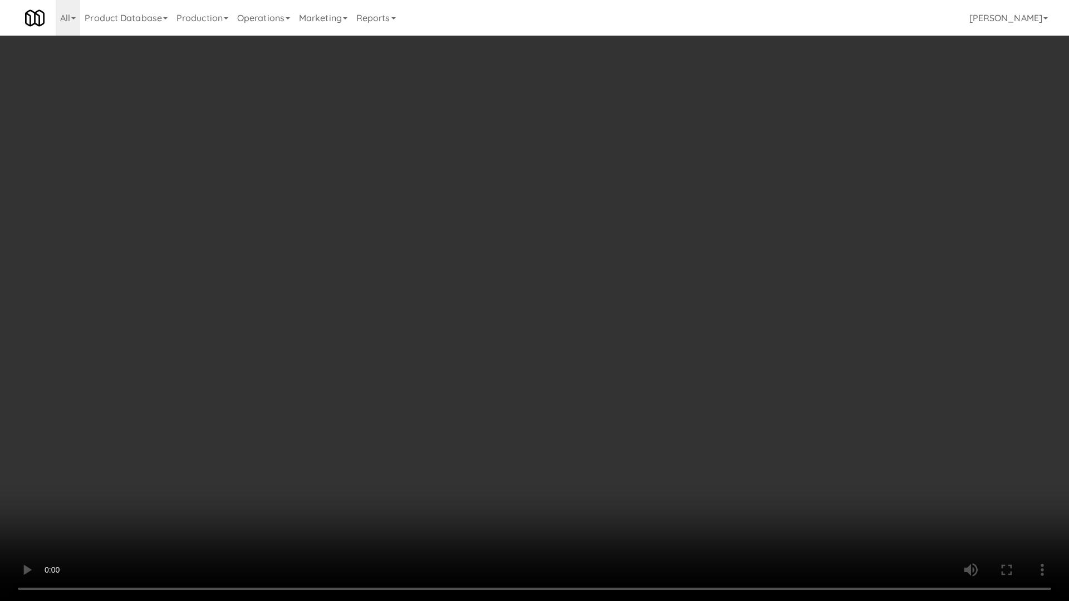
click at [733, 268] on video at bounding box center [534, 300] width 1069 height 601
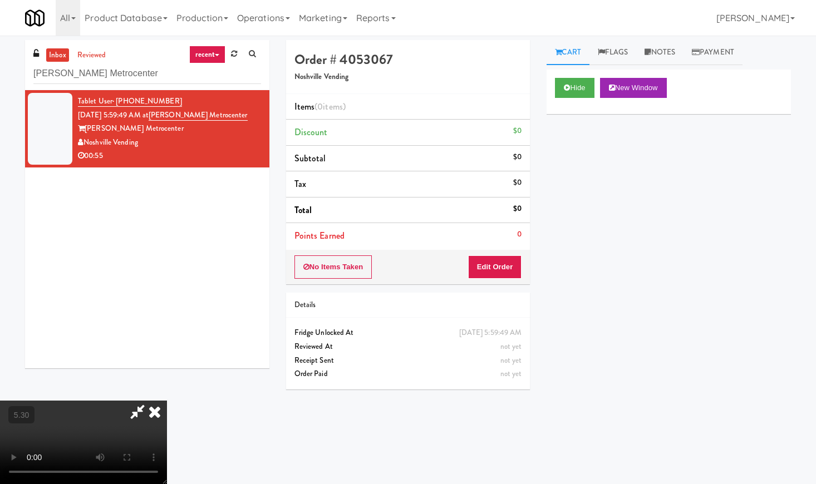
click at [167, 401] on icon at bounding box center [154, 412] width 24 height 22
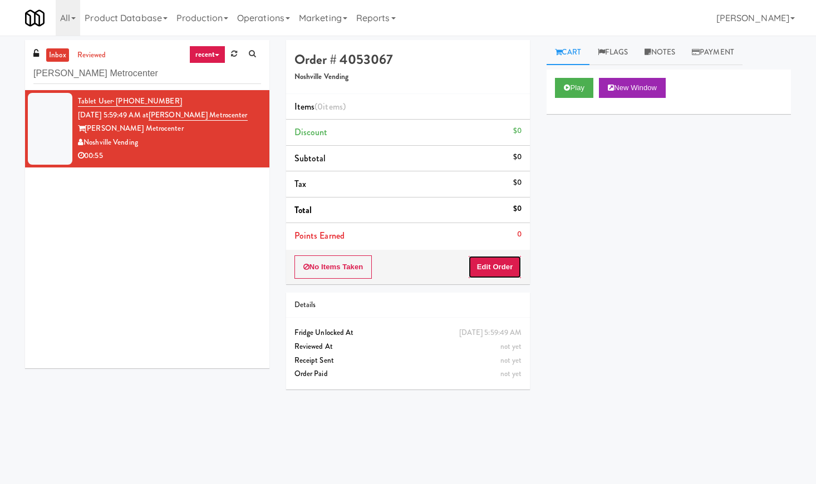
click at [493, 263] on button "Edit Order" at bounding box center [495, 266] width 54 height 23
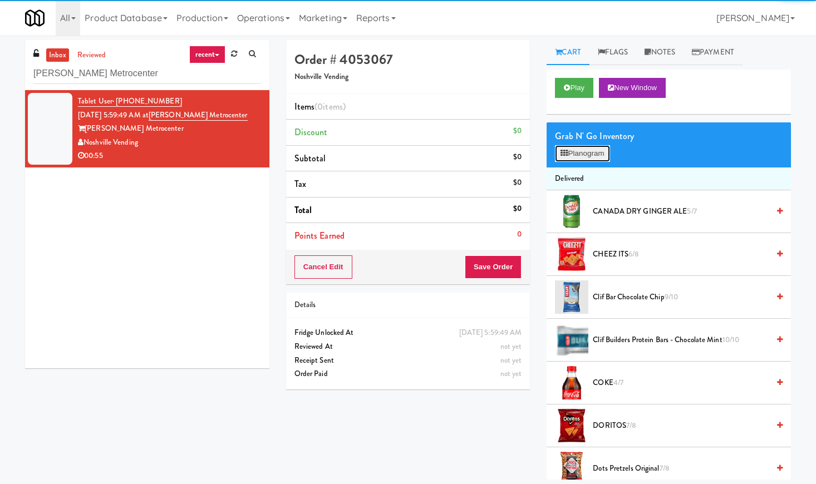
click at [586, 155] on button "Planogram" at bounding box center [582, 153] width 55 height 17
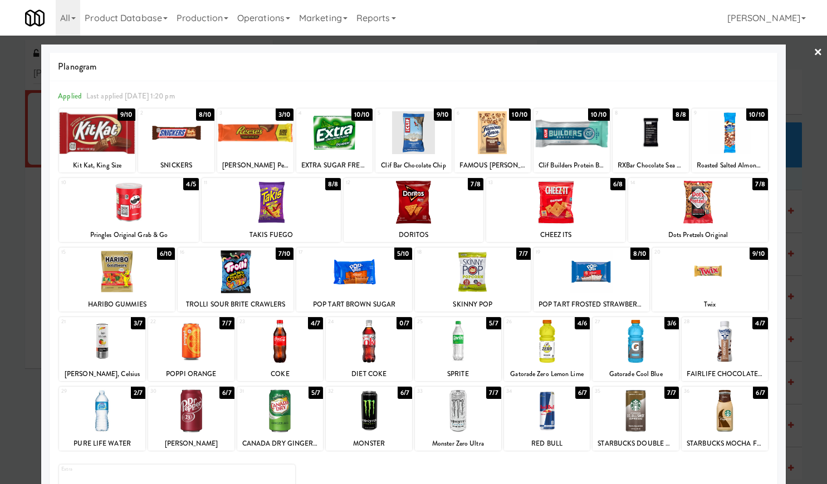
click at [259, 149] on div at bounding box center [255, 132] width 76 height 43
click at [100, 138] on div at bounding box center [97, 132] width 76 height 43
click at [541, 210] on div at bounding box center [556, 202] width 140 height 43
click at [189, 415] on div at bounding box center [191, 411] width 86 height 43
click at [813, 53] on link "×" at bounding box center [817, 53] width 9 height 35
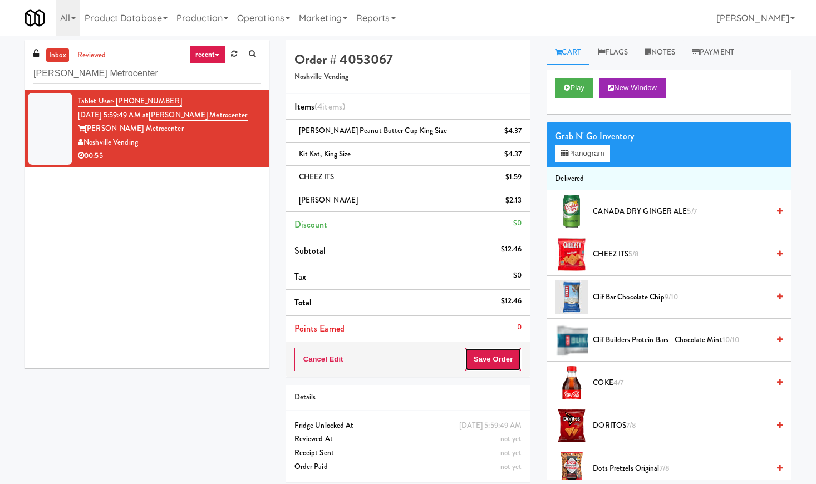
click at [491, 367] on button "Save Order" at bounding box center [493, 359] width 57 height 23
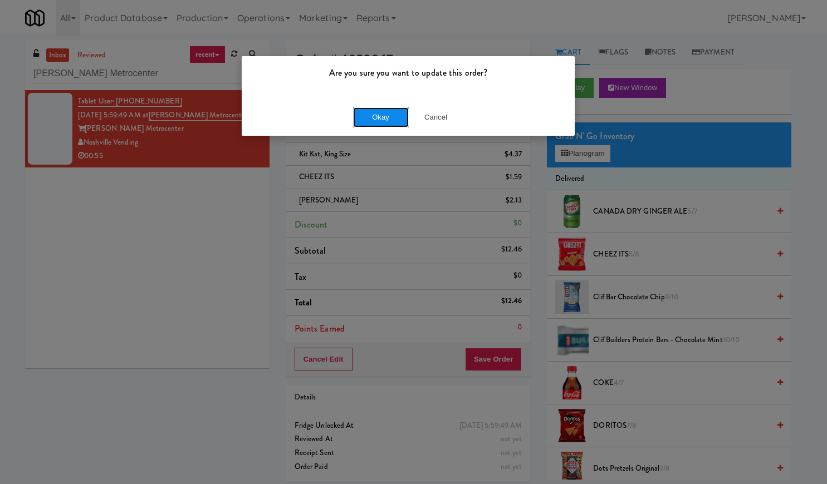
click at [389, 117] on button "Okay" at bounding box center [381, 117] width 56 height 20
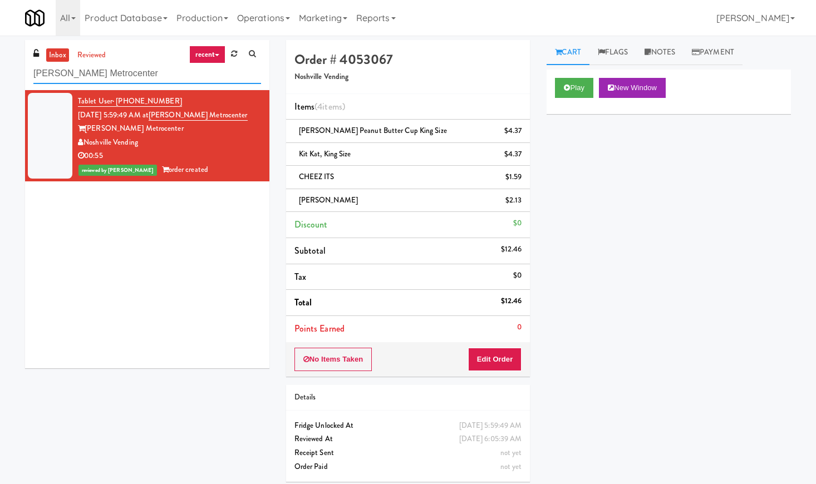
click at [94, 77] on input "[PERSON_NAME] Metrocenter" at bounding box center [147, 73] width 228 height 21
paste input "Drink Cool"
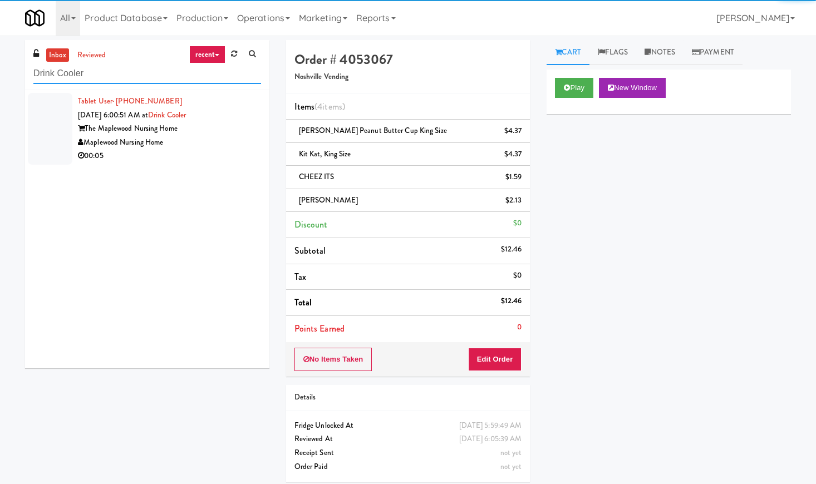
type input "Drink Cooler"
click at [211, 128] on div "The Maplewood Nursing Home" at bounding box center [169, 129] width 183 height 14
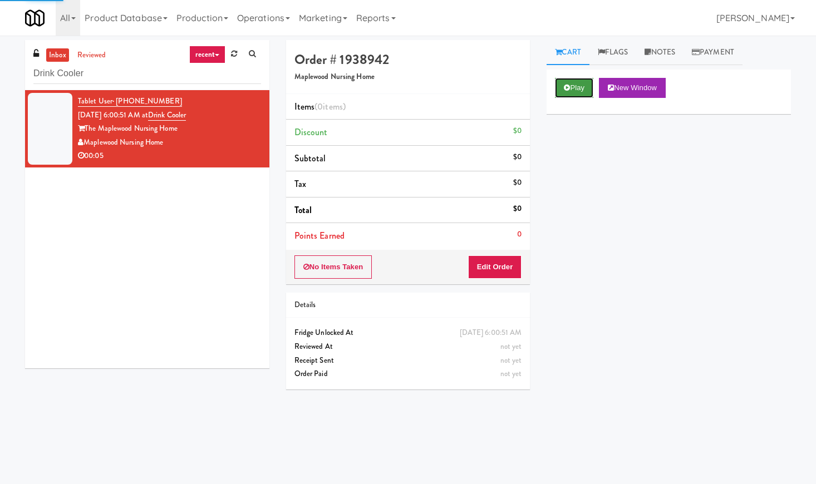
click at [585, 80] on button "Play" at bounding box center [574, 88] width 38 height 20
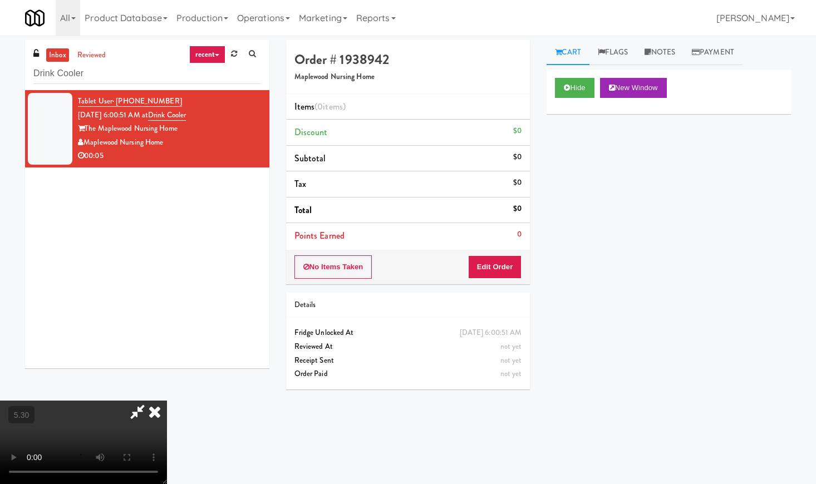
click at [167, 401] on video at bounding box center [83, 442] width 167 height 83
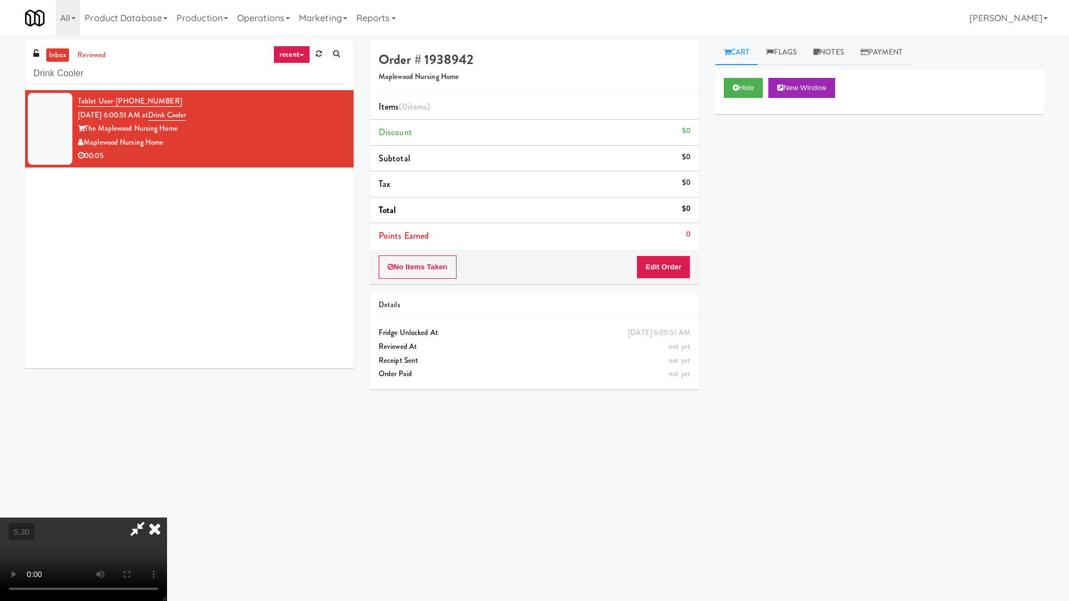
click at [167, 484] on video at bounding box center [83, 559] width 167 height 83
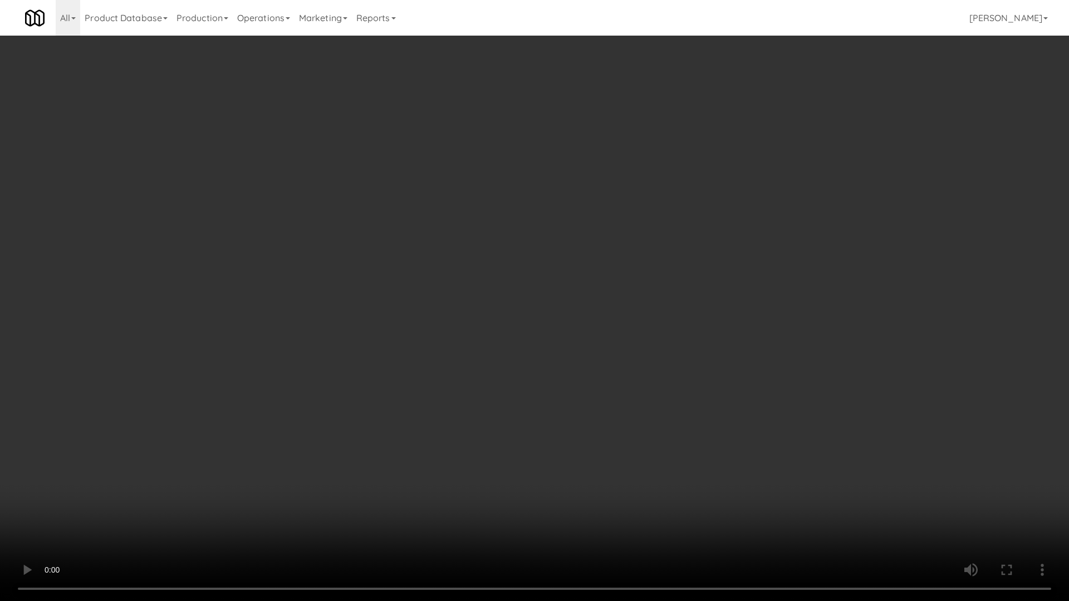
click at [396, 258] on video at bounding box center [534, 300] width 1069 height 601
click at [577, 234] on video at bounding box center [534, 300] width 1069 height 601
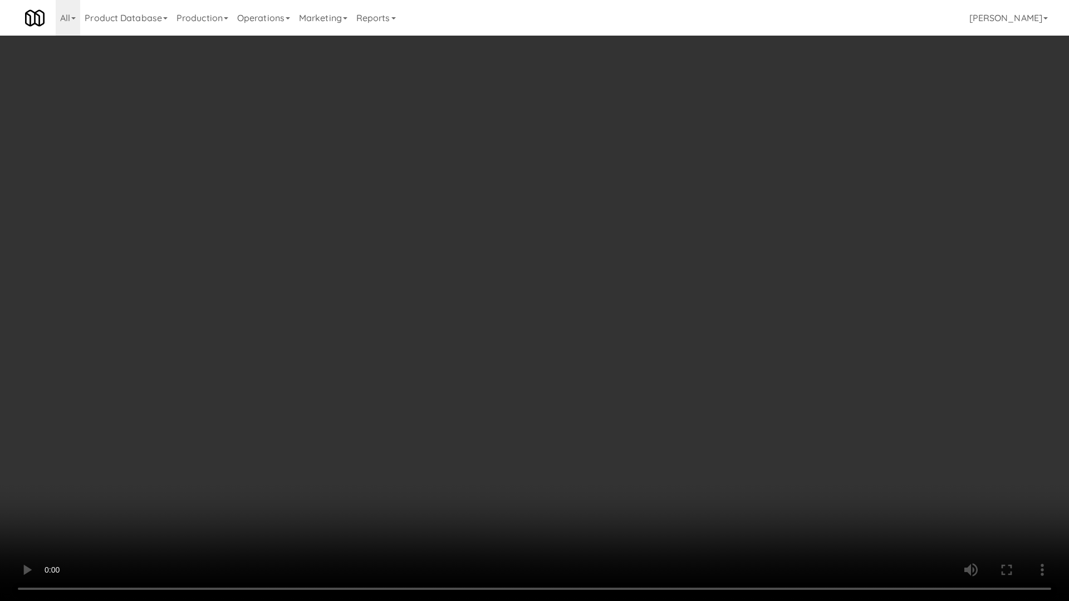
click at [629, 217] on video at bounding box center [534, 300] width 1069 height 601
click at [453, 48] on video at bounding box center [534, 300] width 1069 height 601
click at [437, 125] on video at bounding box center [534, 300] width 1069 height 601
click at [465, 290] on video at bounding box center [534, 300] width 1069 height 601
click at [534, 252] on video at bounding box center [534, 300] width 1069 height 601
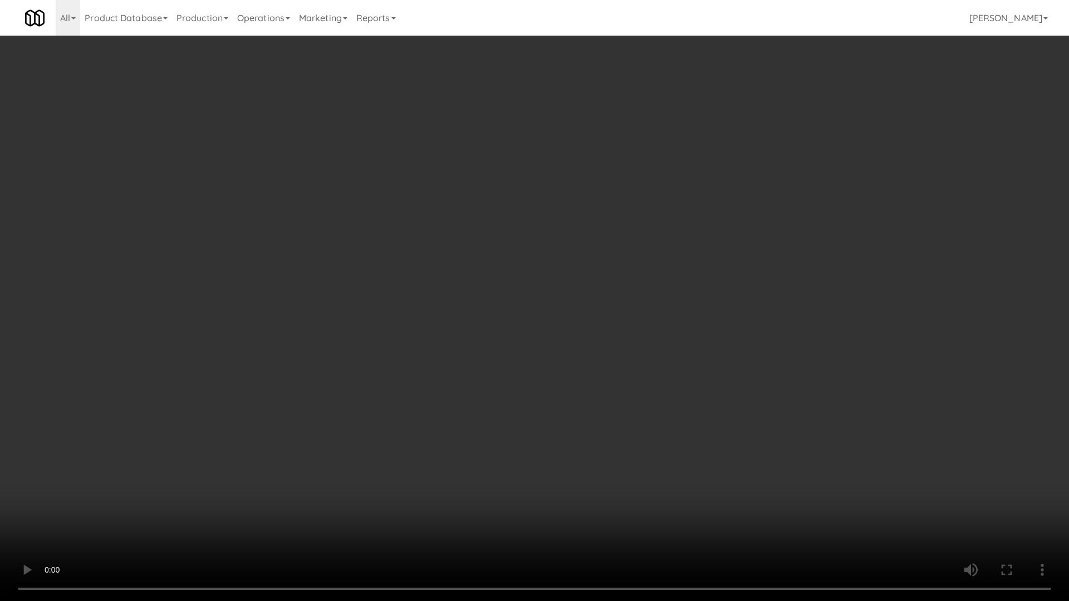
click at [555, 235] on video at bounding box center [534, 300] width 1069 height 601
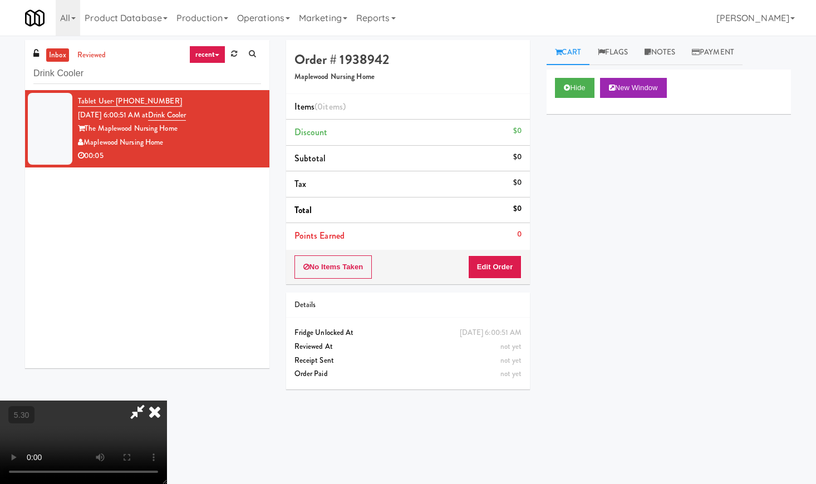
click at [167, 401] on icon at bounding box center [154, 412] width 24 height 22
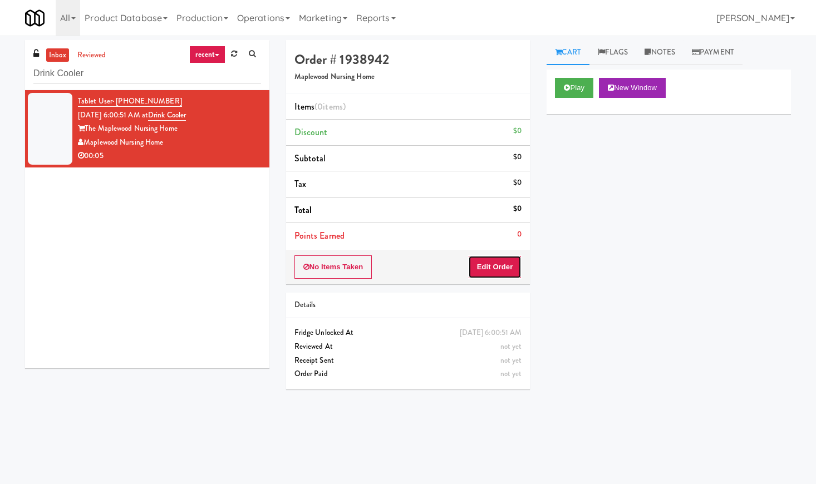
click at [513, 266] on button "Edit Order" at bounding box center [495, 266] width 54 height 23
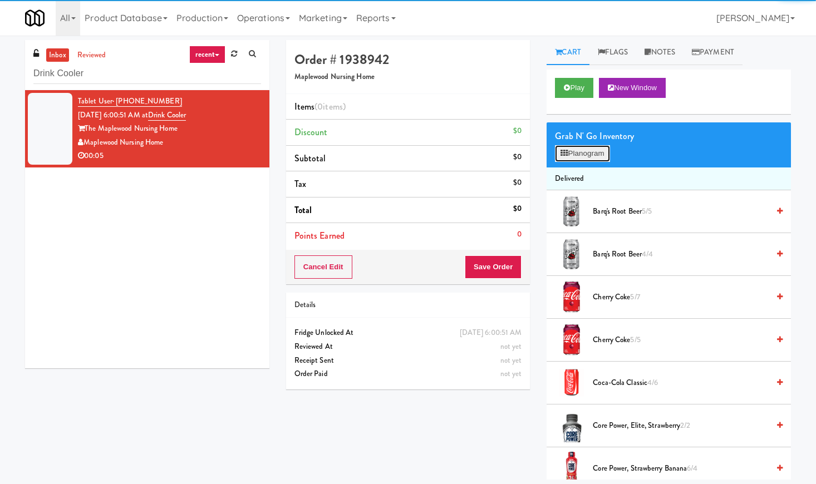
click at [592, 149] on button "Planogram" at bounding box center [582, 153] width 55 height 17
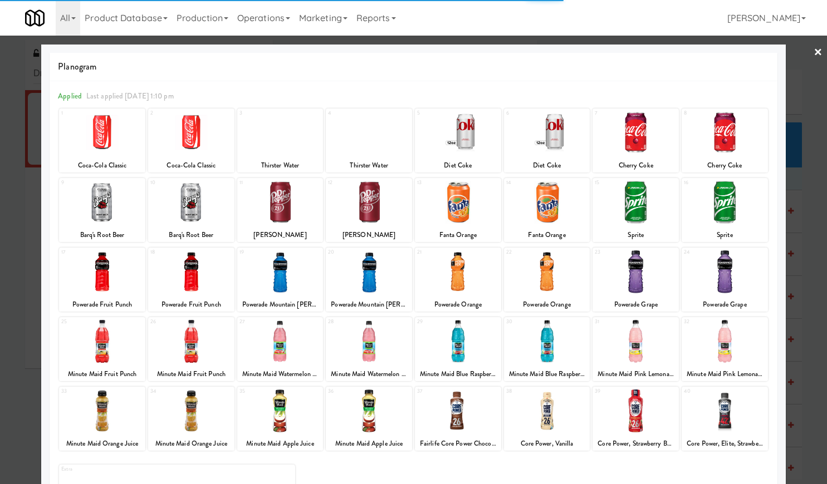
click at [292, 145] on div at bounding box center [280, 132] width 86 height 43
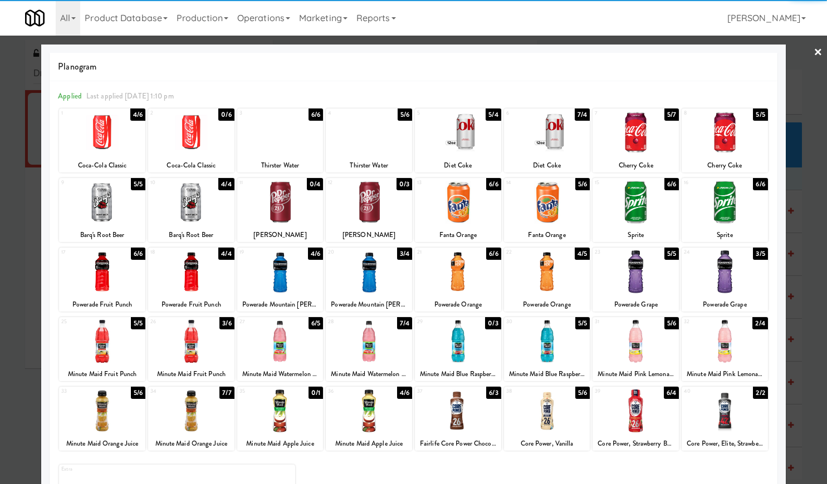
click at [292, 145] on div at bounding box center [280, 132] width 86 height 43
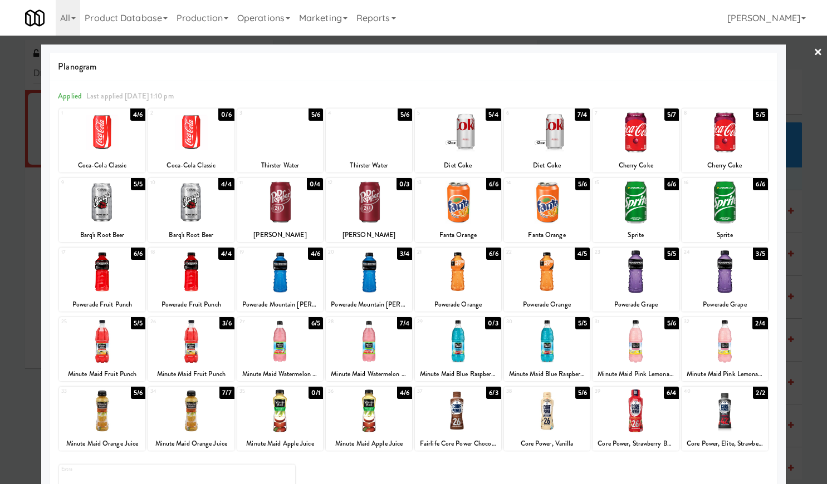
click at [813, 46] on div at bounding box center [413, 242] width 827 height 484
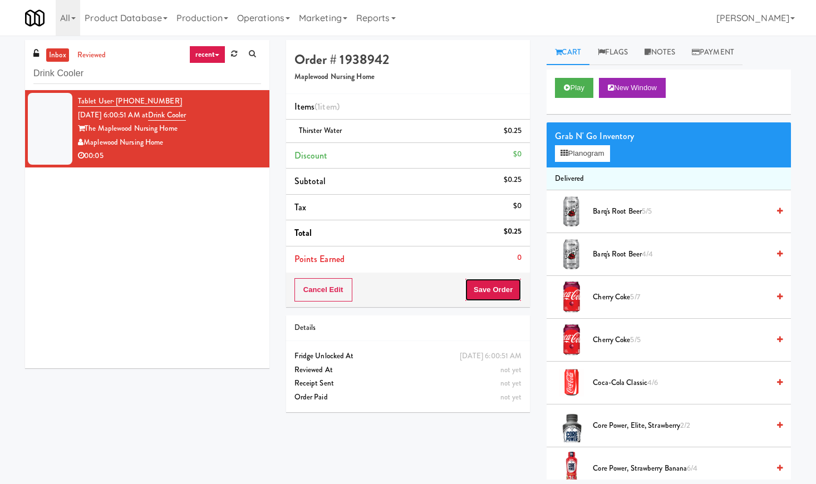
click at [505, 286] on button "Save Order" at bounding box center [493, 289] width 57 height 23
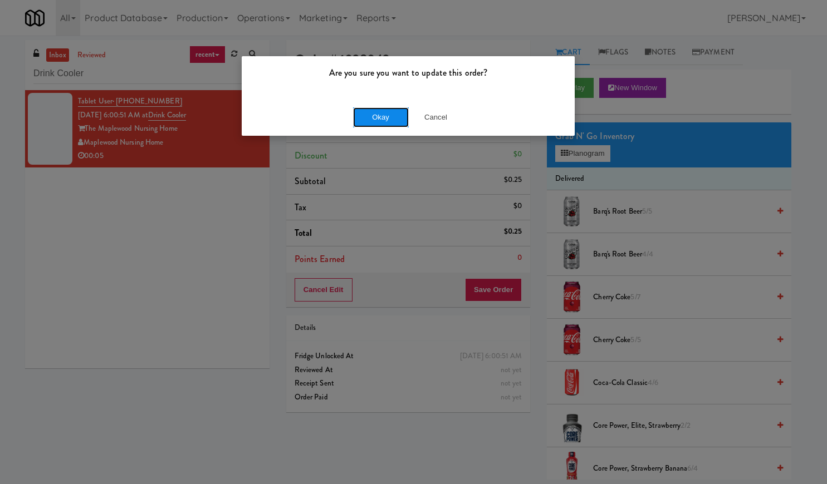
click at [381, 118] on button "Okay" at bounding box center [381, 117] width 56 height 20
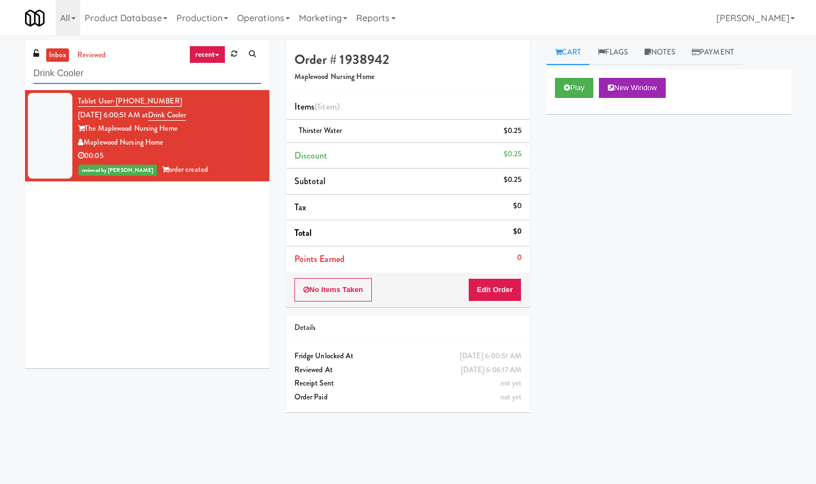
click at [106, 83] on input "Drink Cooler" at bounding box center [147, 73] width 228 height 21
paste input "Home Depot - 10th Flr Cafe Left"
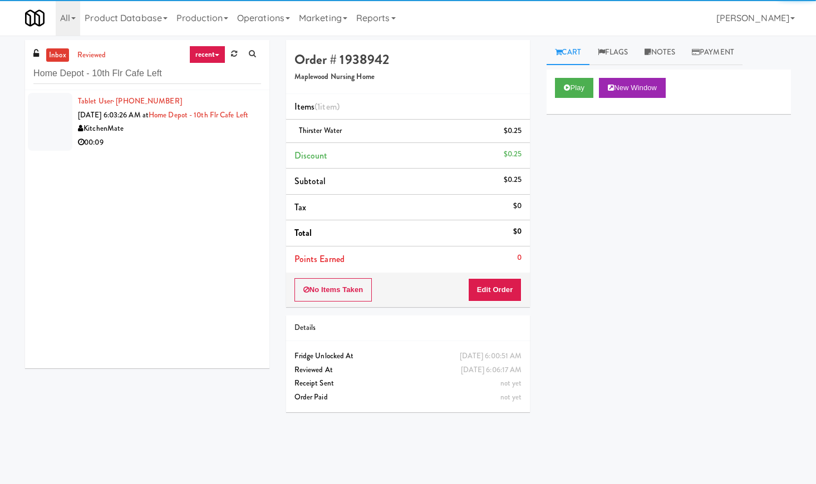
click at [208, 136] on div "KitchenMate" at bounding box center [169, 129] width 183 height 14
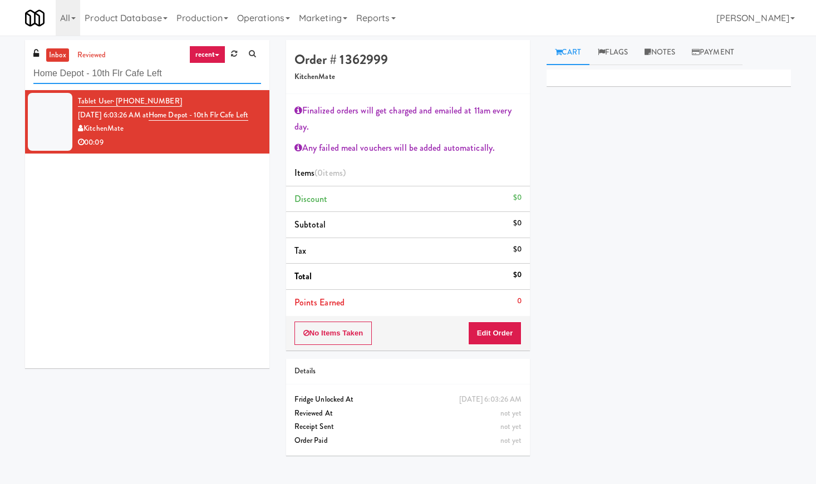
click at [82, 82] on input "Home Depot - 10th Flr Cafe Left" at bounding box center [147, 73] width 228 height 21
paste input "Mattr (formerly Shawcor)"
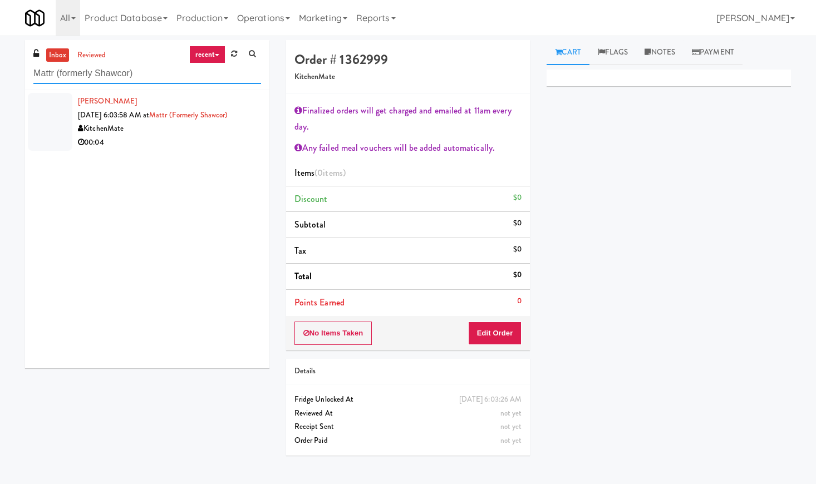
click at [85, 79] on input "Mattr (formerly Shawcor)" at bounding box center [147, 73] width 228 height 21
paste input "[GEOGRAPHIC_DATA] - Cooler"
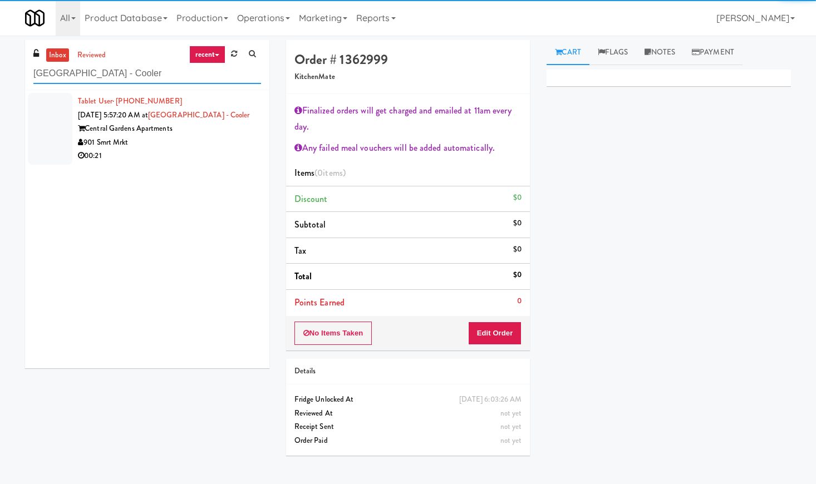
type input "[GEOGRAPHIC_DATA] - Cooler"
click at [197, 142] on div "901 Smrt Mrkt" at bounding box center [169, 143] width 183 height 14
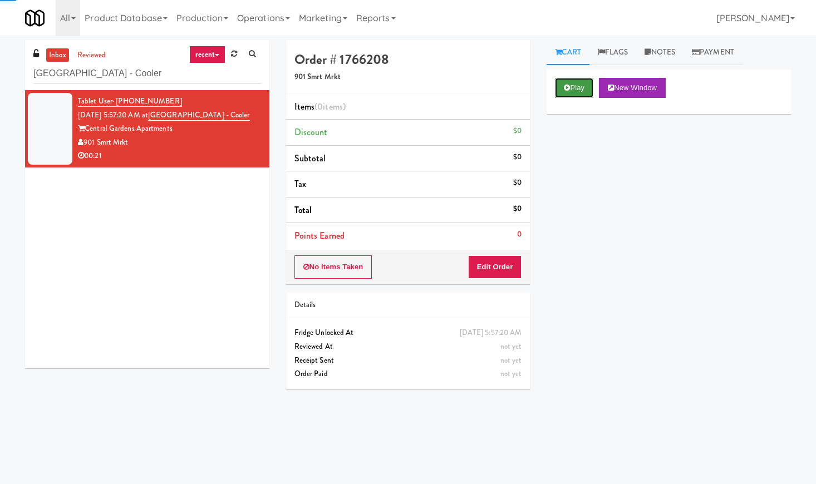
click at [574, 97] on button "Play" at bounding box center [574, 88] width 38 height 20
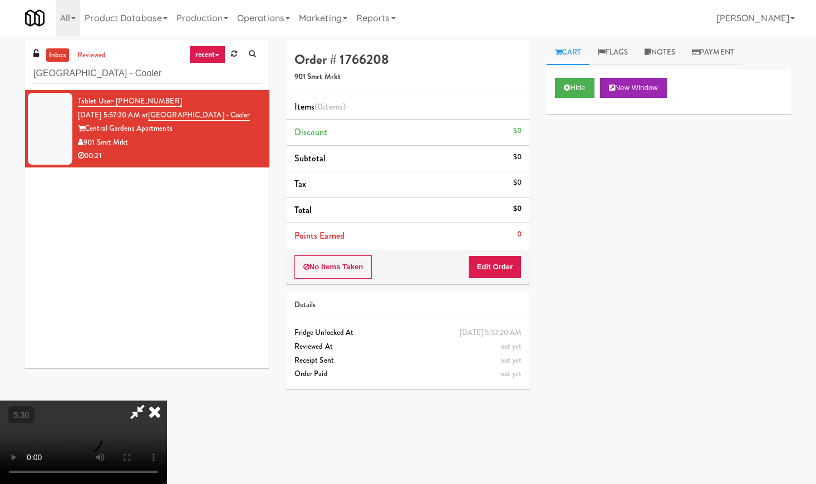
click at [167, 401] on video at bounding box center [83, 442] width 167 height 83
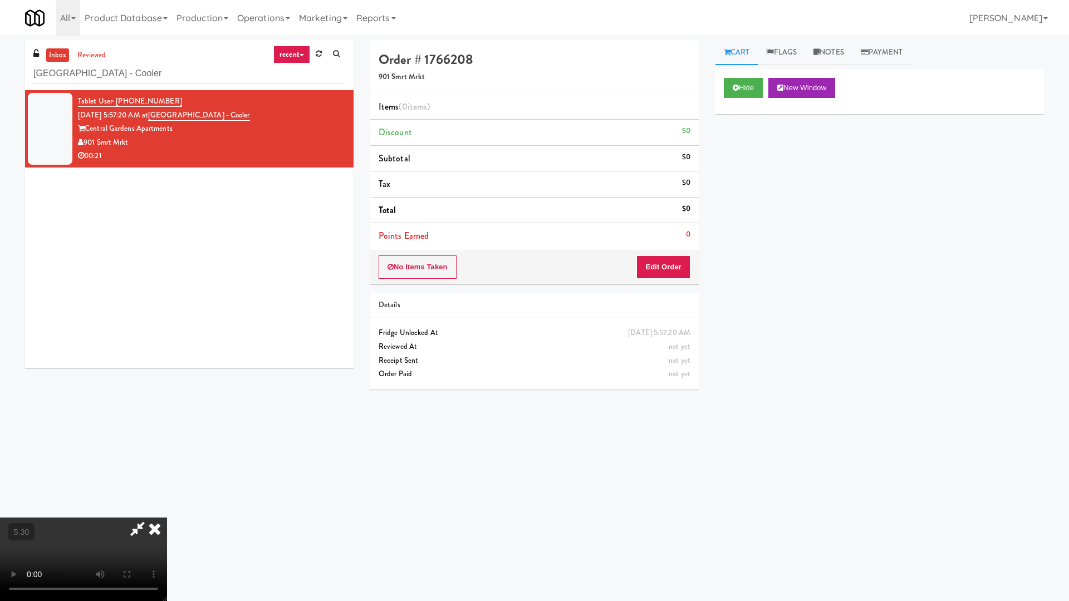
click at [167, 484] on video at bounding box center [83, 559] width 167 height 83
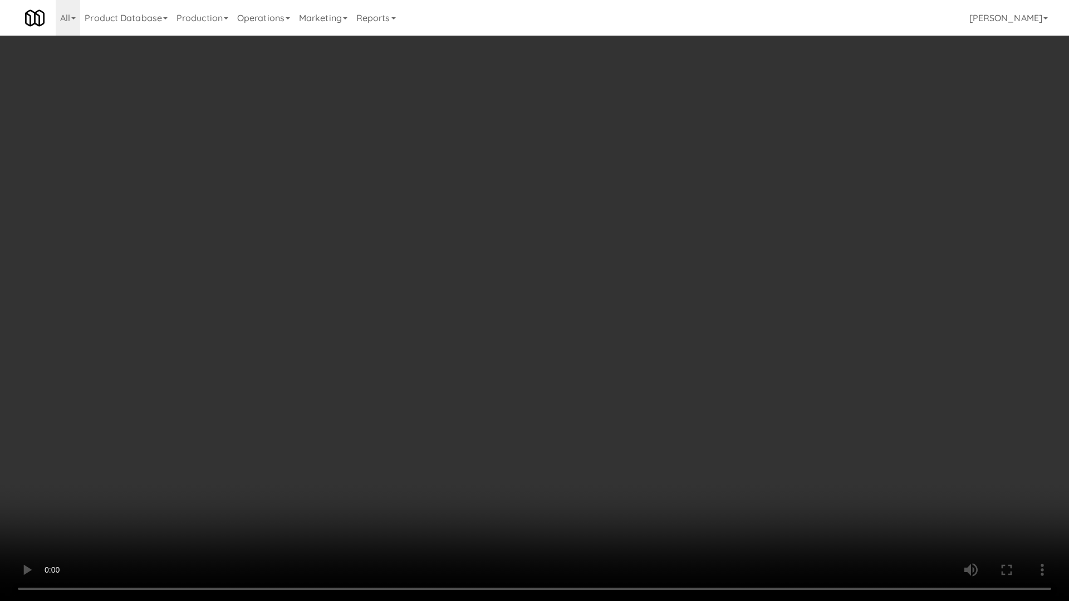
click at [379, 321] on video at bounding box center [534, 300] width 1069 height 601
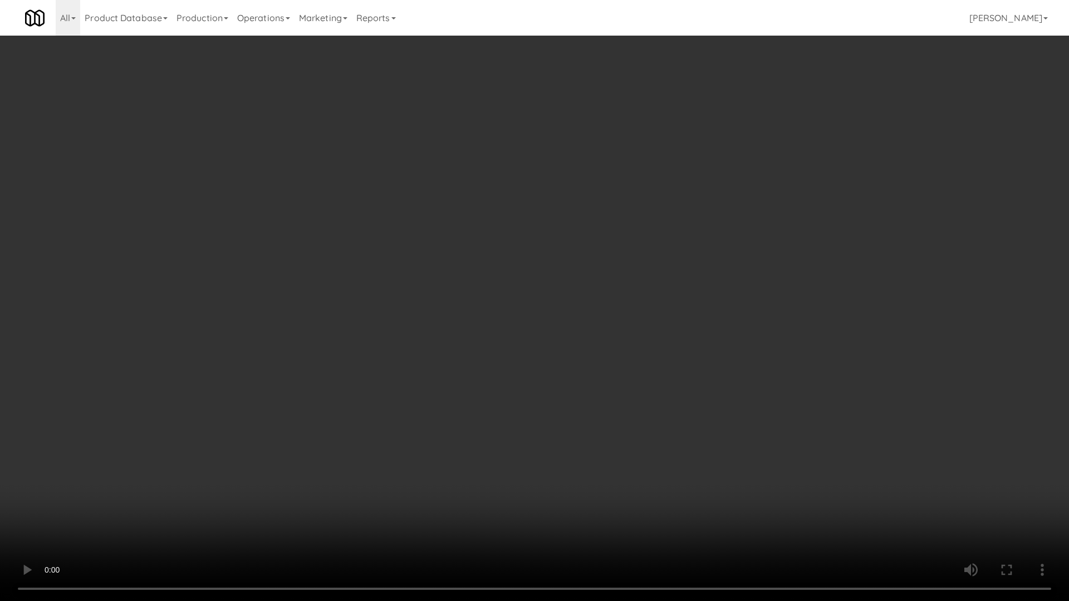
click at [618, 296] on video at bounding box center [534, 300] width 1069 height 601
click at [616, 245] on video at bounding box center [534, 300] width 1069 height 601
click at [495, 281] on video at bounding box center [534, 300] width 1069 height 601
click at [538, 267] on video at bounding box center [534, 300] width 1069 height 601
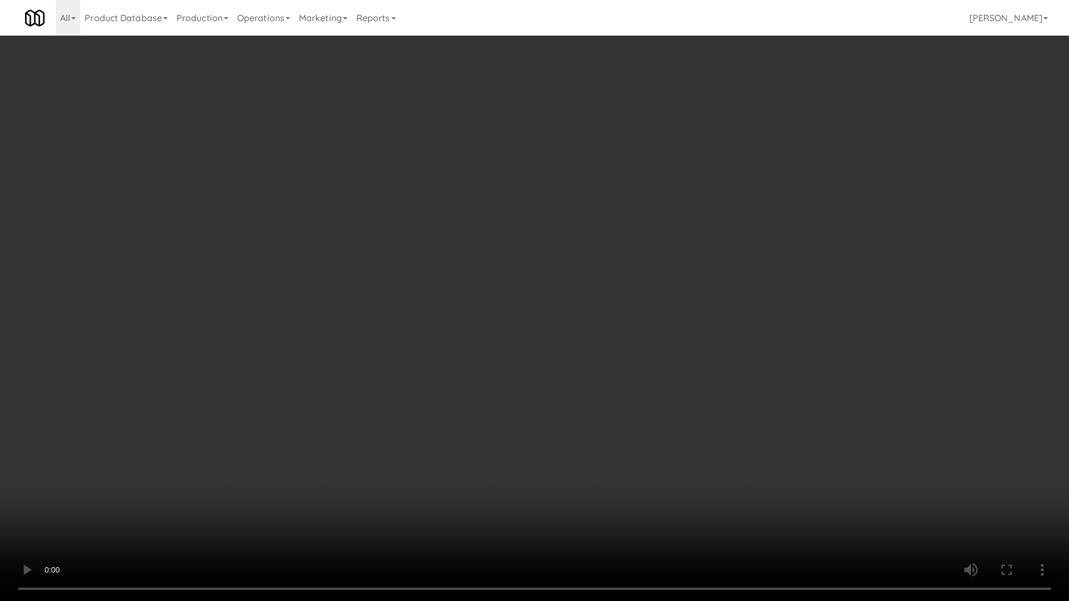
click at [538, 267] on video at bounding box center [534, 300] width 1069 height 601
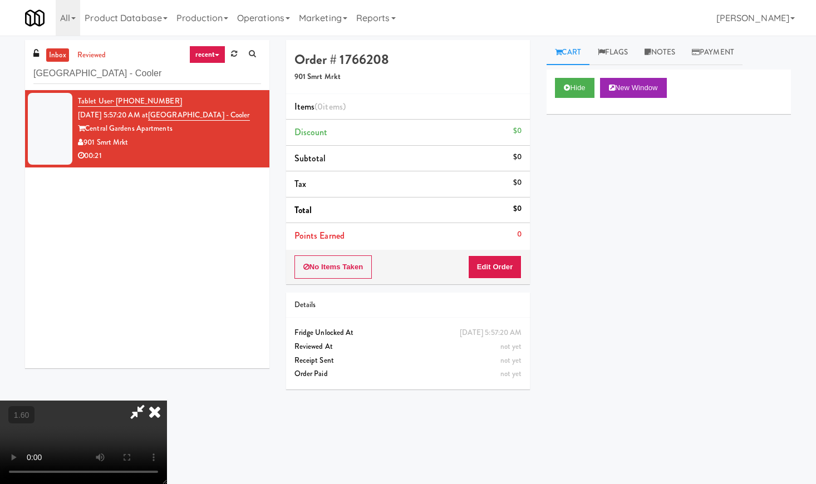
click at [167, 401] on icon at bounding box center [154, 412] width 24 height 22
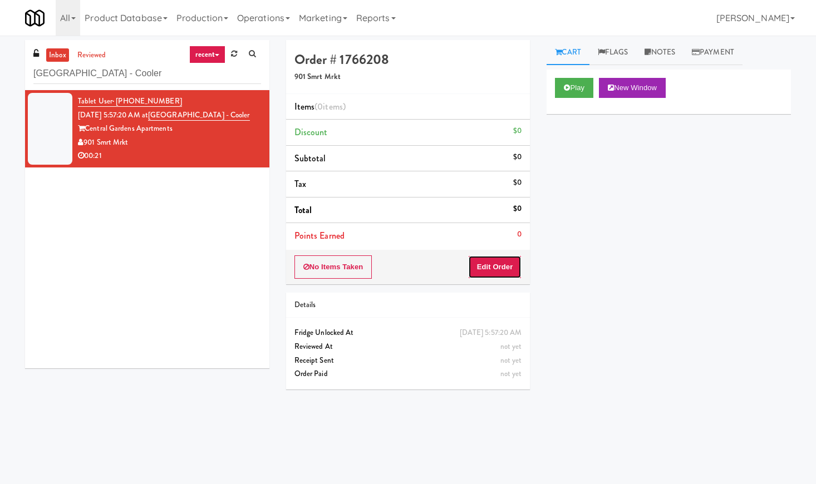
click at [512, 266] on button "Edit Order" at bounding box center [495, 266] width 54 height 23
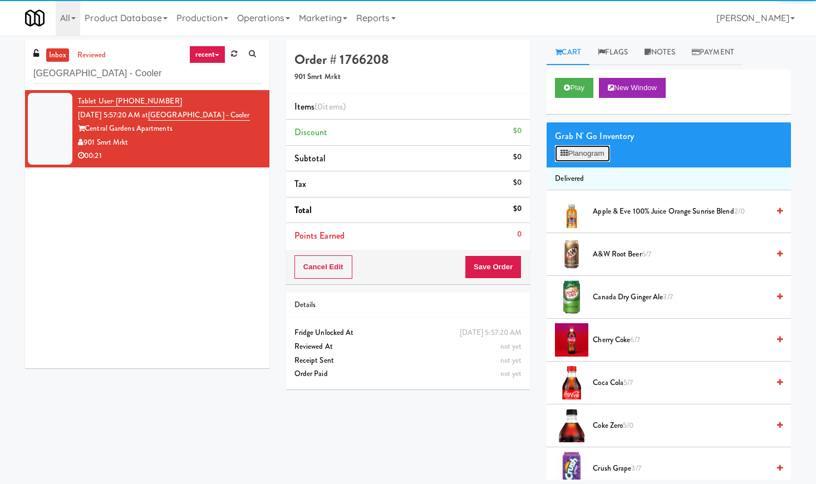
click at [583, 151] on button "Planogram" at bounding box center [582, 153] width 55 height 17
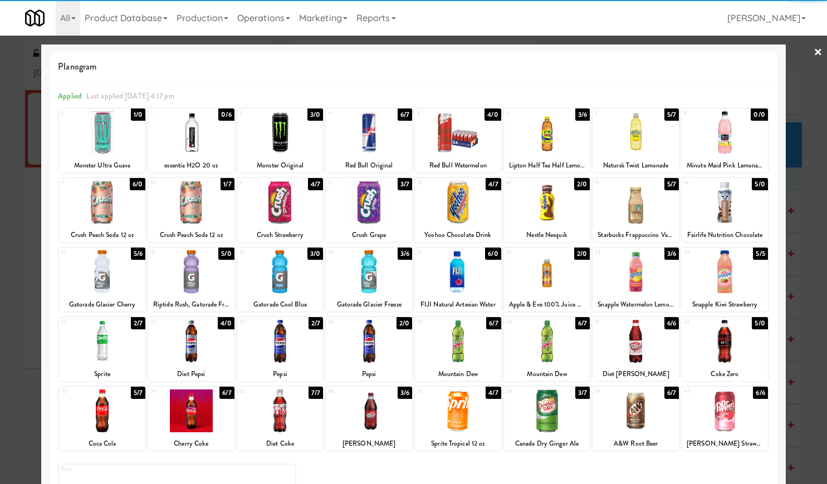
click at [199, 276] on div at bounding box center [191, 271] width 86 height 43
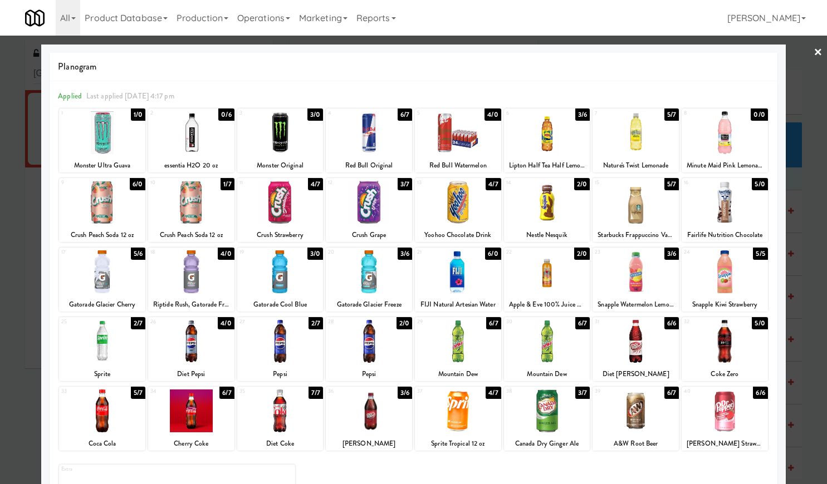
click at [813, 51] on link "×" at bounding box center [817, 53] width 9 height 35
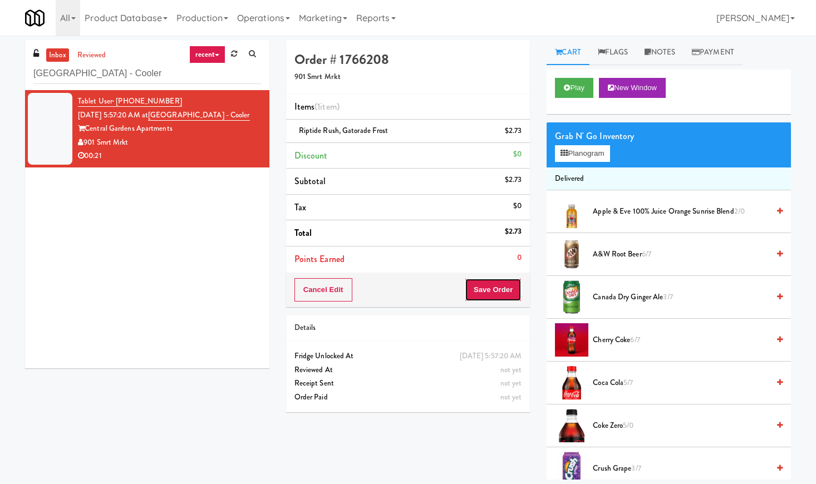
click at [494, 299] on button "Save Order" at bounding box center [493, 289] width 57 height 23
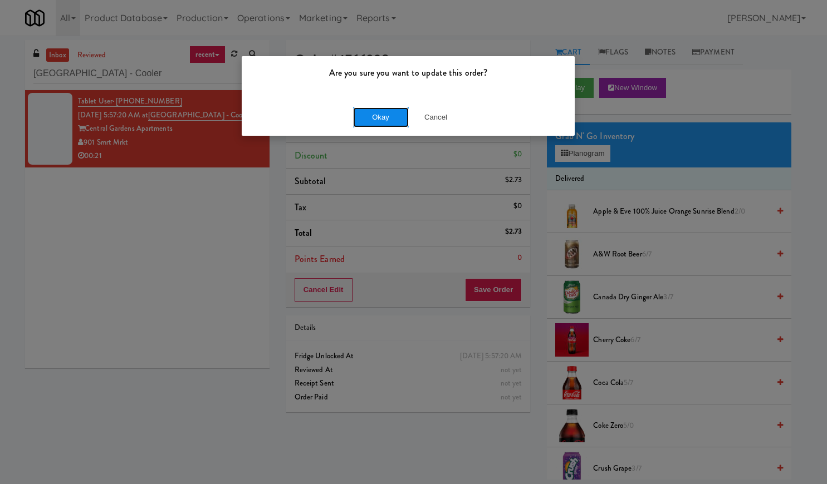
click at [384, 114] on button "Okay" at bounding box center [381, 117] width 56 height 20
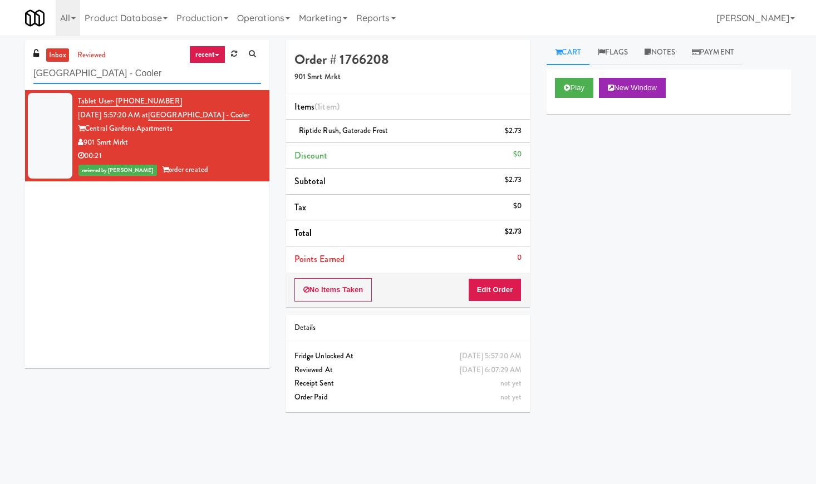
click at [130, 80] on input "[GEOGRAPHIC_DATA] - Cooler" at bounding box center [147, 73] width 228 height 21
paste input "Ambient"
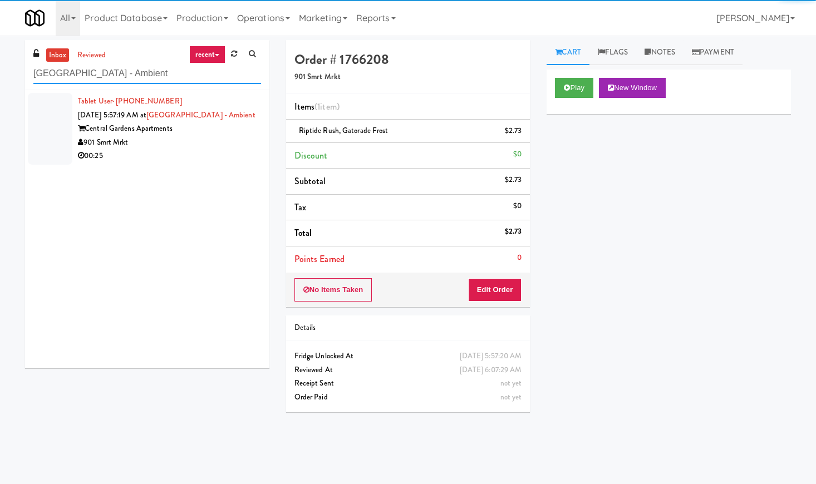
type input "[GEOGRAPHIC_DATA] - Ambient"
click at [239, 146] on div "901 Smrt Mrkt" at bounding box center [169, 143] width 183 height 14
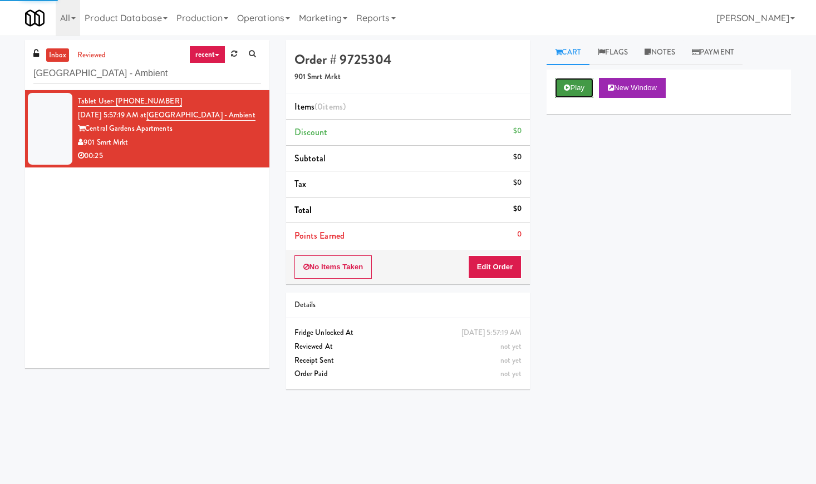
click at [574, 93] on button "Play" at bounding box center [574, 88] width 38 height 20
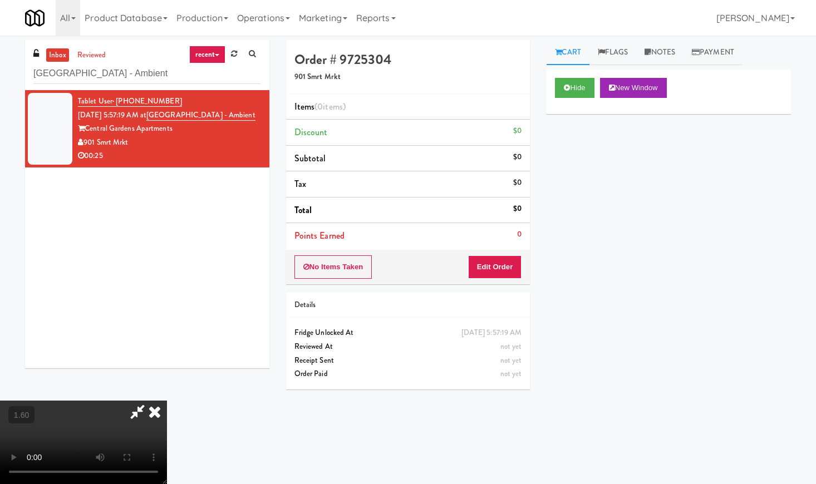
click at [150, 401] on video at bounding box center [83, 442] width 167 height 83
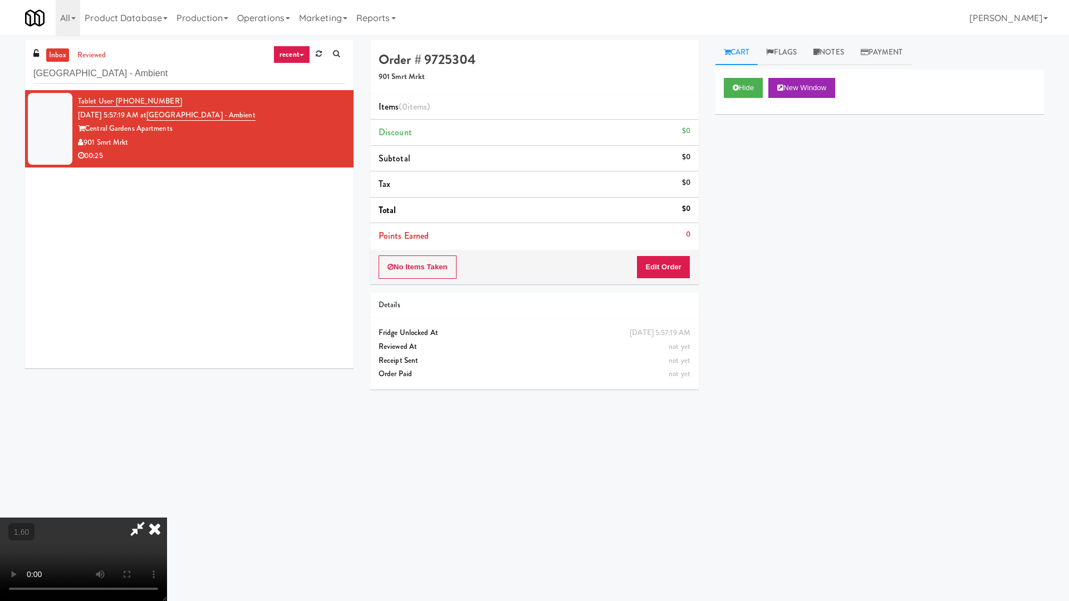
click at [167, 484] on video at bounding box center [83, 559] width 167 height 83
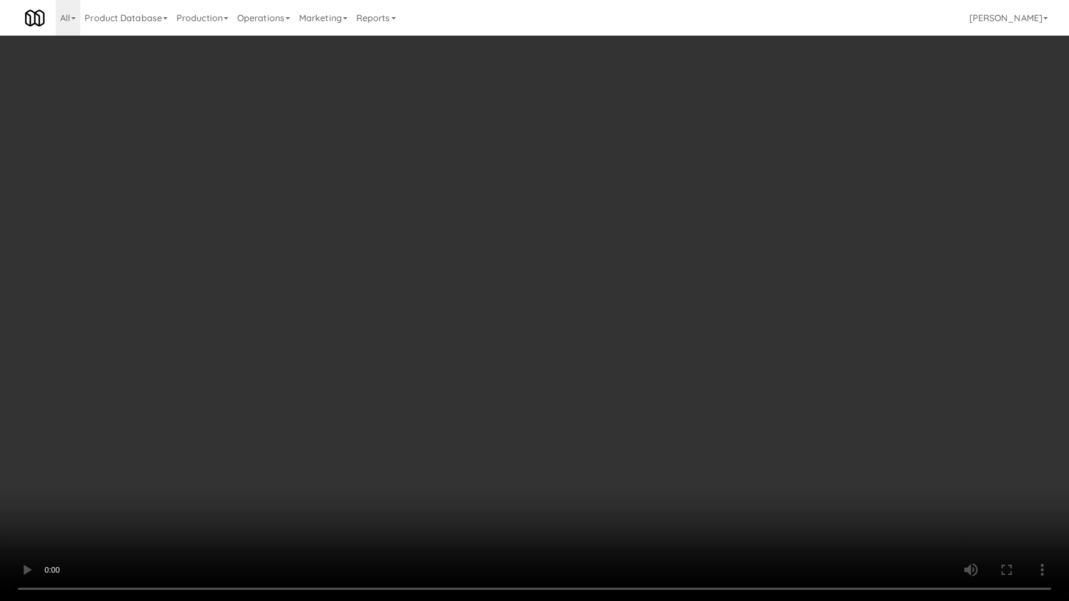
click at [573, 245] on video at bounding box center [534, 300] width 1069 height 601
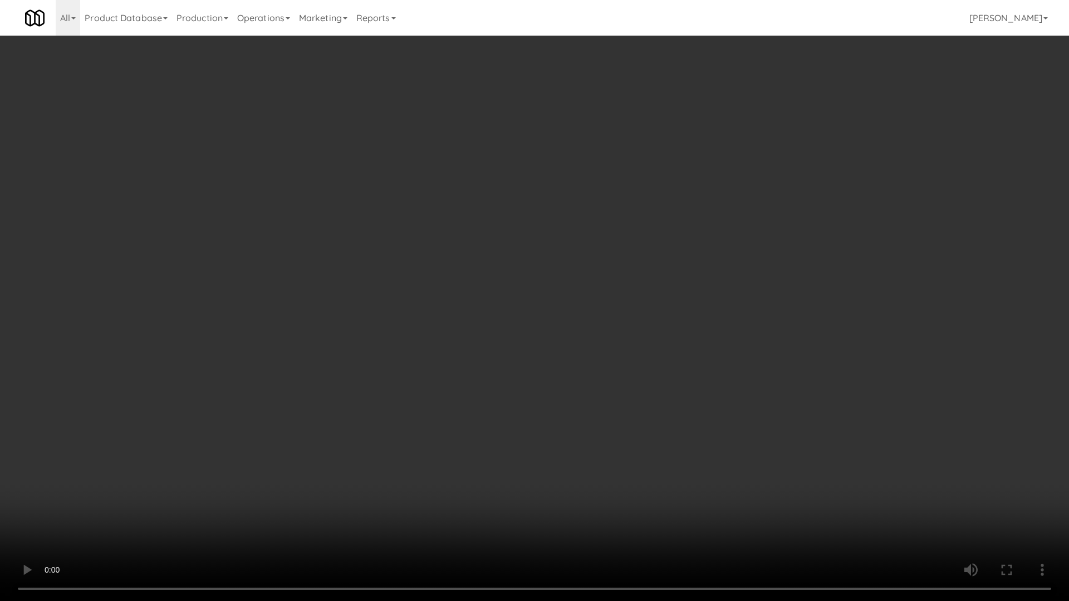
click at [628, 224] on video at bounding box center [534, 300] width 1069 height 601
click at [633, 227] on video at bounding box center [534, 300] width 1069 height 601
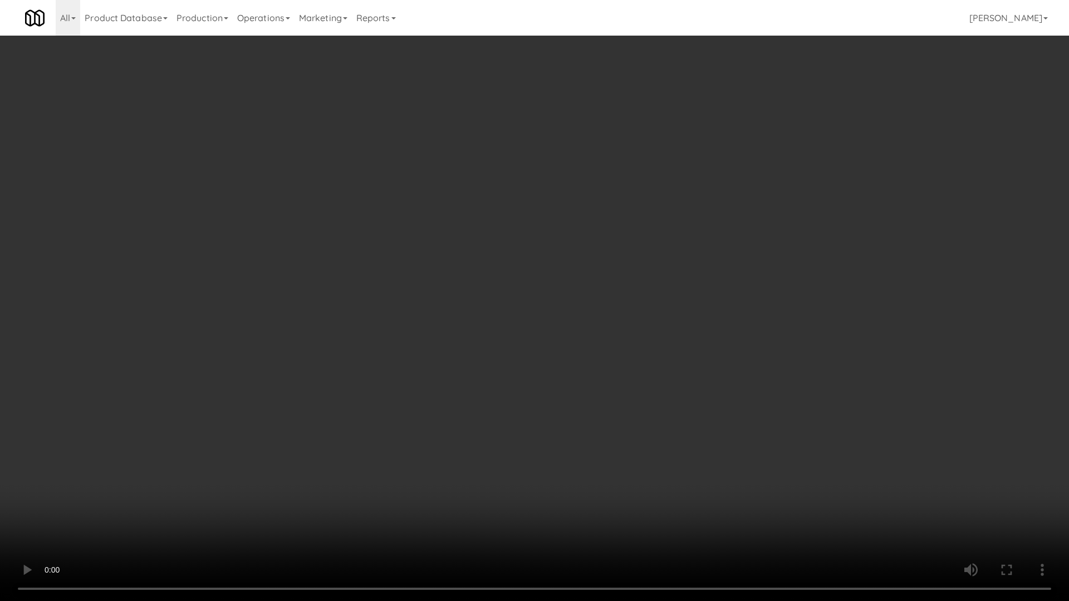
click at [666, 329] on video at bounding box center [534, 300] width 1069 height 601
click at [699, 285] on video at bounding box center [534, 300] width 1069 height 601
click at [704, 285] on video at bounding box center [534, 300] width 1069 height 601
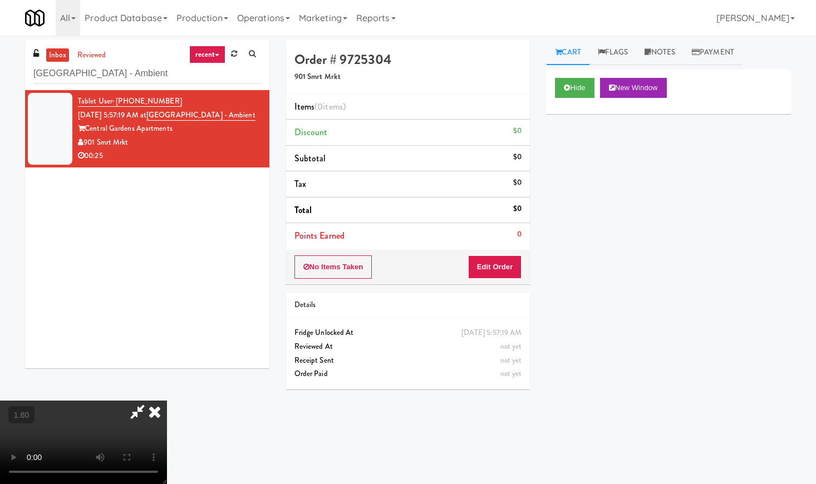
drag, startPoint x: 471, startPoint y: 50, endPoint x: 469, endPoint y: 82, distance: 33.0
click at [167, 401] on icon at bounding box center [154, 412] width 24 height 22
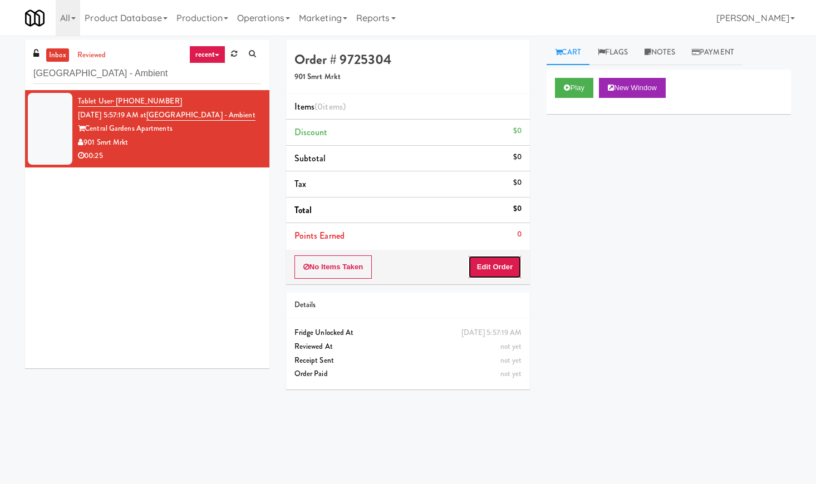
click at [505, 276] on button "Edit Order" at bounding box center [495, 266] width 54 height 23
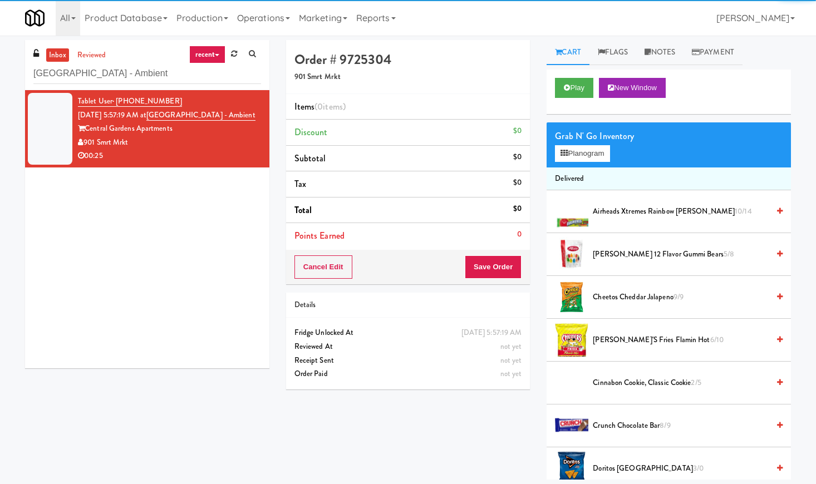
click at [588, 162] on div "Grab N' Go Inventory Planogram" at bounding box center [669, 144] width 244 height 45
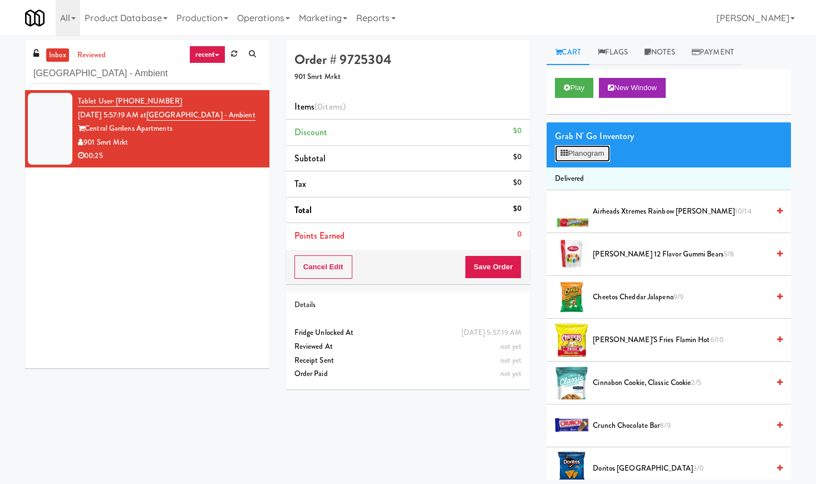
click at [597, 153] on button "Planogram" at bounding box center [582, 153] width 55 height 17
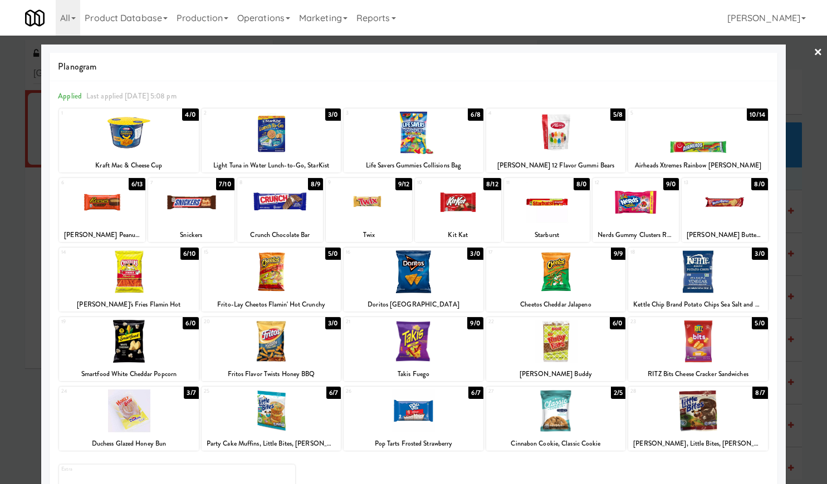
click at [422, 268] on div at bounding box center [413, 271] width 140 height 43
click at [131, 215] on div at bounding box center [102, 202] width 86 height 43
click at [813, 44] on link "×" at bounding box center [817, 53] width 9 height 35
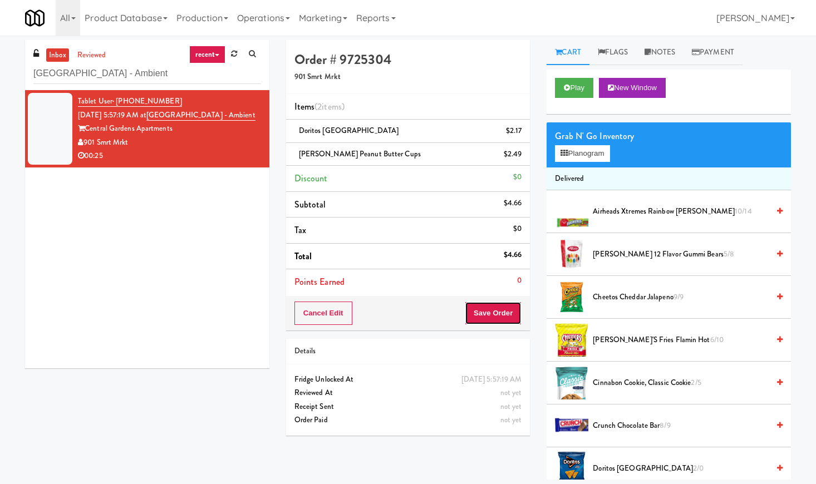
click at [491, 317] on button "Save Order" at bounding box center [493, 313] width 57 height 23
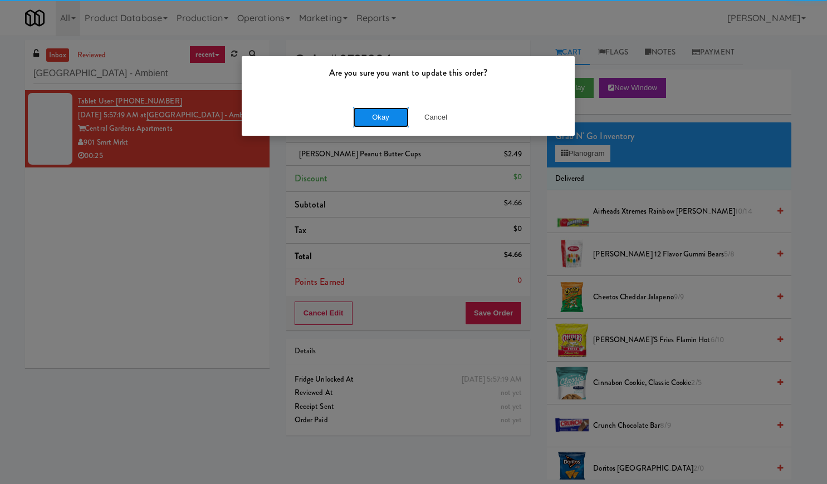
click at [382, 120] on button "Okay" at bounding box center [381, 117] width 56 height 20
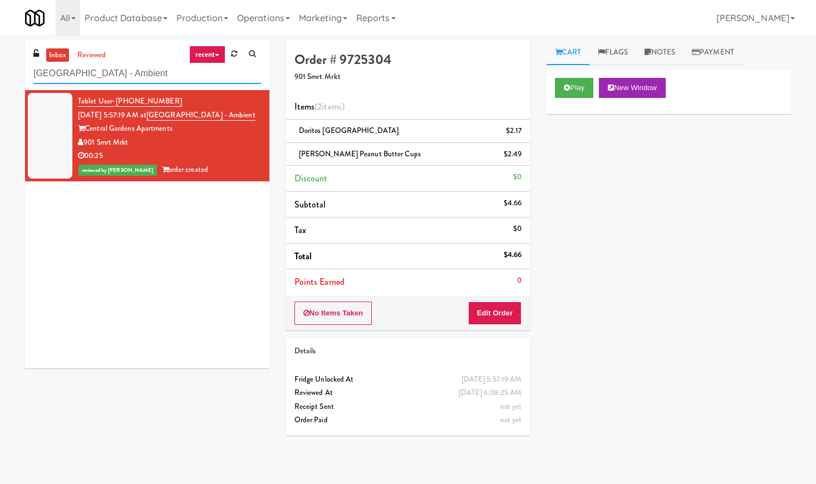
click at [91, 82] on input "[GEOGRAPHIC_DATA] - Ambient" at bounding box center [147, 73] width 228 height 21
paste input "Harbour Cay - Cooler - Lef"
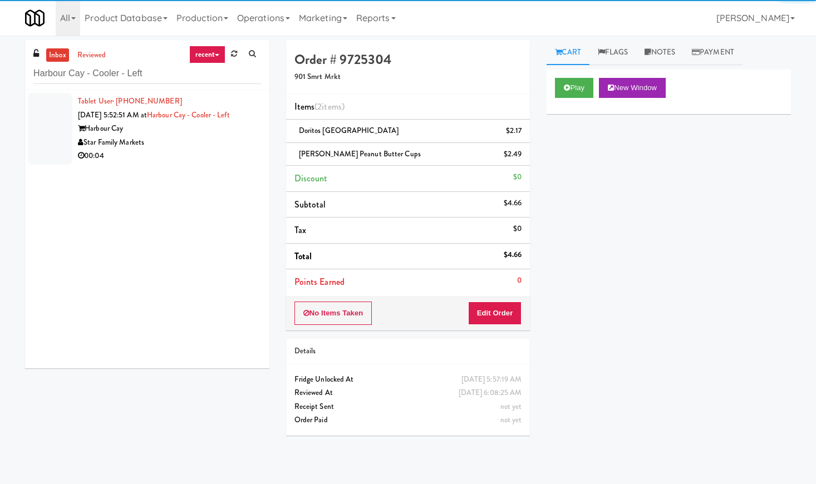
click at [237, 139] on div "Star Family Markets" at bounding box center [169, 143] width 183 height 14
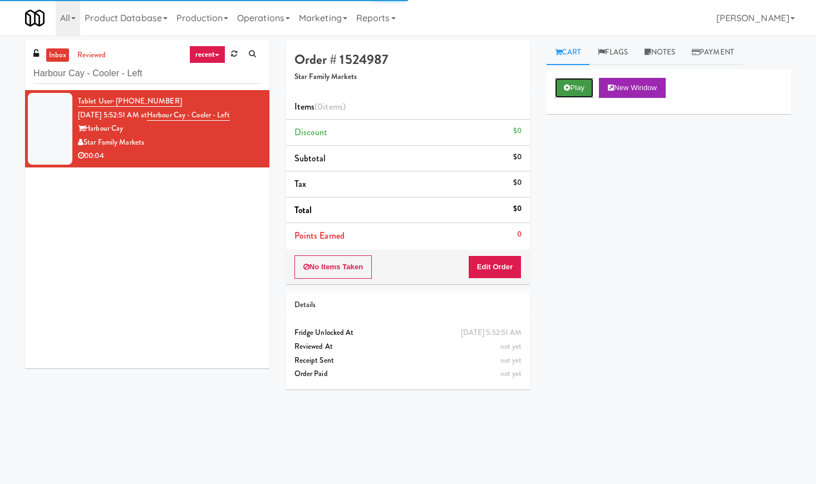
click at [573, 83] on button "Play" at bounding box center [574, 88] width 38 height 20
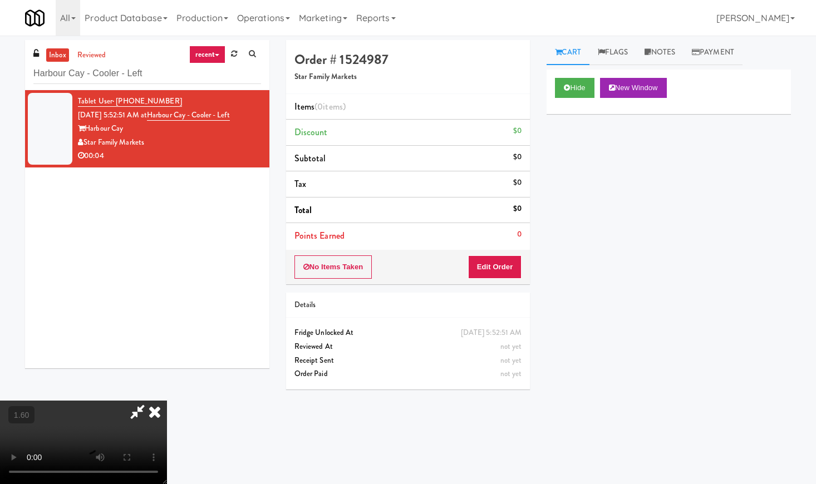
click at [161, 401] on video at bounding box center [83, 442] width 167 height 83
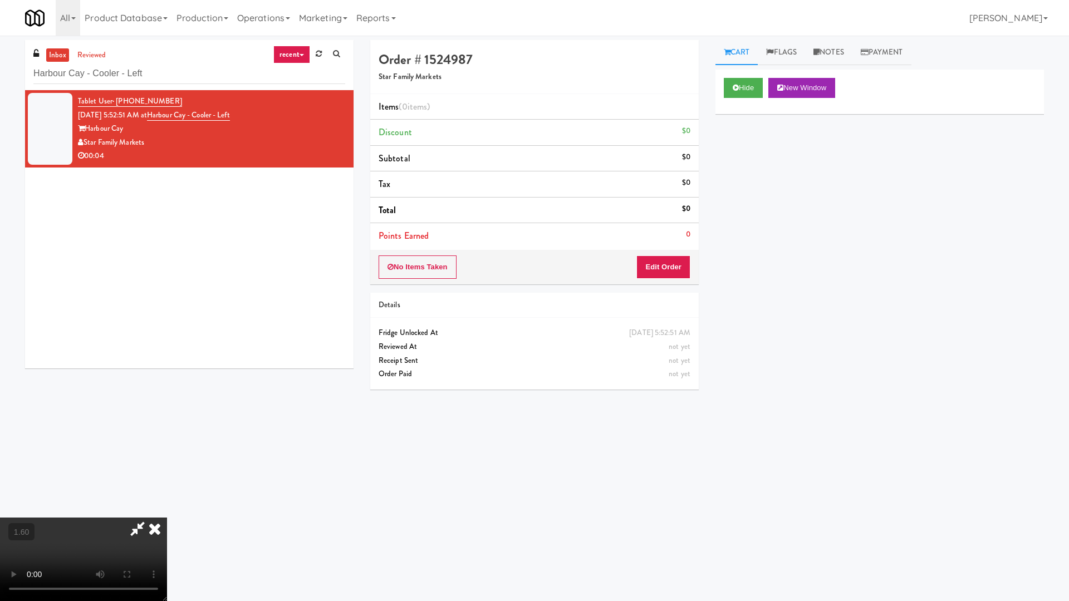
click at [167, 484] on video at bounding box center [83, 559] width 167 height 83
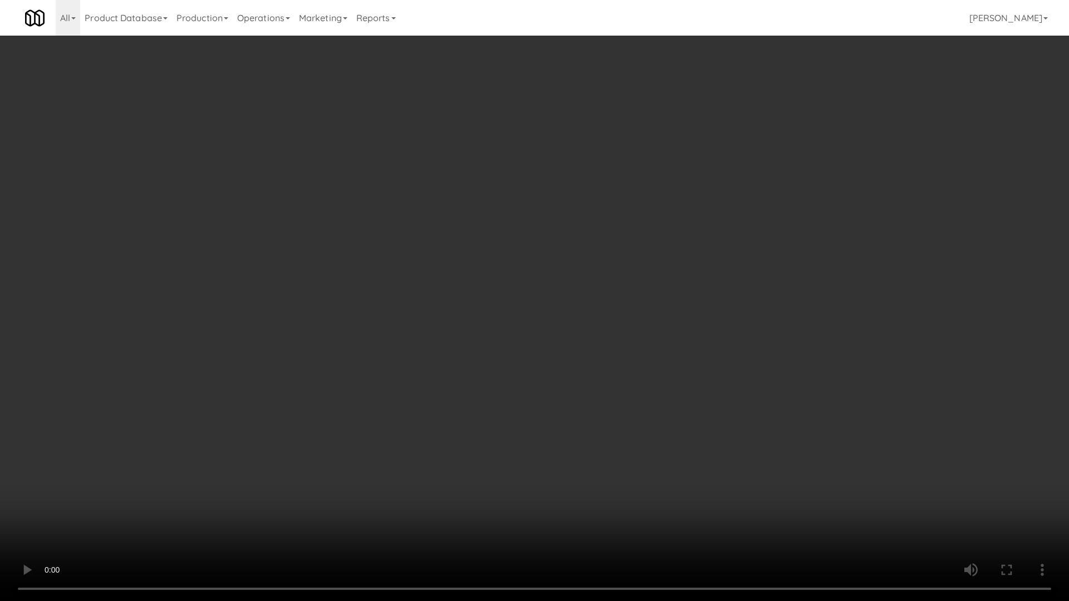
click at [526, 296] on video at bounding box center [534, 300] width 1069 height 601
click at [532, 294] on video at bounding box center [534, 300] width 1069 height 601
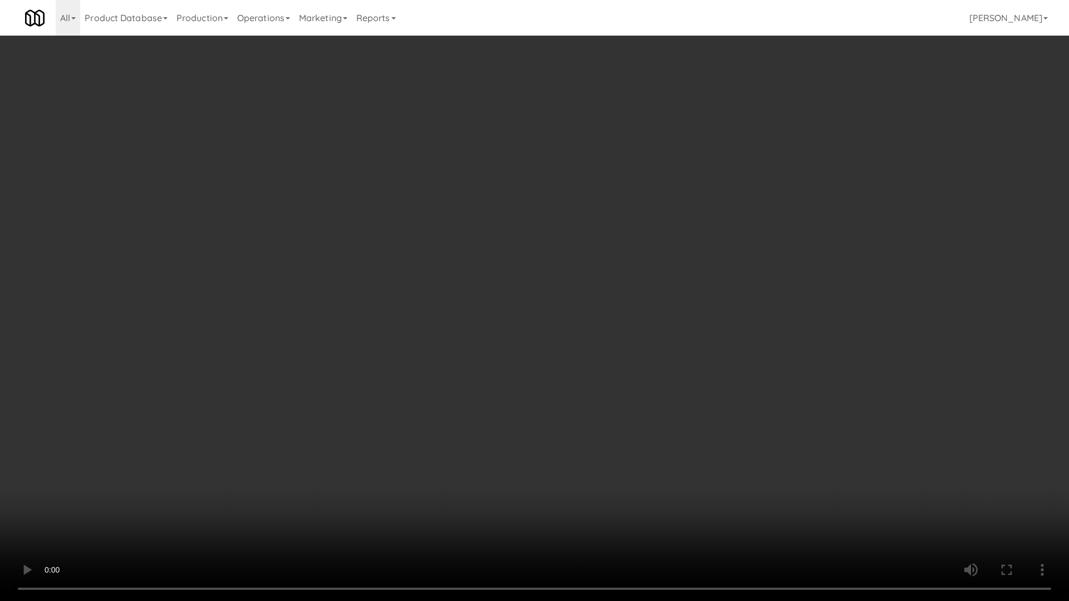
click at [532, 294] on video at bounding box center [534, 300] width 1069 height 601
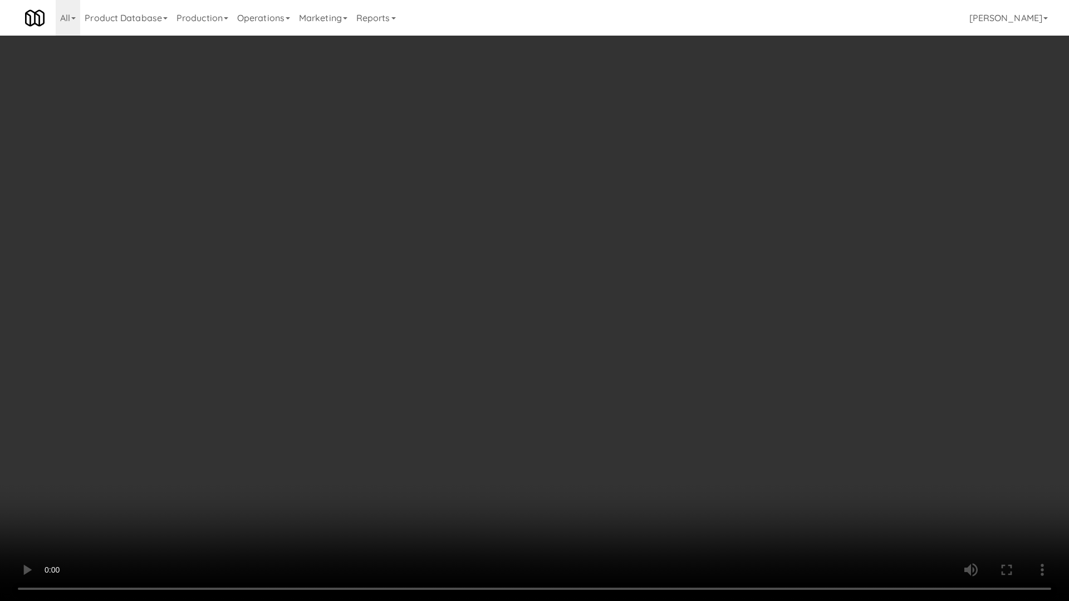
click at [532, 294] on video at bounding box center [534, 300] width 1069 height 601
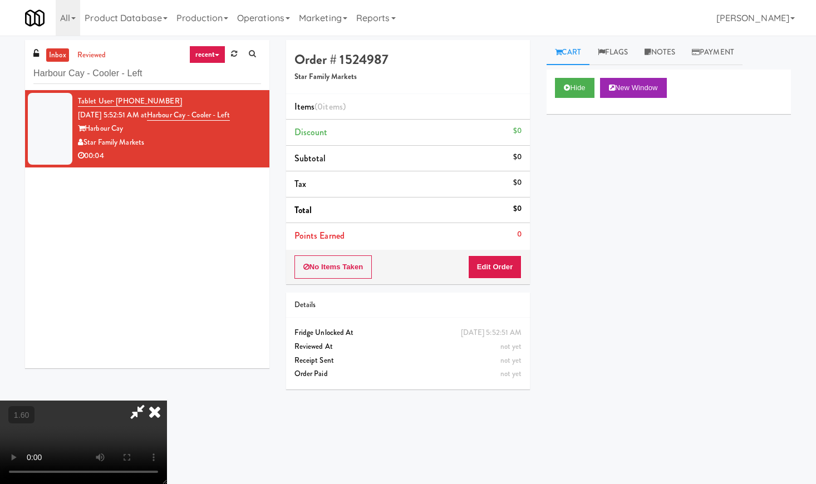
click at [167, 401] on icon at bounding box center [154, 412] width 24 height 22
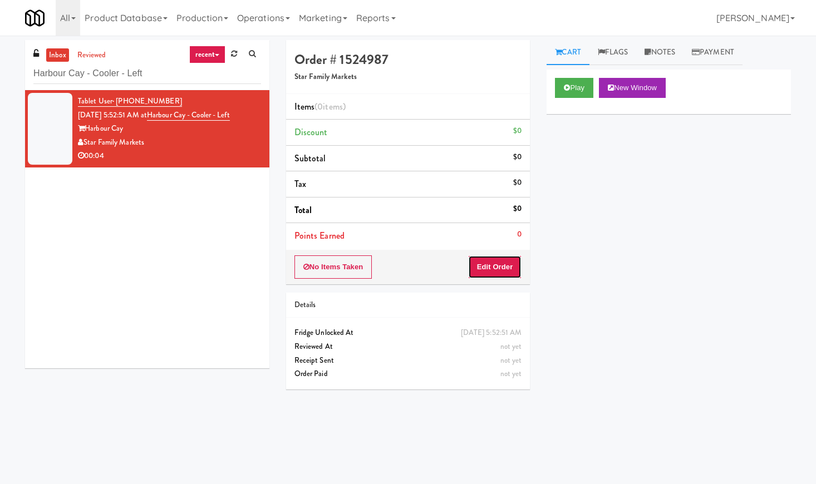
click at [494, 275] on button "Edit Order" at bounding box center [495, 266] width 54 height 23
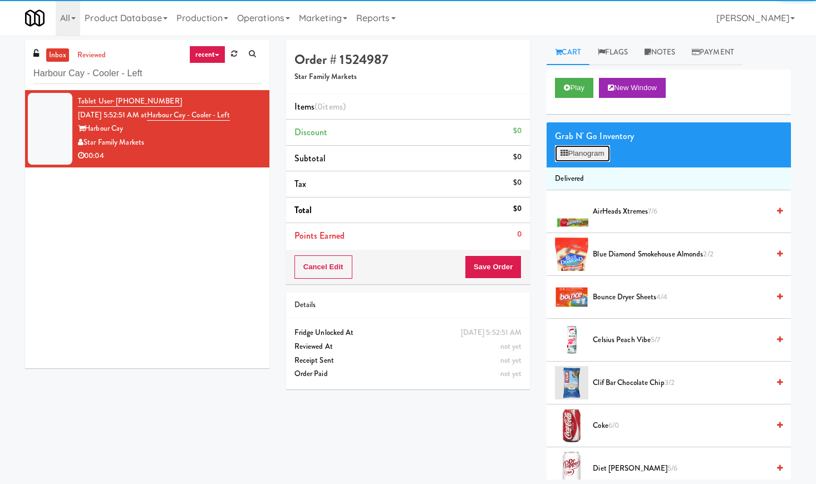
click at [568, 154] on button "Planogram" at bounding box center [582, 153] width 55 height 17
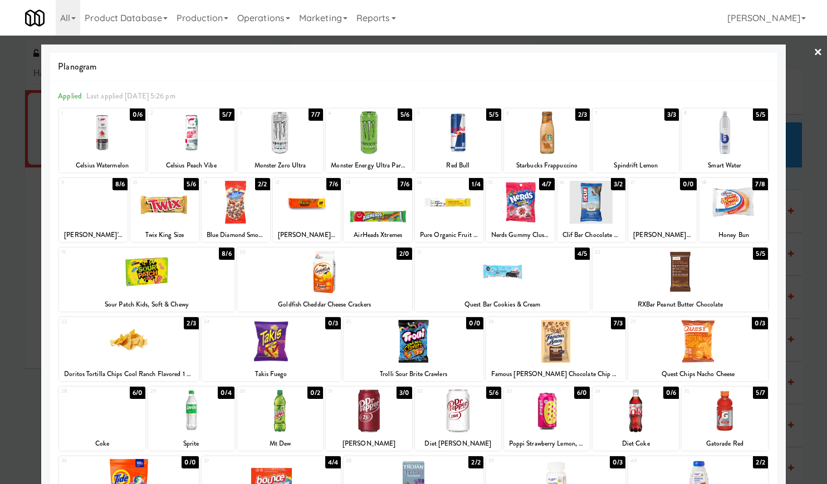
click at [592, 200] on div at bounding box center [591, 202] width 68 height 43
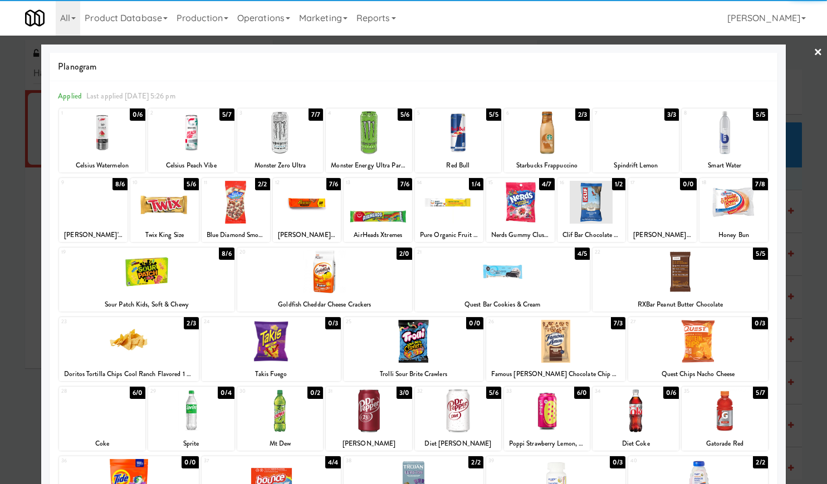
click at [813, 46] on link "×" at bounding box center [817, 53] width 9 height 35
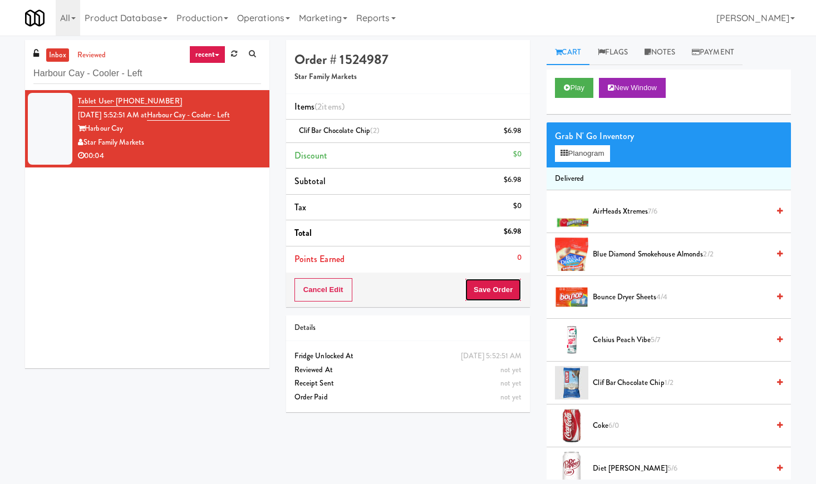
click at [474, 286] on button "Save Order" at bounding box center [493, 289] width 57 height 23
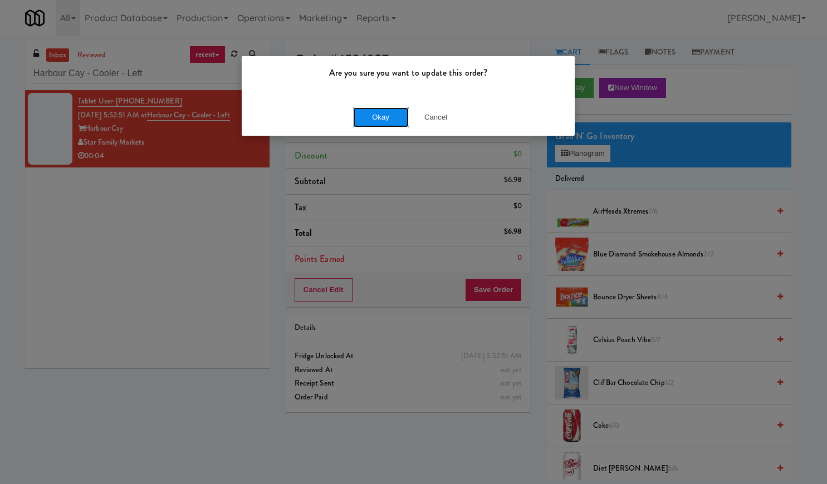
click at [360, 114] on button "Okay" at bounding box center [381, 117] width 56 height 20
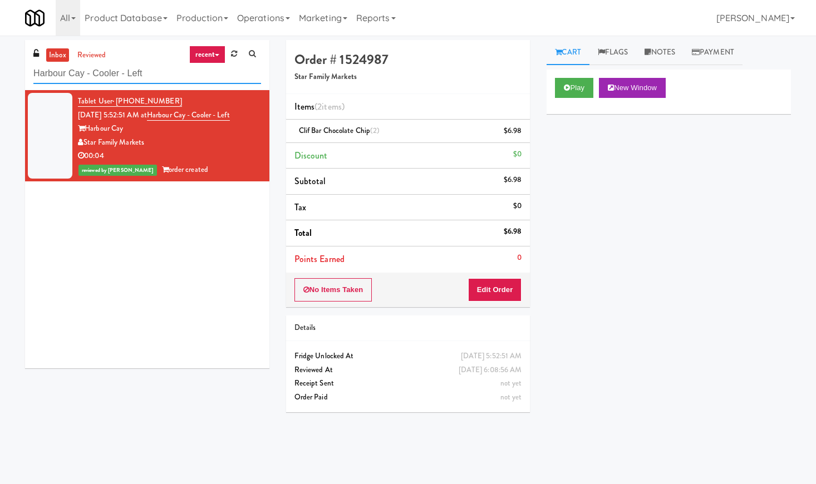
click at [106, 72] on input "Harbour Cay - Cooler - Left" at bounding box center [147, 73] width 228 height 21
paste input "Glasshouse [GEOGRAPHIC_DATA] -Coke Cooler"
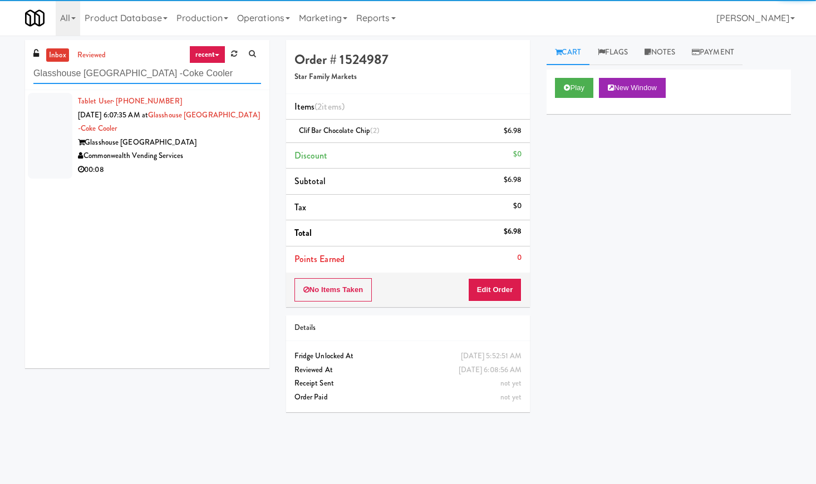
type input "Glasshouse [GEOGRAPHIC_DATA] -Coke Cooler"
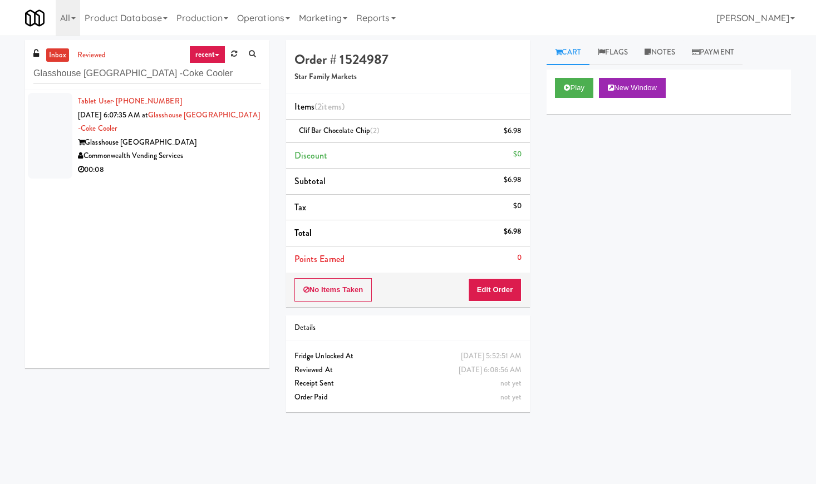
click at [244, 139] on div "Glasshouse [GEOGRAPHIC_DATA]" at bounding box center [169, 143] width 183 height 14
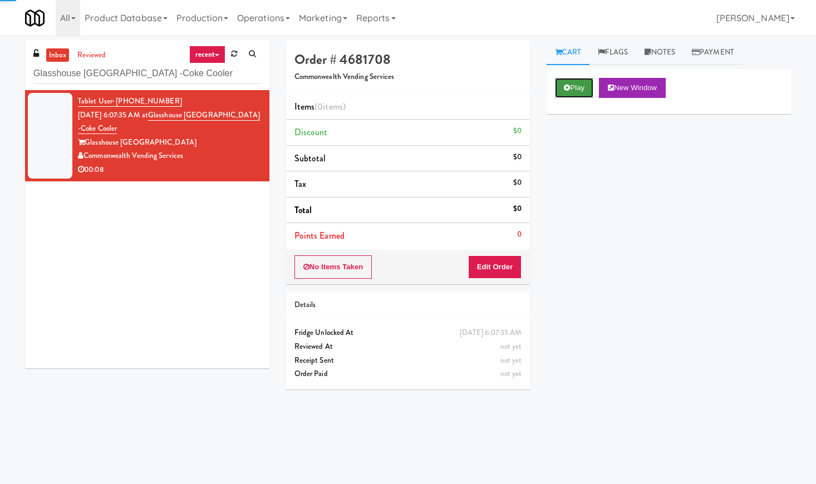
click at [584, 88] on button "Play" at bounding box center [574, 88] width 38 height 20
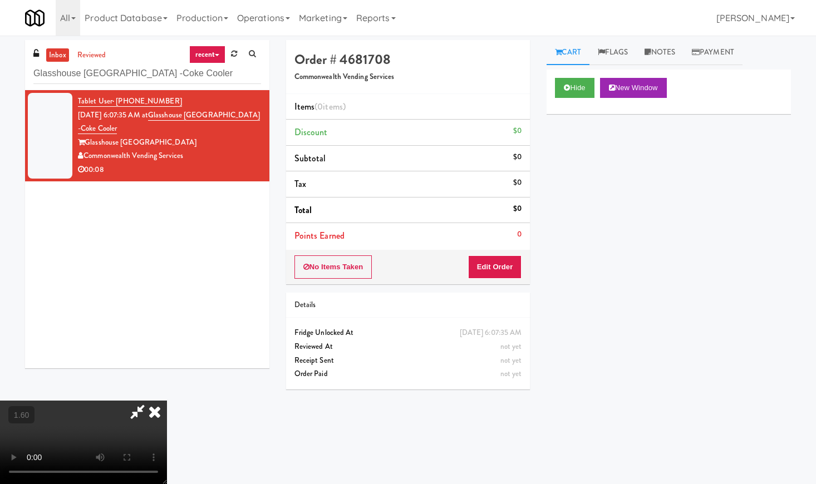
click at [160, 401] on video at bounding box center [83, 442] width 167 height 83
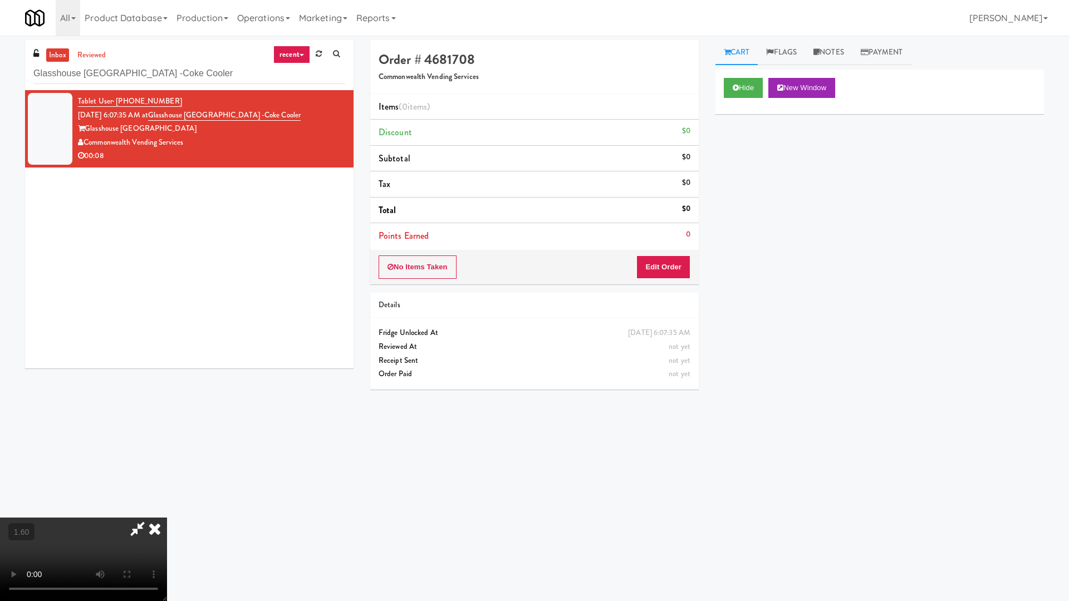
click at [167, 484] on video at bounding box center [83, 559] width 167 height 83
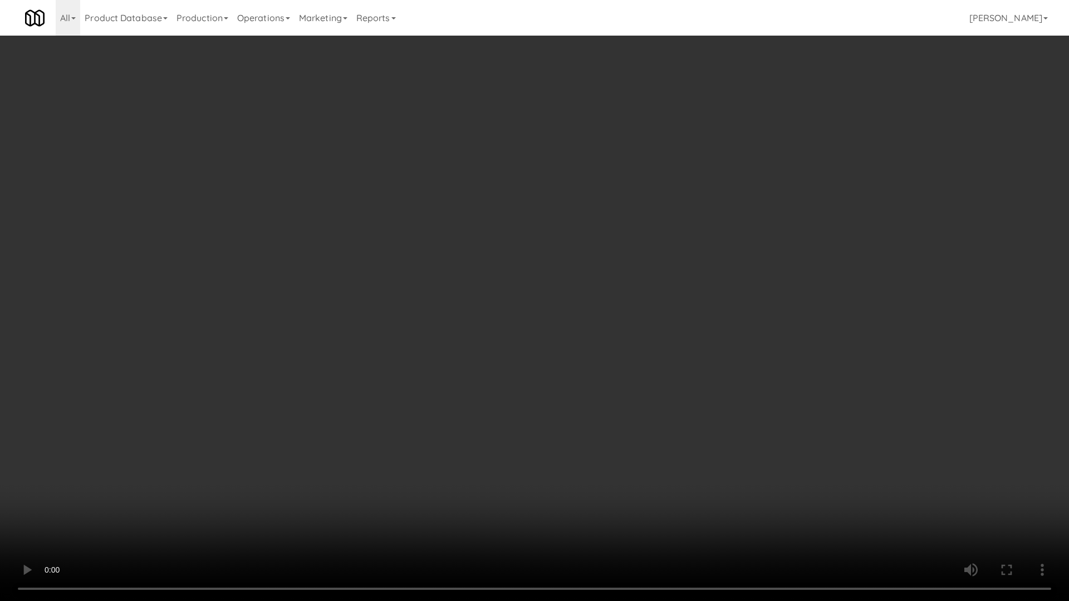
click at [363, 287] on video at bounding box center [534, 300] width 1069 height 601
click at [367, 288] on video at bounding box center [534, 300] width 1069 height 601
click at [367, 286] on video at bounding box center [534, 300] width 1069 height 601
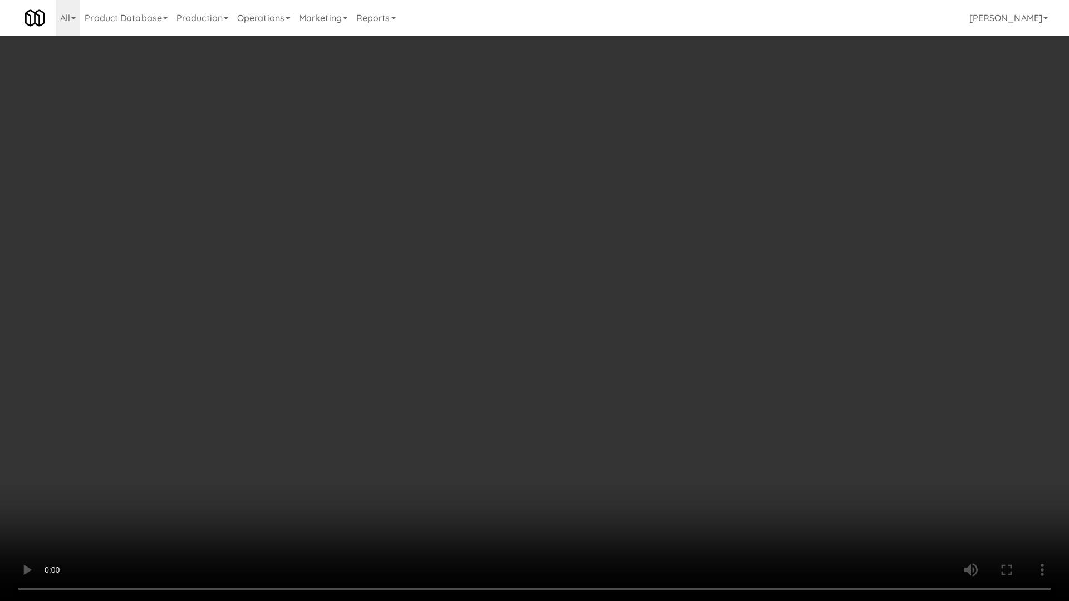
click at [367, 286] on video at bounding box center [534, 300] width 1069 height 601
click at [368, 286] on video at bounding box center [534, 300] width 1069 height 601
click at [382, 280] on video at bounding box center [534, 300] width 1069 height 601
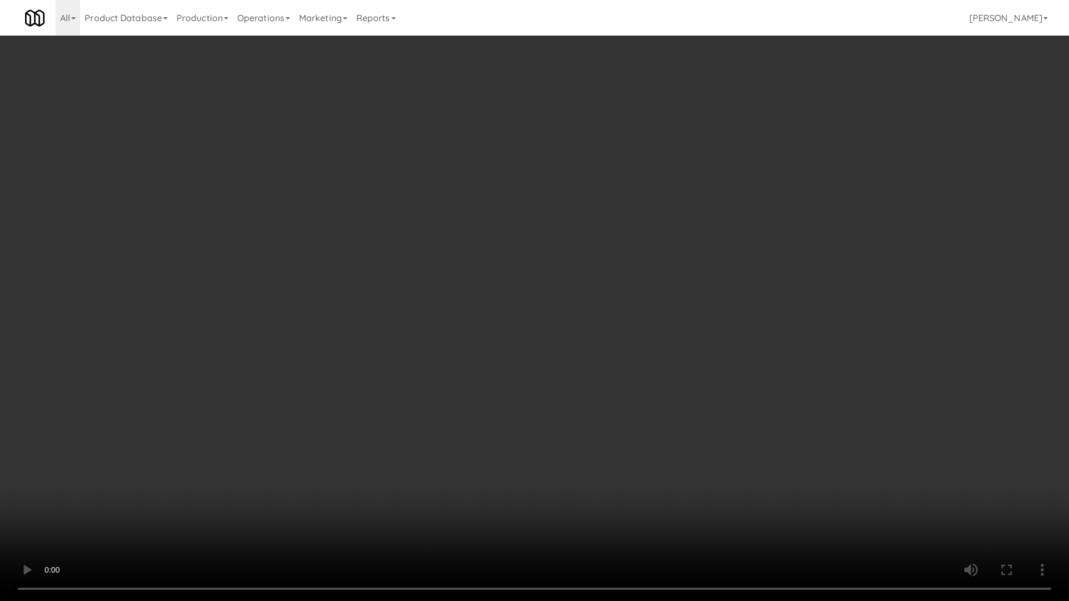
click at [382, 280] on video at bounding box center [534, 300] width 1069 height 601
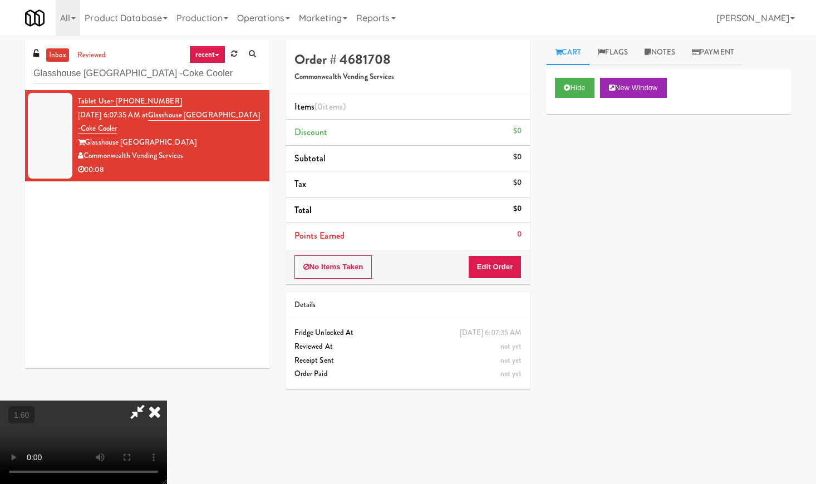
click at [167, 401] on icon at bounding box center [154, 412] width 24 height 22
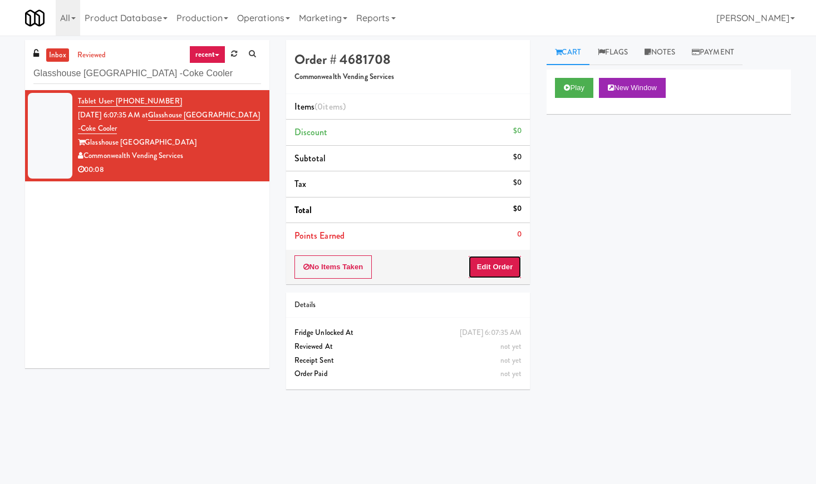
click at [503, 271] on button "Edit Order" at bounding box center [495, 266] width 54 height 23
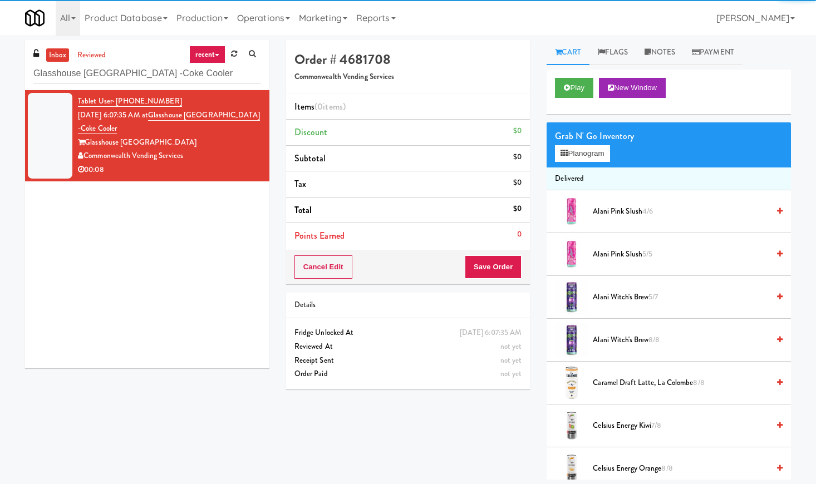
click at [594, 141] on div "Grab N' Go Inventory" at bounding box center [669, 136] width 228 height 17
click at [592, 157] on button "Planogram" at bounding box center [582, 153] width 55 height 17
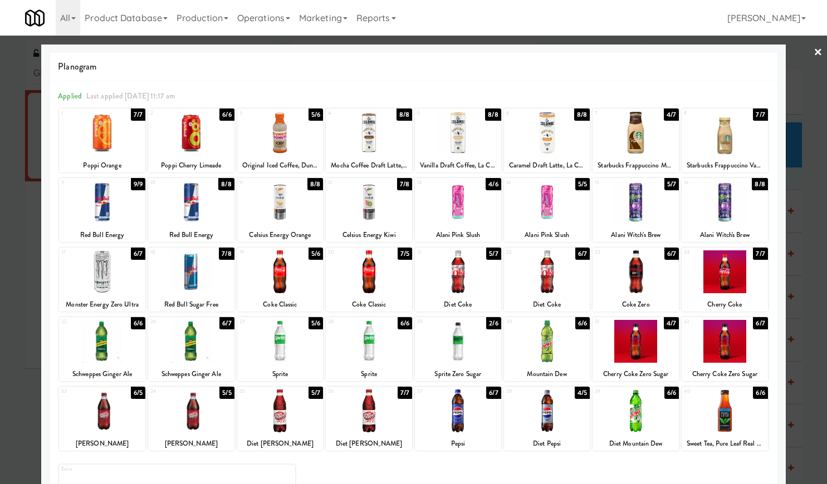
click at [287, 216] on div at bounding box center [280, 202] width 86 height 43
click at [812, 45] on div at bounding box center [413, 242] width 827 height 484
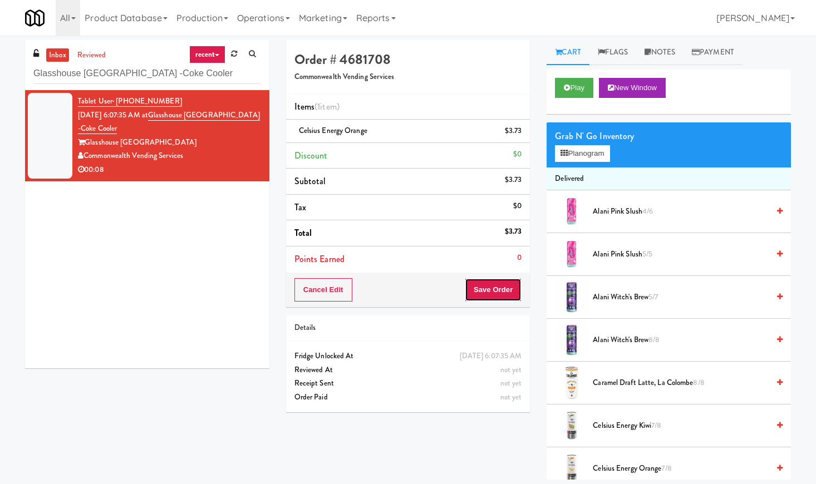
click at [476, 292] on button "Save Order" at bounding box center [493, 289] width 57 height 23
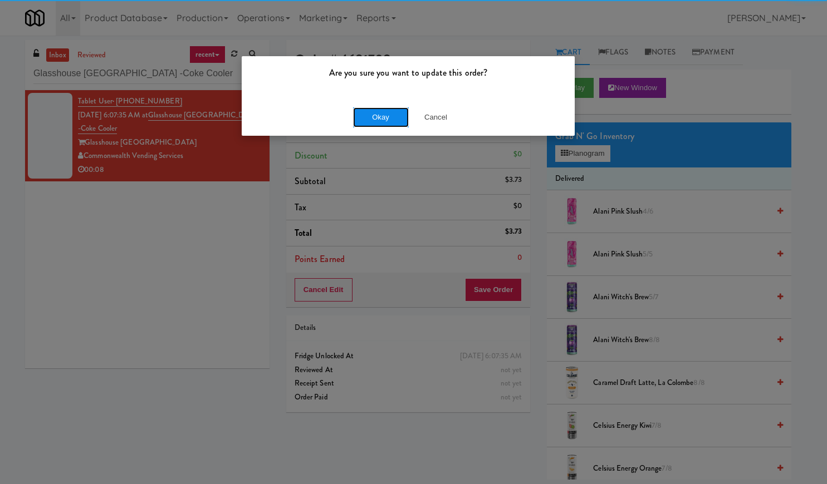
click at [375, 116] on button "Okay" at bounding box center [381, 117] width 56 height 20
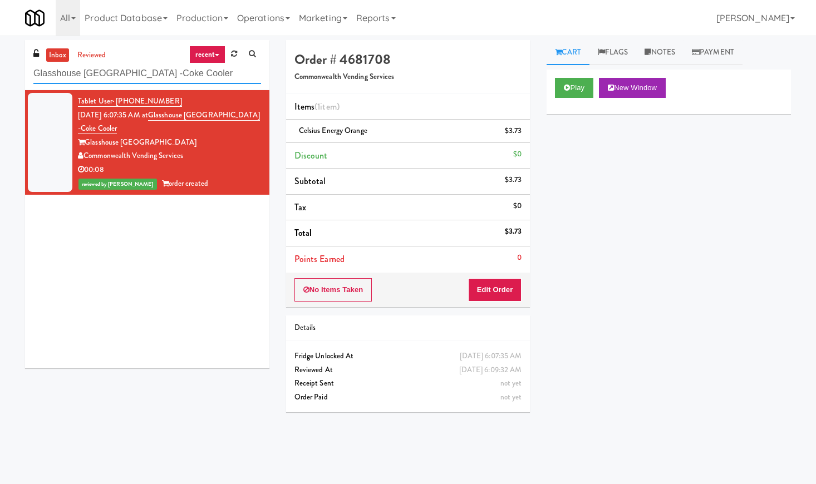
click at [121, 79] on input "Glasshouse [GEOGRAPHIC_DATA] -Coke Cooler" at bounding box center [147, 73] width 228 height 21
paste input "HP Employee Lounge Drinks"
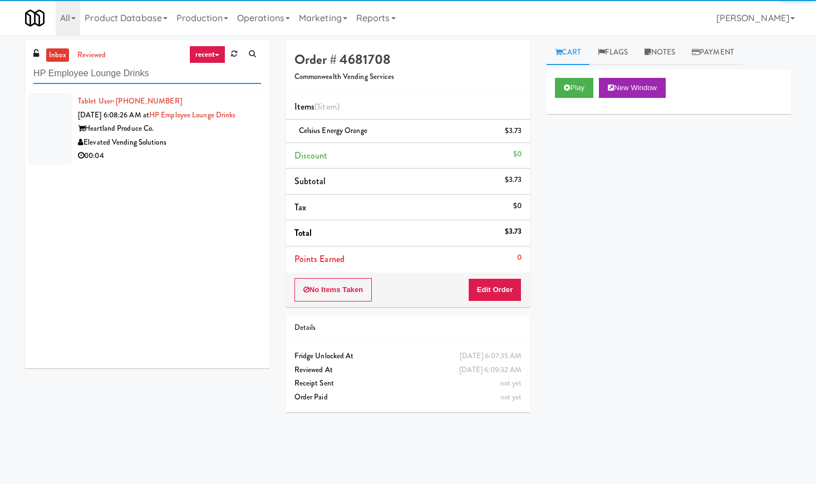
type input "HP Employee Lounge Drinks"
click at [225, 130] on div "Tablet User · (262) 341-8334 [DATE] 6:08:26 AM at HP Employee Lounge Drinks Hea…" at bounding box center [169, 129] width 183 height 68
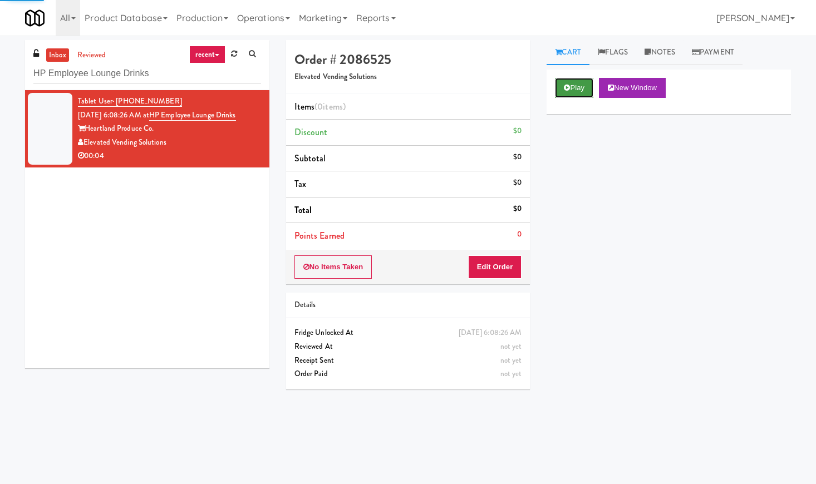
click at [576, 83] on button "Play" at bounding box center [574, 88] width 38 height 20
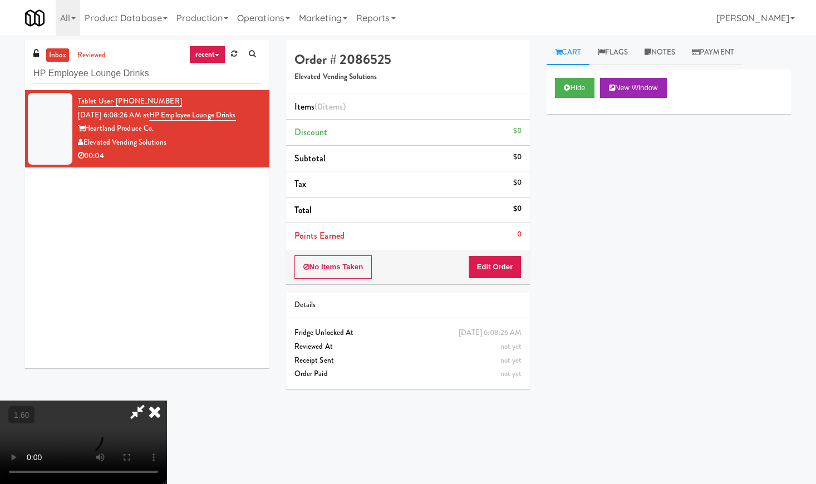
click at [167, 401] on video at bounding box center [83, 442] width 167 height 83
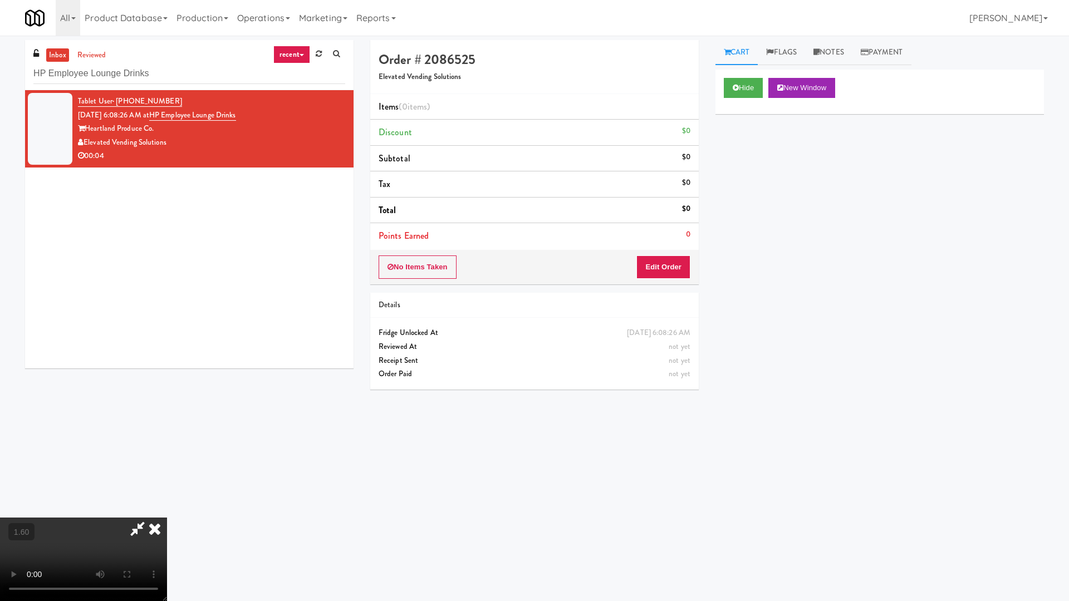
click at [167, 484] on video at bounding box center [83, 559] width 167 height 83
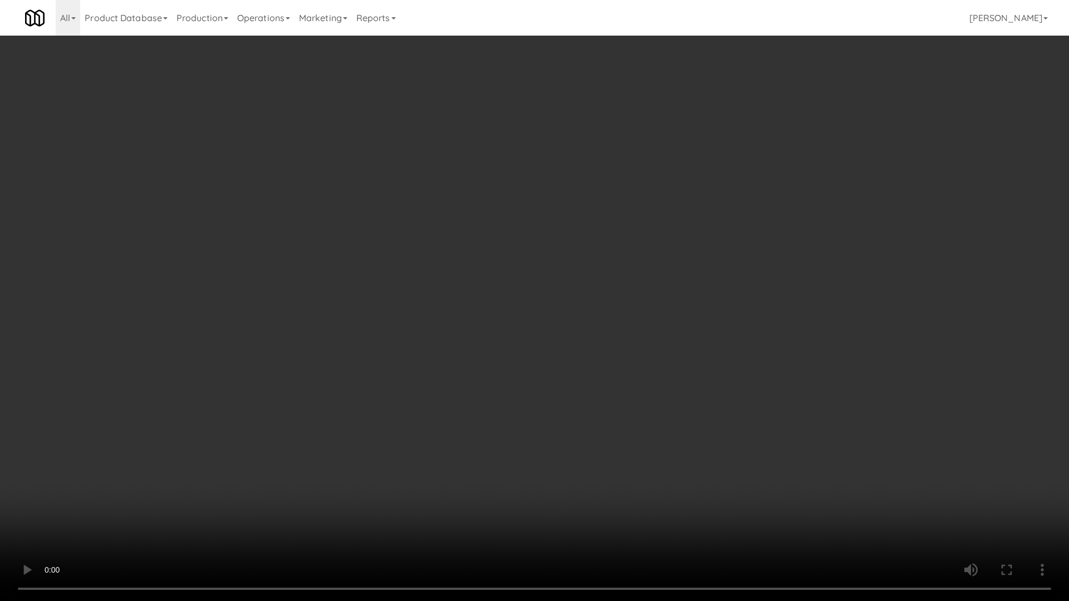
click at [515, 240] on video at bounding box center [534, 300] width 1069 height 601
click at [615, 155] on video at bounding box center [534, 300] width 1069 height 601
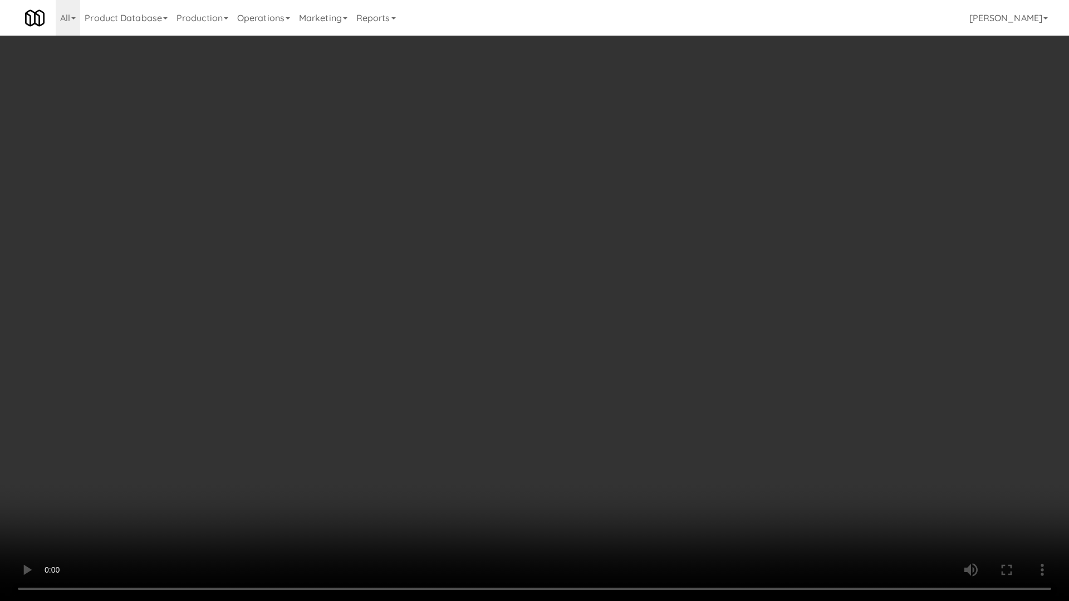
click at [616, 162] on video at bounding box center [534, 300] width 1069 height 601
click at [564, 269] on video at bounding box center [534, 300] width 1069 height 601
click at [398, 296] on video at bounding box center [534, 300] width 1069 height 601
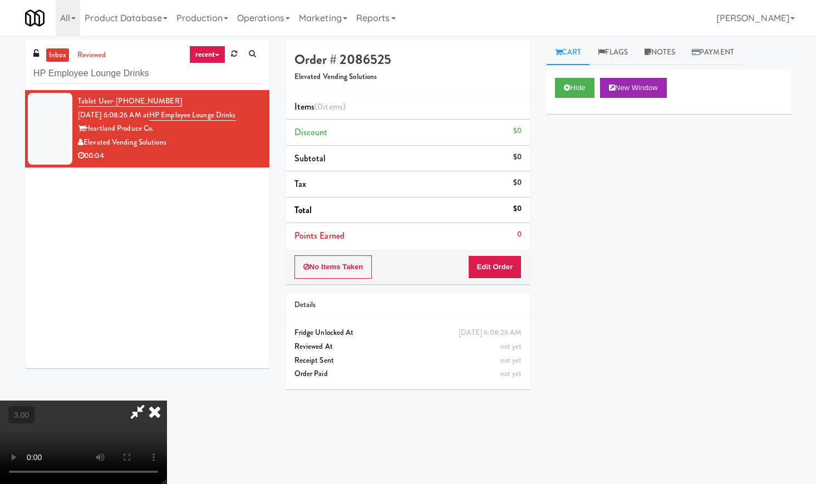
click at [167, 401] on icon at bounding box center [154, 412] width 24 height 22
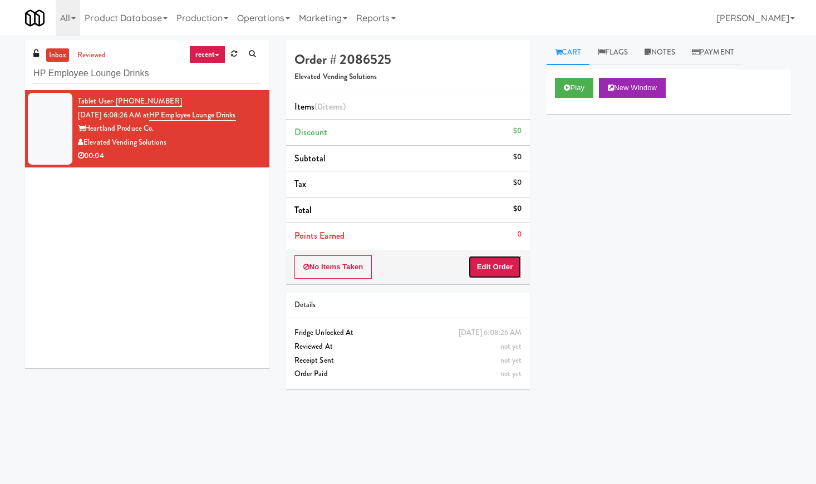
click at [512, 274] on button "Edit Order" at bounding box center [495, 266] width 54 height 23
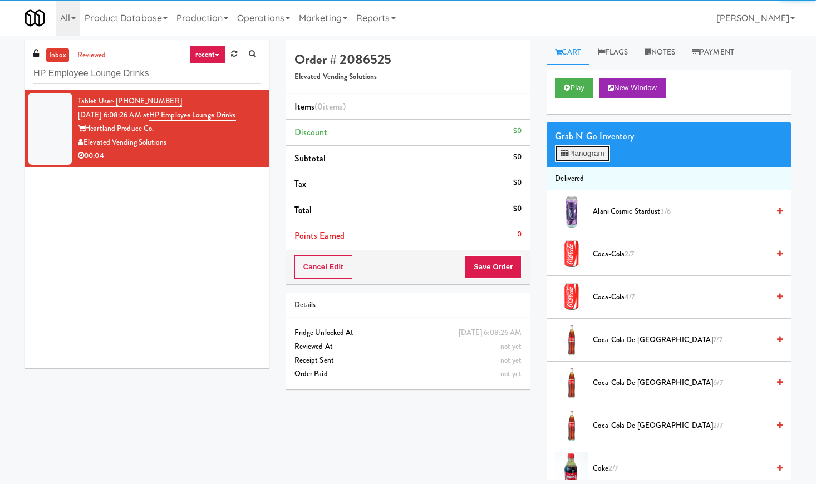
click at [590, 160] on button "Planogram" at bounding box center [582, 153] width 55 height 17
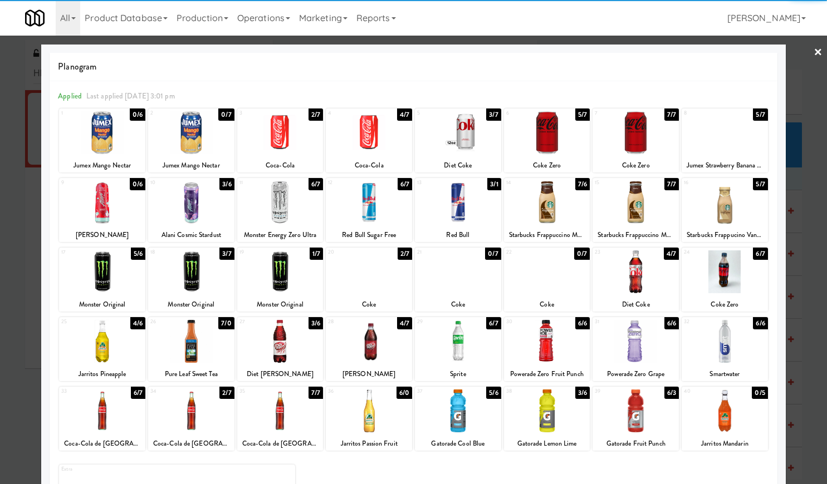
click at [289, 148] on div at bounding box center [280, 132] width 86 height 43
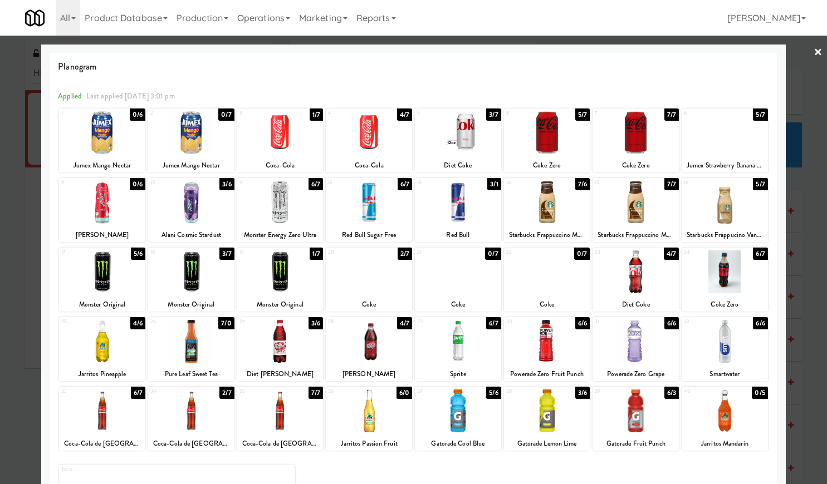
click at [812, 45] on div at bounding box center [413, 242] width 827 height 484
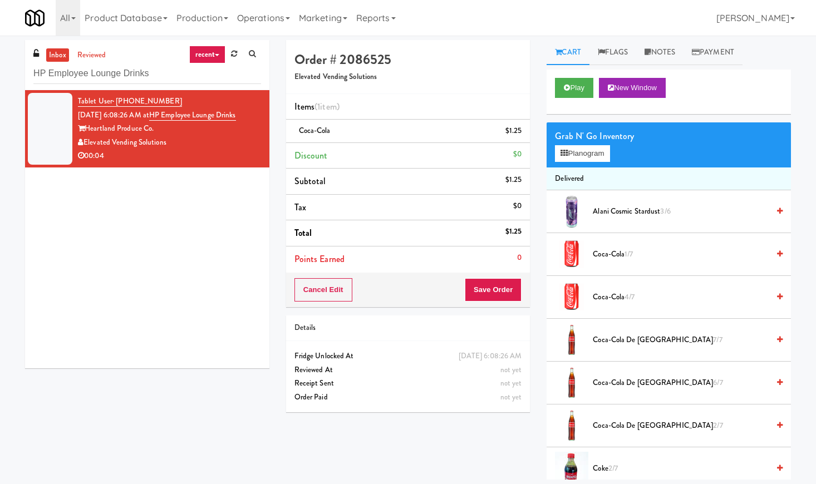
click at [490, 302] on div "Cancel Edit Save Order" at bounding box center [408, 290] width 244 height 35
click at [499, 279] on button "Save Order" at bounding box center [493, 289] width 57 height 23
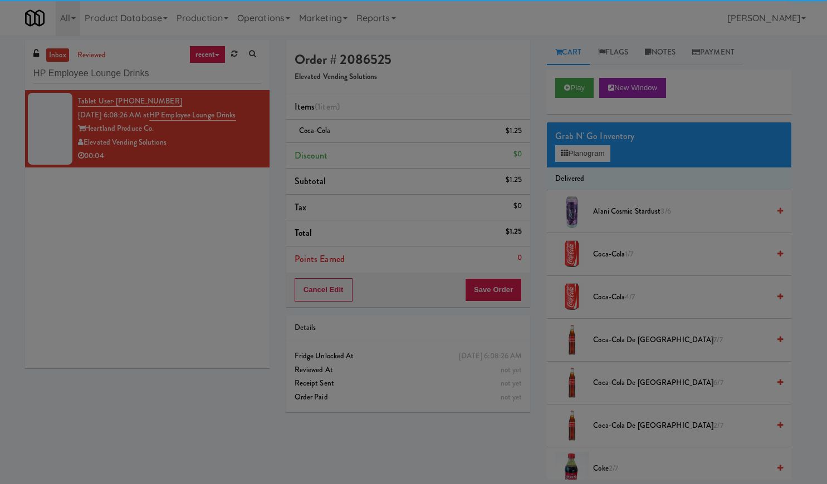
click at [481, 289] on body "Are you sure you want to update this order? Okay Cancel Okay Are you sure you w…" at bounding box center [413, 278] width 827 height 484
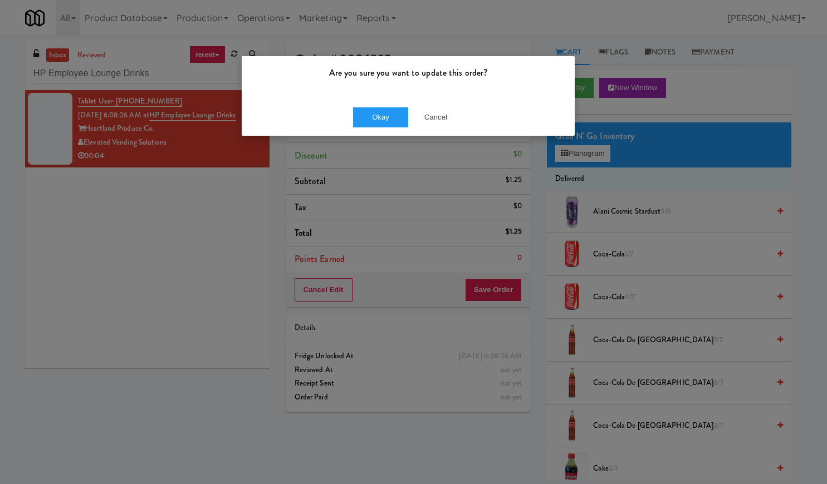
click at [375, 104] on div "Okay Cancel" at bounding box center [408, 117] width 333 height 37
click at [380, 111] on button "Okay" at bounding box center [381, 117] width 56 height 20
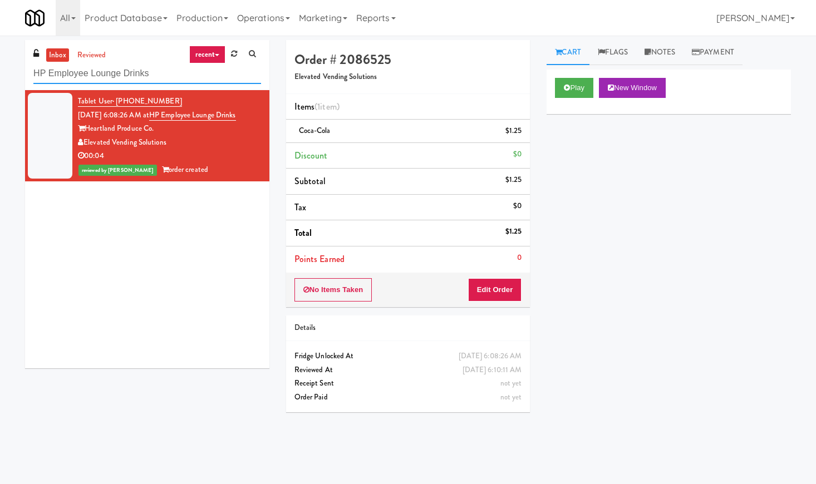
click at [149, 83] on input "HP Employee Lounge Drinks" at bounding box center [147, 73] width 228 height 21
paste input "[PERSON_NAME] Left Cooler"
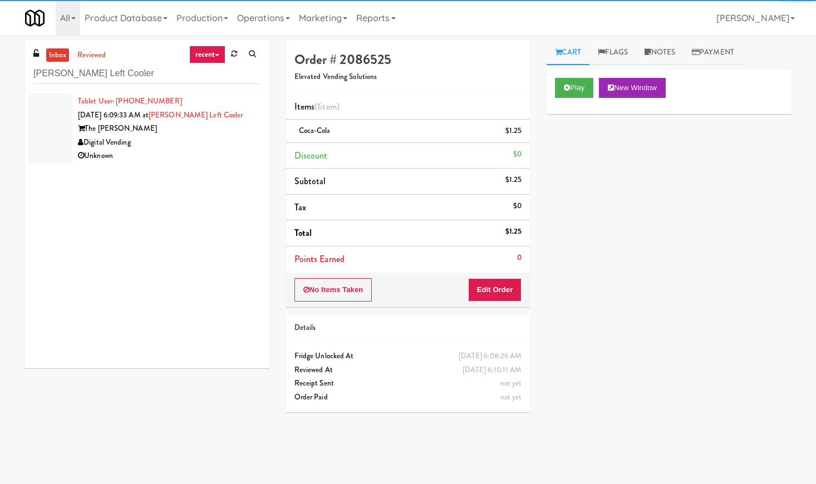
click at [217, 130] on div "The [PERSON_NAME]" at bounding box center [169, 129] width 183 height 14
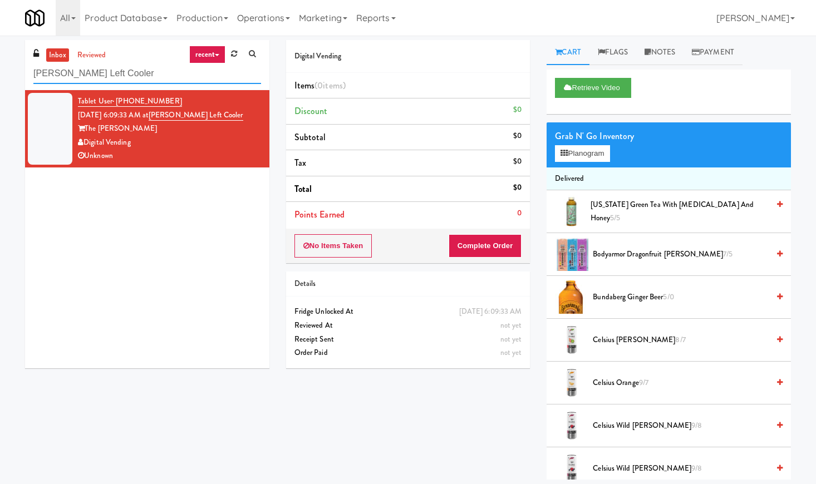
click at [82, 71] on input "[PERSON_NAME] Left Cooler" at bounding box center [147, 73] width 228 height 21
paste input "[PERSON_NAME] - Cooler - Left"
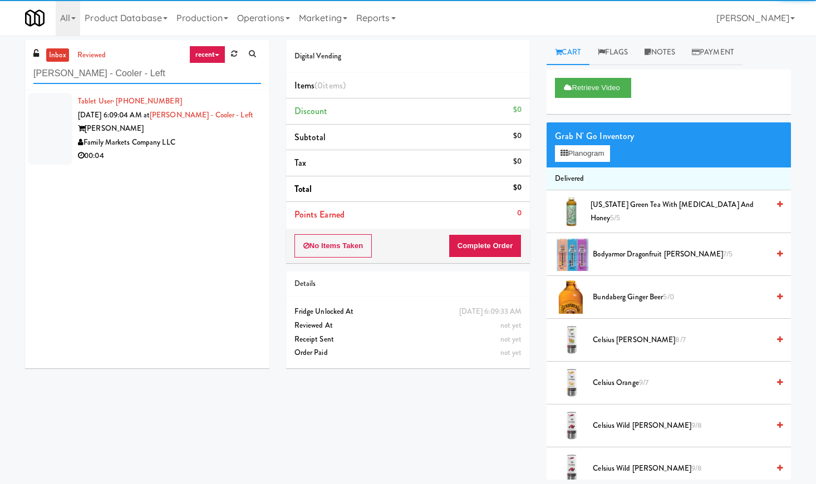
type input "[PERSON_NAME] - Cooler - Left"
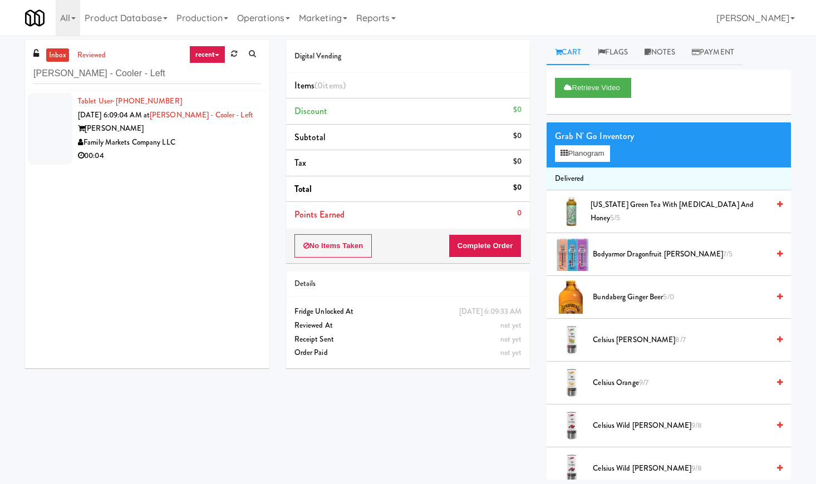
click at [223, 140] on div "Family Markets Company LLC" at bounding box center [169, 143] width 183 height 14
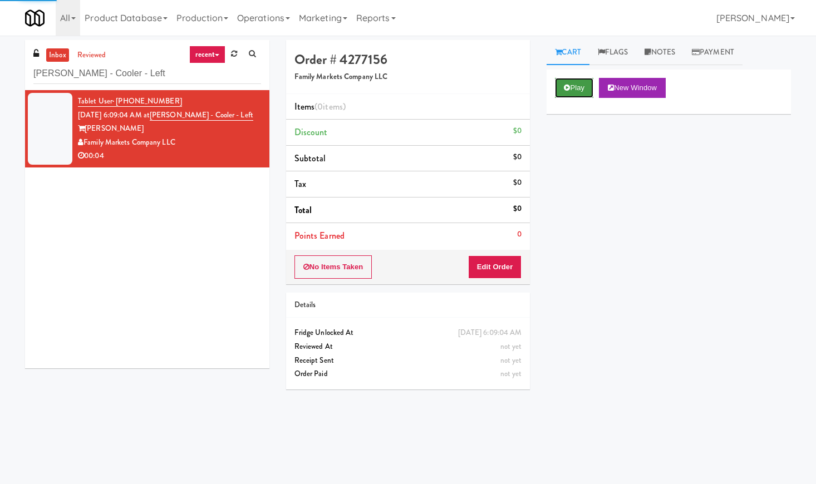
click at [583, 86] on button "Play" at bounding box center [574, 88] width 38 height 20
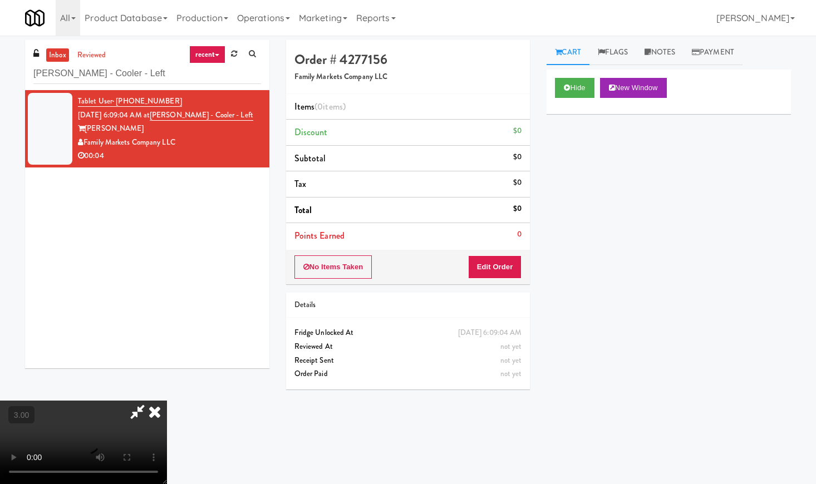
click at [165, 401] on video at bounding box center [83, 442] width 167 height 83
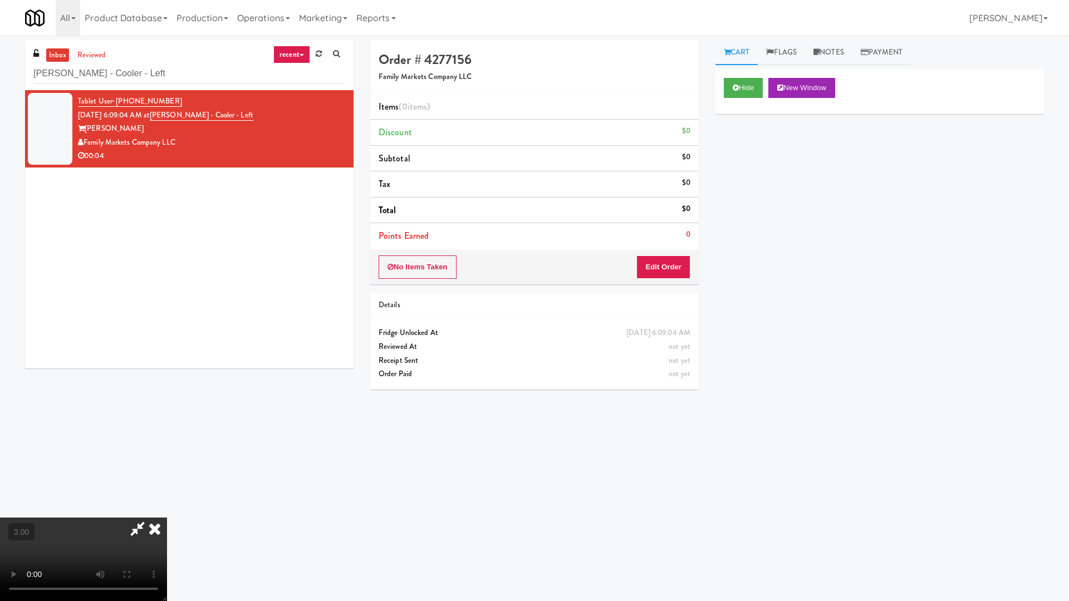
click at [167, 484] on video at bounding box center [83, 559] width 167 height 83
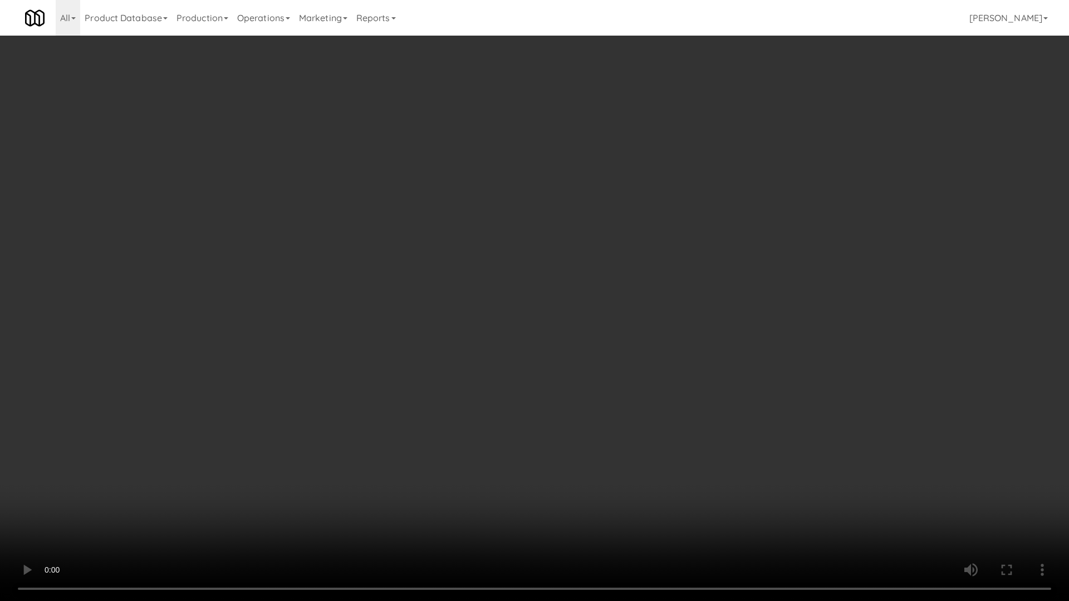
click at [408, 320] on video at bounding box center [534, 300] width 1069 height 601
click at [659, 112] on video at bounding box center [534, 300] width 1069 height 601
click at [744, 75] on video at bounding box center [534, 300] width 1069 height 601
click at [754, 59] on video at bounding box center [534, 300] width 1069 height 601
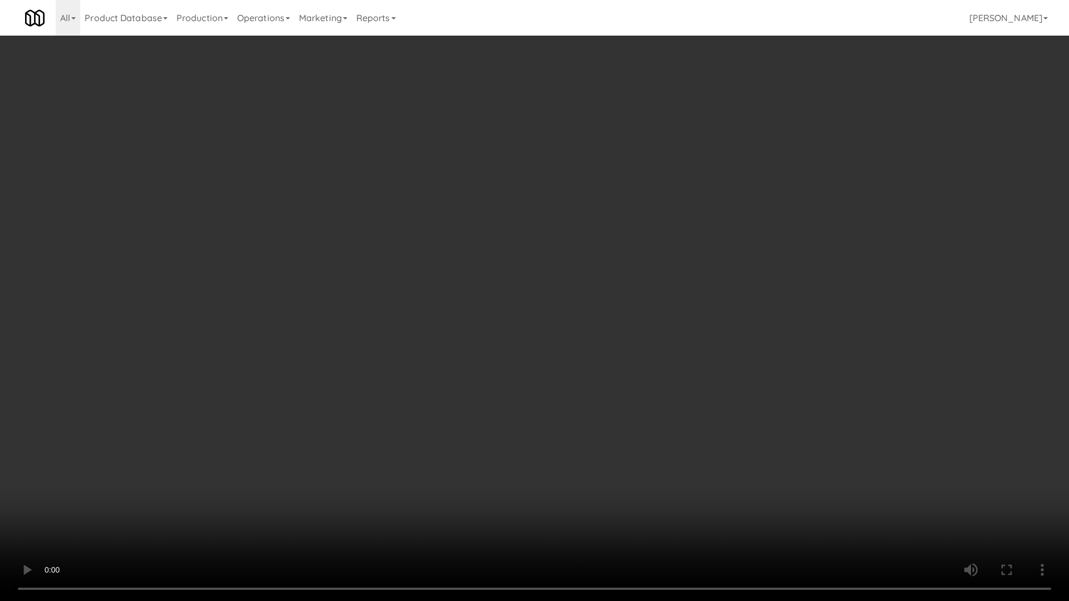
click at [754, 59] on video at bounding box center [534, 300] width 1069 height 601
click at [501, 217] on video at bounding box center [534, 300] width 1069 height 601
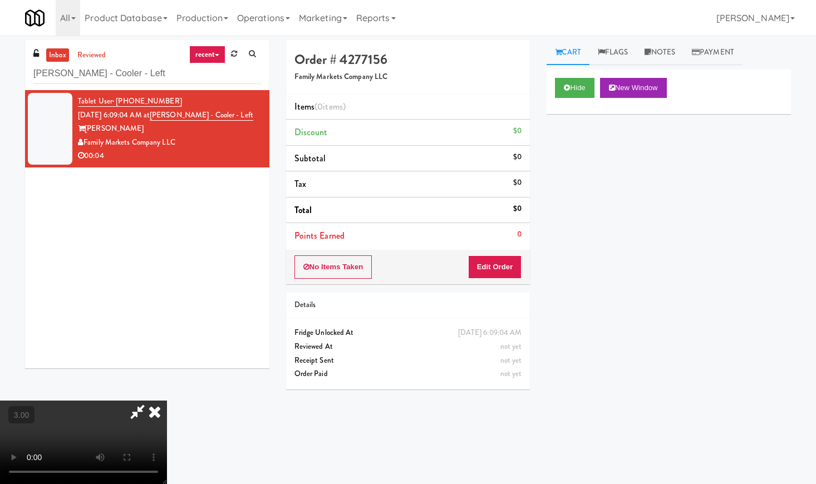
click at [167, 401] on icon at bounding box center [154, 412] width 24 height 22
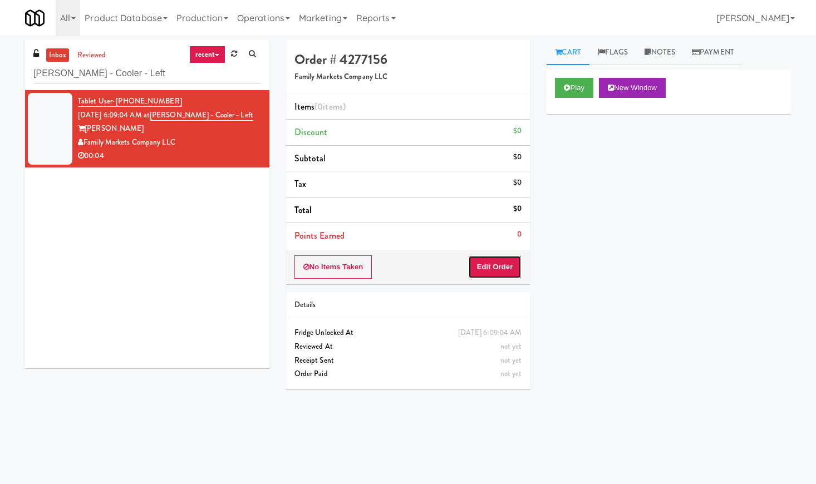
drag, startPoint x: 490, startPoint y: 262, endPoint x: 532, endPoint y: 202, distance: 72.9
click at [493, 262] on button "Edit Order" at bounding box center [495, 266] width 54 height 23
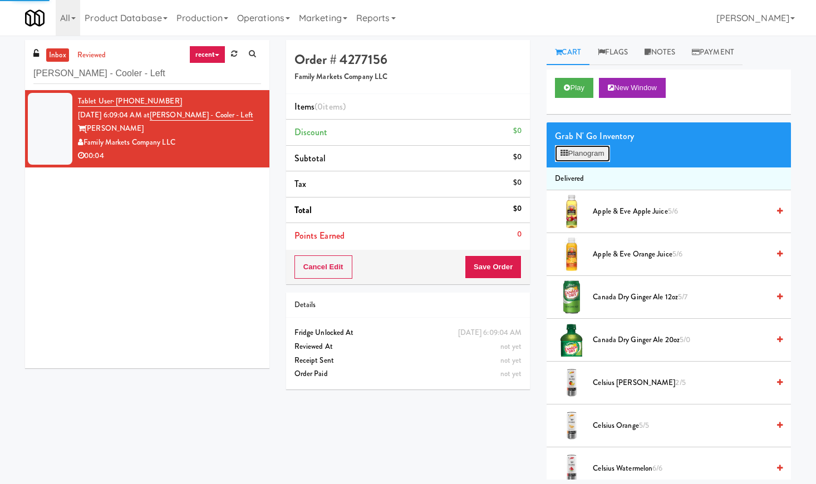
click at [582, 150] on button "Planogram" at bounding box center [582, 153] width 55 height 17
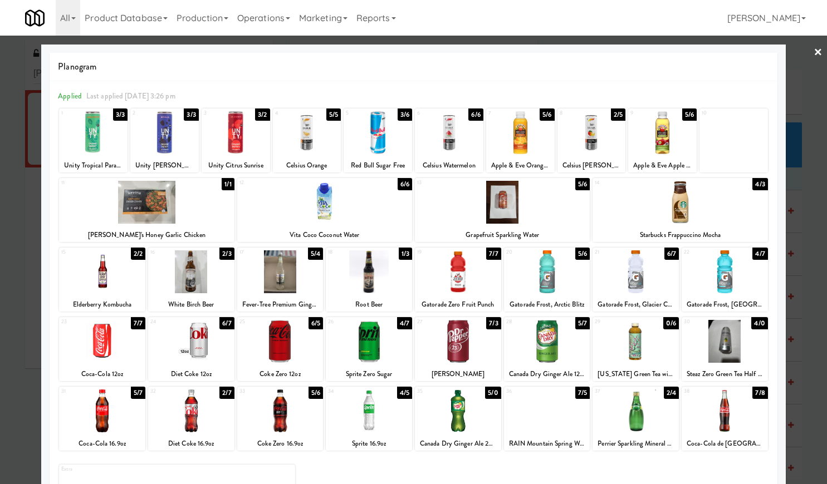
click at [814, 50] on div at bounding box center [413, 242] width 827 height 484
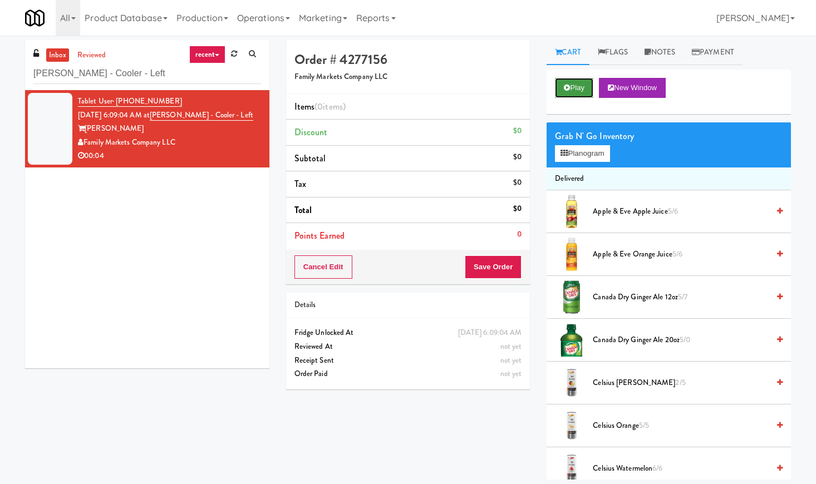
click at [567, 82] on button "Play" at bounding box center [574, 88] width 38 height 20
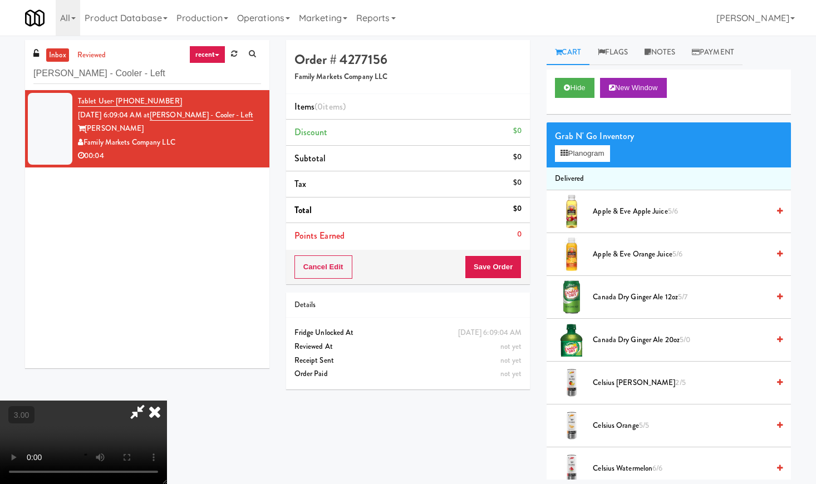
click at [167, 401] on video at bounding box center [83, 442] width 167 height 83
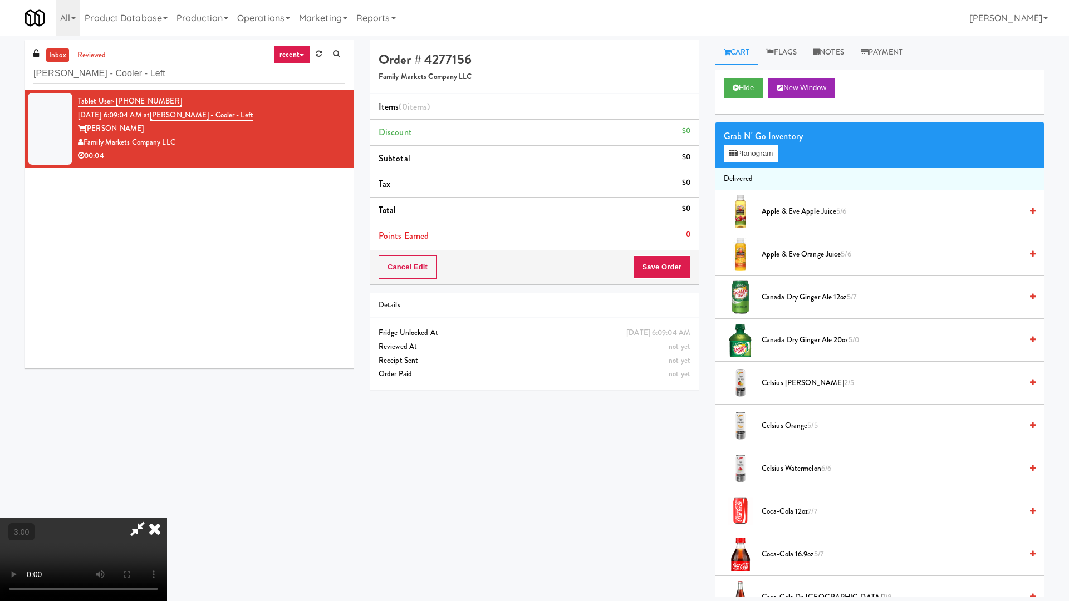
click at [167, 484] on video at bounding box center [83, 559] width 167 height 83
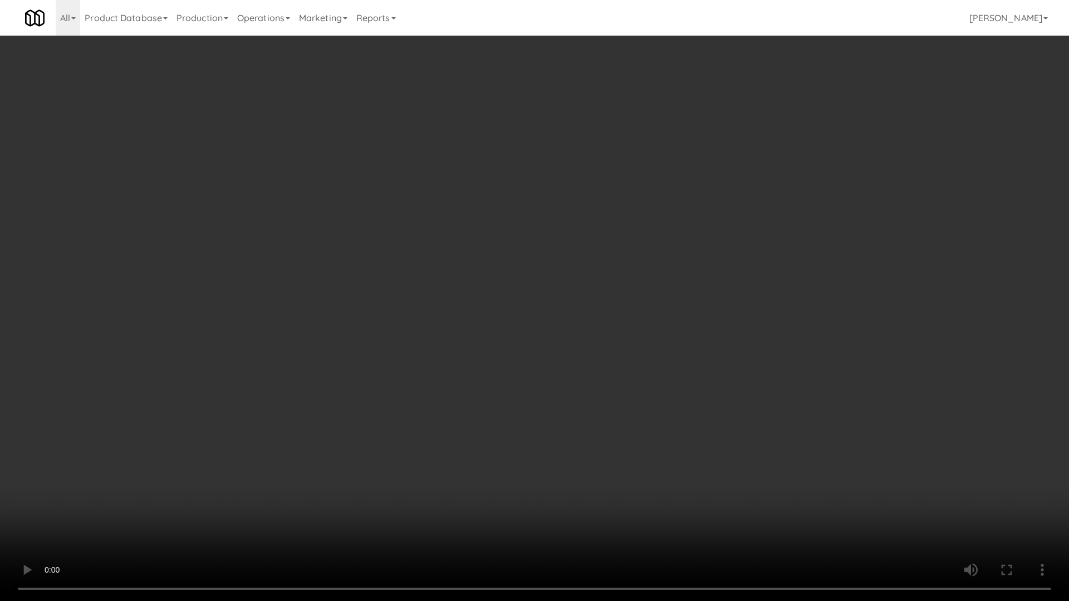
click at [637, 246] on video at bounding box center [534, 300] width 1069 height 601
click at [647, 243] on video at bounding box center [534, 300] width 1069 height 601
click at [488, 101] on video at bounding box center [534, 300] width 1069 height 601
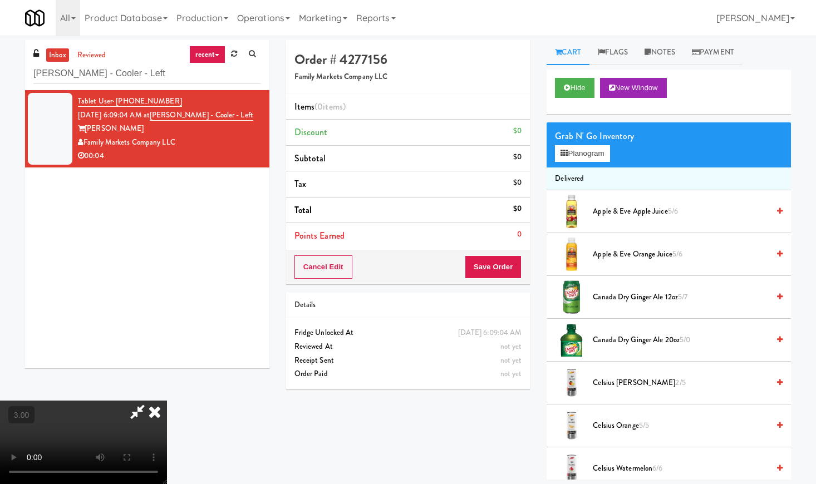
click at [167, 401] on icon at bounding box center [154, 412] width 24 height 22
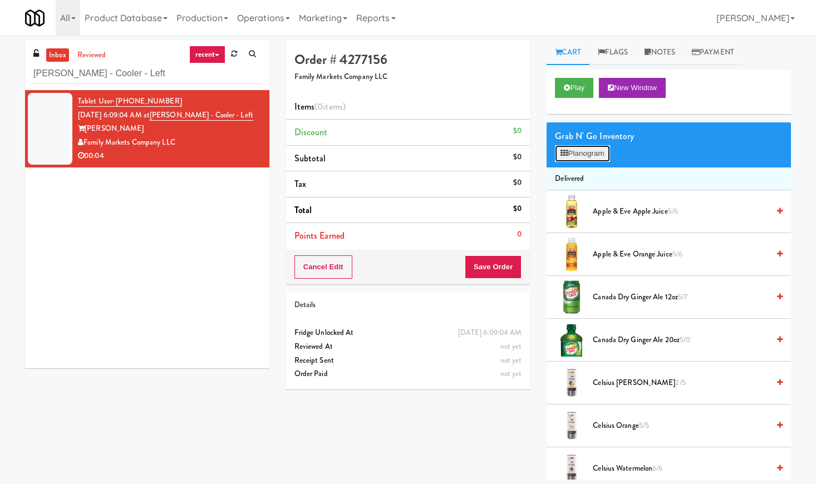
click at [573, 147] on button "Planogram" at bounding box center [582, 153] width 55 height 17
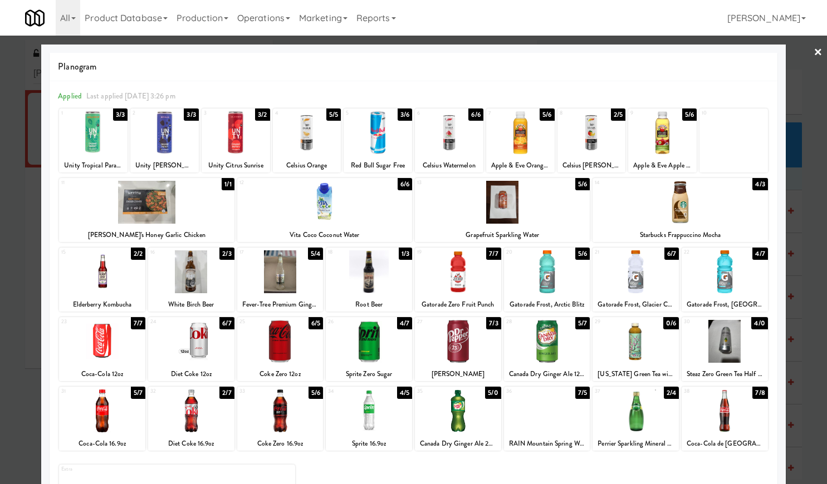
click at [444, 142] on div at bounding box center [449, 132] width 68 height 43
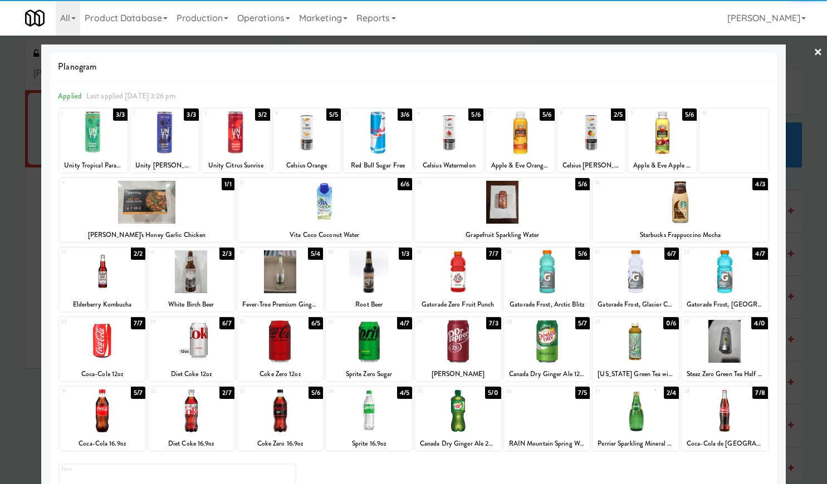
click at [813, 49] on link "×" at bounding box center [817, 53] width 9 height 35
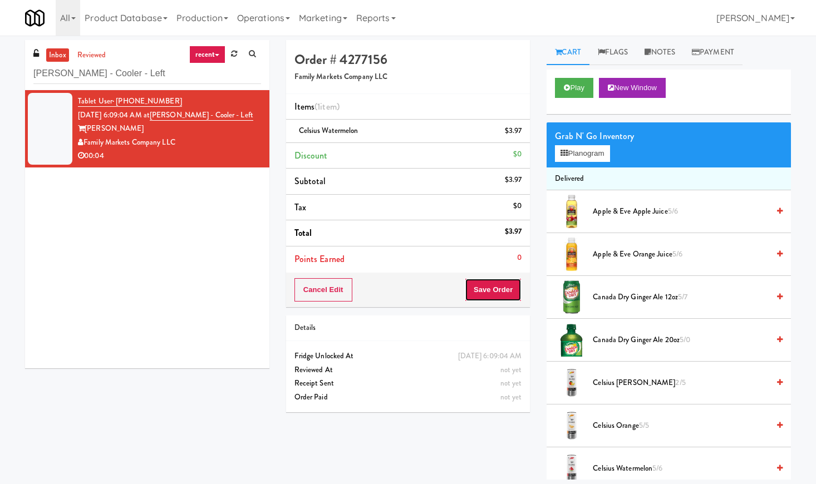
click at [508, 289] on button "Save Order" at bounding box center [493, 289] width 57 height 23
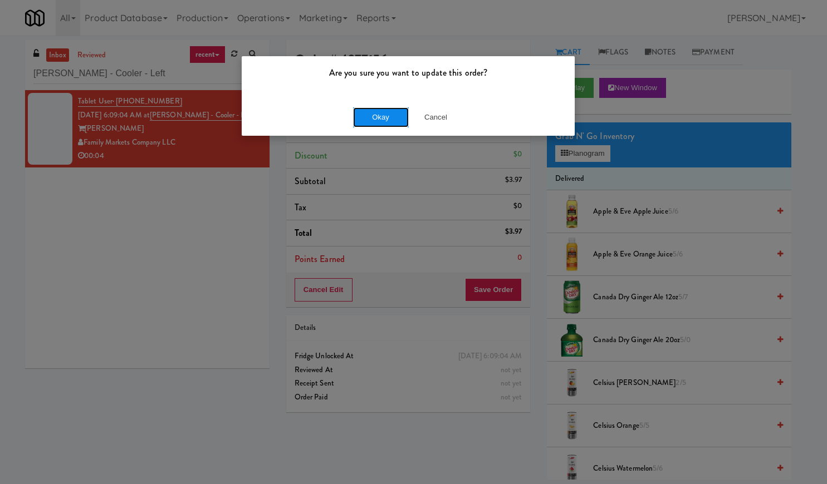
click at [406, 114] on button "Okay" at bounding box center [381, 117] width 56 height 20
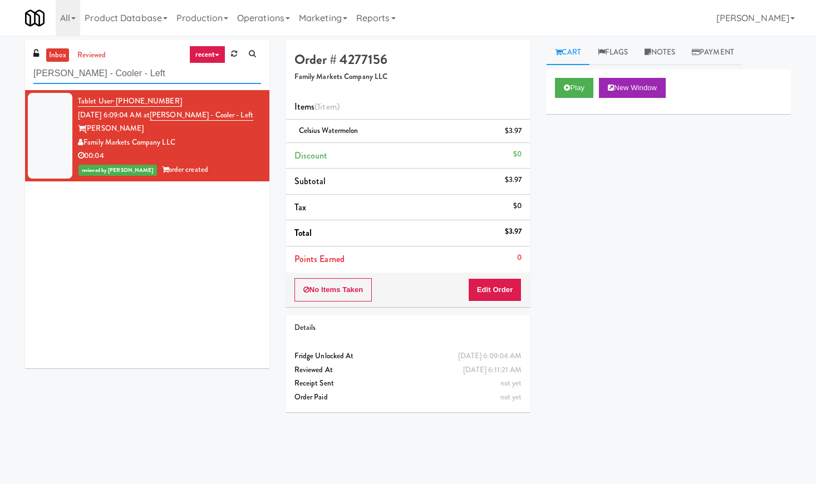
click at [91, 67] on input "[PERSON_NAME] - Cooler - Left" at bounding box center [147, 73] width 228 height 21
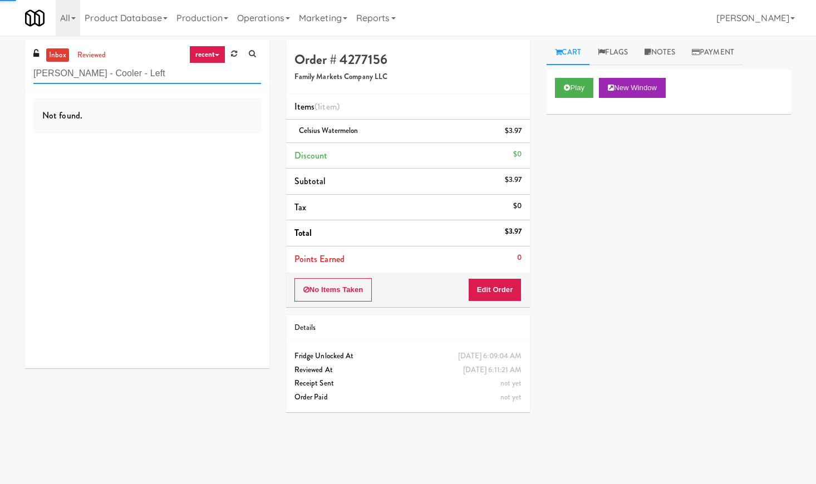
paste input "ailside Fresh"
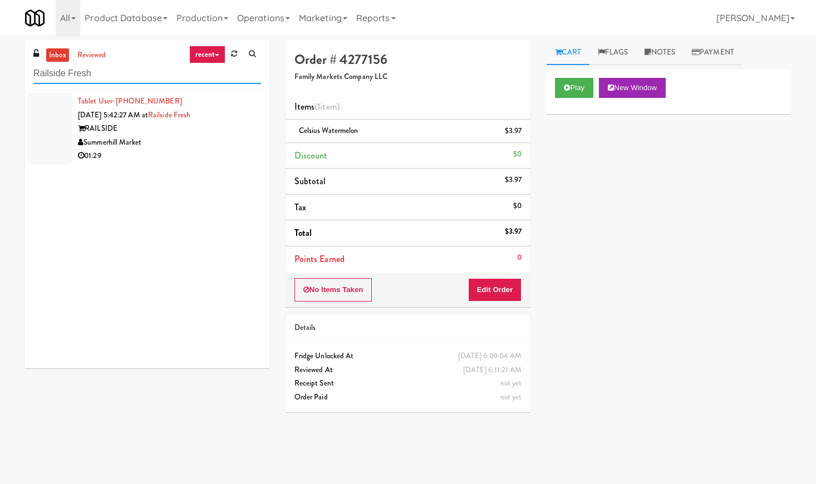
type input "Railside Fresh"
click at [196, 141] on div "Summerhill Market" at bounding box center [169, 143] width 183 height 14
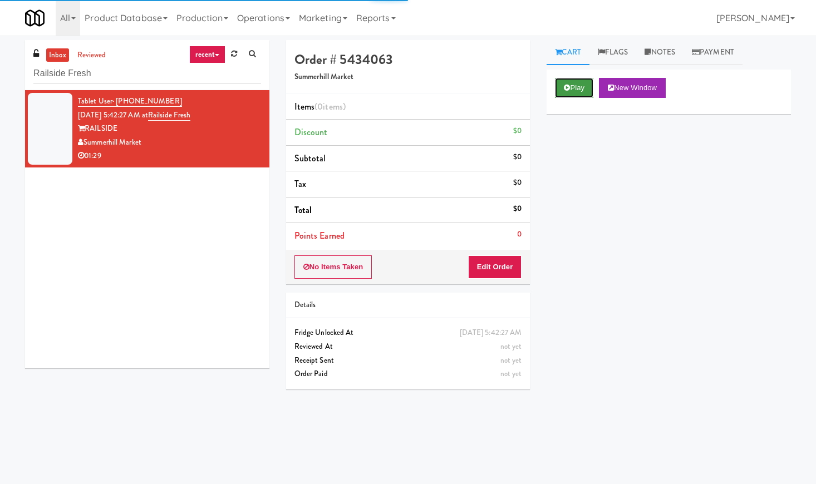
click at [566, 86] on icon at bounding box center [567, 87] width 6 height 7
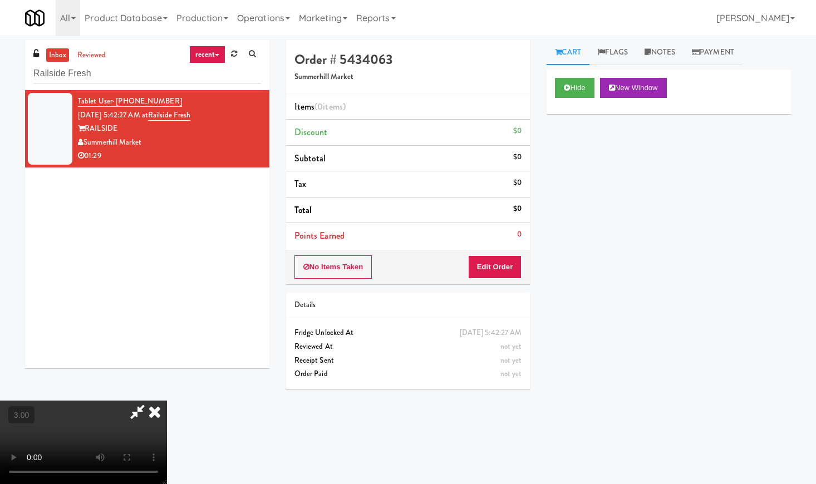
click at [167, 401] on video at bounding box center [83, 442] width 167 height 83
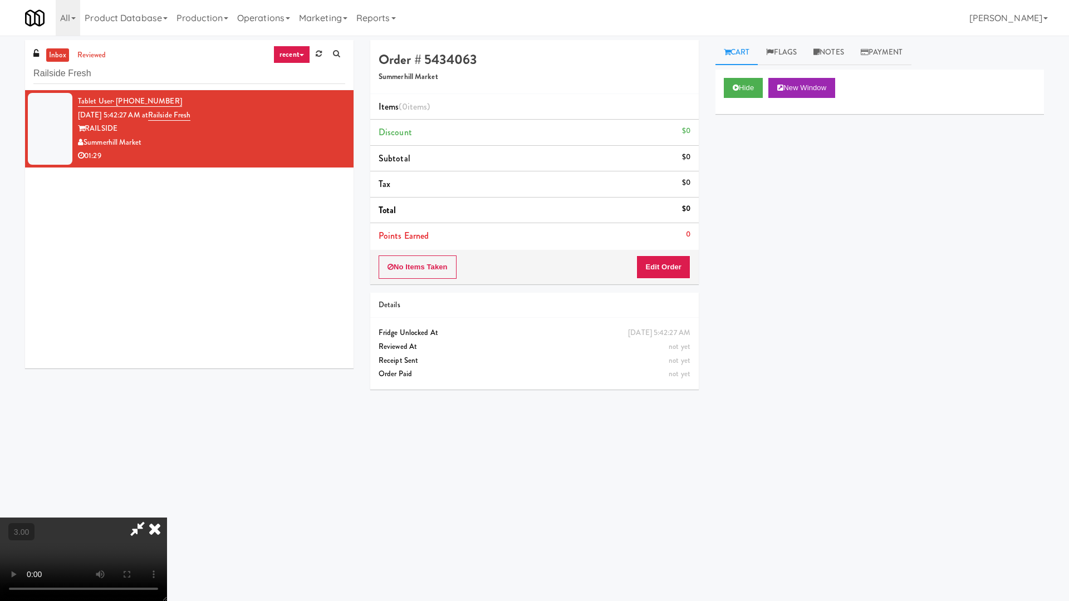
click at [167, 484] on video at bounding box center [83, 559] width 167 height 83
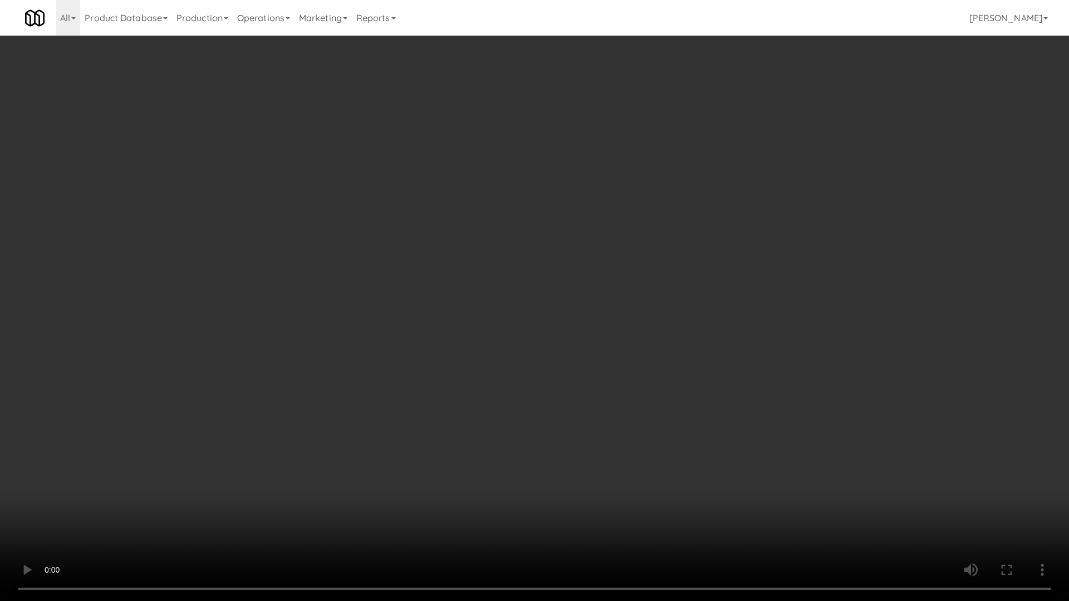
click at [497, 229] on video at bounding box center [534, 300] width 1069 height 601
click at [514, 225] on video at bounding box center [534, 300] width 1069 height 601
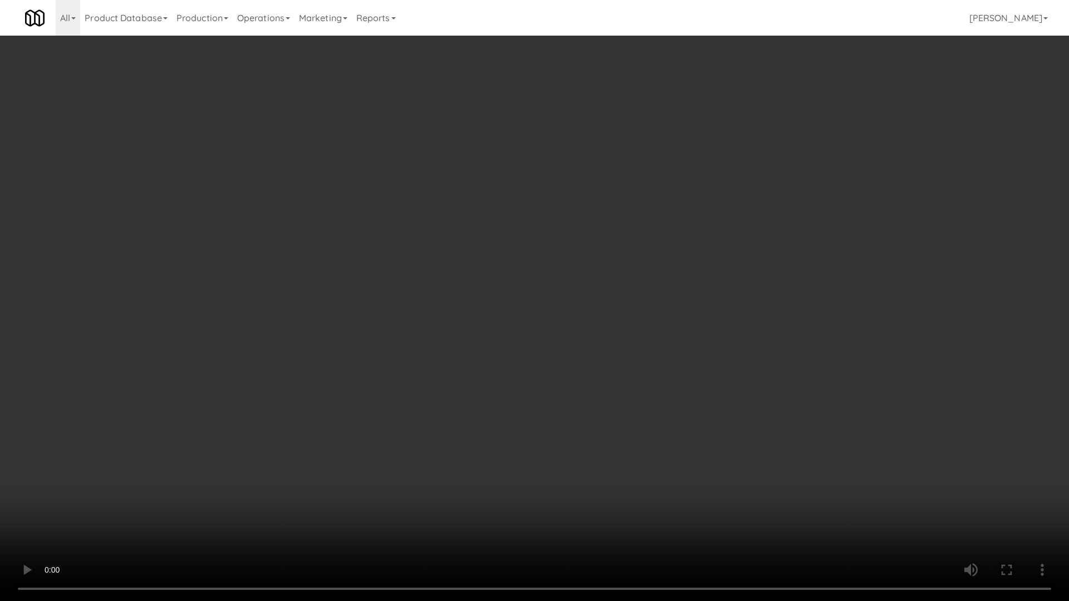
click at [514, 225] on video at bounding box center [534, 300] width 1069 height 601
click at [513, 227] on video at bounding box center [534, 300] width 1069 height 601
click at [517, 229] on video at bounding box center [534, 300] width 1069 height 601
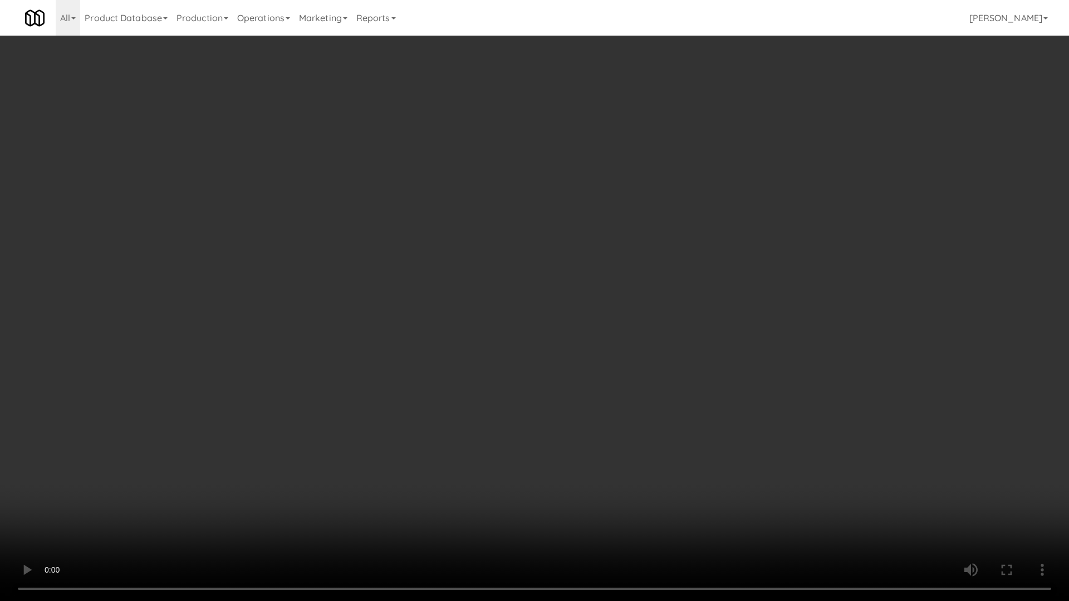
click at [504, 234] on video at bounding box center [534, 300] width 1069 height 601
click at [542, 253] on video at bounding box center [534, 300] width 1069 height 601
click at [513, 225] on video at bounding box center [534, 300] width 1069 height 601
click at [655, 227] on video at bounding box center [534, 300] width 1069 height 601
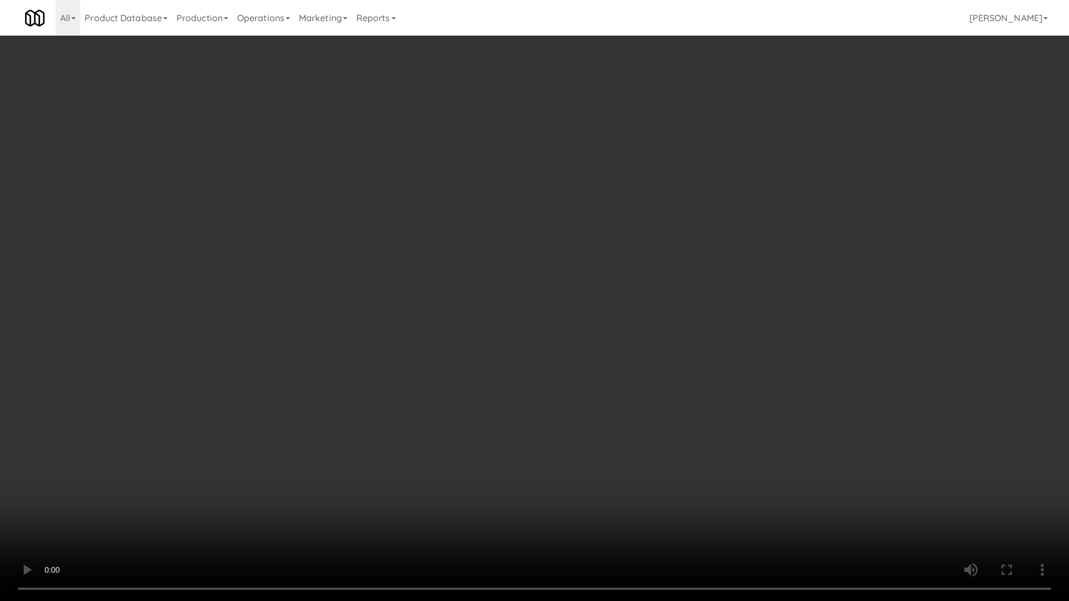
click at [655, 227] on video at bounding box center [534, 300] width 1069 height 601
click at [660, 267] on video at bounding box center [534, 300] width 1069 height 601
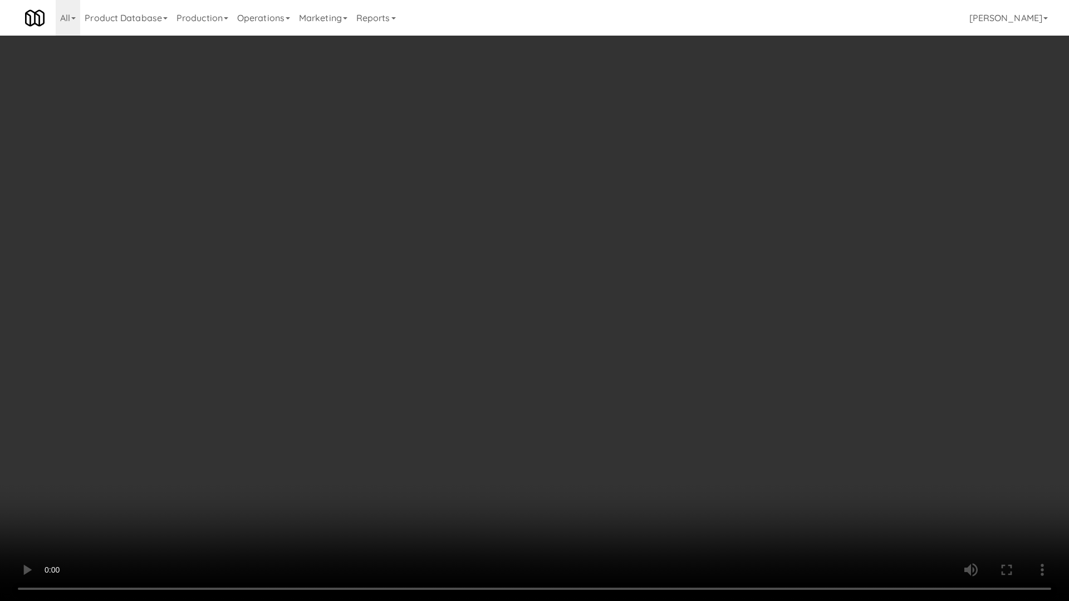
click at [660, 267] on video at bounding box center [534, 300] width 1069 height 601
click at [664, 264] on video at bounding box center [534, 300] width 1069 height 601
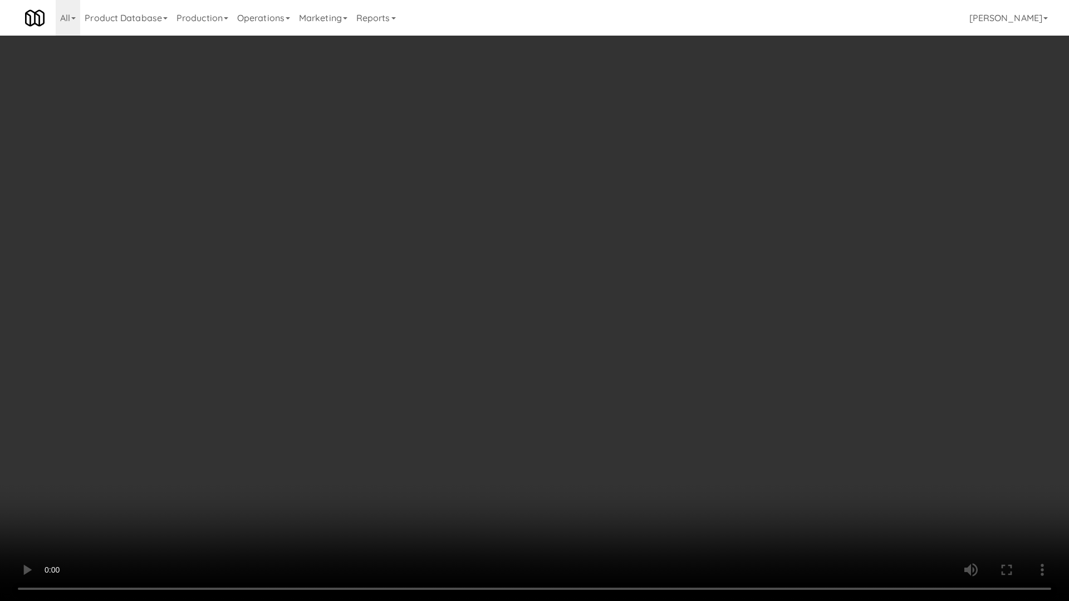
click at [674, 260] on video at bounding box center [534, 300] width 1069 height 601
click at [699, 259] on video at bounding box center [534, 300] width 1069 height 601
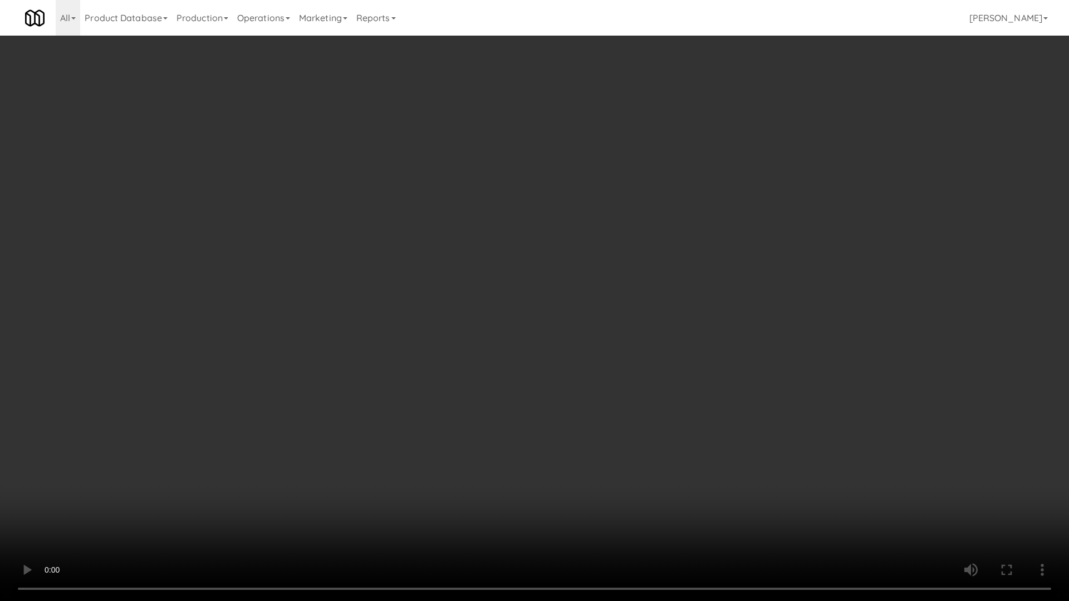
click at [699, 259] on video at bounding box center [534, 300] width 1069 height 601
click at [651, 253] on video at bounding box center [534, 300] width 1069 height 601
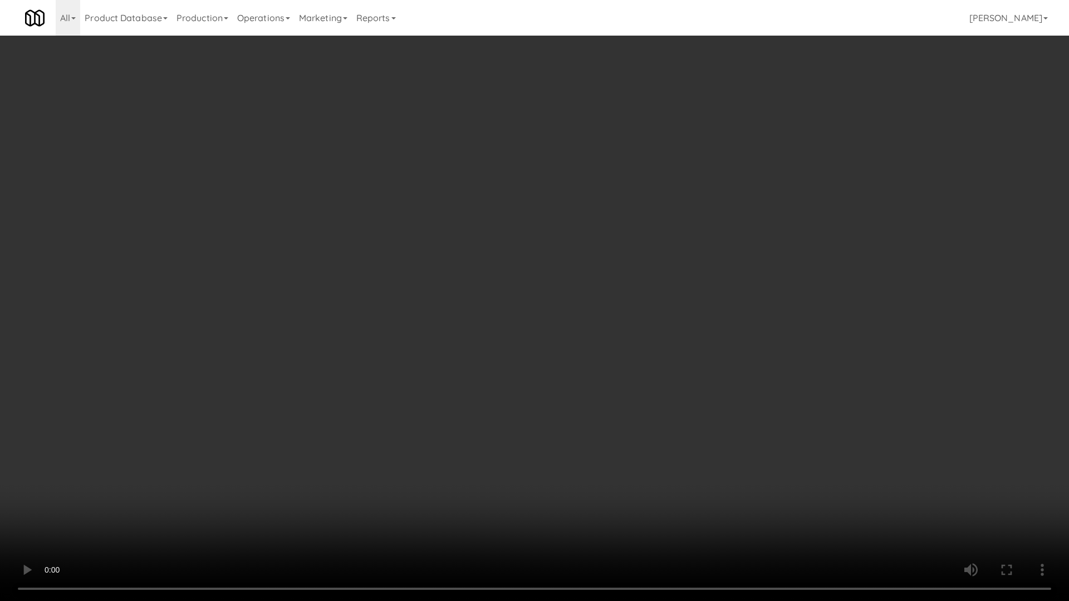
click at [655, 252] on video at bounding box center [534, 300] width 1069 height 601
click at [687, 247] on video at bounding box center [534, 300] width 1069 height 601
click at [474, 266] on video at bounding box center [534, 300] width 1069 height 601
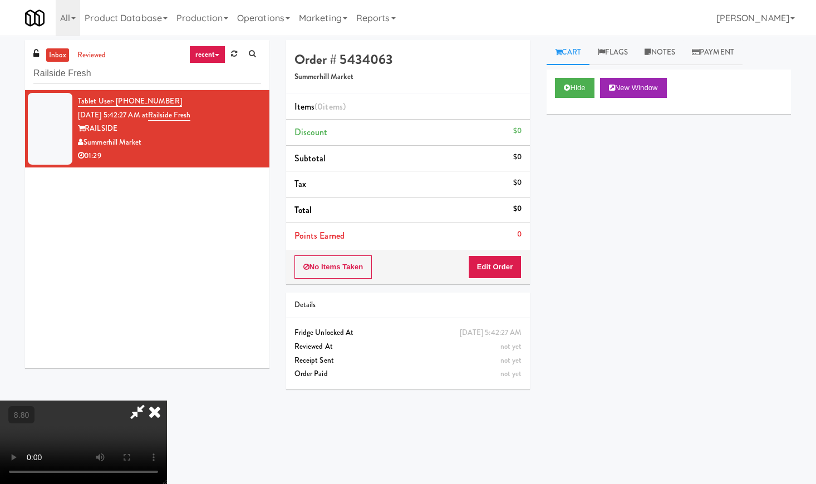
click at [167, 401] on icon at bounding box center [154, 412] width 24 height 22
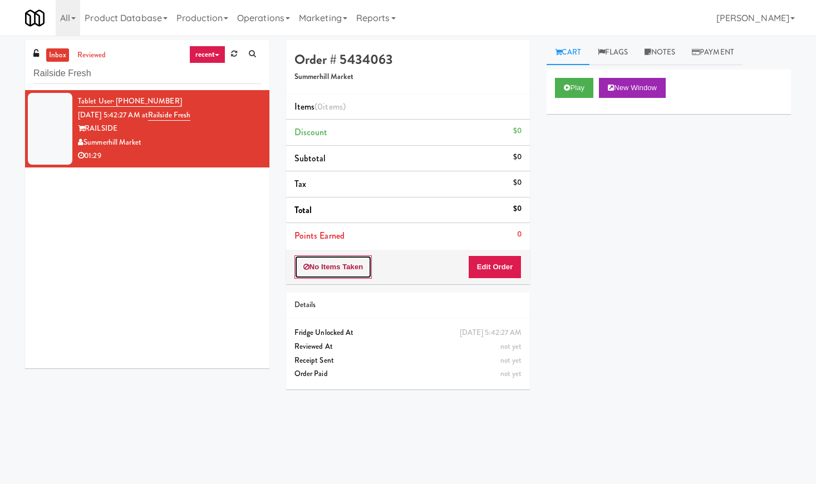
click at [339, 270] on button "No Items Taken" at bounding box center [333, 266] width 78 height 23
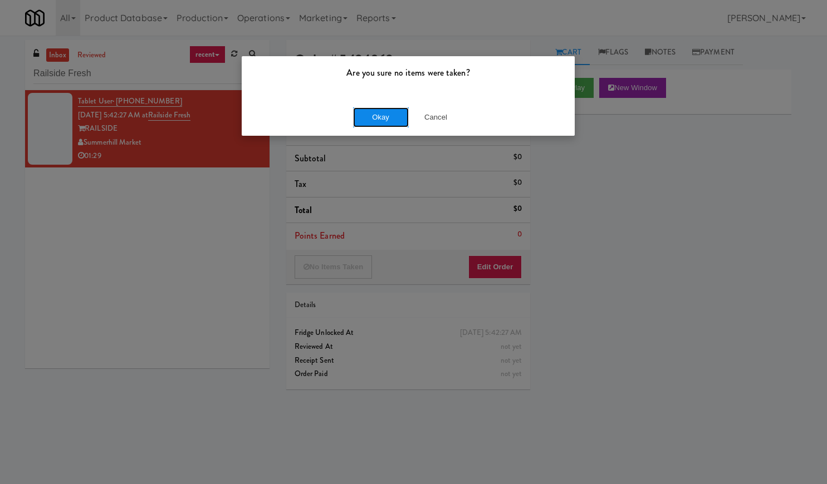
click at [390, 123] on button "Okay" at bounding box center [381, 117] width 56 height 20
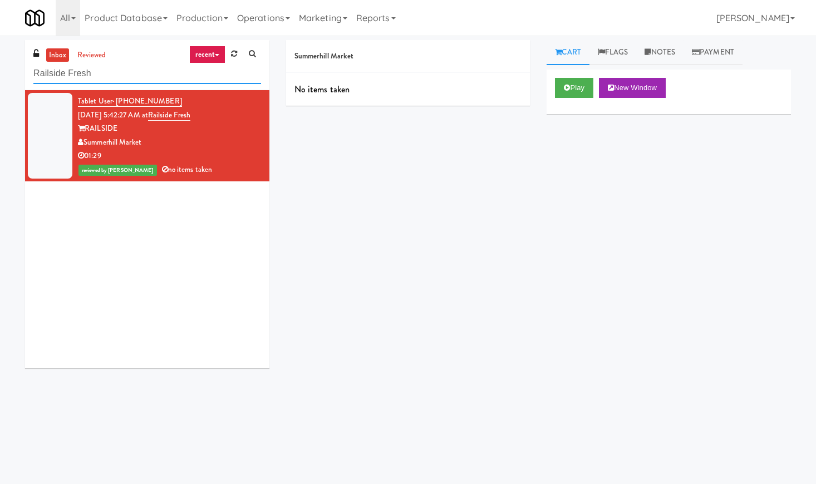
click at [100, 75] on input "Railside Fresh" at bounding box center [147, 73] width 228 height 21
paste input "evology Cars"
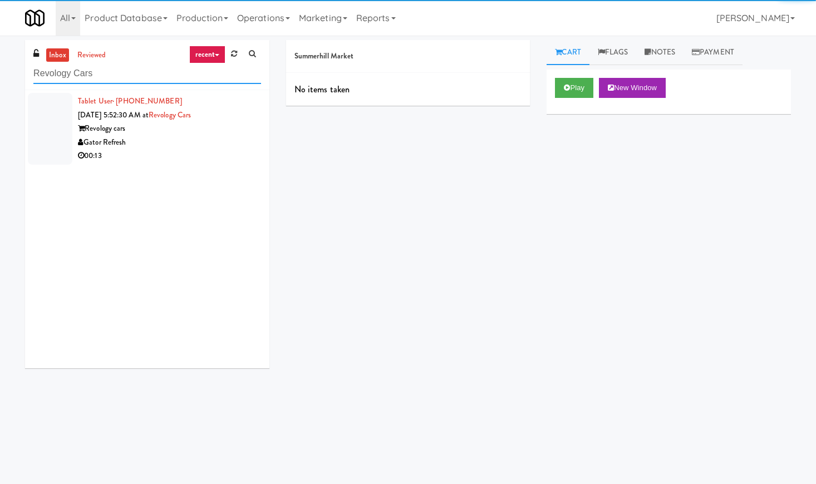
type input "Revology Cars"
click at [217, 134] on div "Revology cars" at bounding box center [169, 129] width 183 height 14
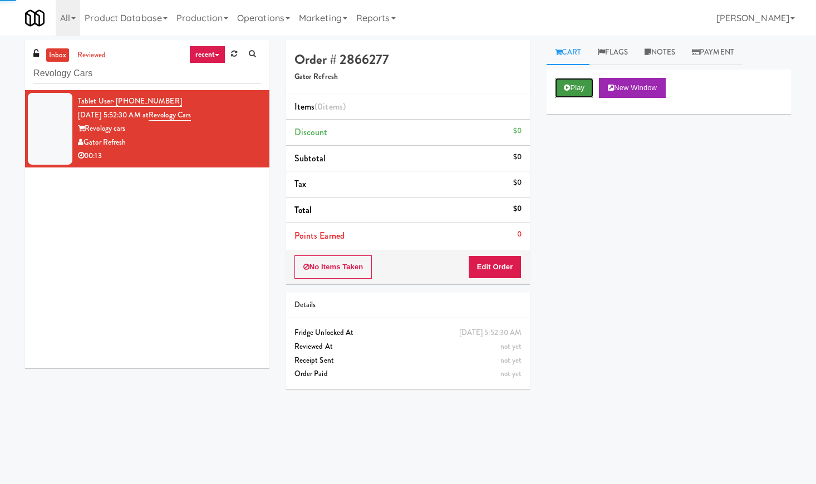
click at [582, 87] on button "Play" at bounding box center [574, 88] width 38 height 20
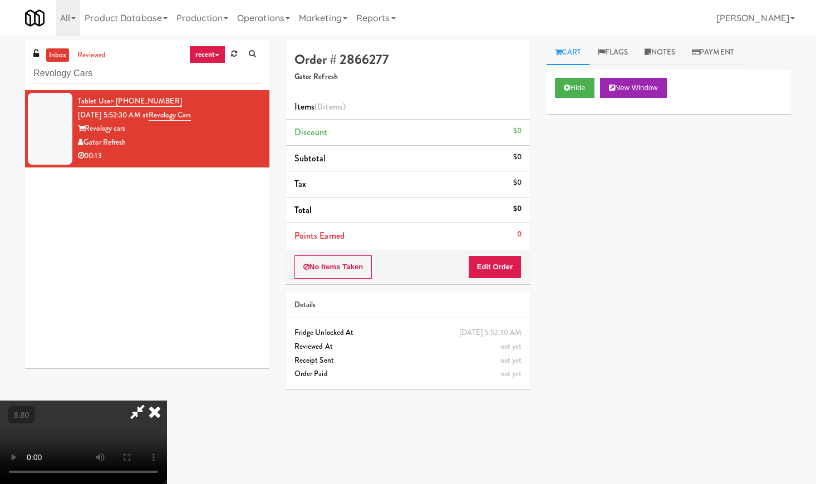
click at [167, 401] on video at bounding box center [83, 442] width 167 height 83
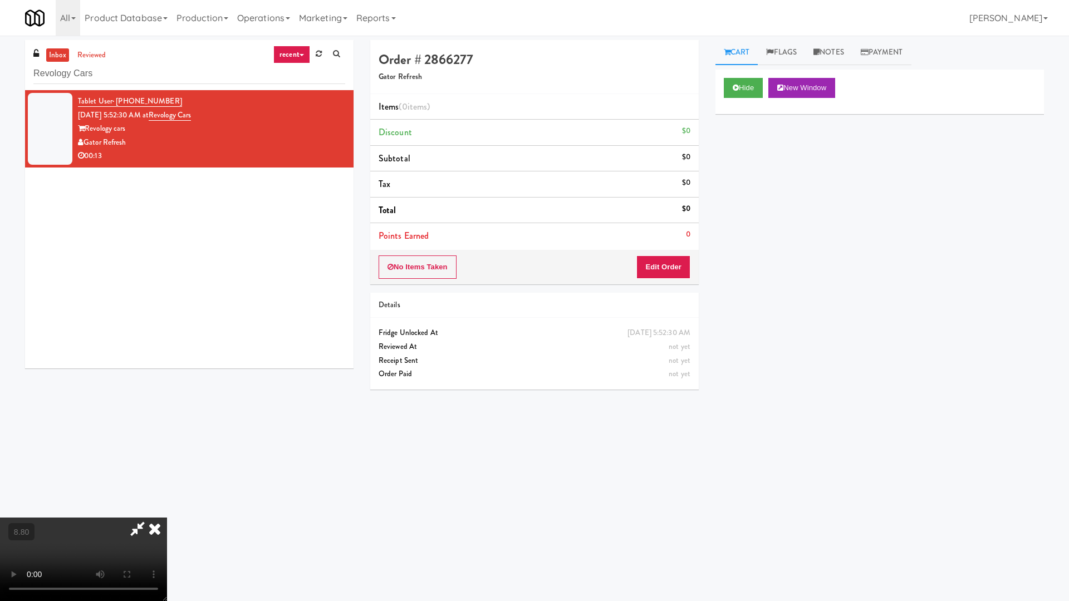
click at [167, 484] on video at bounding box center [83, 559] width 167 height 83
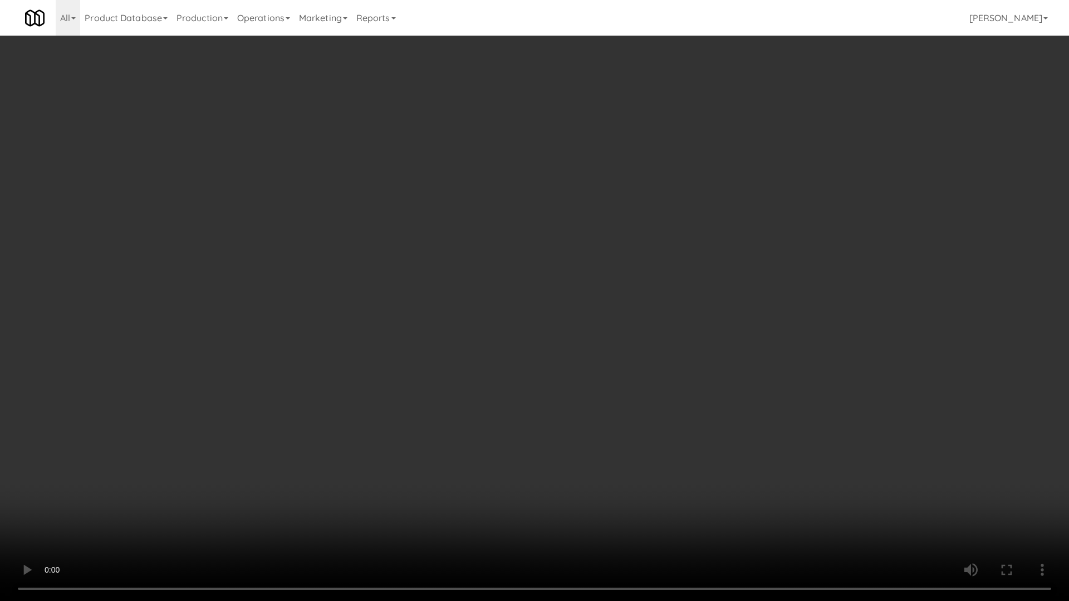
click at [380, 331] on video at bounding box center [534, 300] width 1069 height 601
click at [535, 254] on video at bounding box center [534, 300] width 1069 height 601
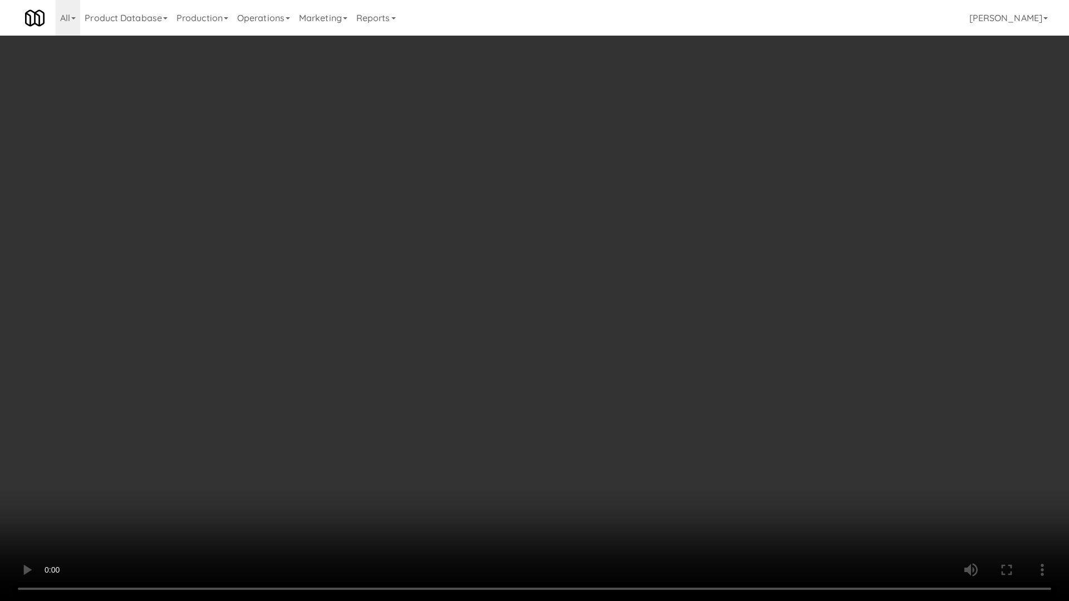
click at [542, 253] on video at bounding box center [534, 300] width 1069 height 601
click at [559, 244] on video at bounding box center [534, 300] width 1069 height 601
click at [561, 244] on video at bounding box center [534, 300] width 1069 height 601
click at [486, 346] on video at bounding box center [534, 300] width 1069 height 601
click at [488, 346] on video at bounding box center [534, 300] width 1069 height 601
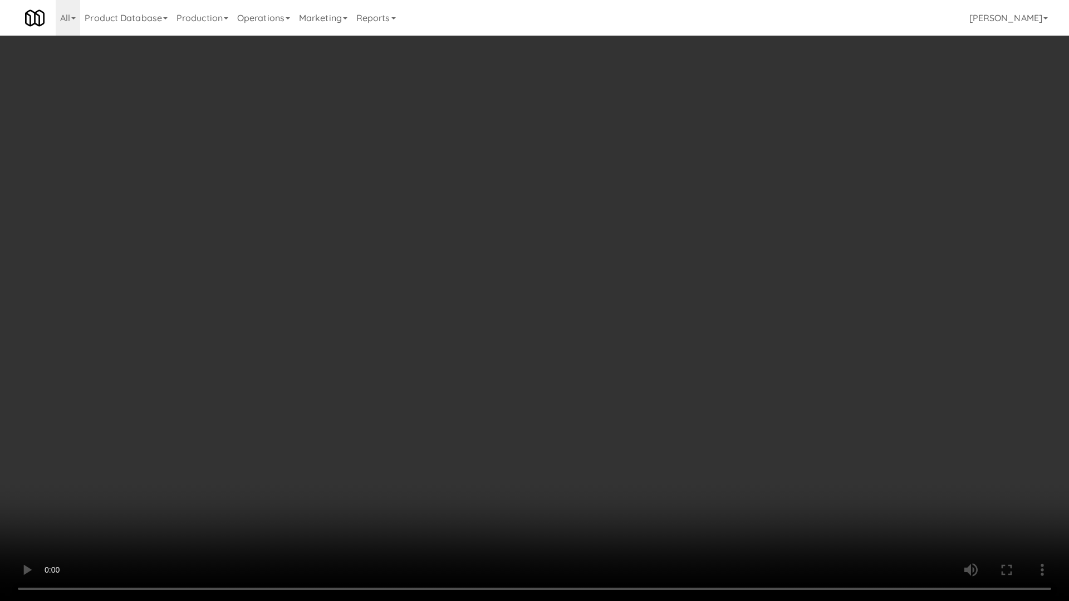
click at [488, 346] on video at bounding box center [534, 300] width 1069 height 601
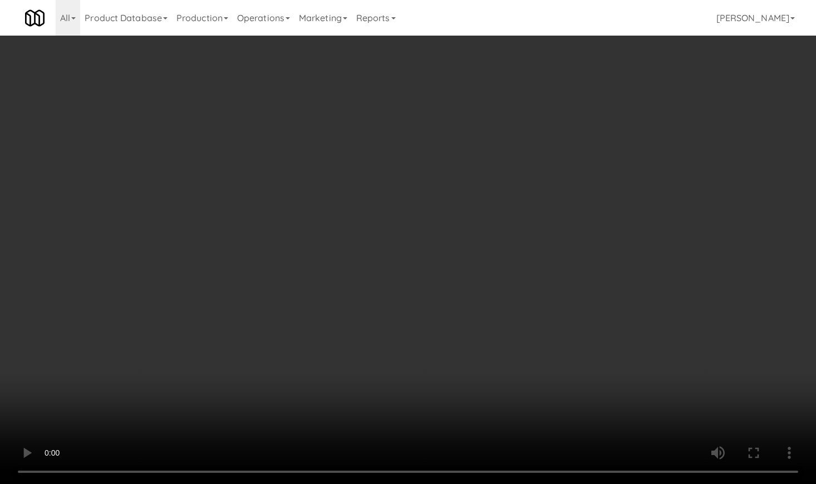
click at [371, 279] on video at bounding box center [408, 242] width 816 height 484
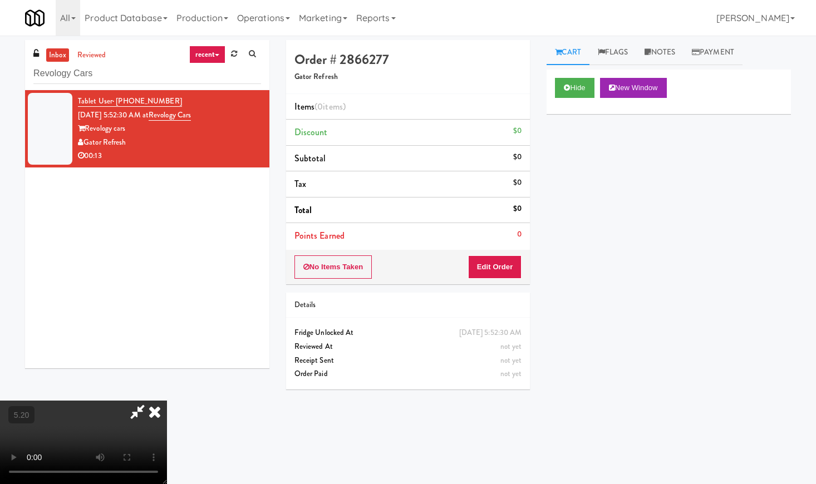
click at [167, 401] on video at bounding box center [83, 442] width 167 height 83
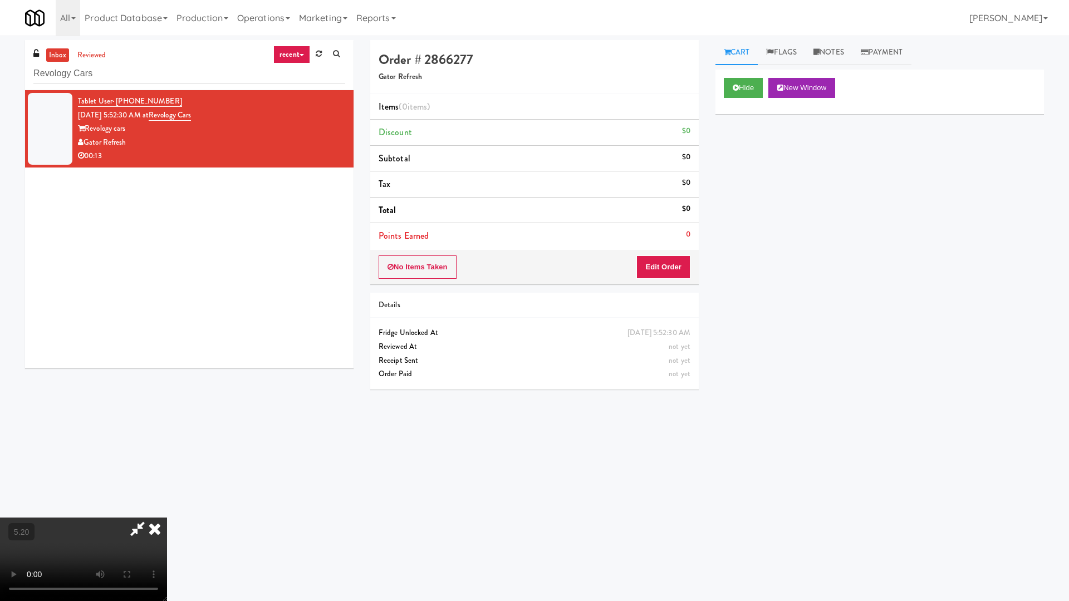
click at [167, 484] on video at bounding box center [83, 559] width 167 height 83
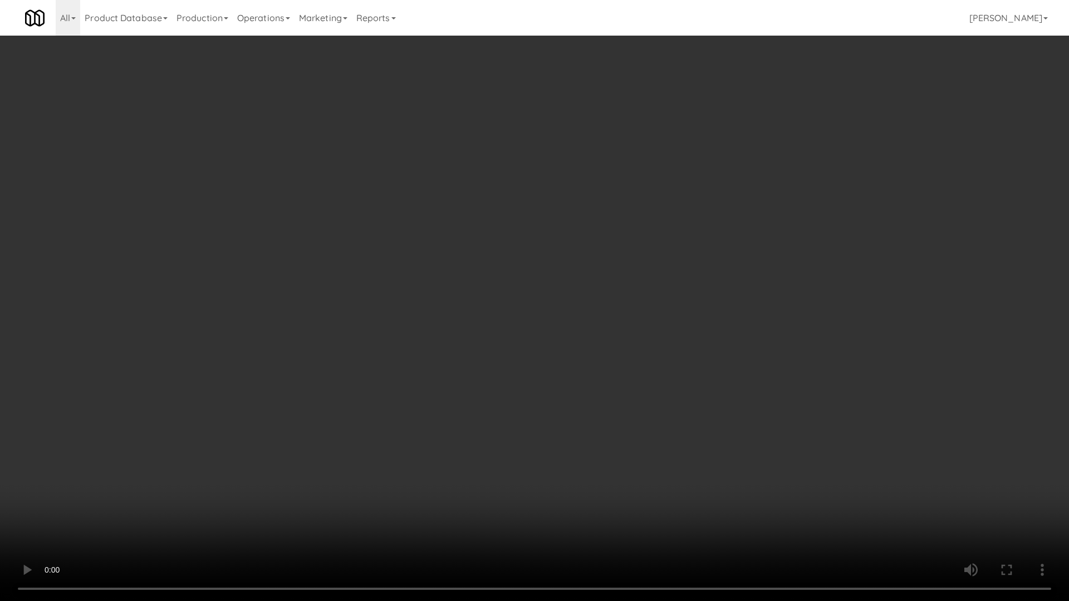
click at [455, 320] on video at bounding box center [534, 300] width 1069 height 601
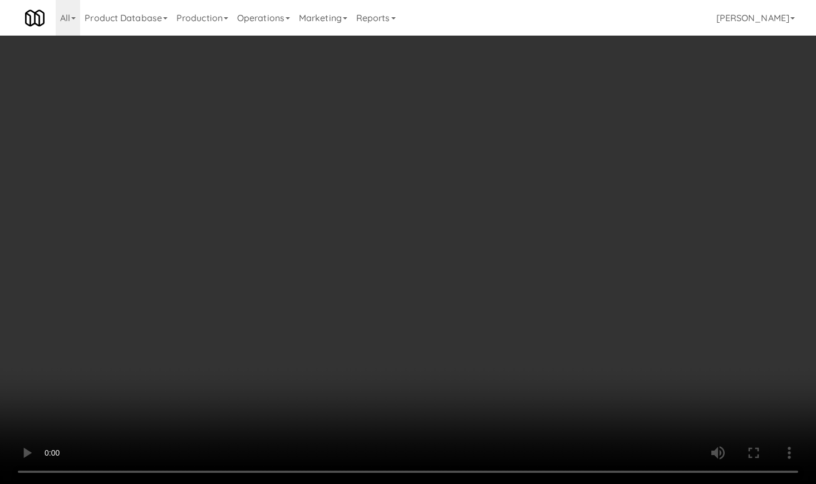
click at [353, 293] on video at bounding box center [408, 242] width 816 height 484
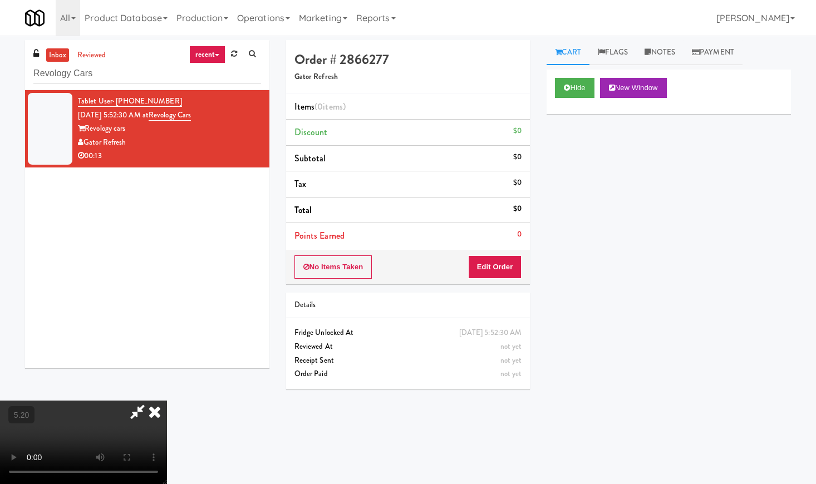
click at [167, 401] on video at bounding box center [83, 442] width 167 height 83
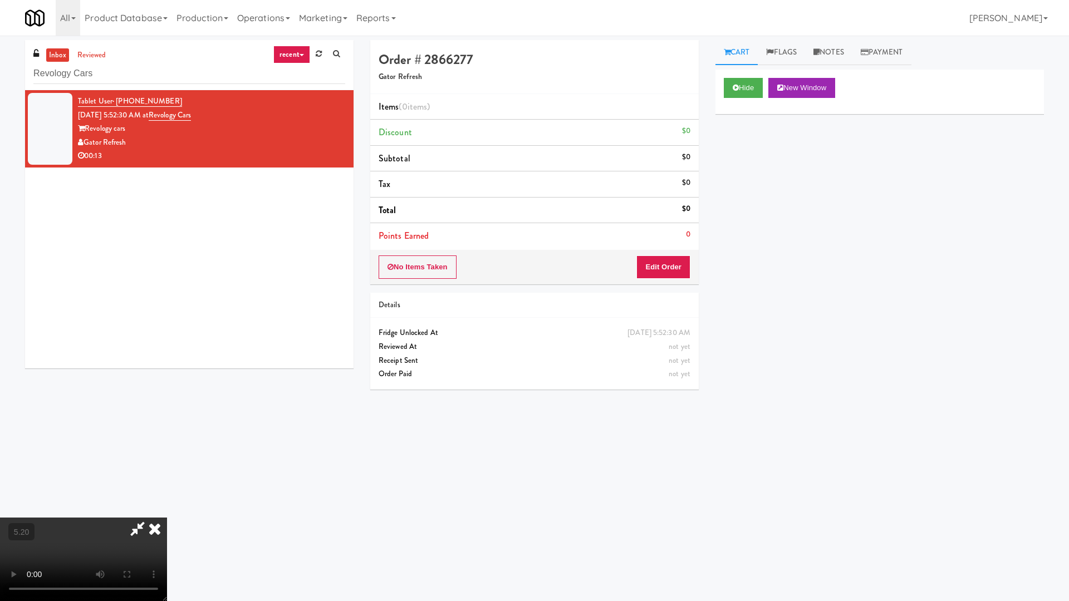
click at [167, 484] on video at bounding box center [83, 559] width 167 height 83
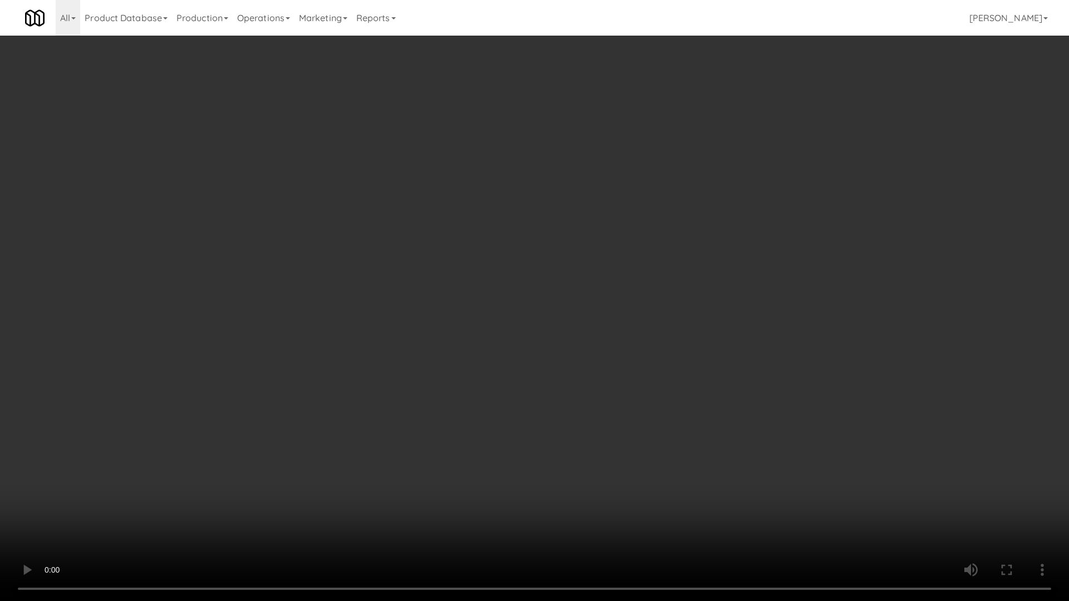
click at [355, 336] on video at bounding box center [534, 300] width 1069 height 601
click at [372, 329] on video at bounding box center [534, 300] width 1069 height 601
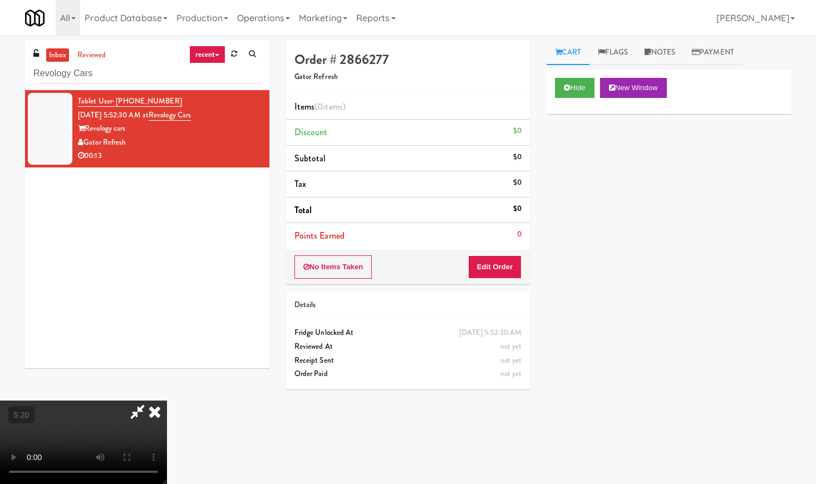
click at [167, 401] on icon at bounding box center [154, 412] width 24 height 22
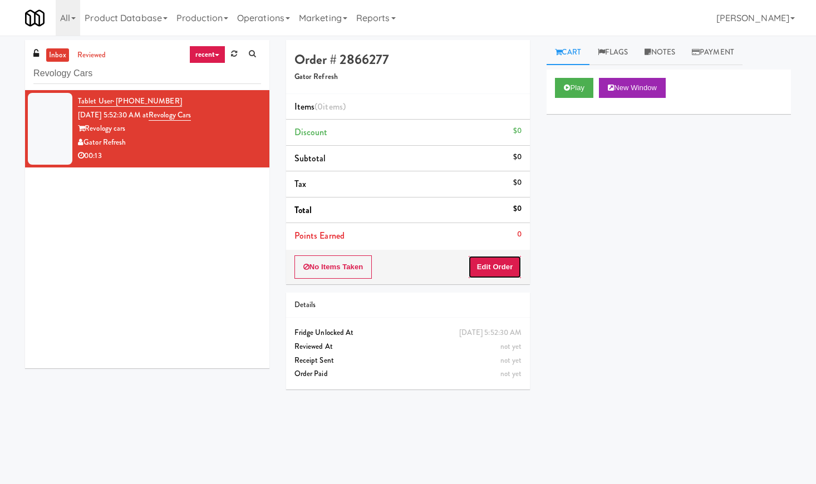
click at [496, 266] on button "Edit Order" at bounding box center [495, 266] width 54 height 23
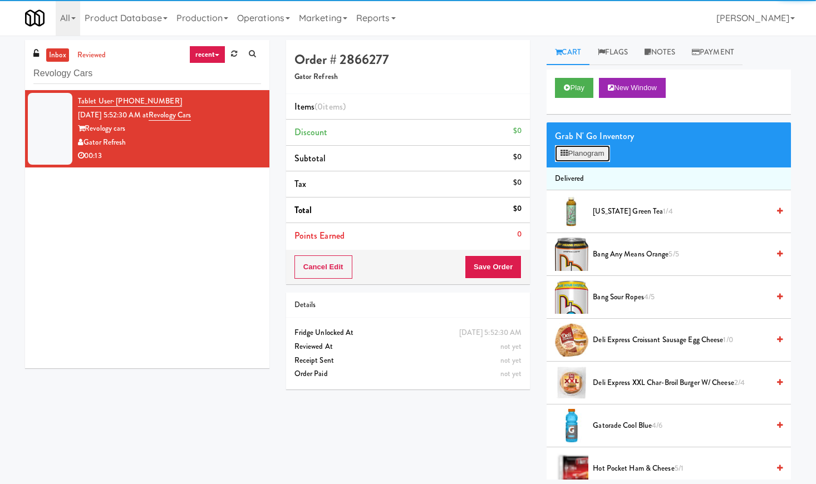
click at [594, 161] on button "Planogram" at bounding box center [582, 153] width 55 height 17
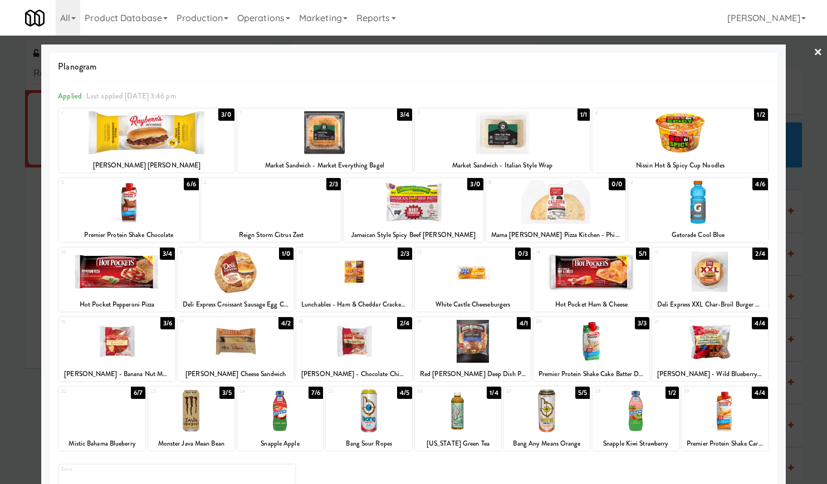
drag, startPoint x: 812, startPoint y: 51, endPoint x: 743, endPoint y: 60, distance: 70.1
click at [812, 51] on div at bounding box center [413, 242] width 827 height 484
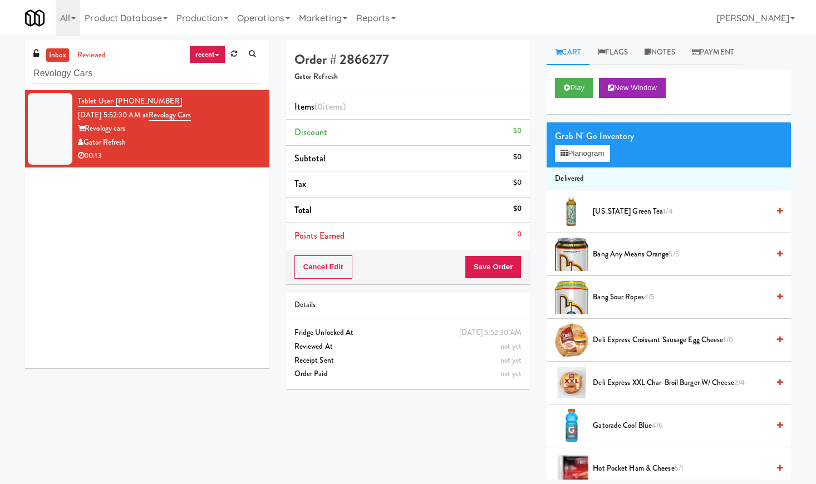
click at [545, 89] on div "Cart Flags Notes Payment Play New Window Grab N' Go Inventory Planogram Deliver…" at bounding box center [668, 260] width 261 height 440
click at [568, 90] on icon at bounding box center [567, 87] width 6 height 7
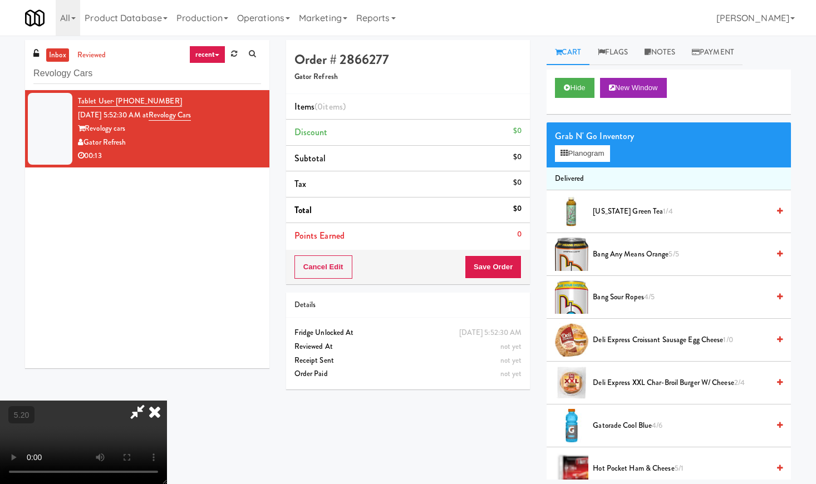
click at [167, 401] on video at bounding box center [83, 442] width 167 height 83
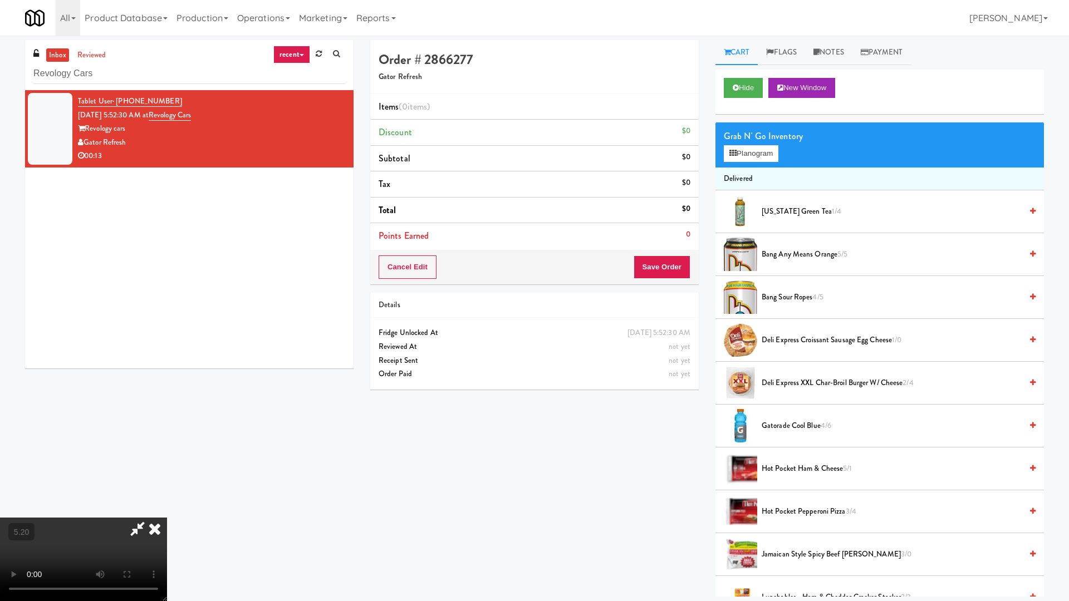
click at [167, 484] on video at bounding box center [83, 559] width 167 height 83
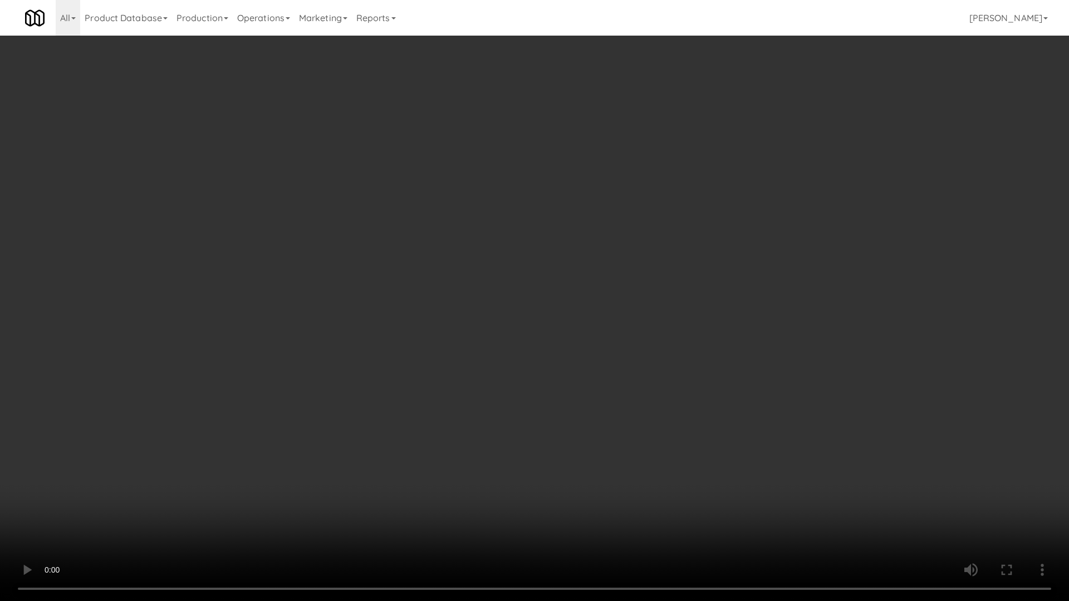
click at [394, 287] on video at bounding box center [534, 300] width 1069 height 601
click at [394, 293] on video at bounding box center [534, 300] width 1069 height 601
click at [396, 294] on video at bounding box center [534, 300] width 1069 height 601
click at [375, 311] on video at bounding box center [534, 300] width 1069 height 601
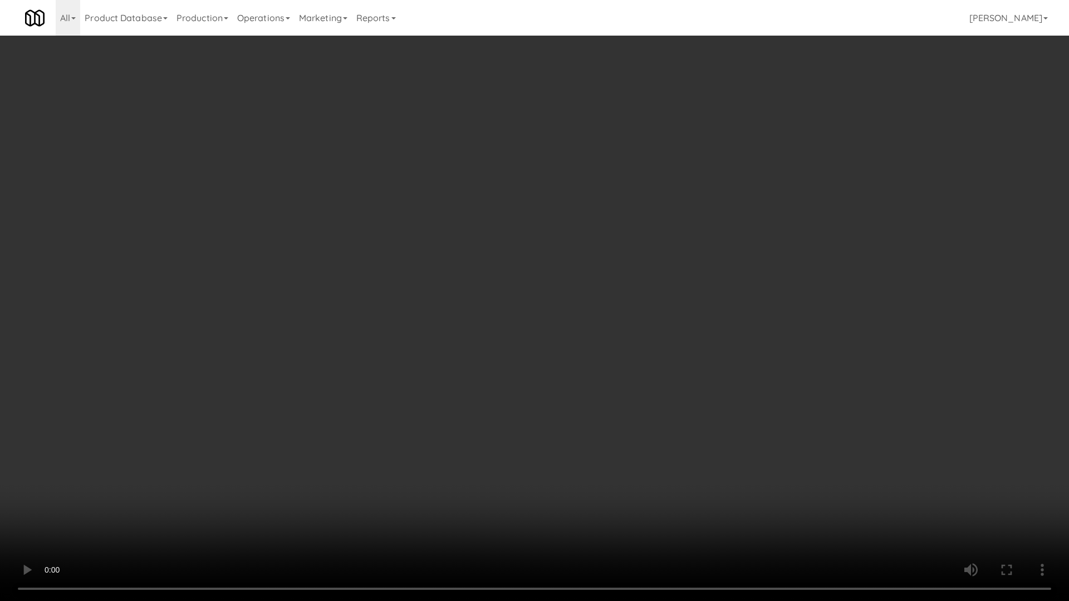
click at [388, 307] on video at bounding box center [534, 300] width 1069 height 601
click at [411, 297] on video at bounding box center [534, 300] width 1069 height 601
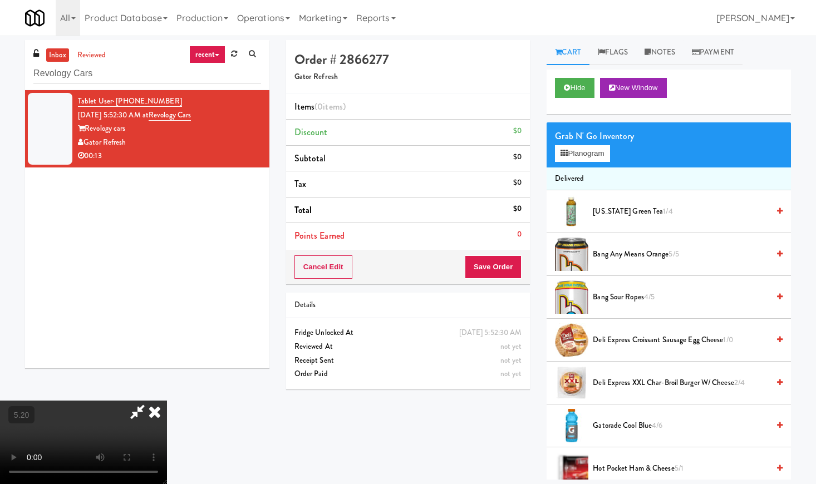
click at [167, 401] on icon at bounding box center [154, 412] width 24 height 22
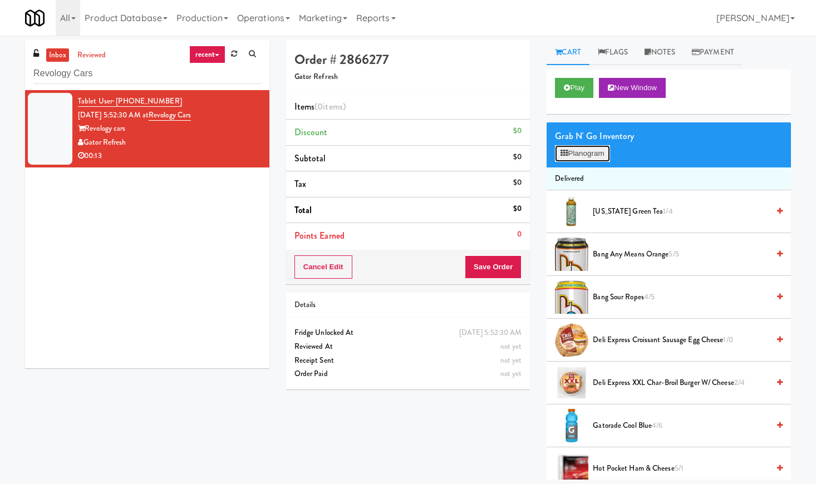
click at [565, 154] on icon at bounding box center [564, 153] width 7 height 7
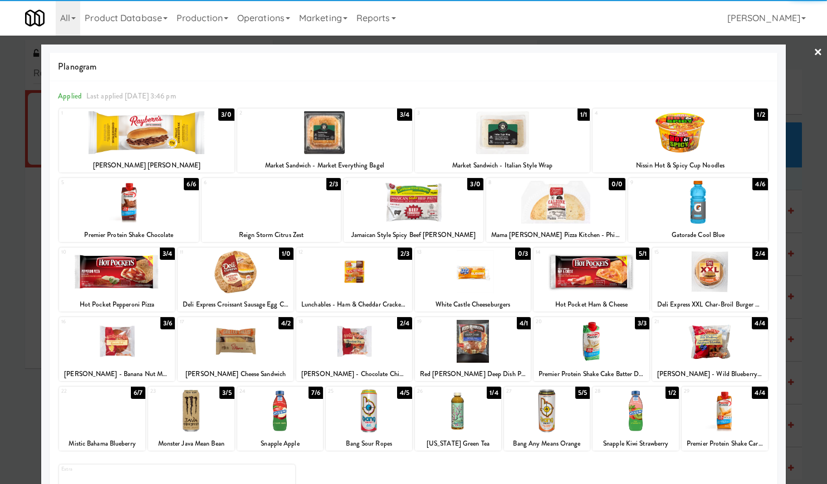
click at [582, 267] on div at bounding box center [591, 271] width 116 height 43
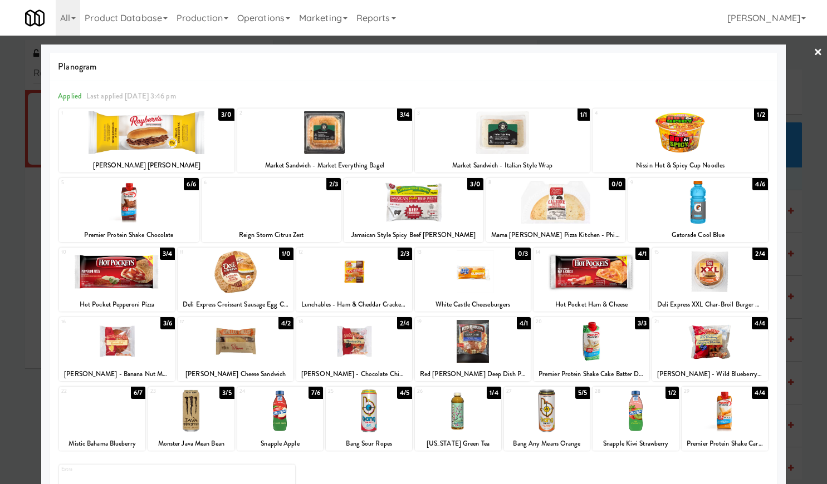
scroll to position [62, 0]
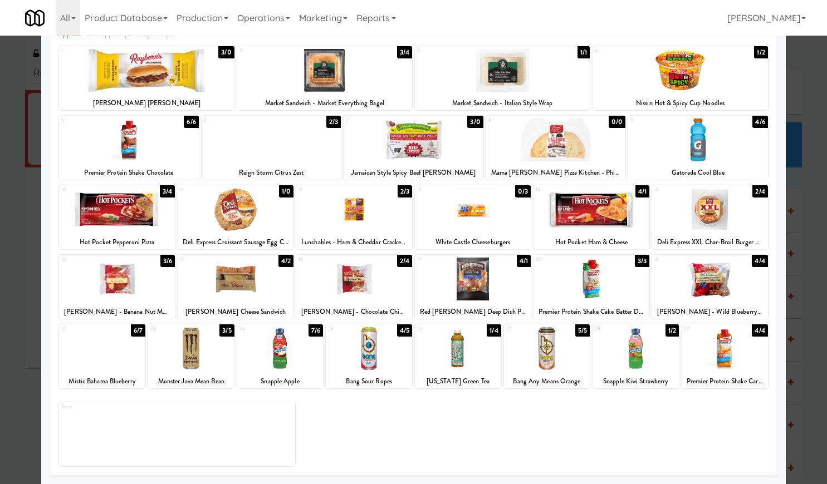
click at [350, 354] on div at bounding box center [369, 348] width 86 height 43
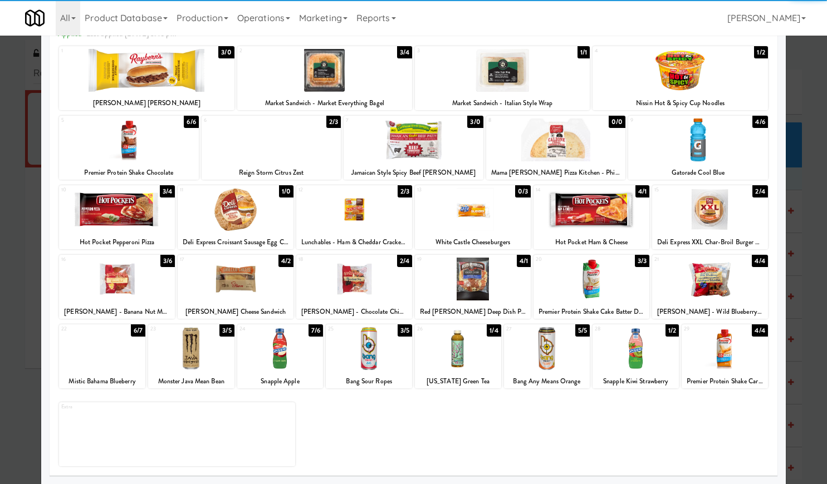
scroll to position [0, 0]
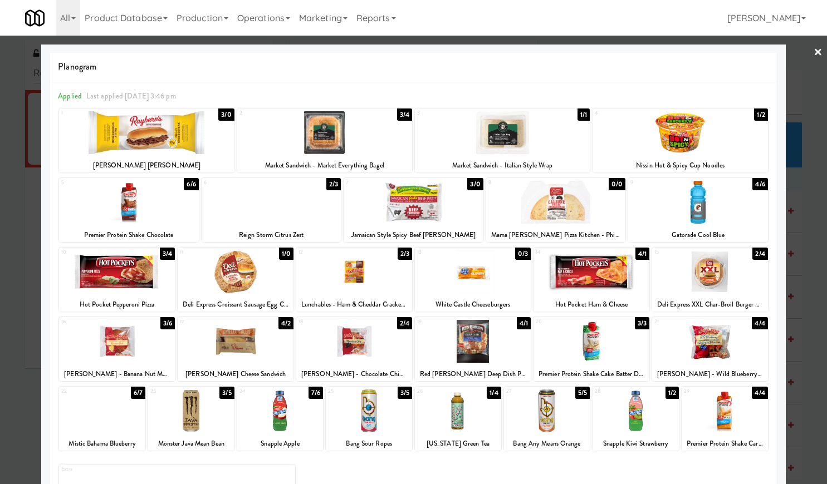
click at [813, 52] on link "×" at bounding box center [817, 53] width 9 height 35
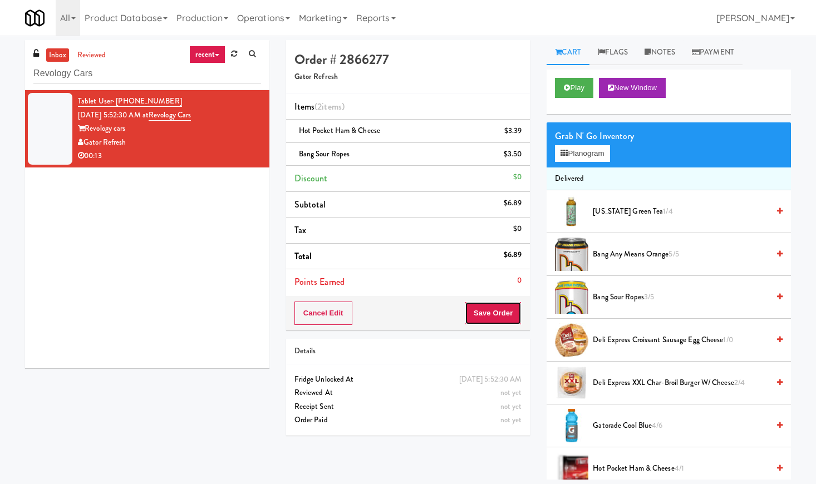
click at [490, 306] on button "Save Order" at bounding box center [493, 313] width 57 height 23
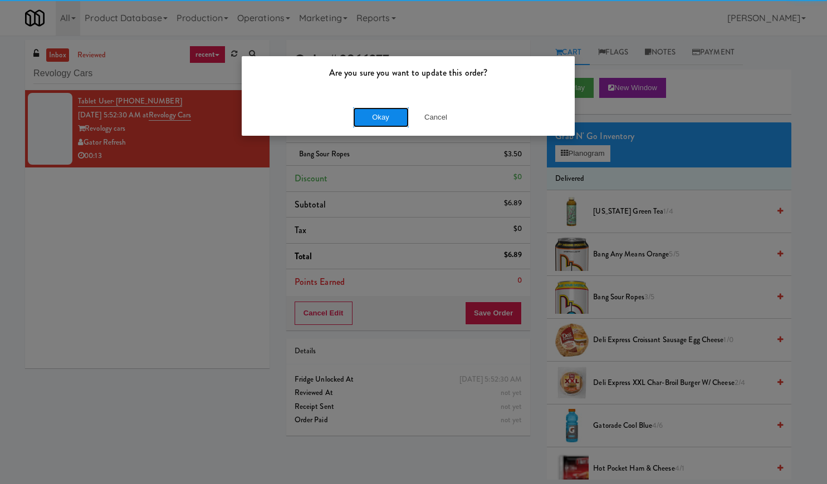
click at [370, 113] on button "Okay" at bounding box center [381, 117] width 56 height 20
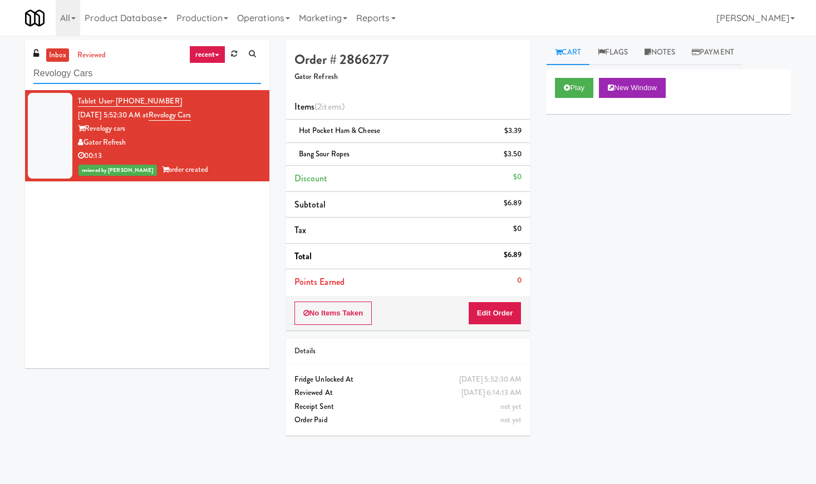
click at [92, 74] on input "Revology Cars" at bounding box center [147, 73] width 228 height 21
paste input "Twenty2 West - Combo"
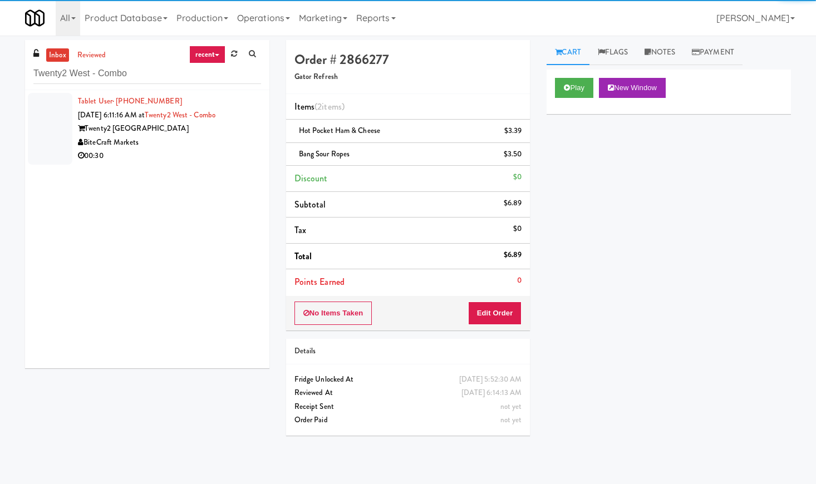
click at [200, 132] on div "Twenty2 [GEOGRAPHIC_DATA]" at bounding box center [169, 129] width 183 height 14
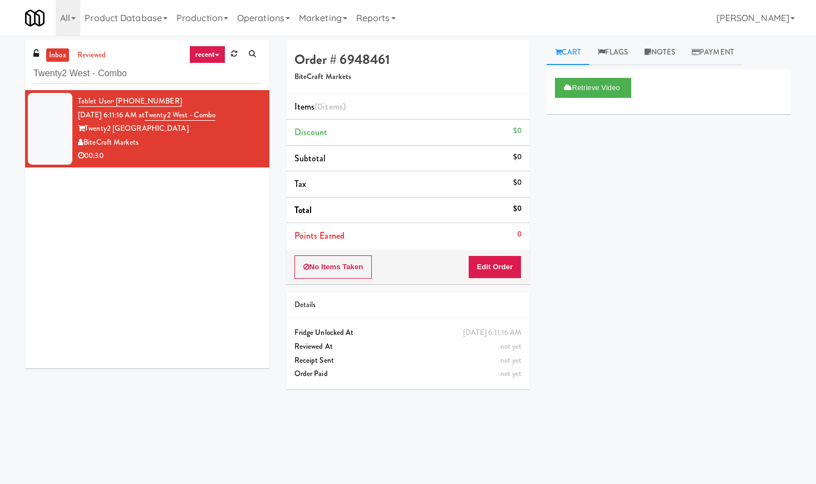
click at [81, 85] on div "inbox reviewed recent all unclear take inventory issue suspicious failed recent…" at bounding box center [147, 65] width 244 height 50
click at [85, 75] on input "Twenty2 West - Combo" at bounding box center [147, 73] width 228 height 21
paste input "Harbour Cay - Cooler - Left"
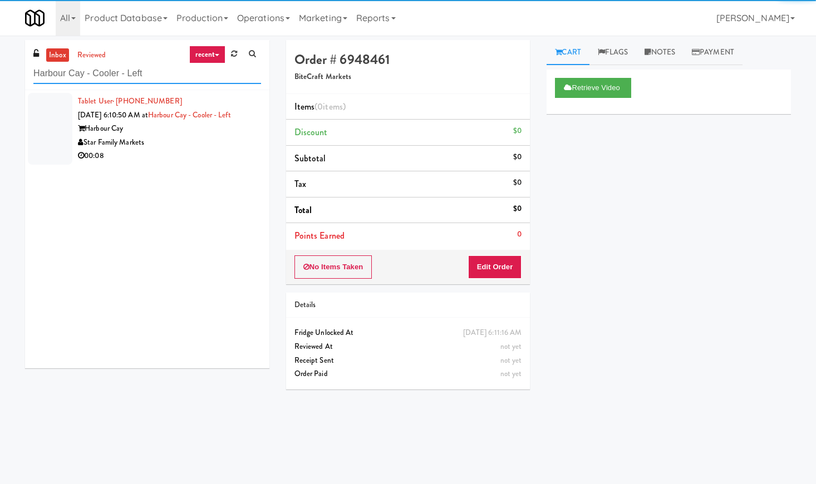
type input "Harbour Cay - Cooler - Left"
click at [212, 136] on div "Harbour Cay" at bounding box center [169, 129] width 183 height 14
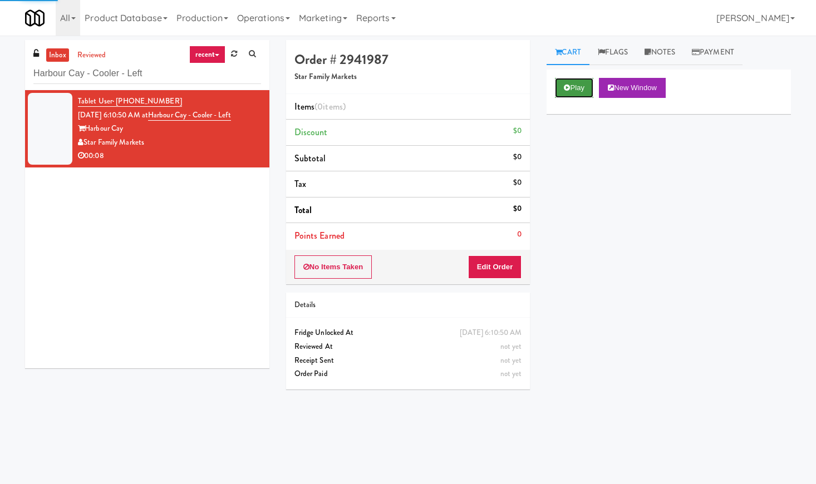
click at [565, 82] on button "Play" at bounding box center [574, 88] width 38 height 20
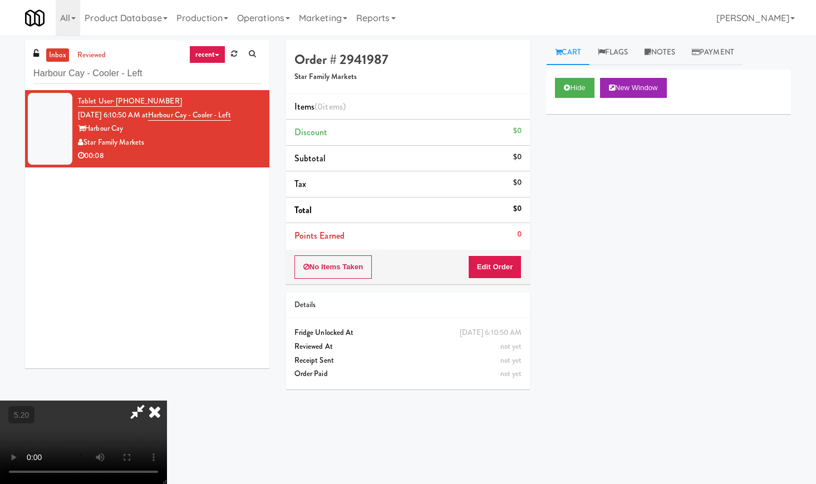
click at [167, 401] on video at bounding box center [83, 442] width 167 height 83
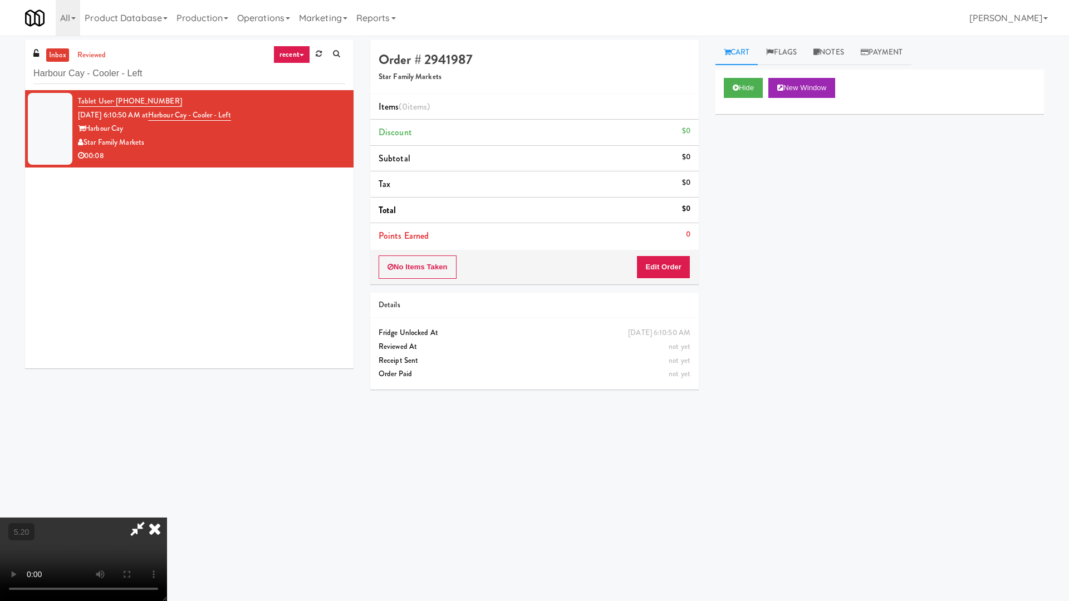
click at [167, 484] on video at bounding box center [83, 559] width 167 height 83
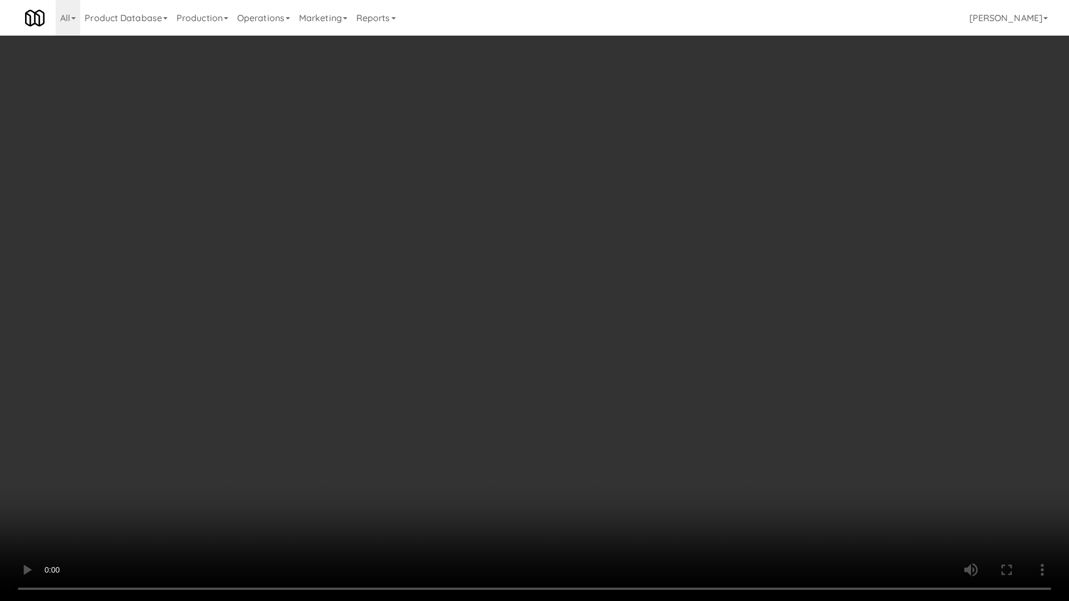
click at [421, 329] on video at bounding box center [534, 300] width 1069 height 601
click at [399, 320] on video at bounding box center [534, 300] width 1069 height 601
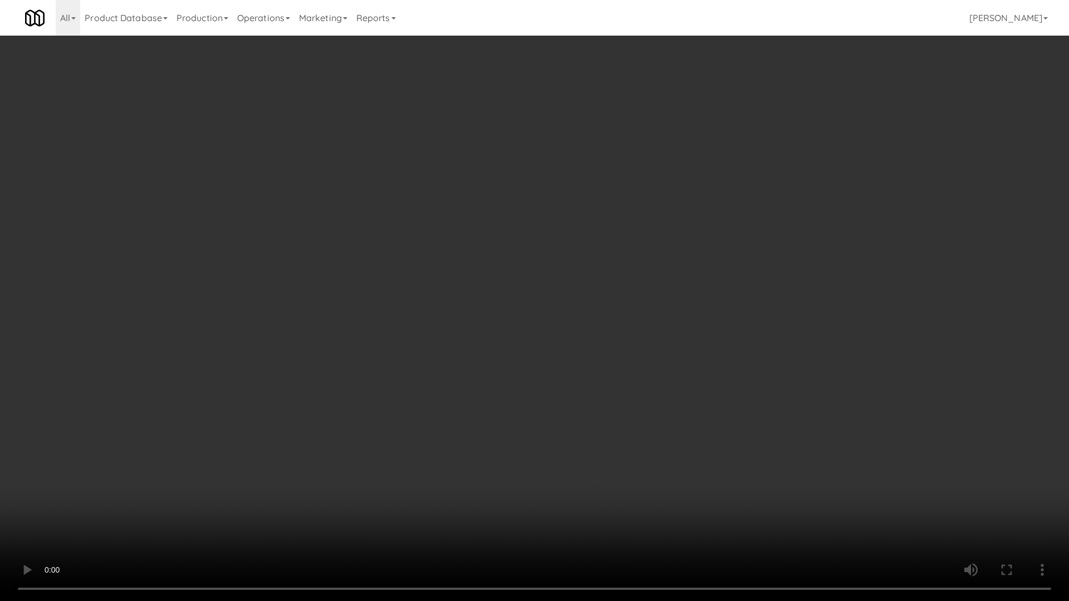
click at [547, 247] on video at bounding box center [534, 300] width 1069 height 601
click at [578, 314] on video at bounding box center [534, 300] width 1069 height 601
click at [657, 294] on video at bounding box center [534, 300] width 1069 height 601
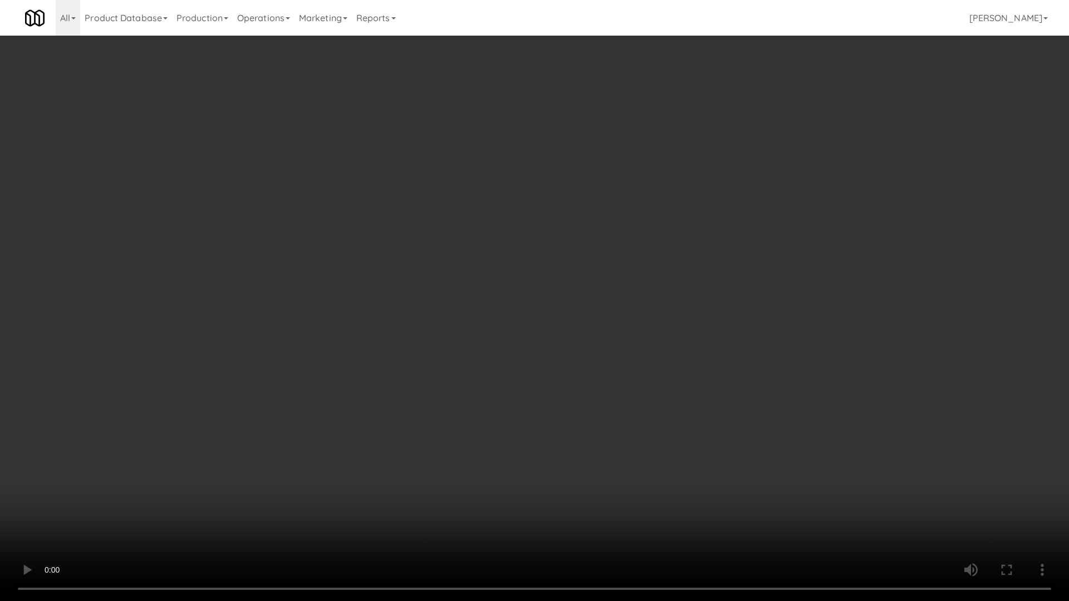
click at [657, 294] on video at bounding box center [534, 300] width 1069 height 601
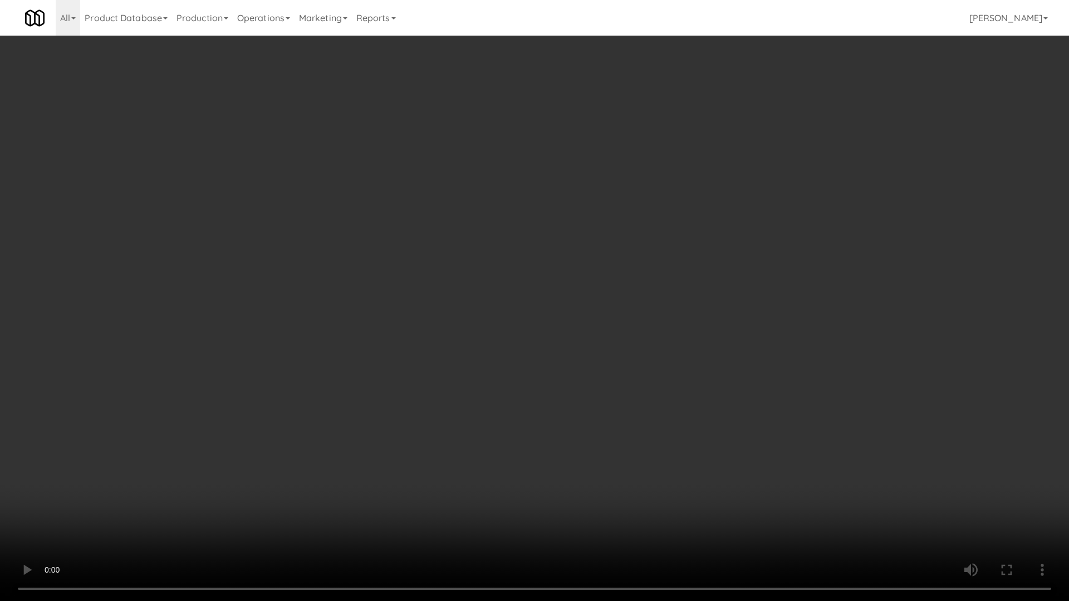
click at [657, 294] on video at bounding box center [534, 300] width 1069 height 601
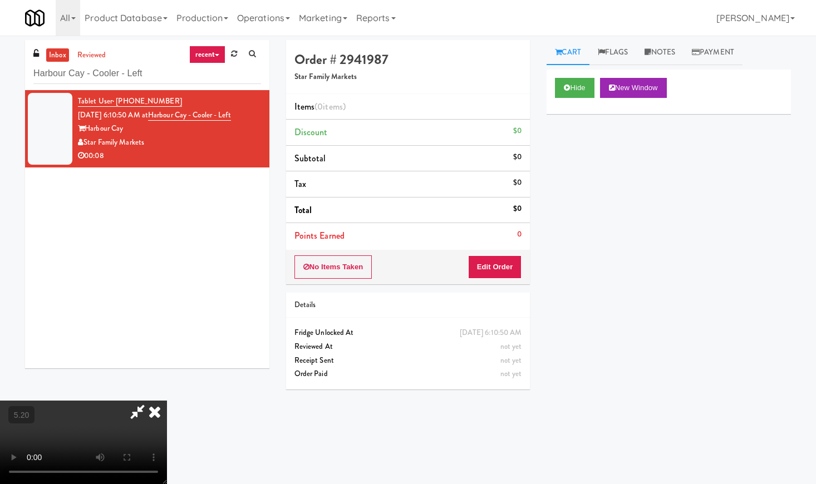
click at [167, 401] on icon at bounding box center [154, 412] width 24 height 22
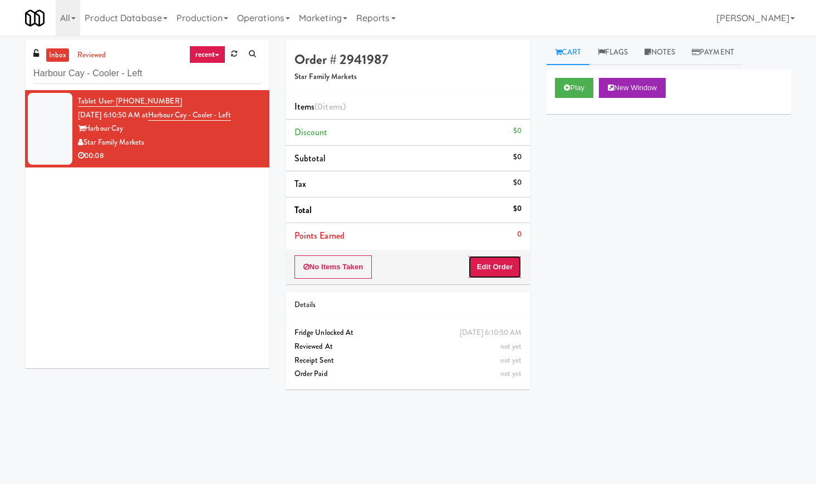
drag, startPoint x: 497, startPoint y: 258, endPoint x: 509, endPoint y: 243, distance: 18.6
click at [498, 258] on button "Edit Order" at bounding box center [495, 266] width 54 height 23
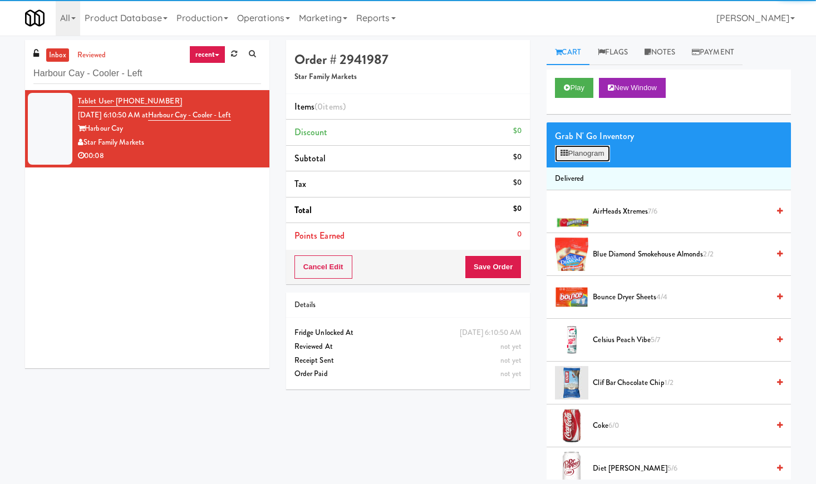
click at [587, 152] on button "Planogram" at bounding box center [582, 153] width 55 height 17
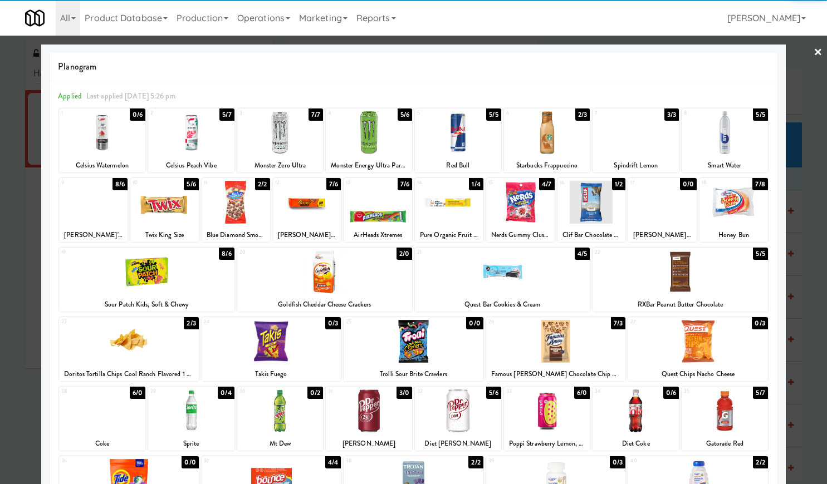
click at [388, 145] on div at bounding box center [369, 132] width 86 height 43
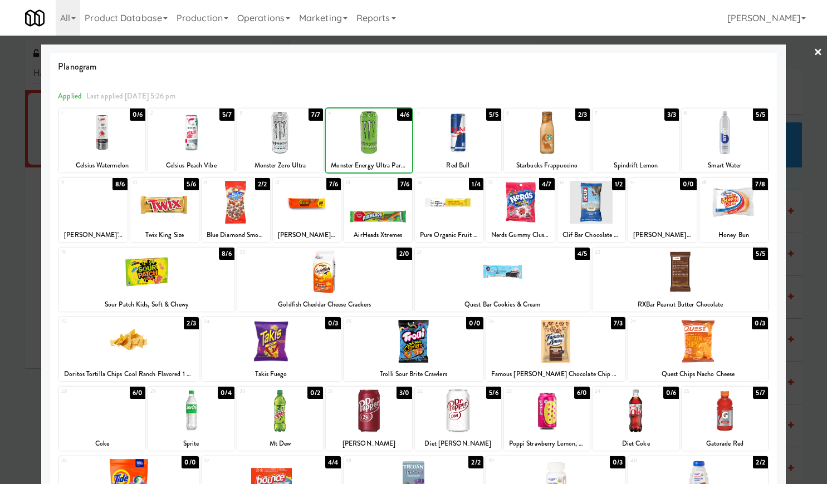
click at [388, 145] on div at bounding box center [369, 132] width 86 height 43
click at [813, 59] on link "×" at bounding box center [817, 53] width 9 height 35
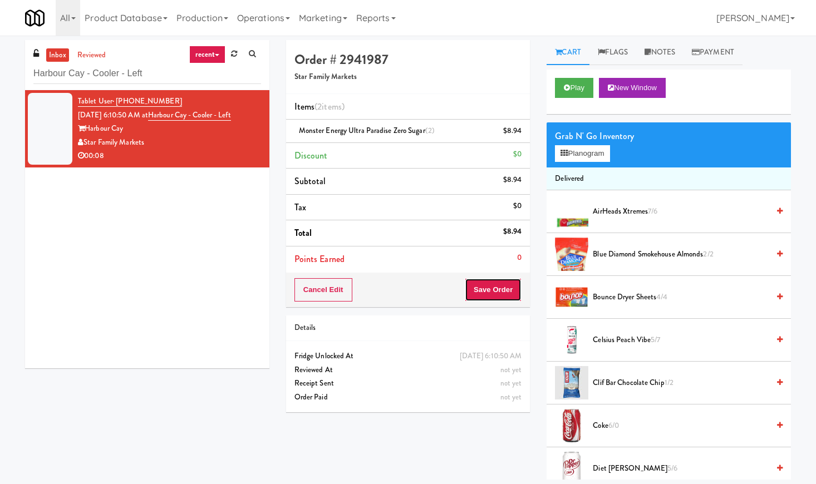
click at [490, 287] on button "Save Order" at bounding box center [493, 289] width 57 height 23
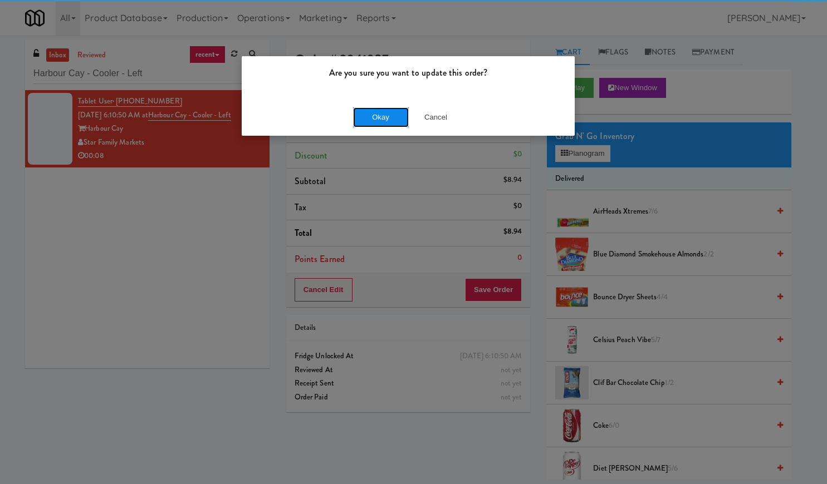
click at [372, 117] on button "Okay" at bounding box center [381, 117] width 56 height 20
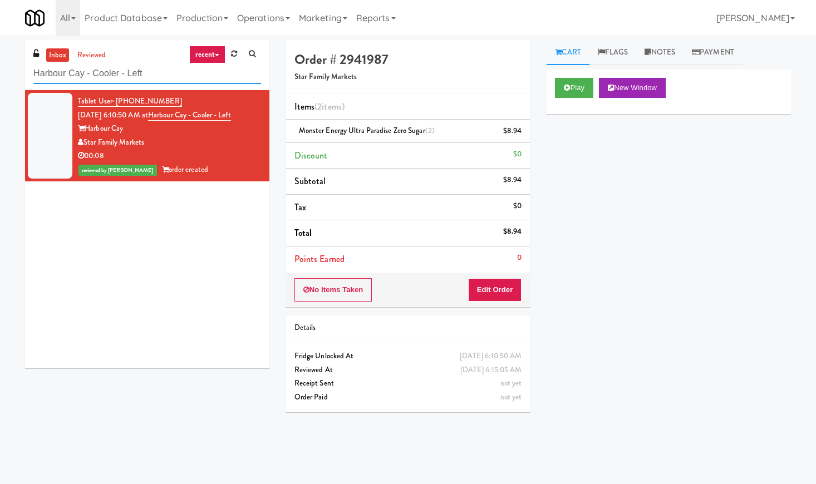
click at [118, 78] on input "Harbour Cay - Cooler - Left" at bounding box center [147, 73] width 228 height 21
paste input "(Food, Snack & Drink) Passaic County Sheriff's Office"
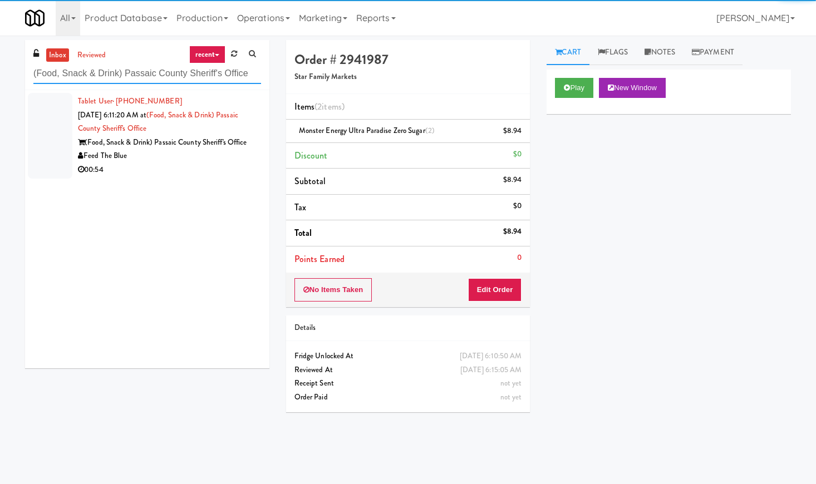
type input "(Food, Snack & Drink) Passaic County Sheriff's Office"
click at [225, 151] on div "Feed The Blue" at bounding box center [169, 156] width 183 height 14
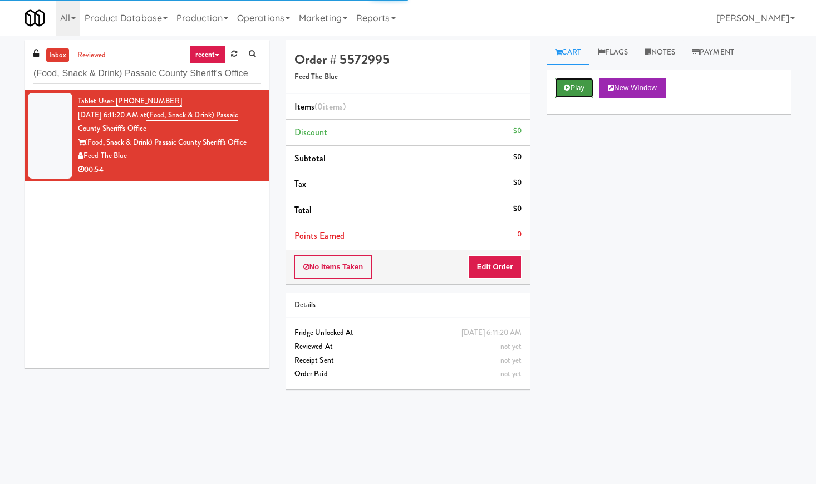
click at [576, 89] on button "Play" at bounding box center [574, 88] width 38 height 20
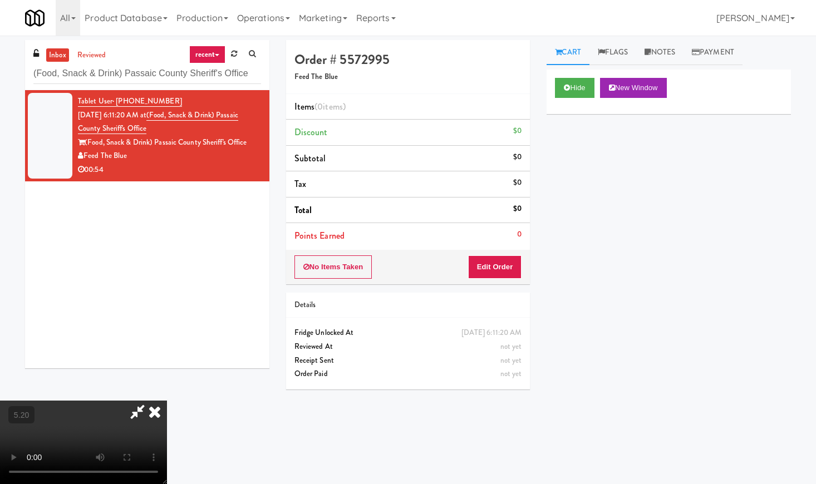
click at [122, 401] on video at bounding box center [83, 442] width 167 height 83
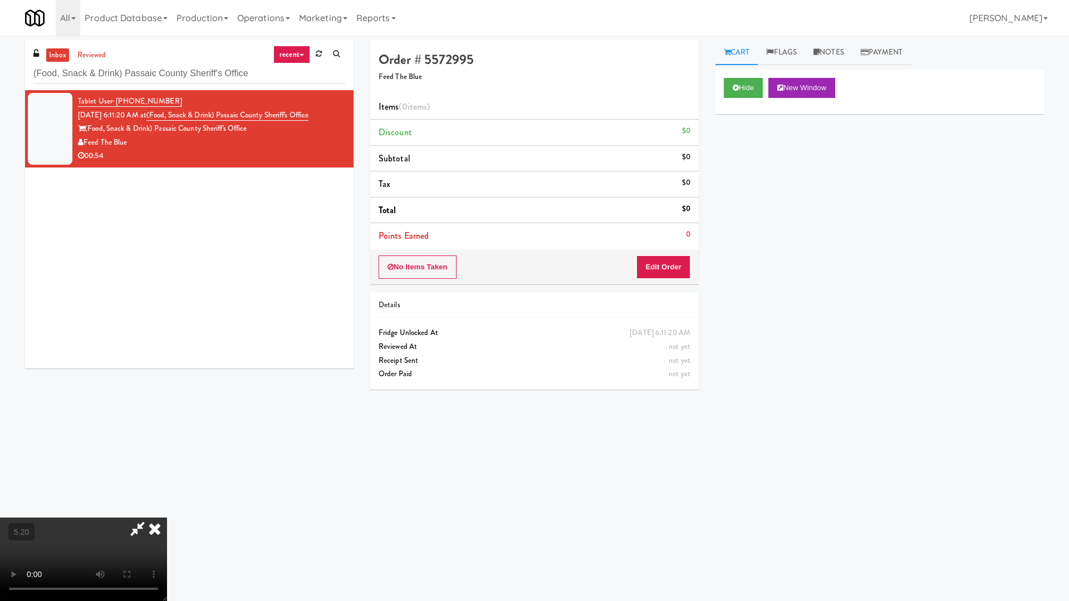
click at [167, 484] on video at bounding box center [83, 559] width 167 height 83
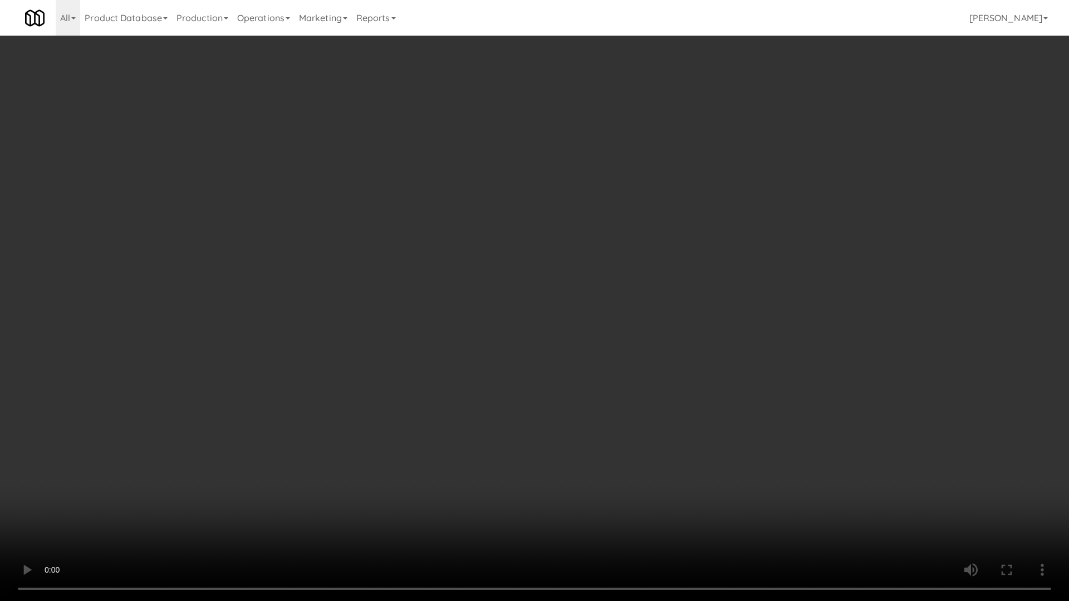
click at [423, 308] on video at bounding box center [534, 300] width 1069 height 601
click at [429, 308] on video at bounding box center [534, 300] width 1069 height 601
click at [438, 309] on video at bounding box center [534, 300] width 1069 height 601
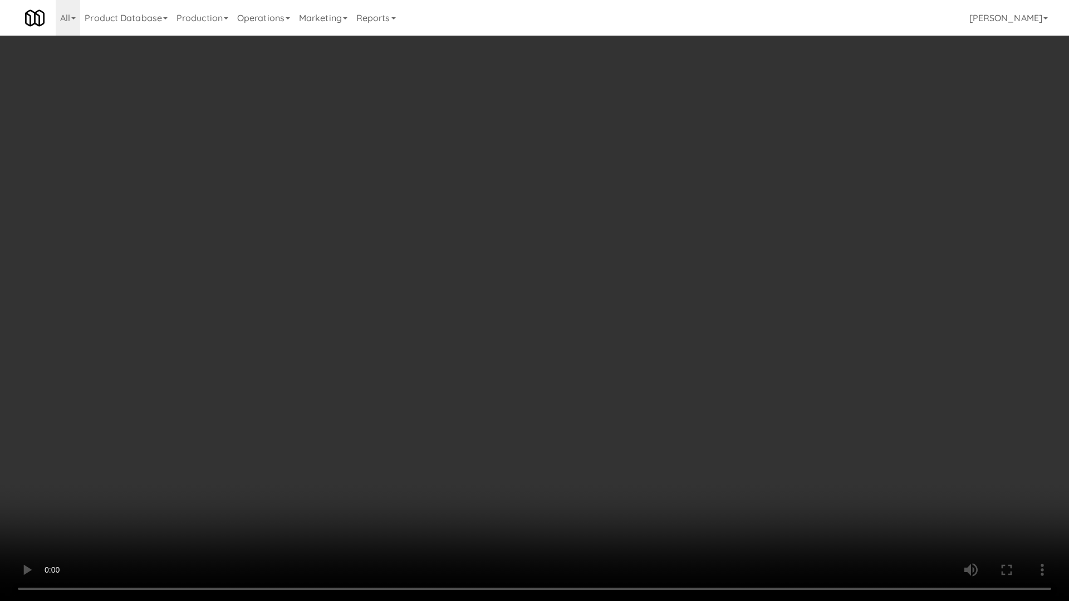
click at [438, 309] on video at bounding box center [534, 300] width 1069 height 601
click at [447, 308] on video at bounding box center [534, 300] width 1069 height 601
click at [597, 444] on video at bounding box center [534, 300] width 1069 height 601
click at [677, 400] on video at bounding box center [534, 300] width 1069 height 601
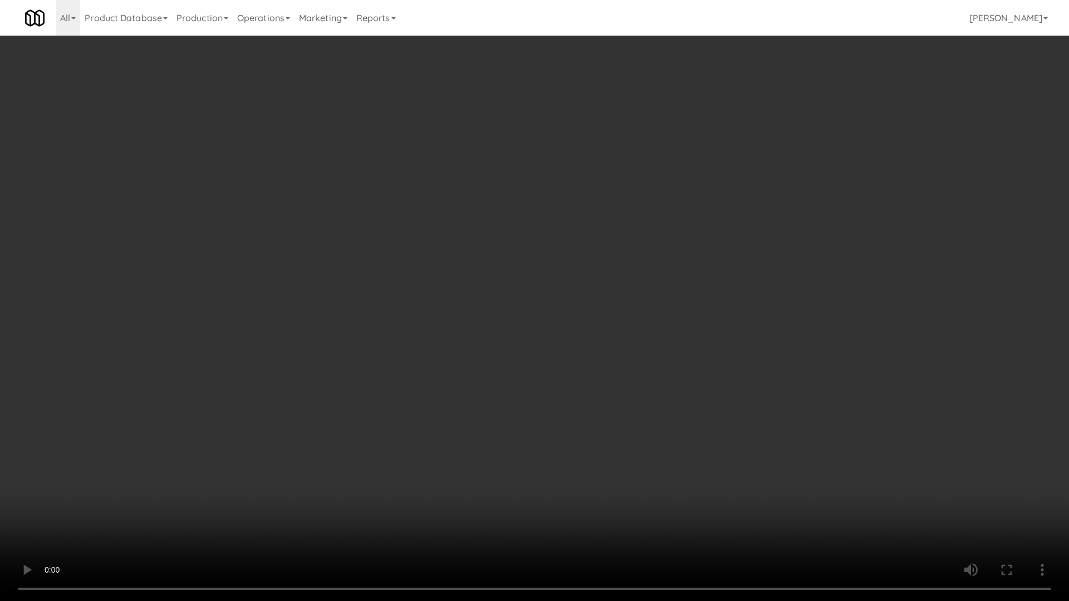
click at [680, 399] on video at bounding box center [534, 300] width 1069 height 601
click at [715, 372] on video at bounding box center [534, 300] width 1069 height 601
click at [721, 370] on video at bounding box center [534, 300] width 1069 height 601
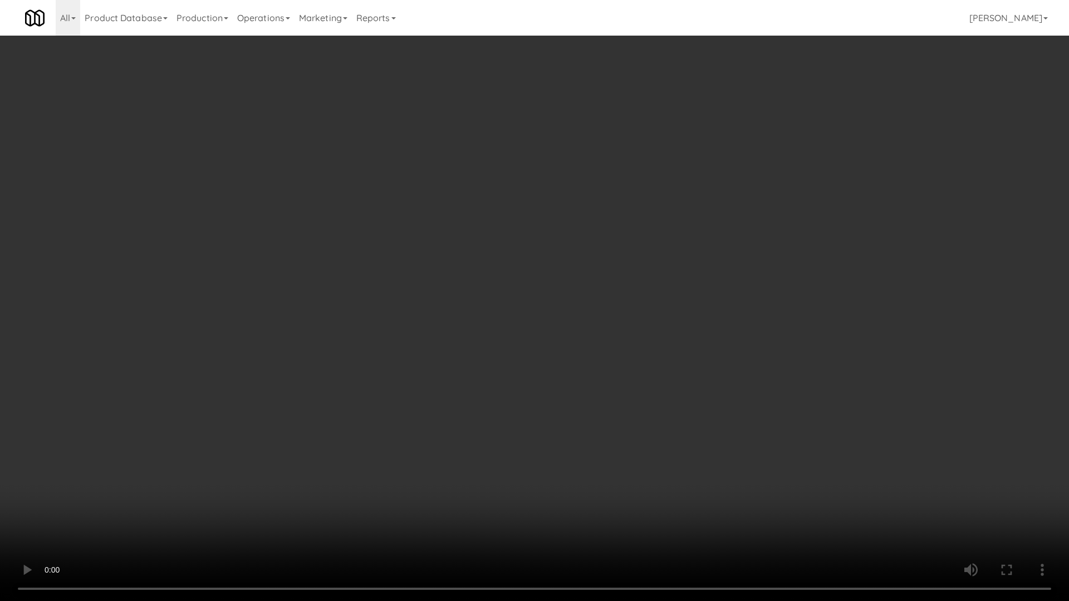
click at [721, 370] on video at bounding box center [534, 300] width 1069 height 601
click at [804, 197] on video at bounding box center [534, 300] width 1069 height 601
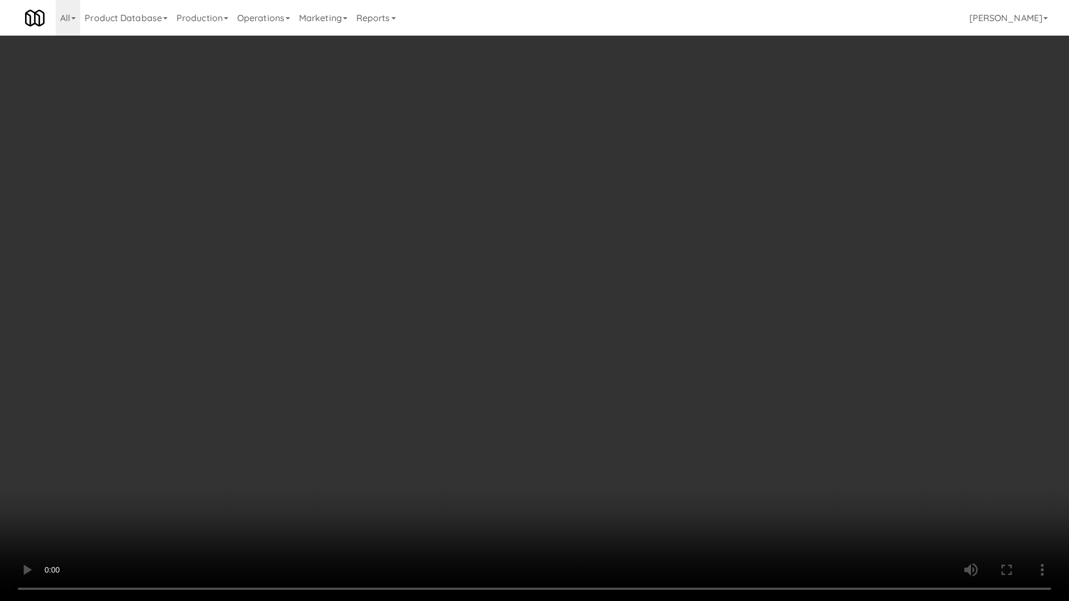
click at [804, 197] on video at bounding box center [534, 300] width 1069 height 601
click at [809, 220] on video at bounding box center [534, 300] width 1069 height 601
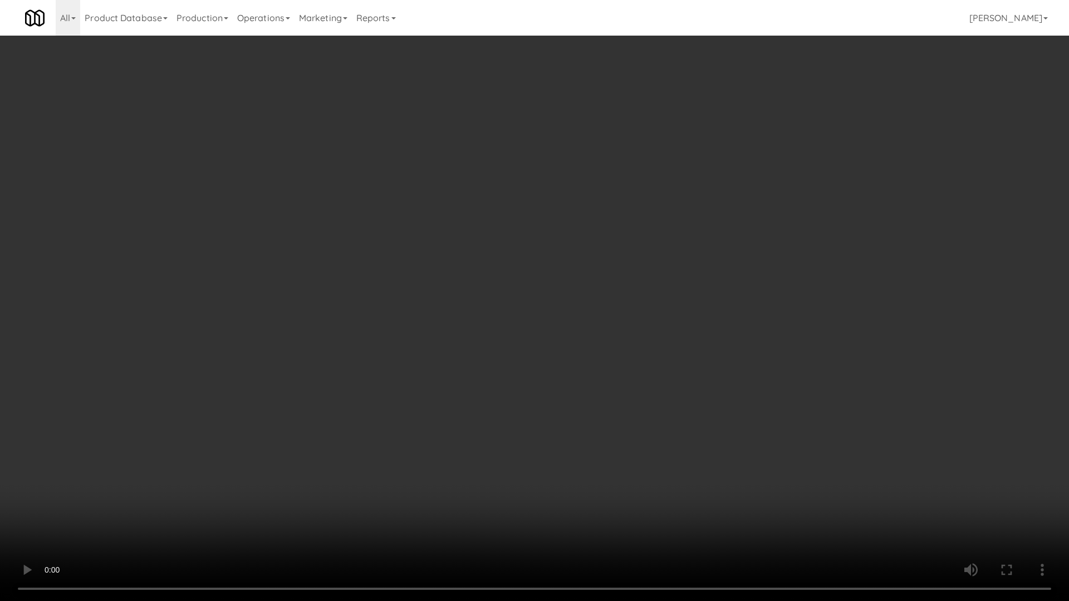
click at [809, 220] on video at bounding box center [534, 300] width 1069 height 601
click at [744, 255] on video at bounding box center [534, 300] width 1069 height 601
click at [801, 351] on video at bounding box center [534, 300] width 1069 height 601
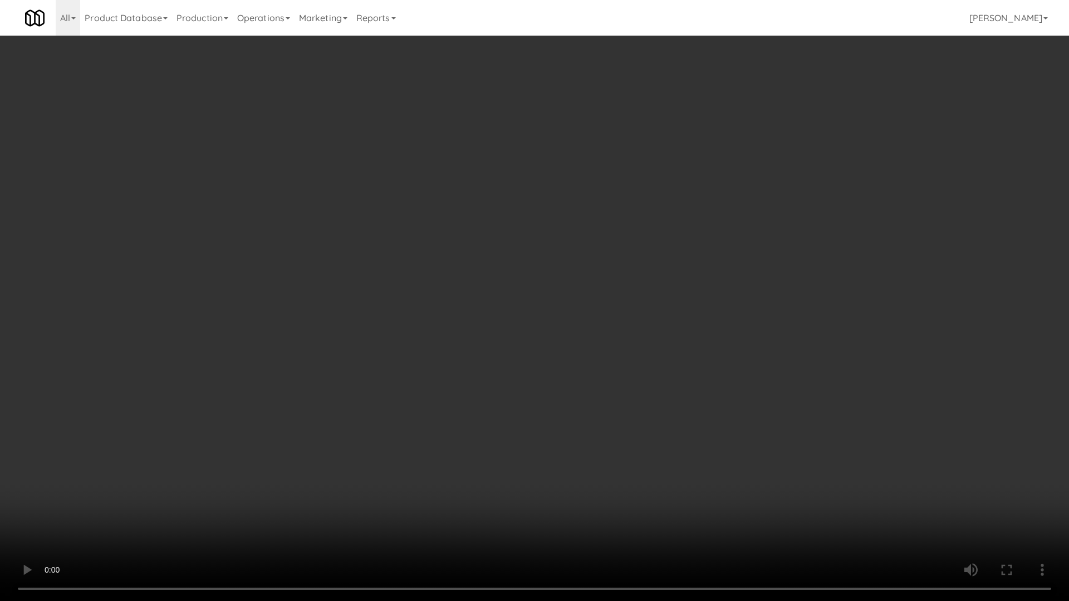
click at [801, 351] on video at bounding box center [534, 300] width 1069 height 601
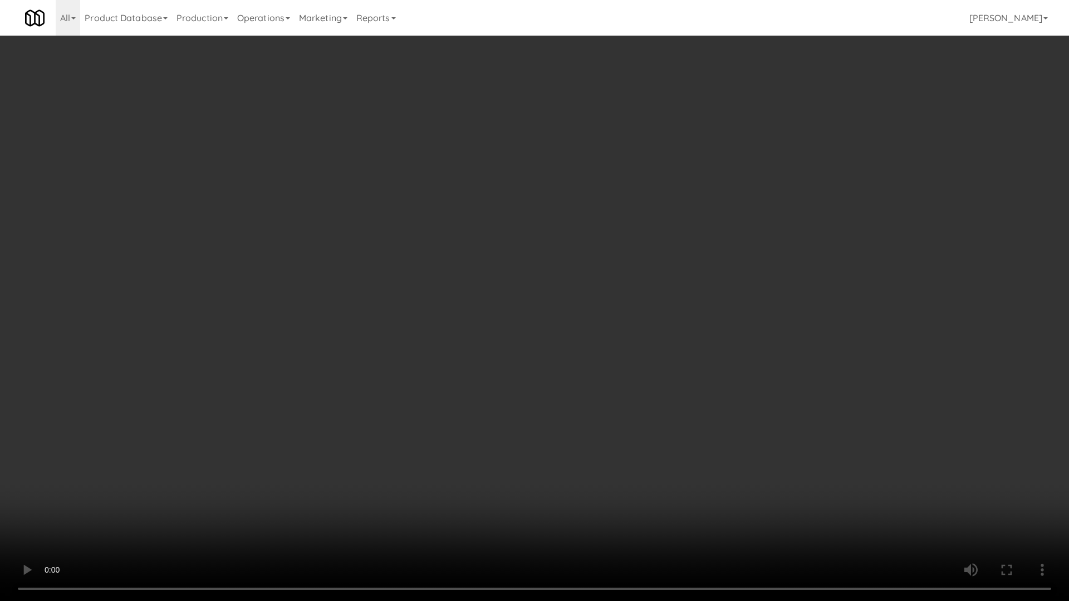
click at [801, 351] on video at bounding box center [534, 300] width 1069 height 601
click at [770, 393] on video at bounding box center [534, 300] width 1069 height 601
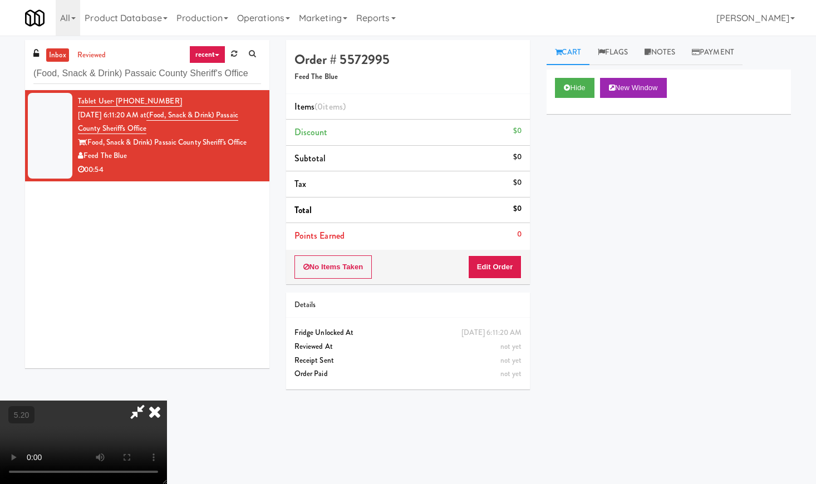
click at [167, 401] on icon at bounding box center [154, 412] width 24 height 22
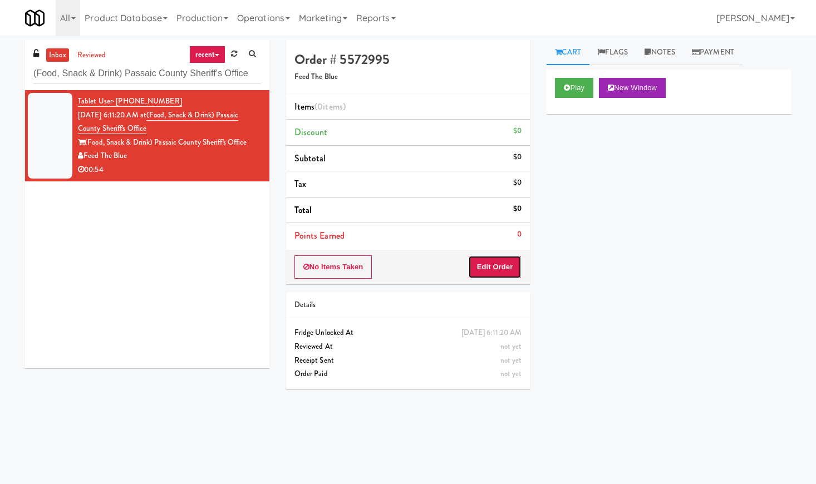
click at [484, 278] on button "Edit Order" at bounding box center [495, 266] width 54 height 23
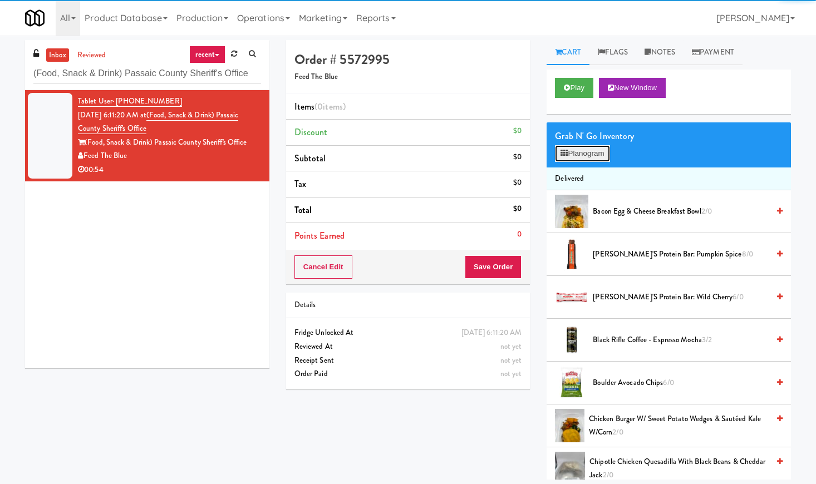
click at [596, 154] on button "Planogram" at bounding box center [582, 153] width 55 height 17
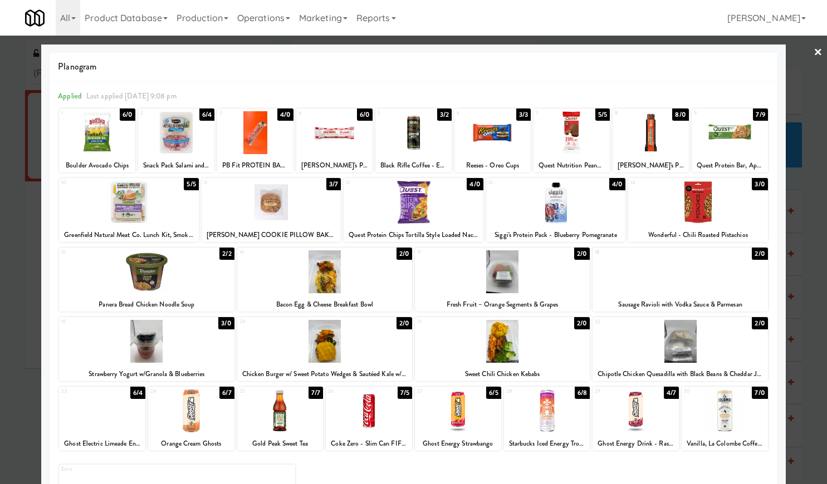
click at [698, 279] on div at bounding box center [679, 271] width 175 height 43
click at [164, 278] on div at bounding box center [146, 271] width 175 height 43
drag, startPoint x: 746, startPoint y: 303, endPoint x: 588, endPoint y: 298, distance: 157.6
click at [594, 298] on div "Sausage Ravioli with Vodka Sauce & Parmesan" at bounding box center [679, 305] width 171 height 14
copy div "Sausage Ravioli with Vodka Sauce & Parmesan"
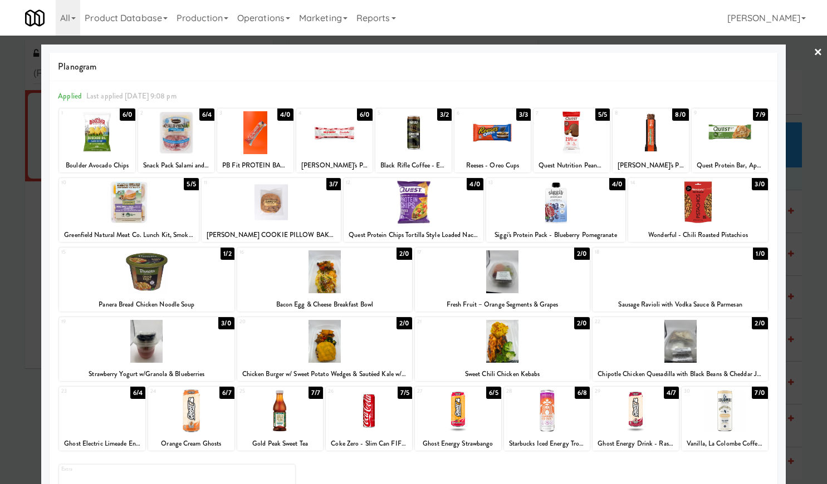
click at [813, 48] on link "×" at bounding box center [817, 53] width 9 height 35
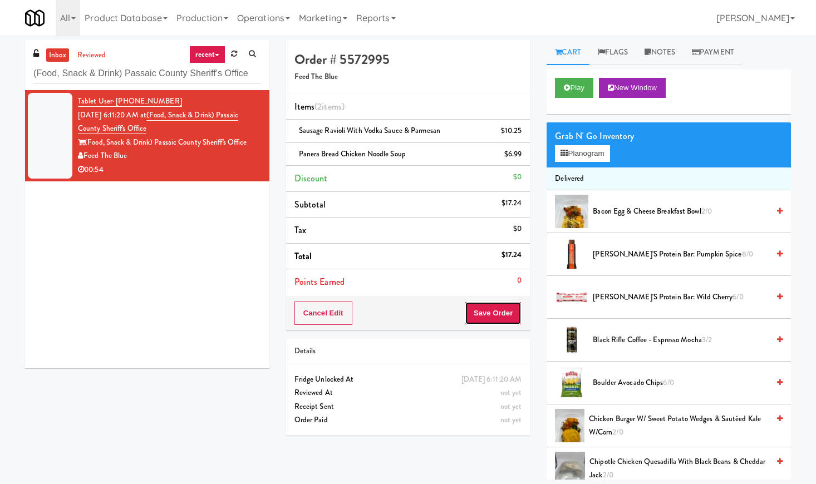
click at [500, 309] on button "Save Order" at bounding box center [493, 313] width 57 height 23
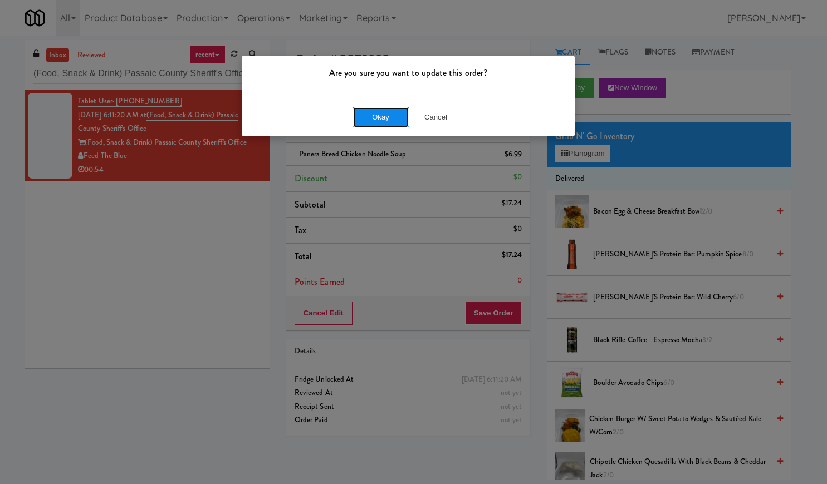
click at [370, 110] on button "Okay" at bounding box center [381, 117] width 56 height 20
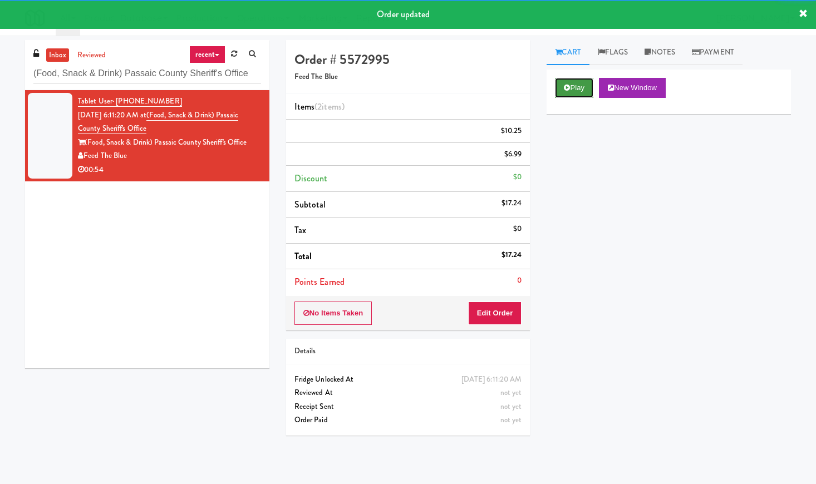
click at [571, 84] on button "Play" at bounding box center [574, 88] width 38 height 20
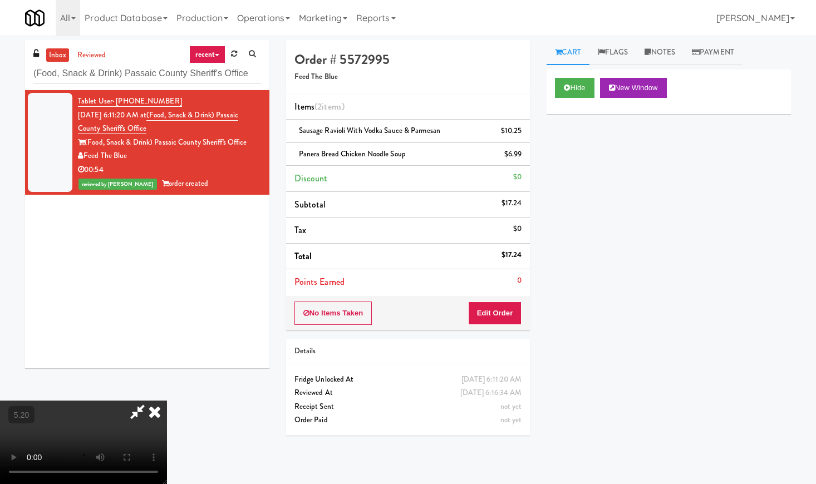
click at [167, 401] on video at bounding box center [83, 442] width 167 height 83
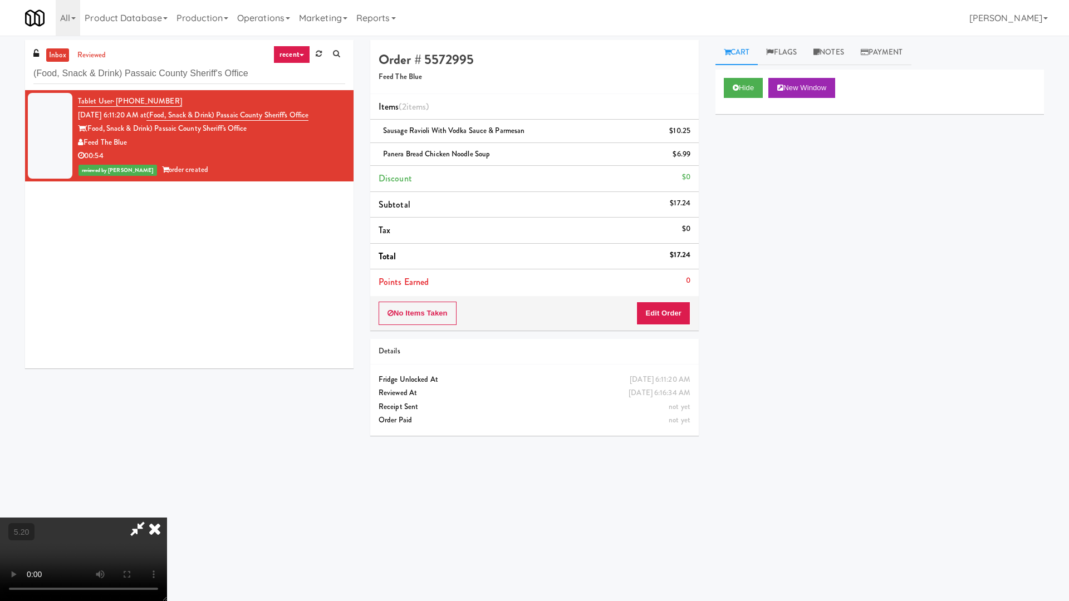
click at [167, 484] on video at bounding box center [83, 559] width 167 height 83
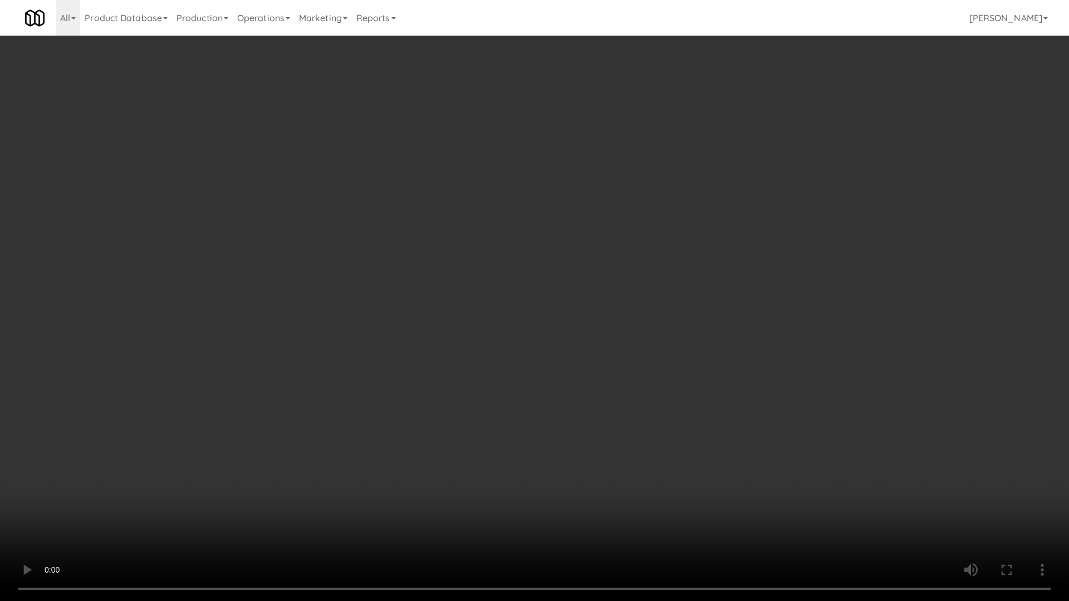
click at [509, 262] on video at bounding box center [534, 300] width 1069 height 601
click at [521, 260] on video at bounding box center [534, 300] width 1069 height 601
click at [523, 264] on video at bounding box center [534, 300] width 1069 height 601
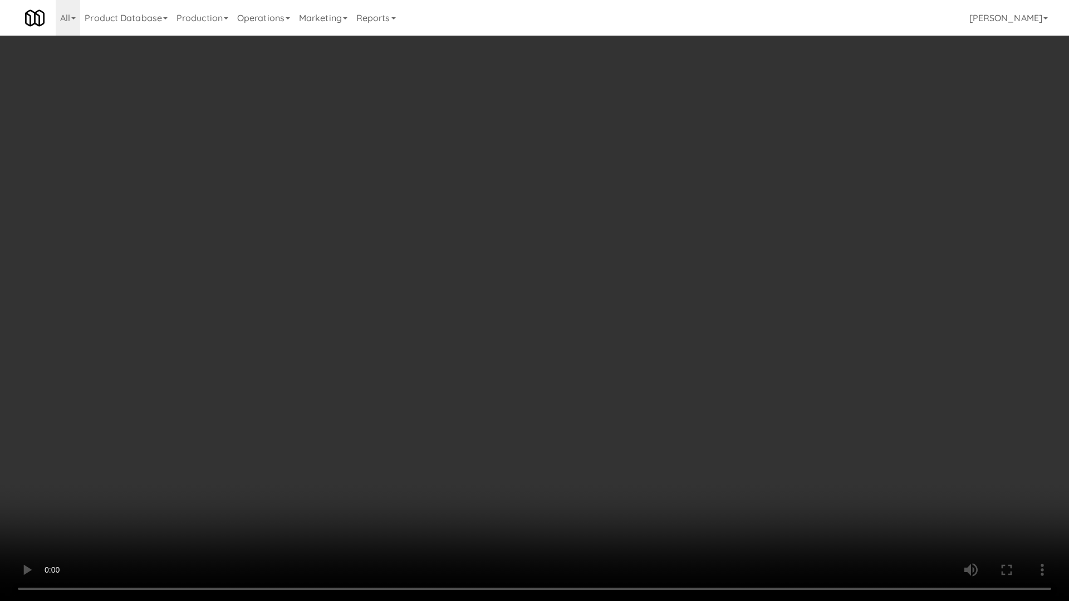
click at [523, 264] on video at bounding box center [534, 300] width 1069 height 601
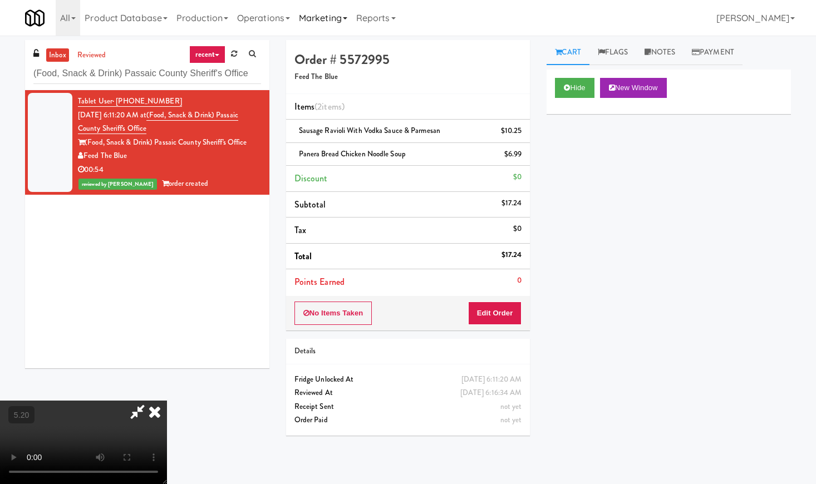
drag, startPoint x: 471, startPoint y: 46, endPoint x: 319, endPoint y: 6, distance: 157.0
click at [167, 401] on icon at bounding box center [154, 412] width 24 height 22
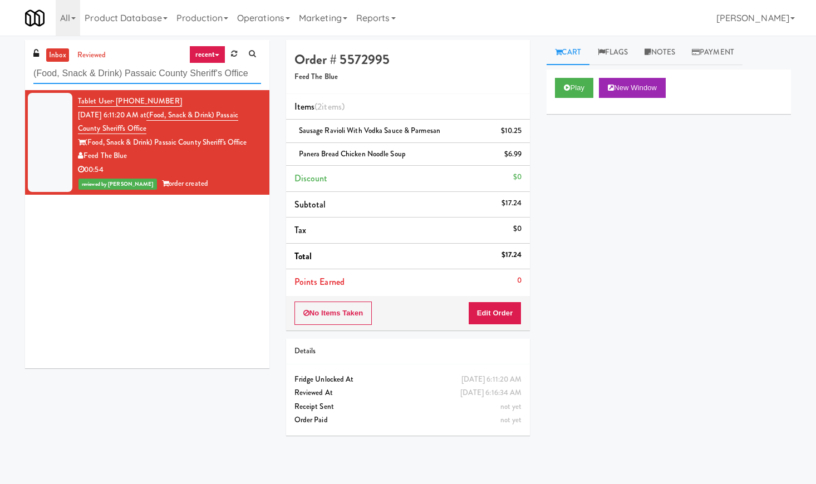
click at [113, 71] on input "(Food, Snack & Drink) Passaic County Sheriff's Office" at bounding box center [147, 73] width 228 height 21
paste input "1001 State - Left - Fridg"
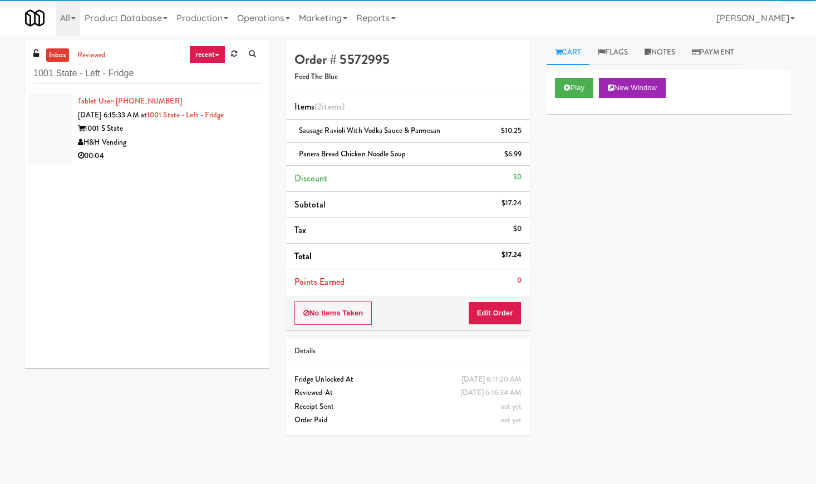
click at [238, 145] on div "H&H Vending" at bounding box center [169, 143] width 183 height 14
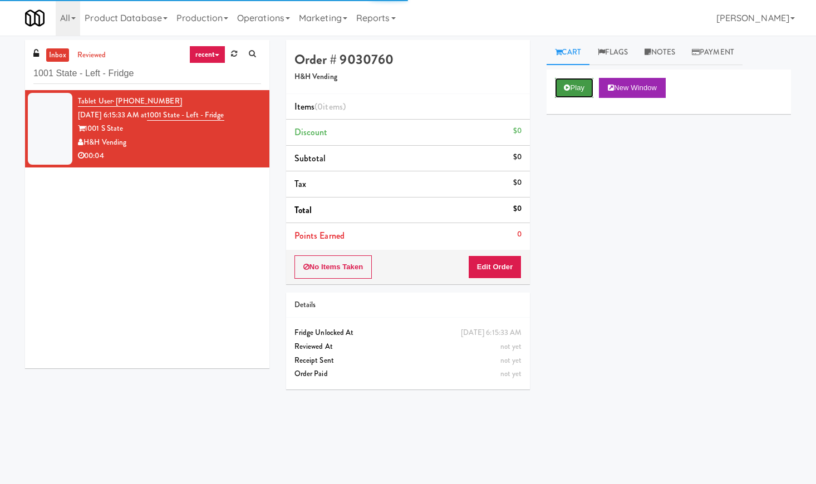
click at [567, 85] on icon at bounding box center [567, 87] width 6 height 7
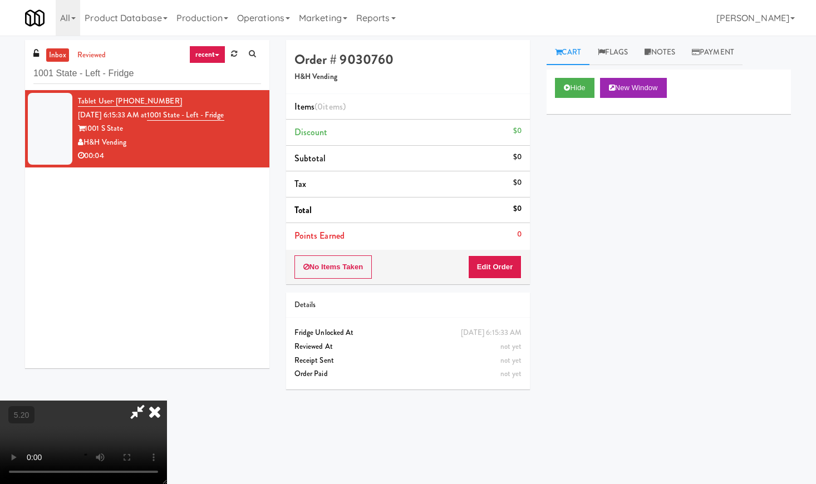
click at [167, 401] on video at bounding box center [83, 442] width 167 height 83
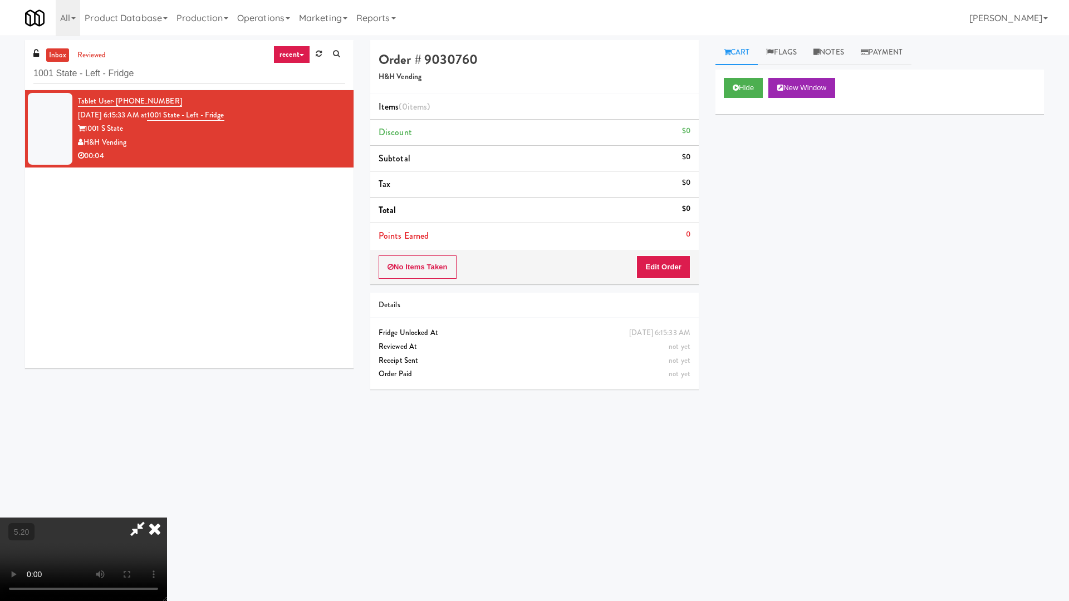
click at [167, 484] on video at bounding box center [83, 559] width 167 height 83
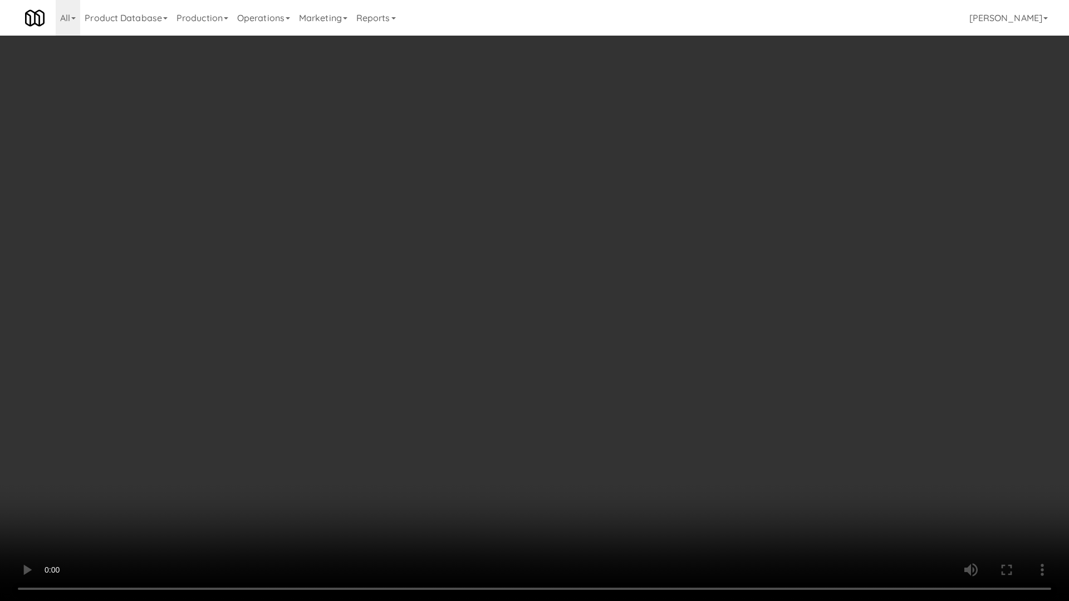
click at [377, 293] on video at bounding box center [534, 300] width 1069 height 601
click at [385, 290] on video at bounding box center [534, 300] width 1069 height 601
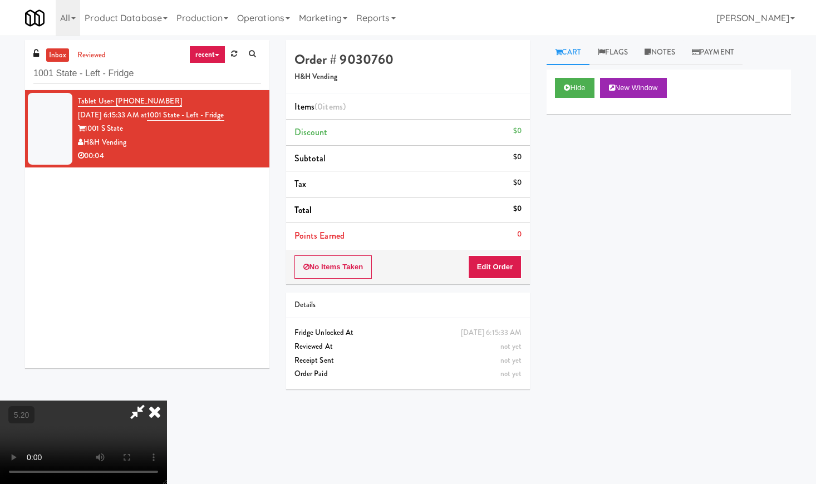
click at [167, 401] on icon at bounding box center [154, 412] width 24 height 22
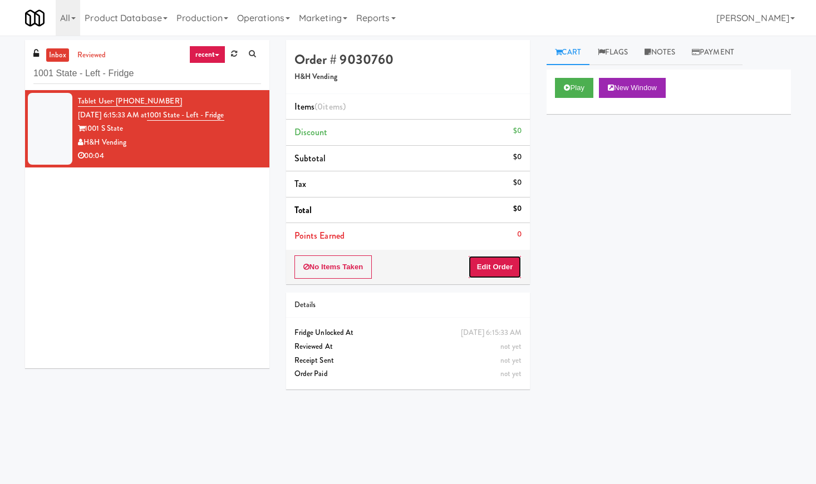
click at [502, 269] on button "Edit Order" at bounding box center [495, 266] width 54 height 23
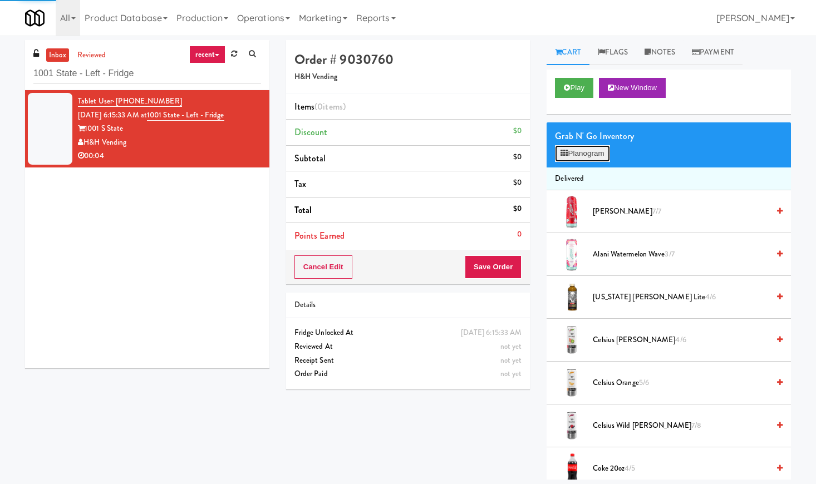
click at [577, 149] on button "Planogram" at bounding box center [582, 153] width 55 height 17
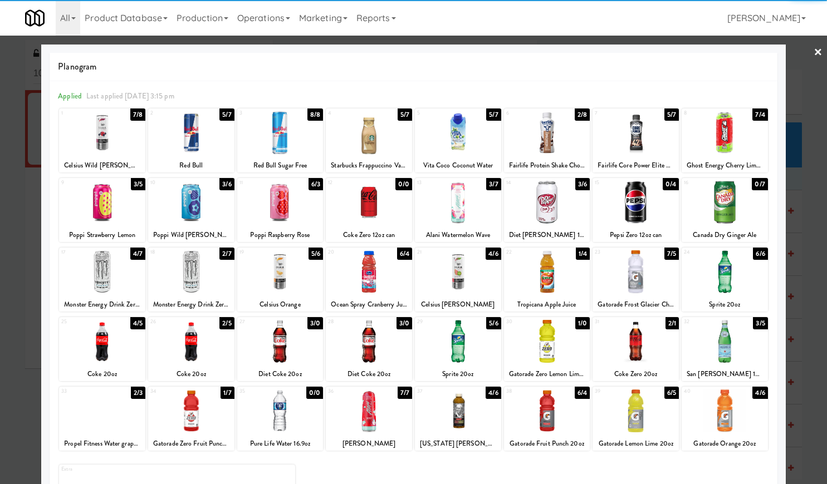
click at [110, 284] on div at bounding box center [102, 271] width 86 height 43
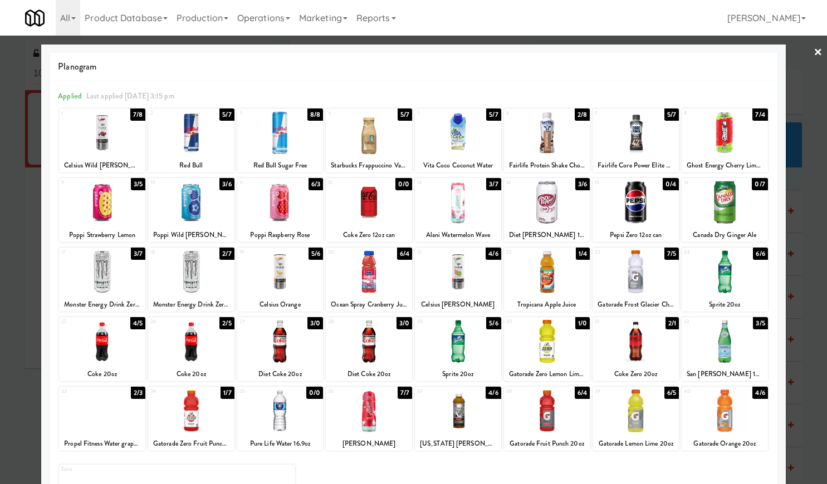
click at [813, 51] on link "×" at bounding box center [817, 53] width 9 height 35
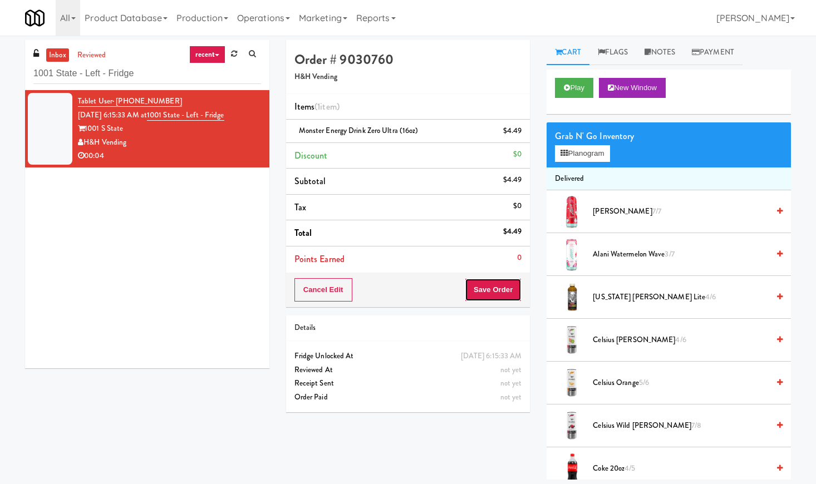
click at [494, 291] on button "Save Order" at bounding box center [493, 289] width 57 height 23
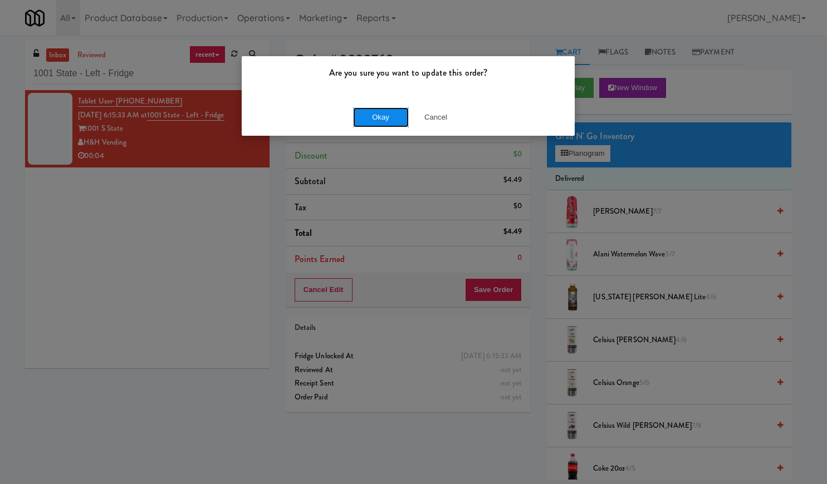
click at [366, 116] on button "Okay" at bounding box center [381, 117] width 56 height 20
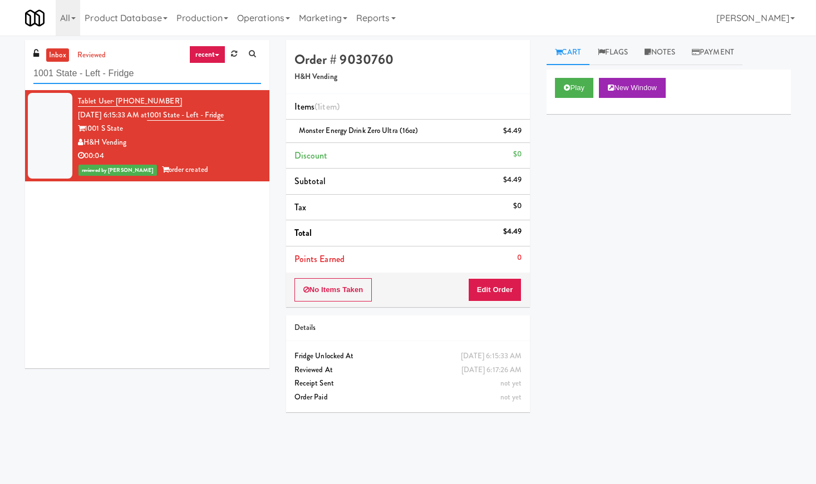
click at [122, 71] on input "1001 State - Left - Fridge" at bounding box center [147, 73] width 228 height 21
paste input "Twenty2 West - Combo"
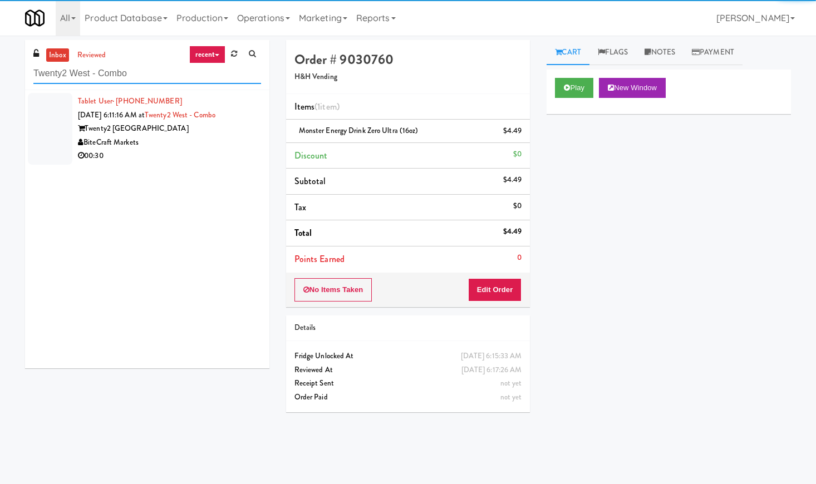
type input "Twenty2 West - Combo"
click at [225, 137] on div "BiteCraft Markets" at bounding box center [169, 143] width 183 height 14
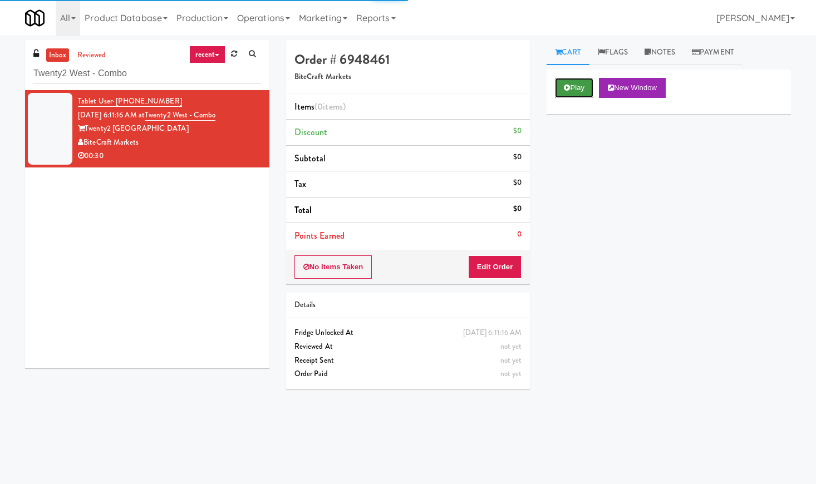
click at [586, 89] on button "Play" at bounding box center [574, 88] width 38 height 20
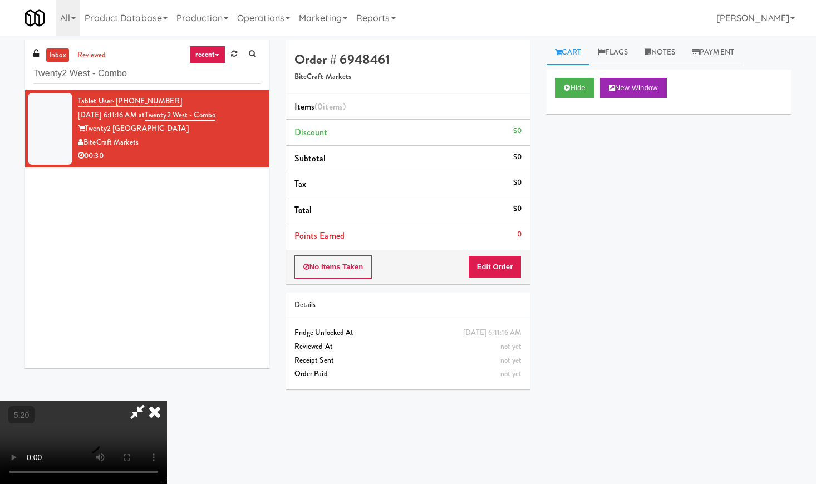
click at [167, 401] on video at bounding box center [83, 442] width 167 height 83
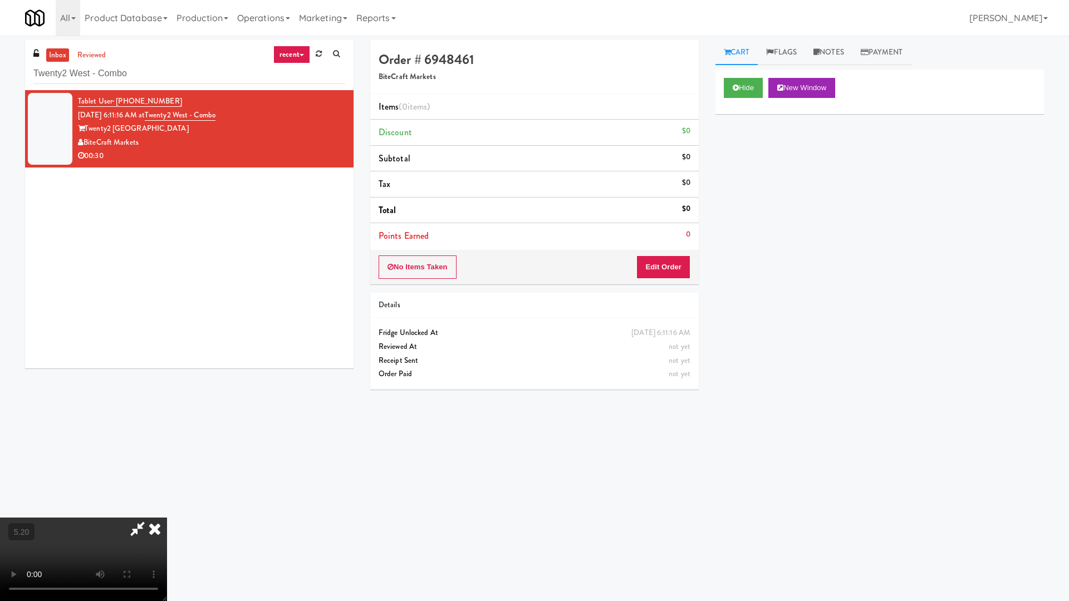
click
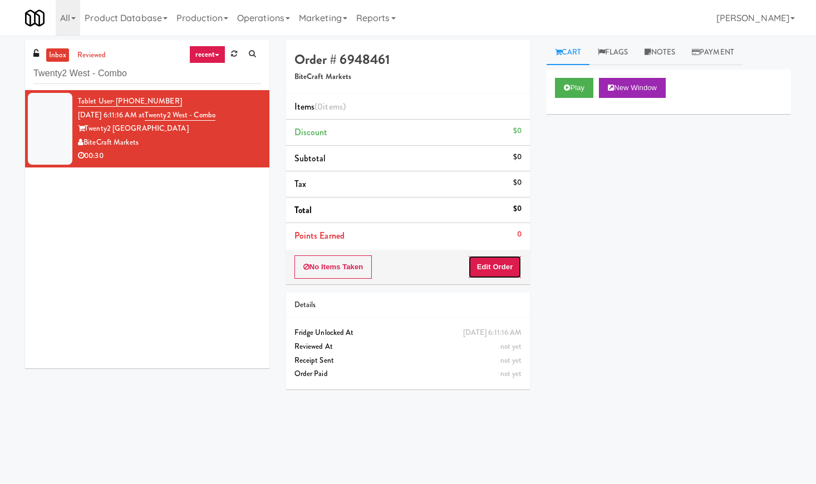
drag, startPoint x: 484, startPoint y: 274, endPoint x: 505, endPoint y: 227, distance: 52.1
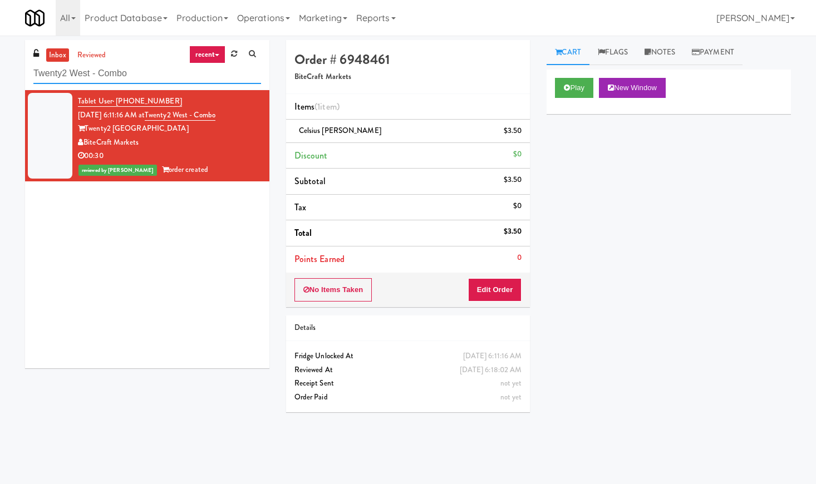
paste input "[PERSON_NAME] Left Cooler"
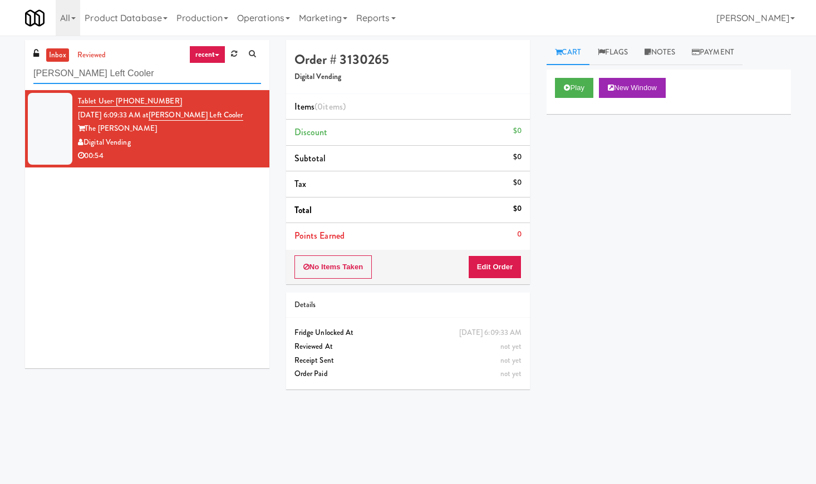
paste input "Staff Dormitory"
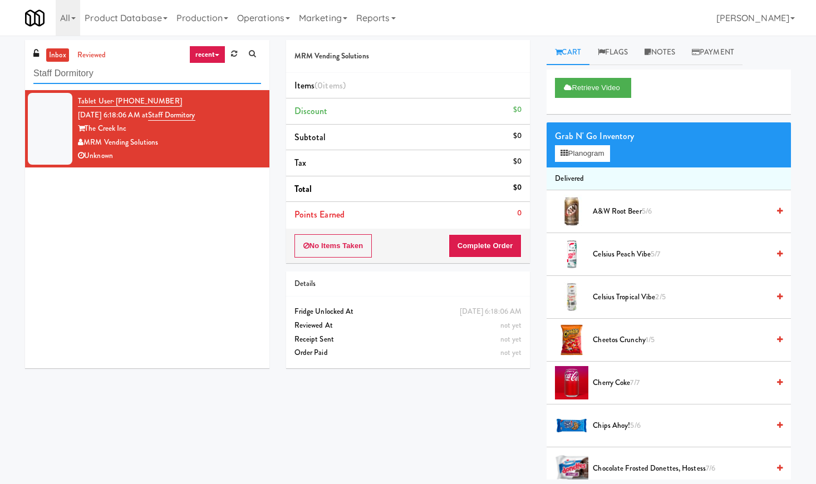
paste input "2775 - Cafeteria - Boston Scientific"
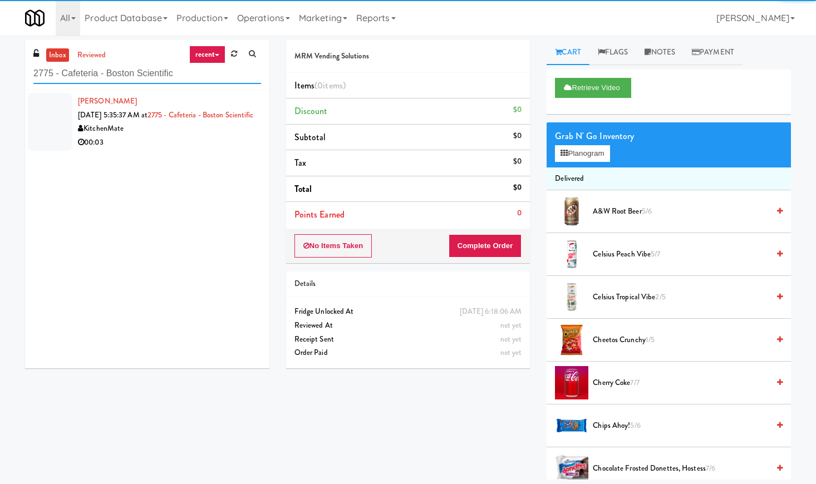
type input "2775 - Cafeteria - Boston Scientific"
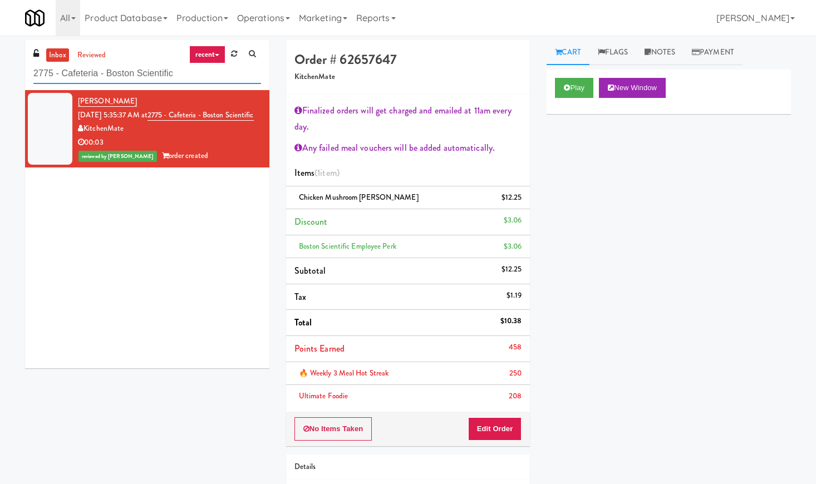
paste input "IKEA [GEOGRAPHIC_DATA]"
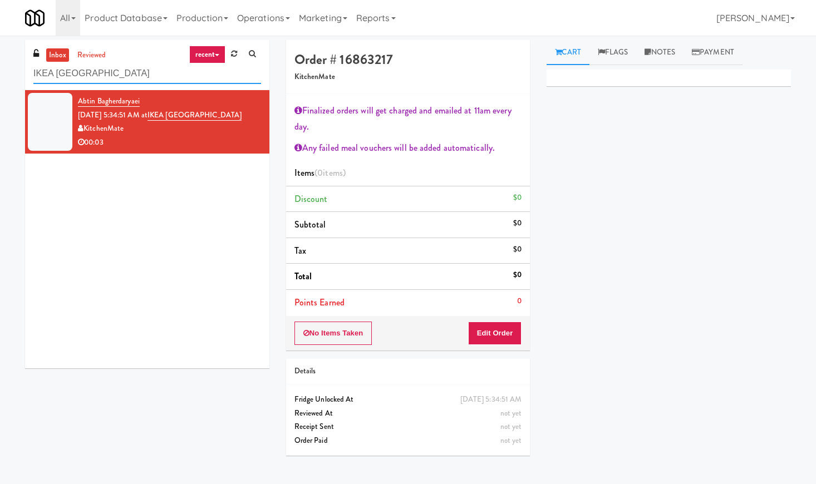
paste input "[GEOGRAPHIC_DATA]"
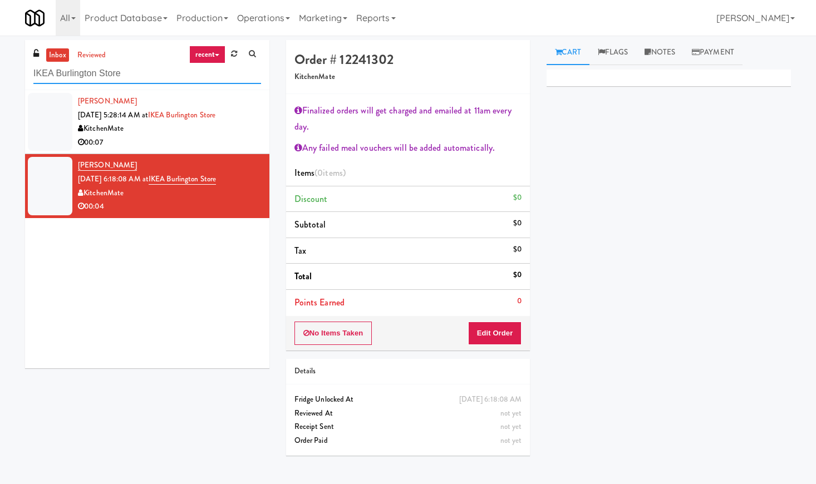
paste input "[GEOGRAPHIC_DATA] - [GEOGRAPHIC_DATA]."
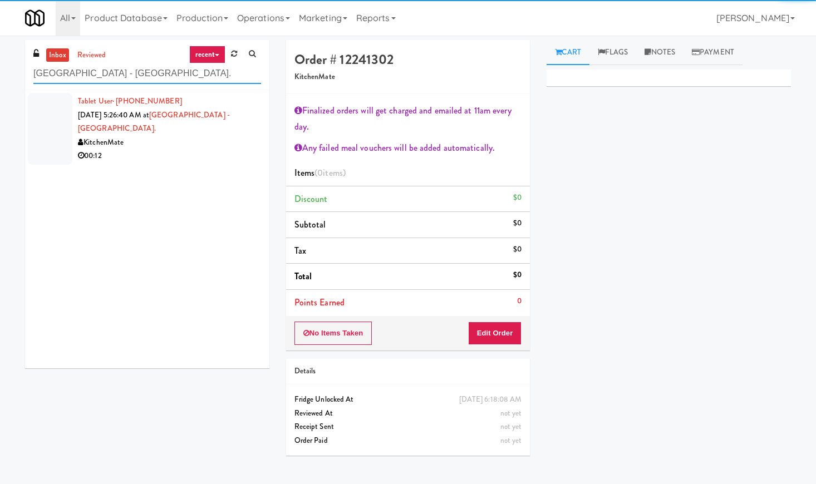
type input "[GEOGRAPHIC_DATA] - [GEOGRAPHIC_DATA]."
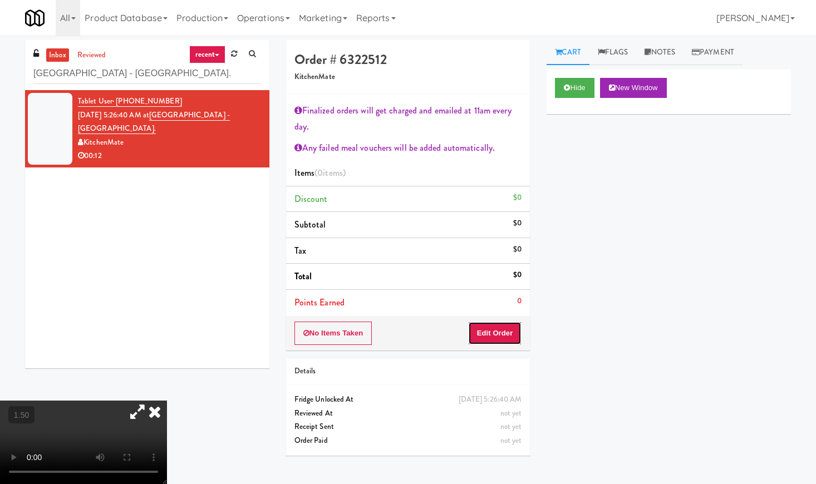
drag, startPoint x: 510, startPoint y: 332, endPoint x: 528, endPoint y: 298, distance: 38.6
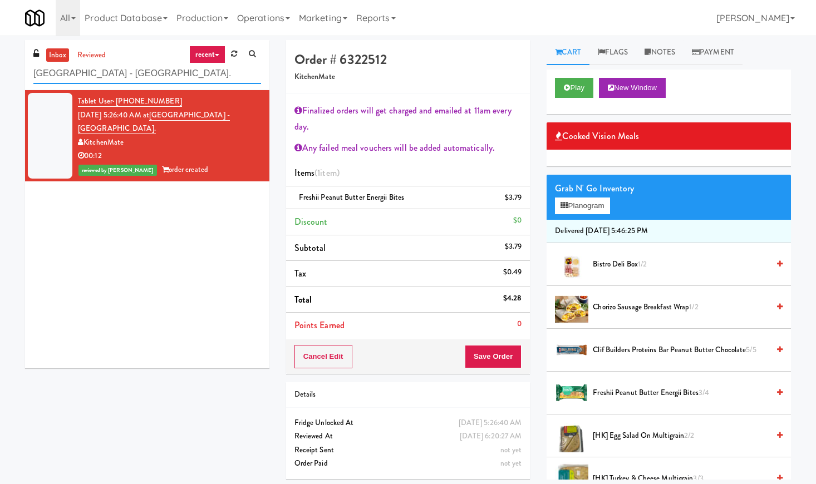
drag, startPoint x: 144, startPoint y: 73, endPoint x: 155, endPoint y: 69, distance: 11.3
paste input "Home Depot - 10th Flr Cafe Left"
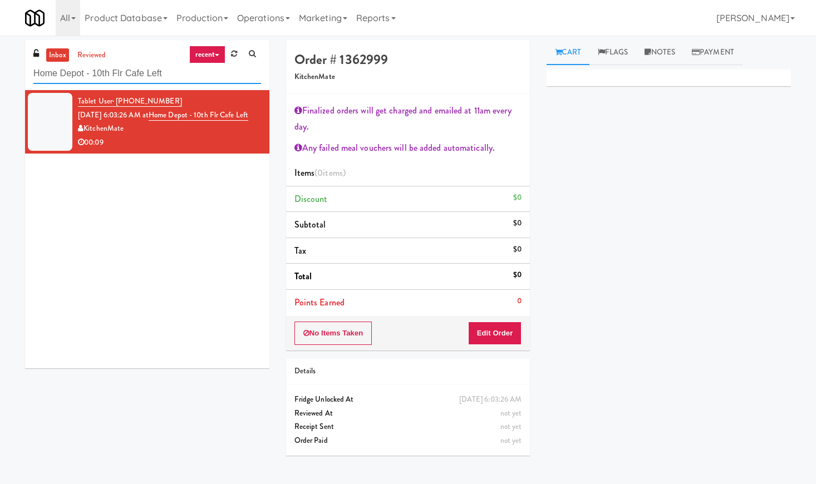
paste input "[PERSON_NAME] Left Cooler"
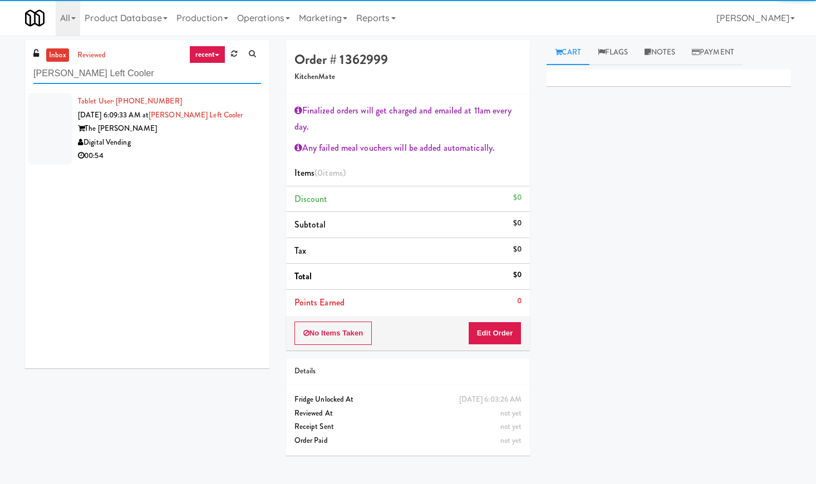
type input "[PERSON_NAME] Left Cooler"
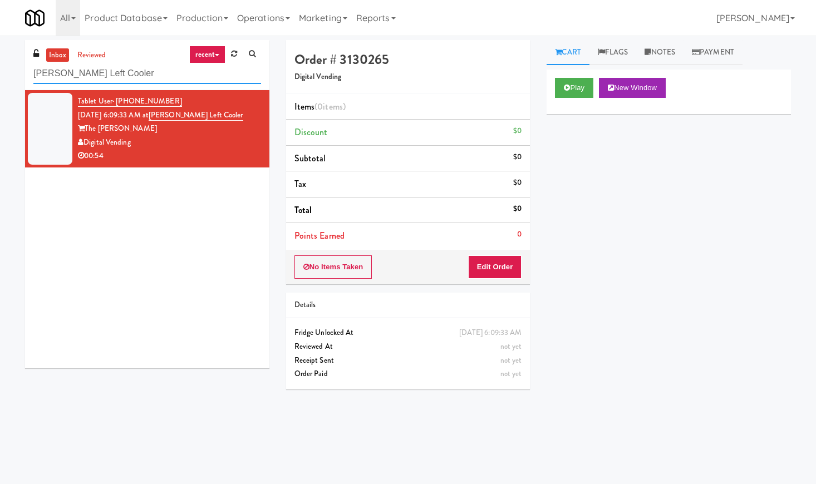
paste input "Staff Dormitory"
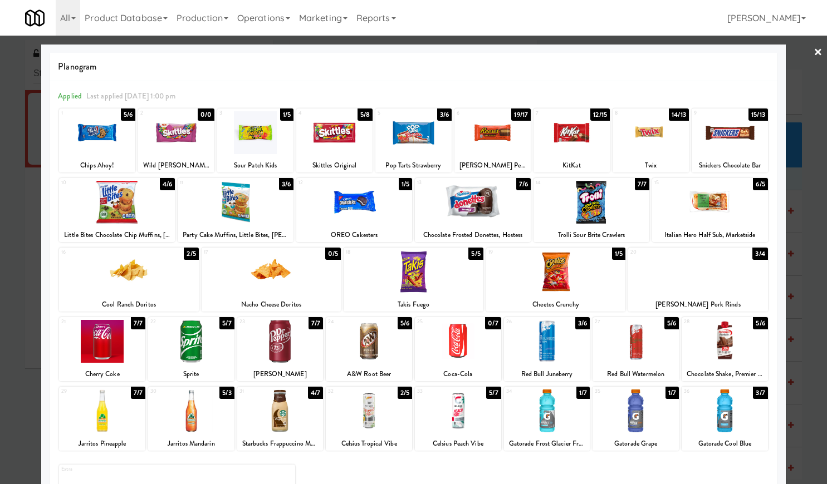
drag, startPoint x: 807, startPoint y: 44, endPoint x: 769, endPoint y: 66, distance: 43.6
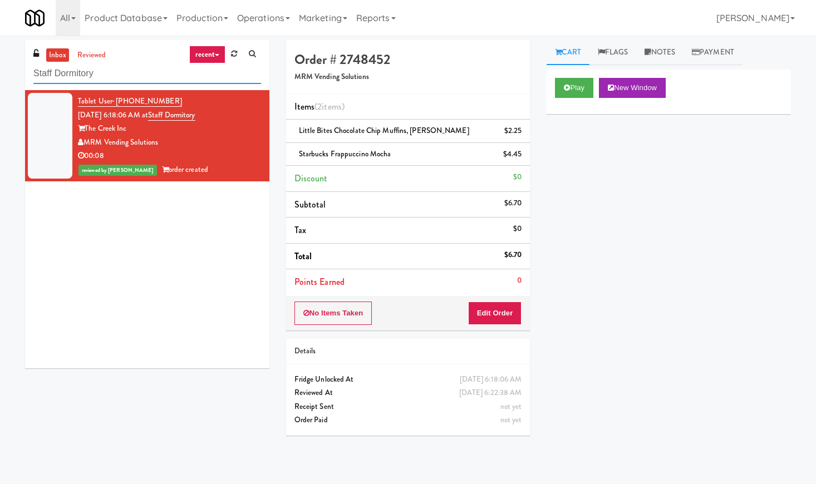
paste input "helby Combo"
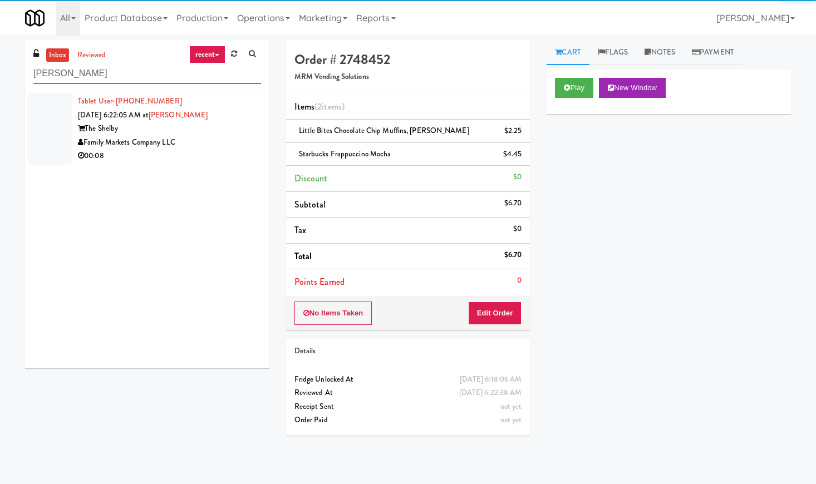
type input "[PERSON_NAME]"
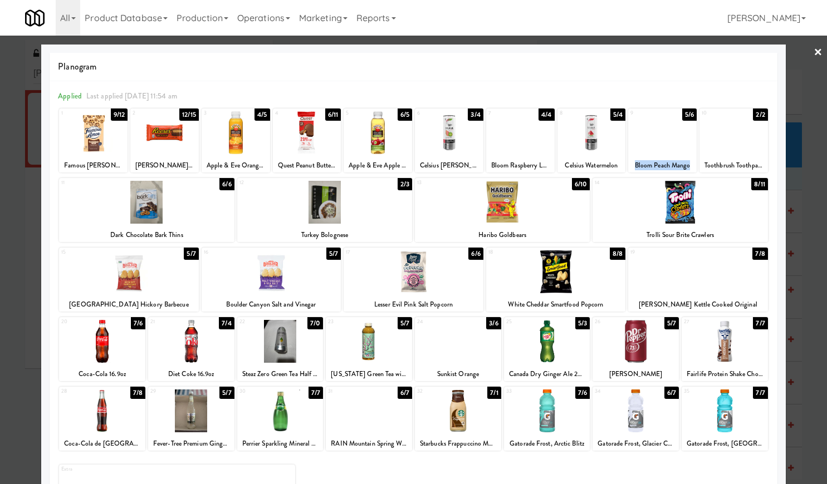
drag, startPoint x: 627, startPoint y: 163, endPoint x: 683, endPoint y: 165, distance: 55.7
copy div "Bloom Peach Mango"
drag, startPoint x: 485, startPoint y: 163, endPoint x: 537, endPoint y: 162, distance: 52.3
copy div "Bloom Raspberry Le"
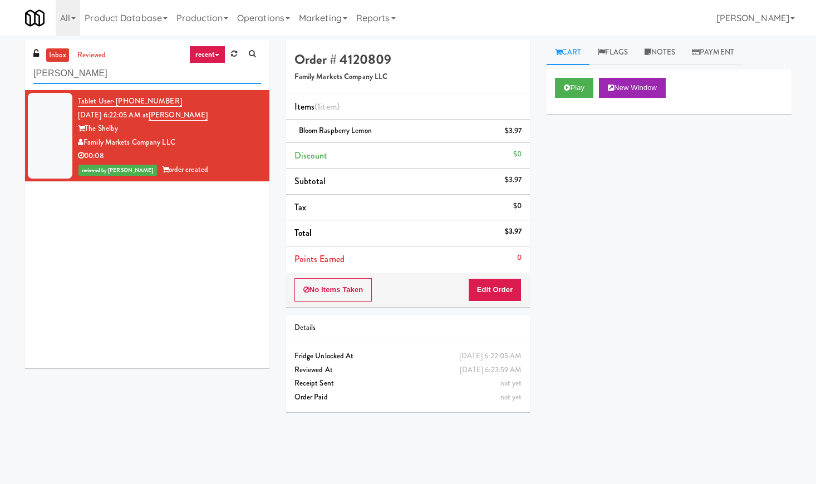
paste input "1331 - Combo Cooler - (Middle)"
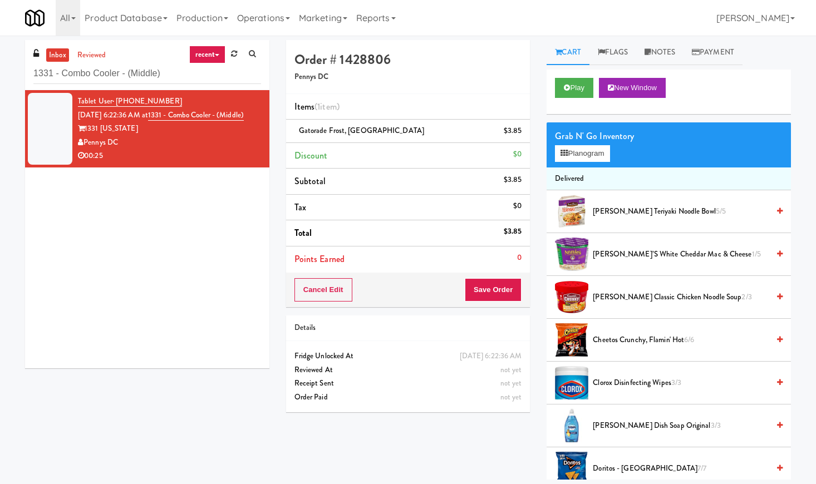
click at [114, 84] on div "inbox reviewed recent all unclear take inventory issue suspicious failed recent…" at bounding box center [147, 65] width 244 height 50
click at [117, 75] on input "1331 - Combo Cooler - (Middle)" at bounding box center [147, 73] width 228 height 21
paste input "Arte KC- Drinks- Right"
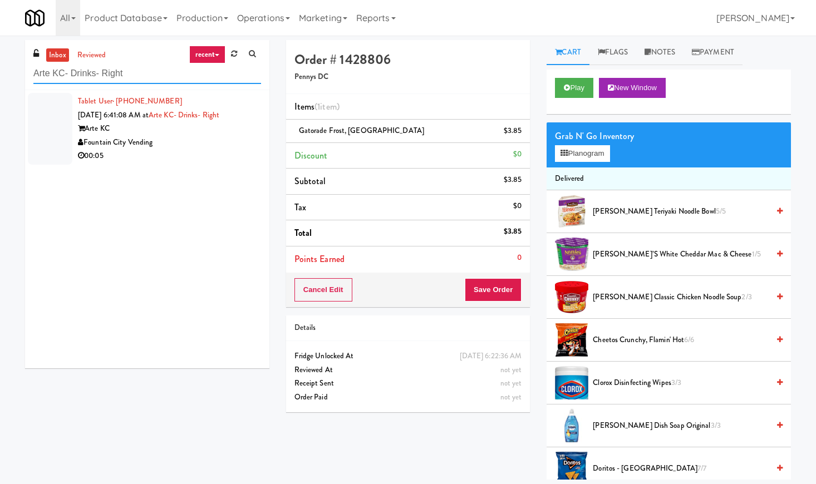
type input "Arte KC- Drinks- Right"
click at [216, 146] on div "Fountain City Vending" at bounding box center [169, 143] width 183 height 14
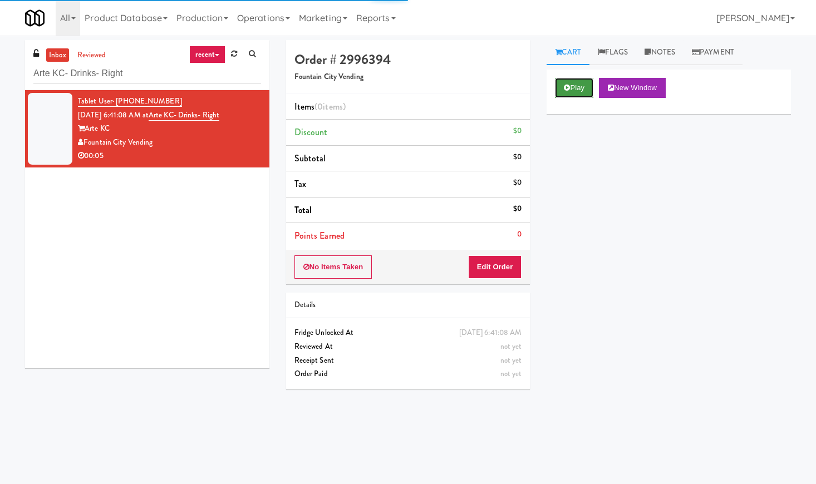
click at [577, 91] on button "Play" at bounding box center [574, 88] width 38 height 20
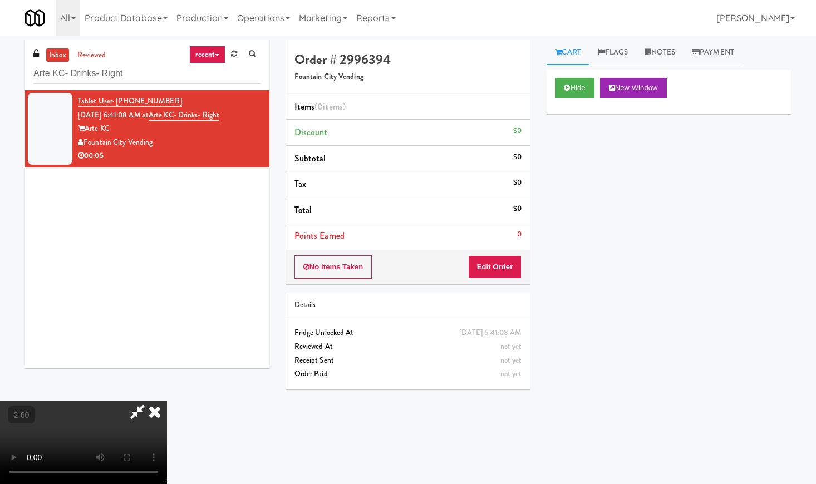
click at [167, 401] on video at bounding box center [83, 442] width 167 height 83
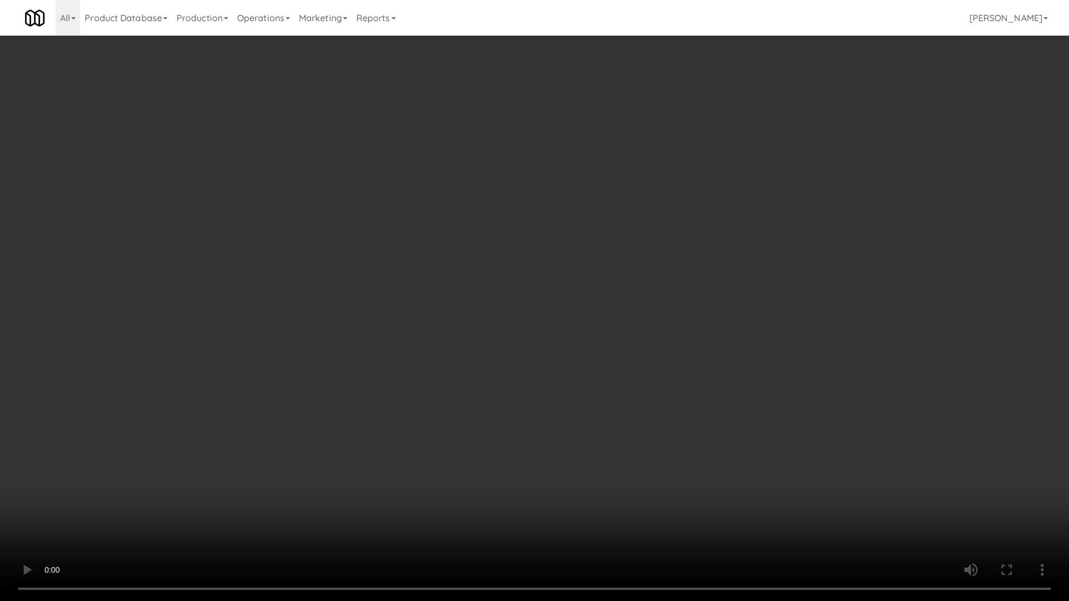
click at [505, 188] on video at bounding box center [534, 300] width 1069 height 601
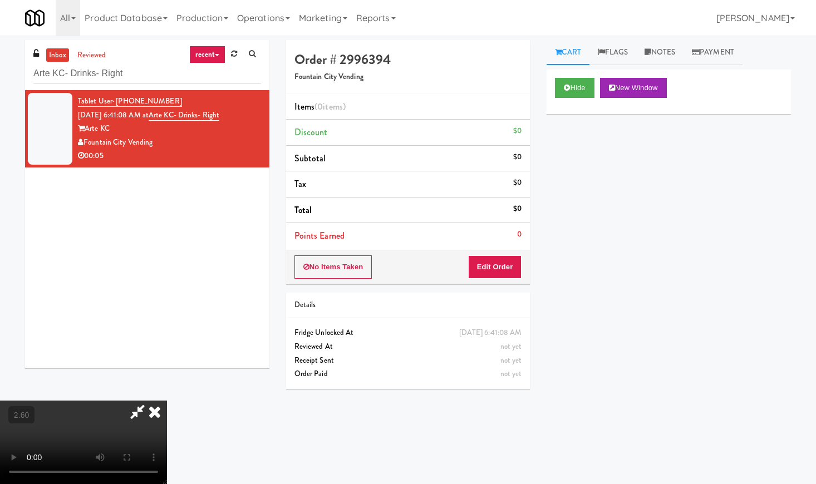
click at [167, 401] on video at bounding box center [83, 442] width 167 height 83
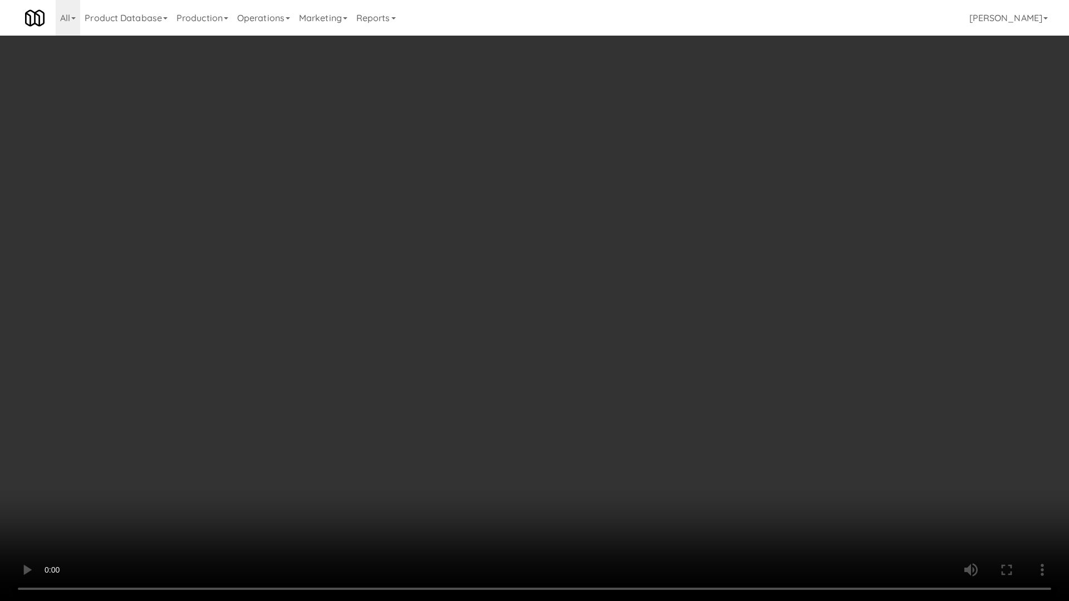
click at [441, 241] on video at bounding box center [534, 300] width 1069 height 601
click at [454, 257] on video at bounding box center [534, 300] width 1069 height 601
click at [465, 281] on video at bounding box center [534, 300] width 1069 height 601
click at [493, 258] on video at bounding box center [534, 300] width 1069 height 601
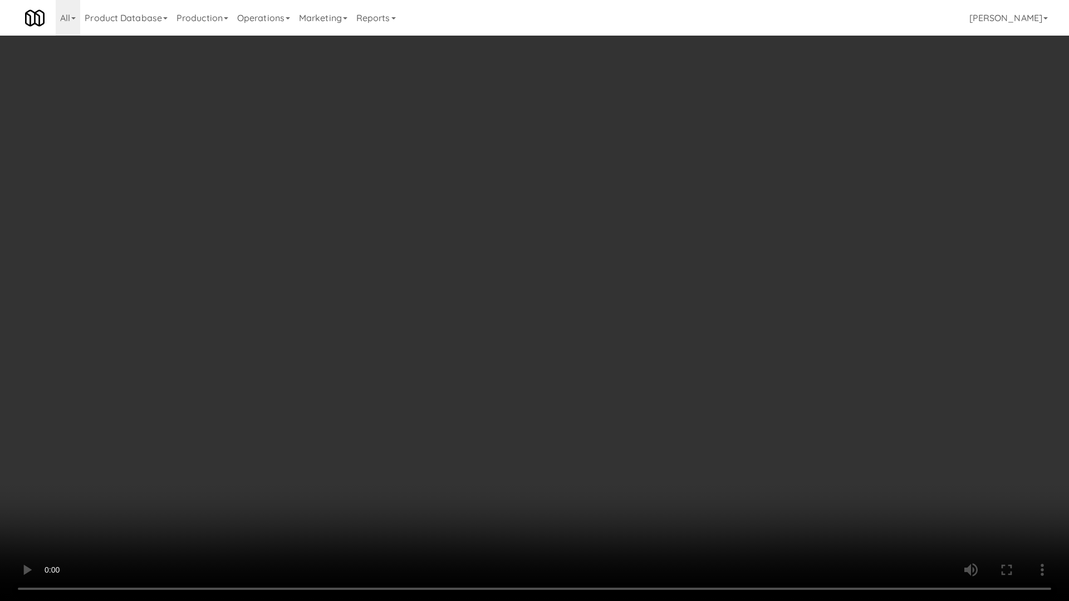
click at [494, 258] on video at bounding box center [534, 300] width 1069 height 601
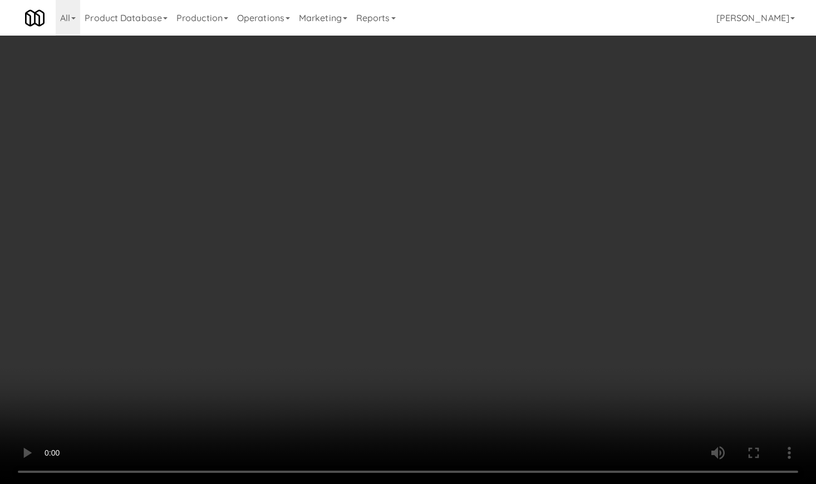
click at [468, 58] on video at bounding box center [408, 242] width 816 height 484
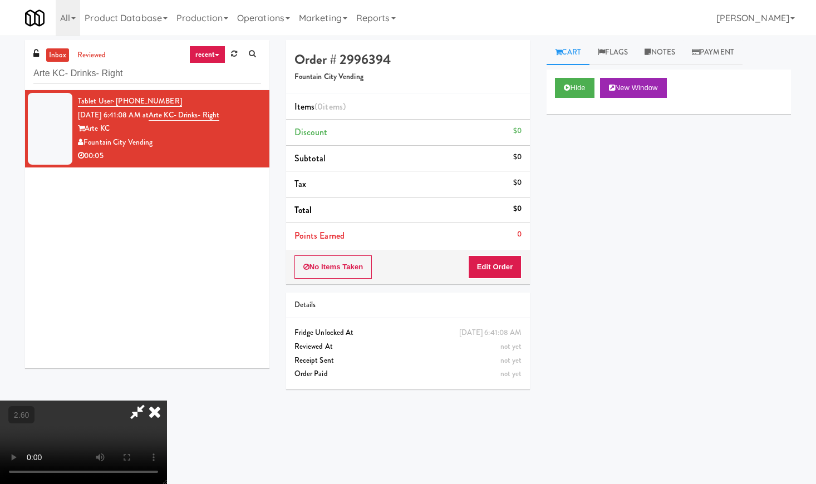
click at [167, 401] on icon at bounding box center [154, 412] width 24 height 22
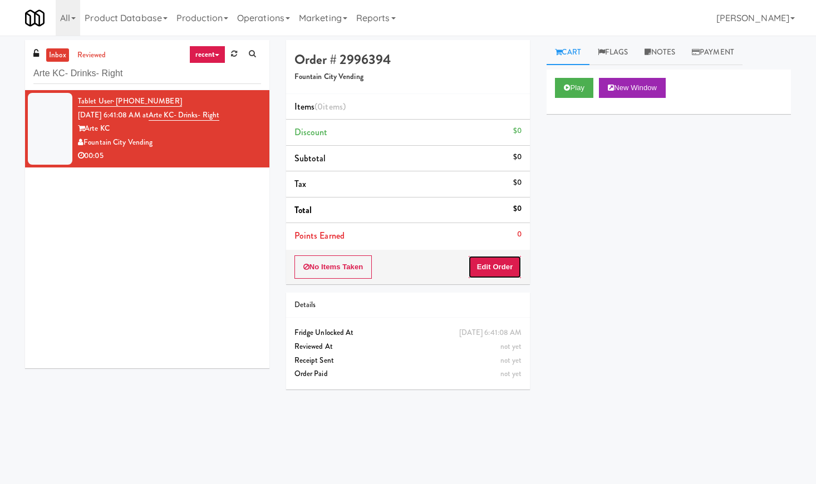
click at [498, 263] on button "Edit Order" at bounding box center [495, 266] width 54 height 23
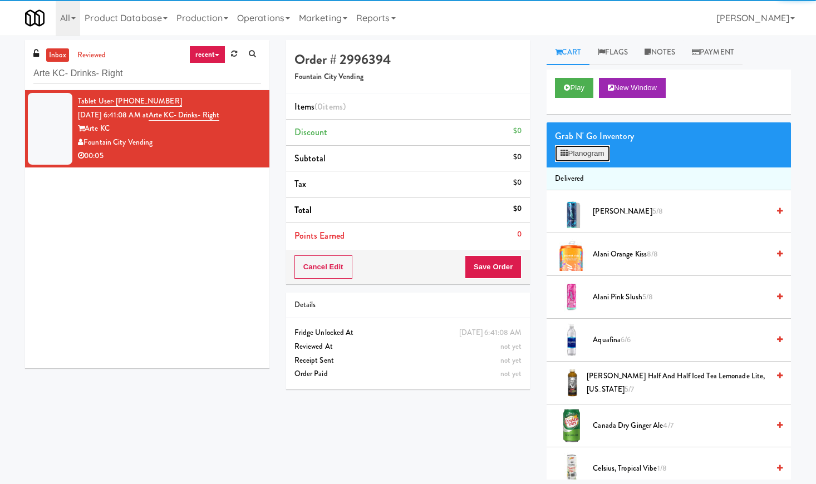
click at [598, 153] on button "Planogram" at bounding box center [582, 153] width 55 height 17
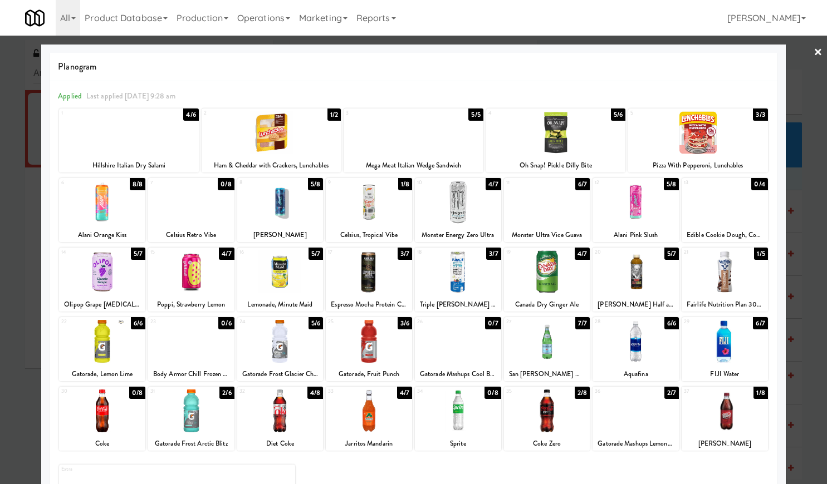
click at [284, 210] on div at bounding box center [280, 202] width 86 height 43
click at [813, 51] on link "×" at bounding box center [817, 53] width 9 height 35
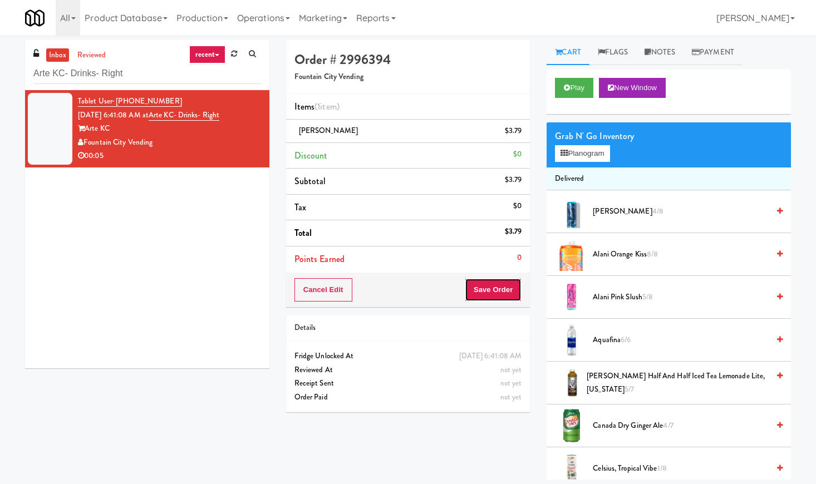
click at [497, 293] on button "Save Order" at bounding box center [493, 289] width 57 height 23
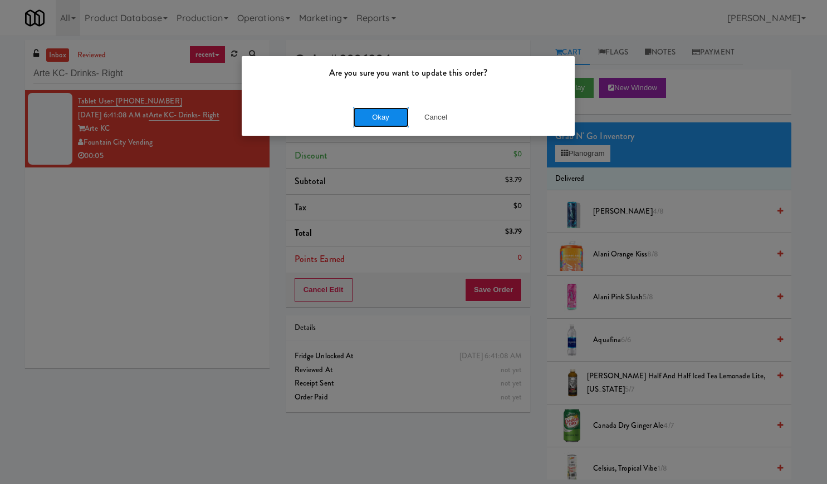
click at [388, 116] on button "Okay" at bounding box center [381, 117] width 56 height 20
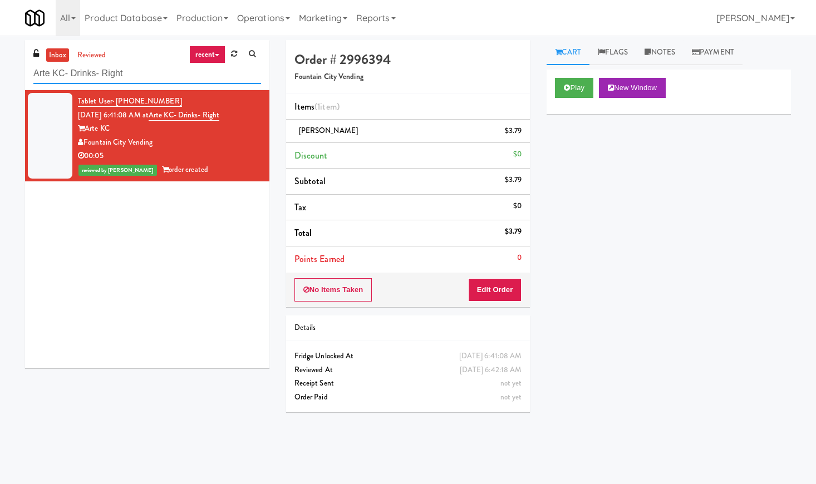
click at [97, 67] on input "Arte KC- Drinks- Right" at bounding box center [147, 73] width 228 height 21
paste input "The Pointe-Gym-C1"
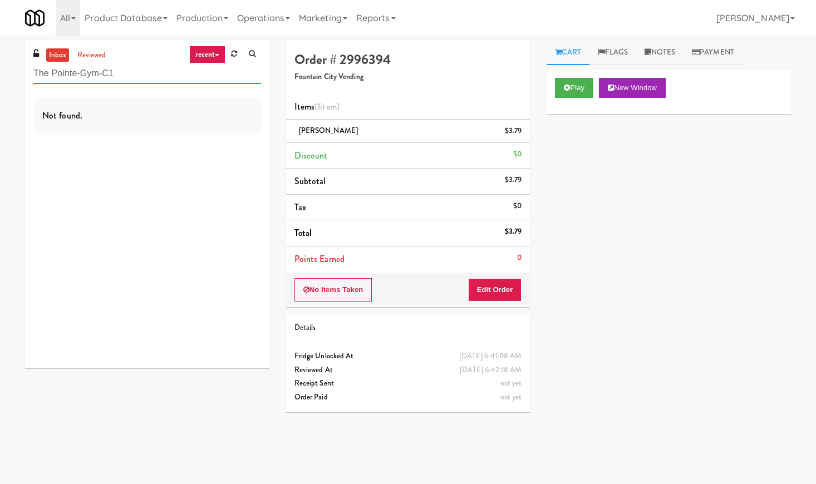
paste input "Revology Cars"
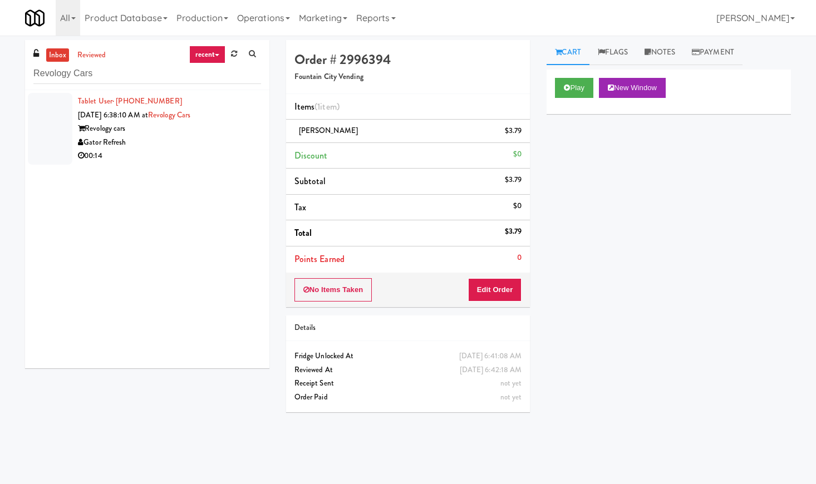
click at [188, 156] on div "00:14" at bounding box center [169, 156] width 183 height 14
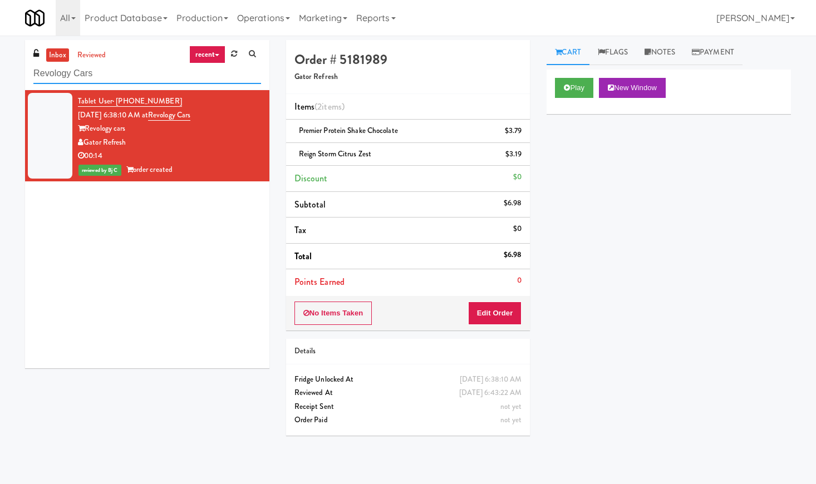
click at [113, 72] on input "Revology Cars" at bounding box center [147, 73] width 228 height 21
paste input "450 [GEOGRAPHIC_DATA] - Left - Fridge"
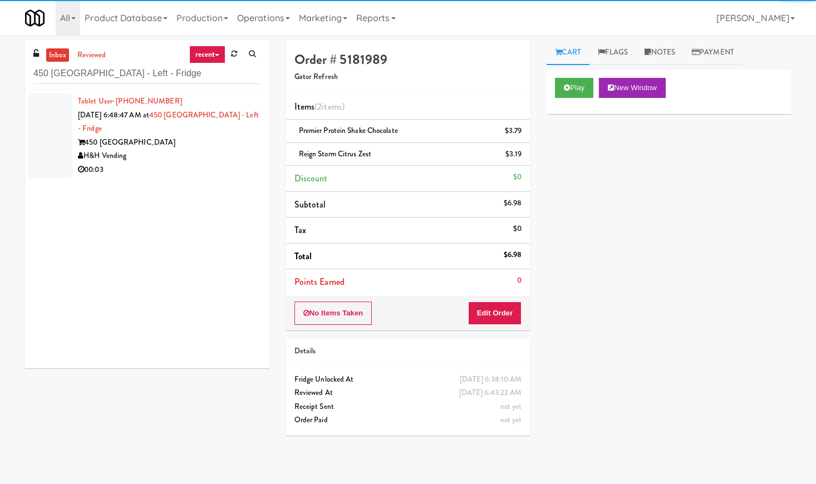
click at [205, 148] on div "450 [GEOGRAPHIC_DATA]" at bounding box center [169, 143] width 183 height 14
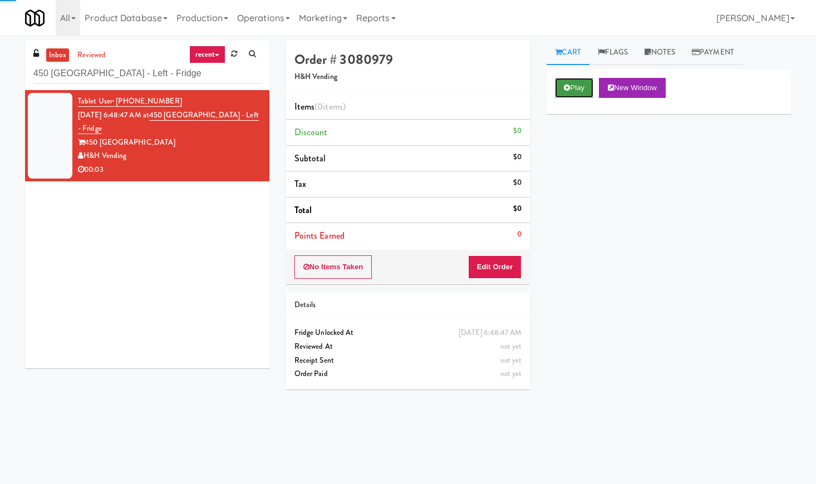
click at [572, 93] on button "Play" at bounding box center [574, 88] width 38 height 20
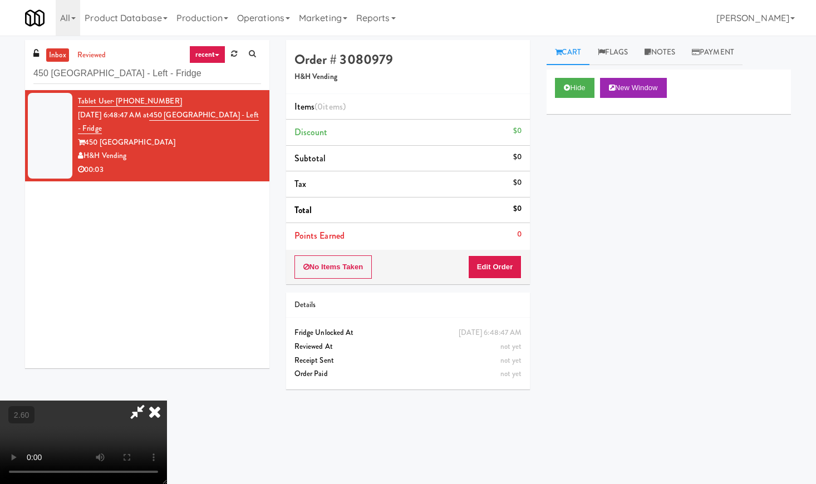
click at [133, 401] on video at bounding box center [83, 442] width 167 height 83
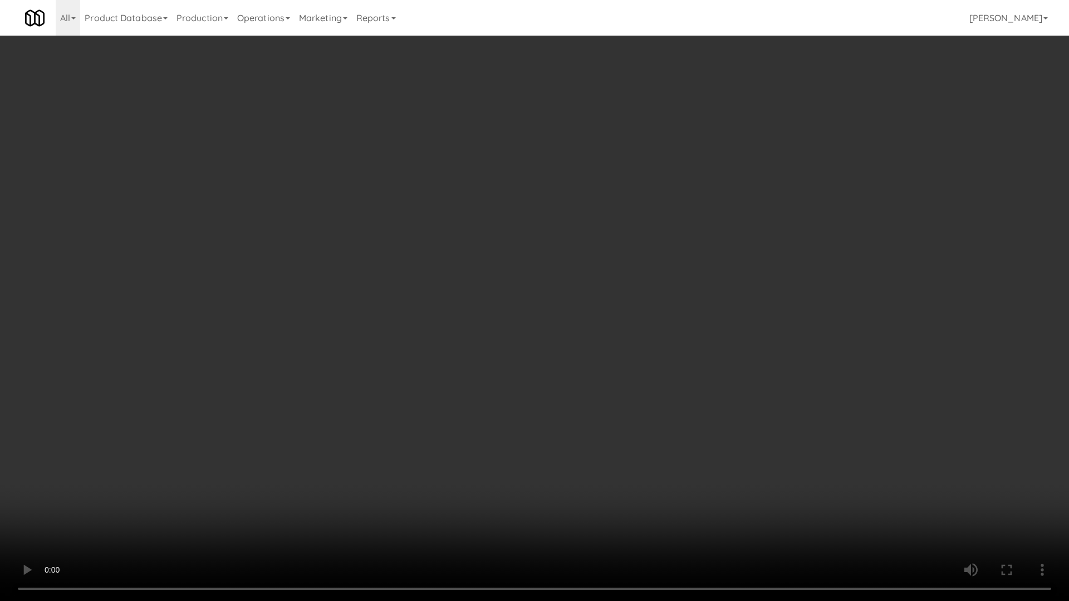
click at [377, 303] on video at bounding box center [534, 300] width 1069 height 601
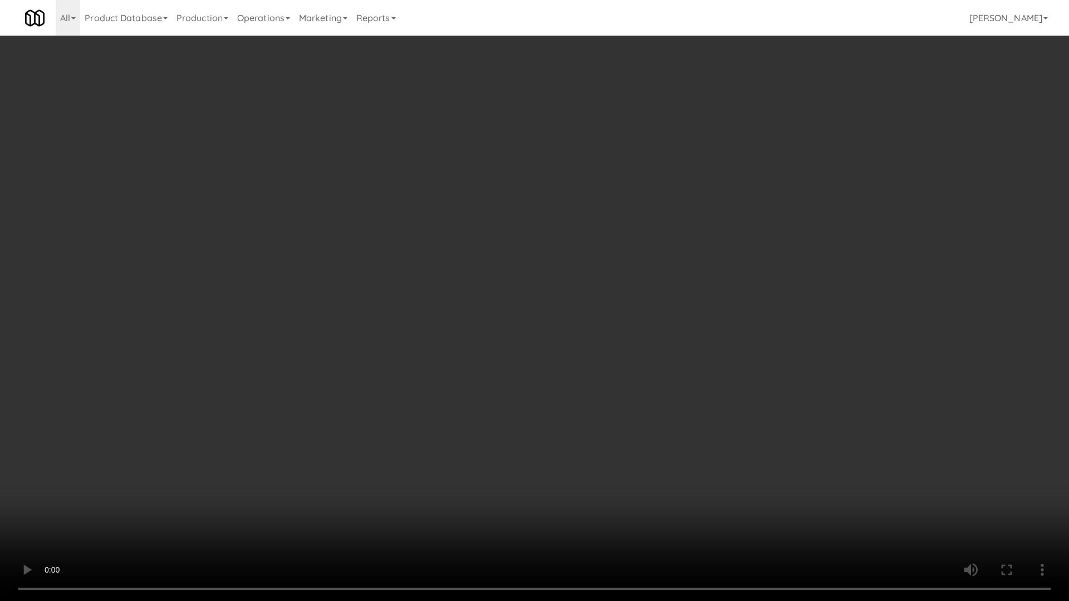
click at [377, 303] on video at bounding box center [534, 300] width 1069 height 601
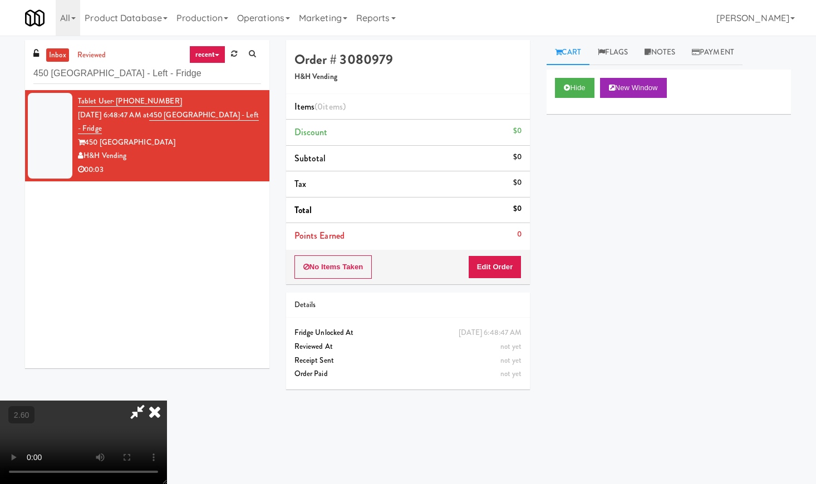
click at [167, 401] on icon at bounding box center [154, 412] width 24 height 22
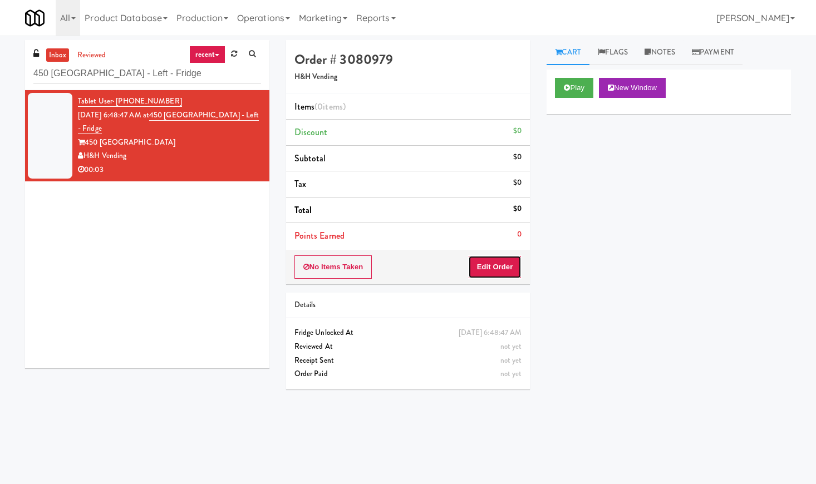
drag, startPoint x: 493, startPoint y: 276, endPoint x: 545, endPoint y: 220, distance: 76.4
click at [493, 276] on button "Edit Order" at bounding box center [495, 266] width 54 height 23
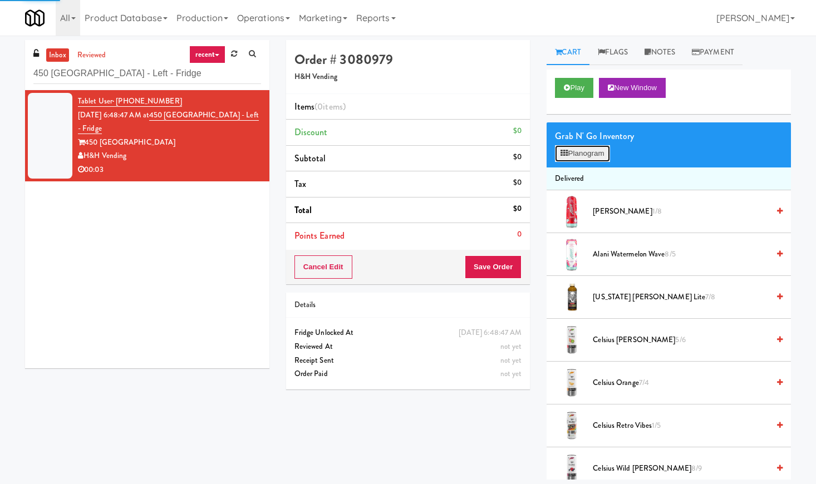
click at [582, 149] on button "Planogram" at bounding box center [582, 153] width 55 height 17
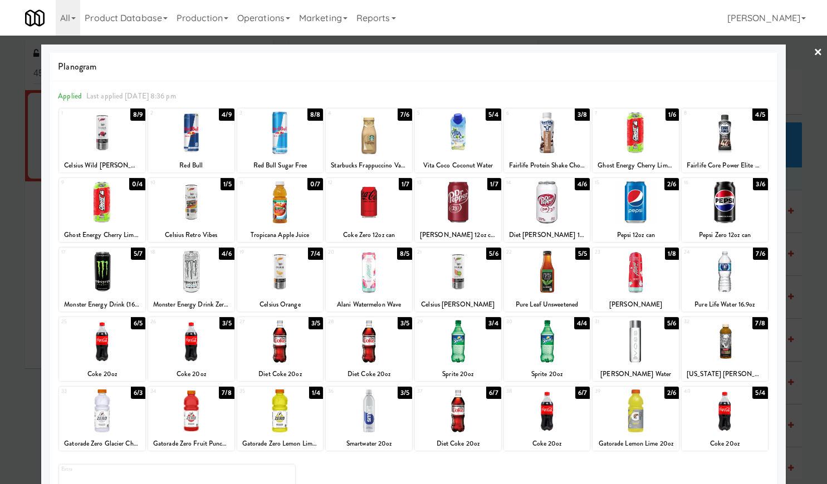
click at [222, 270] on div at bounding box center [191, 271] width 86 height 43
click at [813, 47] on link "×" at bounding box center [817, 53] width 9 height 35
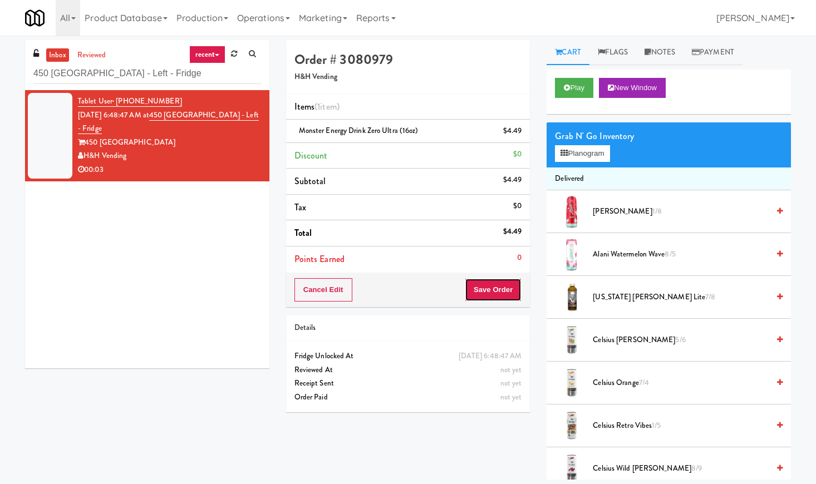
click at [490, 291] on button "Save Order" at bounding box center [493, 289] width 57 height 23
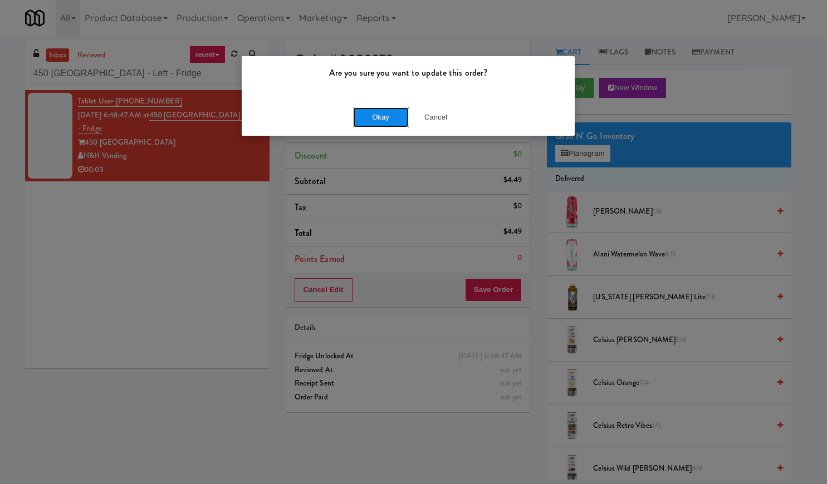
click at [376, 120] on button "Okay" at bounding box center [381, 117] width 56 height 20
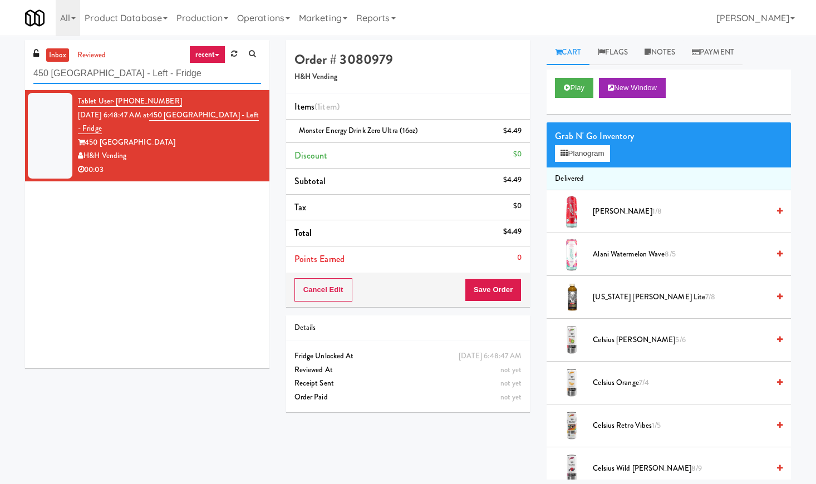
click at [105, 65] on input "450 [GEOGRAPHIC_DATA] - Left - Fridge" at bounding box center [147, 73] width 228 height 21
paste input "[STREET_ADDRESS]"
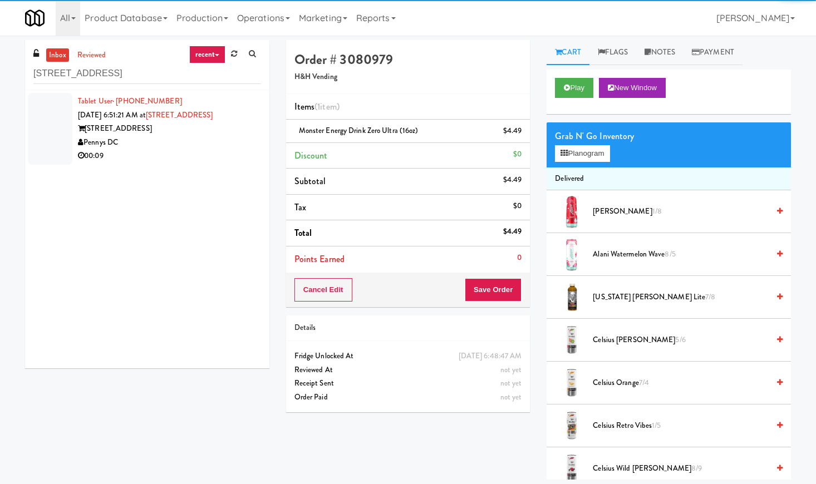
click at [233, 131] on div "[STREET_ADDRESS]" at bounding box center [169, 129] width 183 height 14
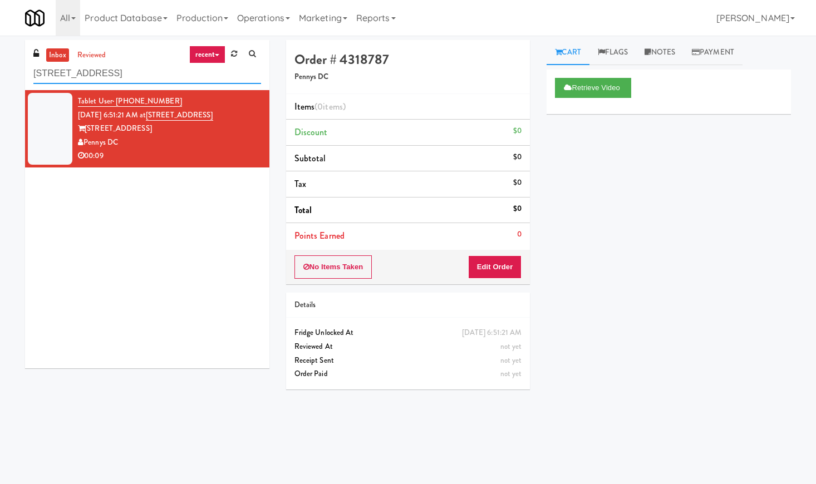
click at [115, 79] on input "[STREET_ADDRESS]" at bounding box center [147, 73] width 228 height 21
paste input "[GEOGRAPHIC_DATA] - Ambient"
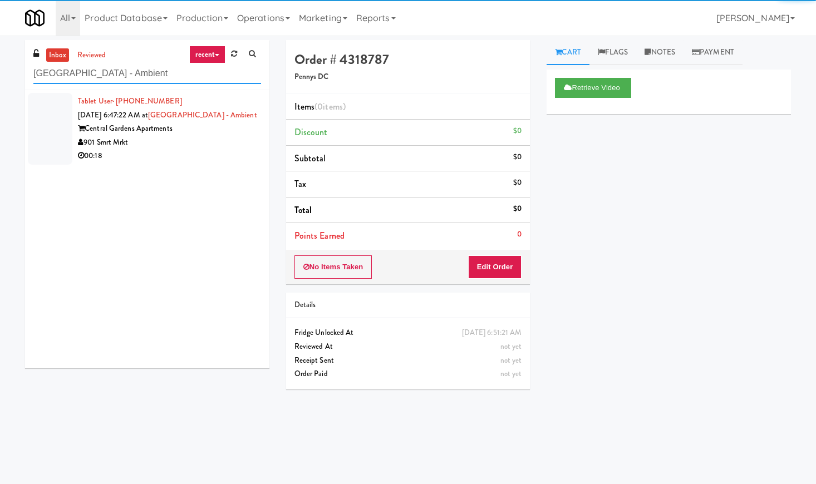
type input "[GEOGRAPHIC_DATA] - Ambient"
click at [228, 156] on div "00:18" at bounding box center [169, 156] width 183 height 14
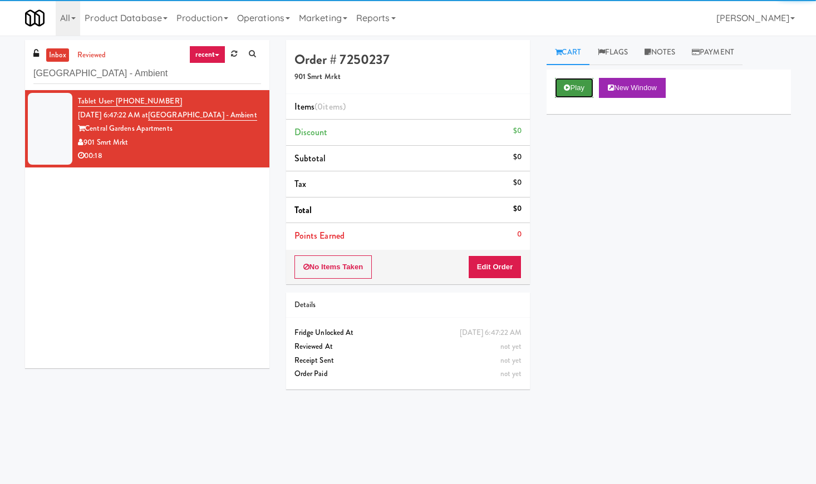
click at [564, 87] on icon at bounding box center [567, 87] width 6 height 7
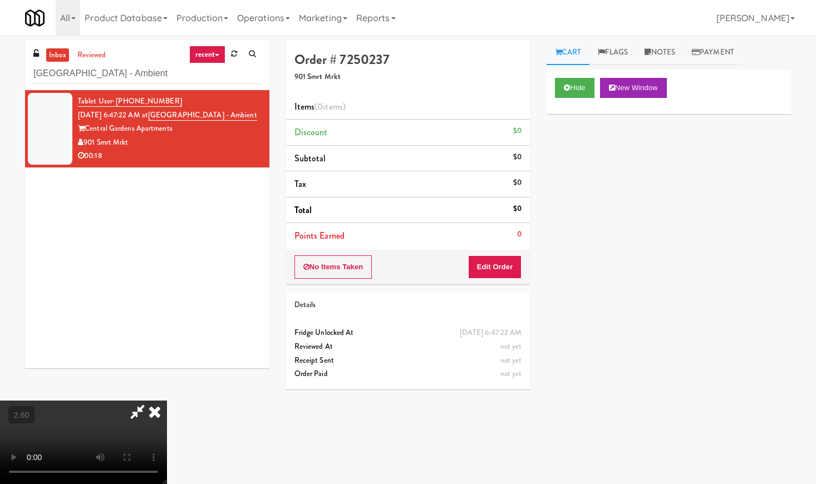
click at [167, 401] on video at bounding box center [83, 442] width 167 height 83
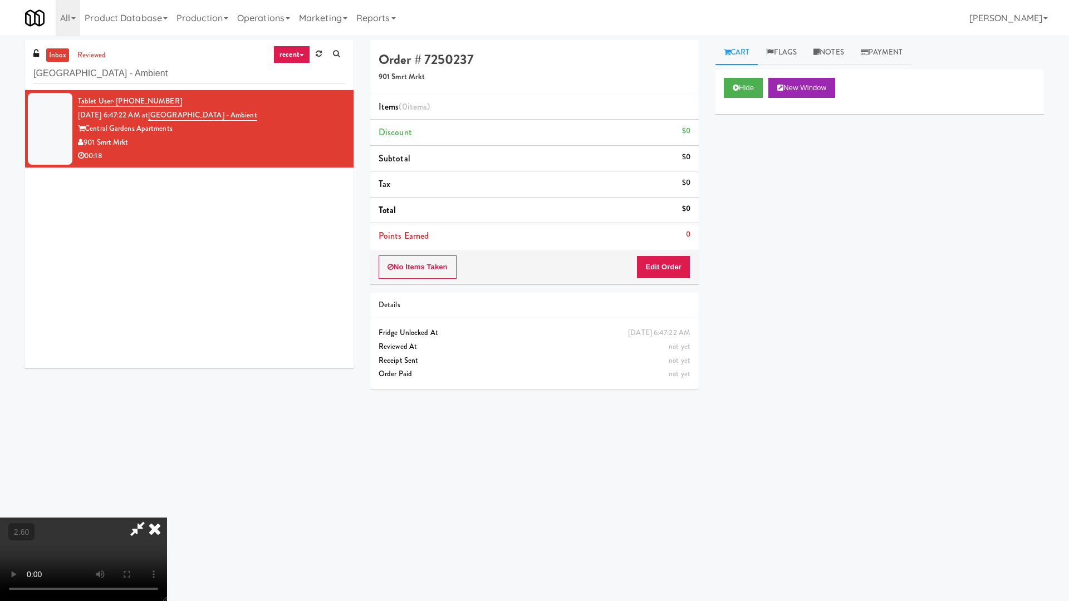
click at [167, 484] on video at bounding box center [83, 559] width 167 height 83
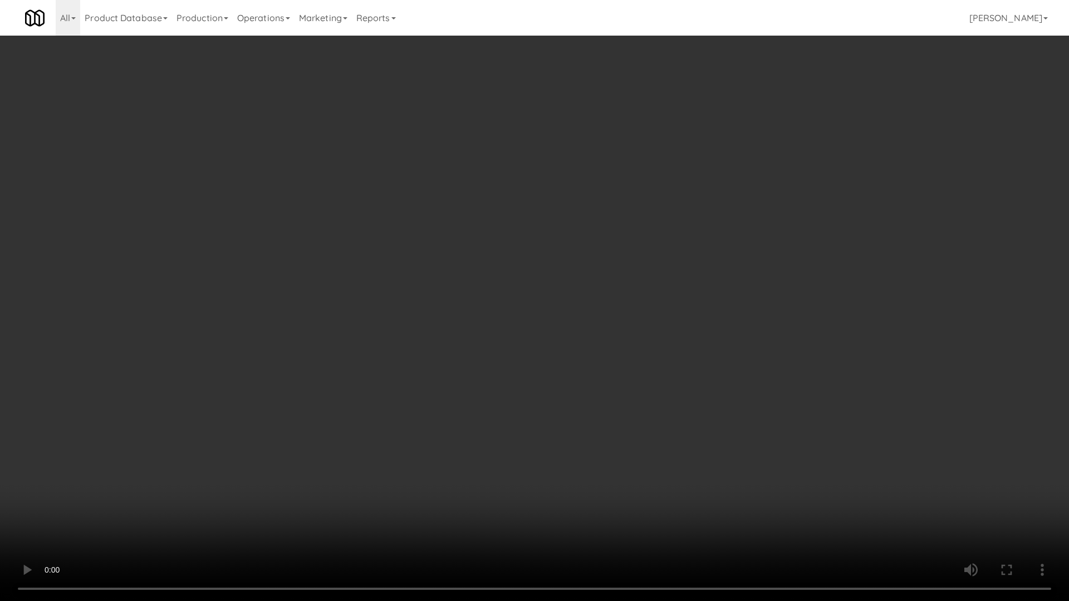
click at [378, 294] on video at bounding box center [534, 300] width 1069 height 601
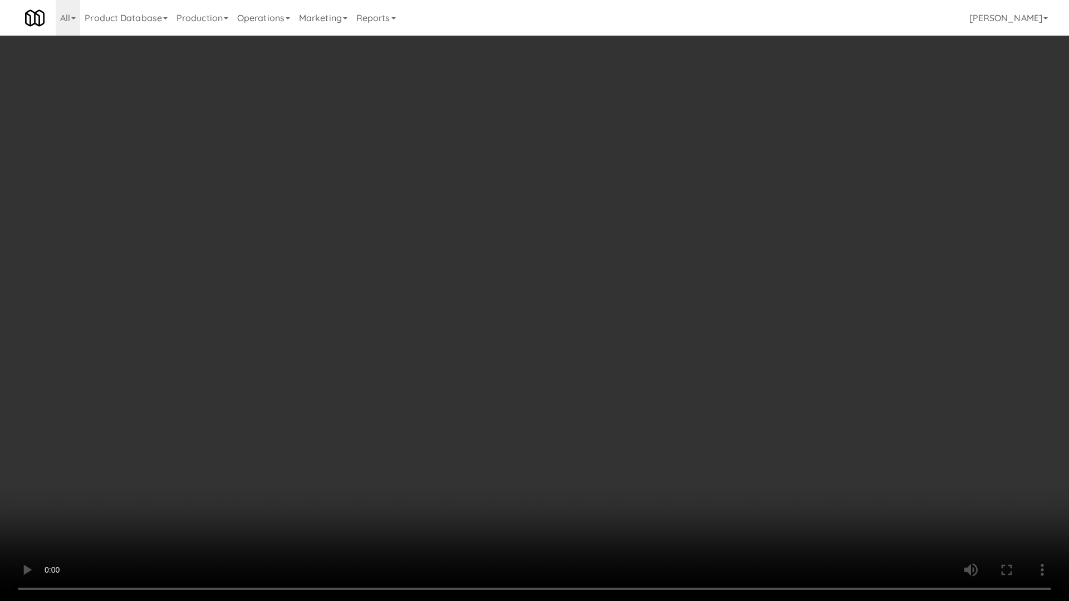
click at [390, 292] on video at bounding box center [534, 300] width 1069 height 601
click at [364, 335] on video at bounding box center [534, 300] width 1069 height 601
click at [460, 299] on video at bounding box center [534, 300] width 1069 height 601
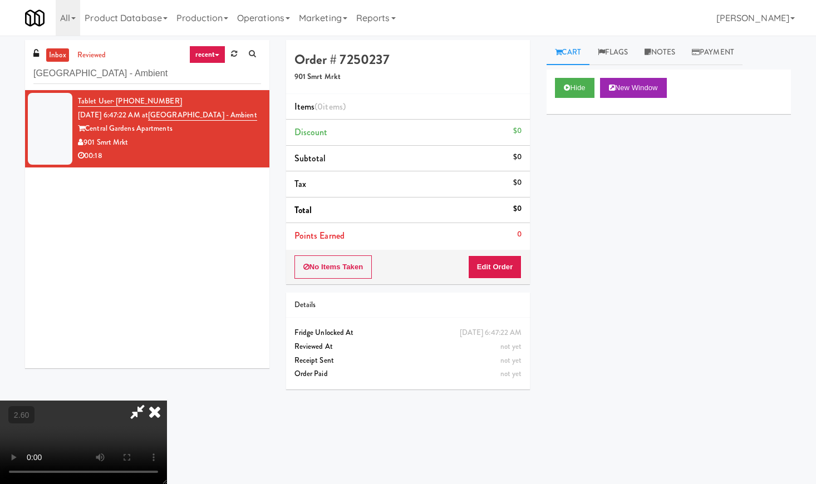
click at [167, 401] on icon at bounding box center [154, 412] width 24 height 22
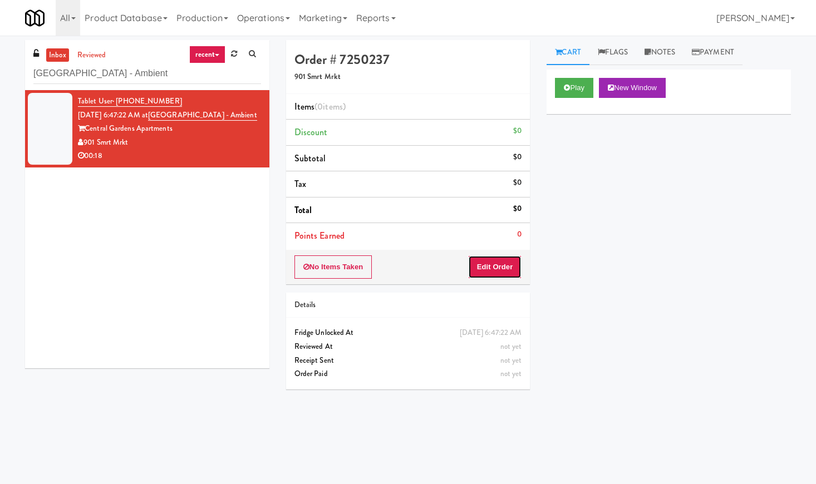
click at [494, 269] on button "Edit Order" at bounding box center [495, 266] width 54 height 23
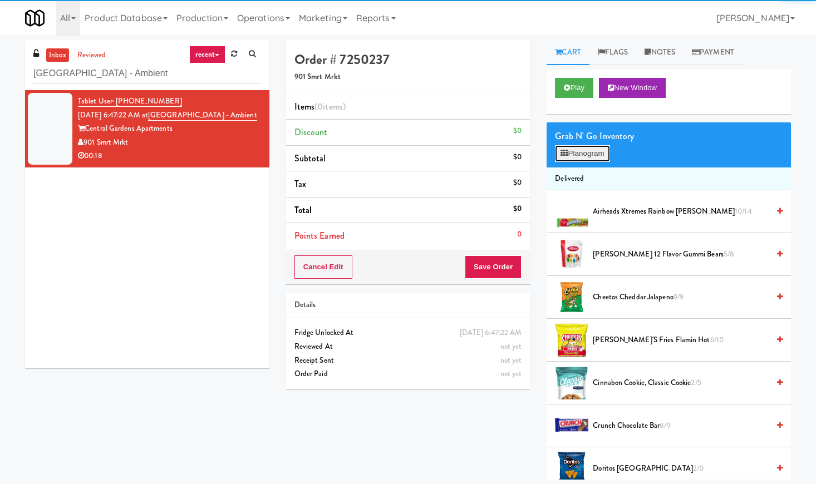
click at [572, 158] on button "Planogram" at bounding box center [582, 153] width 55 height 17
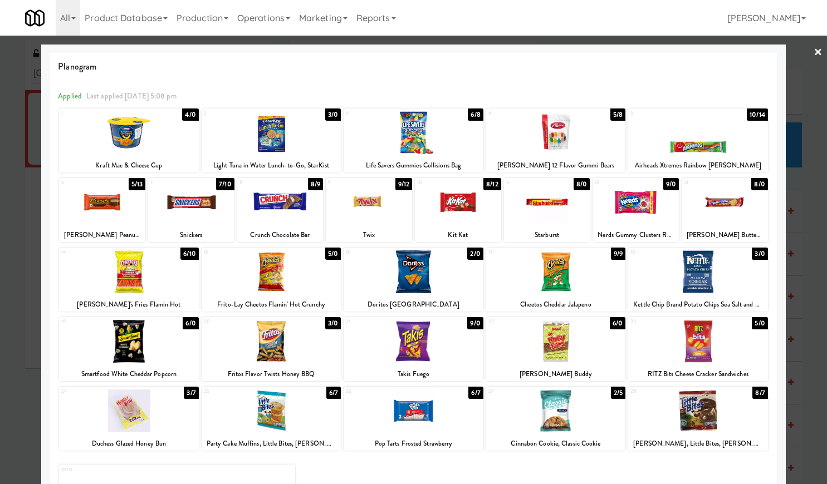
click at [456, 208] on div at bounding box center [458, 202] width 86 height 43
click at [422, 275] on div at bounding box center [413, 271] width 140 height 43
click at [813, 55] on link "×" at bounding box center [817, 53] width 9 height 35
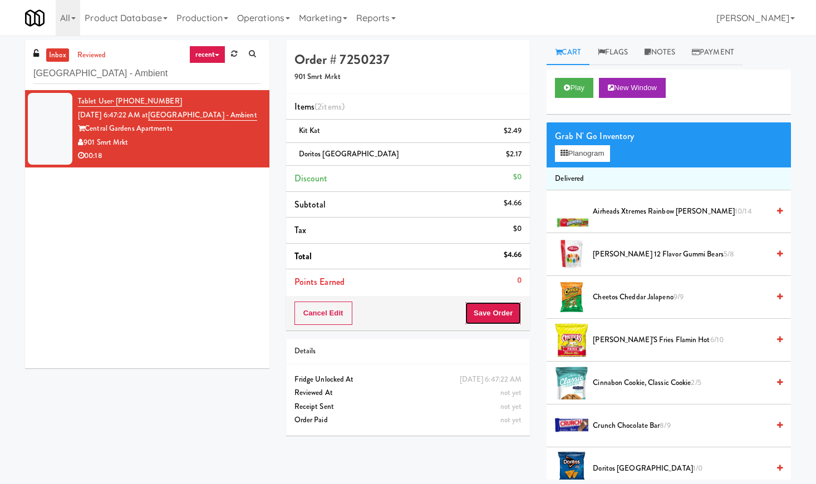
click at [512, 309] on button "Save Order" at bounding box center [493, 313] width 57 height 23
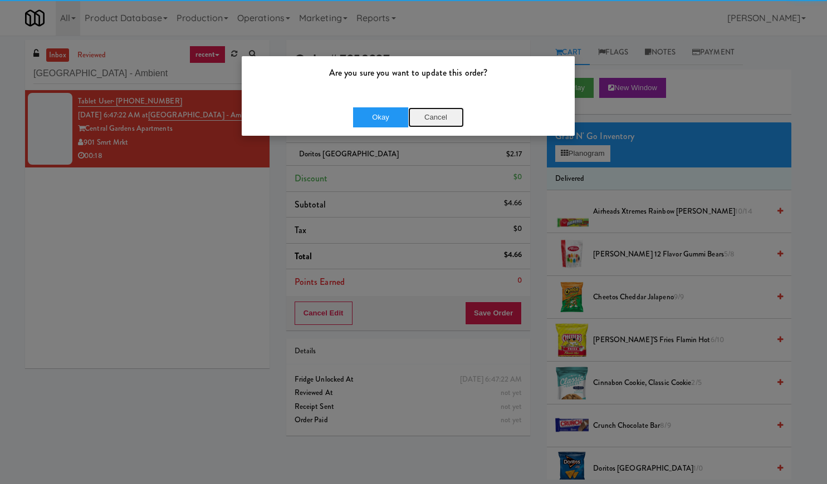
click at [410, 120] on button "Cancel" at bounding box center [436, 117] width 56 height 20
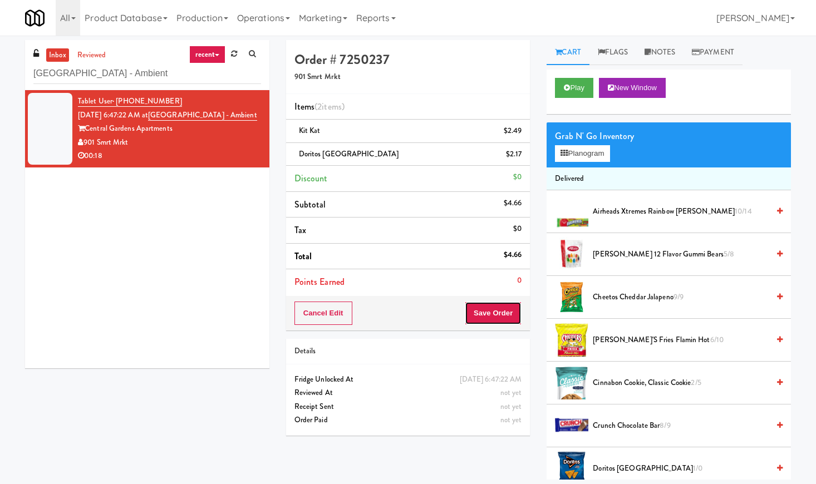
click at [478, 317] on button "Save Order" at bounding box center [493, 313] width 57 height 23
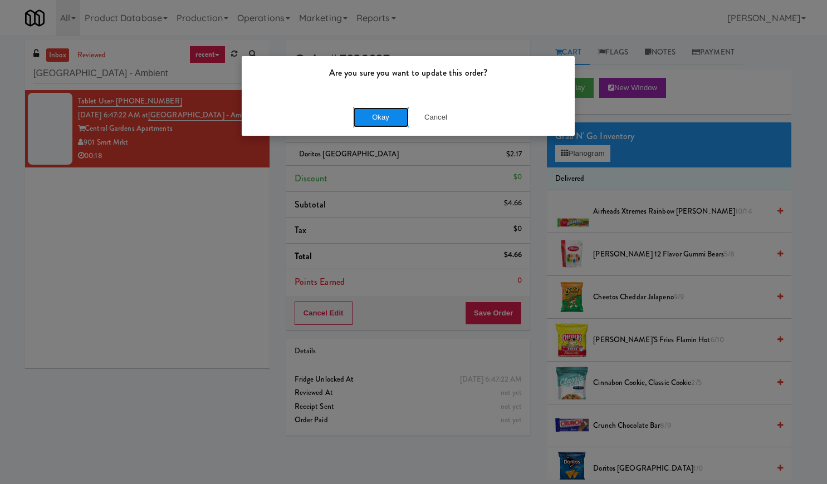
click at [368, 116] on button "Okay" at bounding box center [381, 117] width 56 height 20
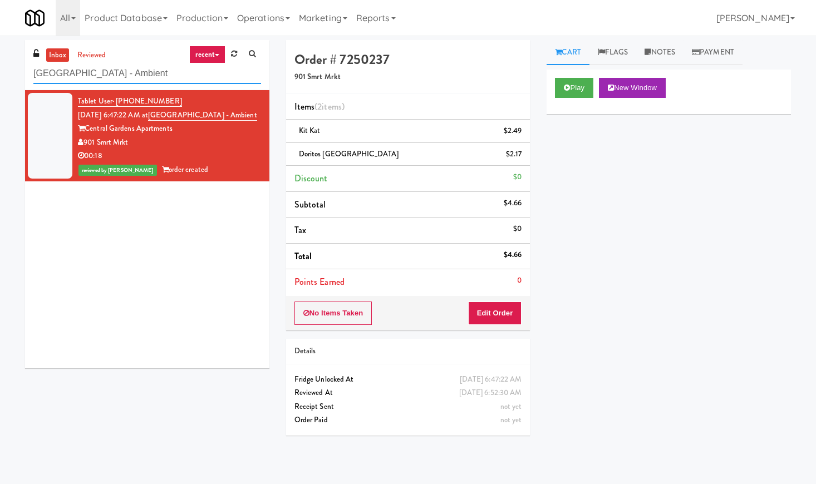
click at [87, 76] on input "[GEOGRAPHIC_DATA] - Ambient" at bounding box center [147, 73] width 228 height 21
paste input "(Snack & Drink) EWR 5-TB-PUBLIC"
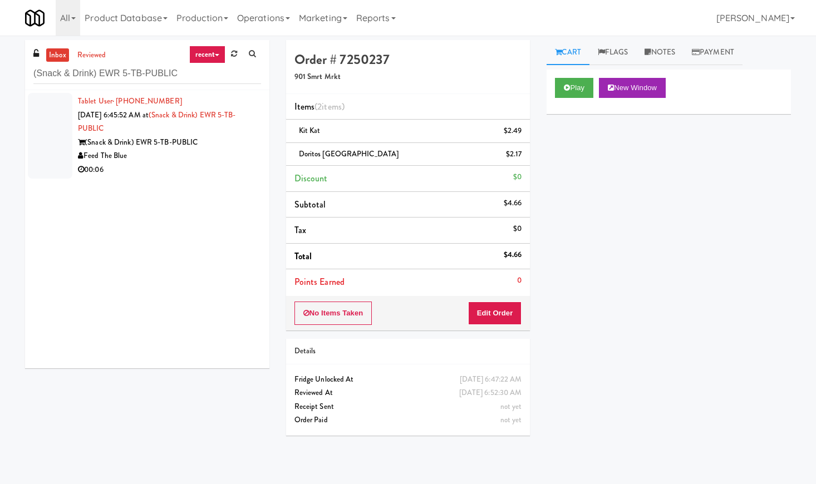
click at [232, 161] on div "Feed The Blue" at bounding box center [169, 156] width 183 height 14
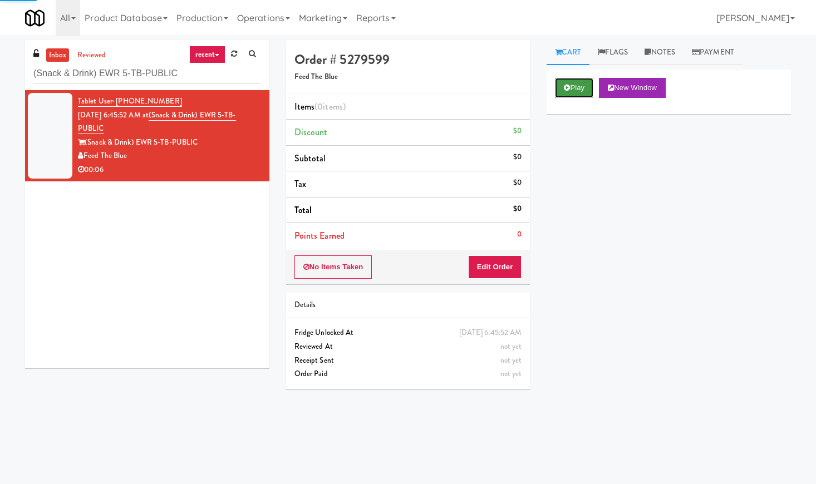
click at [587, 89] on button "Play" at bounding box center [574, 88] width 38 height 20
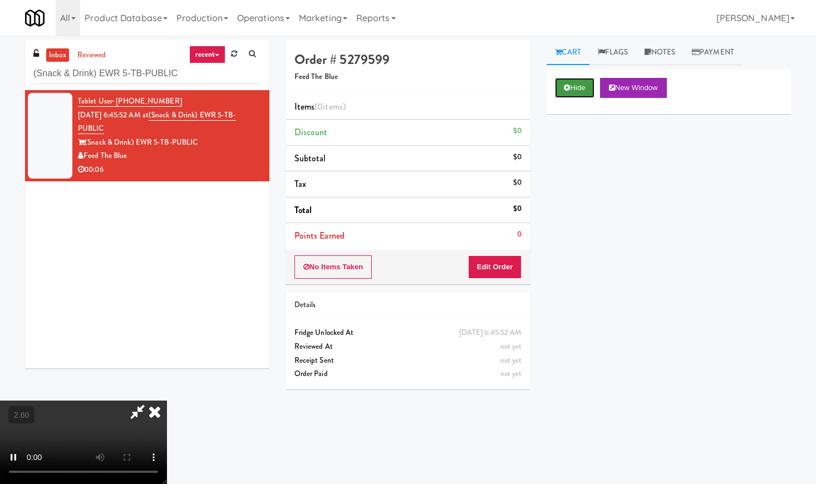
click at [573, 90] on button "Hide" at bounding box center [574, 88] width 39 height 20
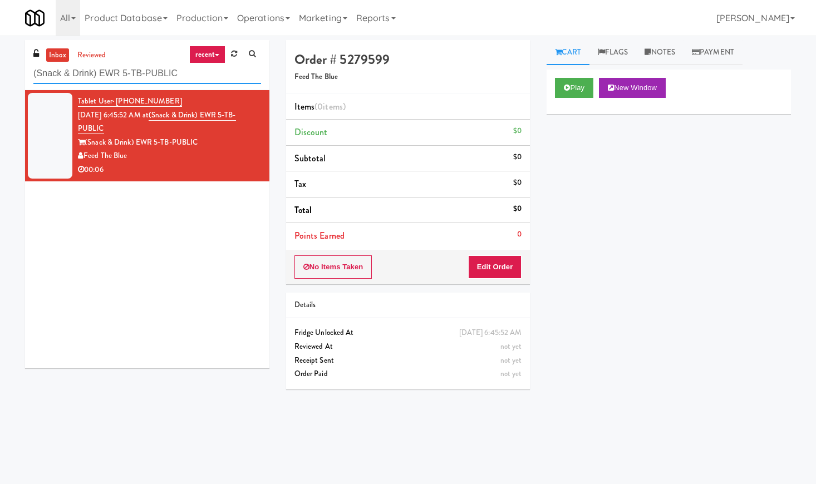
click at [95, 77] on input "(Snack & Drink) EWR 5-TB-PUBLIC" at bounding box center [147, 73] width 228 height 21
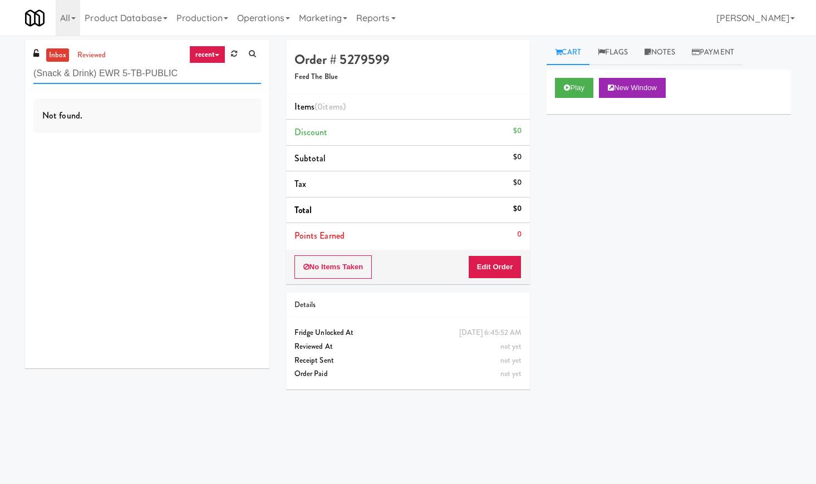
click at [85, 78] on input "(Snack & Drink) EWR 5-TB-PUBLIC" at bounding box center [147, 73] width 228 height 21
paste input "Platform - Cooler - Left"
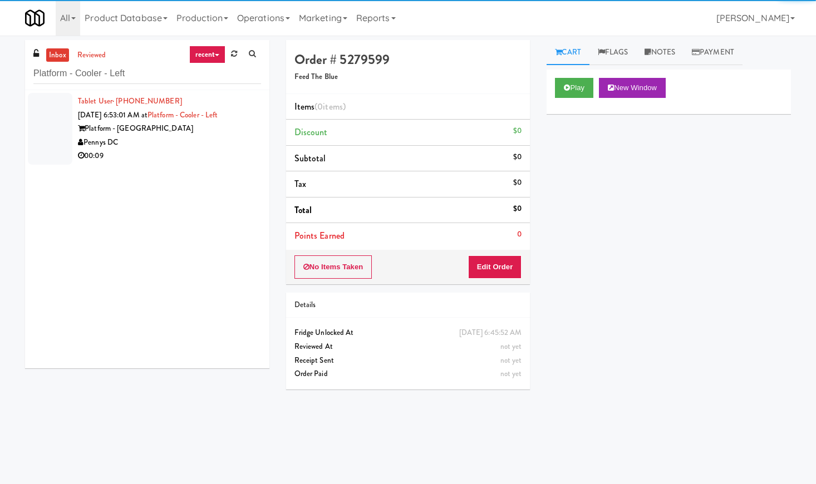
click at [228, 140] on div "Pennys DC" at bounding box center [169, 143] width 183 height 14
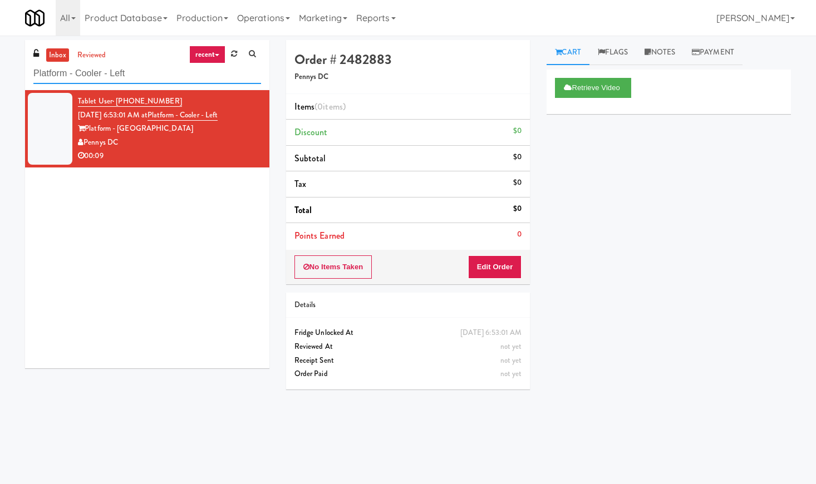
click at [117, 77] on input "Platform - Cooler - Left" at bounding box center [147, 73] width 228 height 21
paste input "[STREET_ADDRESS]"
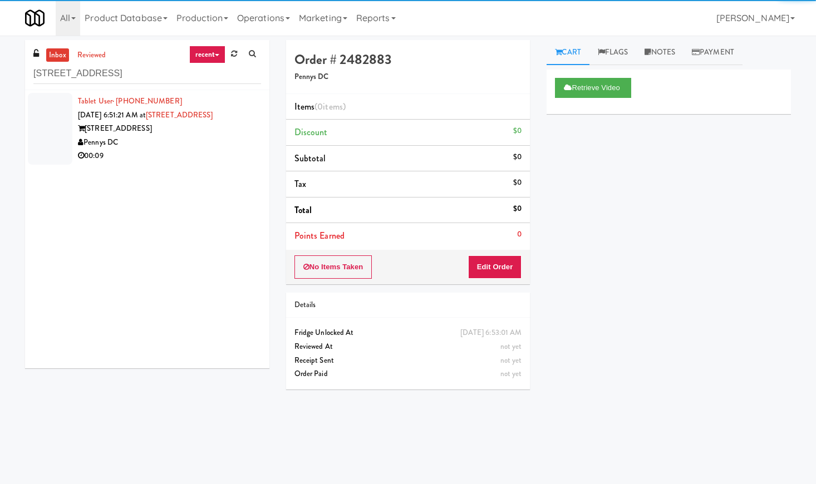
drag, startPoint x: 207, startPoint y: 149, endPoint x: 229, endPoint y: 144, distance: 23.0
click at [207, 149] on div "00:09" at bounding box center [169, 156] width 183 height 14
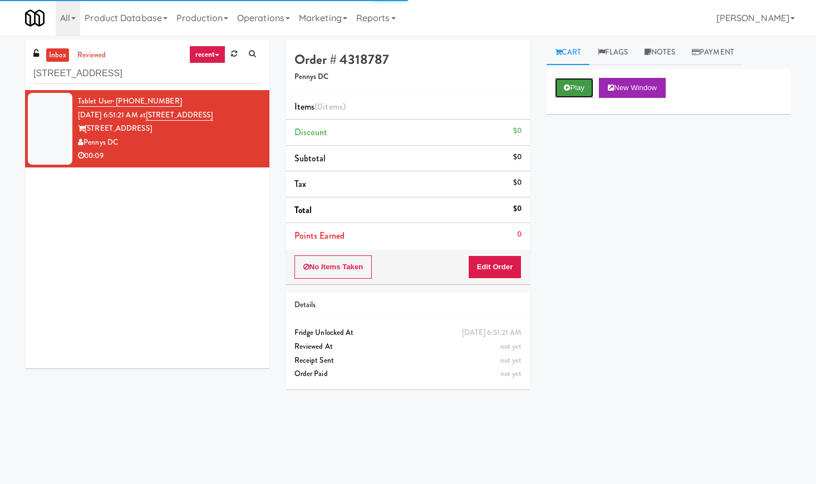
click at [564, 89] on icon at bounding box center [567, 87] width 6 height 7
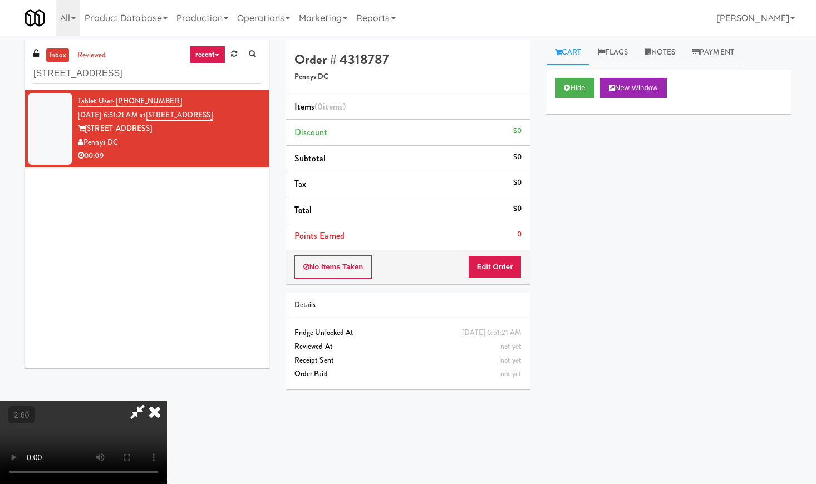
click at [167, 401] on video at bounding box center [83, 442] width 167 height 83
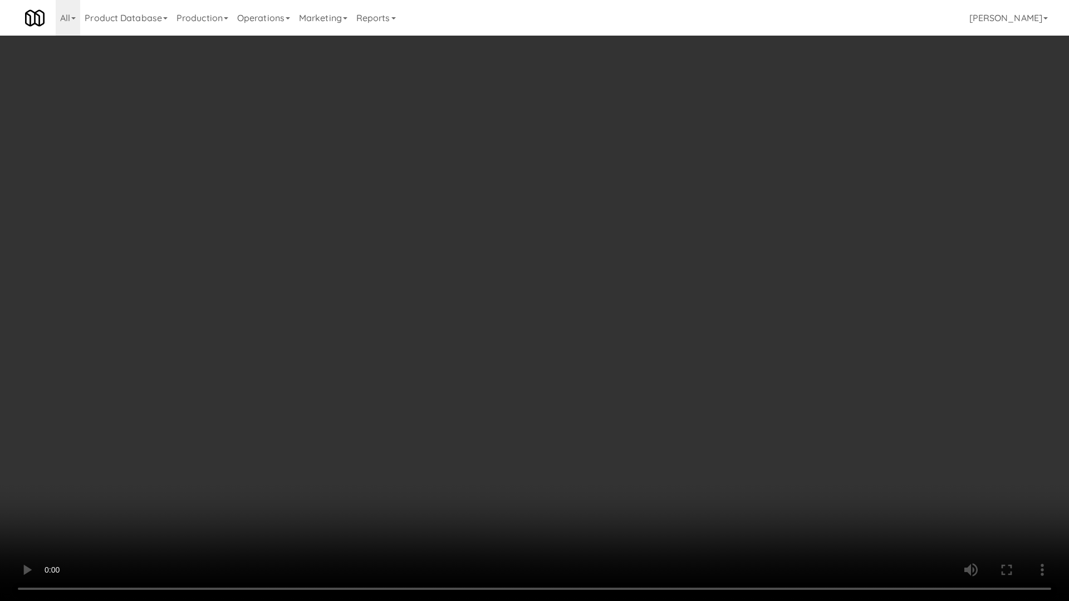
click at [496, 307] on video at bounding box center [534, 300] width 1069 height 601
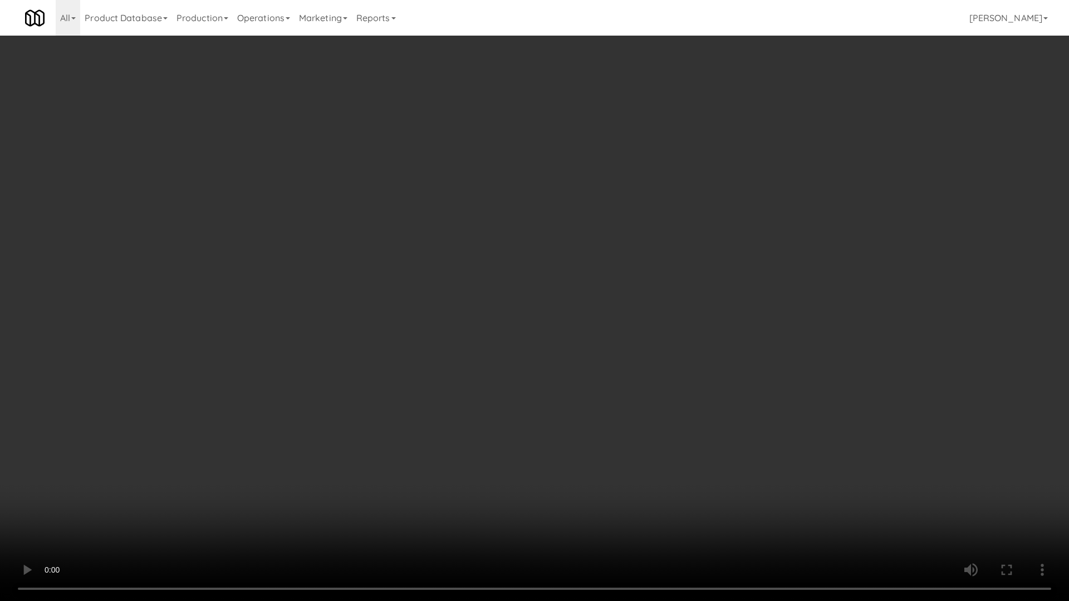
click at [496, 307] on video at bounding box center [534, 300] width 1069 height 601
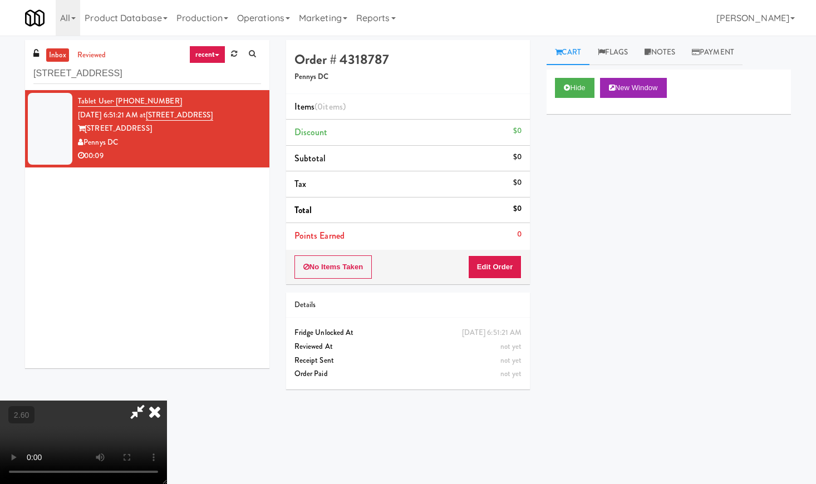
click at [167, 401] on icon at bounding box center [154, 412] width 24 height 22
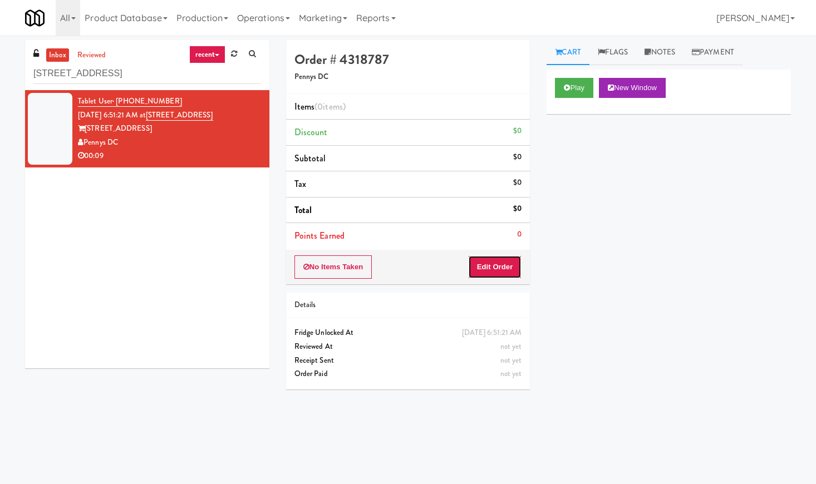
click at [493, 278] on button "Edit Order" at bounding box center [495, 266] width 54 height 23
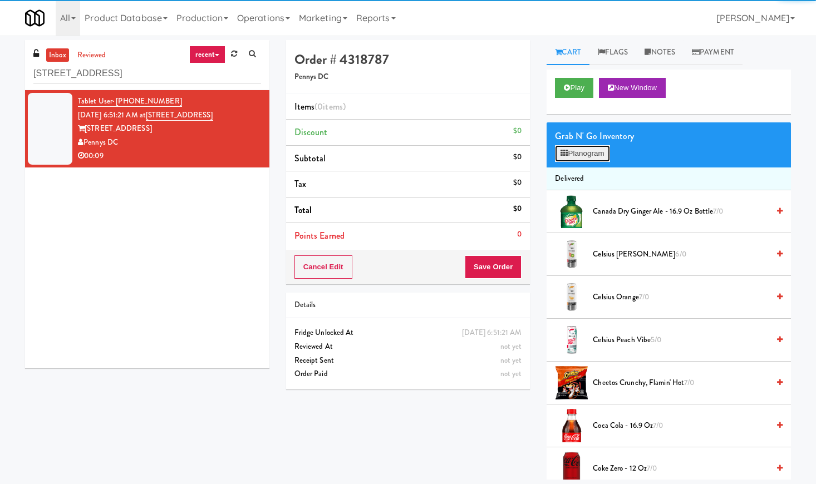
click at [572, 160] on button "Planogram" at bounding box center [582, 153] width 55 height 17
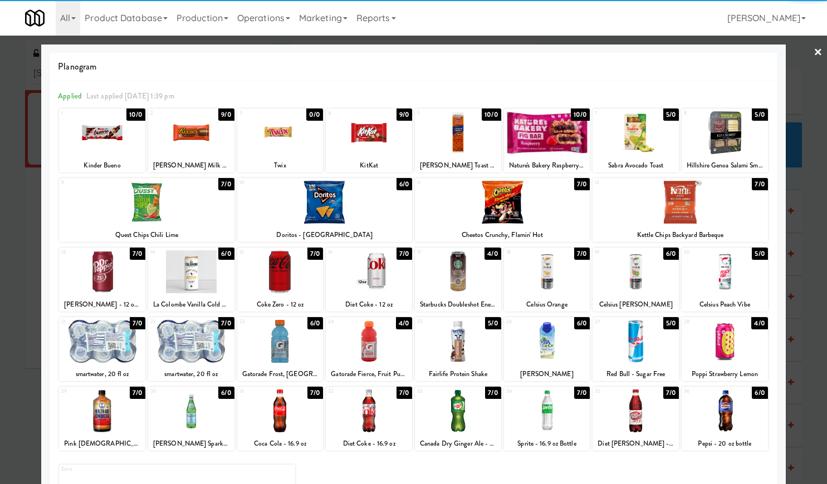
click at [444, 345] on div at bounding box center [458, 341] width 86 height 43
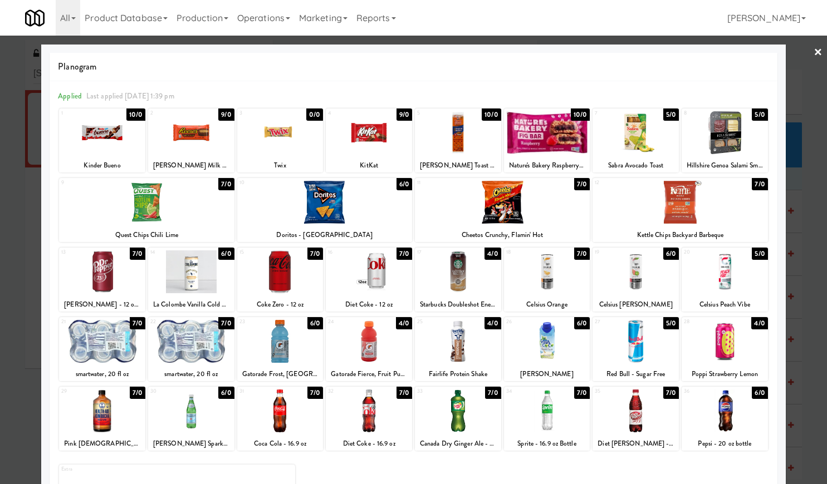
click at [799, 48] on div at bounding box center [413, 242] width 827 height 484
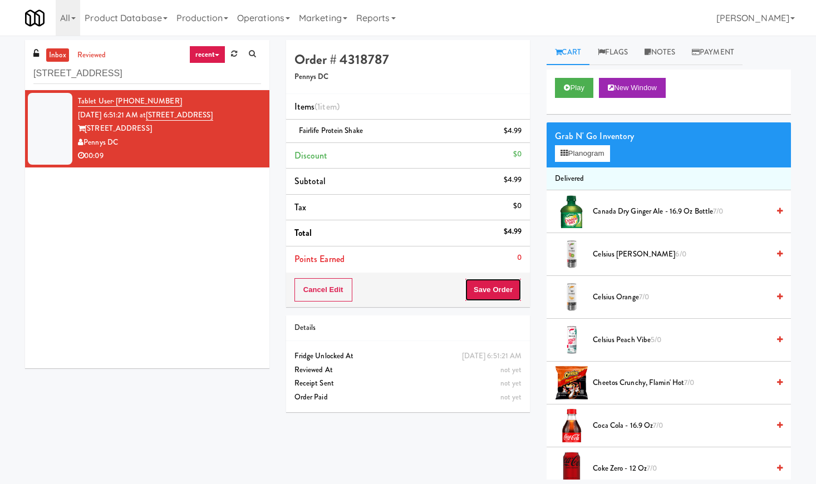
click at [497, 292] on button "Save Order" at bounding box center [493, 289] width 57 height 23
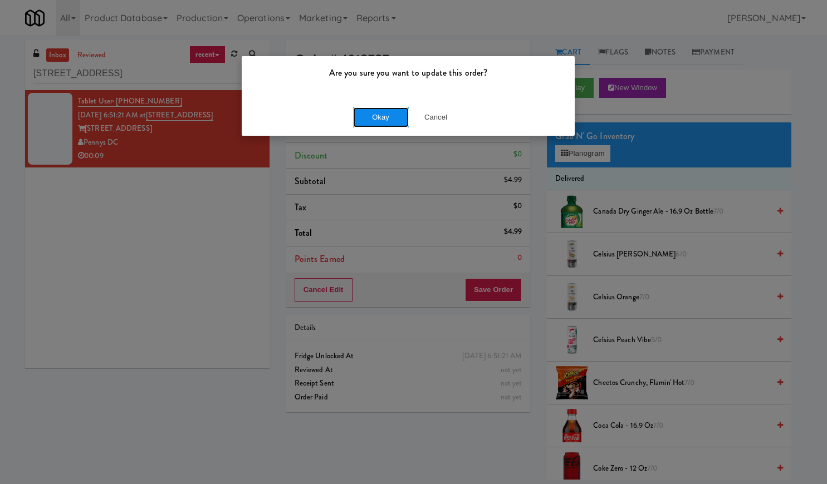
click at [387, 113] on button "Okay" at bounding box center [381, 117] width 56 height 20
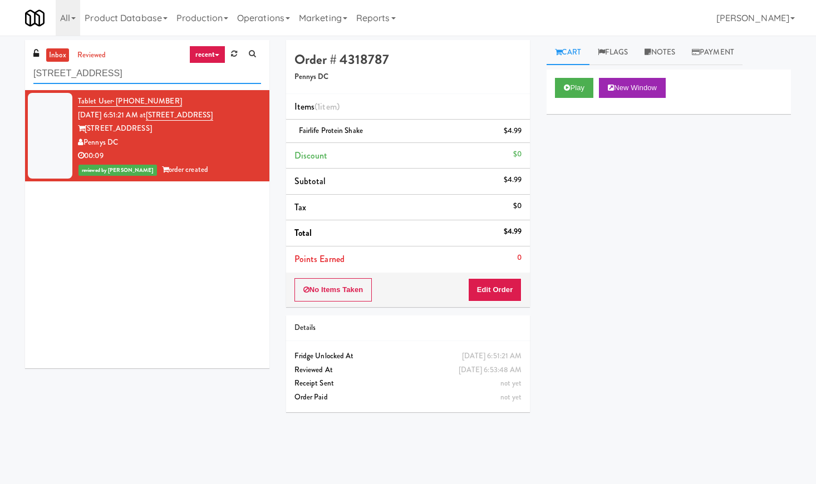
click at [115, 75] on input "[STREET_ADDRESS]" at bounding box center [147, 73] width 228 height 21
paste input "Platform - Cooler - Left"
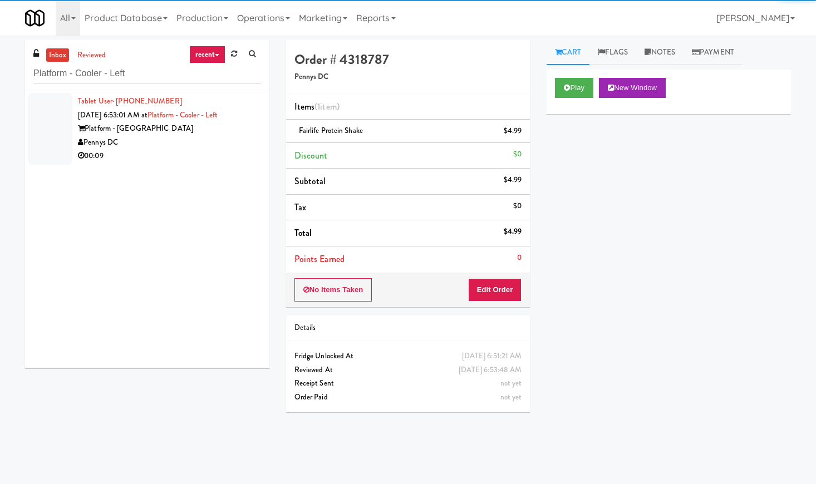
click at [203, 132] on div "Platform - [GEOGRAPHIC_DATA]" at bounding box center [169, 129] width 183 height 14
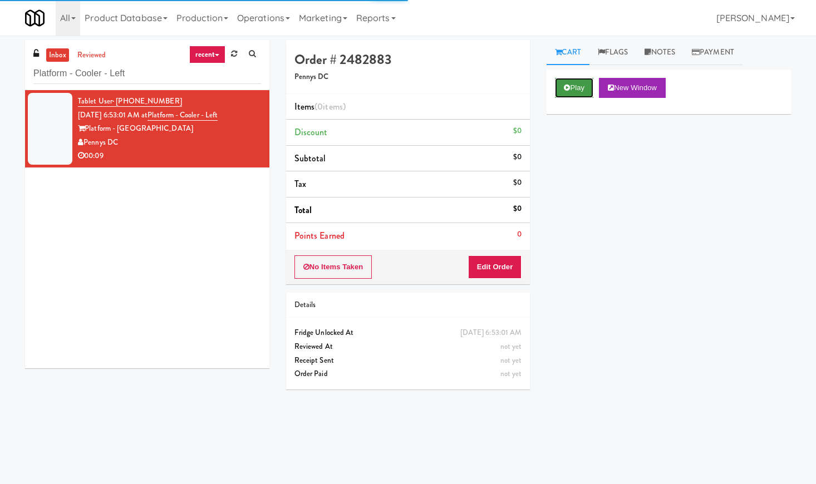
click at [577, 89] on button "Play" at bounding box center [574, 88] width 38 height 20
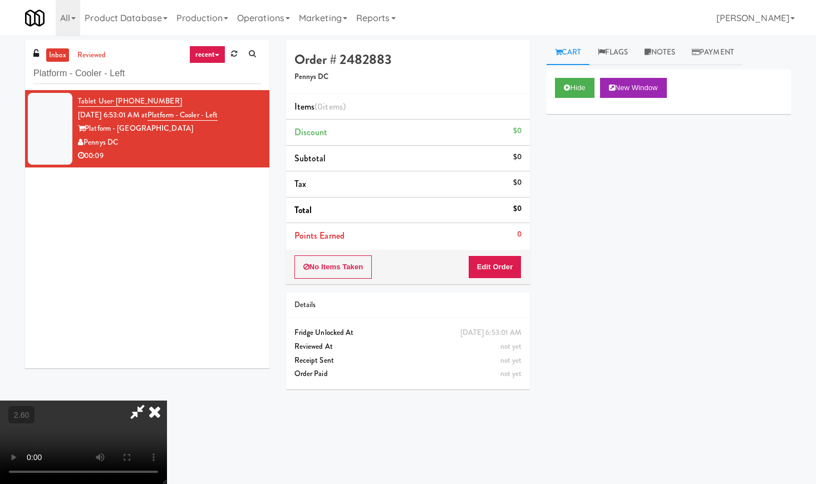
click at [157, 401] on video at bounding box center [83, 442] width 167 height 83
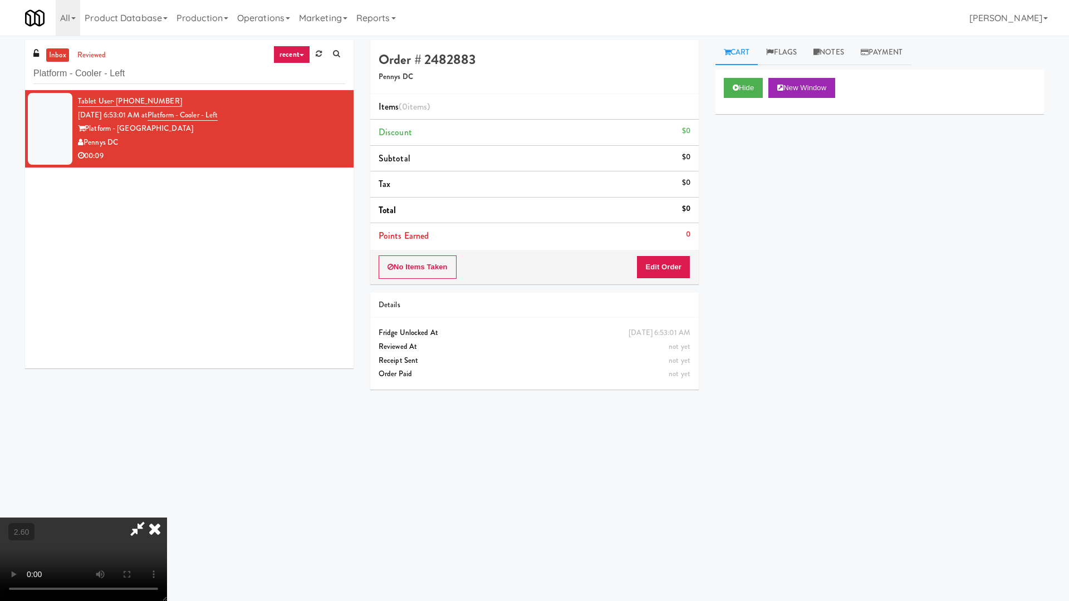
click at [167, 484] on video at bounding box center [83, 559] width 167 height 83
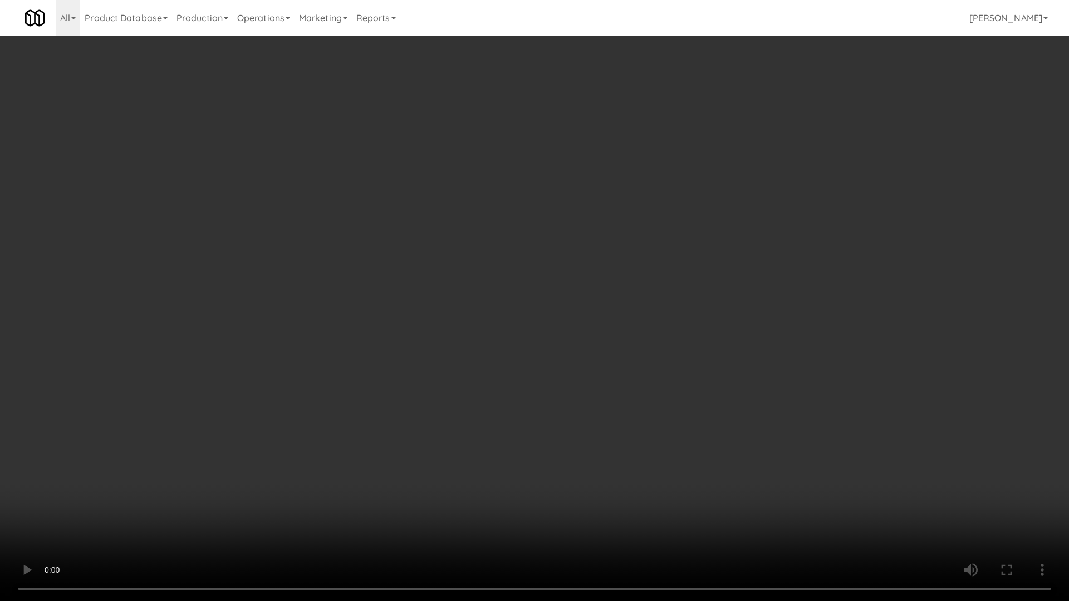
click at [484, 252] on video at bounding box center [534, 300] width 1069 height 601
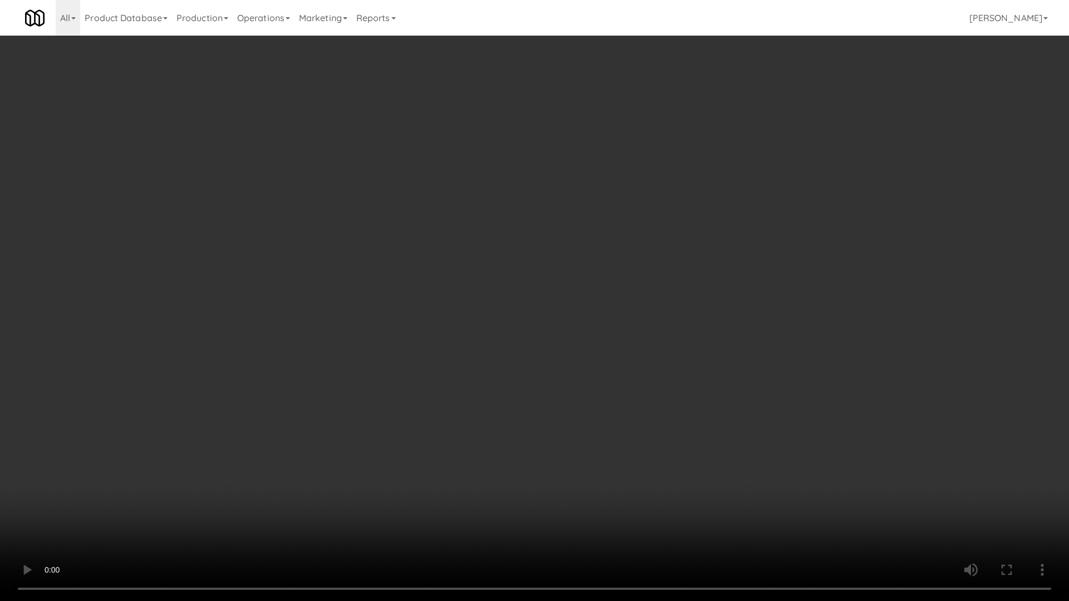
click at [491, 257] on video at bounding box center [534, 300] width 1069 height 601
click at [495, 257] on video at bounding box center [534, 300] width 1069 height 601
click at [495, 258] on video at bounding box center [534, 300] width 1069 height 601
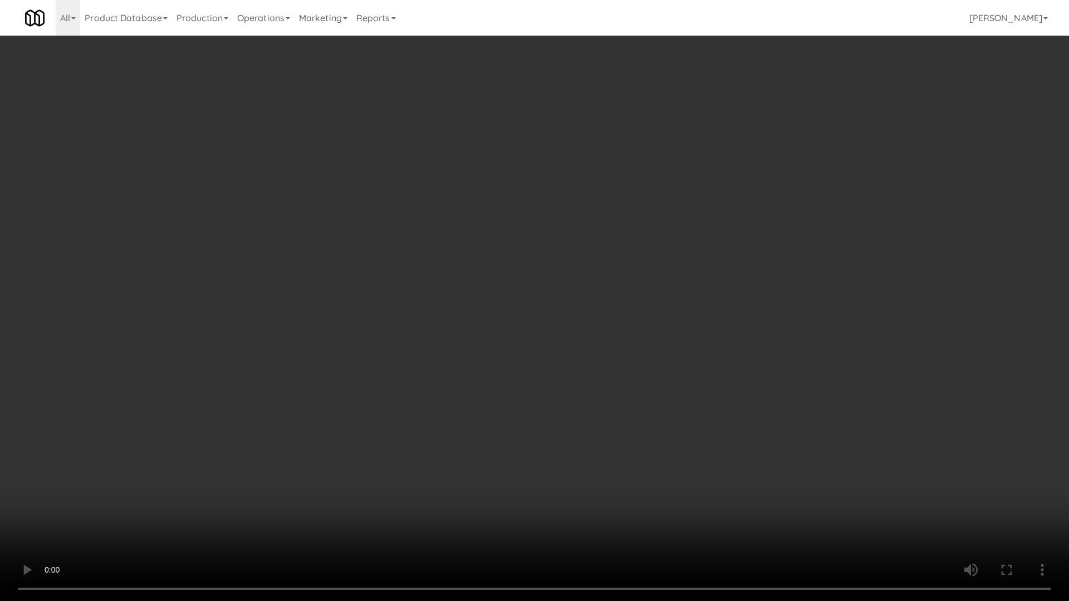
click at [627, 356] on video at bounding box center [534, 300] width 1069 height 601
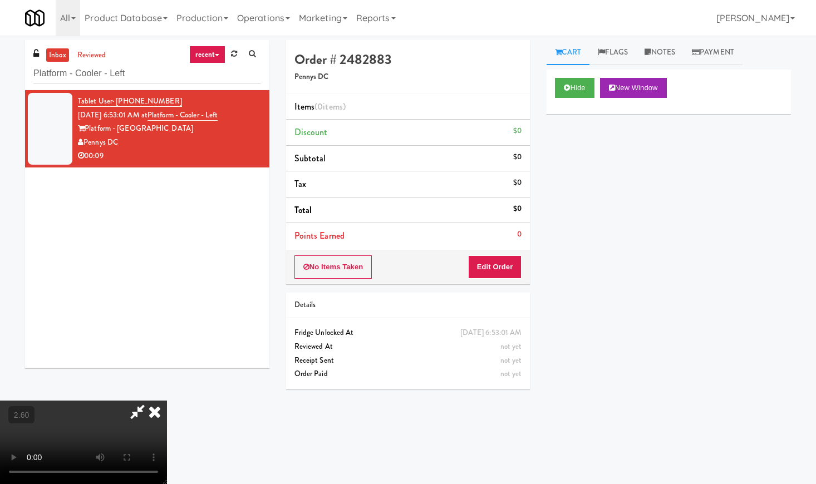
click at [167, 401] on icon at bounding box center [154, 412] width 24 height 22
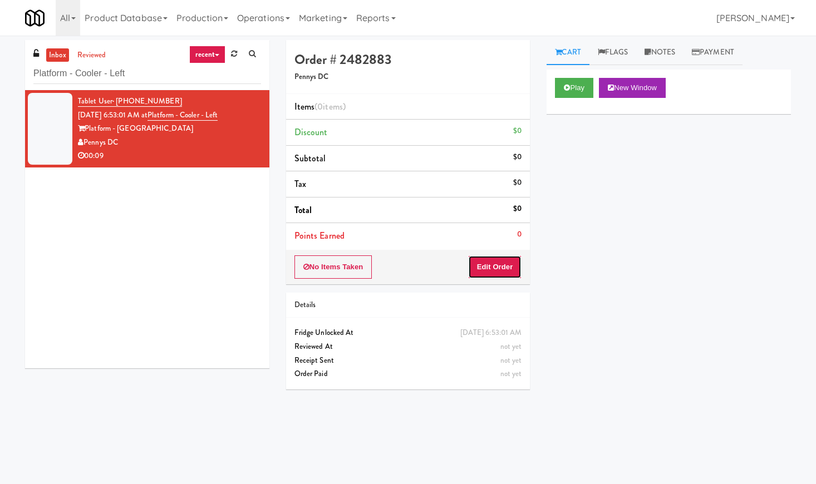
click at [497, 264] on button "Edit Order" at bounding box center [495, 266] width 54 height 23
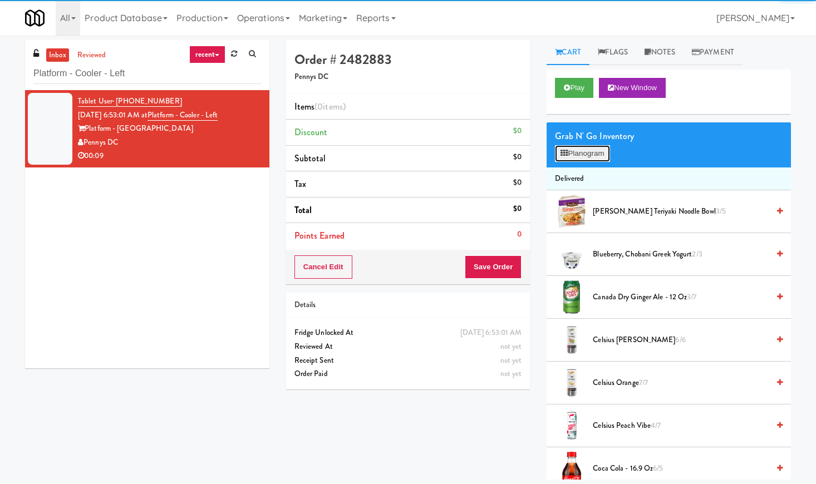
click at [573, 151] on button "Planogram" at bounding box center [582, 153] width 55 height 17
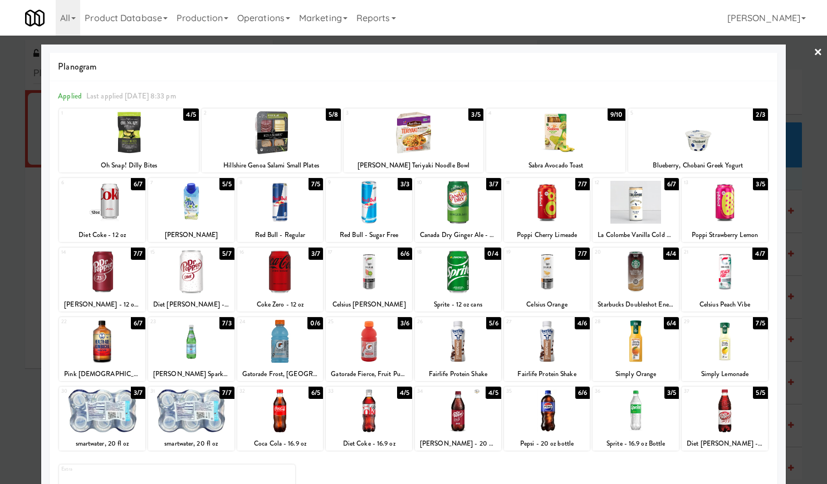
click at [706, 263] on div at bounding box center [724, 271] width 86 height 43
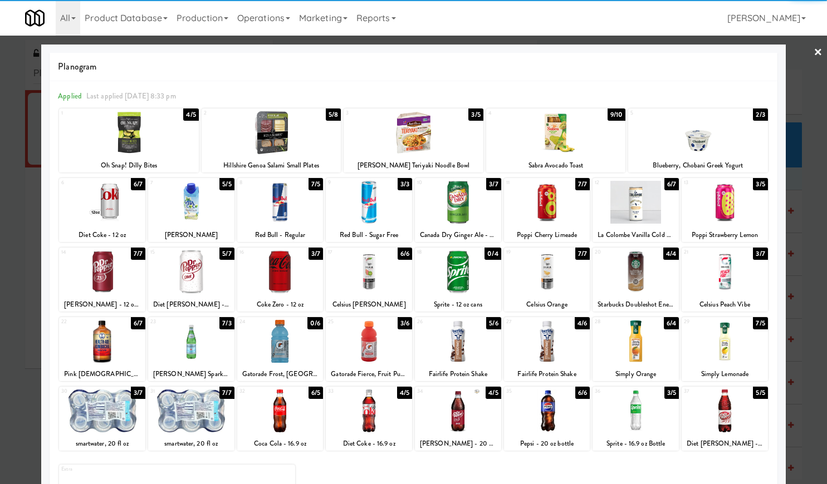
click at [813, 48] on link "×" at bounding box center [817, 53] width 9 height 35
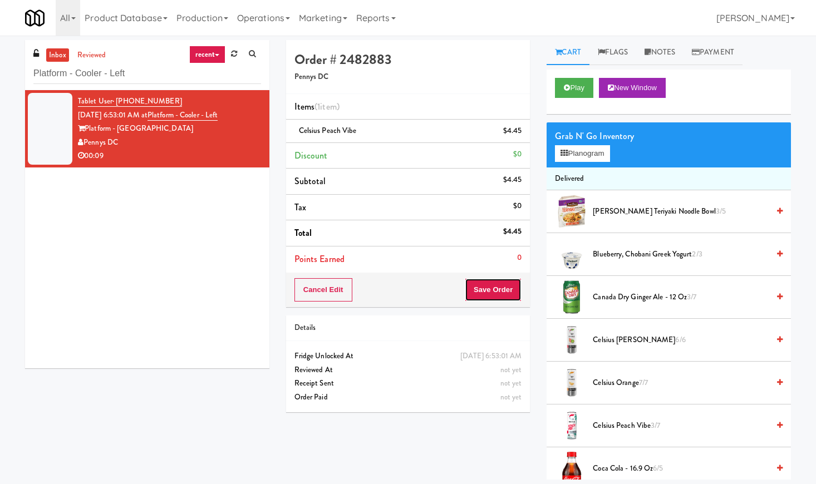
click at [481, 298] on button "Save Order" at bounding box center [493, 289] width 57 height 23
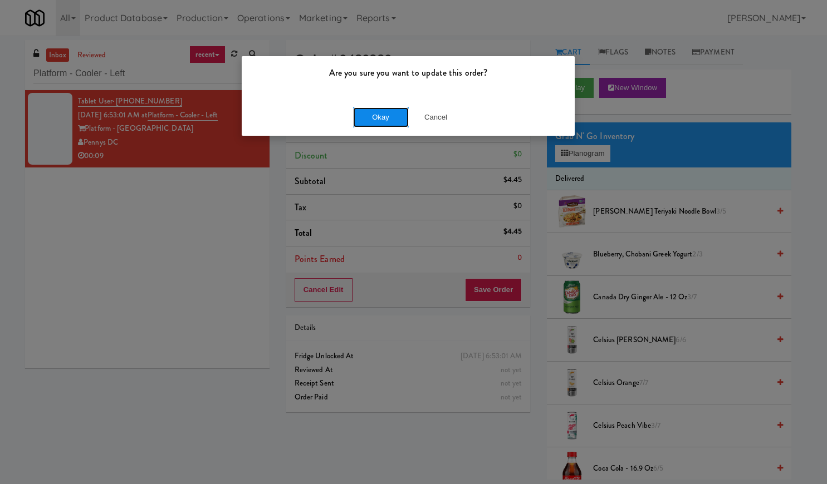
click at [371, 115] on button "Okay" at bounding box center [381, 117] width 56 height 20
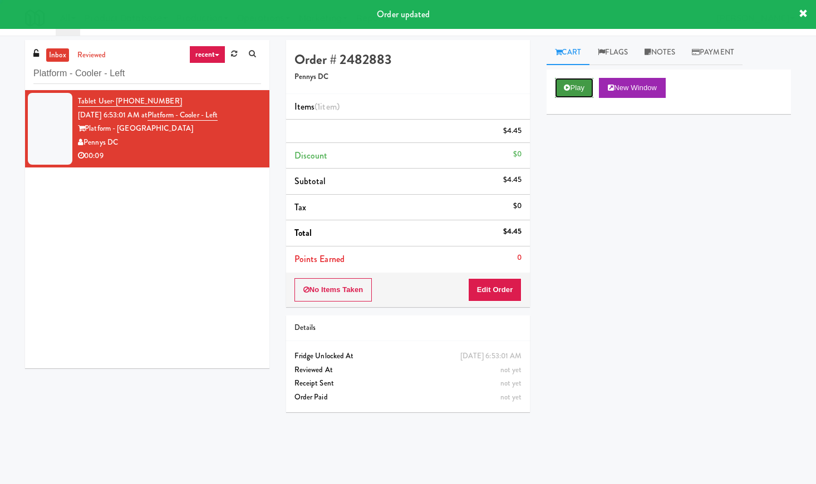
click at [573, 90] on button "Play" at bounding box center [574, 88] width 38 height 20
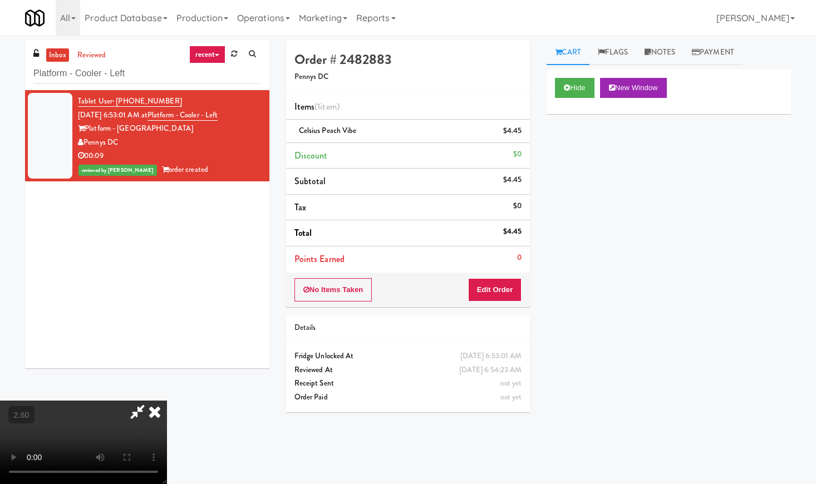
click at [164, 401] on video at bounding box center [83, 442] width 167 height 83
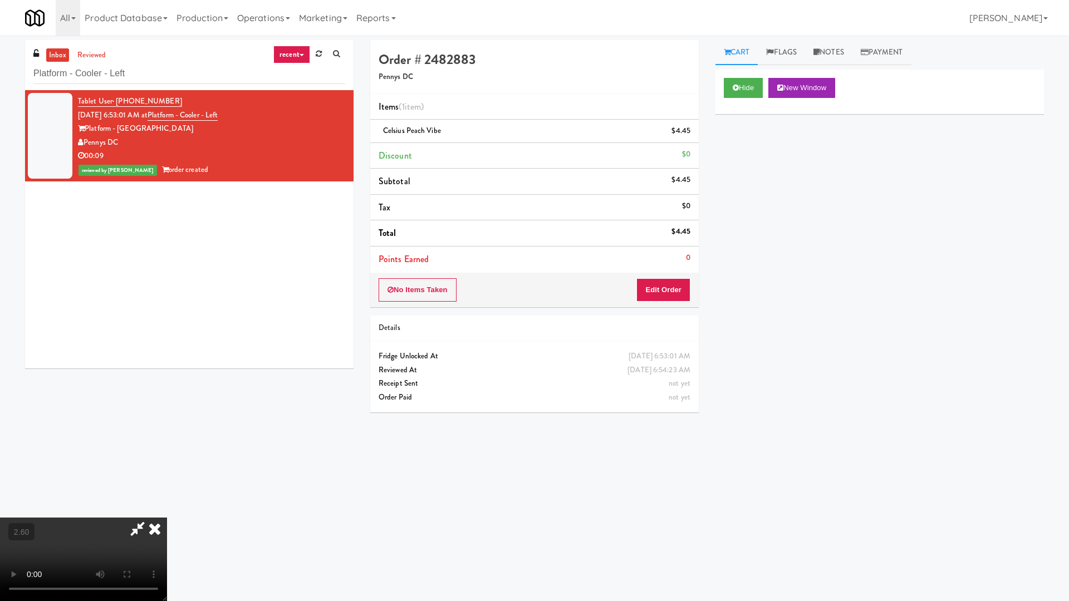
click at [167, 484] on video at bounding box center [83, 559] width 167 height 83
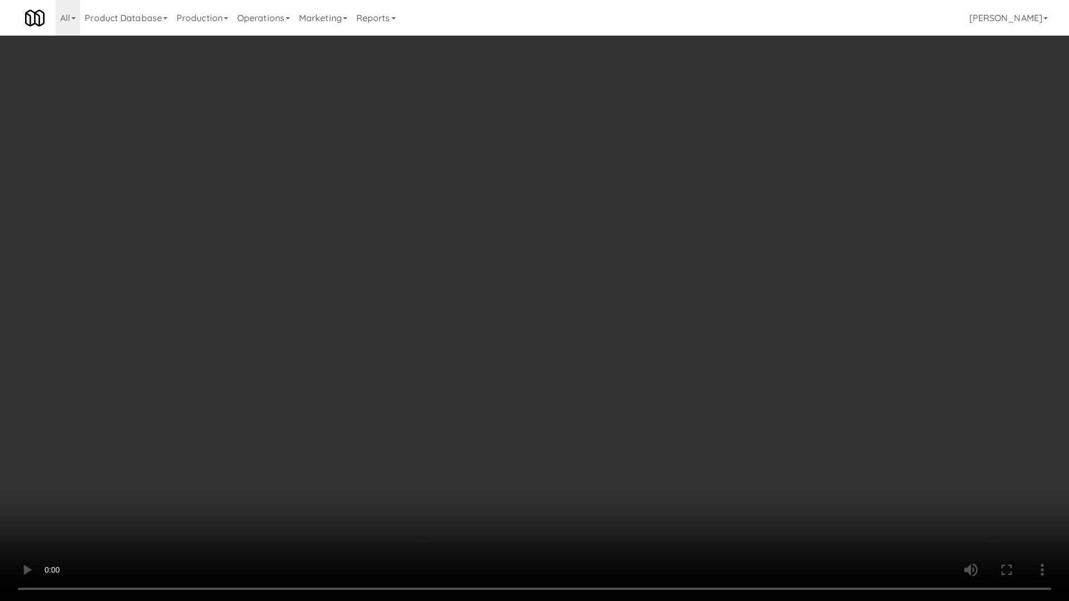
click at [612, 300] on video at bounding box center [534, 300] width 1069 height 601
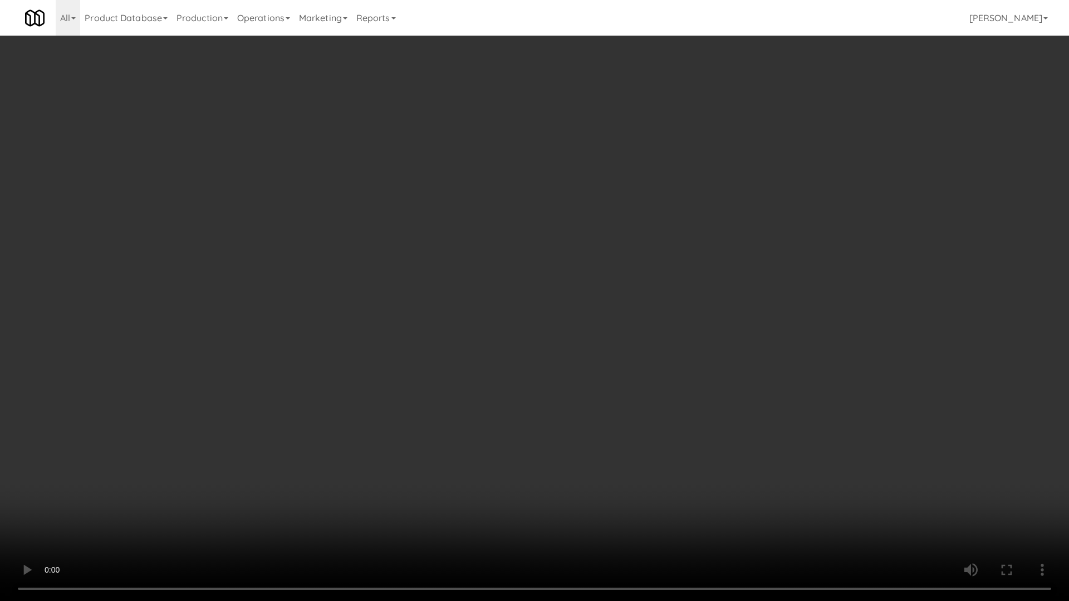
click at [612, 300] on video at bounding box center [534, 300] width 1069 height 601
click at [617, 311] on video at bounding box center [534, 300] width 1069 height 601
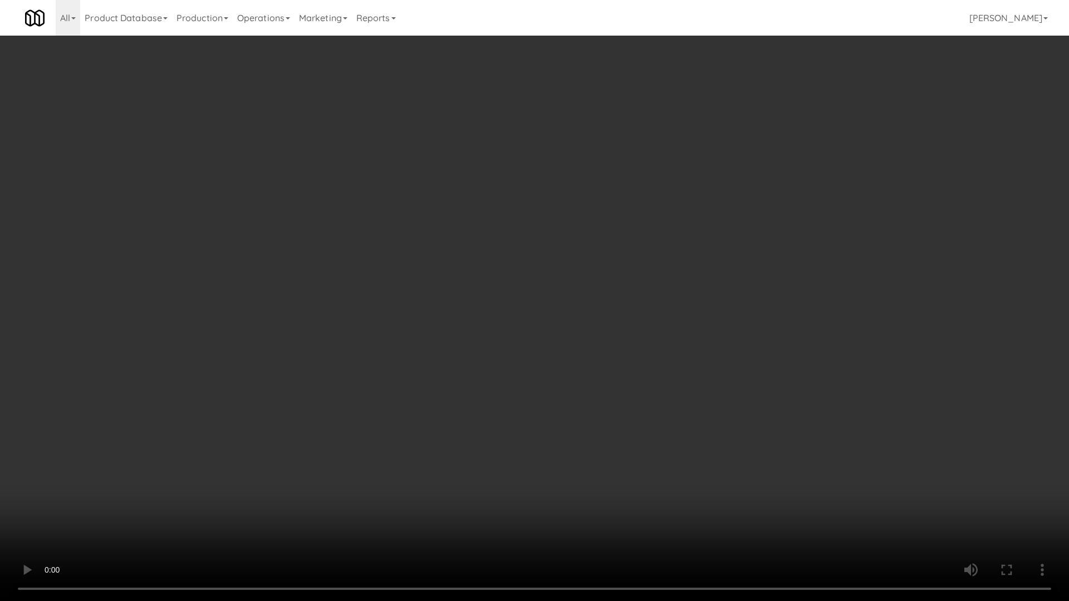
click at [617, 311] on video at bounding box center [534, 300] width 1069 height 601
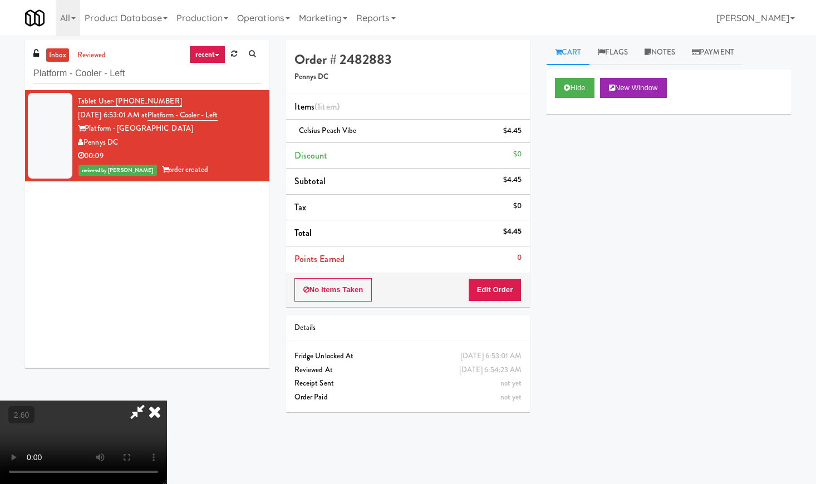
click at [167, 401] on icon at bounding box center [154, 412] width 24 height 22
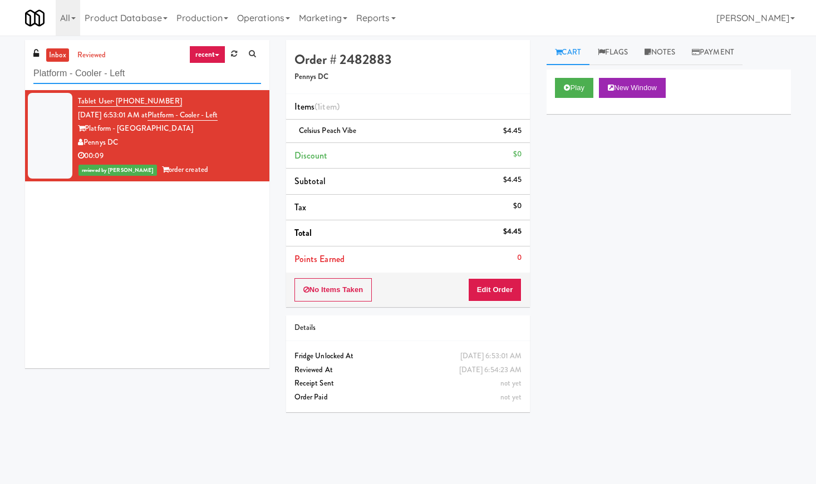
click at [116, 67] on input "Platform - Cooler - Left" at bounding box center [147, 73] width 228 height 21
paste input "TC Combo Cooler"
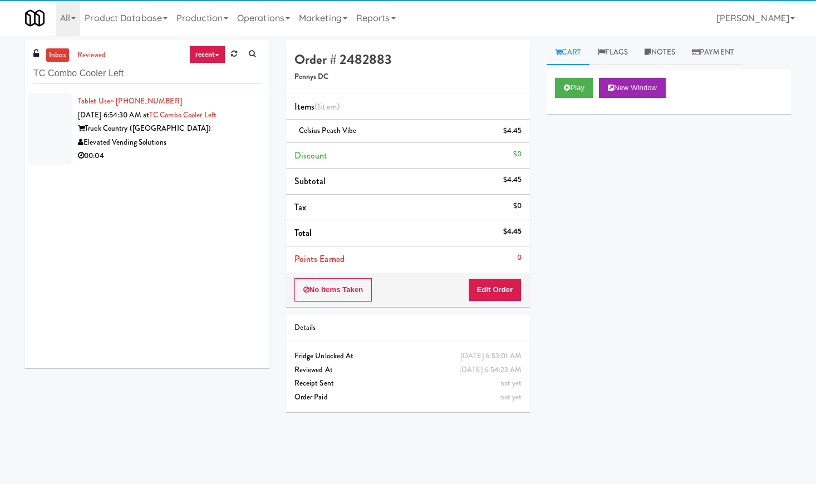
click at [205, 136] on div "Elevated Vending Solutions" at bounding box center [169, 143] width 183 height 14
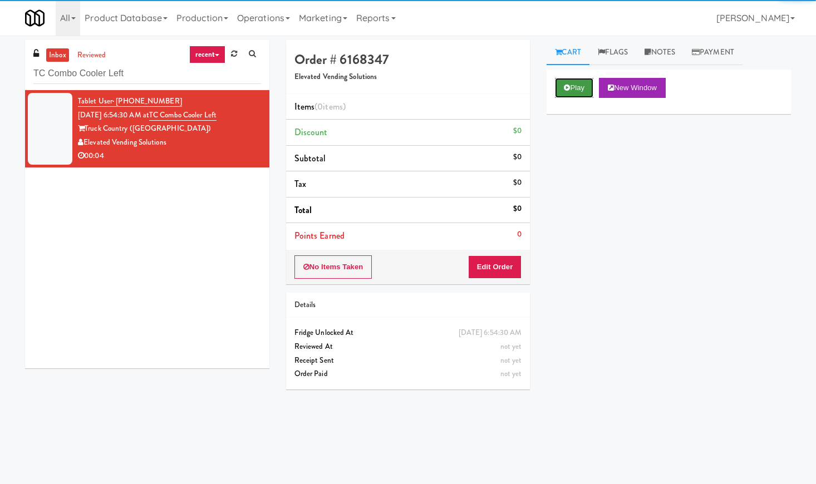
click at [575, 90] on button "Play" at bounding box center [574, 88] width 38 height 20
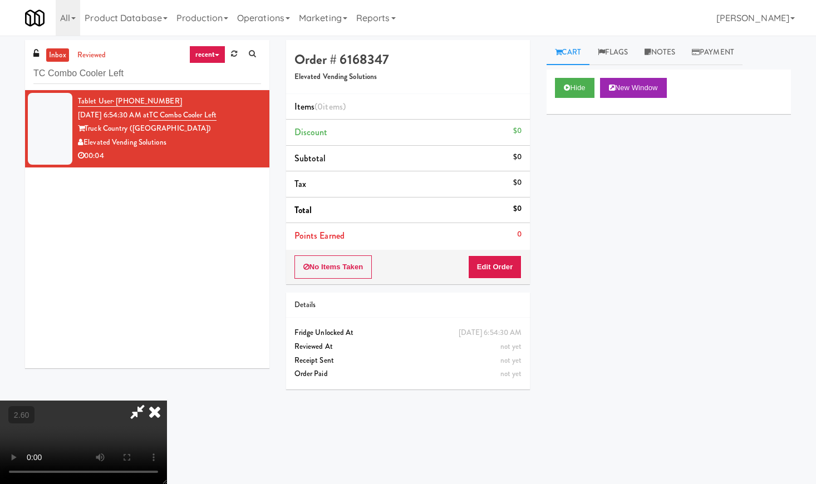
click at [167, 401] on video at bounding box center [83, 442] width 167 height 83
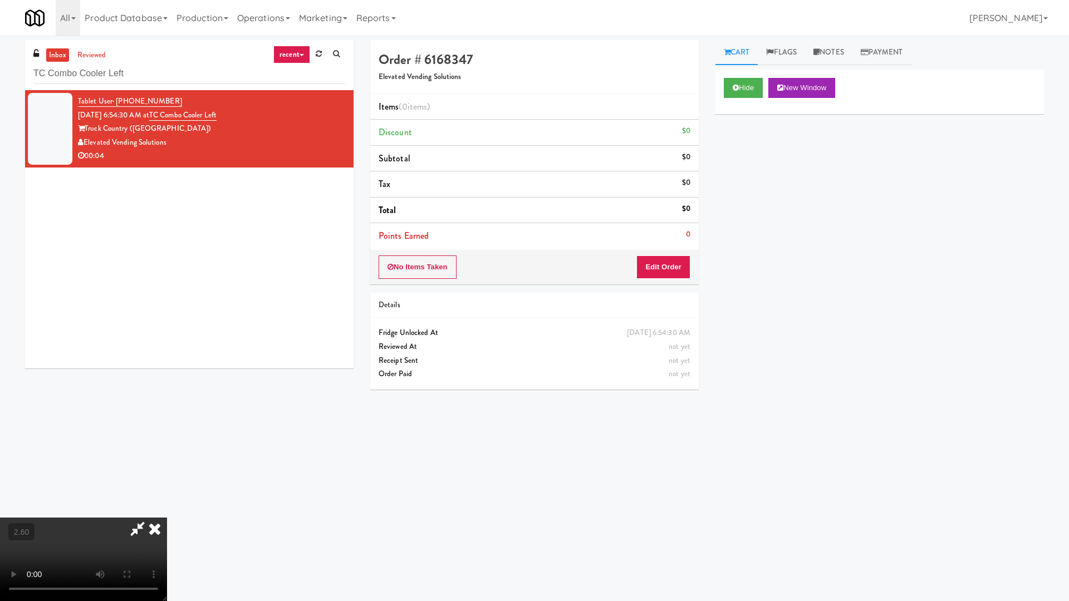
click at [167, 484] on video at bounding box center [83, 559] width 167 height 83
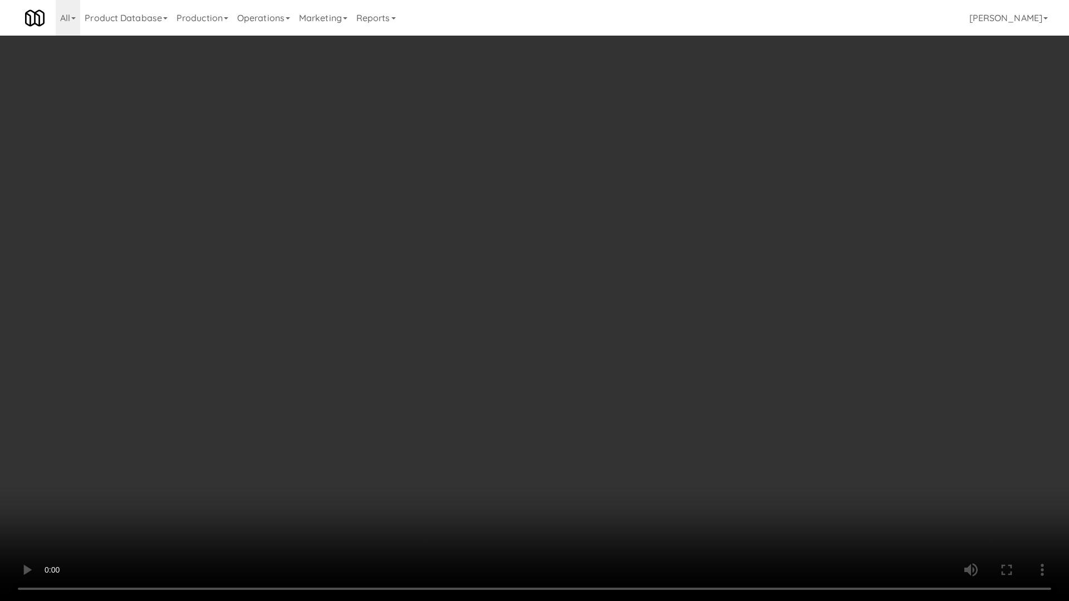
click at [474, 266] on video at bounding box center [534, 300] width 1069 height 601
click at [480, 269] on video at bounding box center [534, 300] width 1069 height 601
click at [678, 280] on video at bounding box center [534, 300] width 1069 height 601
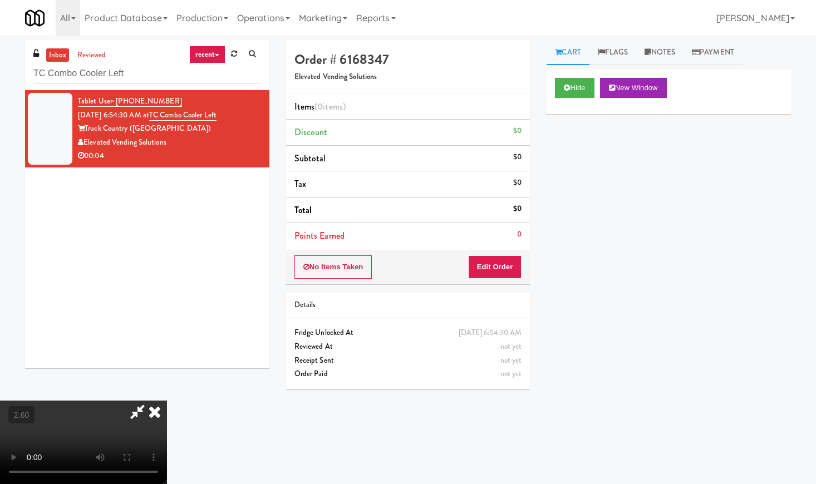
drag, startPoint x: 464, startPoint y: 52, endPoint x: 505, endPoint y: 195, distance: 148.5
click at [167, 401] on icon at bounding box center [154, 412] width 24 height 22
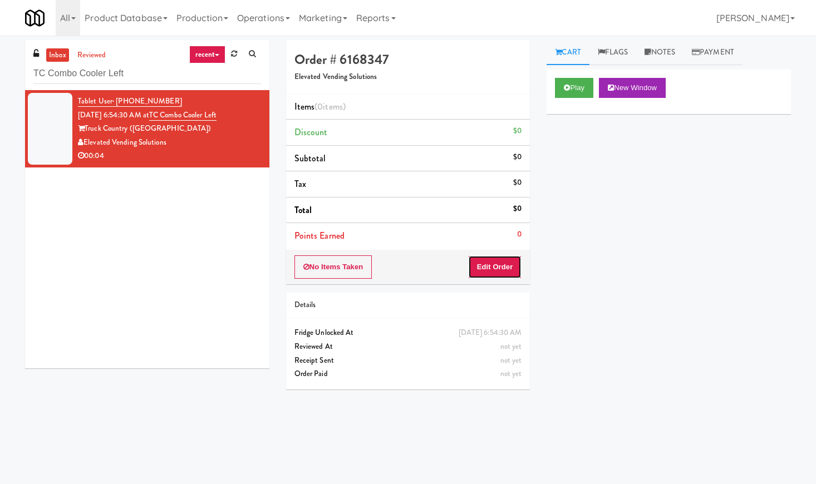
drag, startPoint x: 510, startPoint y: 262, endPoint x: 532, endPoint y: 239, distance: 31.9
click at [510, 262] on button "Edit Order" at bounding box center [495, 266] width 54 height 23
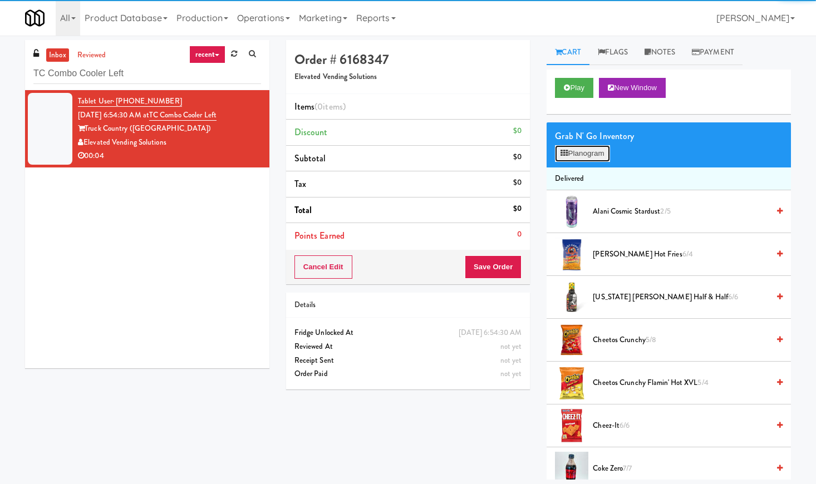
click at [579, 156] on button "Planogram" at bounding box center [582, 153] width 55 height 17
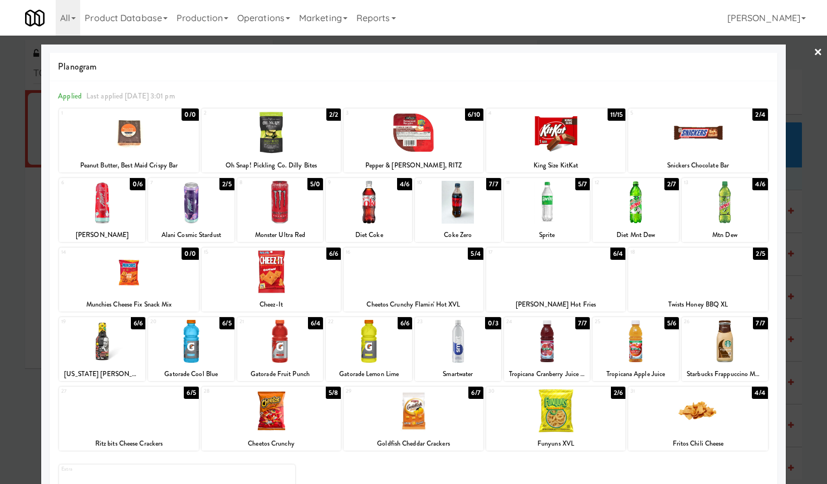
drag, startPoint x: 353, startPoint y: 197, endPoint x: 395, endPoint y: 186, distance: 43.2
click at [352, 196] on div at bounding box center [369, 202] width 86 height 43
click at [813, 51] on link "×" at bounding box center [817, 53] width 9 height 35
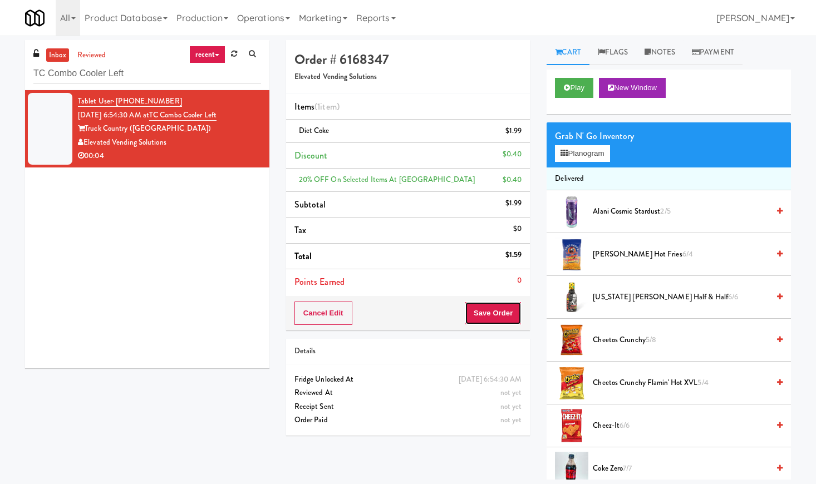
click at [498, 309] on button "Save Order" at bounding box center [493, 313] width 57 height 23
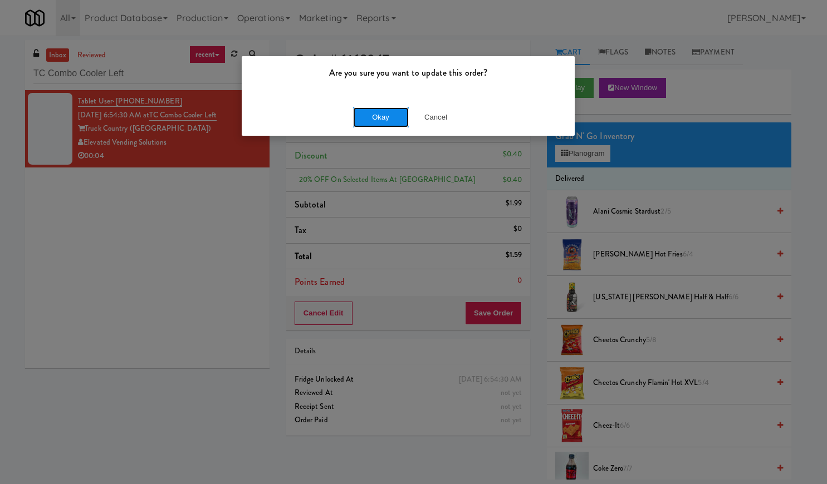
click at [389, 124] on button "Okay" at bounding box center [381, 117] width 56 height 20
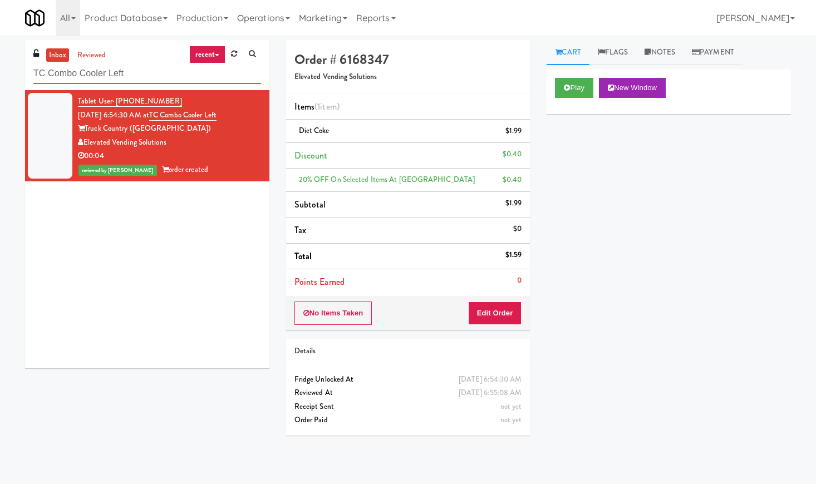
click at [110, 71] on input "TC Combo Cooler Left" at bounding box center [147, 73] width 228 height 21
paste input "[GEOGRAPHIC_DATA] - Cooler - Righ"
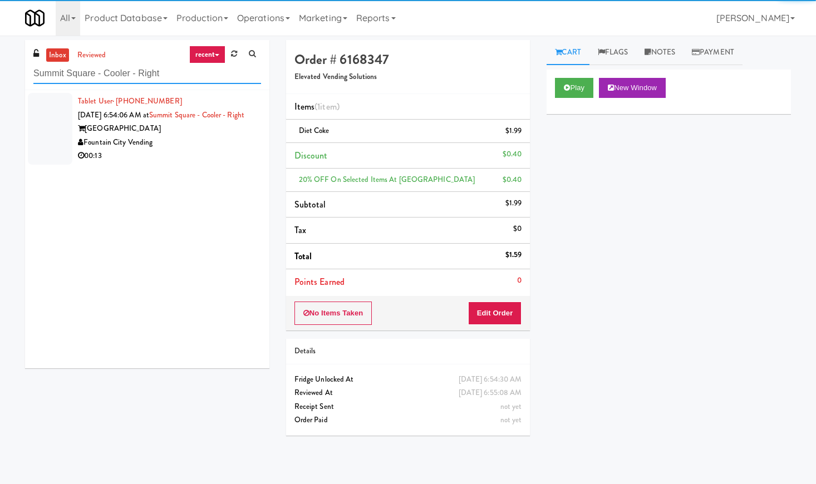
type input "Summit Square - Cooler - Right"
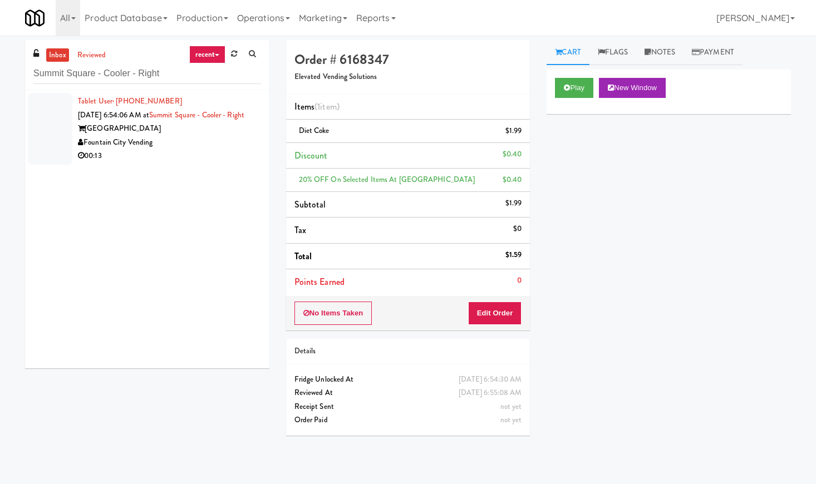
click at [239, 150] on div "Fountain City Vending" at bounding box center [169, 143] width 183 height 14
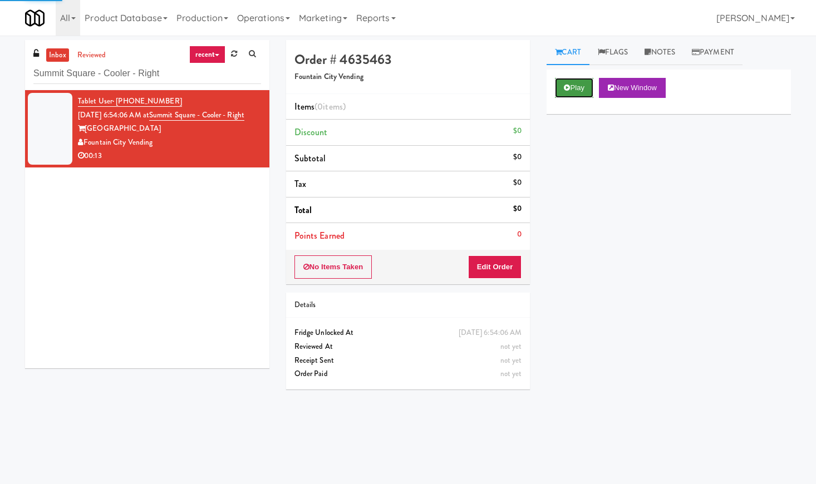
click at [556, 93] on button "Play" at bounding box center [574, 88] width 38 height 20
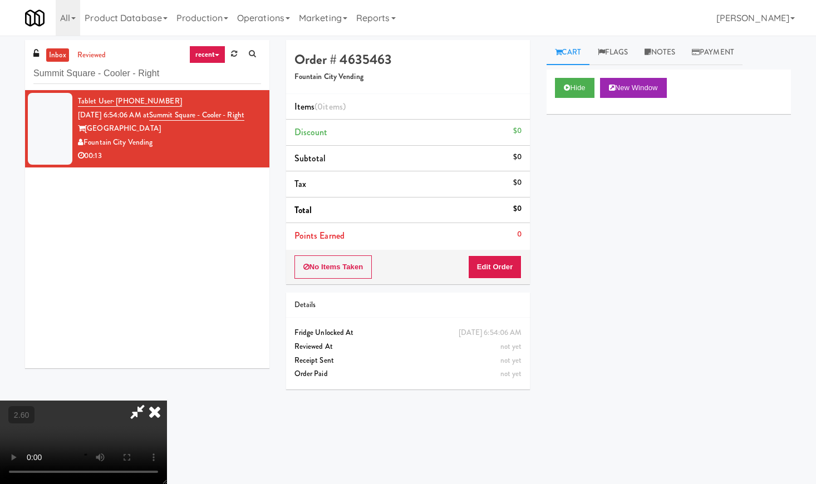
click at [167, 401] on video at bounding box center [83, 442] width 167 height 83
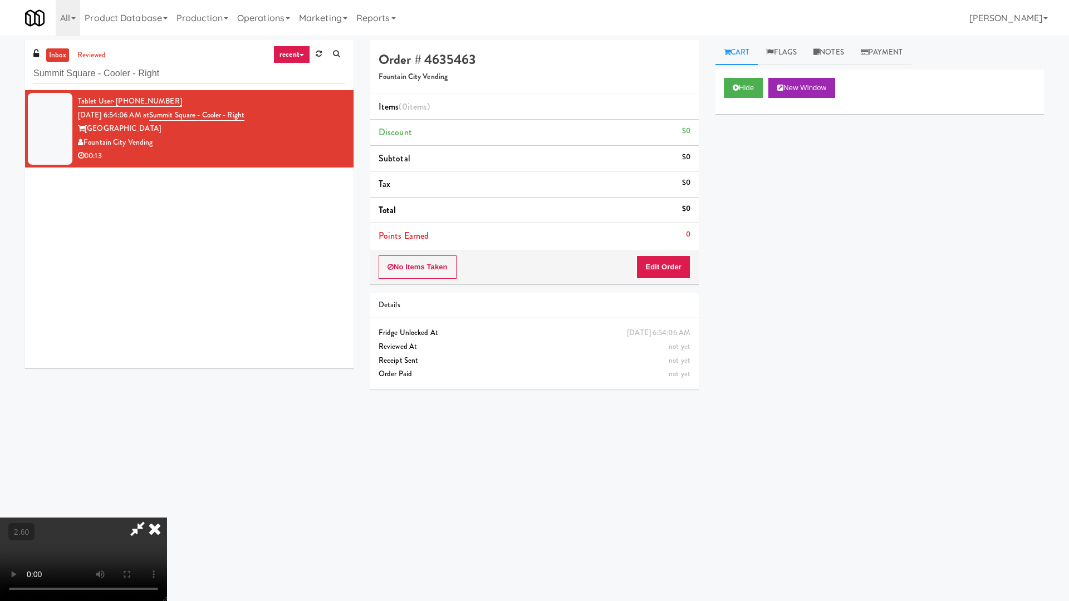
click at [167, 484] on video at bounding box center [83, 559] width 167 height 83
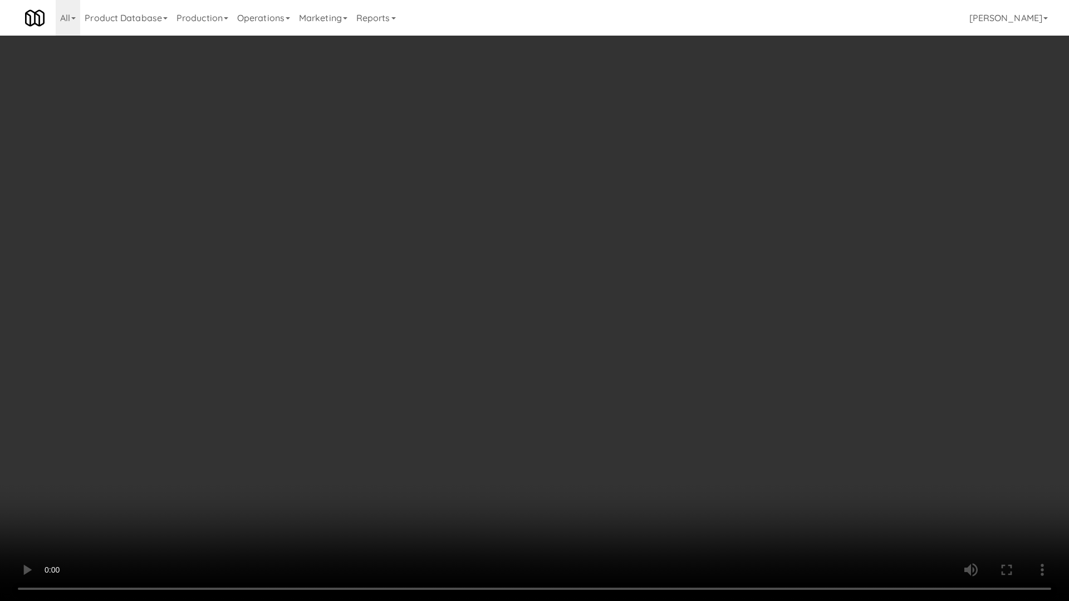
click at [418, 323] on video at bounding box center [534, 300] width 1069 height 601
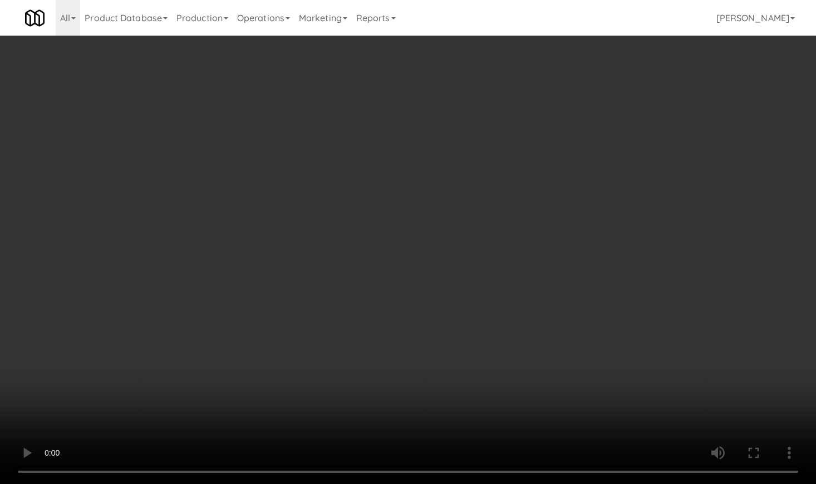
click at [376, 244] on video at bounding box center [408, 242] width 816 height 484
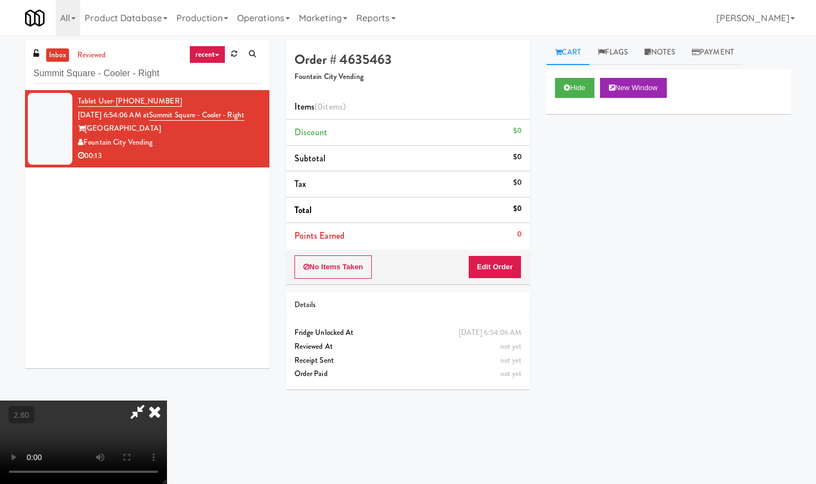
click at [167, 401] on video at bounding box center [83, 442] width 167 height 83
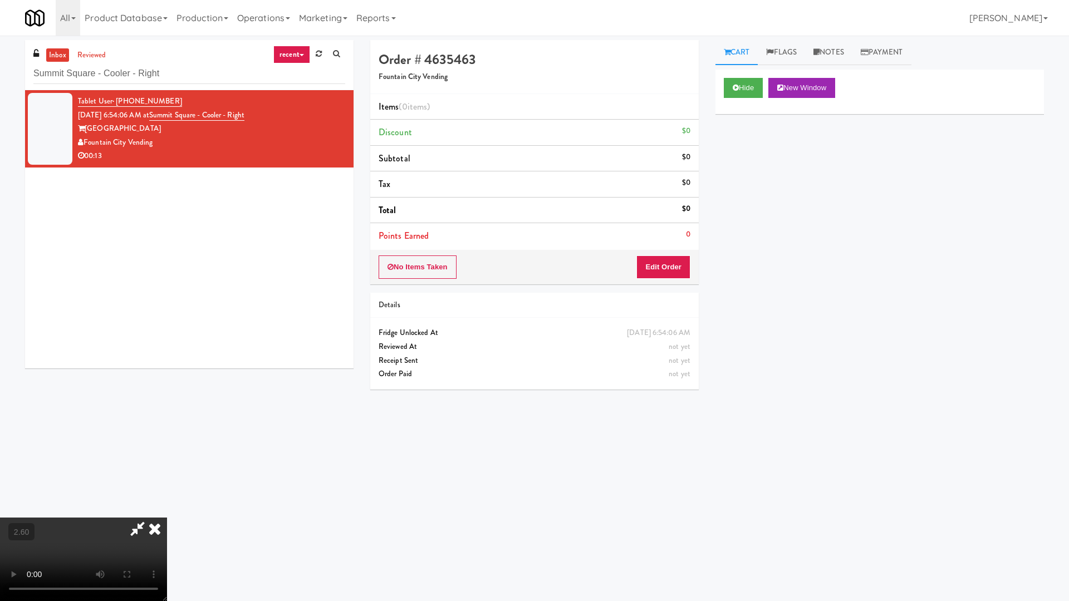
click at [167, 484] on video at bounding box center [83, 559] width 167 height 83
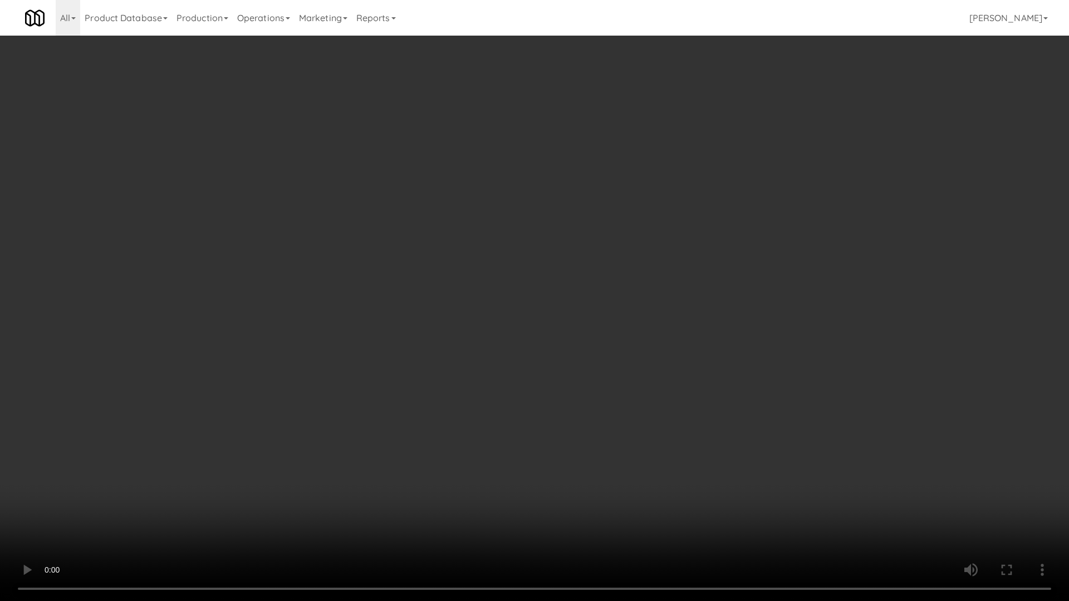
click at [384, 317] on video at bounding box center [534, 300] width 1069 height 601
click at [392, 318] on video at bounding box center [534, 300] width 1069 height 601
click at [404, 350] on video at bounding box center [534, 300] width 1069 height 601
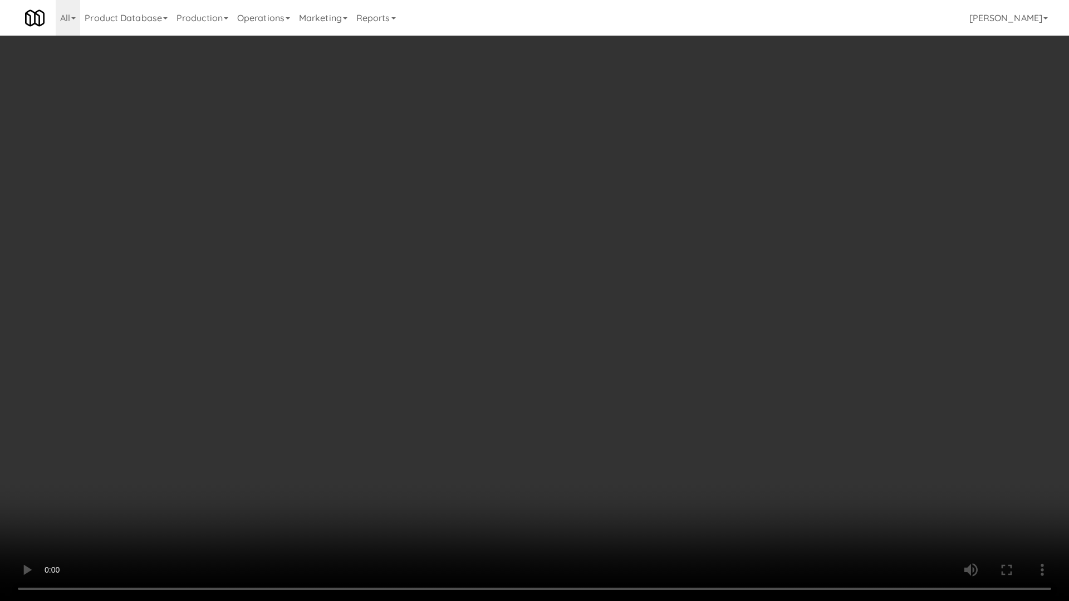
click at [406, 355] on video at bounding box center [534, 300] width 1069 height 601
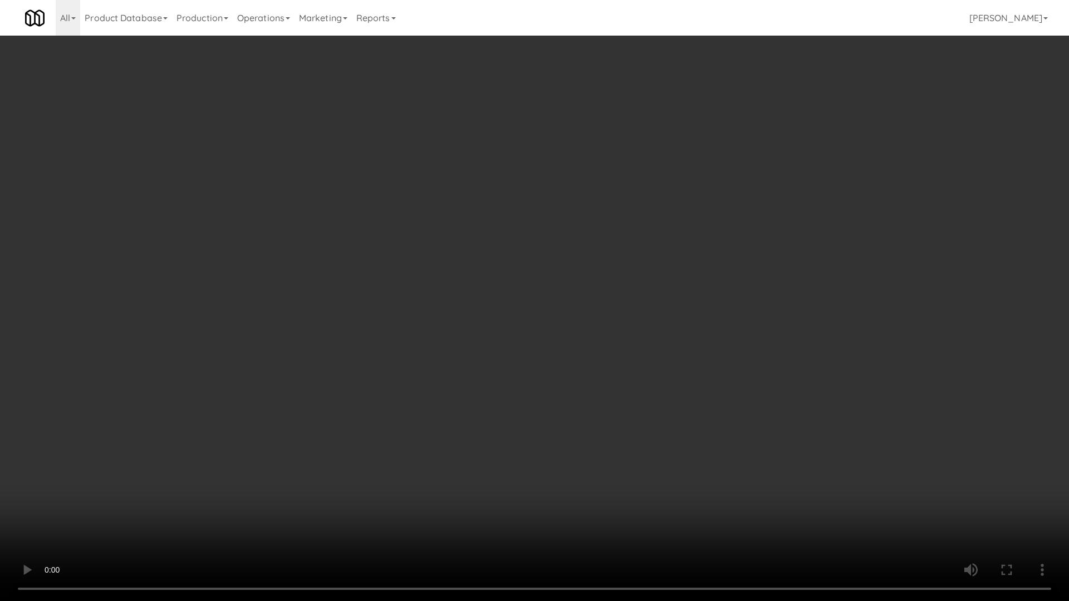
click at [406, 355] on video at bounding box center [534, 300] width 1069 height 601
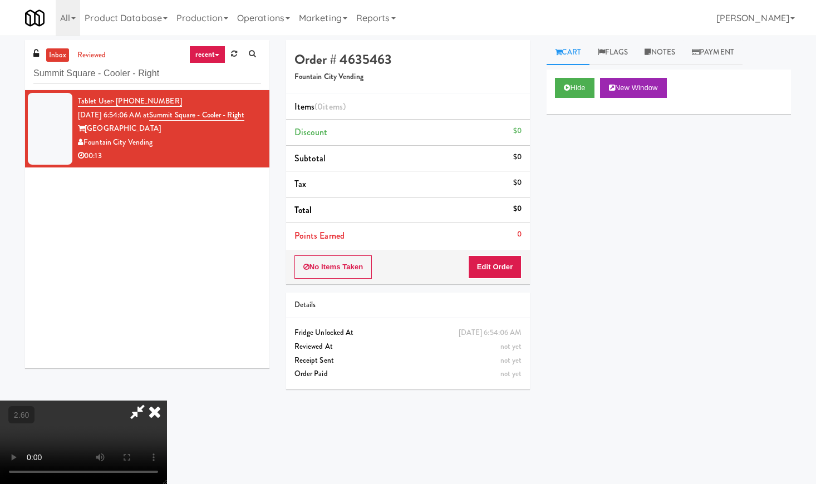
click at [167, 401] on icon at bounding box center [154, 412] width 24 height 22
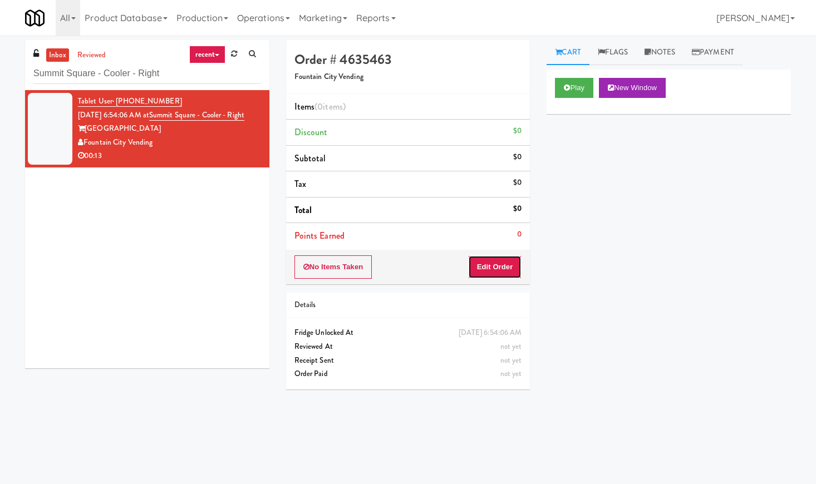
drag, startPoint x: 500, startPoint y: 263, endPoint x: 525, endPoint y: 232, distance: 40.1
click at [500, 264] on button "Edit Order" at bounding box center [495, 266] width 54 height 23
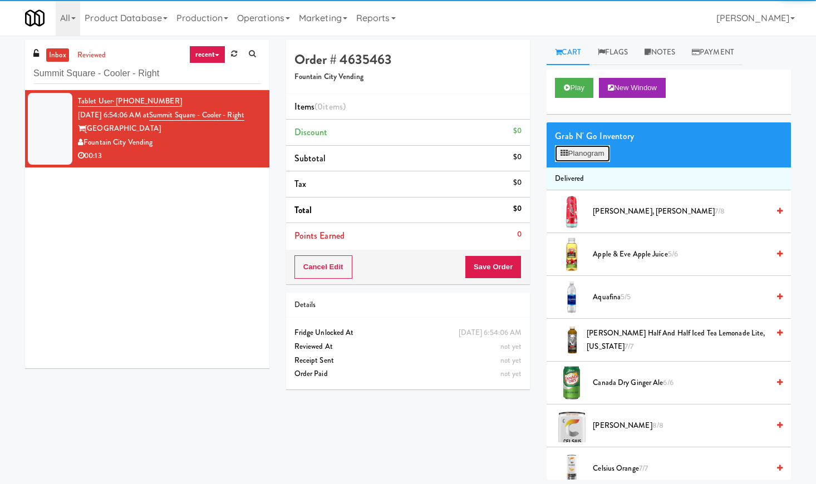
click at [579, 155] on button "Planogram" at bounding box center [582, 153] width 55 height 17
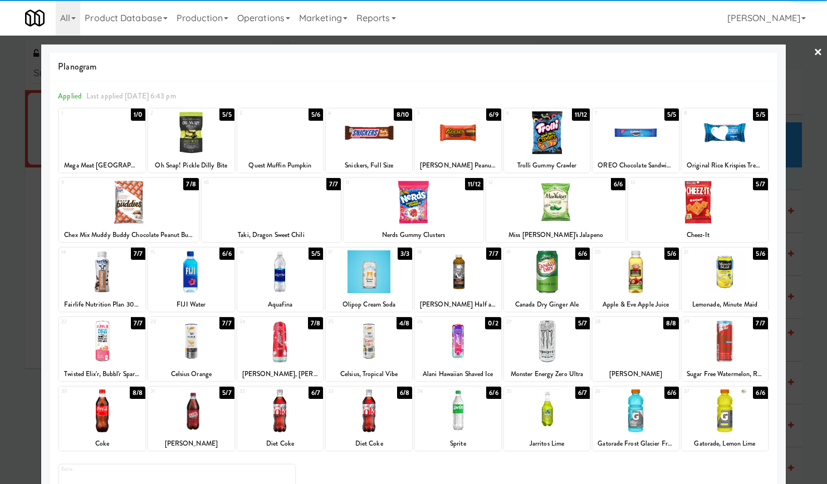
click at [539, 367] on div "Monster Energy Zero Ultra" at bounding box center [546, 374] width 83 height 14
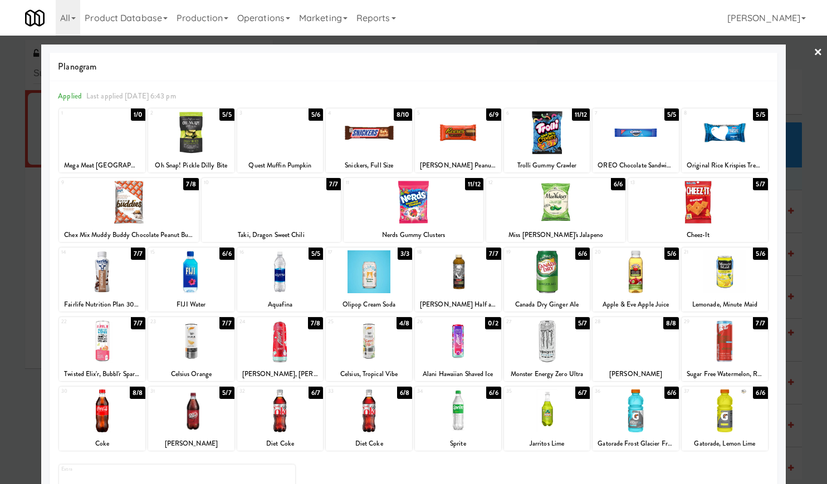
click at [539, 349] on div at bounding box center [547, 341] width 86 height 43
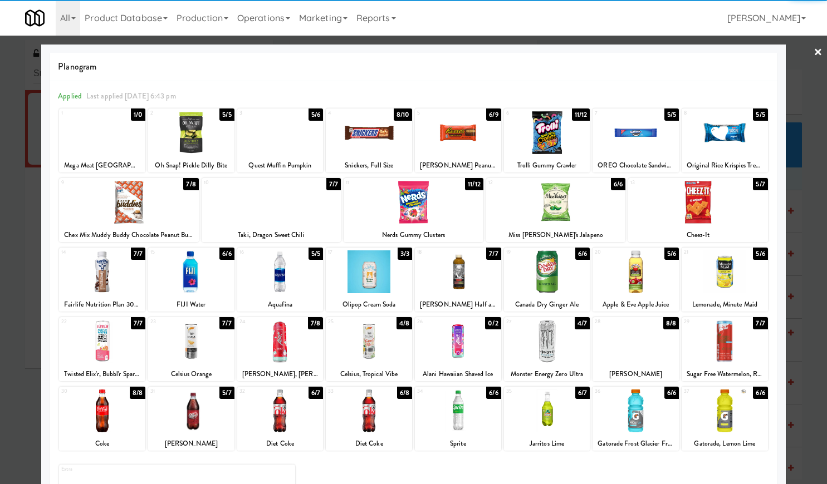
click at [813, 46] on link "×" at bounding box center [817, 53] width 9 height 35
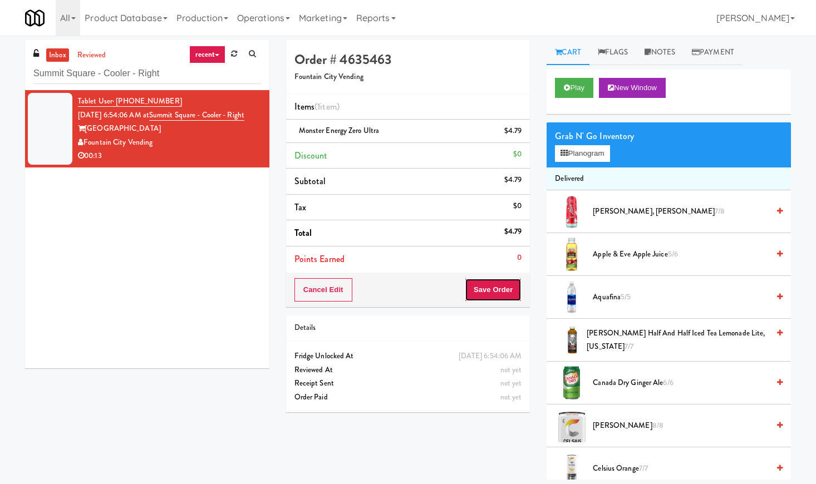
click at [485, 288] on button "Save Order" at bounding box center [493, 289] width 57 height 23
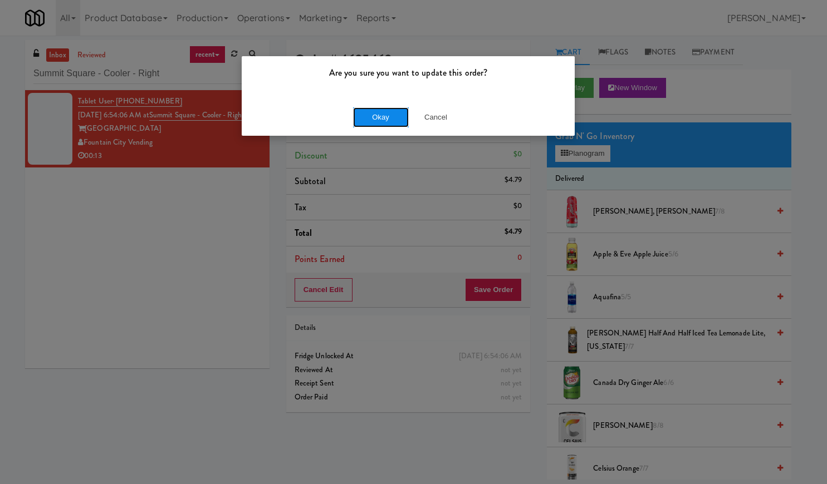
click at [387, 116] on button "Okay" at bounding box center [381, 117] width 56 height 20
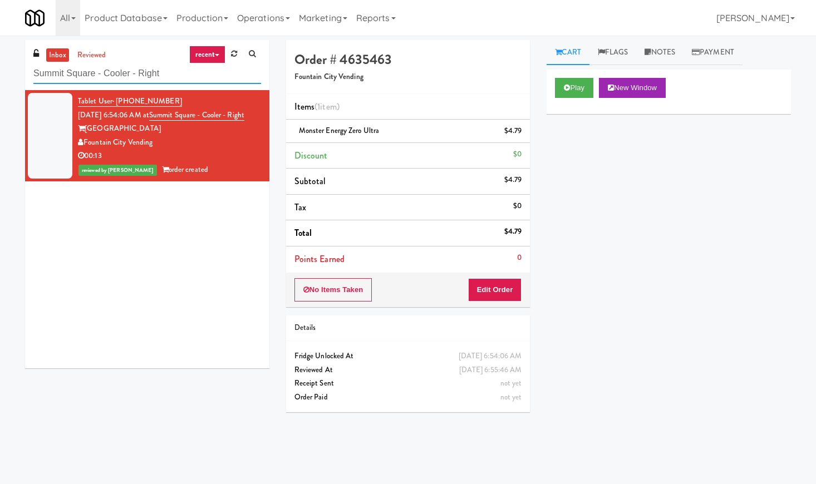
click at [96, 75] on input "Summit Square - Cooler - Right" at bounding box center [147, 73] width 228 height 21
paste input "333 N Water-Cooler"
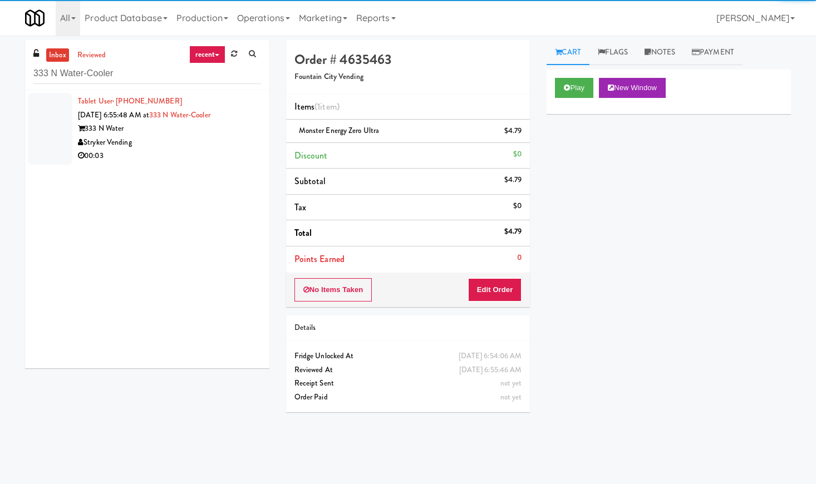
click at [190, 128] on div "333 N Water" at bounding box center [169, 129] width 183 height 14
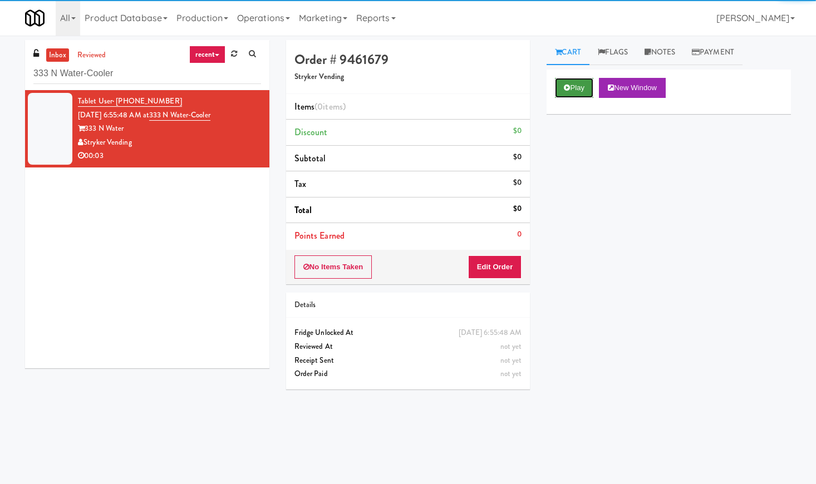
click at [576, 85] on button "Play" at bounding box center [574, 88] width 38 height 20
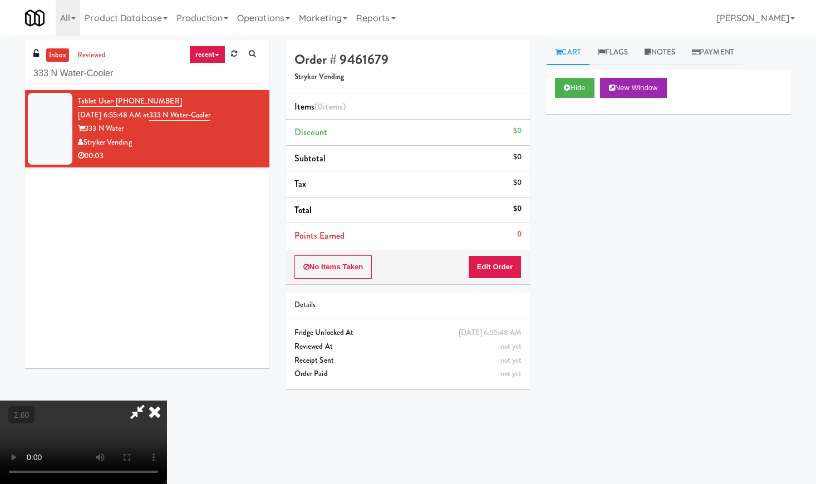
click at [167, 401] on video at bounding box center [83, 442] width 167 height 83
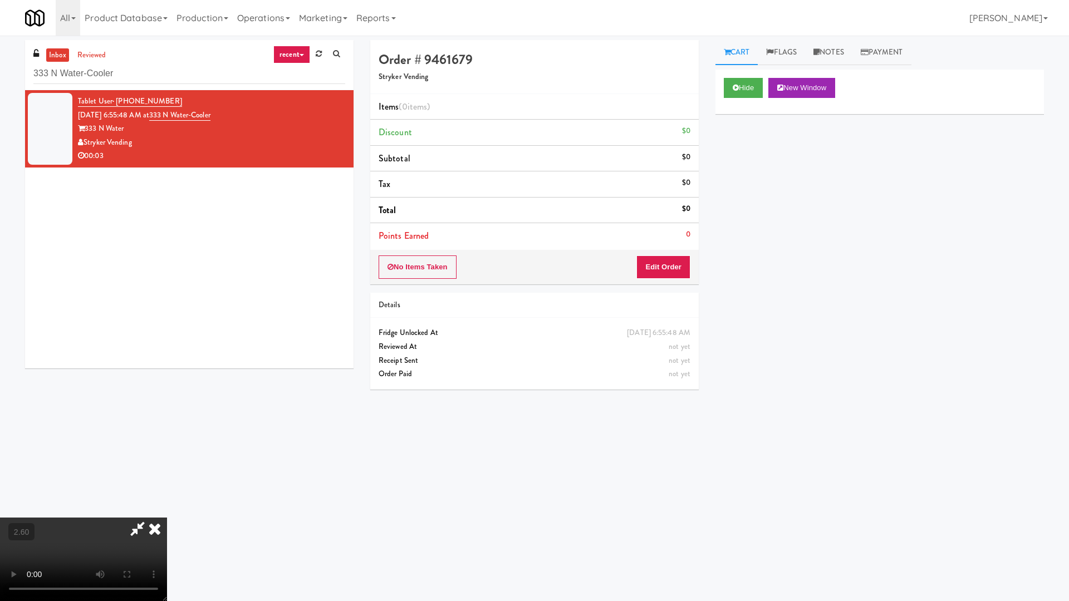
click at [167, 484] on video at bounding box center [83, 559] width 167 height 83
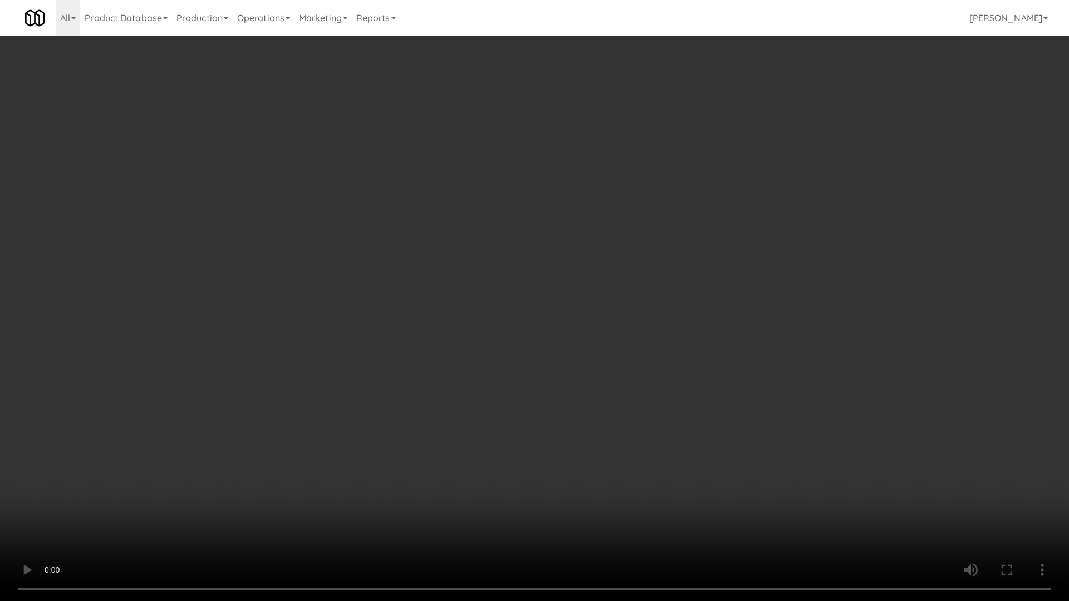
click at [520, 386] on video at bounding box center [534, 300] width 1069 height 601
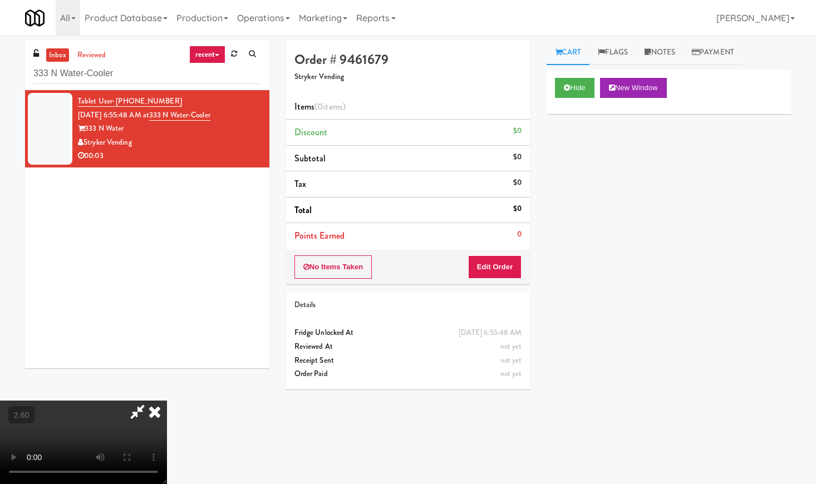
click at [167, 401] on icon at bounding box center [154, 412] width 24 height 22
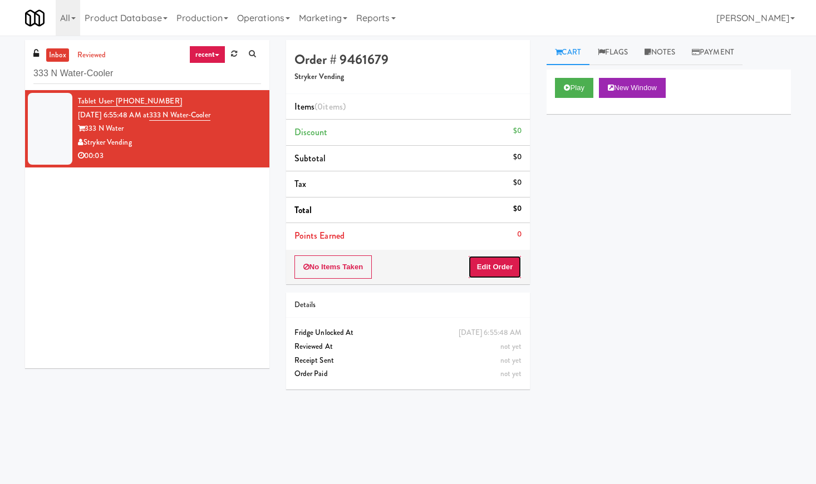
click at [508, 262] on button "Edit Order" at bounding box center [495, 266] width 54 height 23
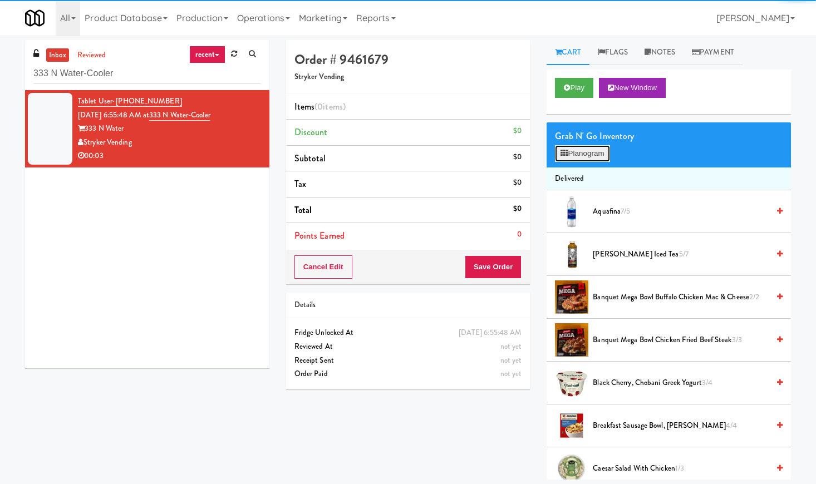
click at [577, 156] on button "Planogram" at bounding box center [582, 153] width 55 height 17
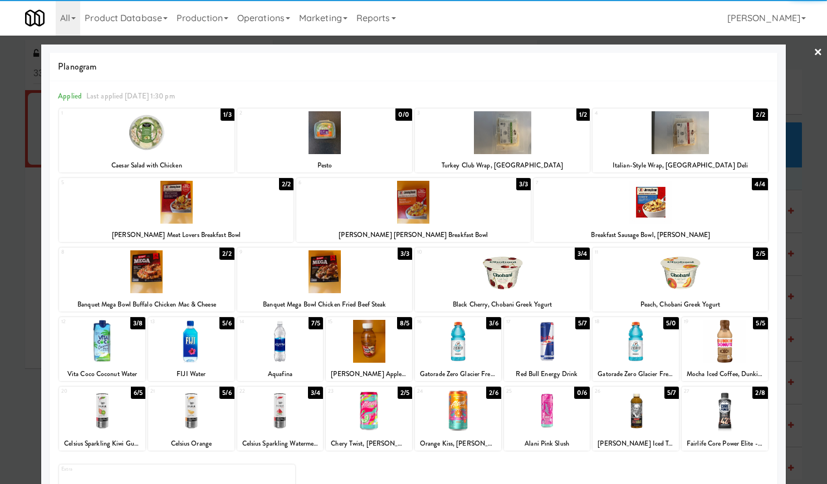
click at [370, 433] on div "23 2/5 Chery Twist, Alani" at bounding box center [369, 419] width 86 height 64
click at [813, 43] on link "×" at bounding box center [817, 53] width 9 height 35
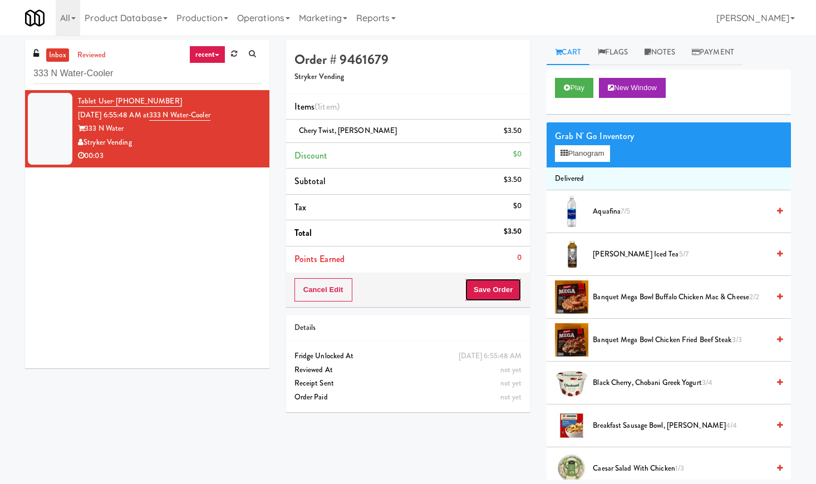
click at [490, 296] on button "Save Order" at bounding box center [493, 289] width 57 height 23
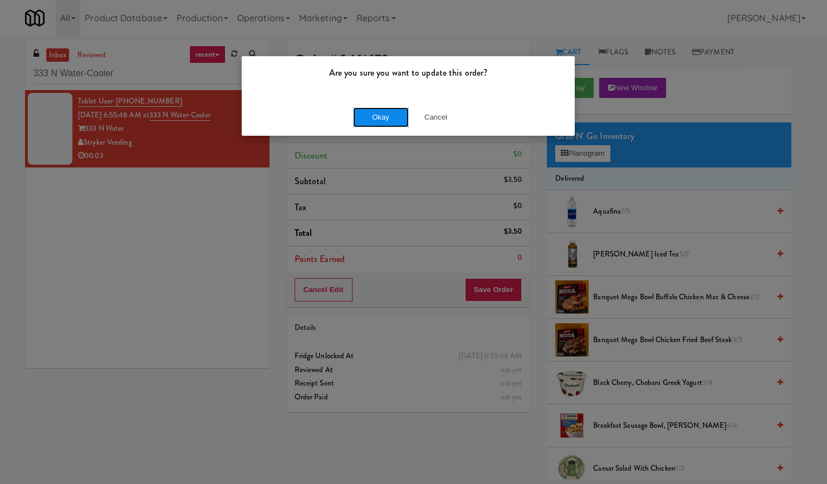
click at [397, 115] on button "Okay" at bounding box center [381, 117] width 56 height 20
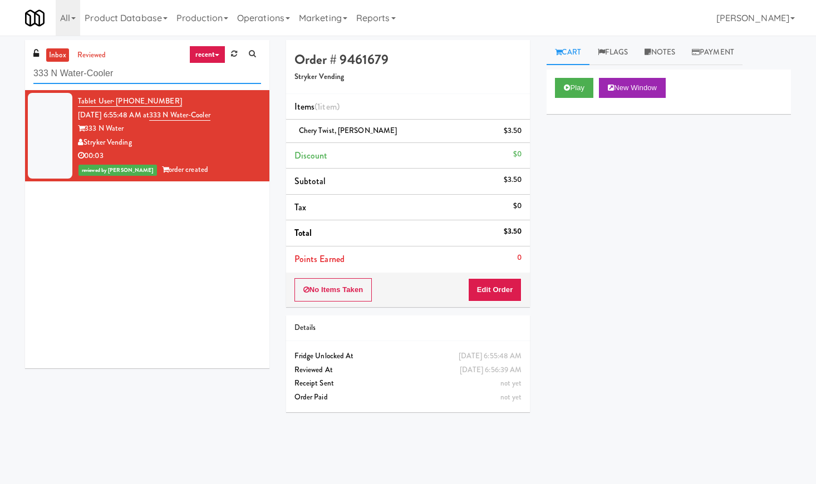
click at [122, 66] on input "333 N Water-Cooler" at bounding box center [147, 73] width 228 height 21
paste input "BMP -"
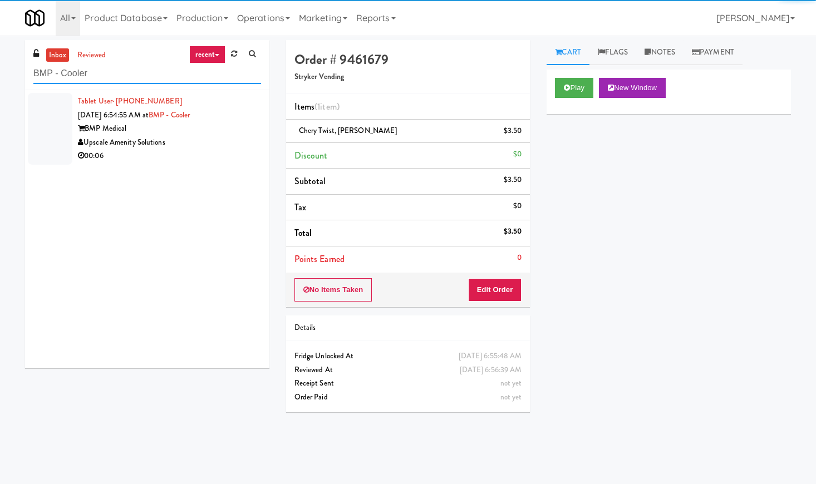
type input "BMP - Cooler"
click at [213, 141] on div "Upscale Amenity Solutions" at bounding box center [169, 143] width 183 height 14
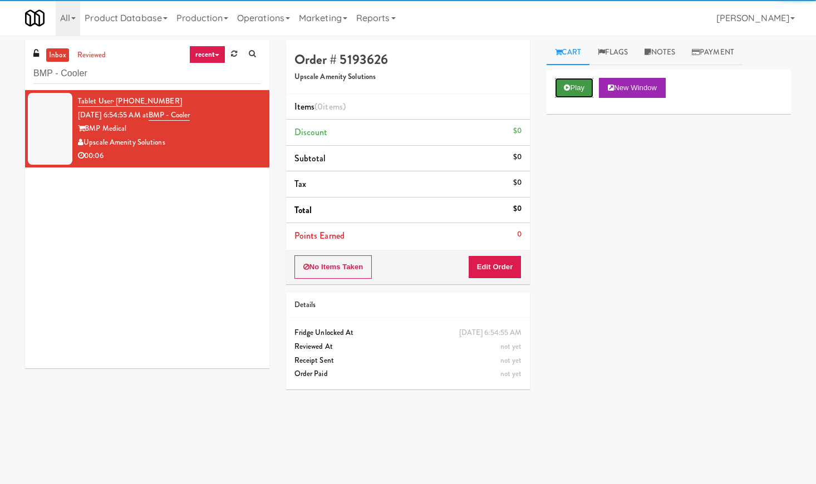
click at [576, 87] on button "Play" at bounding box center [574, 88] width 38 height 20
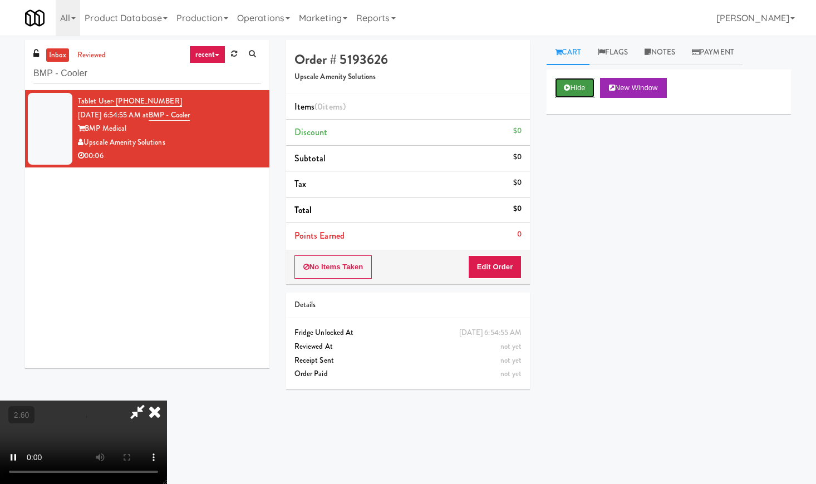
click at [584, 80] on button "Hide" at bounding box center [574, 88] width 39 height 20
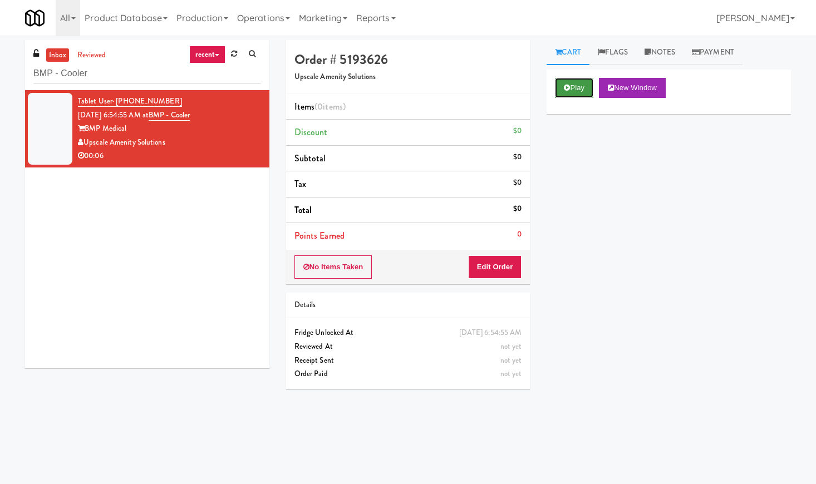
click at [584, 80] on button "Play" at bounding box center [574, 88] width 38 height 20
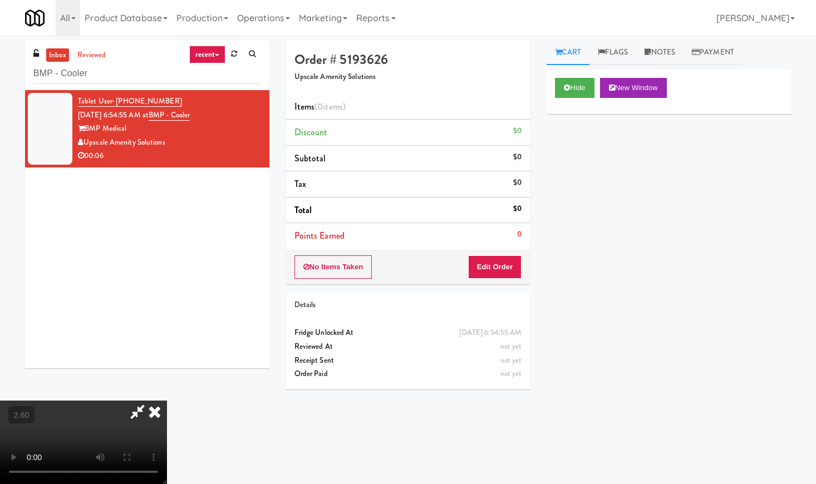
click at [167, 401] on video at bounding box center [83, 442] width 167 height 83
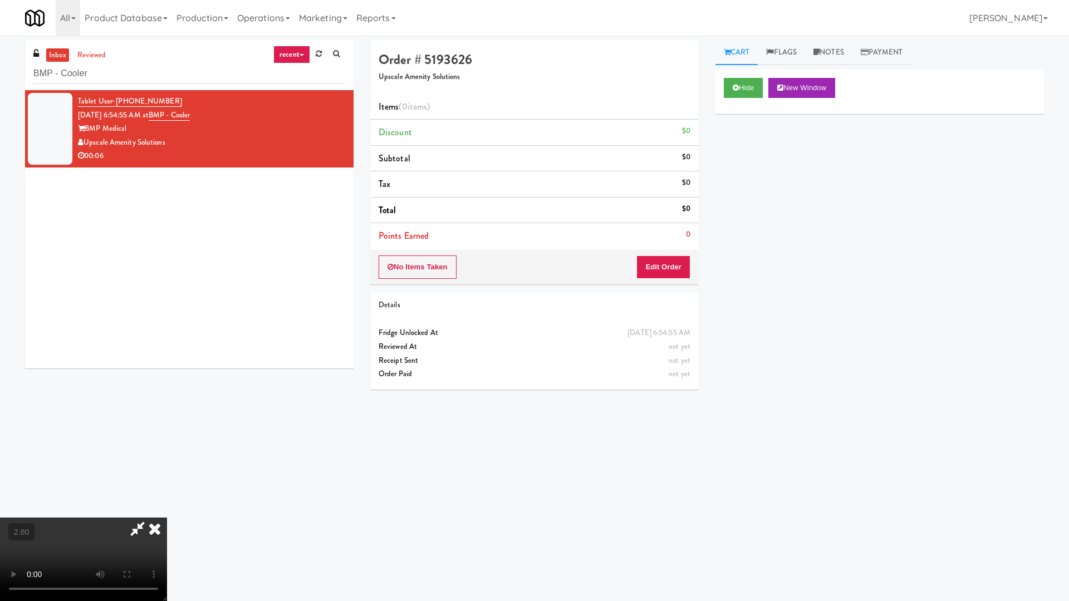
click at [167, 484] on video at bounding box center [83, 559] width 167 height 83
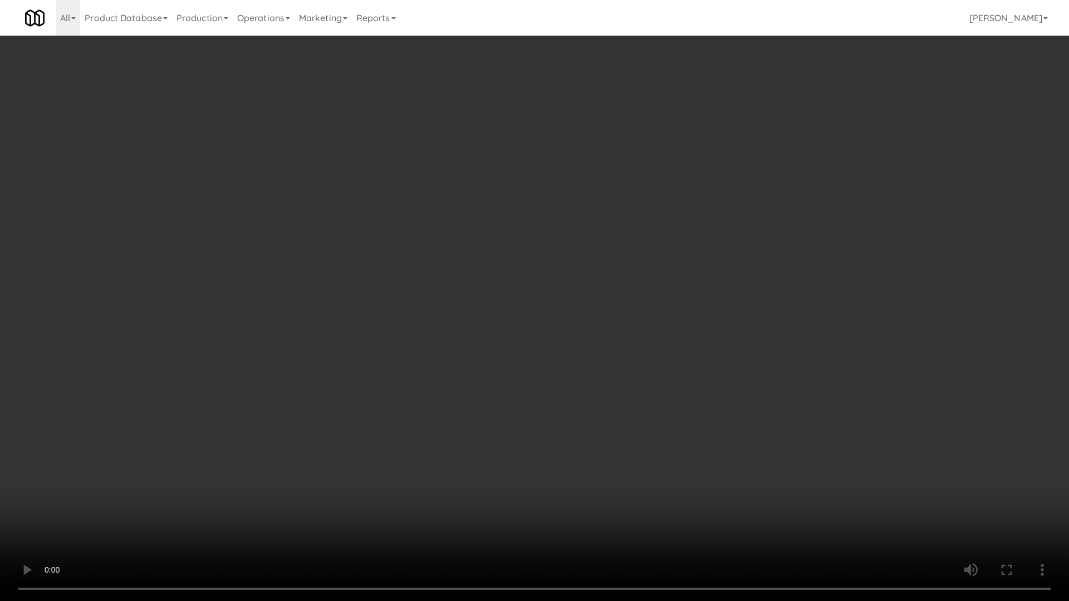
click at [517, 251] on video at bounding box center [534, 300] width 1069 height 601
click at [385, 314] on video at bounding box center [534, 300] width 1069 height 601
click at [527, 213] on video at bounding box center [534, 300] width 1069 height 601
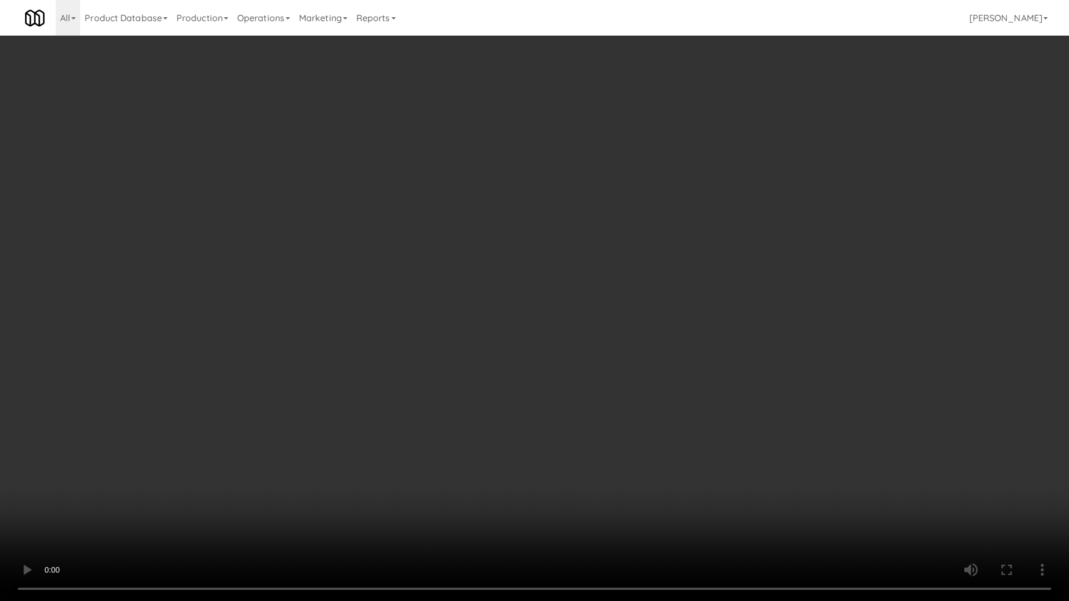
click at [527, 213] on video at bounding box center [534, 300] width 1069 height 601
click at [566, 169] on video at bounding box center [534, 300] width 1069 height 601
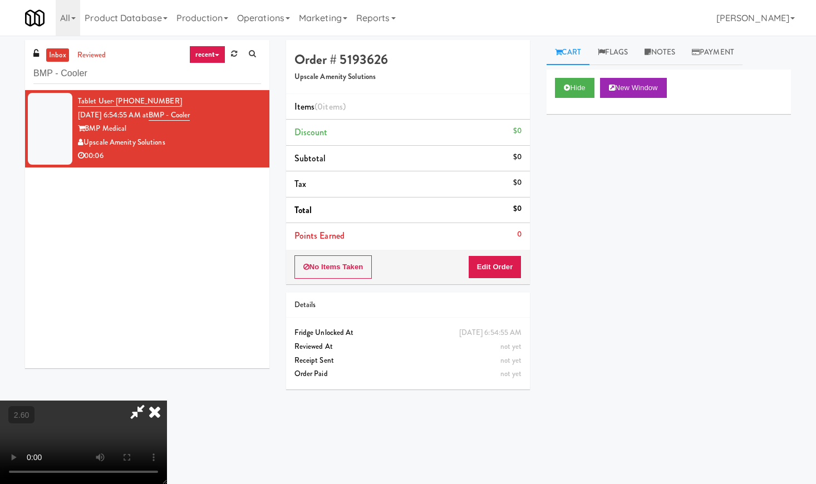
click at [167, 401] on icon at bounding box center [154, 412] width 24 height 22
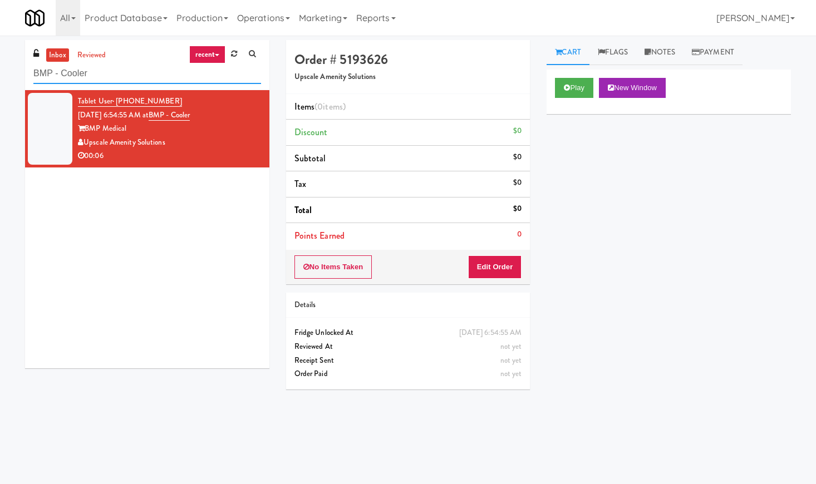
click at [154, 72] on input "BMP - Cooler" at bounding box center [147, 73] width 228 height 21
paste input "Liberty"
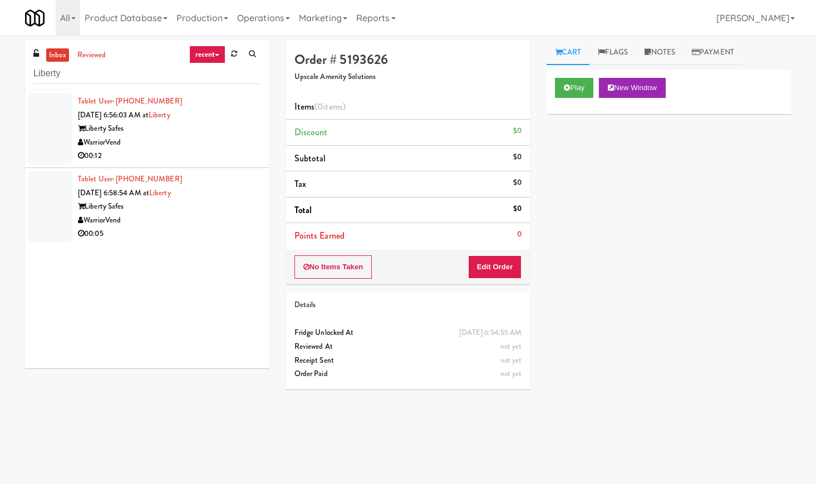
click at [226, 144] on div "WarriorVend" at bounding box center [169, 143] width 183 height 14
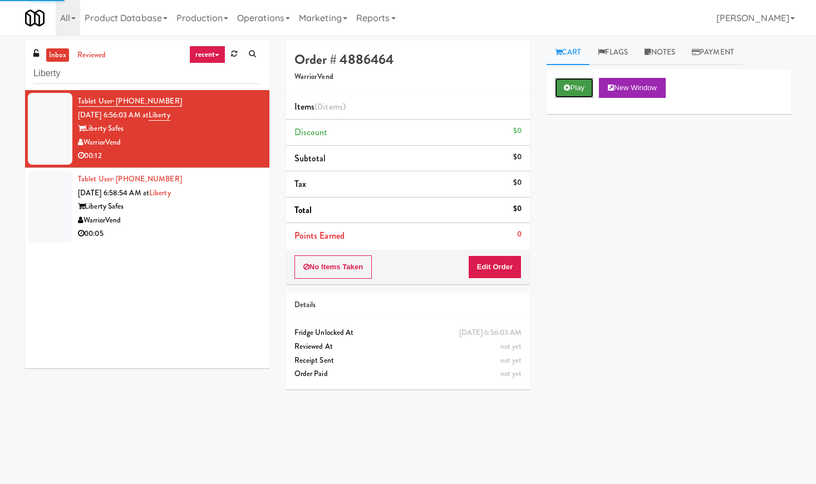
click at [568, 90] on icon at bounding box center [567, 87] width 6 height 7
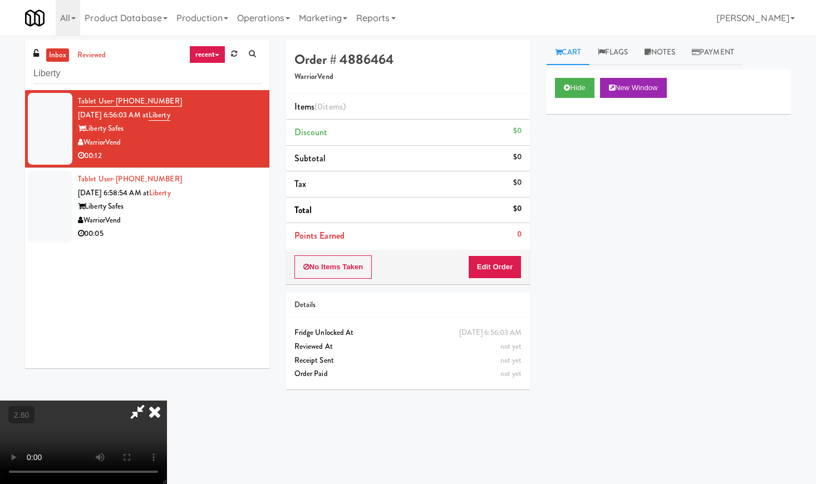
click at [167, 401] on video at bounding box center [83, 442] width 167 height 83
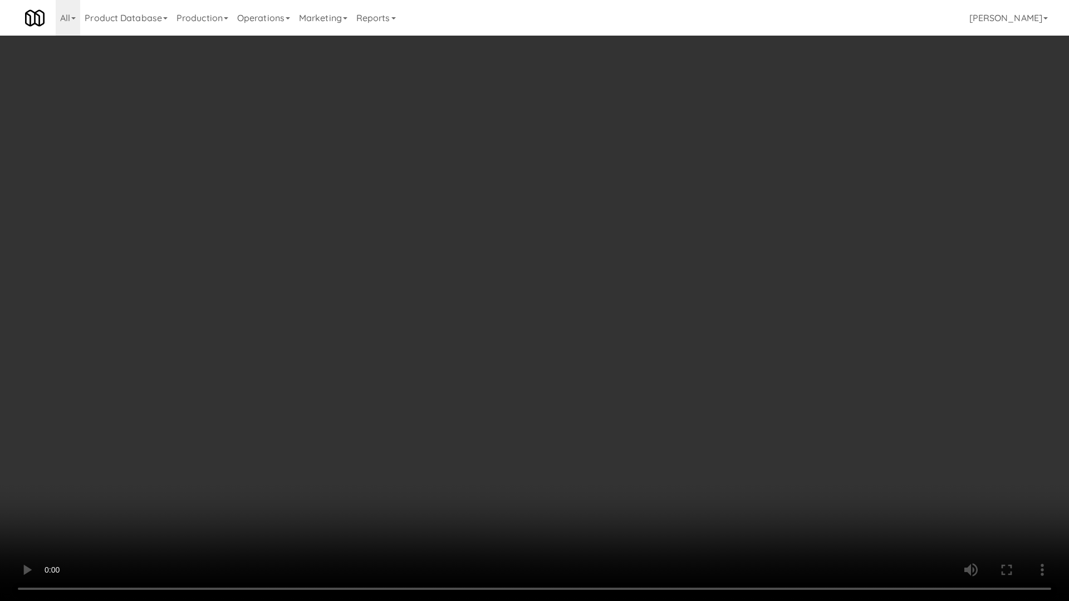
click at [414, 299] on video at bounding box center [534, 300] width 1069 height 601
click at [415, 299] on video at bounding box center [534, 300] width 1069 height 601
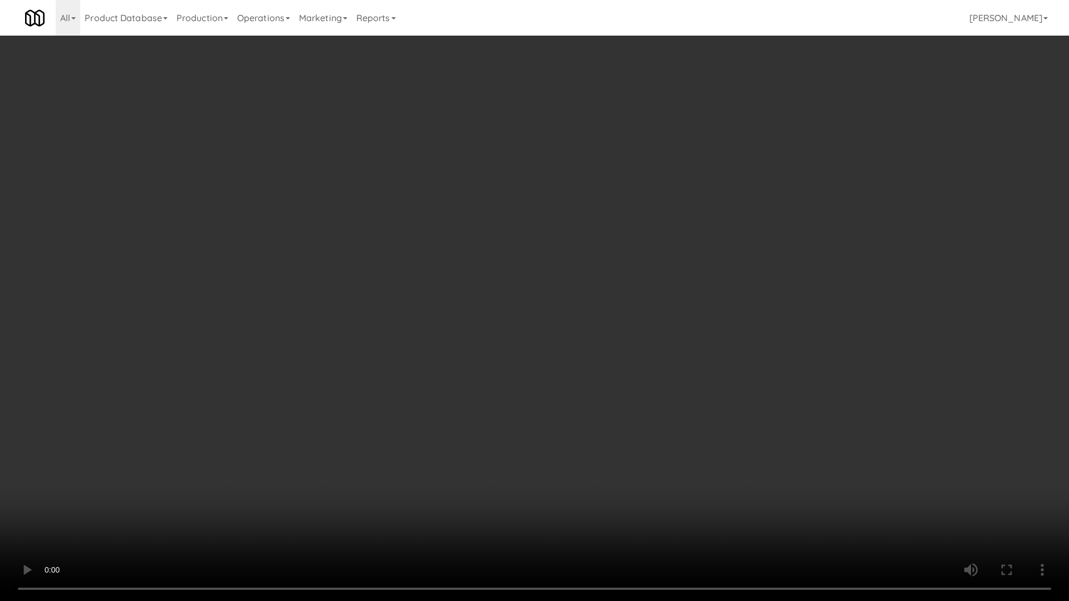
click at [415, 299] on video at bounding box center [534, 300] width 1069 height 601
click at [420, 299] on video at bounding box center [534, 300] width 1069 height 601
click at [444, 296] on video at bounding box center [534, 300] width 1069 height 601
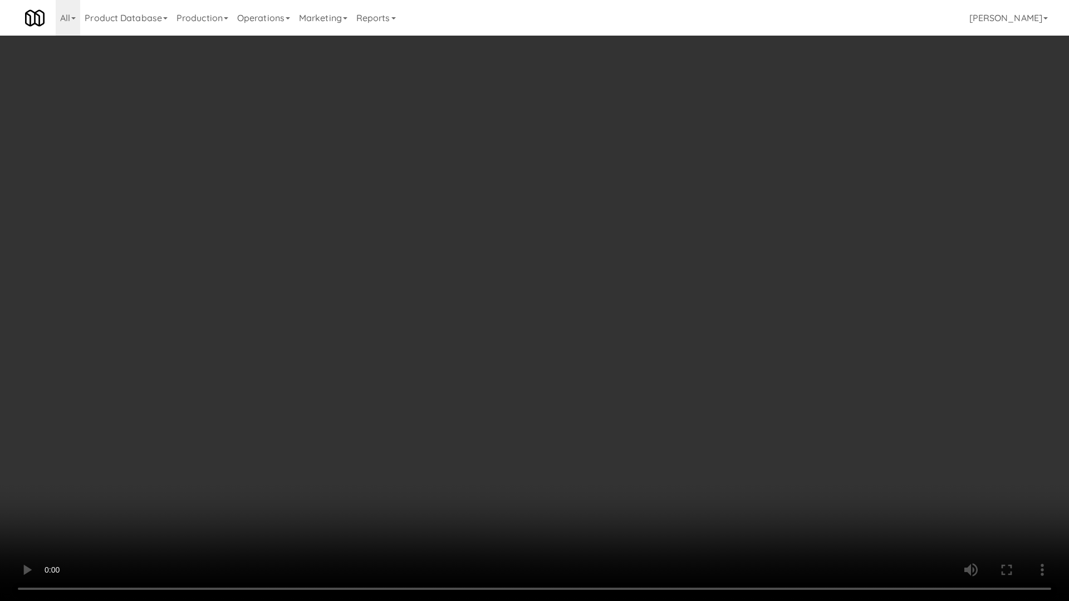
click at [476, 295] on video at bounding box center [534, 300] width 1069 height 601
click at [483, 292] on video at bounding box center [534, 300] width 1069 height 601
click at [489, 292] on video at bounding box center [534, 300] width 1069 height 601
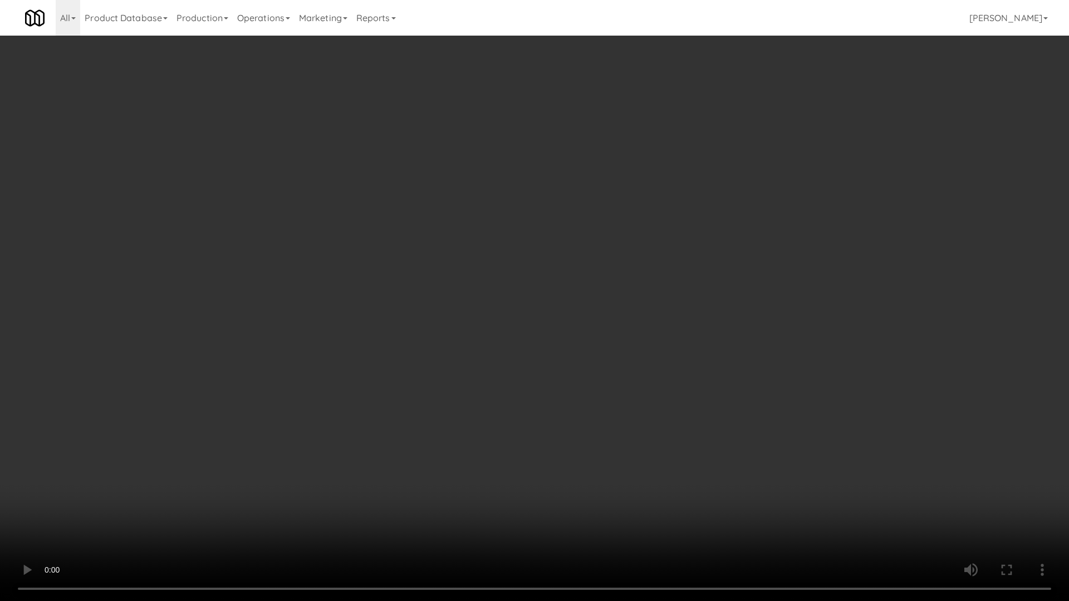
click at [489, 292] on video at bounding box center [534, 300] width 1069 height 601
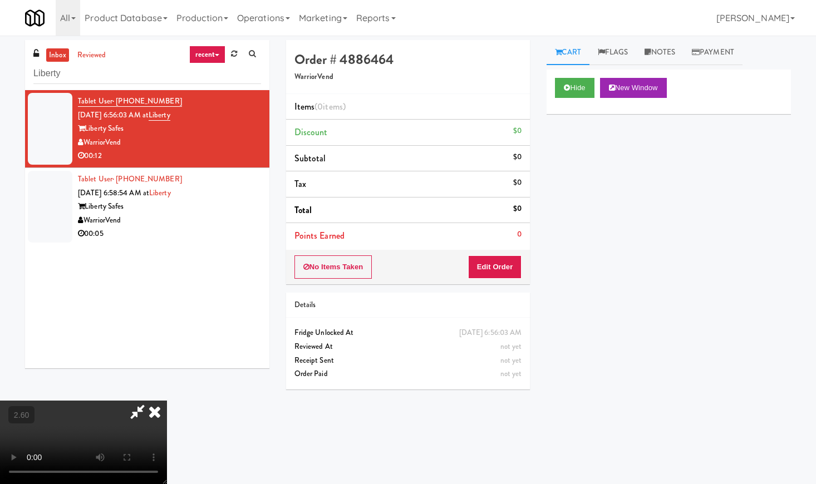
click at [167, 401] on icon at bounding box center [154, 412] width 24 height 22
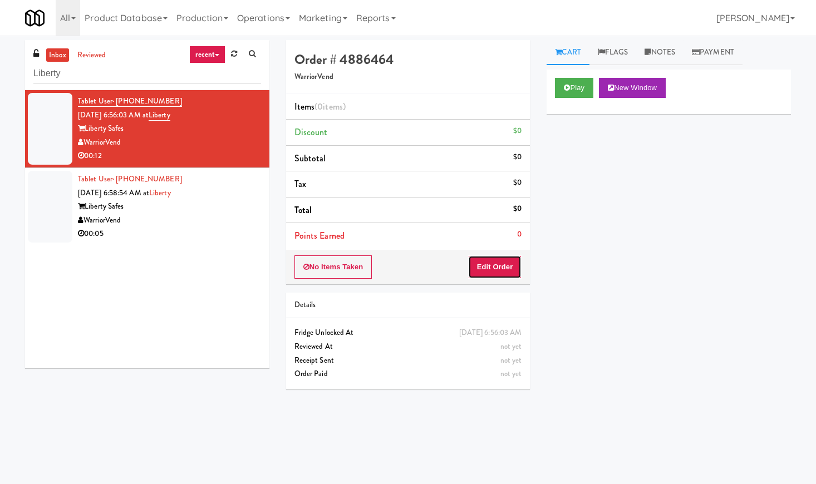
click at [494, 262] on button "Edit Order" at bounding box center [495, 266] width 54 height 23
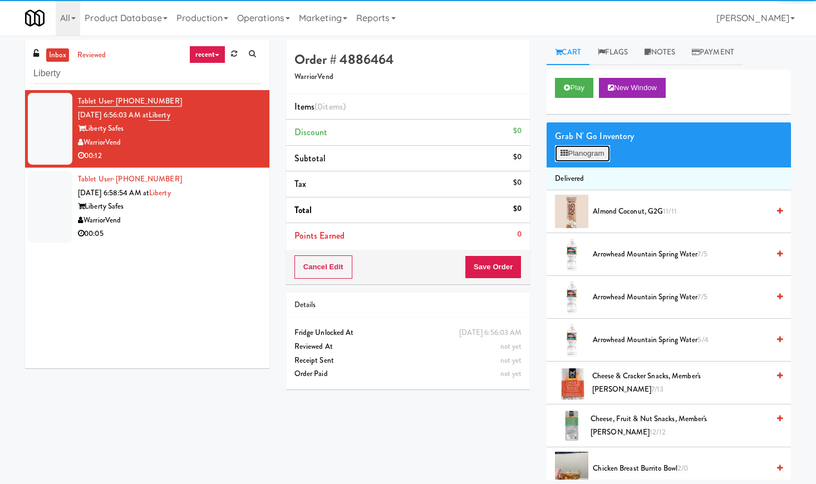
click at [587, 152] on button "Planogram" at bounding box center [582, 153] width 55 height 17
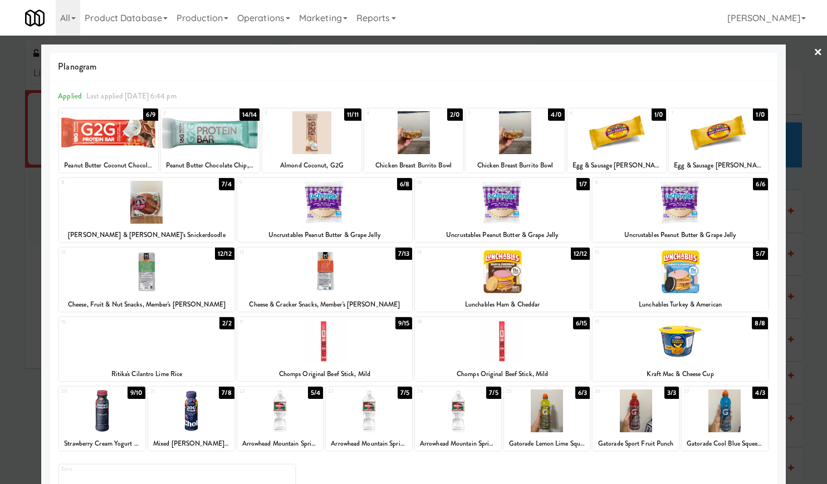
click at [500, 217] on div at bounding box center [502, 202] width 175 height 43
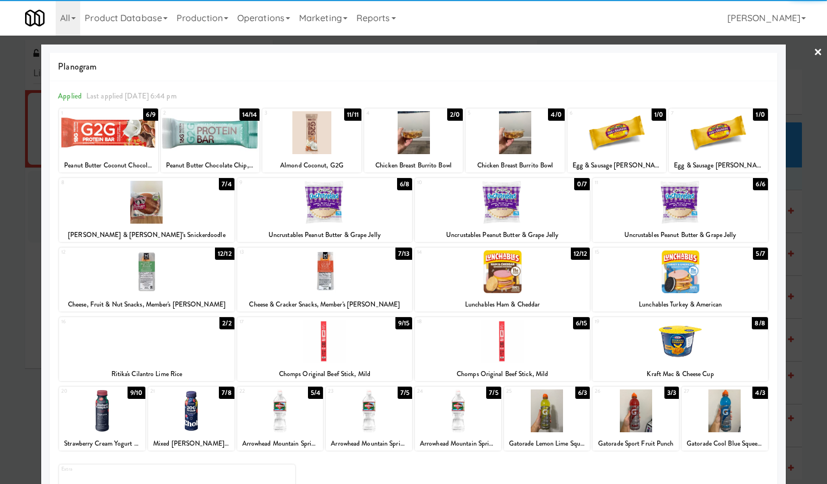
click at [365, 208] on div at bounding box center [324, 202] width 175 height 43
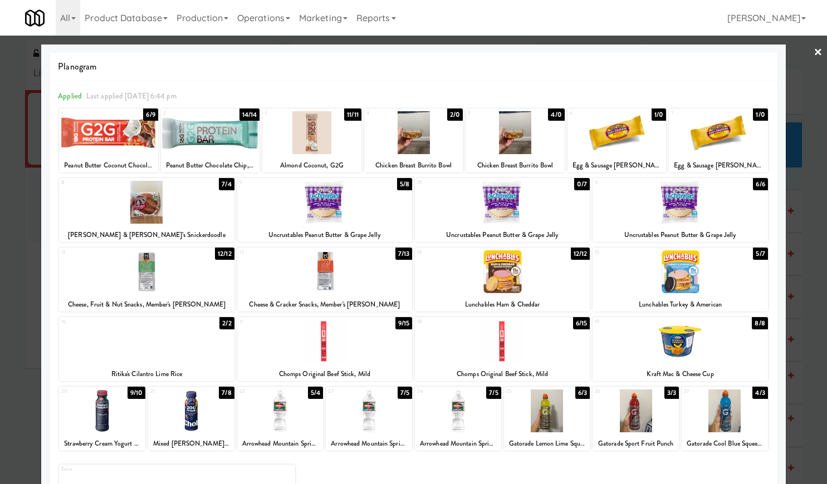
click at [813, 52] on link "×" at bounding box center [817, 53] width 9 height 35
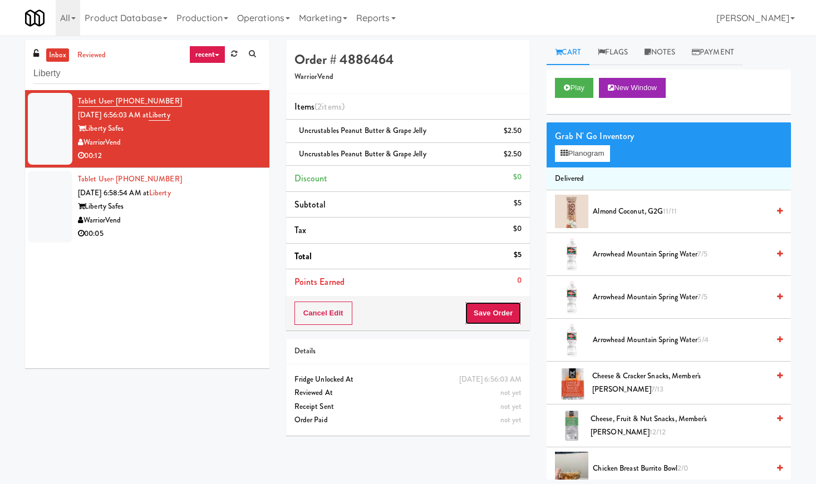
click at [494, 318] on button "Save Order" at bounding box center [493, 313] width 57 height 23
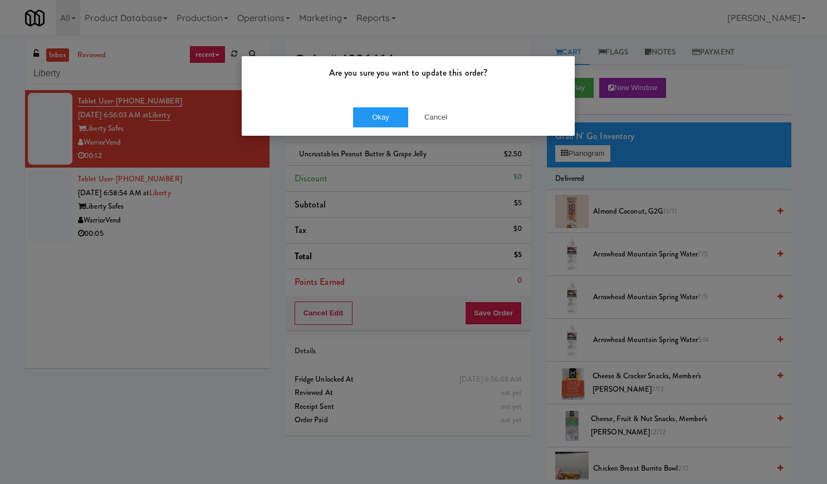
click at [391, 128] on div "Okay Cancel" at bounding box center [408, 117] width 333 height 37
click at [390, 124] on button "Okay" at bounding box center [381, 117] width 56 height 20
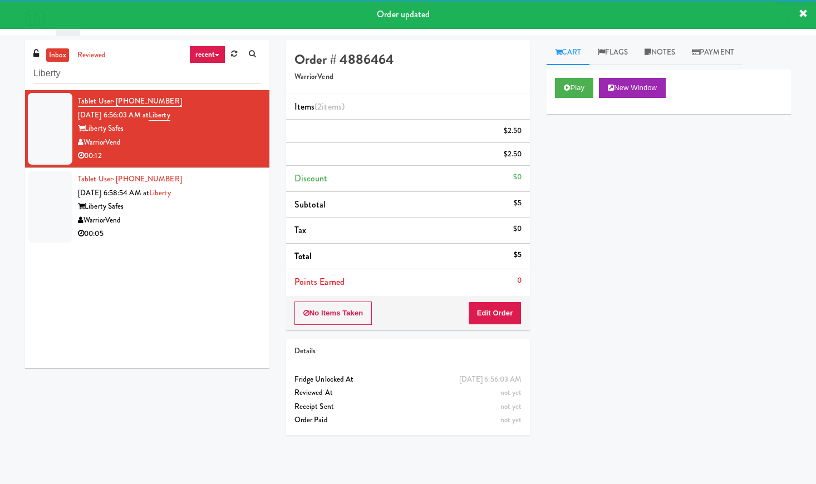
click at [214, 208] on div "Liberty Safes" at bounding box center [169, 207] width 183 height 14
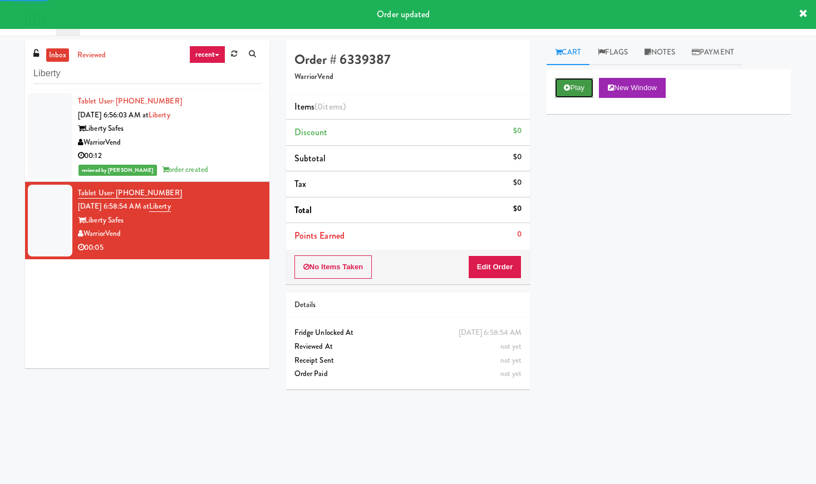
click at [586, 87] on button "Play" at bounding box center [574, 88] width 38 height 20
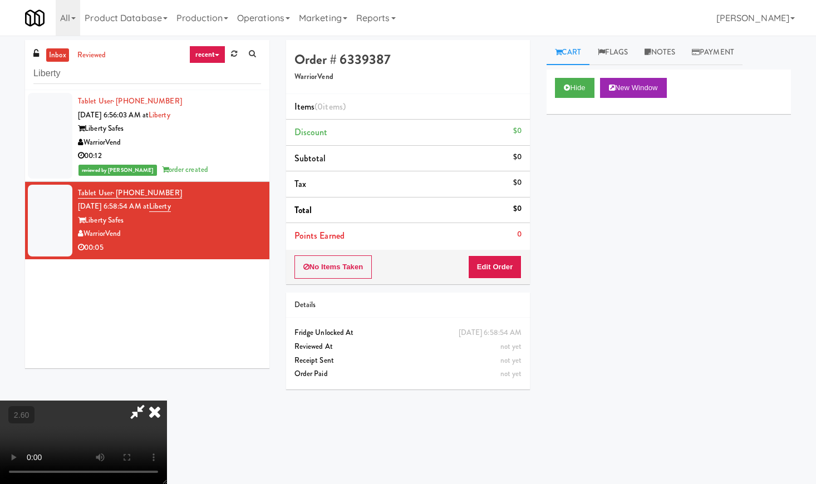
click at [167, 401] on video at bounding box center [83, 442] width 167 height 83
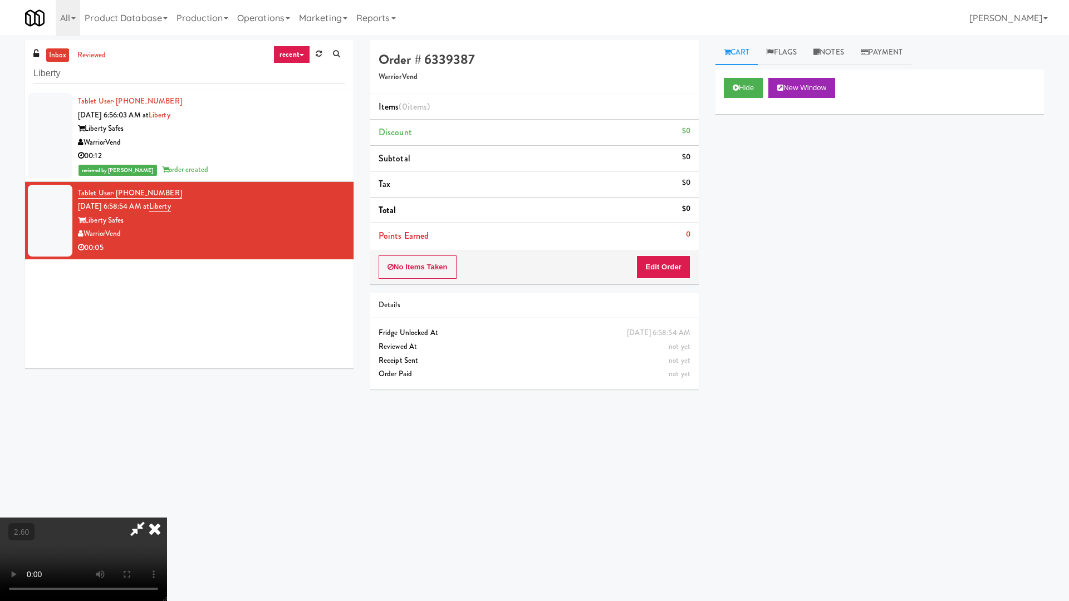
click at [167, 484] on video at bounding box center [83, 559] width 167 height 83
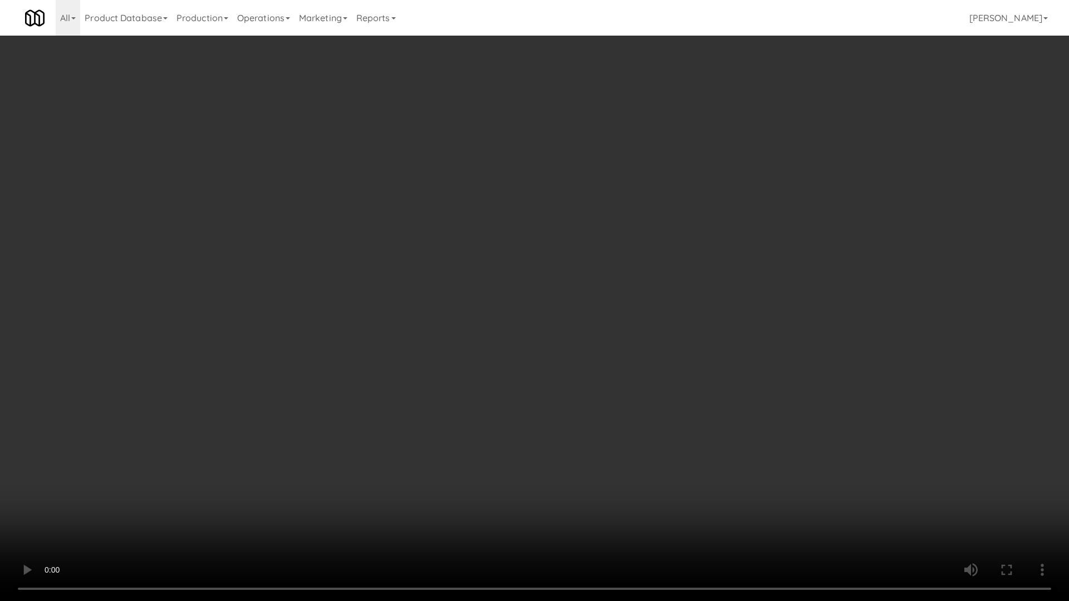
click at [482, 306] on video at bounding box center [534, 300] width 1069 height 601
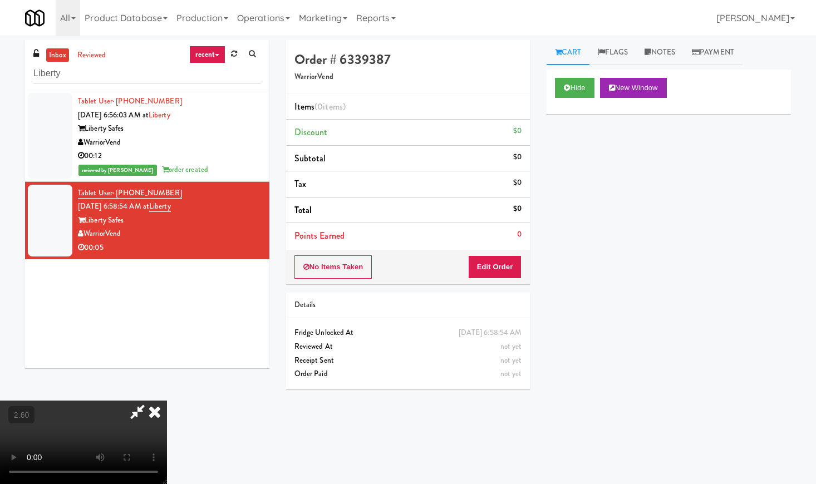
click at [167, 401] on icon at bounding box center [154, 412] width 24 height 22
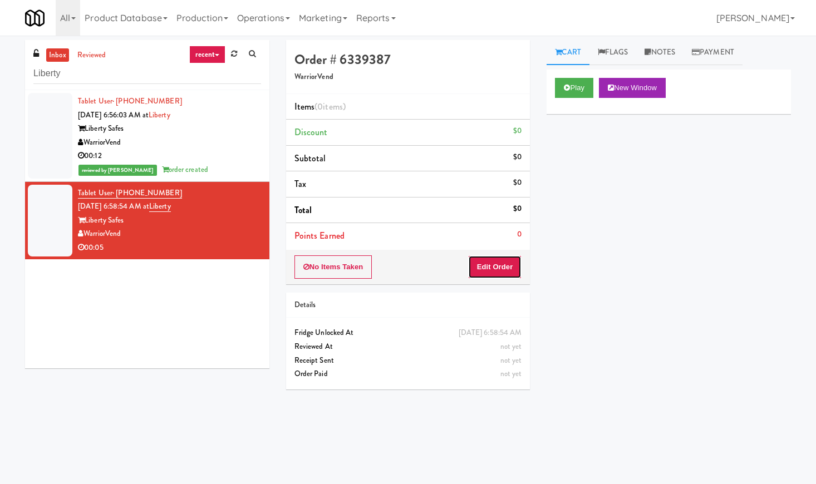
click at [493, 260] on button "Edit Order" at bounding box center [495, 266] width 54 height 23
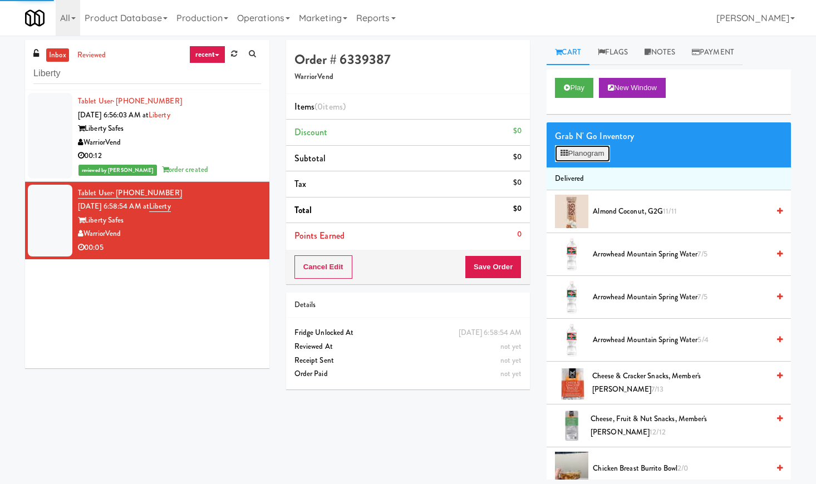
click at [569, 158] on button "Planogram" at bounding box center [582, 153] width 55 height 17
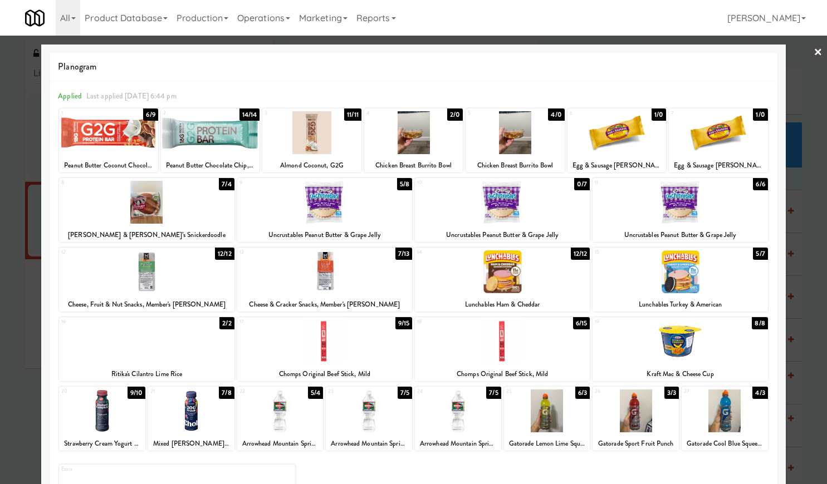
click at [271, 420] on div at bounding box center [280, 411] width 86 height 43
click at [813, 48] on link "×" at bounding box center [817, 53] width 9 height 35
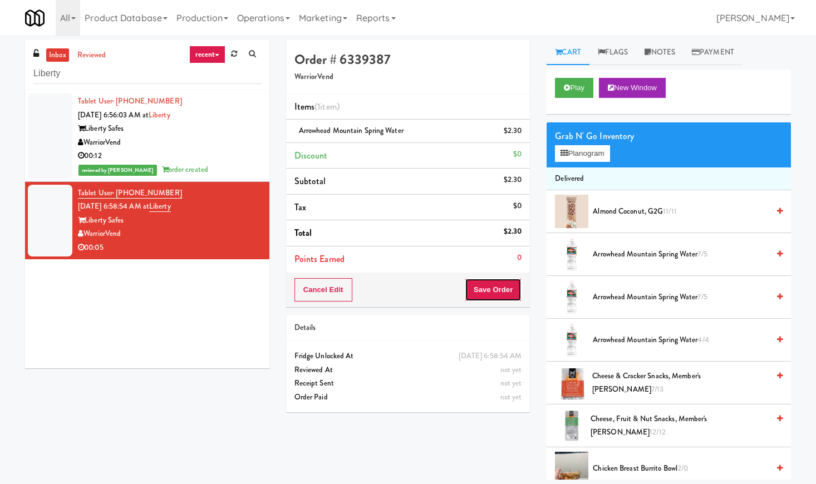
click at [495, 284] on button "Save Order" at bounding box center [493, 289] width 57 height 23
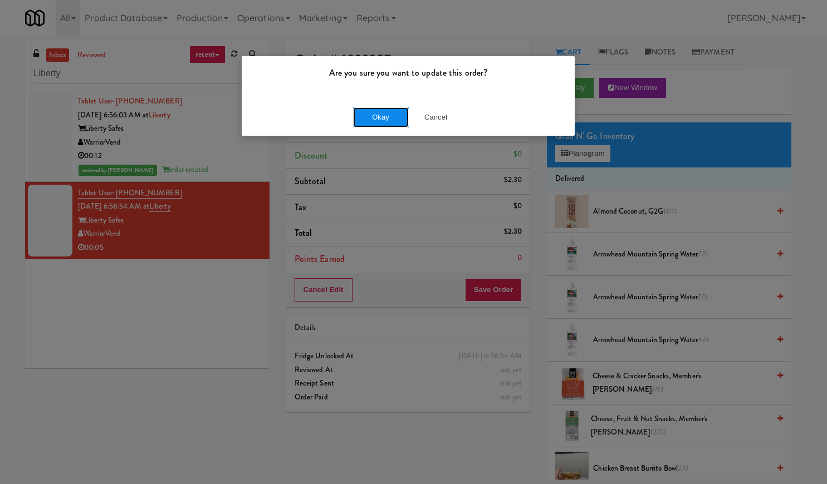
click at [382, 121] on button "Okay" at bounding box center [381, 117] width 56 height 20
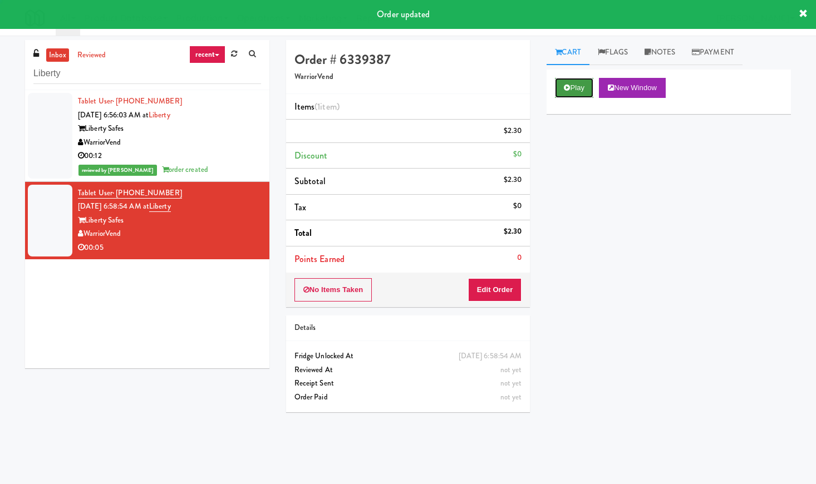
click at [569, 88] on icon at bounding box center [567, 87] width 6 height 7
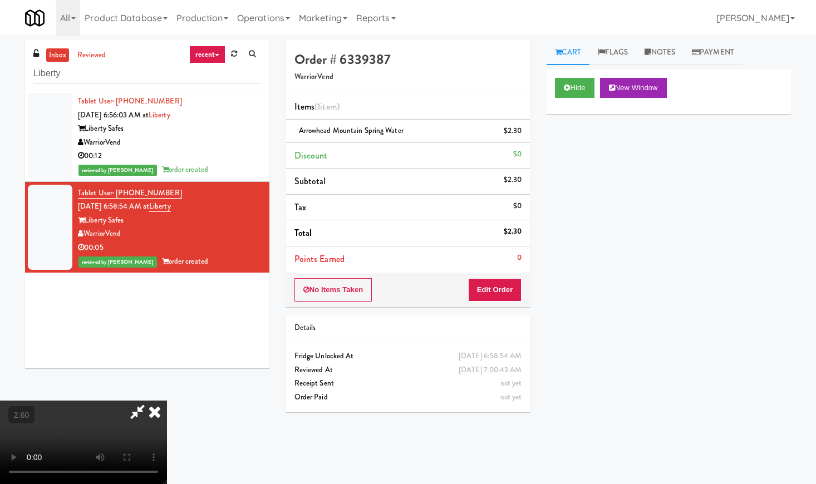
click at [167, 401] on video at bounding box center [83, 442] width 167 height 83
click at [167, 401] on icon at bounding box center [154, 412] width 24 height 22
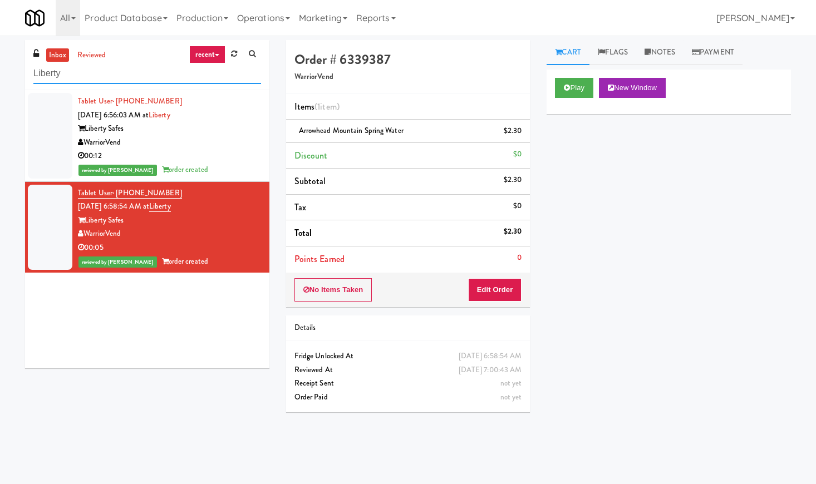
click at [132, 70] on input "Liberty" at bounding box center [147, 73] width 228 height 21
paste input "OHS - PANTRY"
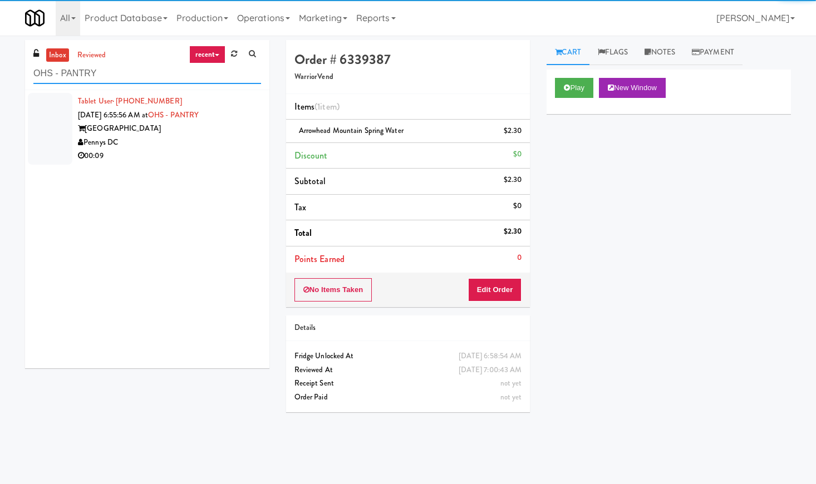
type input "OHS - PANTRY"
click at [234, 142] on div "Pennys DC" at bounding box center [169, 143] width 183 height 14
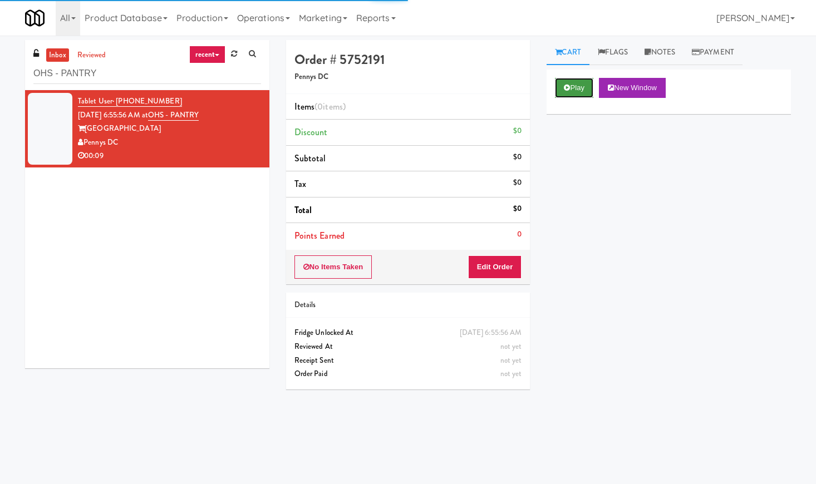
click at [562, 90] on button "Play" at bounding box center [574, 88] width 38 height 20
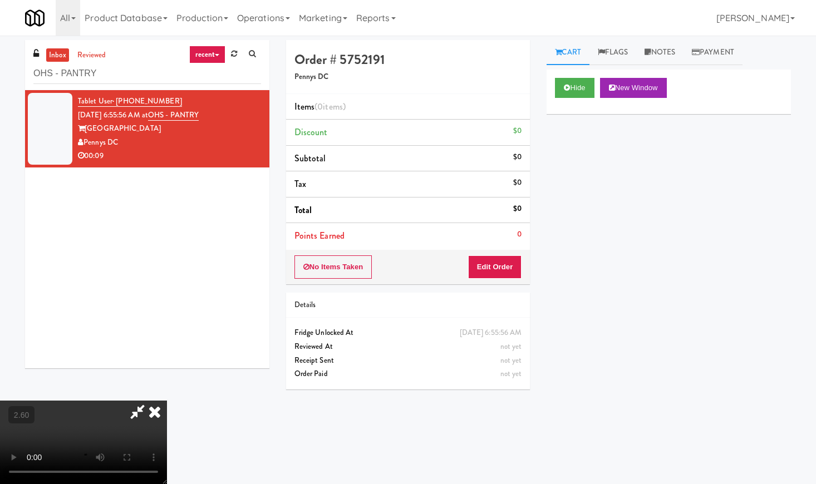
click at [167, 401] on video at bounding box center [83, 442] width 167 height 83
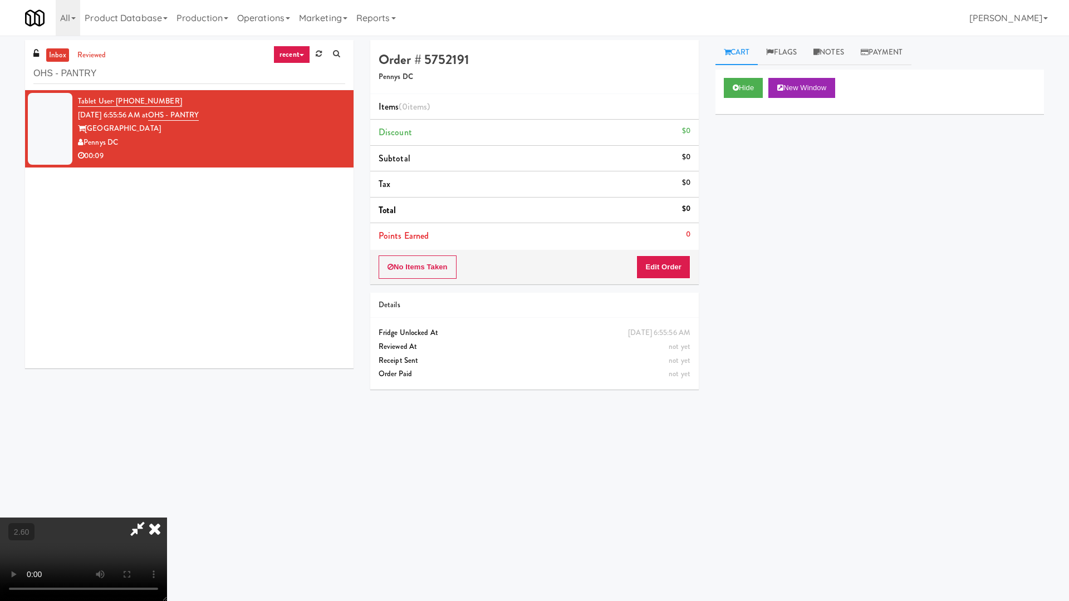
click at [167, 484] on video at bounding box center [83, 559] width 167 height 83
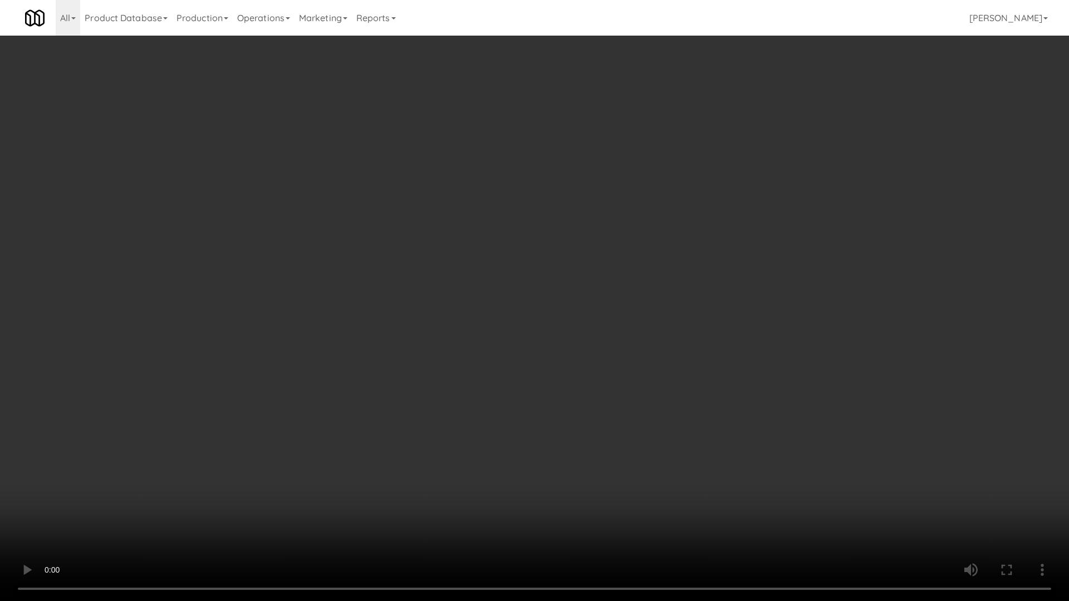
click at [419, 291] on video at bounding box center [534, 300] width 1069 height 601
click at [425, 292] on video at bounding box center [534, 300] width 1069 height 601
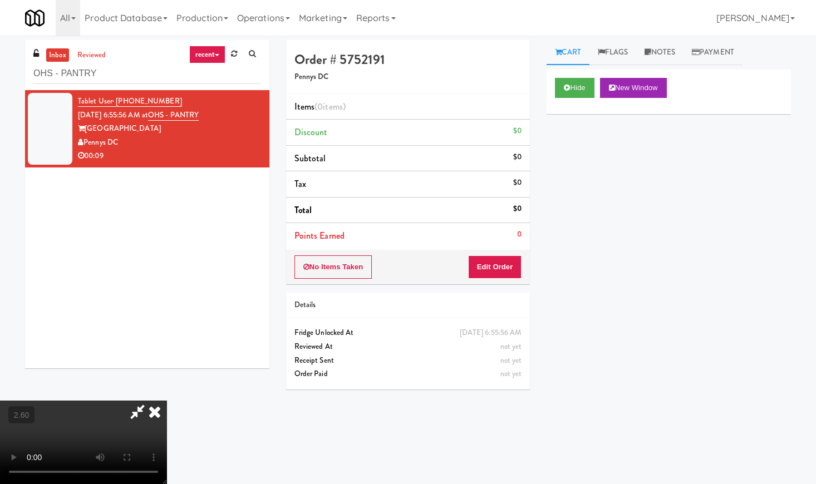
click at [167, 401] on icon at bounding box center [154, 412] width 24 height 22
